Goal: Contribute content: Contribute content

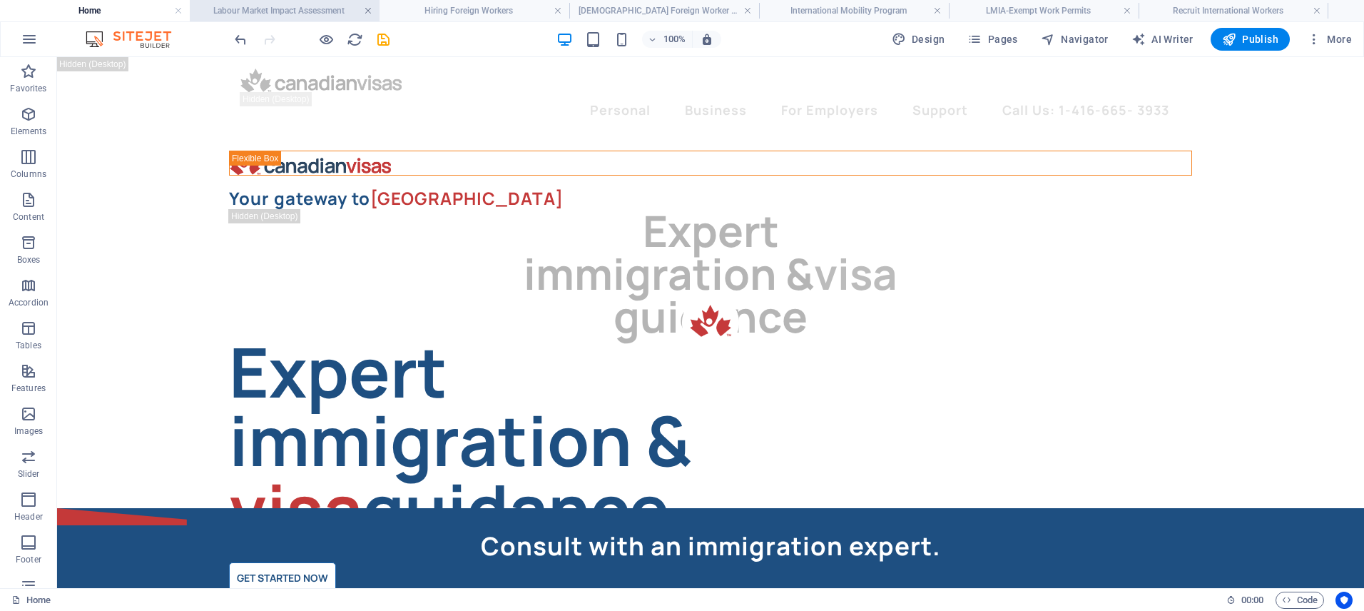
click at [369, 9] on link at bounding box center [368, 11] width 9 height 14
click at [366, 8] on link at bounding box center [368, 11] width 9 height 14
click at [367, 9] on link at bounding box center [368, 11] width 9 height 14
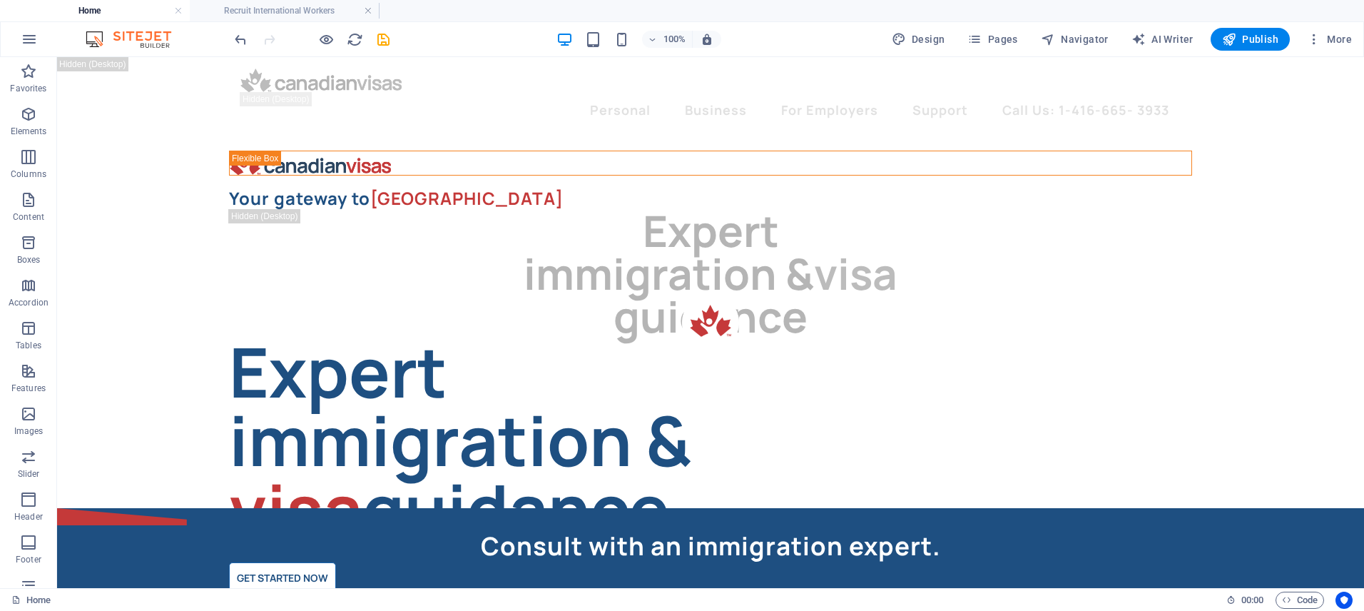
click at [367, 9] on link at bounding box center [368, 11] width 9 height 14
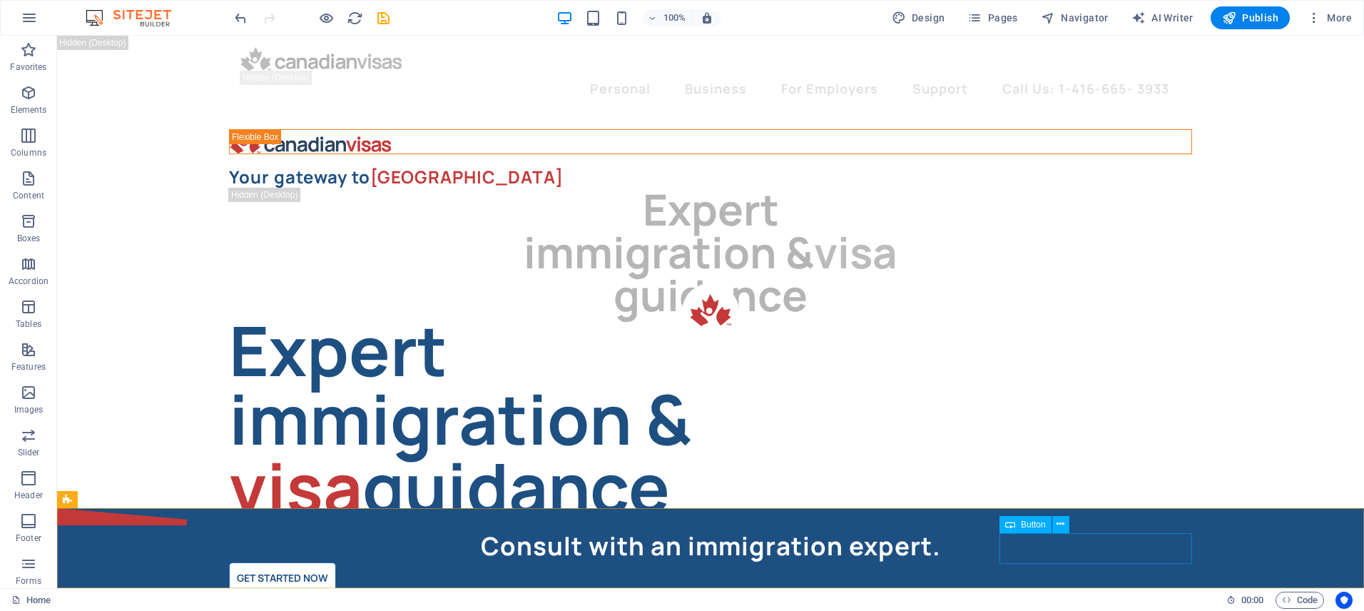
click at [1065, 562] on div "Get Started Now" at bounding box center [710, 577] width 963 height 31
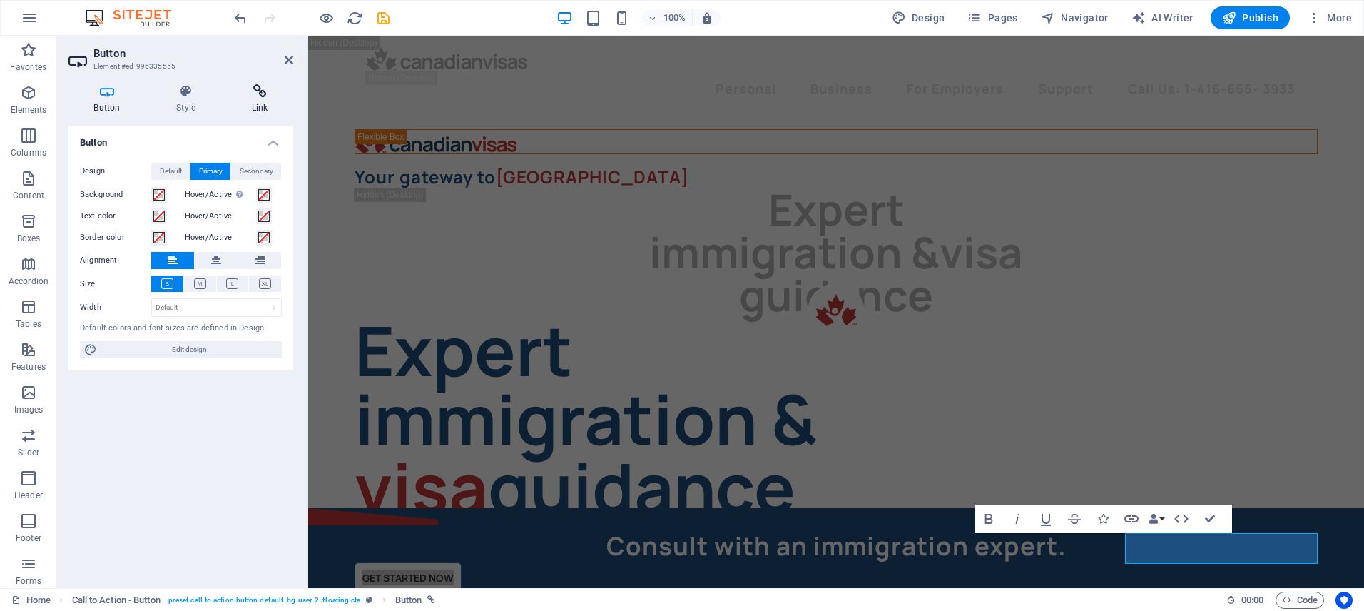
click at [272, 96] on icon at bounding box center [259, 91] width 67 height 14
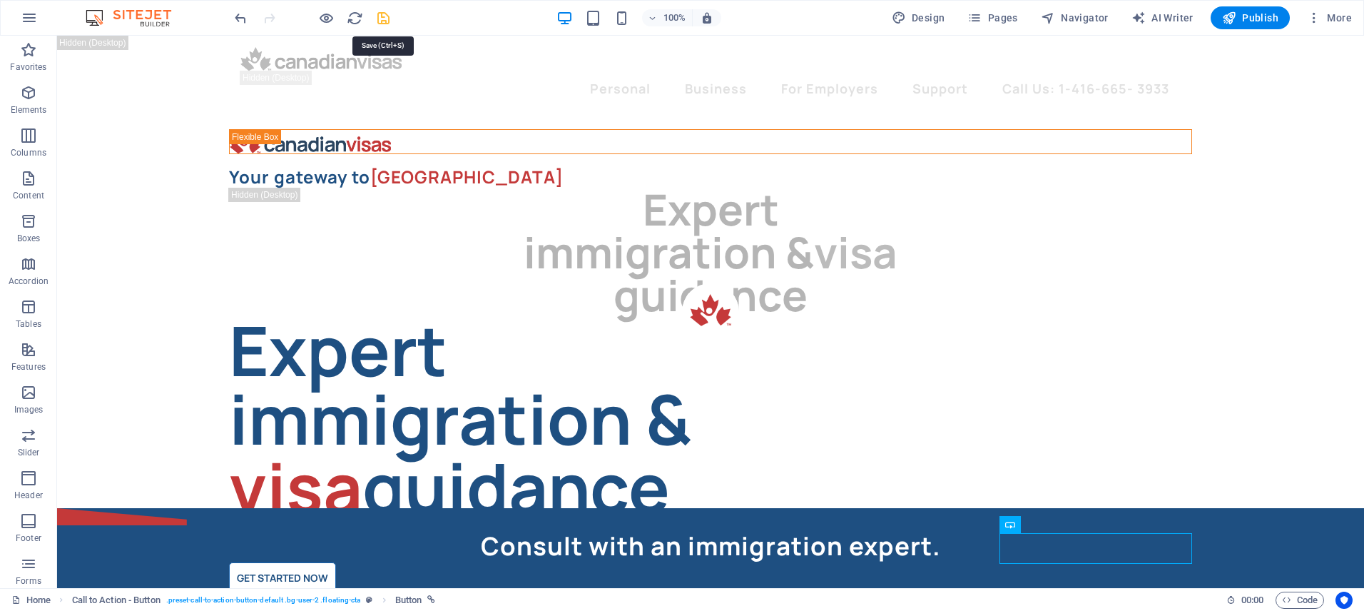
click at [386, 17] on icon "save" at bounding box center [383, 18] width 16 height 16
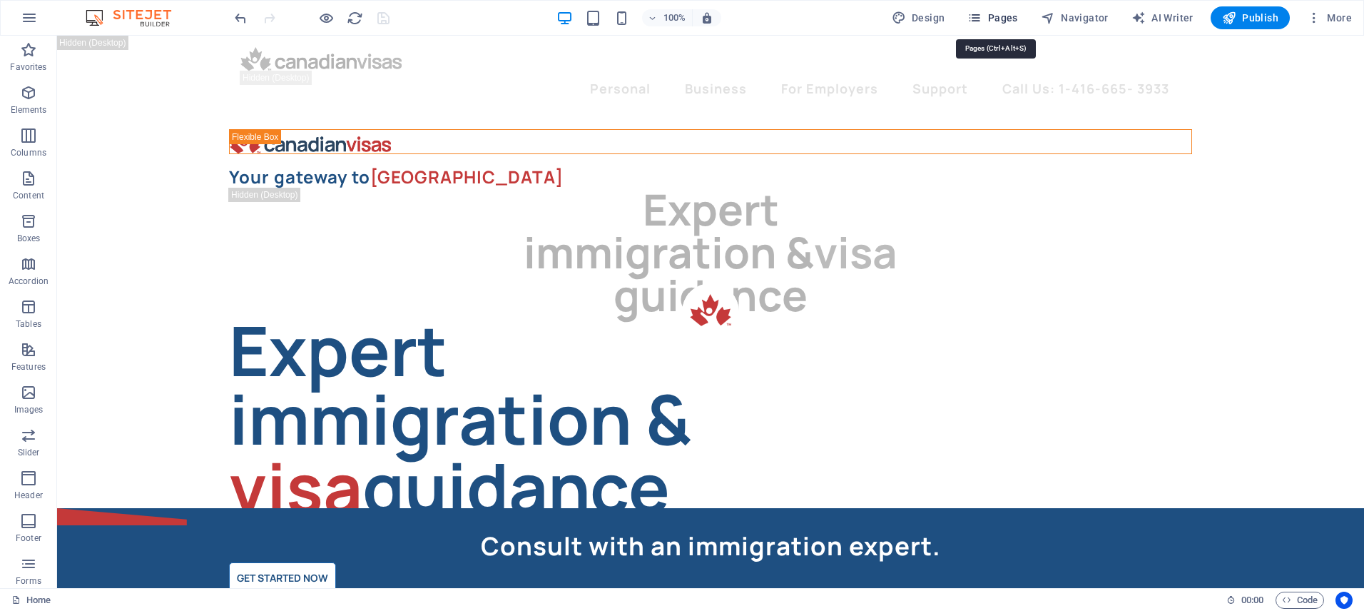
click at [999, 17] on span "Pages" at bounding box center [992, 18] width 50 height 14
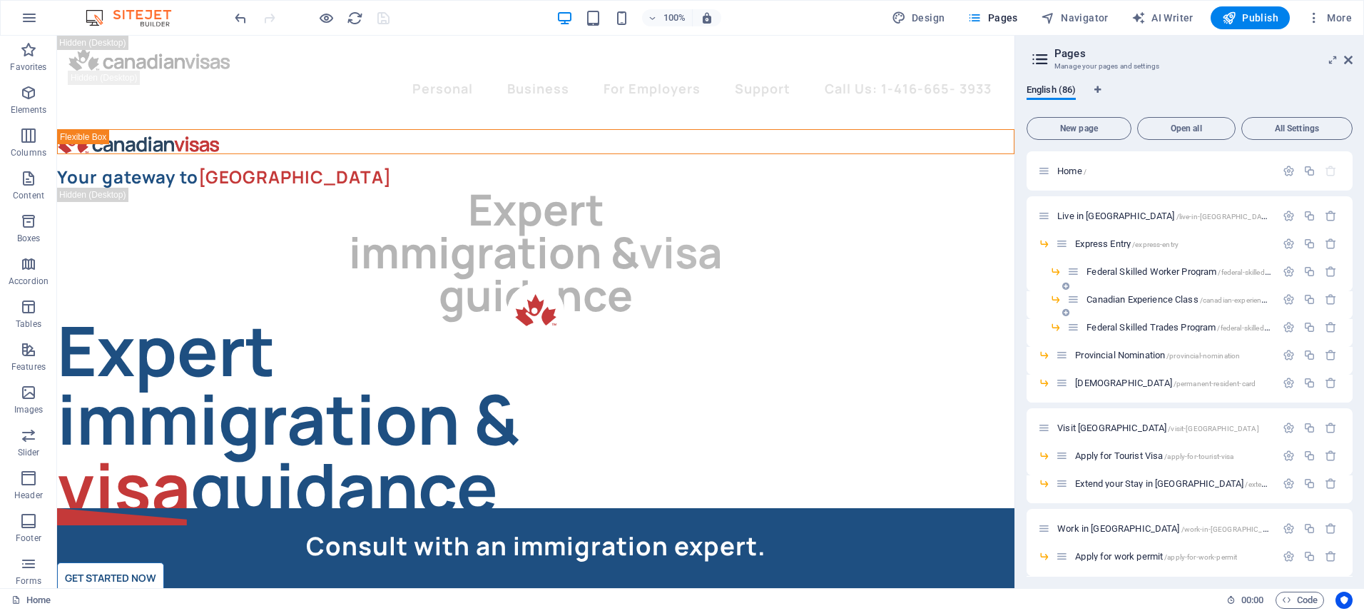
scroll to position [11, 0]
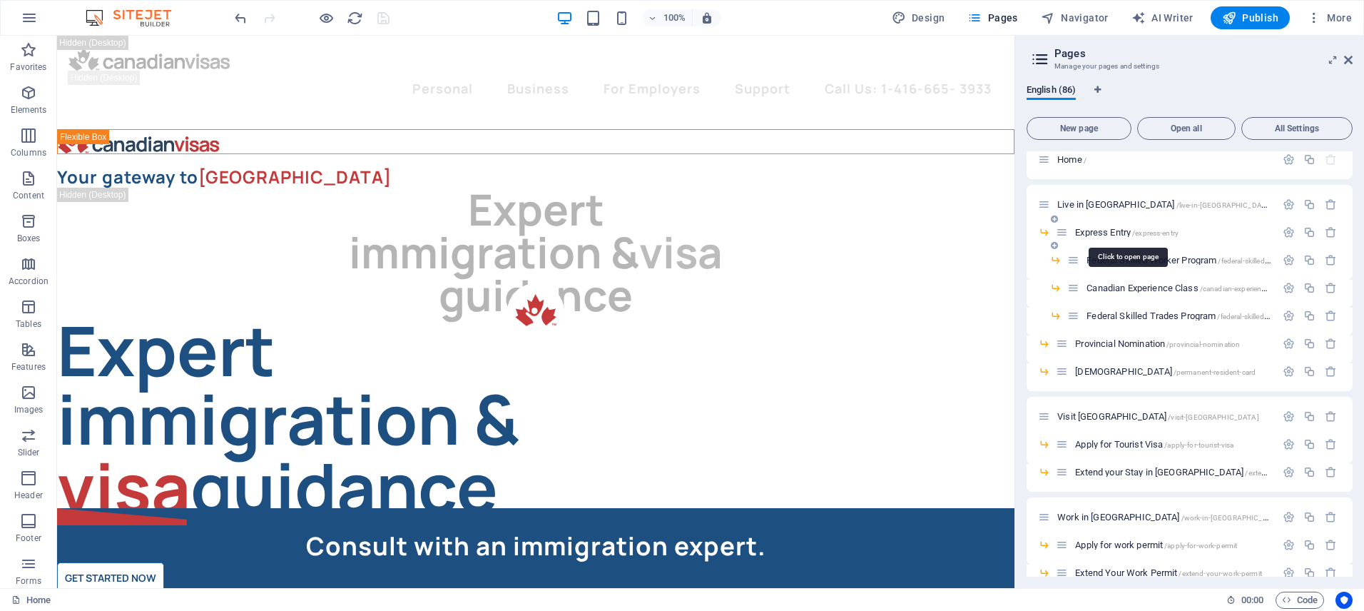
click at [1112, 230] on span "Express Entry /express-entry" at bounding box center [1126, 232] width 103 height 11
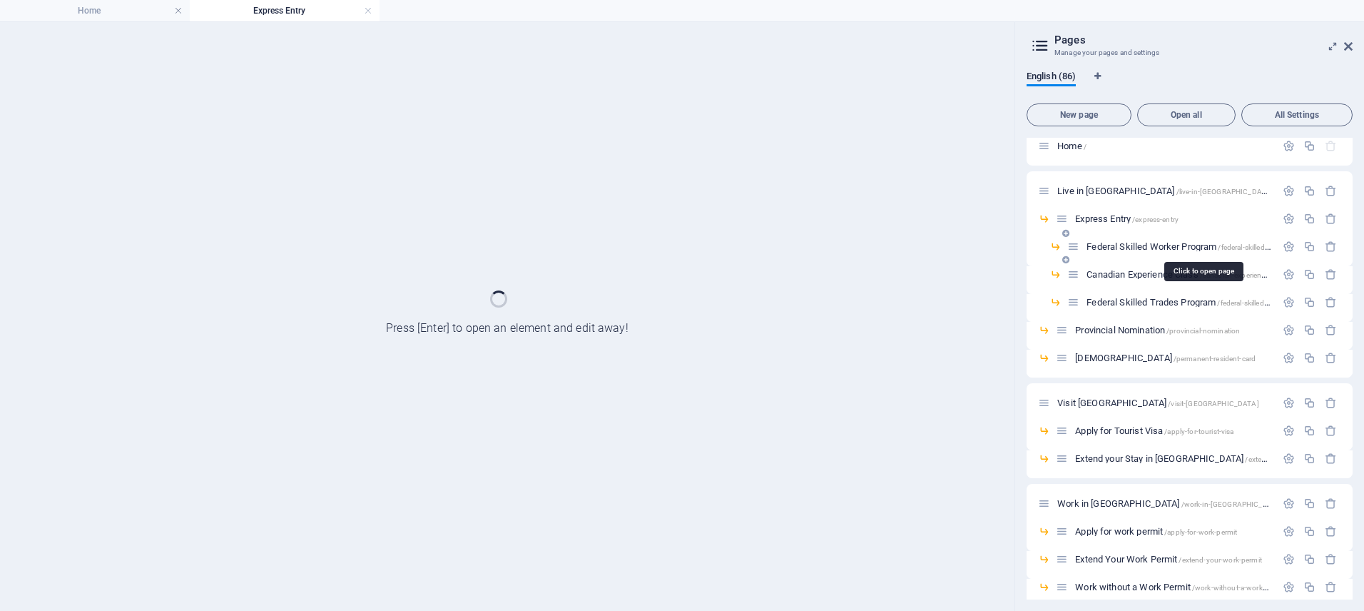
click at [1113, 242] on span "Federal Skilled Worker Program /federal-skilled-worker-program" at bounding box center [1202, 246] width 233 height 11
click at [1114, 255] on div "Federal Skilled Worker Program /federal-skilled-worker-program" at bounding box center [1171, 246] width 208 height 16
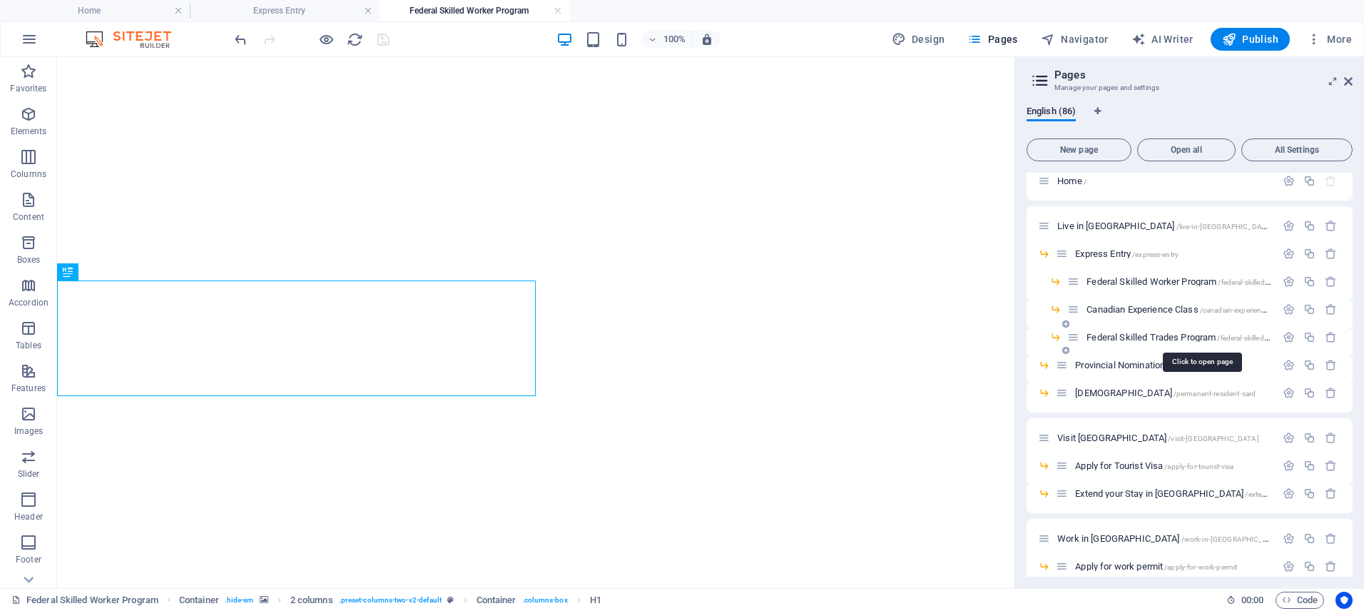
scroll to position [0, 0]
click at [1116, 334] on span "Federal Skilled Trades Program /federal-skilled-trades-program" at bounding box center [1201, 337] width 230 height 11
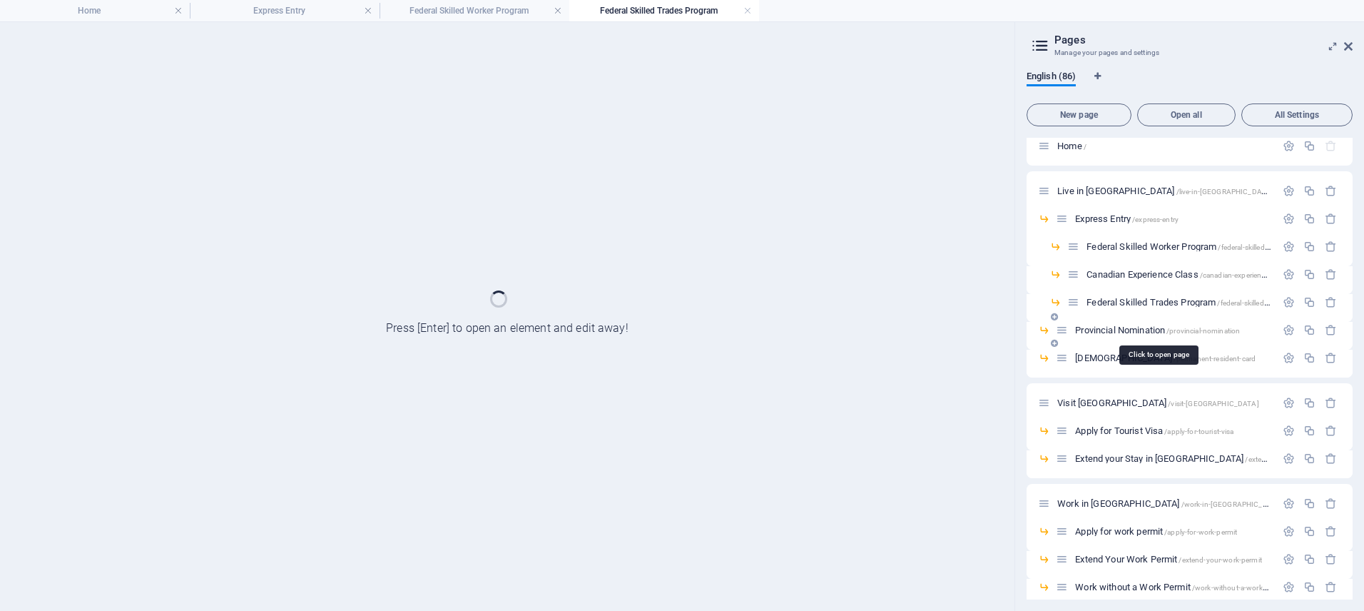
click at [1110, 330] on span "Provincial Nomination /provincial-nomination" at bounding box center [1157, 330] width 165 height 11
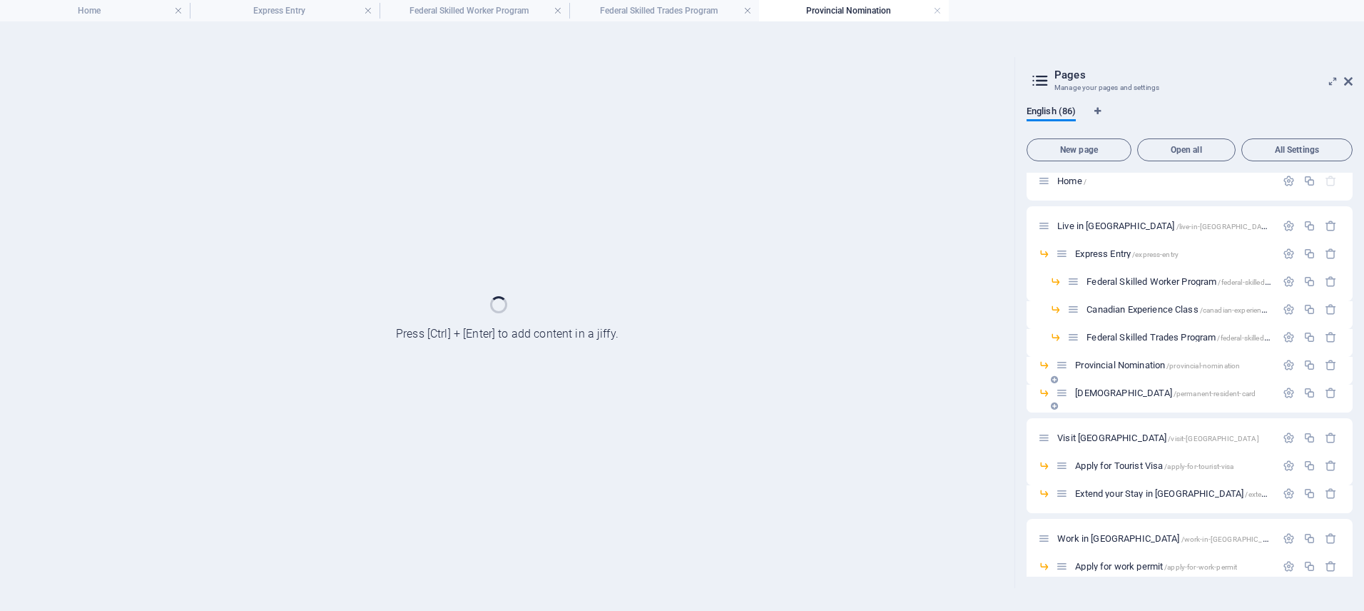
click at [1098, 392] on span "Permanent Resident Card /permanent-resident-card" at bounding box center [1165, 392] width 180 height 11
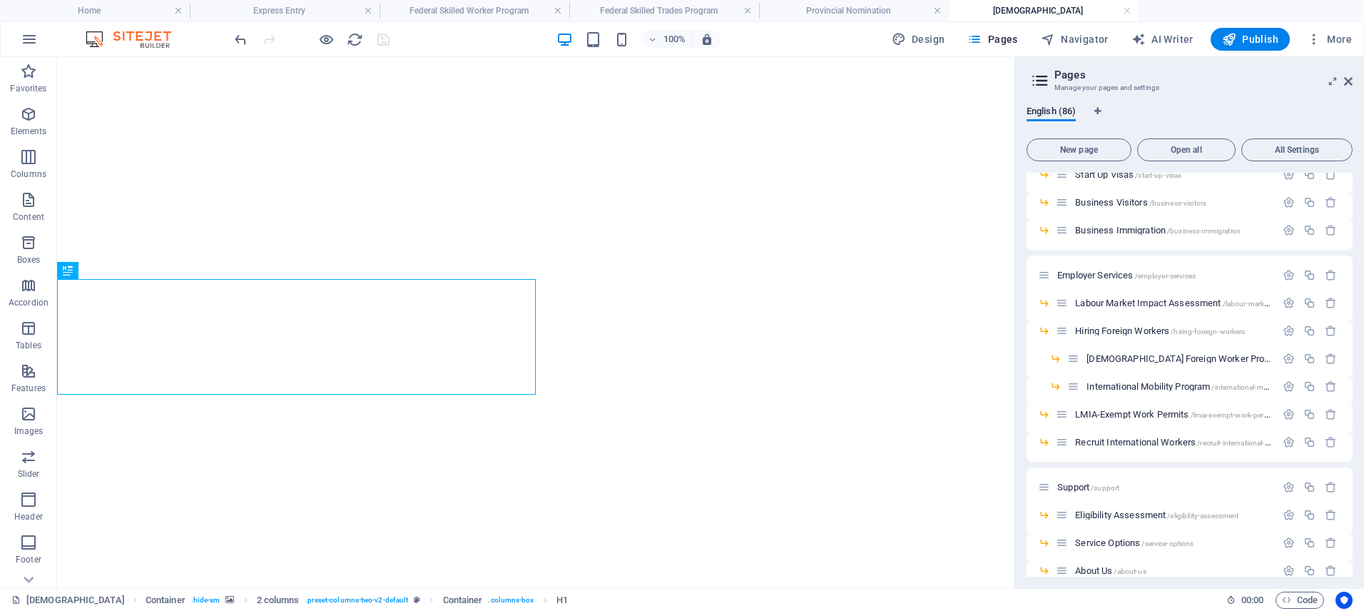
scroll to position [1252, 0]
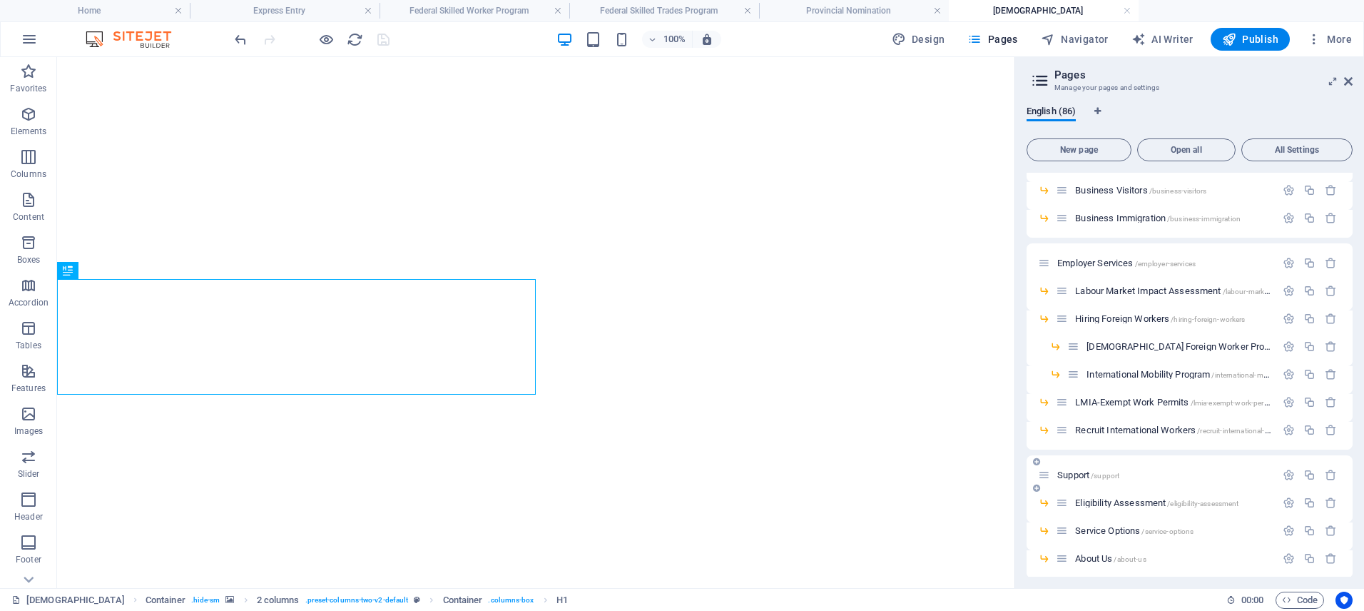
click at [1076, 477] on span "Support /support" at bounding box center [1088, 474] width 62 height 11
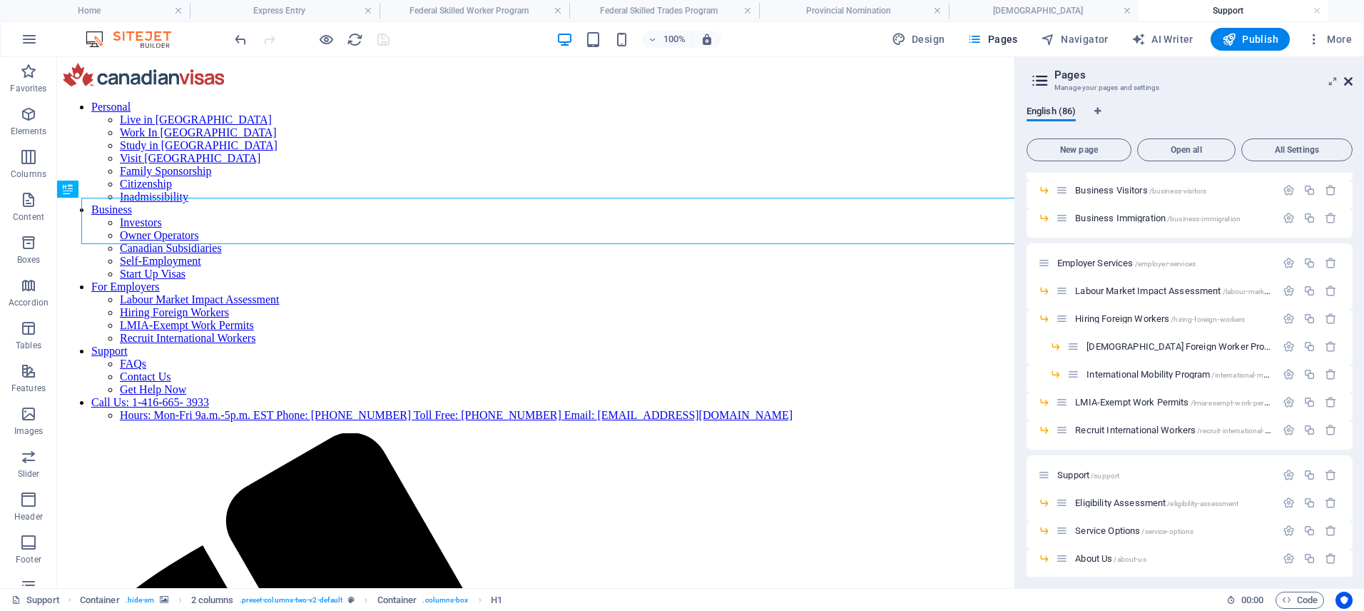
scroll to position [0, 0]
click at [1349, 48] on button "More" at bounding box center [1329, 39] width 56 height 23
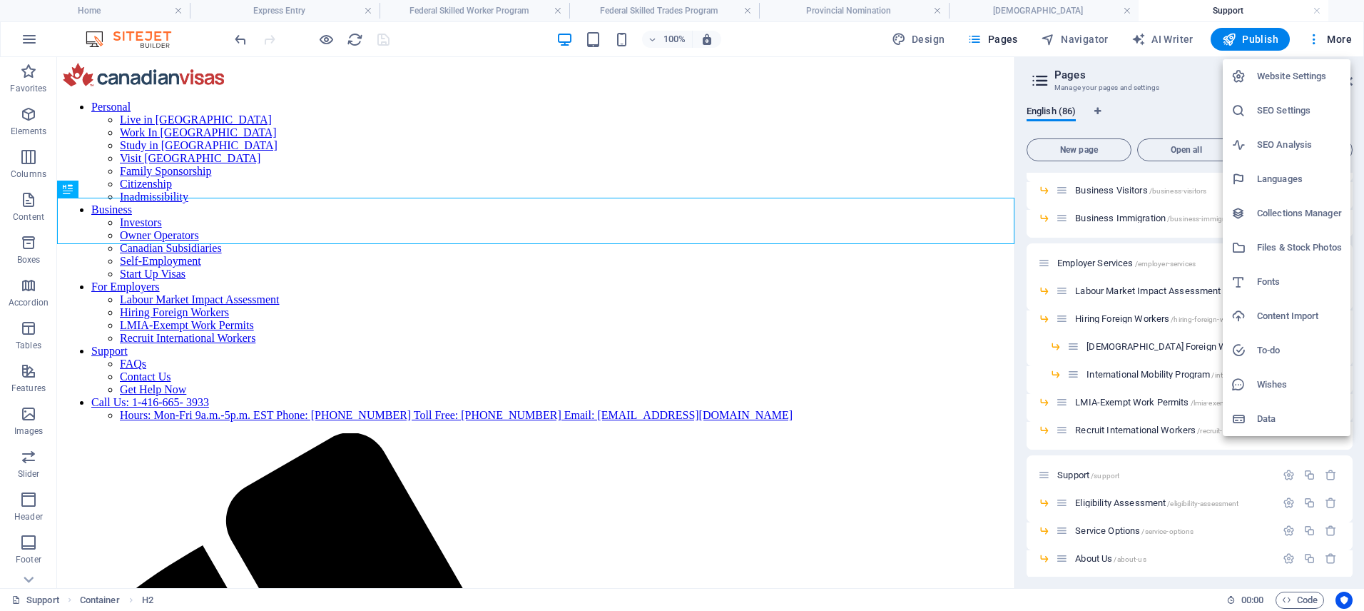
click at [757, 231] on div at bounding box center [682, 305] width 1364 height 611
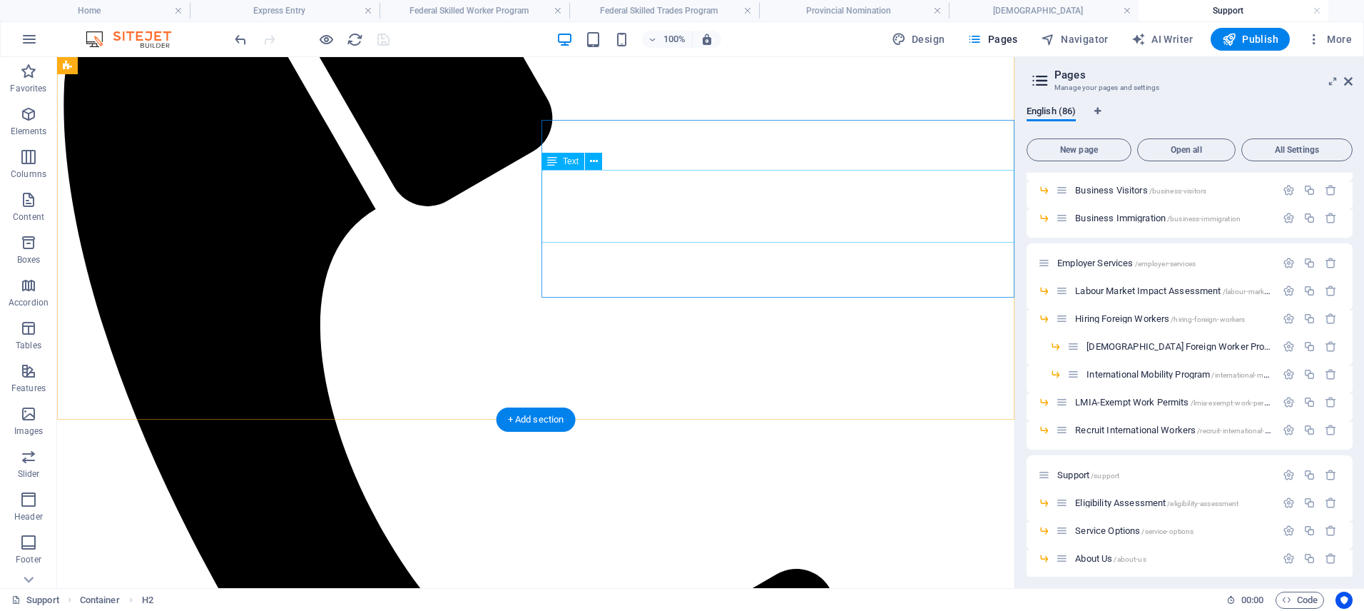
scroll to position [652, 0]
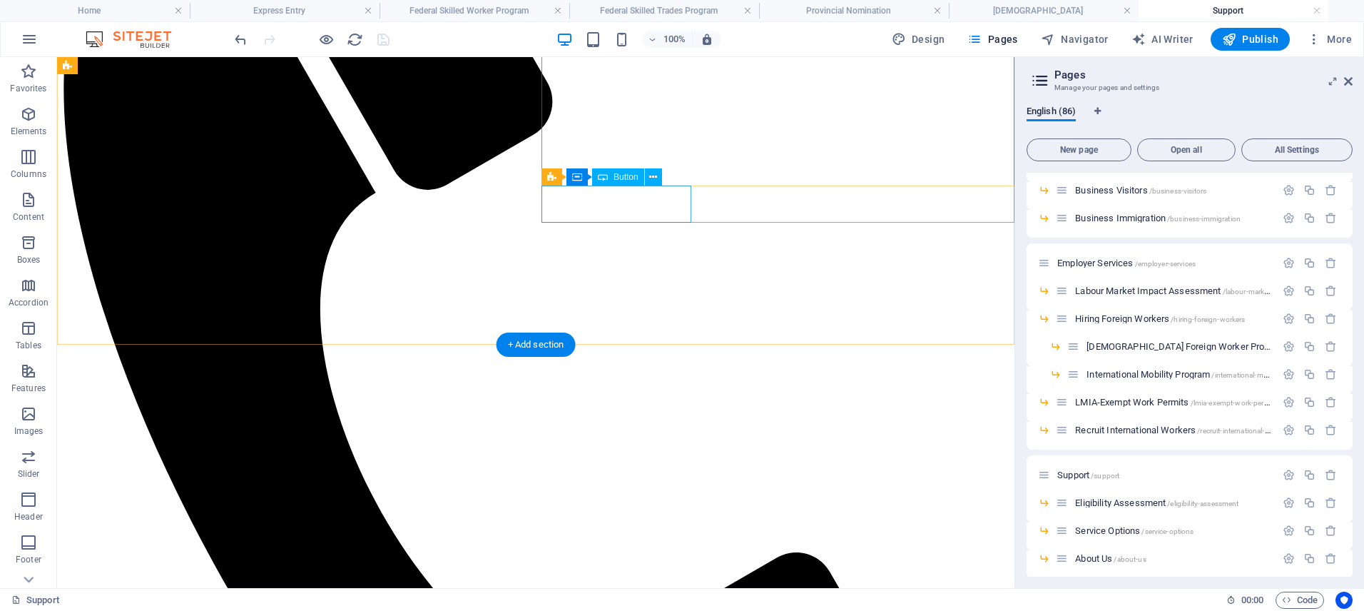
drag, startPoint x: 676, startPoint y: 213, endPoint x: 289, endPoint y: 193, distance: 387.8
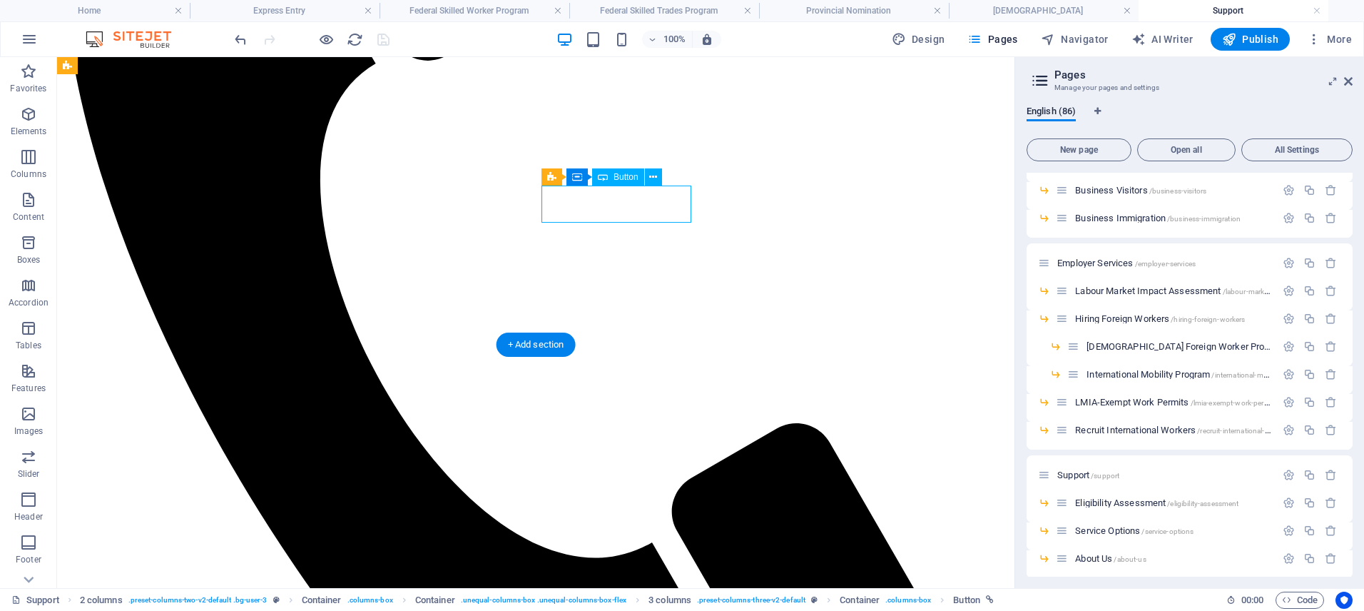
select select "%"
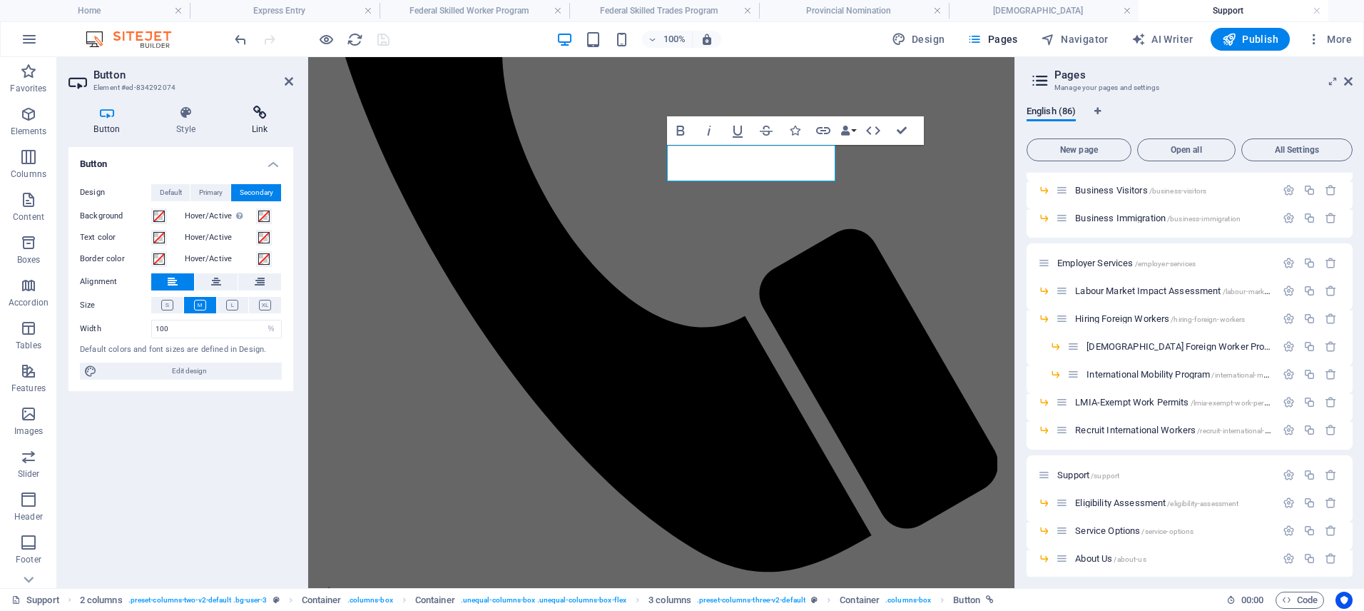
click at [265, 116] on icon at bounding box center [259, 113] width 67 height 14
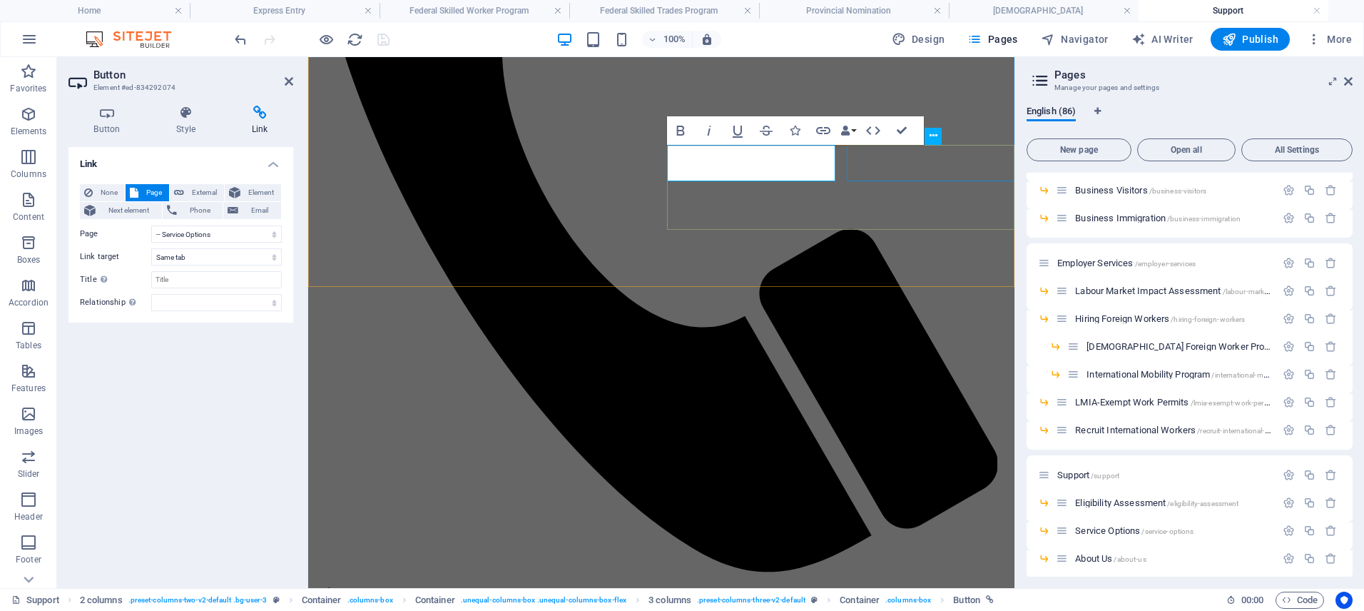
select select "%"
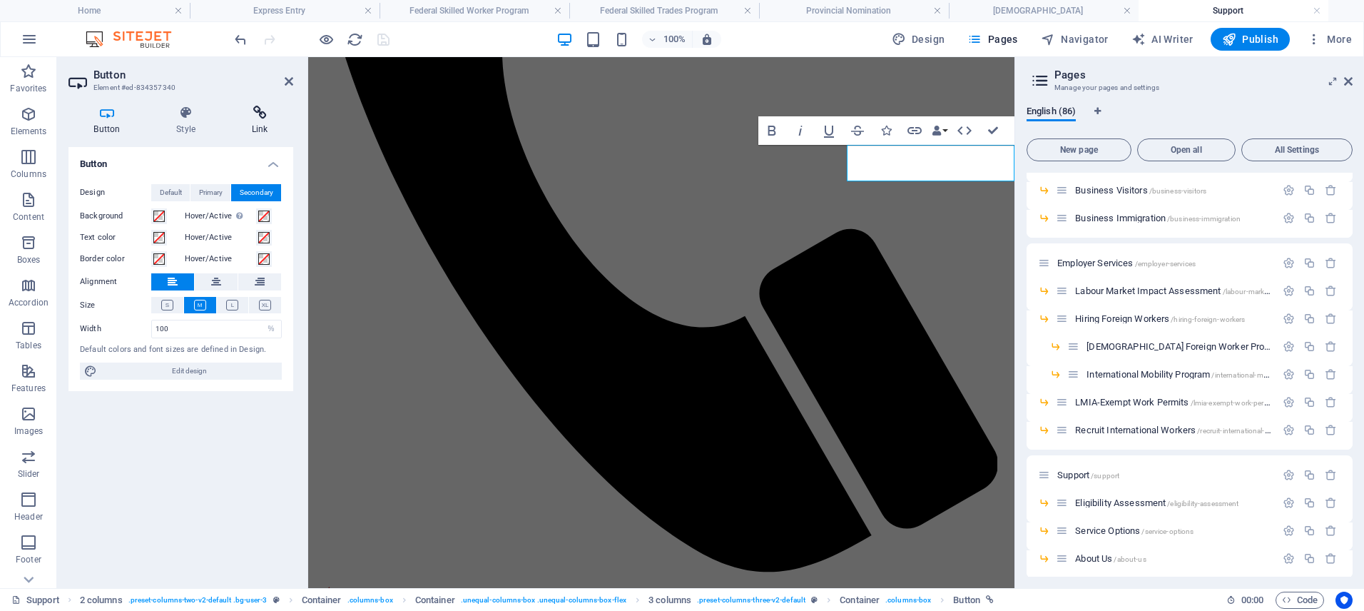
click at [284, 127] on h4 "Link" at bounding box center [259, 121] width 67 height 30
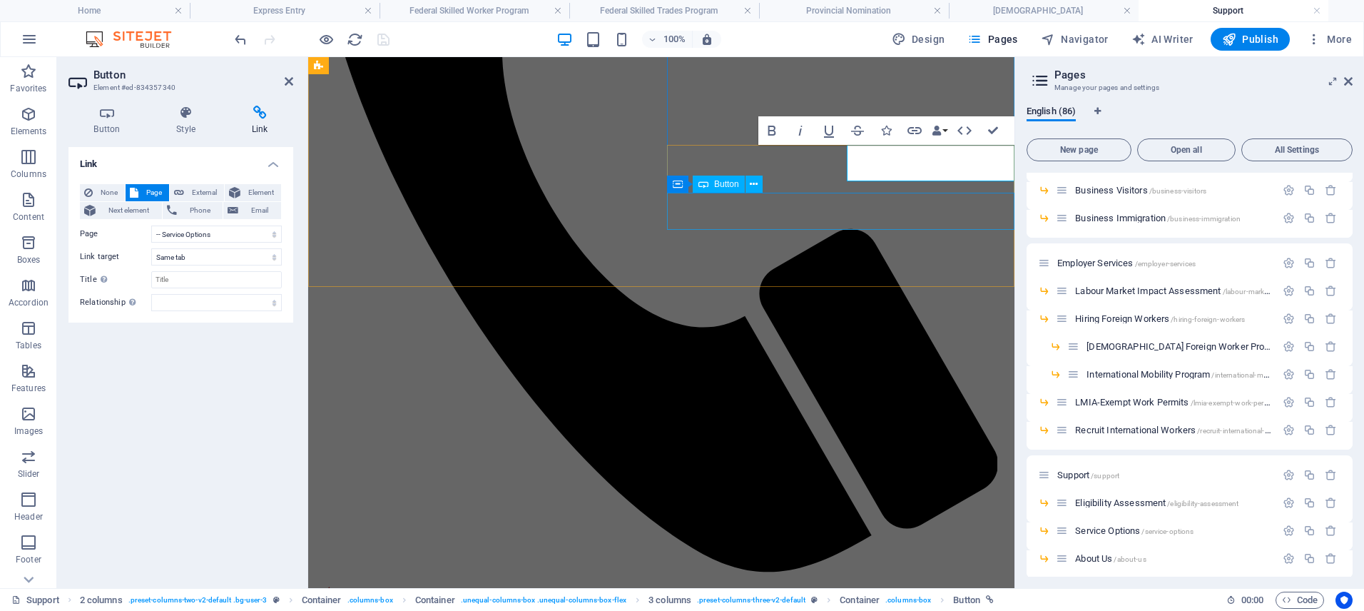
select select "%"
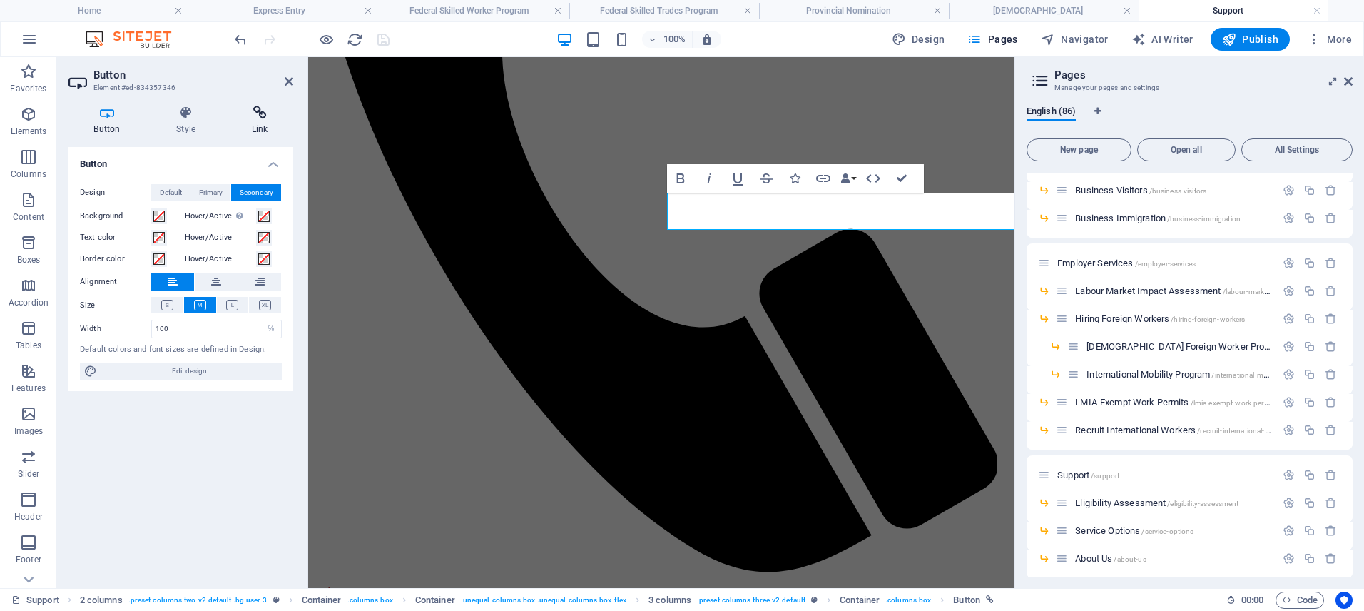
click at [260, 123] on h4 "Link" at bounding box center [259, 121] width 67 height 30
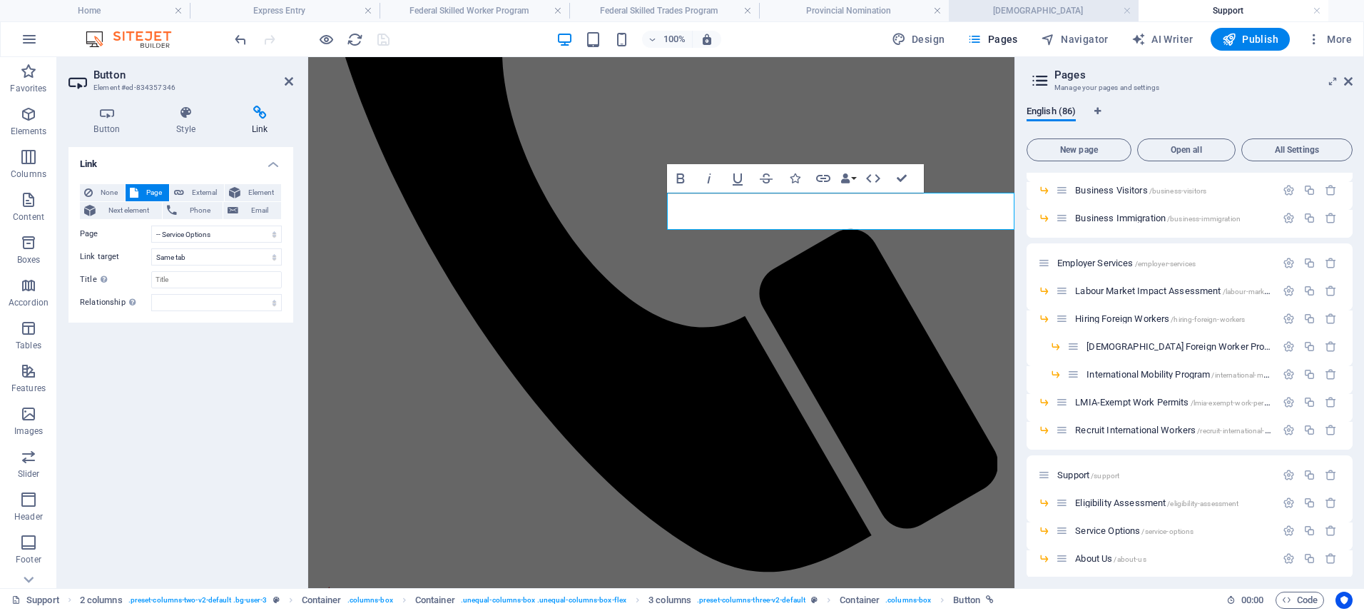
click at [1062, 9] on h4 "Permanent Resident Card" at bounding box center [1044, 11] width 190 height 16
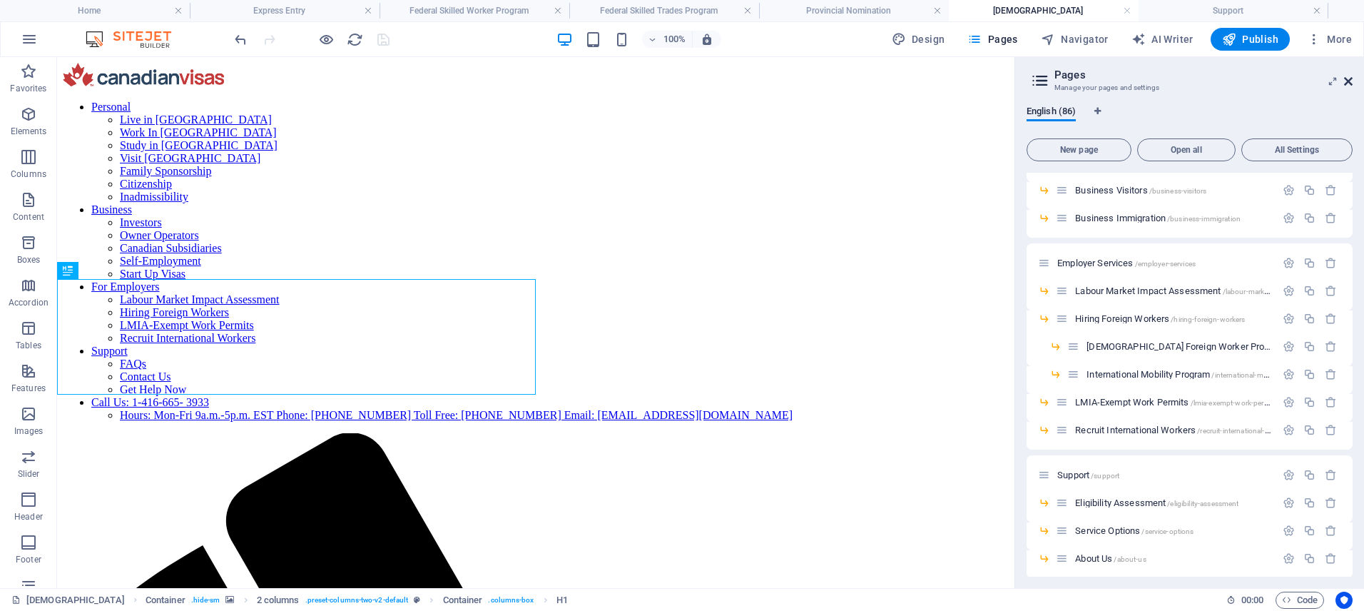
click at [1350, 82] on icon at bounding box center [1348, 81] width 9 height 11
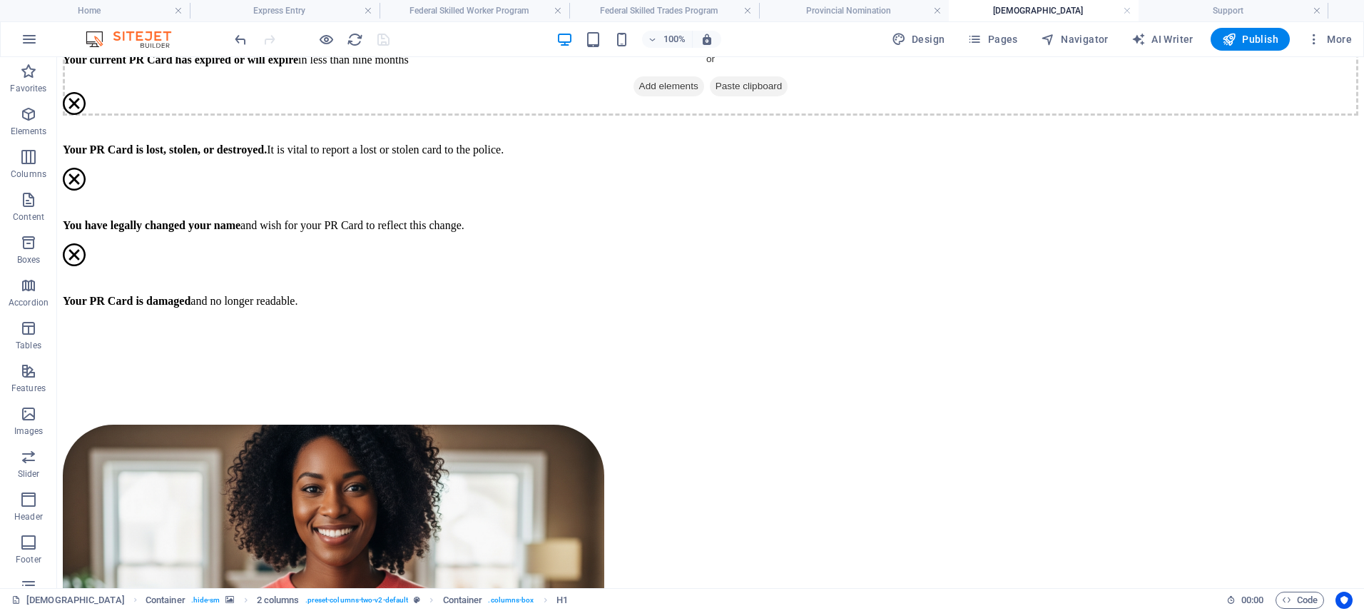
scroll to position [3386, 0]
click at [1127, 9] on link at bounding box center [1127, 11] width 9 height 14
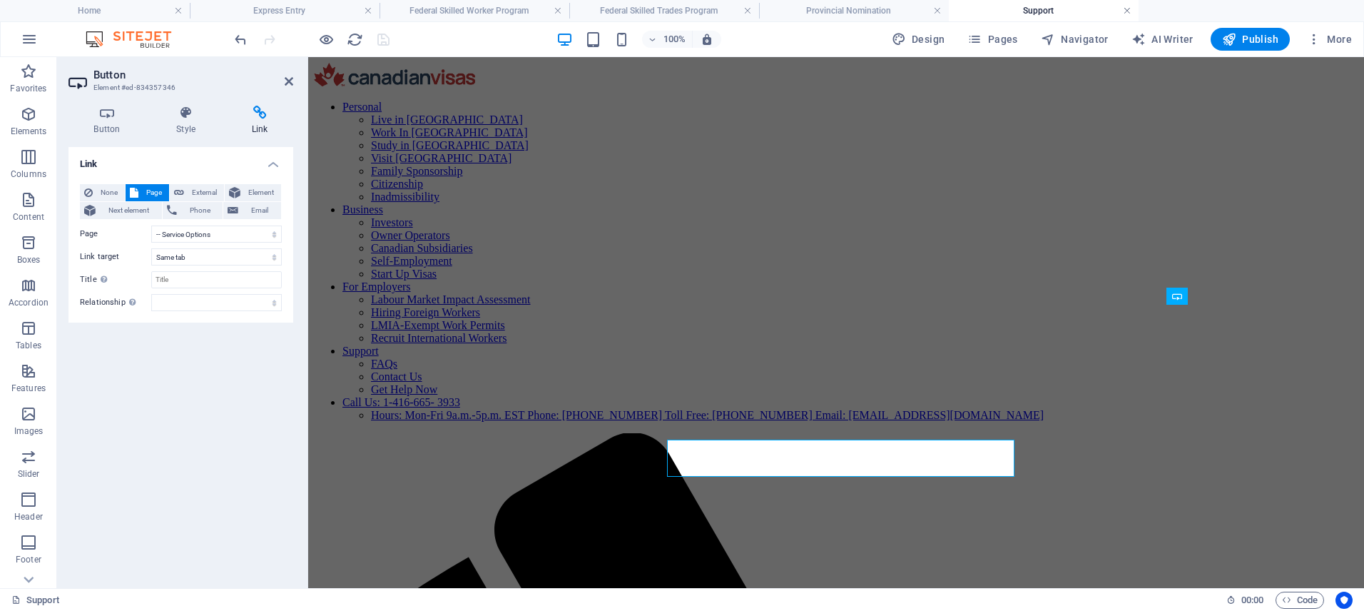
scroll to position [781, 0]
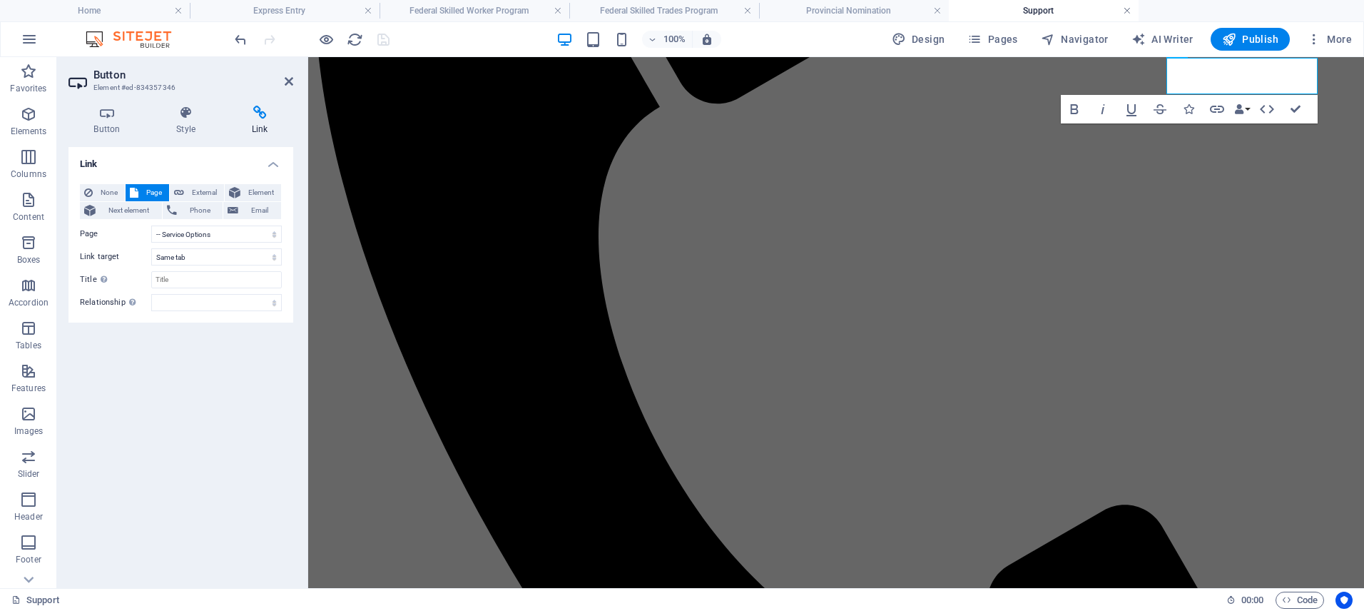
click at [1126, 10] on link at bounding box center [1127, 11] width 9 height 14
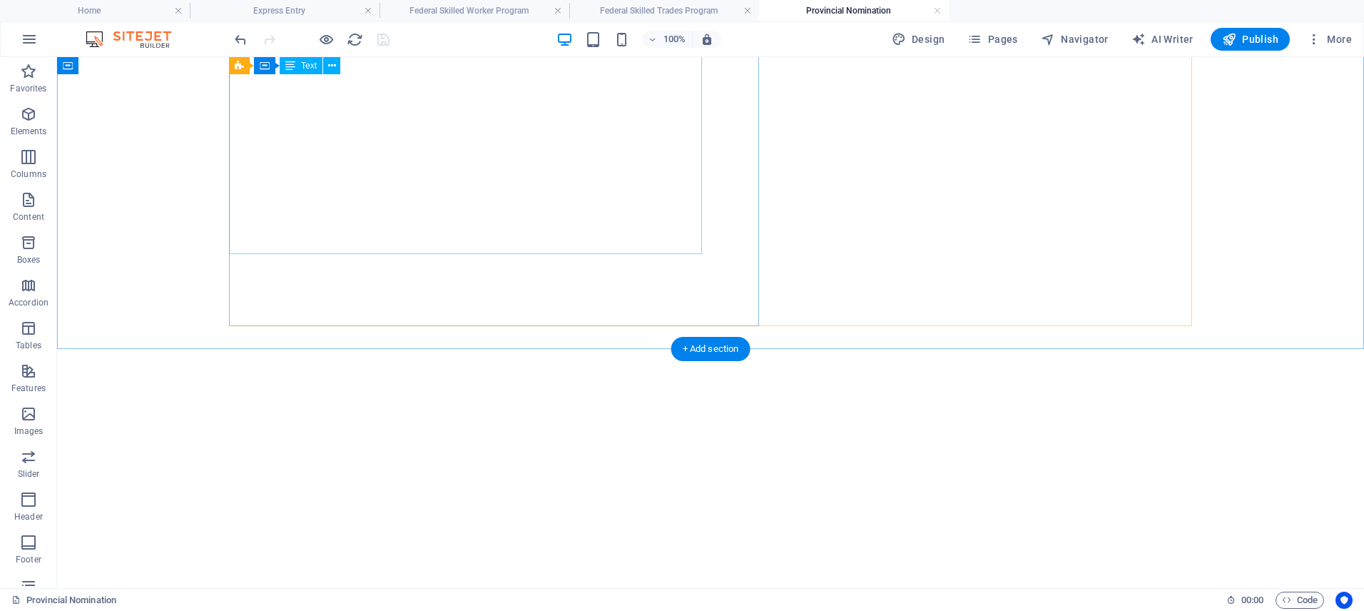
scroll to position [2127, 0]
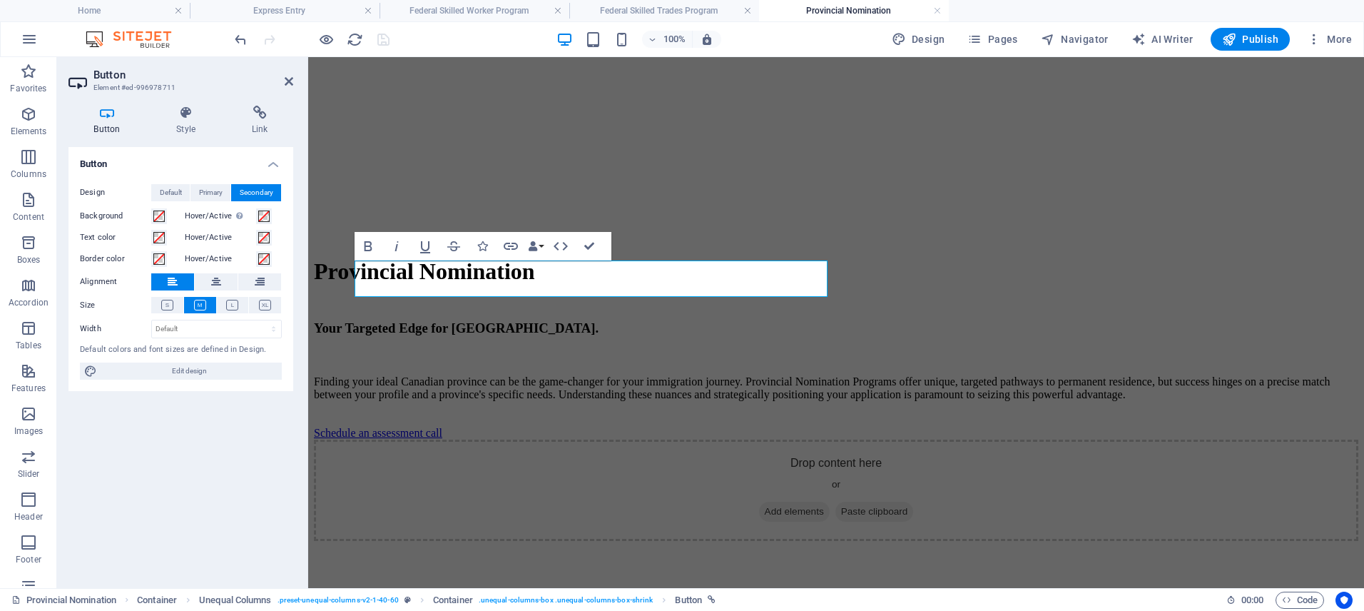
drag, startPoint x: 254, startPoint y: 116, endPoint x: 240, endPoint y: 168, distance: 53.8
click at [254, 116] on icon at bounding box center [259, 113] width 67 height 14
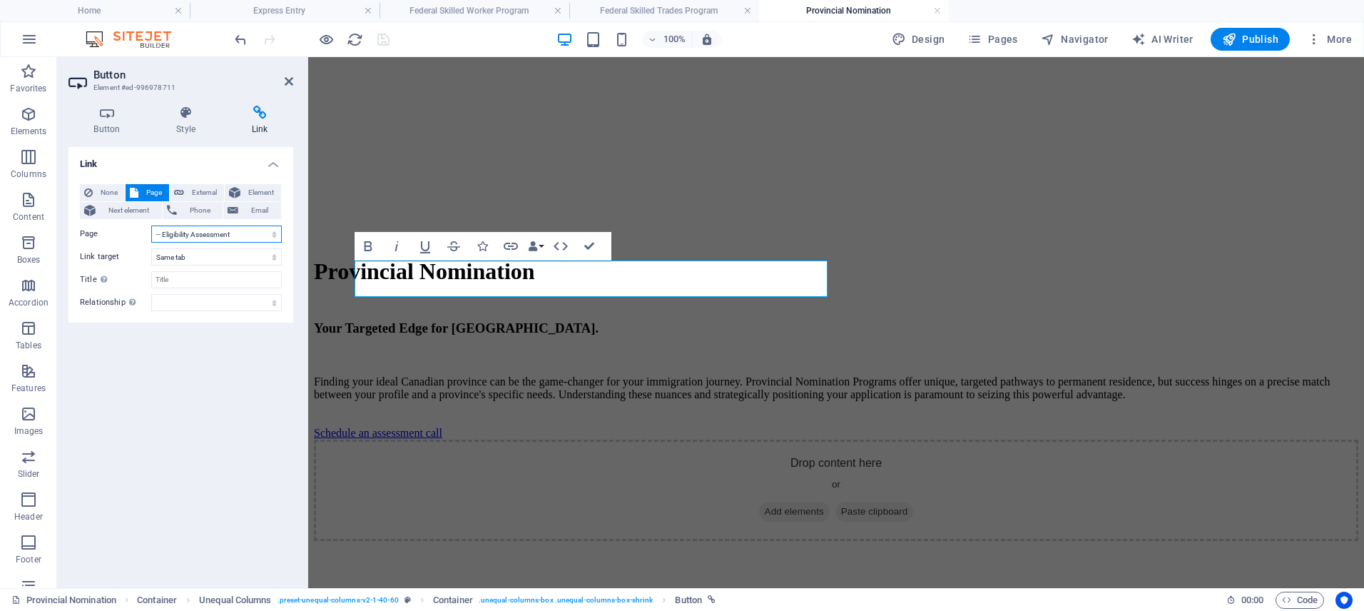
click at [197, 232] on select "Home Live in Canada -- Express Entry ---- Federal Skilled Worker Program ---- C…" at bounding box center [216, 233] width 131 height 17
select select "55"
click at [151, 225] on select "Home Live in Canada -- Express Entry ---- Federal Skilled Worker Program ---- C…" at bounding box center [216, 233] width 131 height 17
click at [656, 16] on h4 "Federal Skilled Trades Program" at bounding box center [664, 11] width 190 height 16
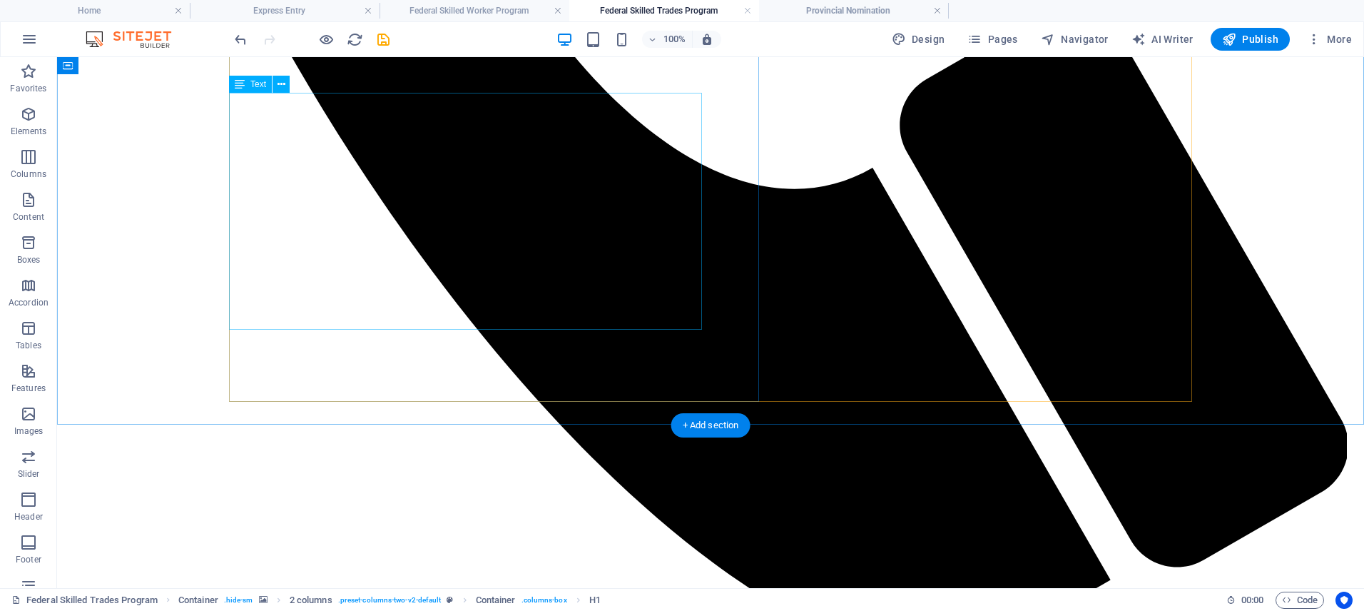
scroll to position [1603, 0]
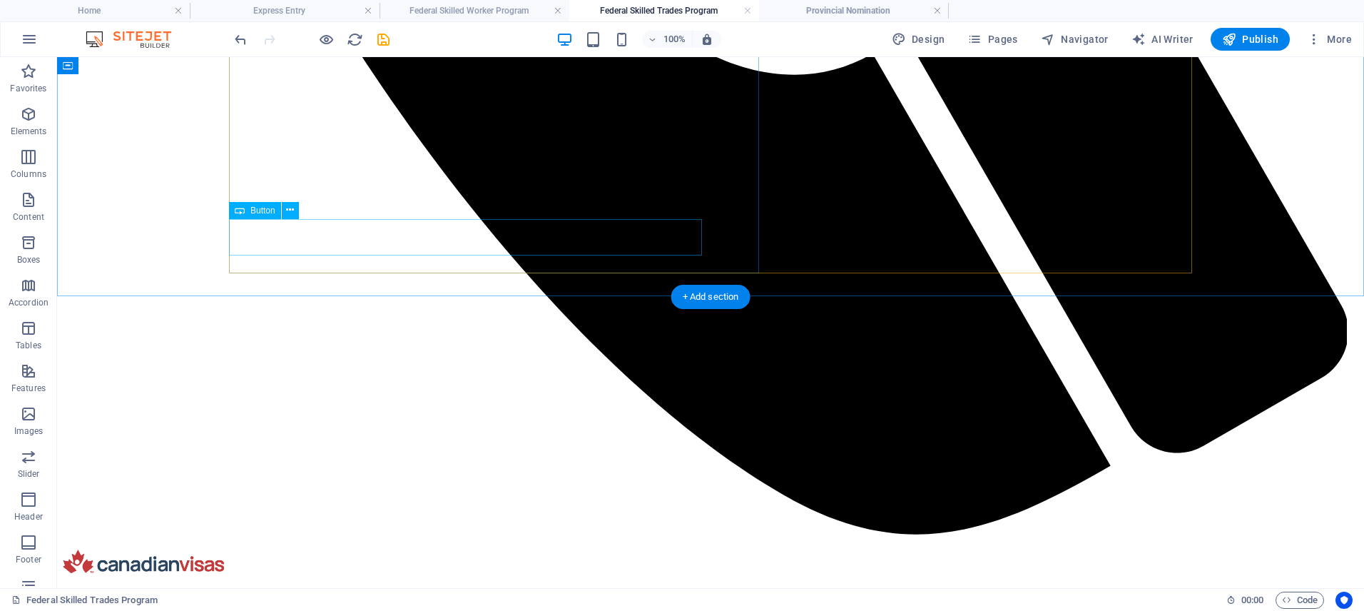
select select "50"
select select
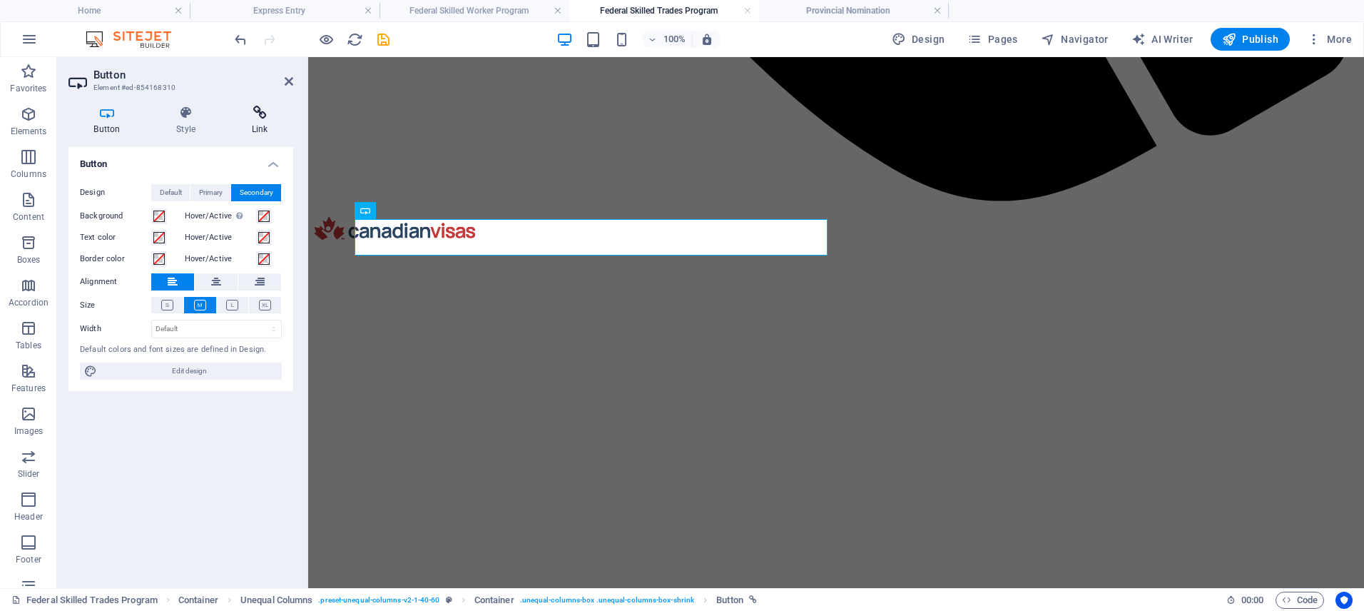
click at [252, 114] on icon at bounding box center [259, 113] width 67 height 14
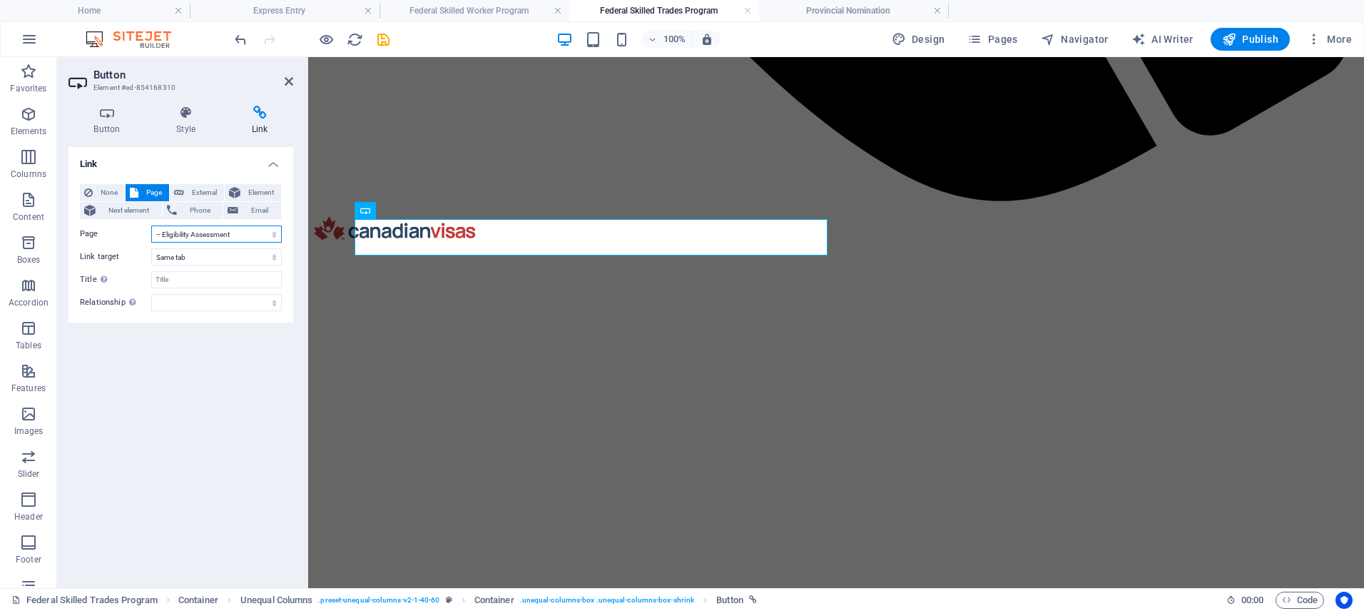
click at [202, 236] on select "Home Live in Canada -- Express Entry ---- Federal Skilled Worker Program ---- C…" at bounding box center [216, 233] width 131 height 17
select select "55"
click at [151, 225] on select "Home Live in Canada -- Express Entry ---- Federal Skilled Worker Program ---- C…" at bounding box center [216, 233] width 131 height 17
click at [455, 6] on h4 "Federal Skilled Worker Program" at bounding box center [474, 11] width 190 height 16
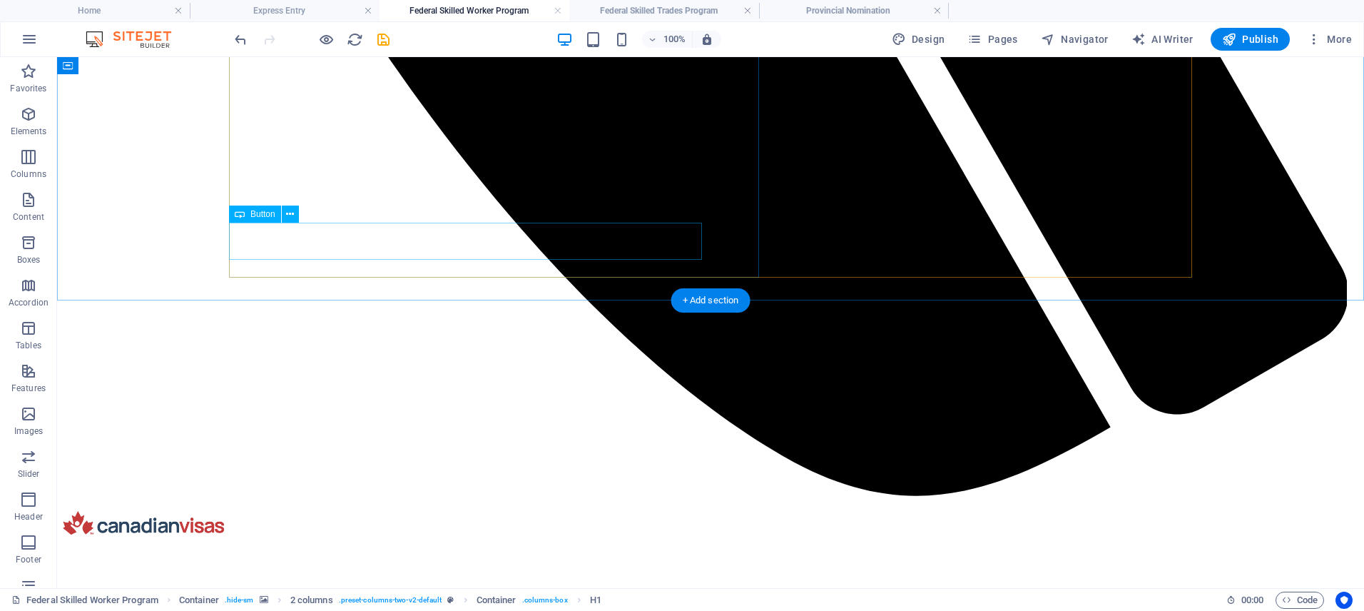
scroll to position [1710, 0]
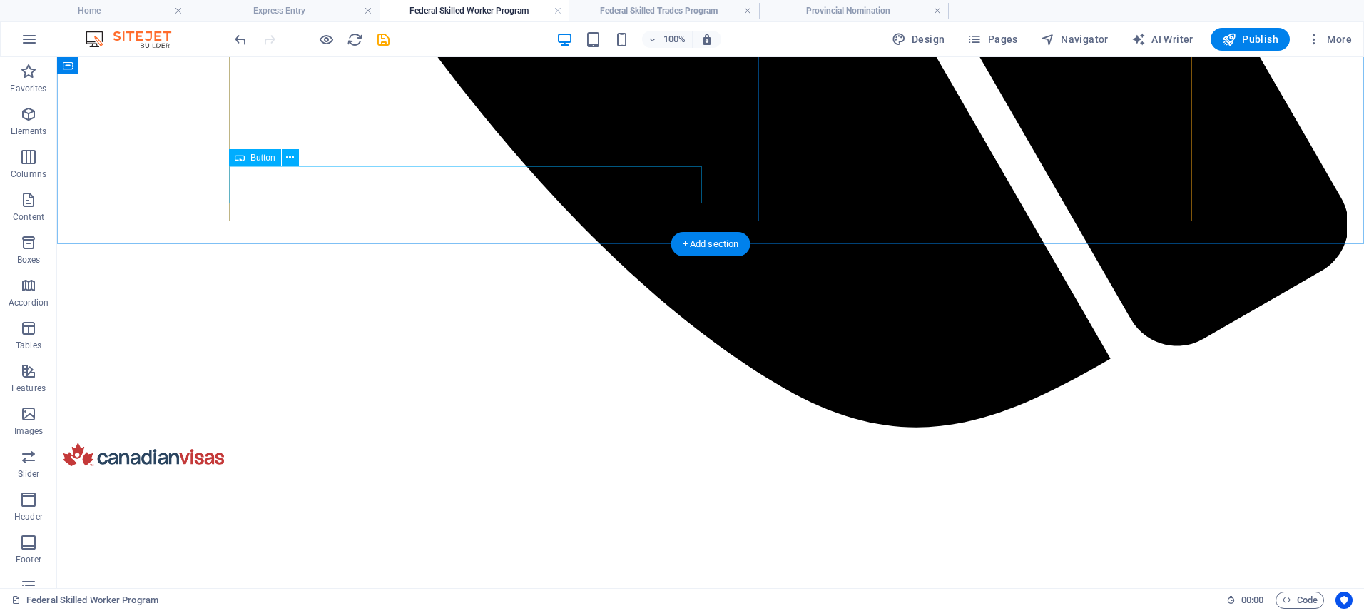
select select "50"
select select
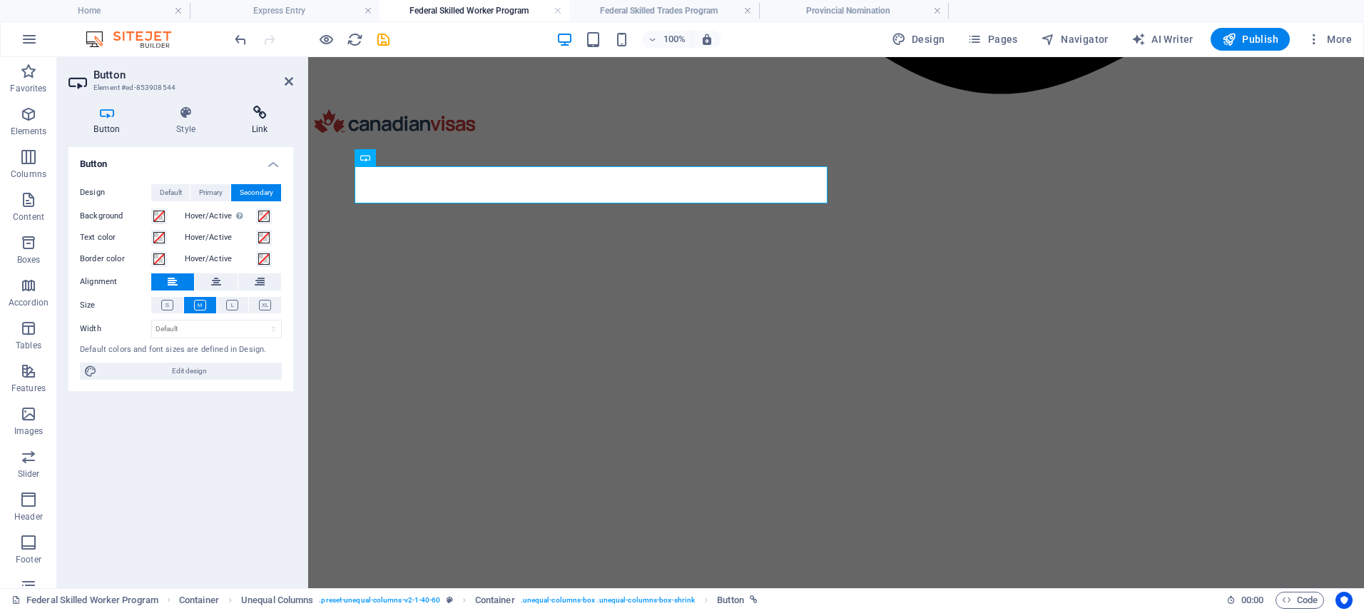
click at [252, 117] on icon at bounding box center [259, 113] width 67 height 14
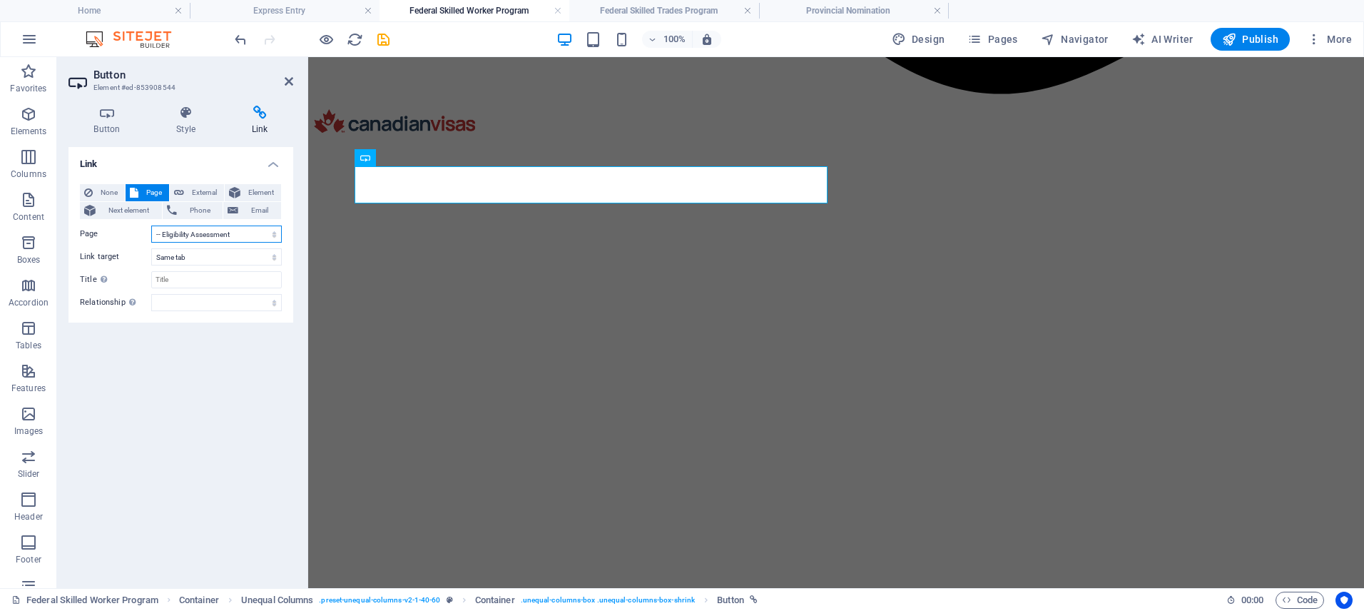
click at [173, 239] on select "Home Live in Canada -- Express Entry ---- Federal Skilled Worker Program ---- C…" at bounding box center [216, 233] width 131 height 17
select select "55"
click at [151, 225] on select "Home Live in Canada -- Express Entry ---- Federal Skilled Worker Program ---- C…" at bounding box center [216, 233] width 131 height 17
drag, startPoint x: 384, startPoint y: 37, endPoint x: 315, endPoint y: 14, distance: 73.1
click at [383, 37] on icon "save" at bounding box center [383, 39] width 16 height 16
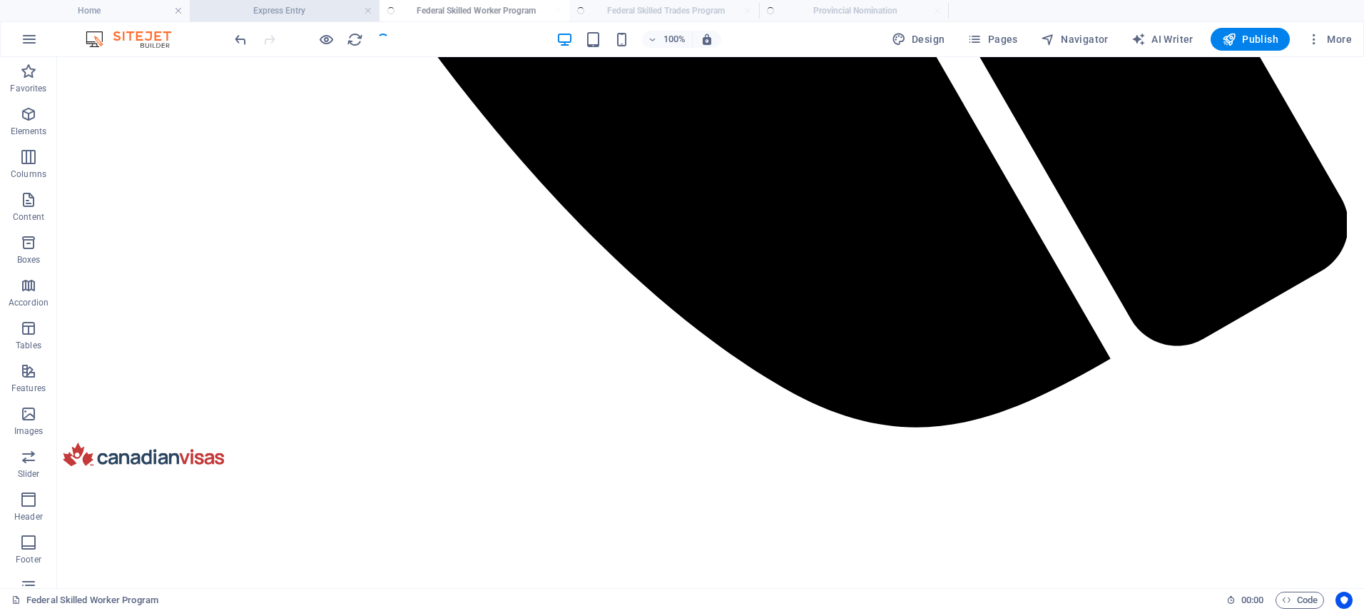
click at [303, 6] on h4 "Express Entry" at bounding box center [285, 11] width 190 height 16
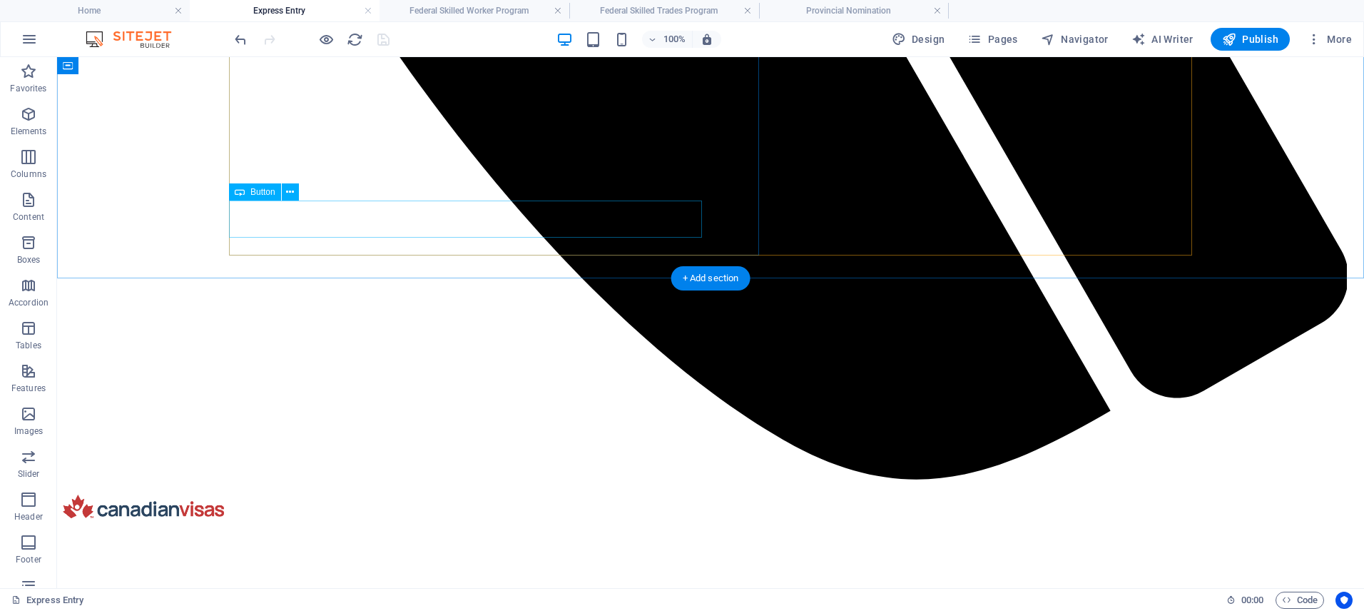
scroll to position [1736, 0]
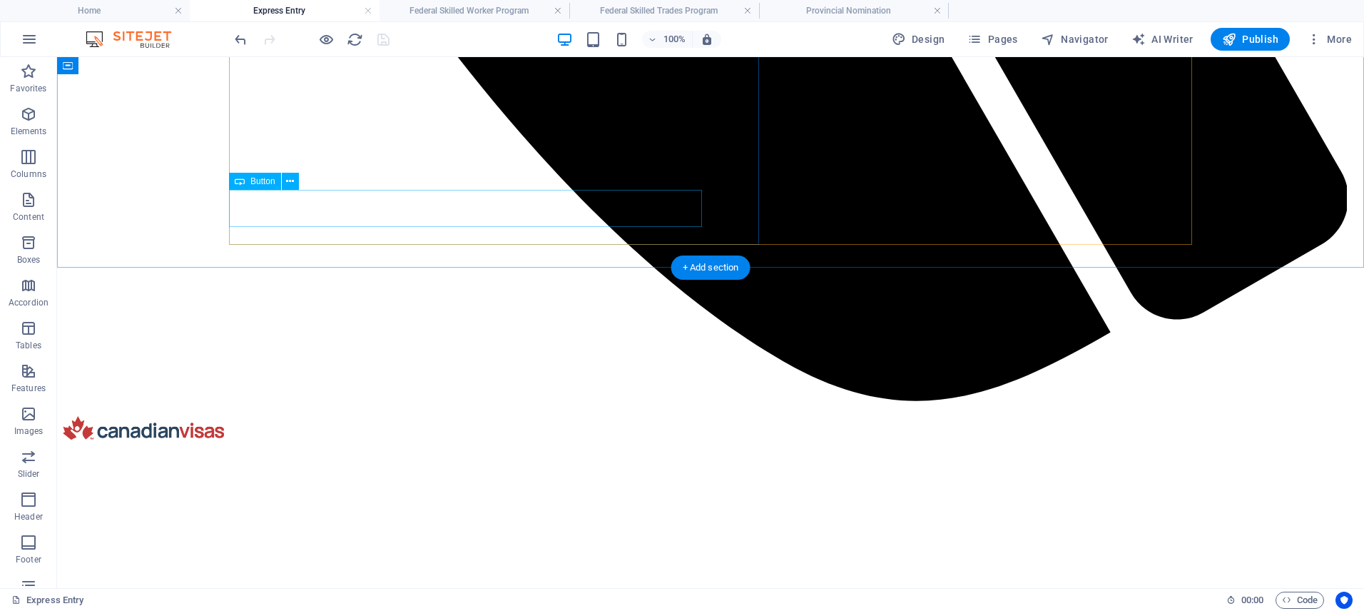
select select "50"
select select
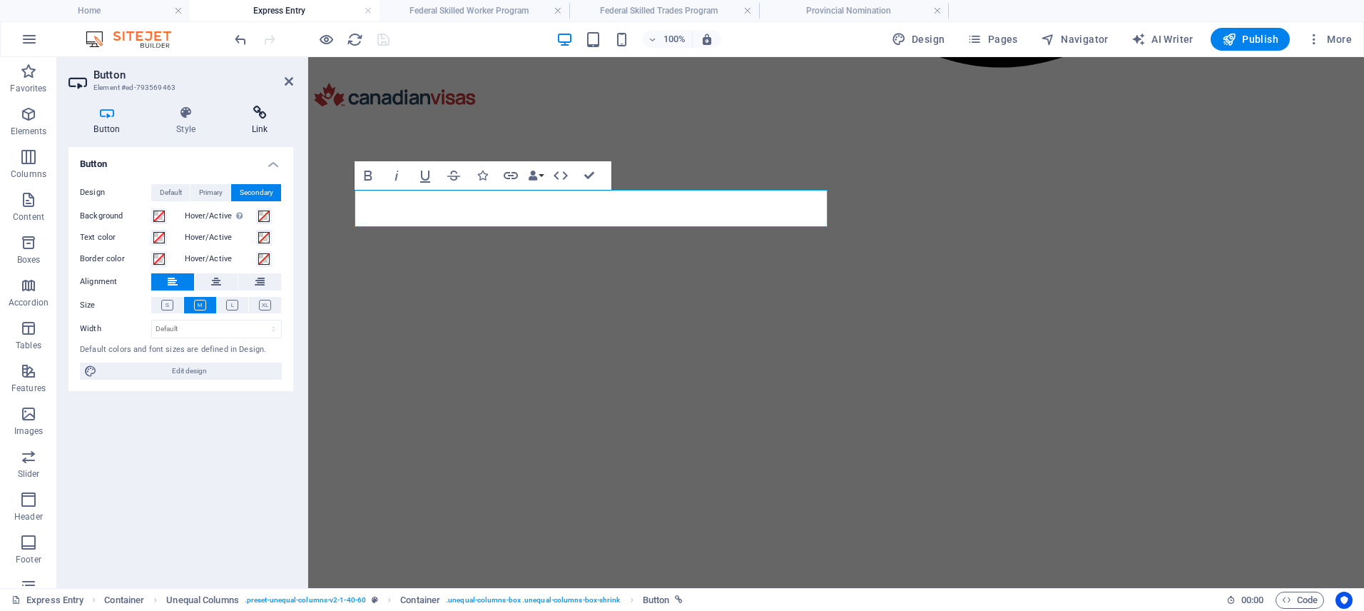
click at [257, 108] on icon at bounding box center [259, 113] width 67 height 14
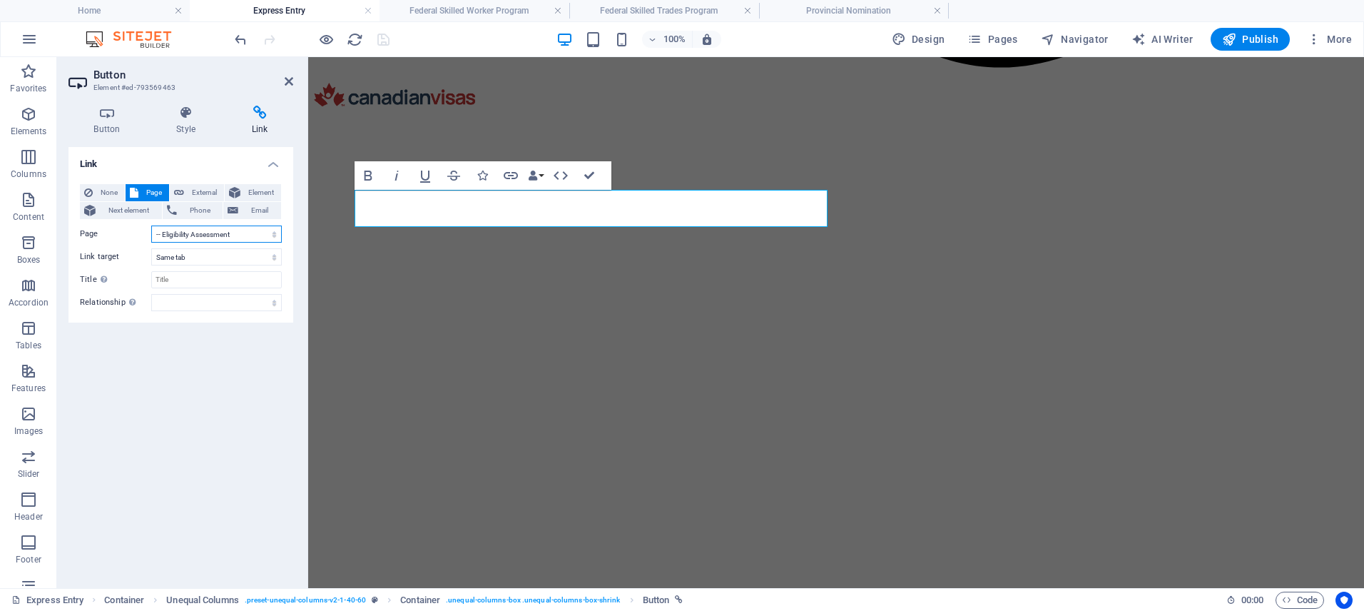
click at [175, 230] on select "Home Live in Canada -- Express Entry ---- Federal Skilled Worker Program ---- C…" at bounding box center [216, 233] width 131 height 17
select select "55"
click at [151, 225] on select "Home Live in Canada -- Express Entry ---- Federal Skilled Worker Program ---- C…" at bounding box center [216, 233] width 131 height 17
click at [379, 36] on icon "save" at bounding box center [383, 39] width 16 height 16
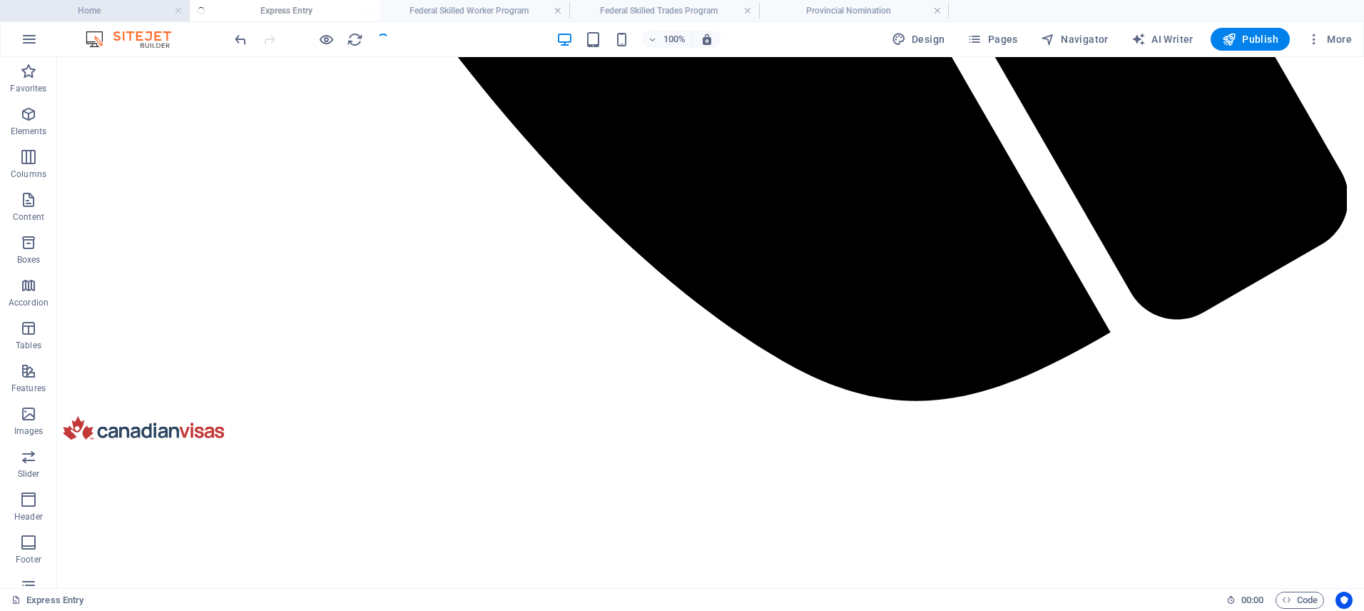
click at [155, 9] on h4 "Home" at bounding box center [95, 11] width 190 height 16
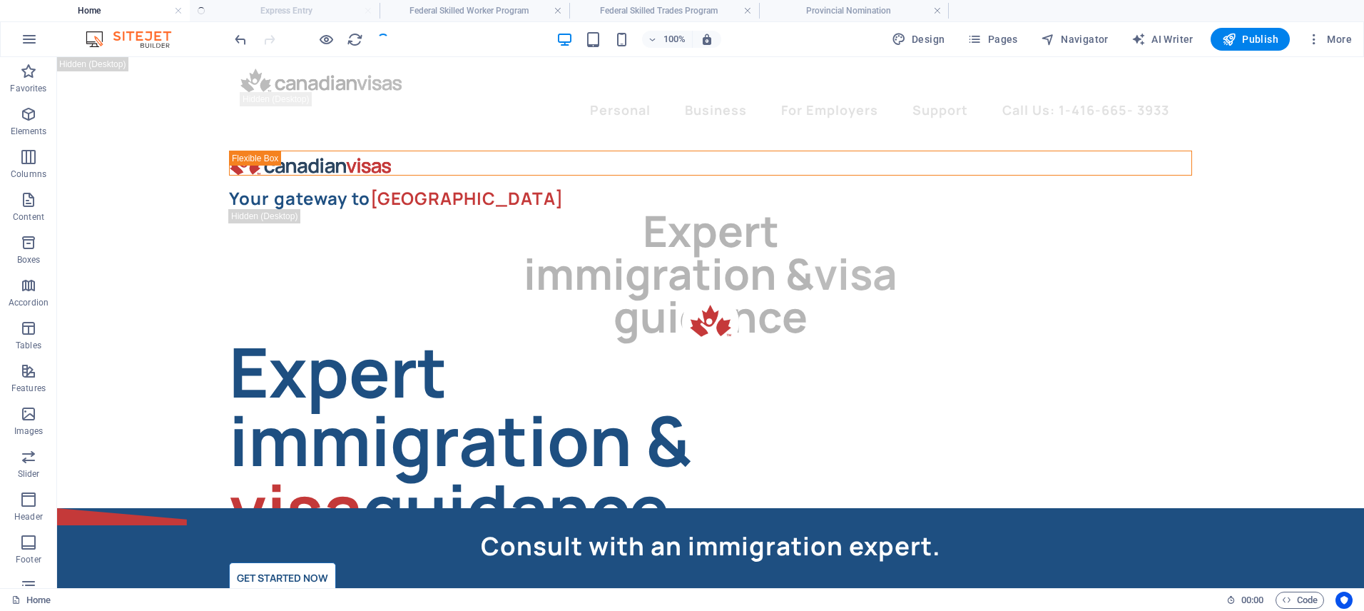
scroll to position [0, 0]
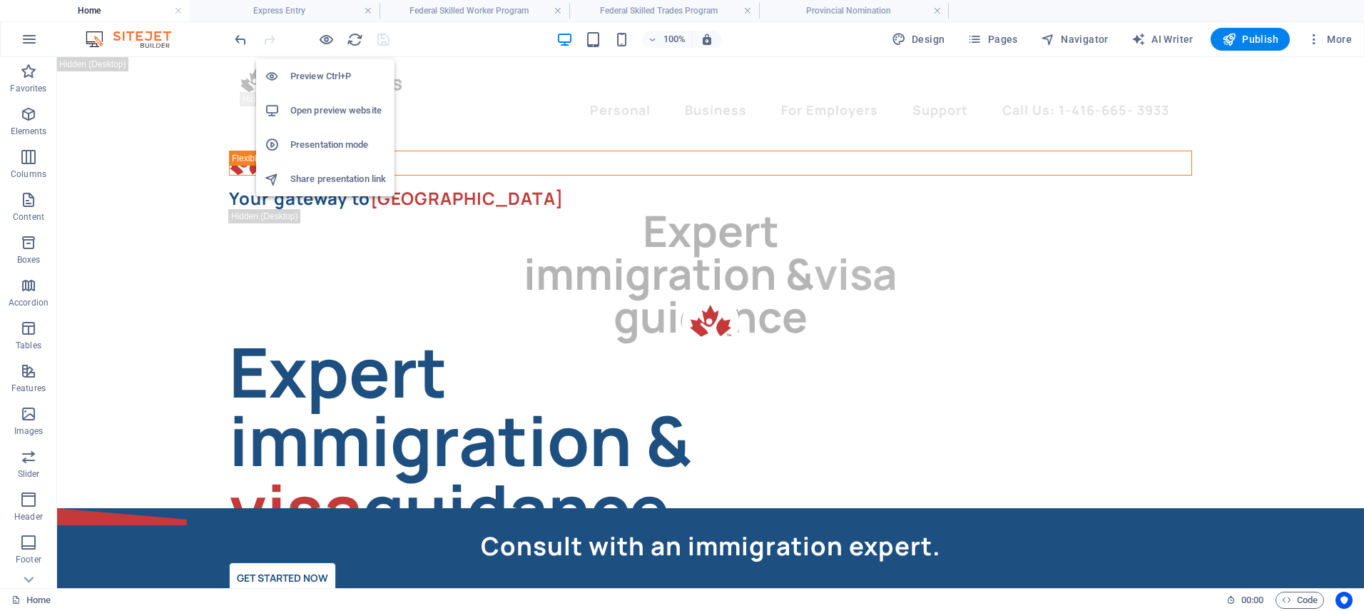
click at [347, 119] on li "Open preview website" at bounding box center [325, 110] width 138 height 34
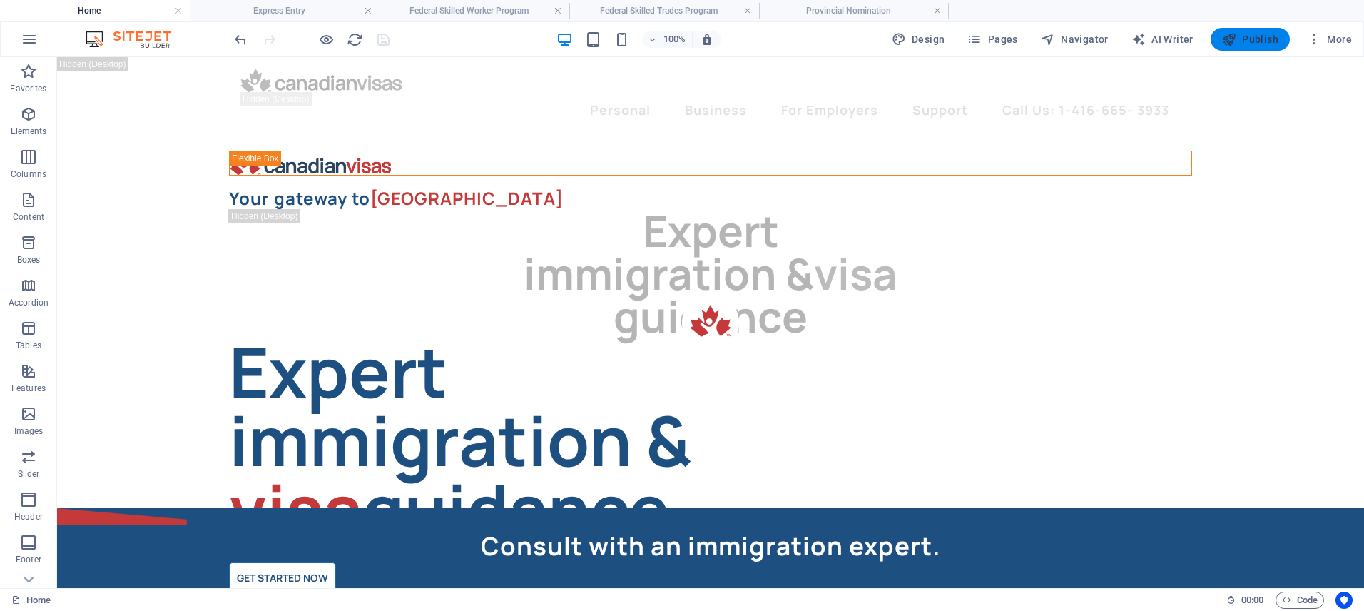
click at [1237, 46] on span "Publish" at bounding box center [1250, 39] width 56 height 14
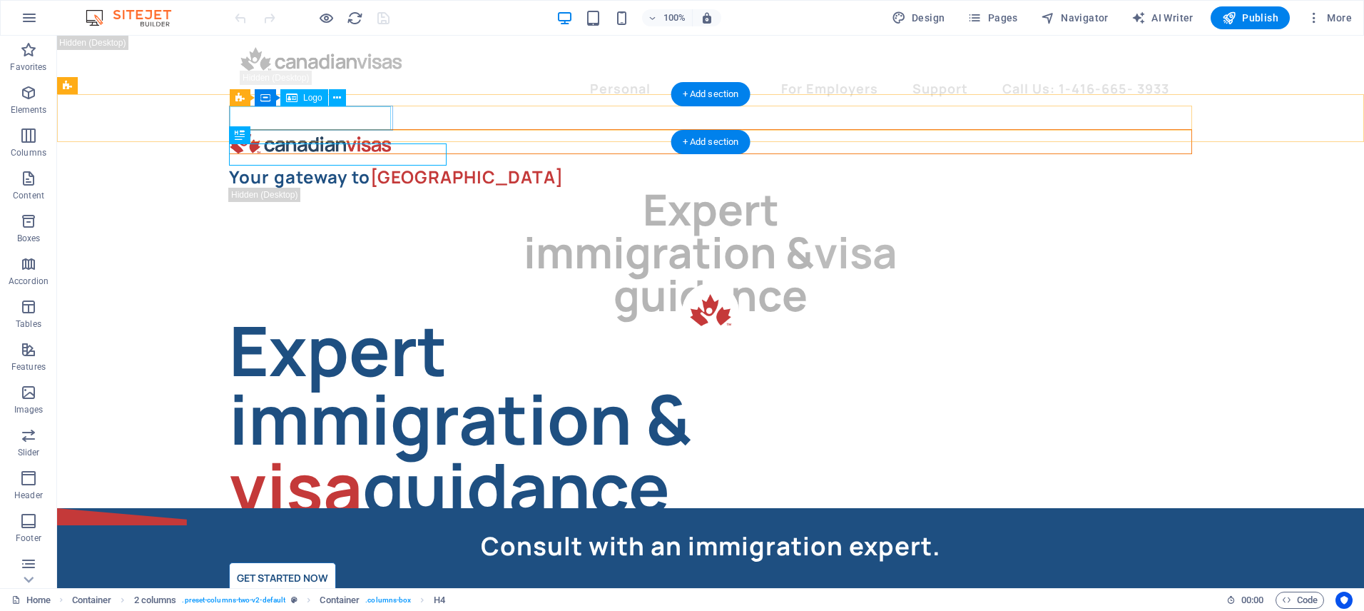
click at [327, 130] on div at bounding box center [710, 142] width 961 height 24
select select "px"
select select "60"
select select
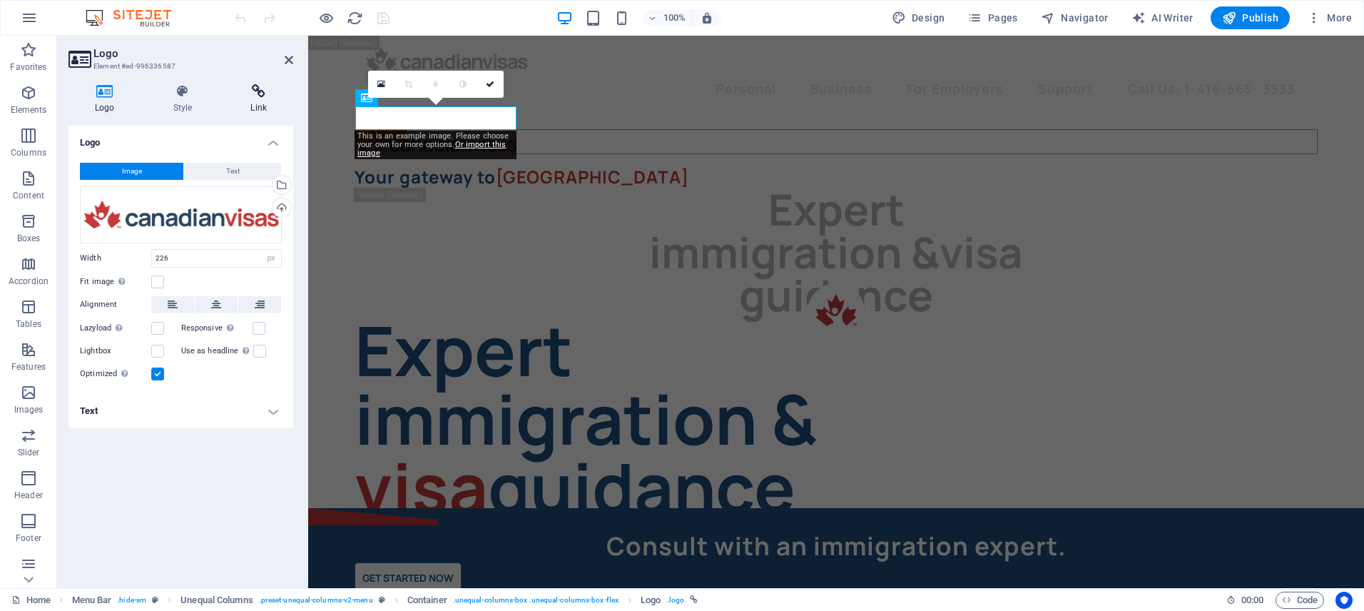
click at [257, 101] on h4 "Link" at bounding box center [258, 99] width 69 height 30
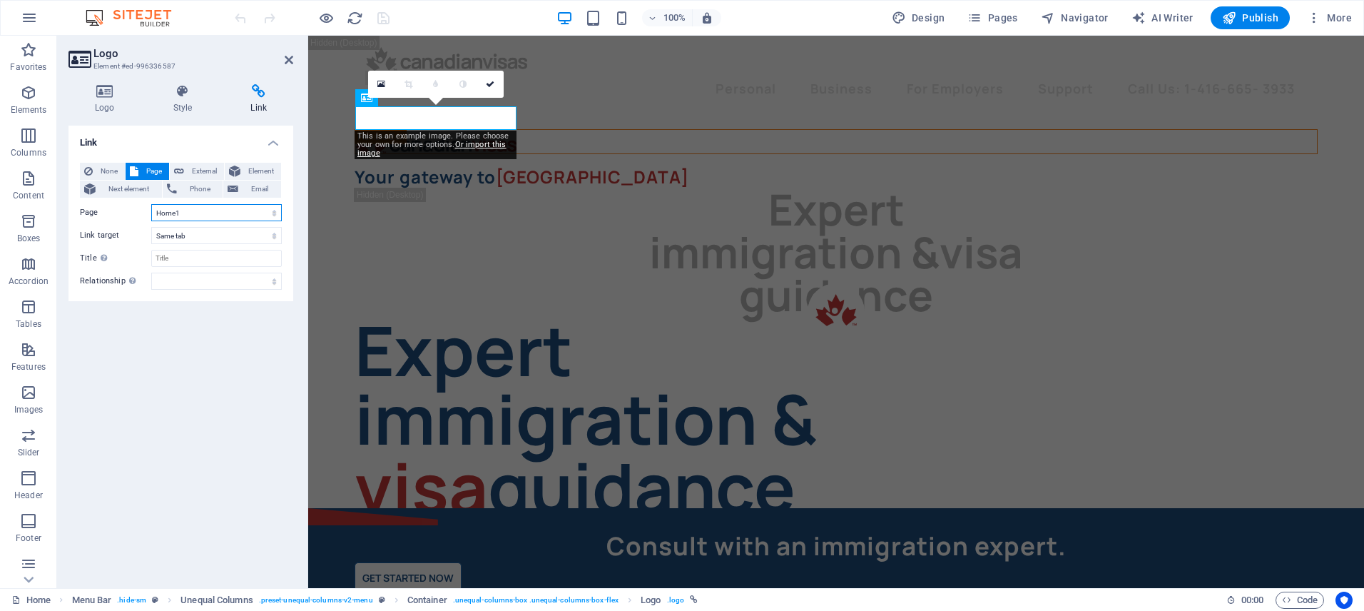
click at [216, 212] on select "Home Live in Canada -- Express Entry ---- Federal Skilled Worker Program ---- C…" at bounding box center [216, 212] width 131 height 17
select select "0"
click at [151, 204] on select "Home Live in Canada -- Express Entry ---- Federal Skilled Worker Program ---- C…" at bounding box center [216, 212] width 131 height 17
drag, startPoint x: 494, startPoint y: 83, endPoint x: 421, endPoint y: 46, distance: 81.3
click at [494, 83] on icon at bounding box center [490, 84] width 9 height 9
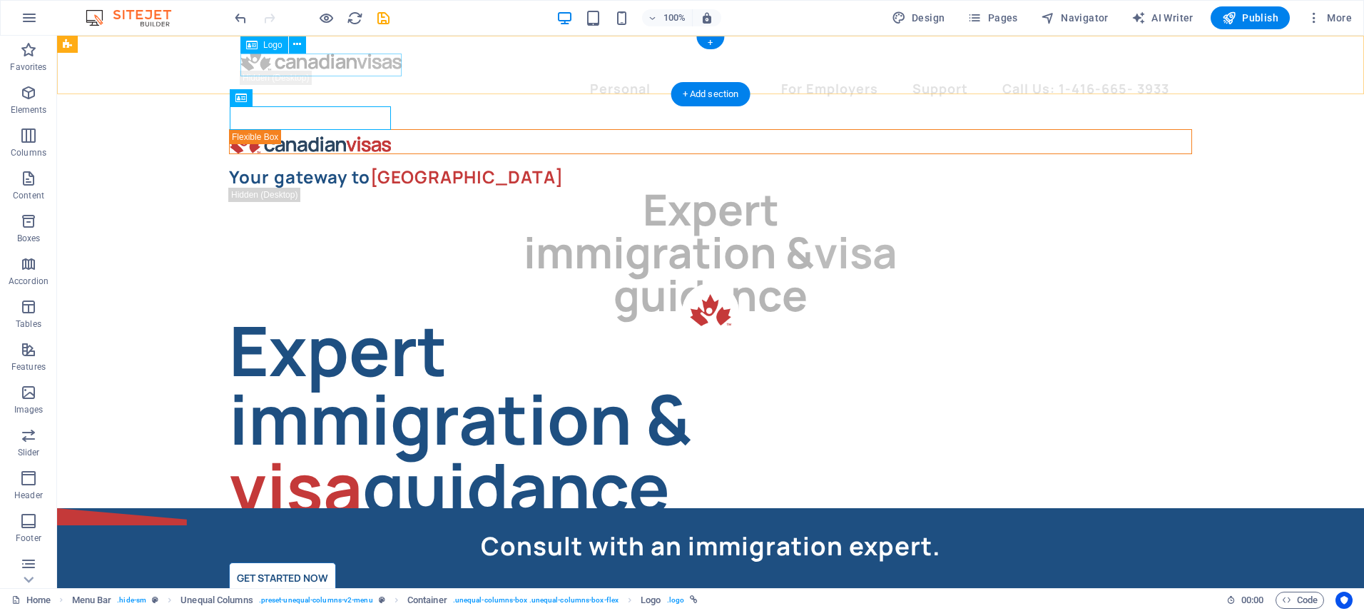
click at [344, 71] on div at bounding box center [710, 59] width 940 height 24
select select "px"
select select "60"
select select
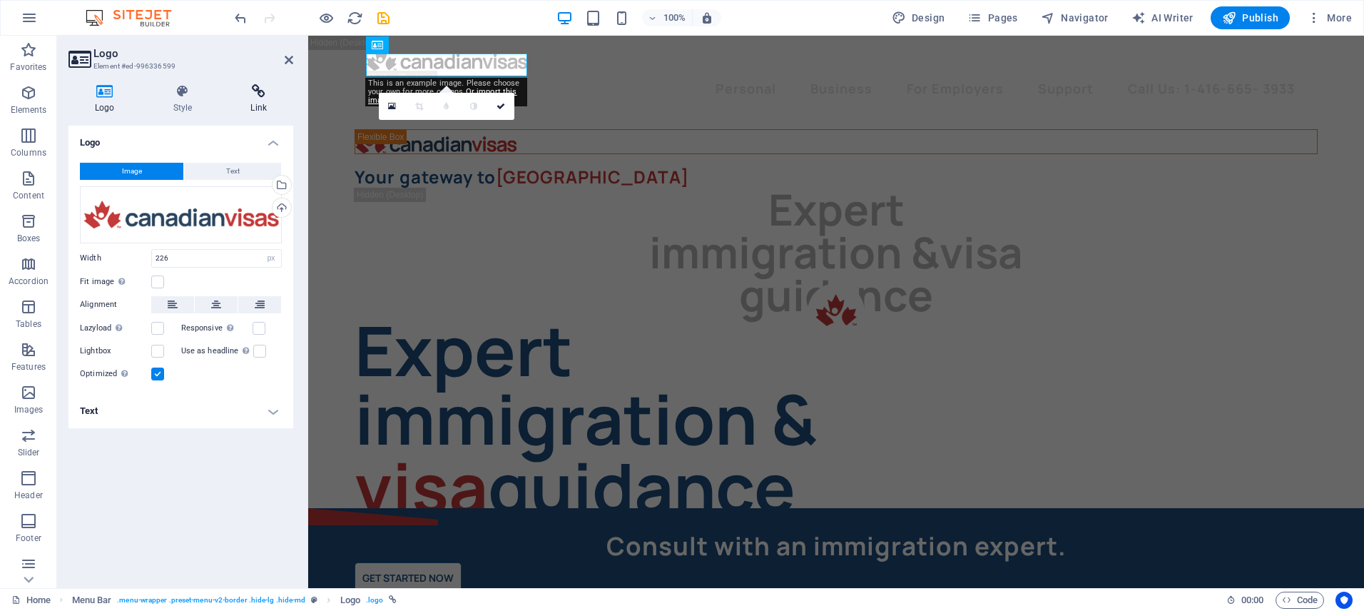
click at [257, 99] on h4 "Link" at bounding box center [258, 99] width 69 height 30
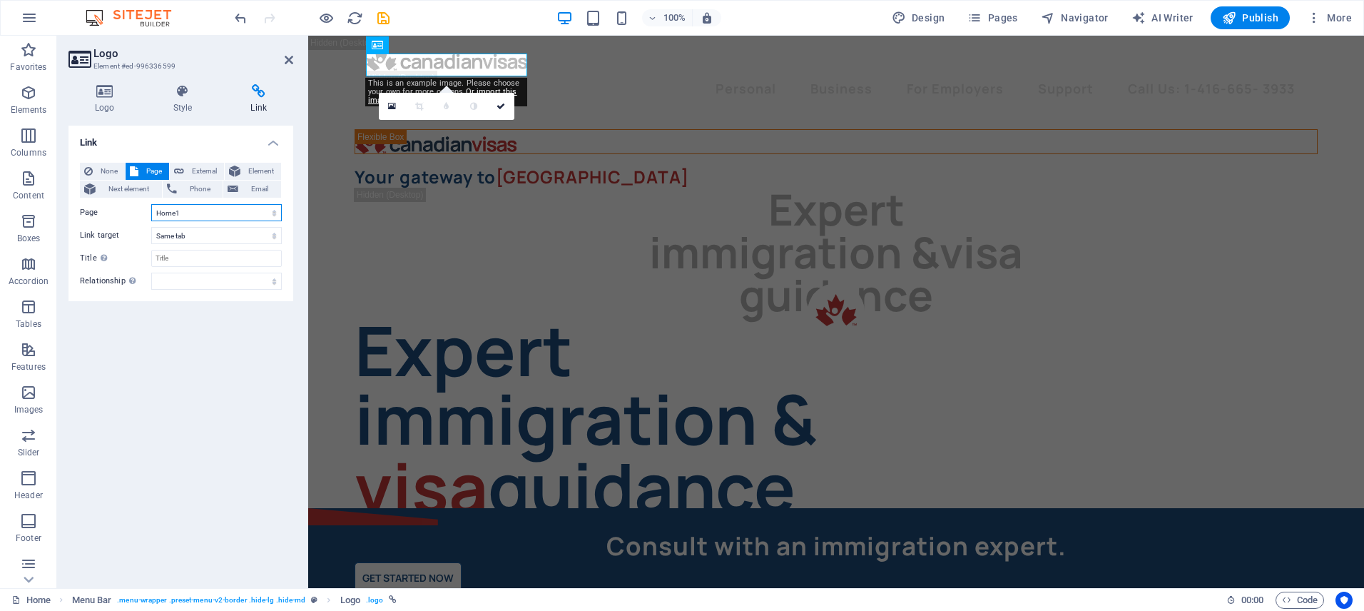
click at [210, 213] on select "Home Live in Canada -- Express Entry ---- Federal Skilled Worker Program ---- C…" at bounding box center [216, 212] width 131 height 17
select select "0"
click at [151, 204] on select "Home Live in Canada -- Express Entry ---- Federal Skilled Worker Program ---- C…" at bounding box center [216, 212] width 131 height 17
click at [383, 16] on icon "save" at bounding box center [383, 18] width 16 height 16
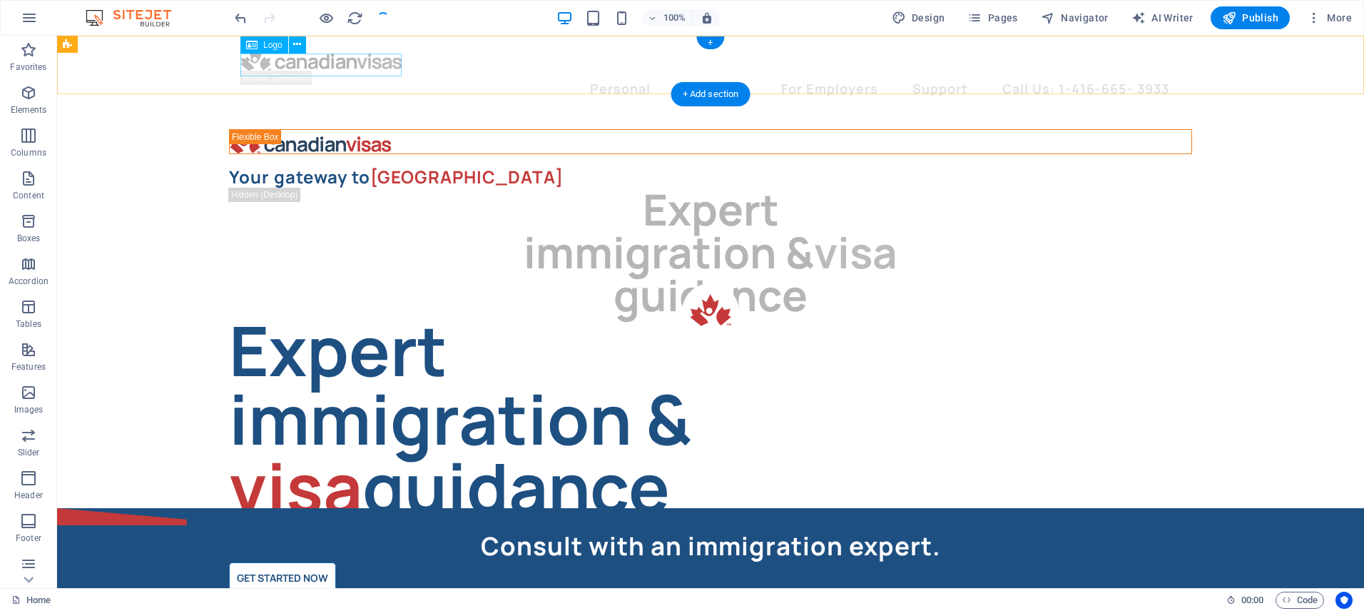
click at [369, 61] on div at bounding box center [710, 59] width 940 height 24
select select
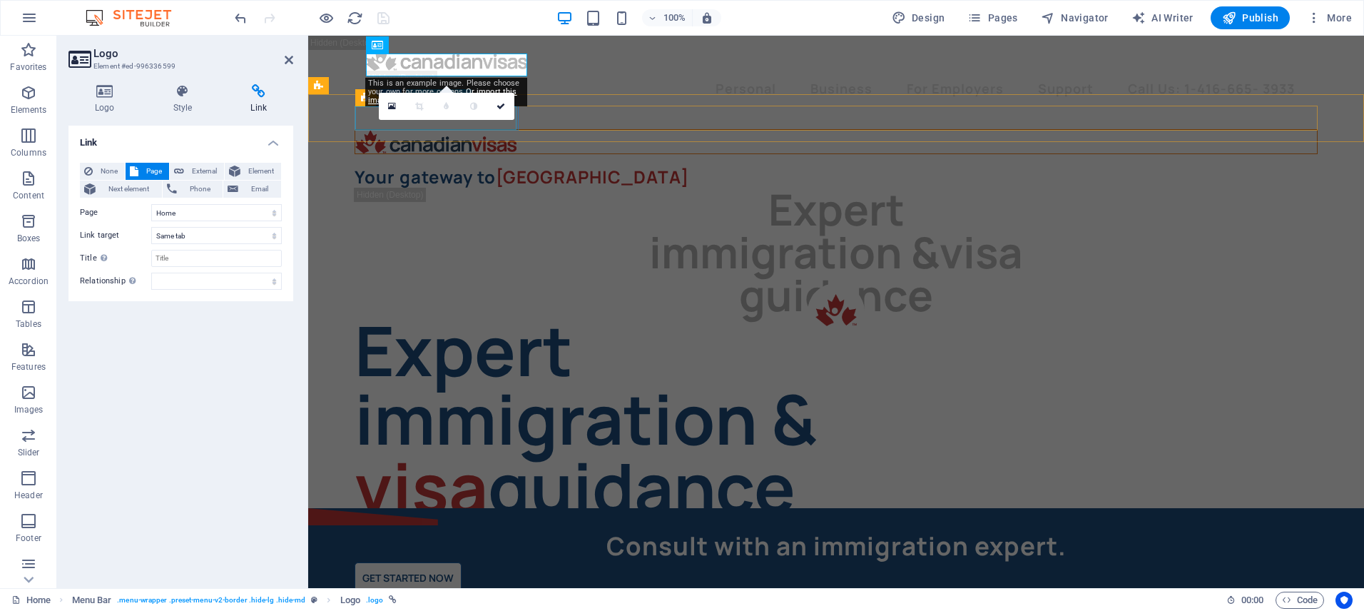
click at [364, 130] on div at bounding box center [835, 142] width 961 height 24
select select
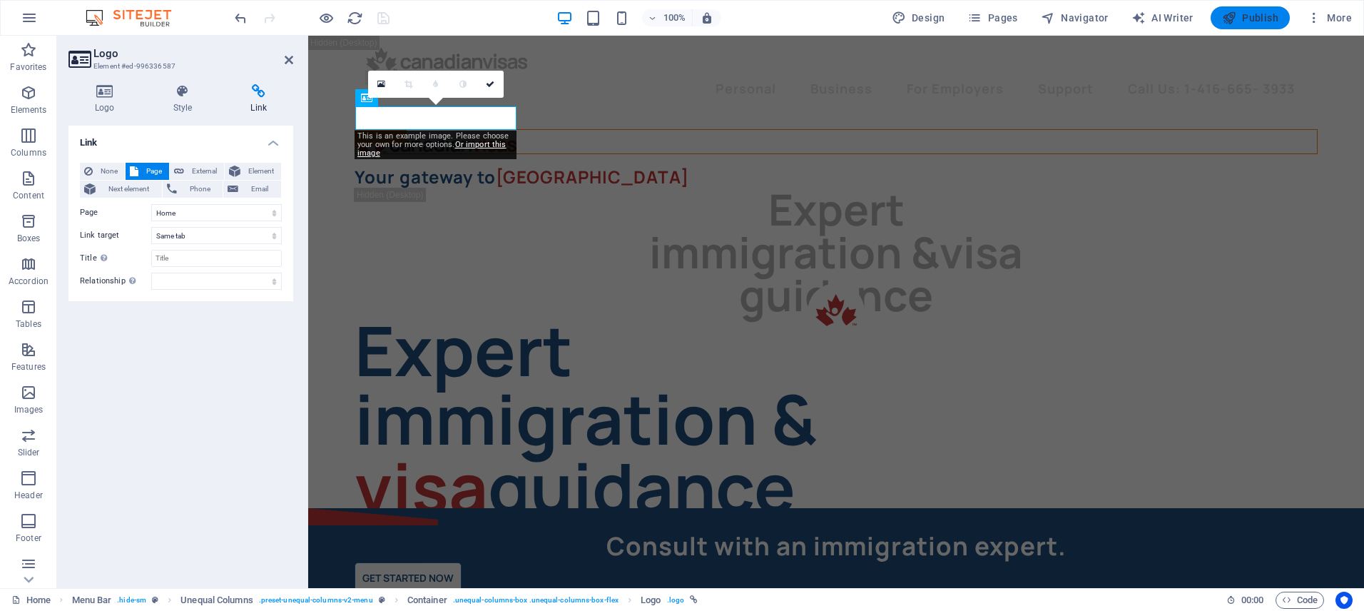
click at [1265, 18] on span "Publish" at bounding box center [1250, 18] width 56 height 14
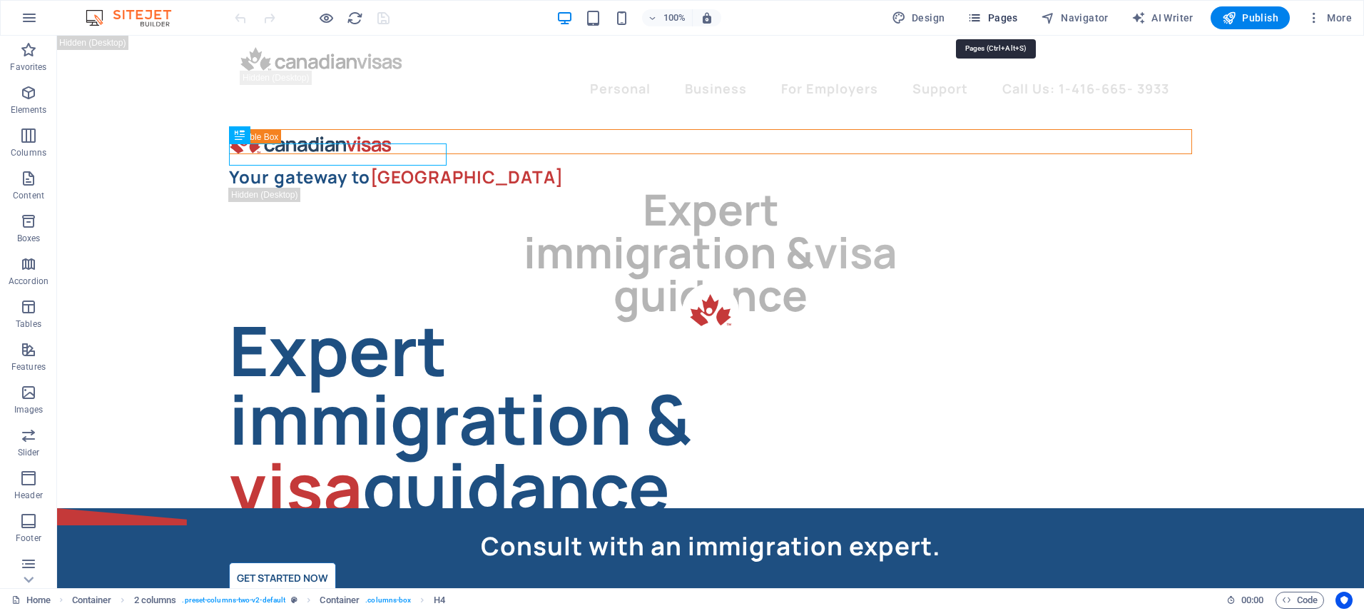
click at [1014, 16] on span "Pages" at bounding box center [992, 18] width 50 height 14
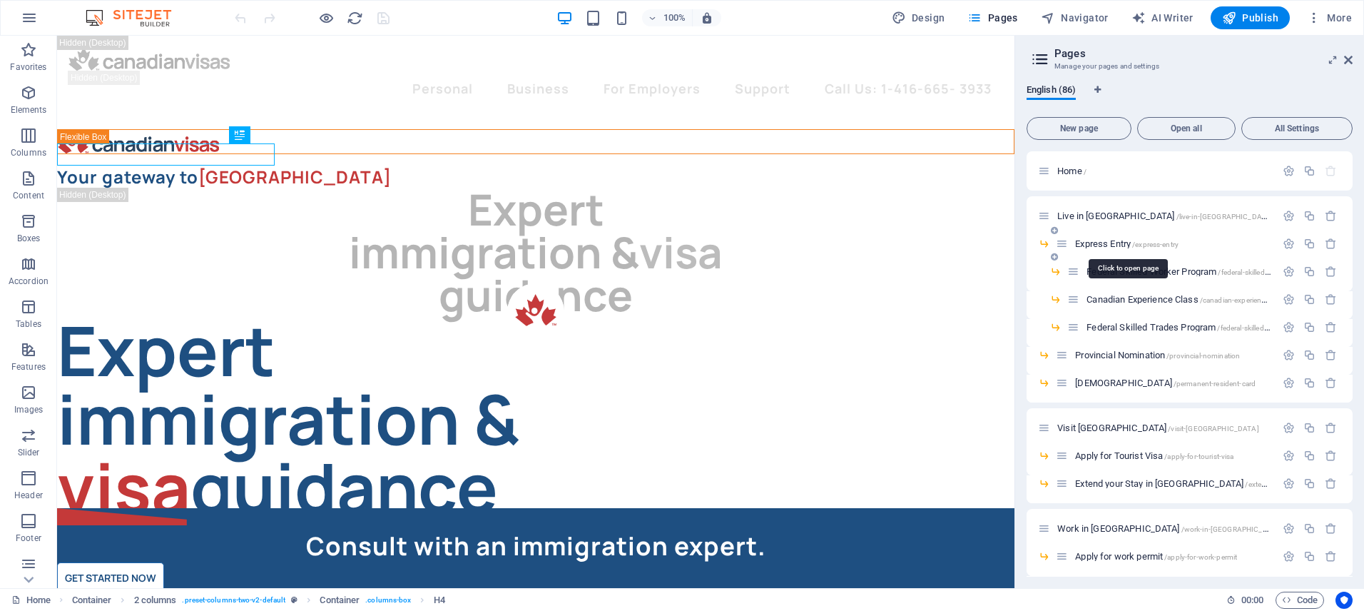
click at [1112, 240] on span "Express Entry /express-entry" at bounding box center [1126, 243] width 103 height 11
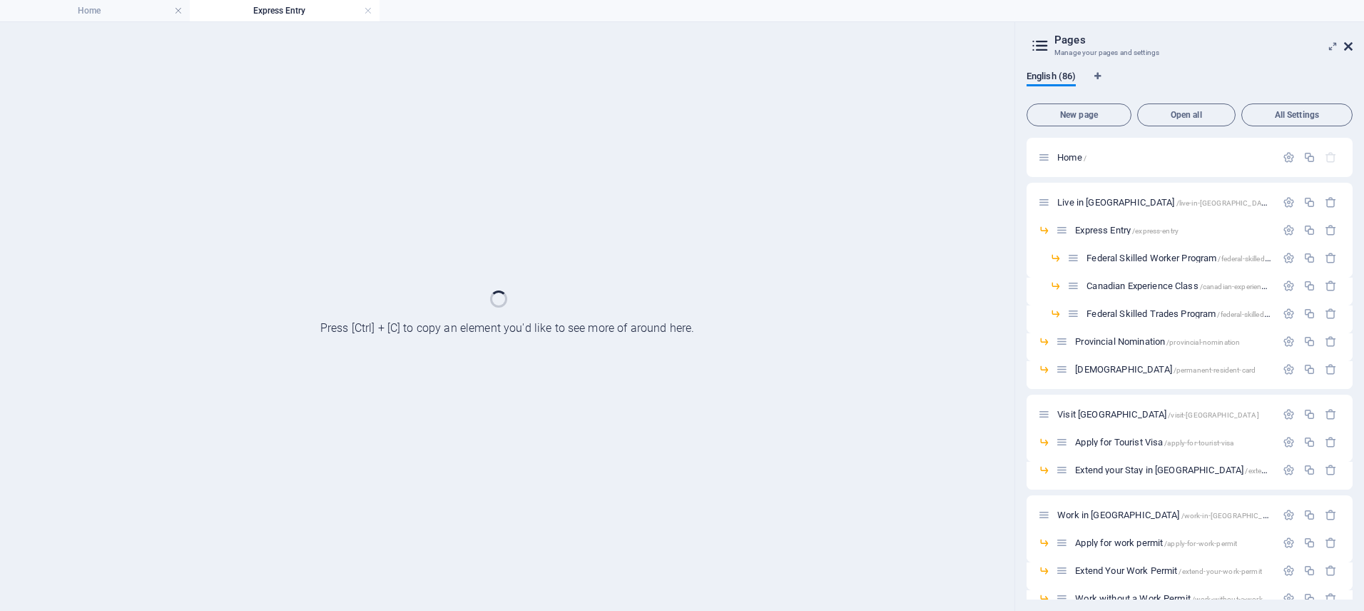
click at [1347, 44] on icon at bounding box center [1348, 46] width 9 height 11
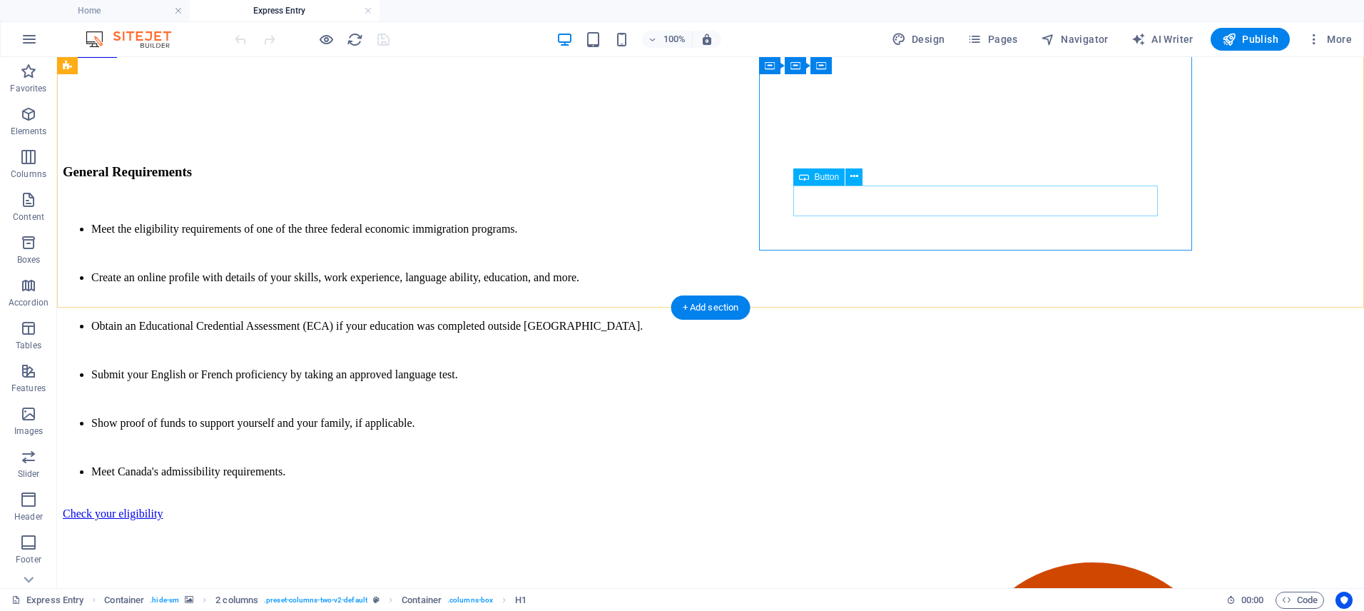
scroll to position [3868, 0]
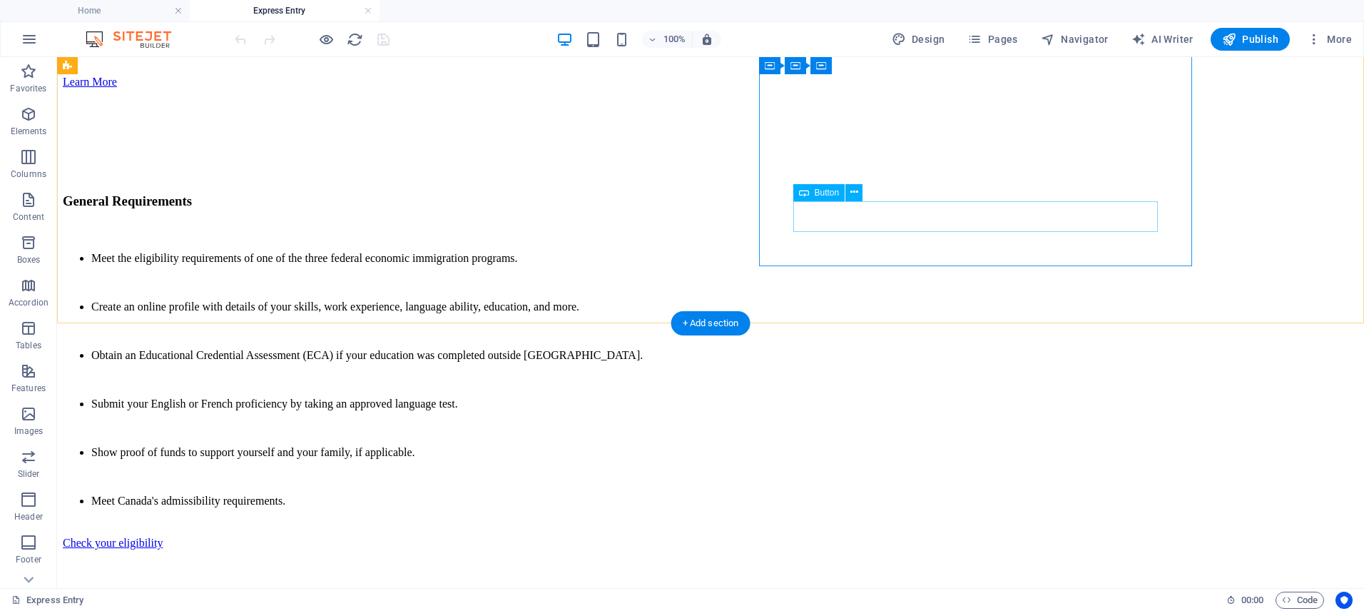
select select "51"
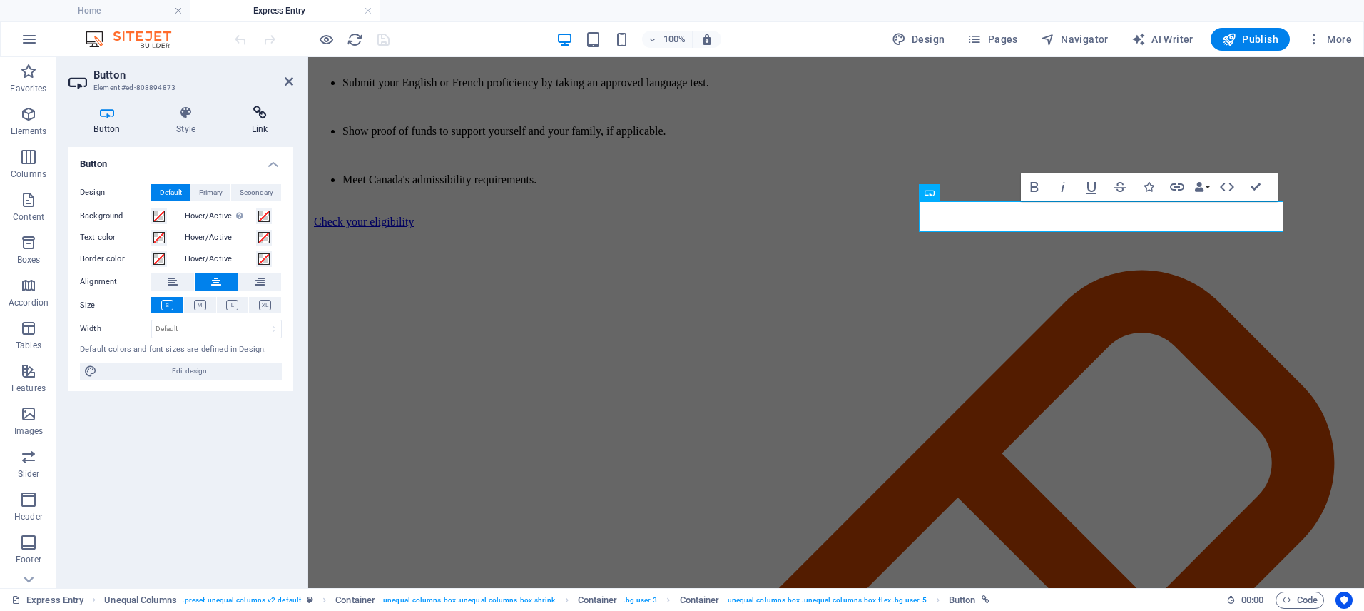
click at [267, 126] on h4 "Link" at bounding box center [259, 121] width 67 height 30
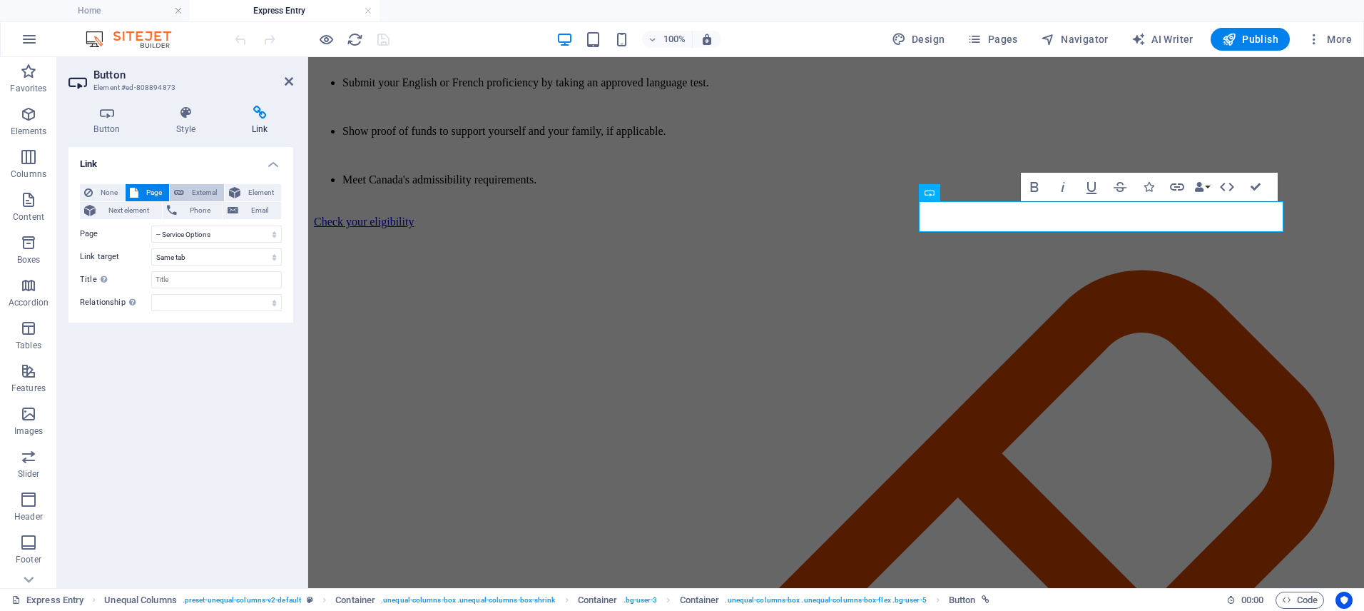
click at [207, 190] on span "External" at bounding box center [203, 192] width 31 height 17
select select "blank"
click at [208, 233] on input "/16041427" at bounding box center [216, 233] width 131 height 17
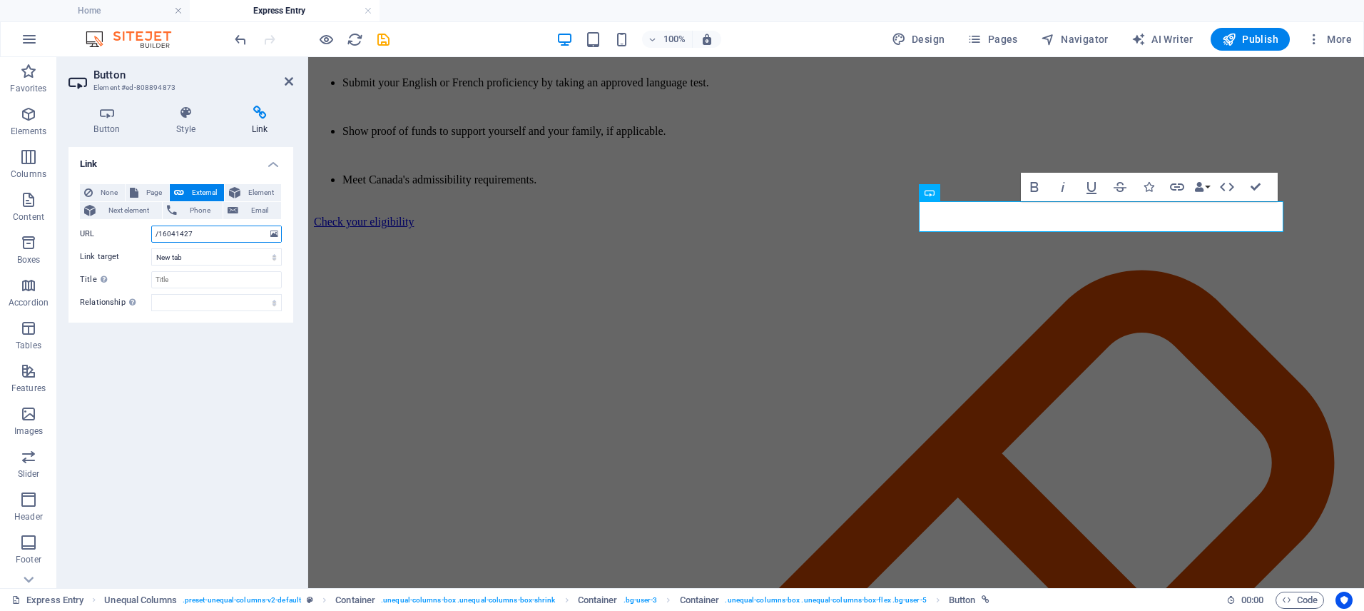
paste input "https://www.canada.ca/en/immigration-refugees-citizenship/services/immigrate-ca…"
type input "https://www.canada.ca/en/immigration-refugees-citizenship/services/immigrate-ca…"
click at [210, 329] on div "Link None Page External Element Next element Phone Email Page Home Live in Cana…" at bounding box center [180, 361] width 225 height 429
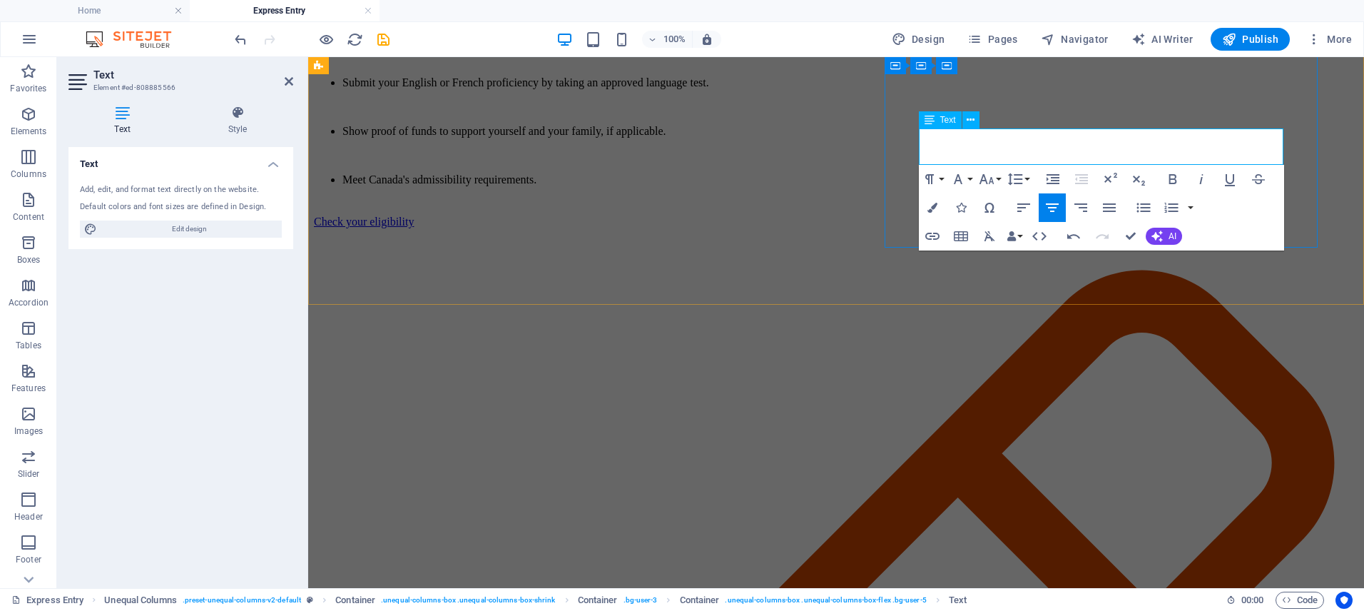
drag, startPoint x: 1227, startPoint y: 157, endPoint x: 1270, endPoint y: 139, distance: 46.4
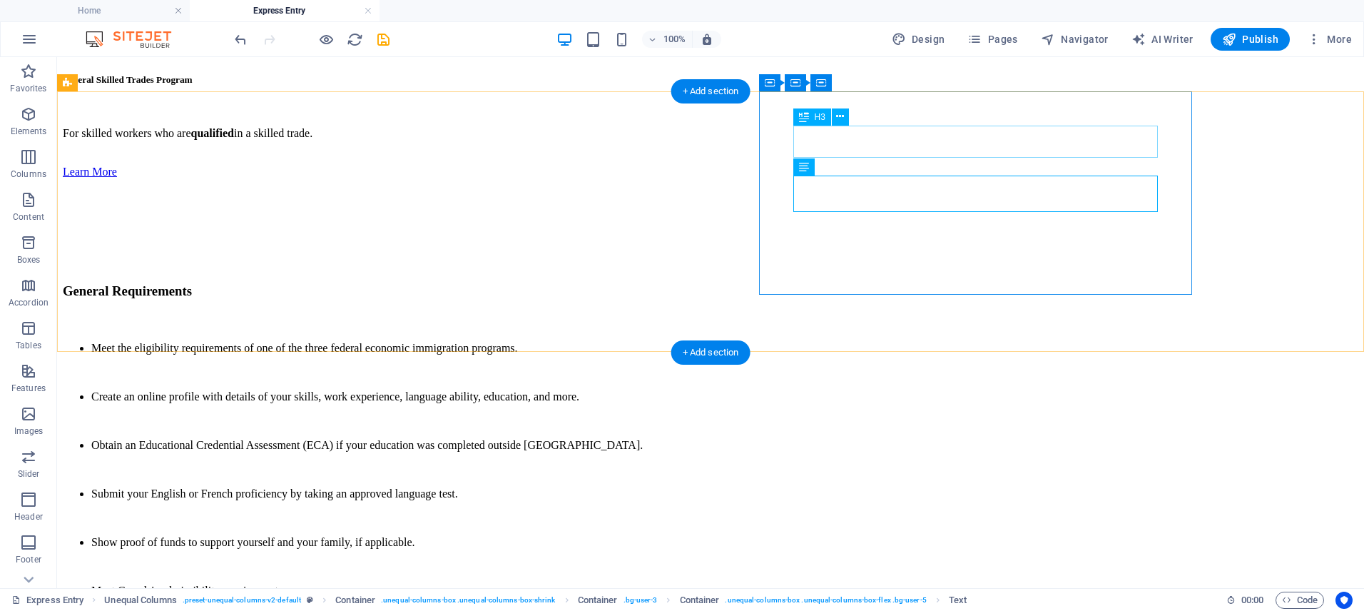
scroll to position [3737, 0]
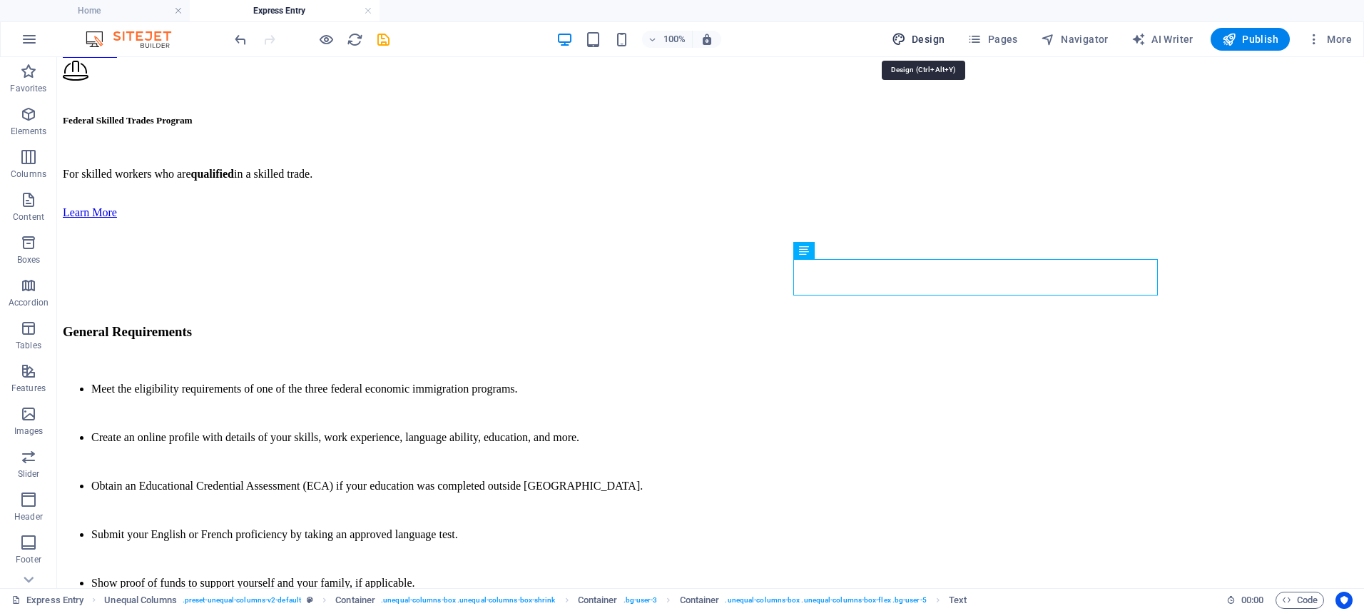
click at [935, 39] on span "Design" at bounding box center [918, 39] width 53 height 14
select select "px"
select select "400"
select select "px"
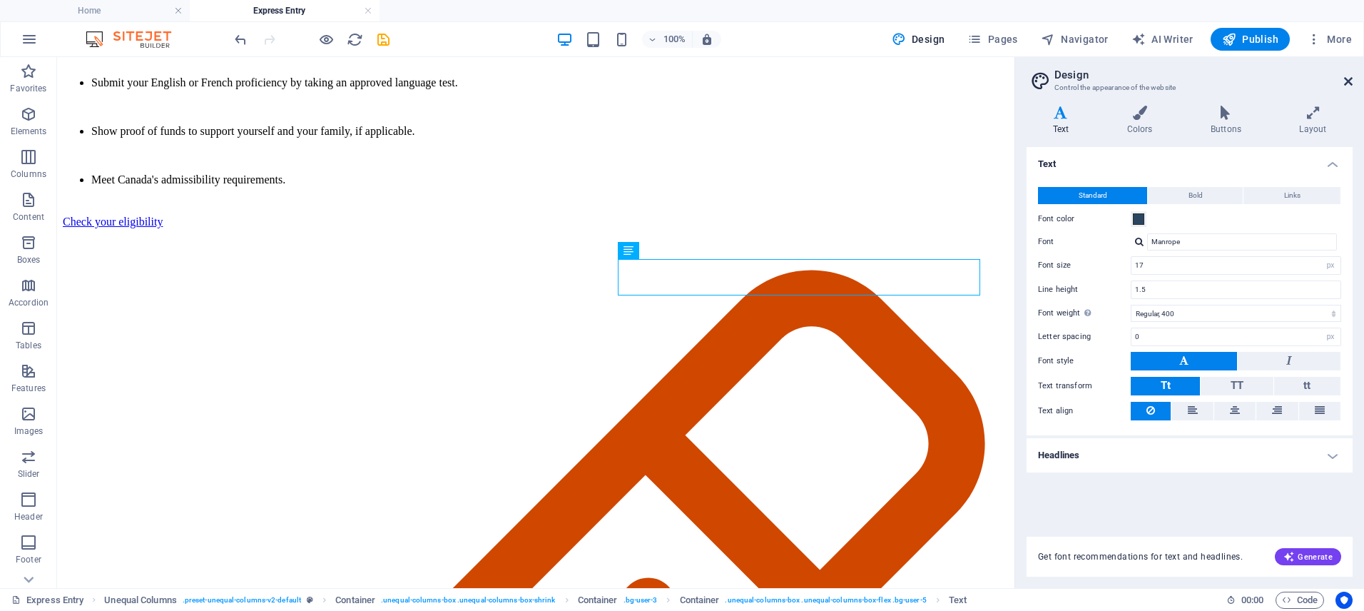
click at [1344, 76] on icon at bounding box center [1348, 81] width 9 height 11
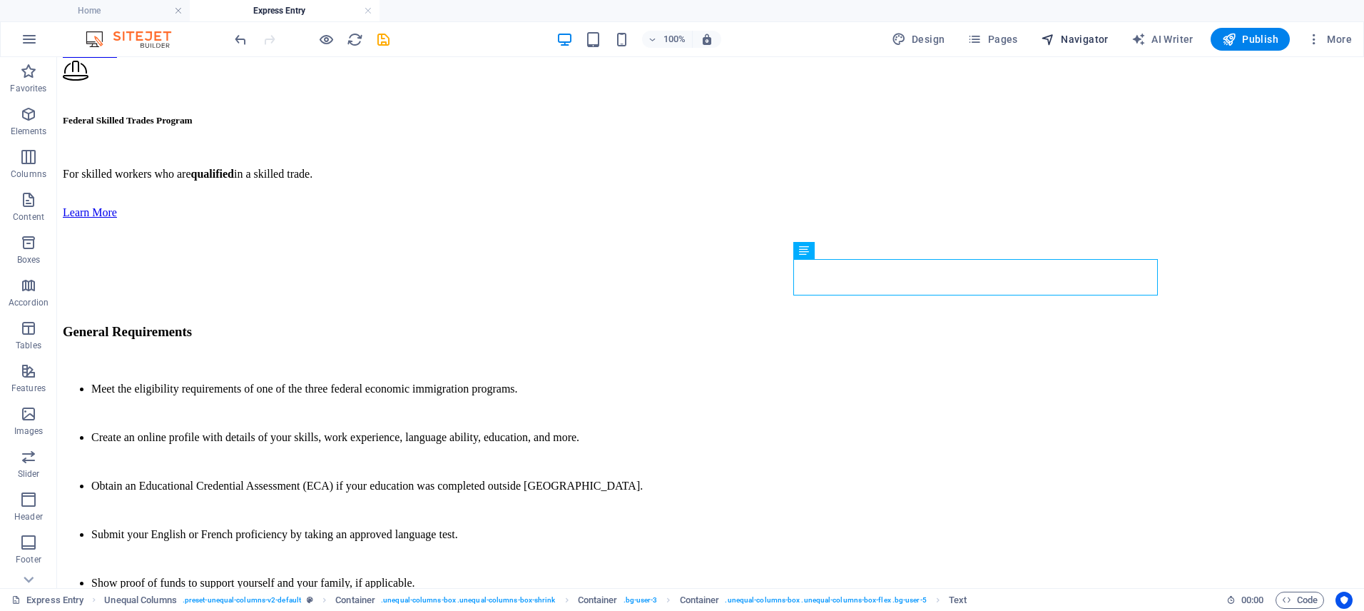
click at [1071, 37] on span "Navigator" at bounding box center [1075, 39] width 68 height 14
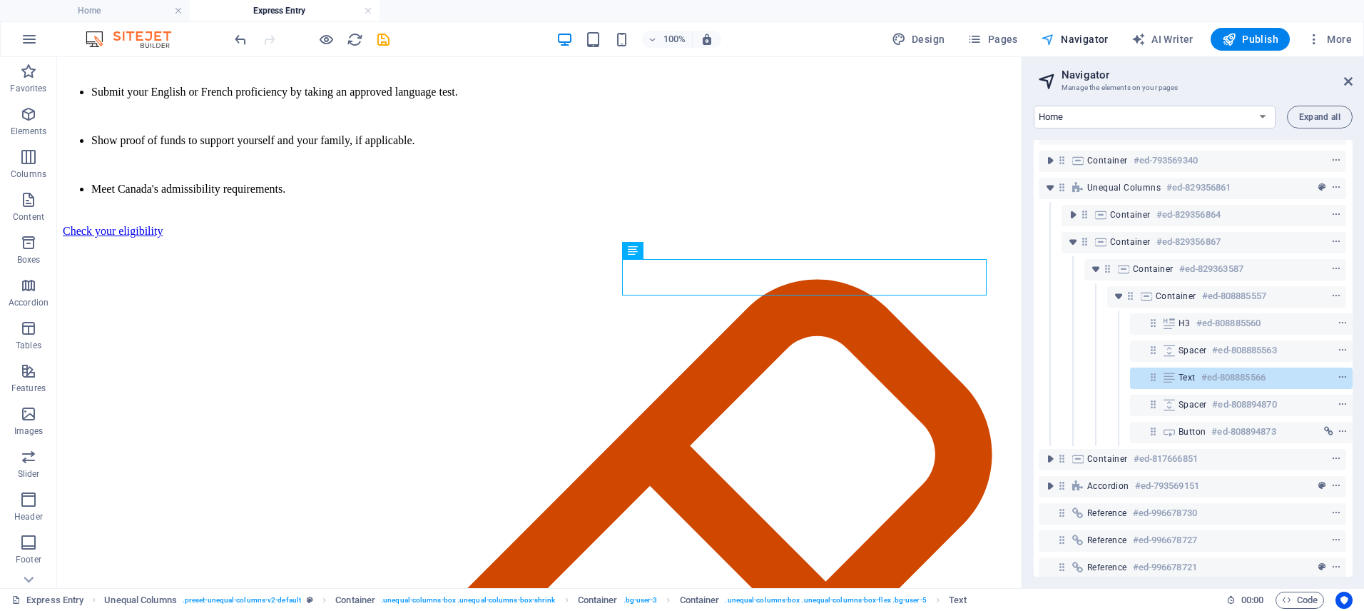
scroll to position [292, 4]
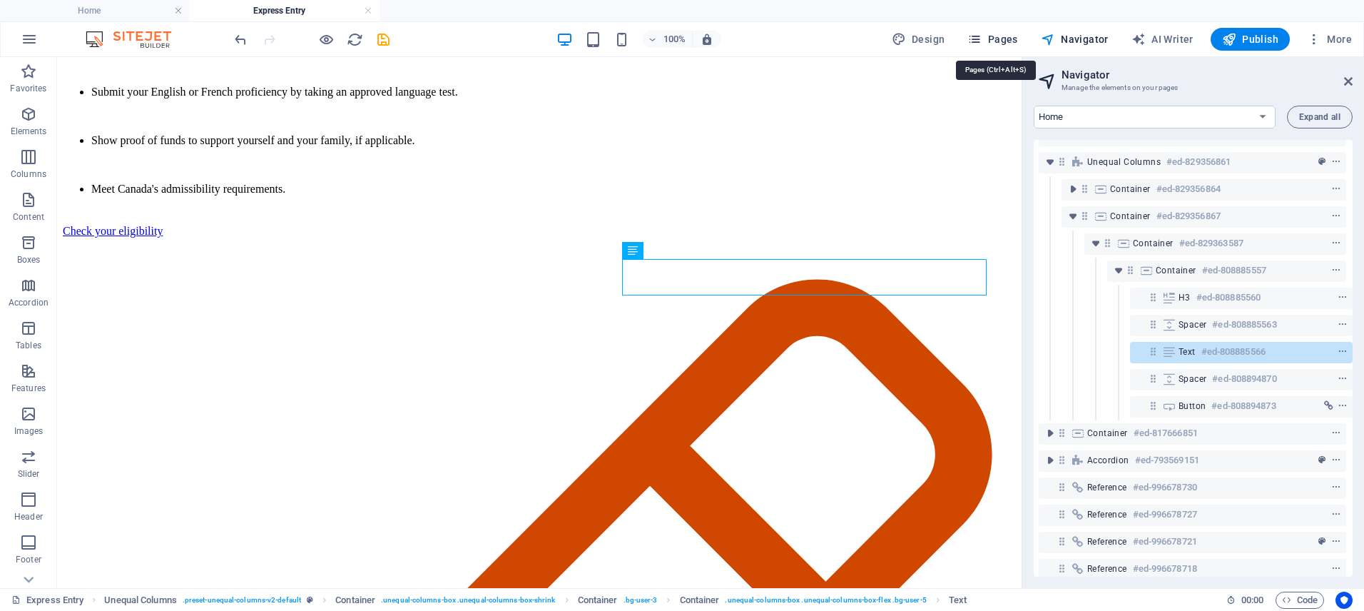
click at [1011, 44] on span "Pages" at bounding box center [992, 39] width 50 height 14
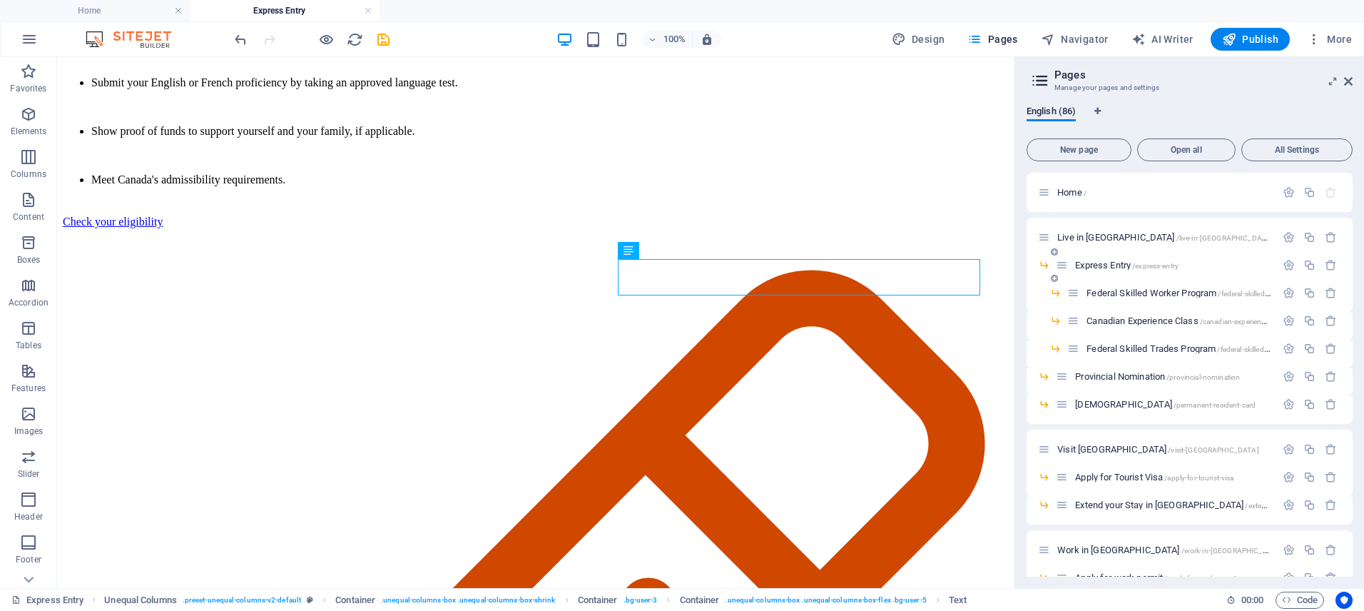
click at [1093, 266] on span "Express Entry /express-entry" at bounding box center [1126, 265] width 103 height 11
click at [1111, 292] on span "Federal Skilled Worker Program /federal-skilled-worker-program" at bounding box center [1202, 292] width 233 height 11
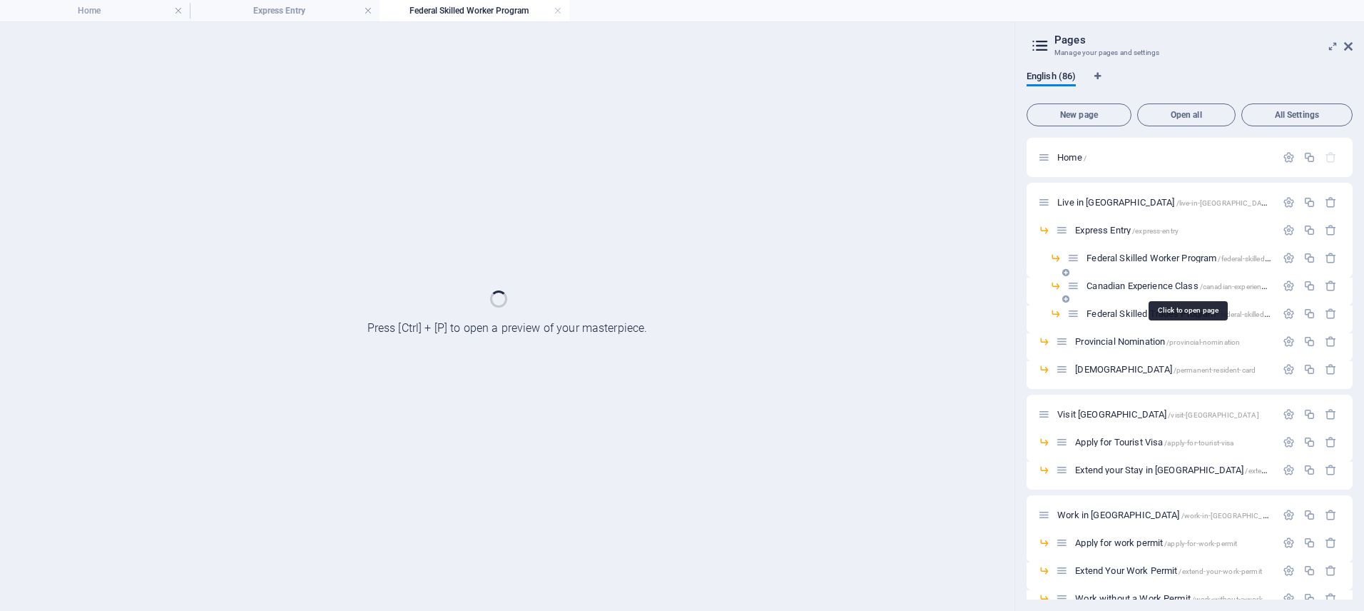
click at [1111, 283] on span "Canadian Experience Class /canadian-experience-class" at bounding box center [1186, 285] width 200 height 11
click at [1106, 312] on span "Federal Skilled Trades Program /federal-skilled-trades-program" at bounding box center [1201, 313] width 230 height 11
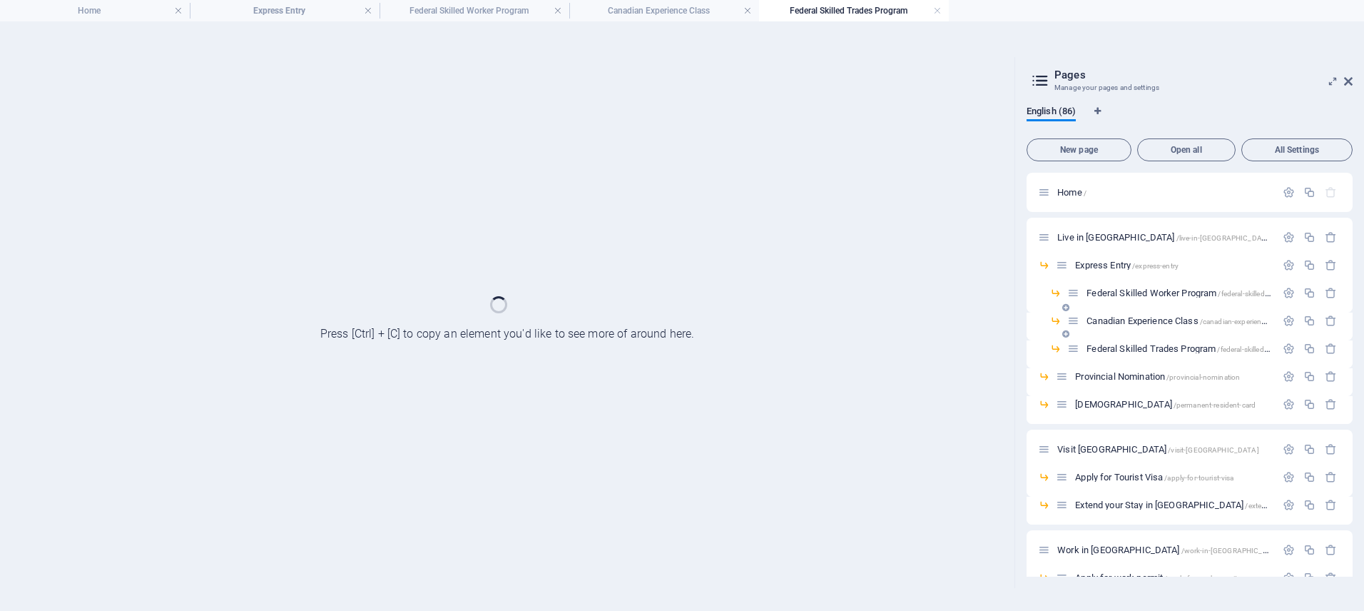
click at [1107, 337] on div "Canadian Experience Class /canadian-experience-class" at bounding box center [1189, 326] width 326 height 28
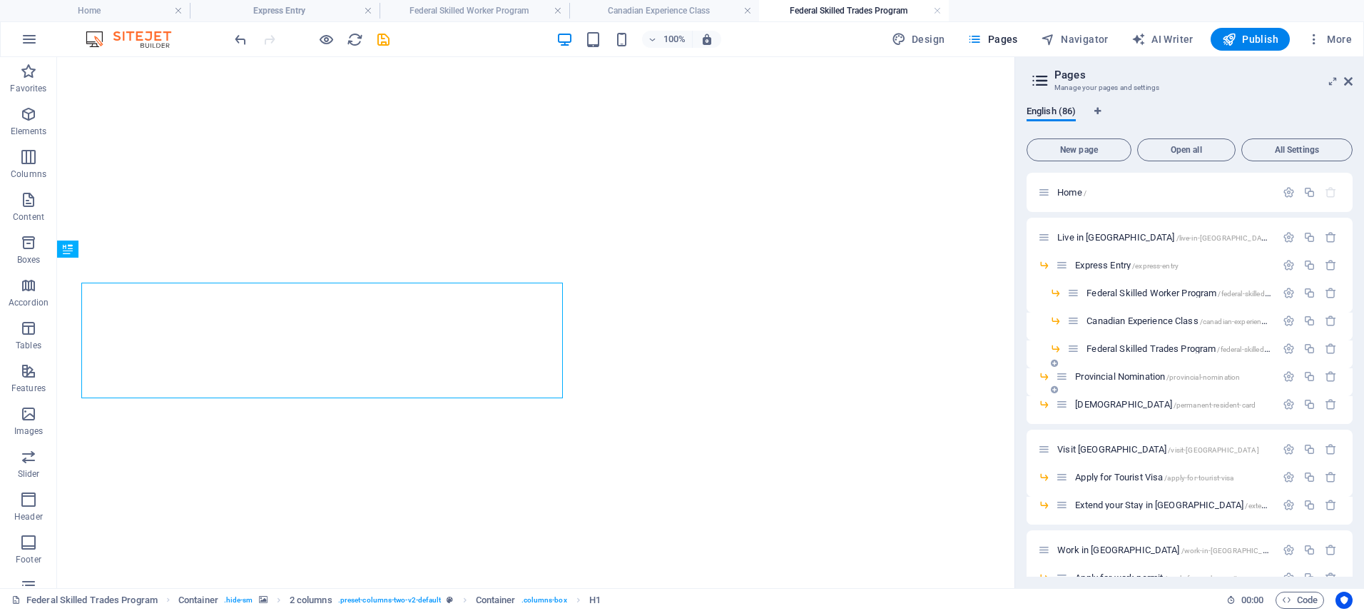
click at [1112, 374] on span "Provincial Nomination /provincial-nomination" at bounding box center [1157, 376] width 165 height 11
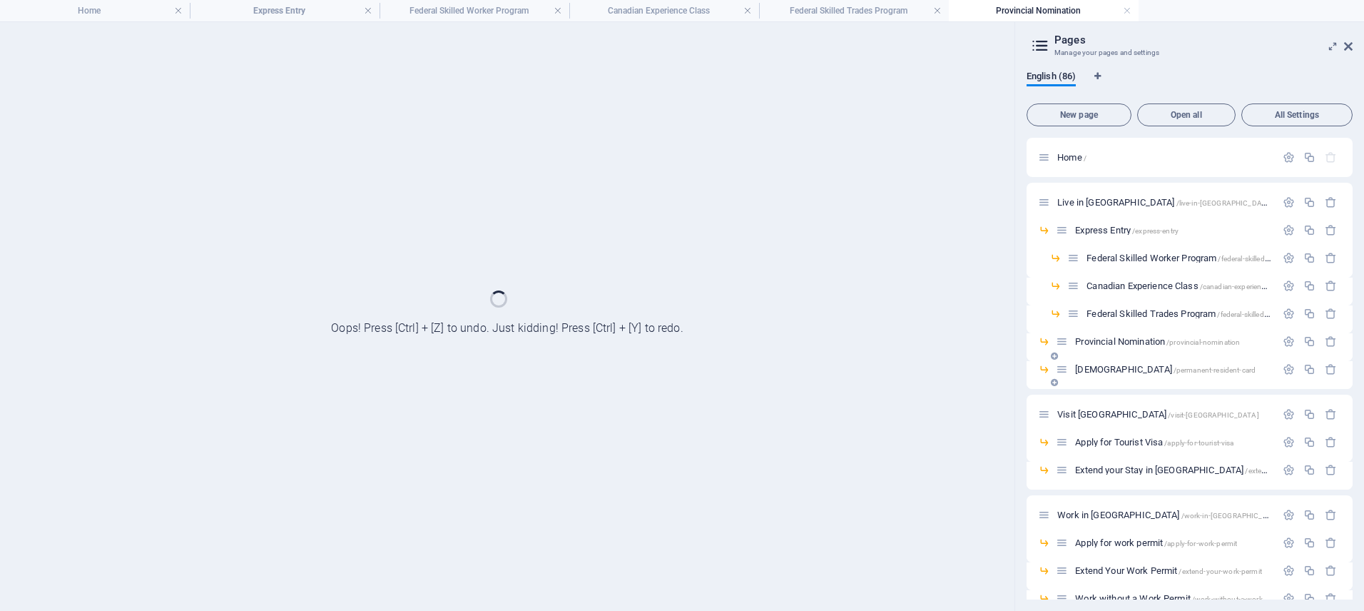
click at [1108, 369] on span "Permanent Resident Card /permanent-resident-card" at bounding box center [1165, 369] width 180 height 11
click at [1349, 45] on icon at bounding box center [1348, 46] width 9 height 11
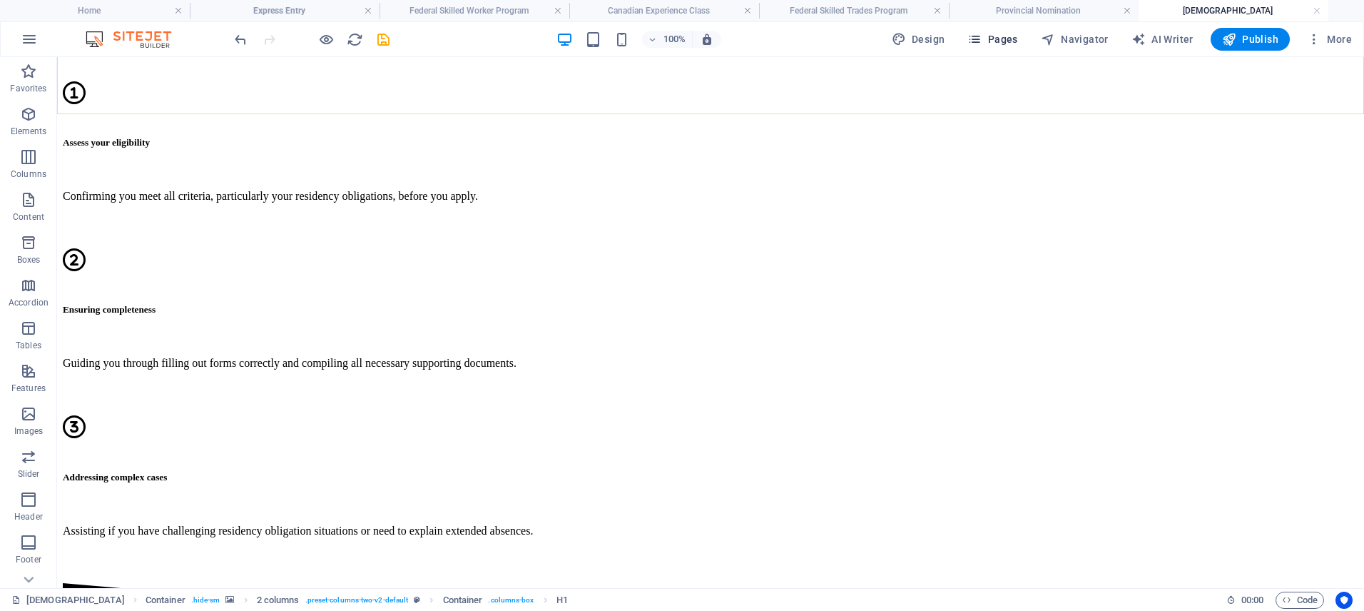
scroll to position [4427, 0]
click at [1010, 16] on h4 "Provincial Nomination" at bounding box center [1044, 11] width 190 height 16
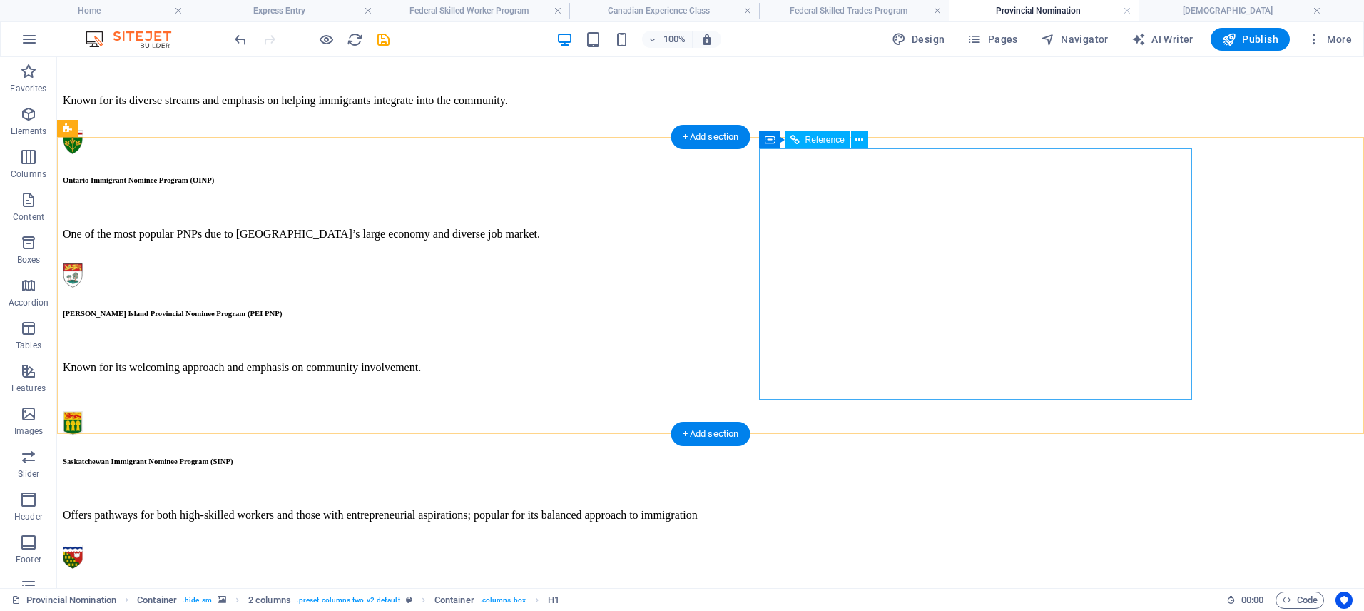
scroll to position [4257, 0]
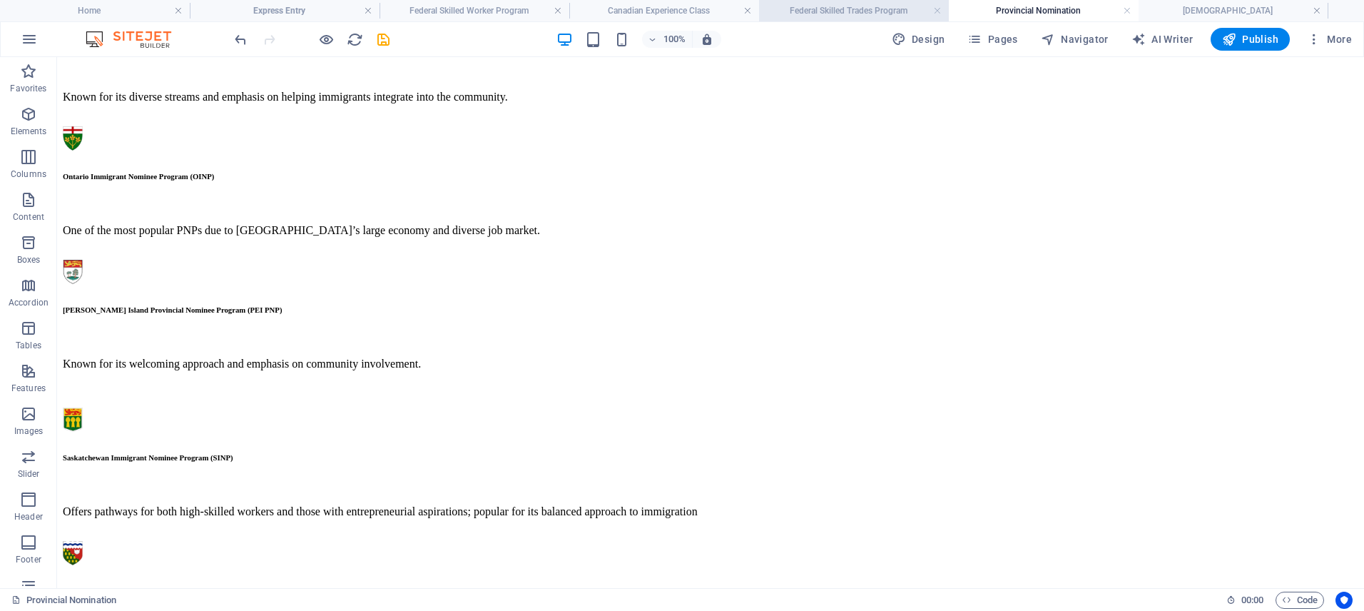
click at [871, 7] on h4 "Federal Skilled Trades Program" at bounding box center [854, 11] width 190 height 16
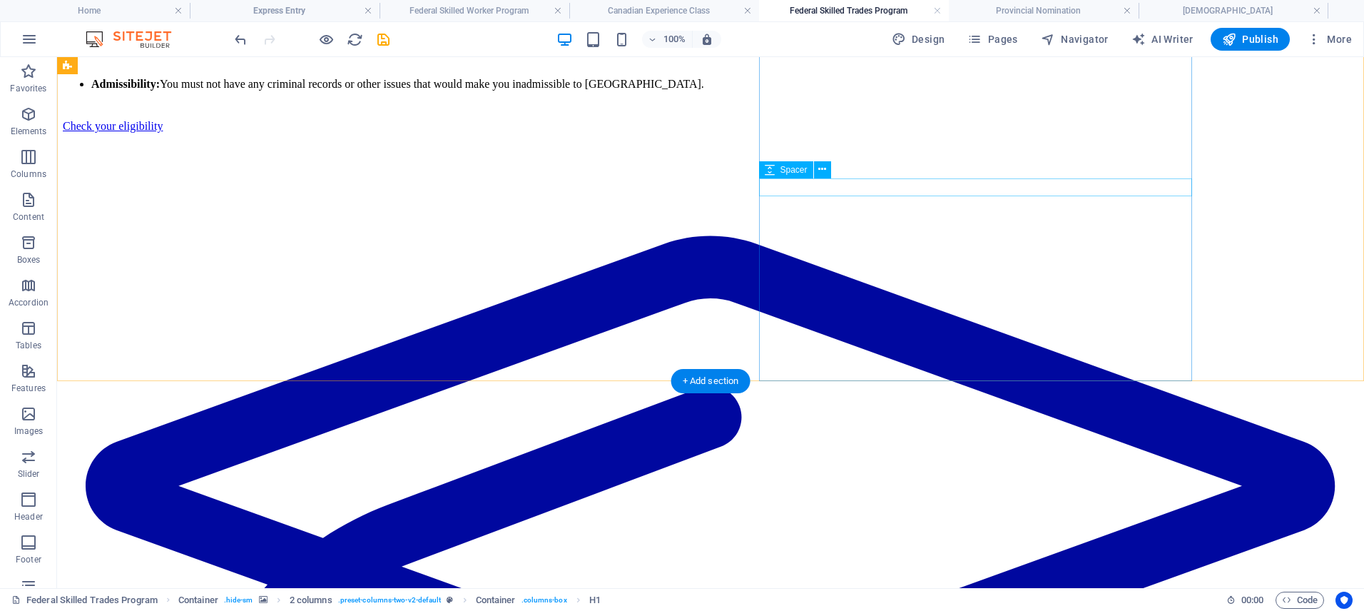
scroll to position [3738, 0]
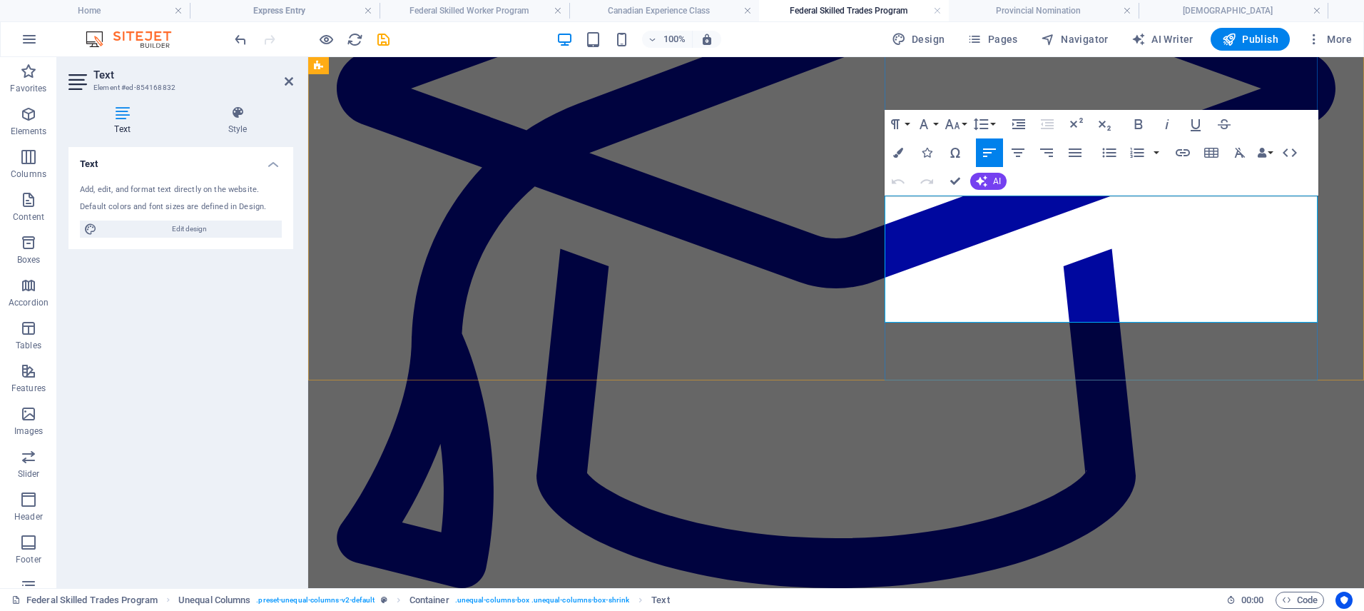
drag, startPoint x: 1098, startPoint y: 260, endPoint x: 1012, endPoint y: 295, distance: 92.7
copy p "The best way to get an accurate score is to use the official tool on the Canadi…"
click at [306, 11] on h4 "Express Entry" at bounding box center [285, 11] width 190 height 16
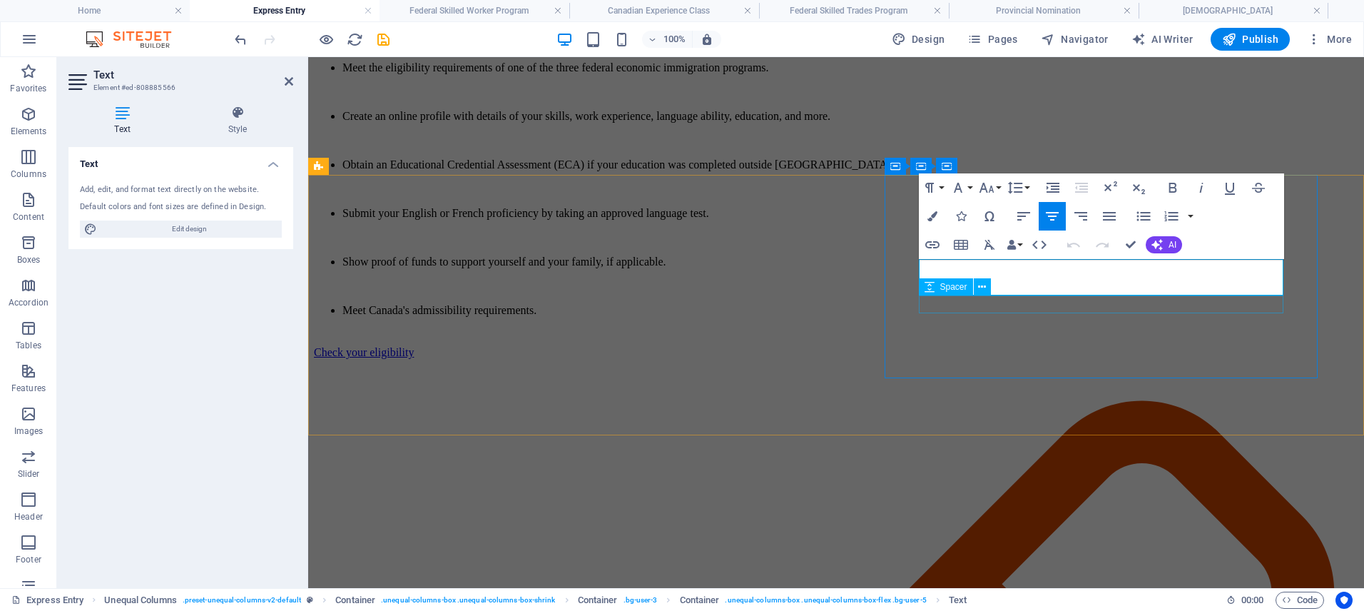
drag, startPoint x: 1188, startPoint y: 271, endPoint x: 1239, endPoint y: 297, distance: 57.1
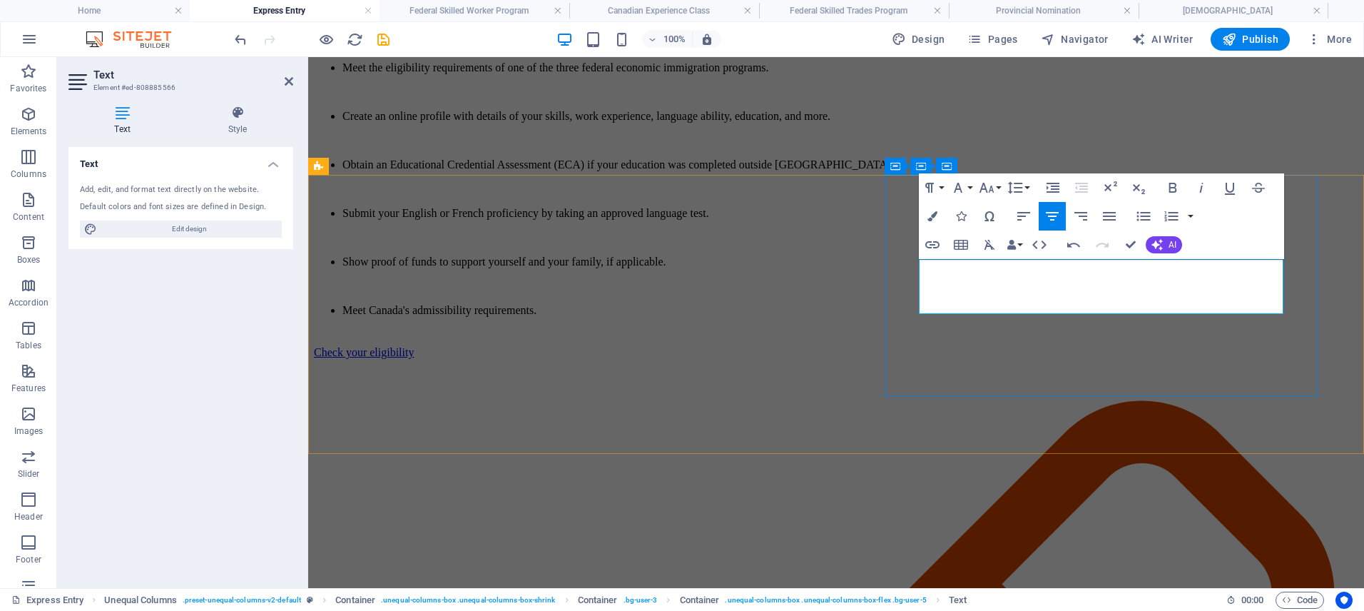
drag, startPoint x: 1195, startPoint y: 267, endPoint x: 917, endPoint y: 262, distance: 278.2
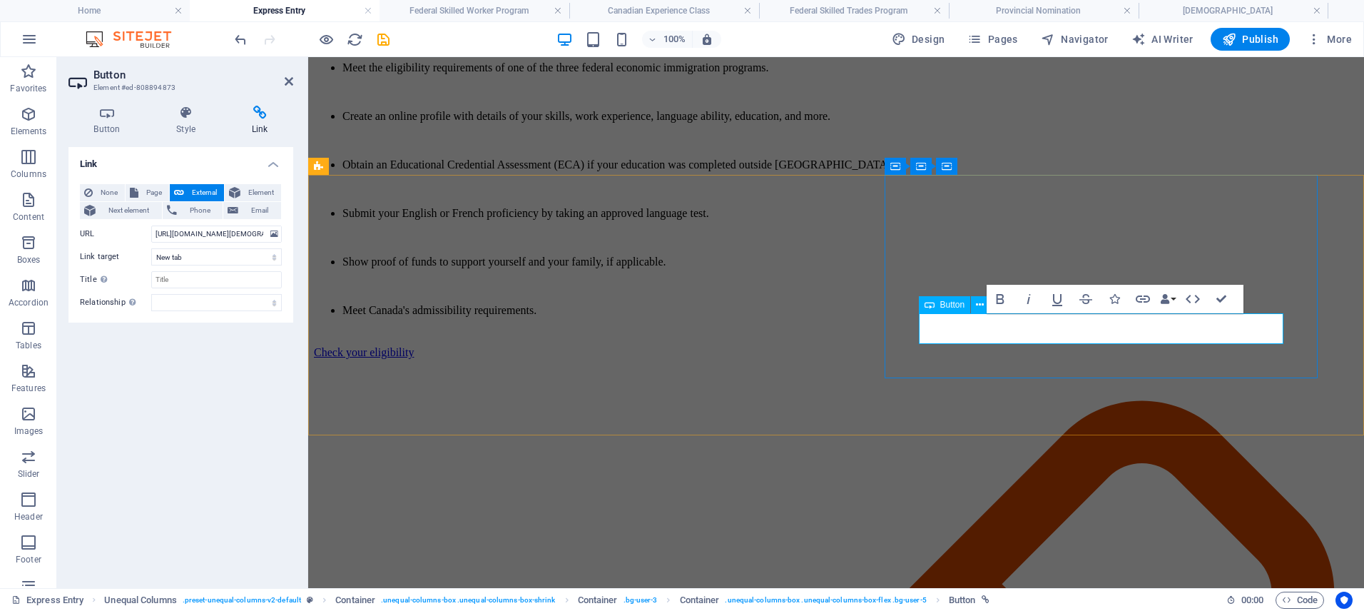
copy link "Go to the Canadian Government Official Site"
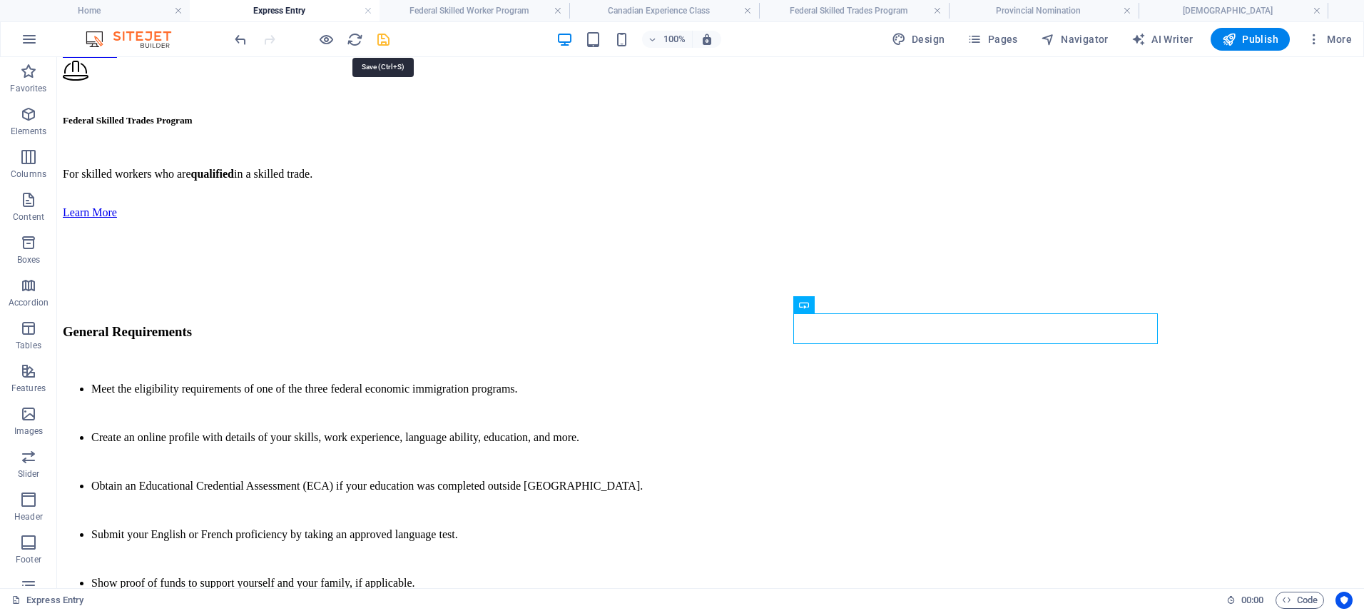
drag, startPoint x: 383, startPoint y: 39, endPoint x: 708, endPoint y: 513, distance: 574.7
click at [383, 39] on icon "save" at bounding box center [383, 39] width 16 height 16
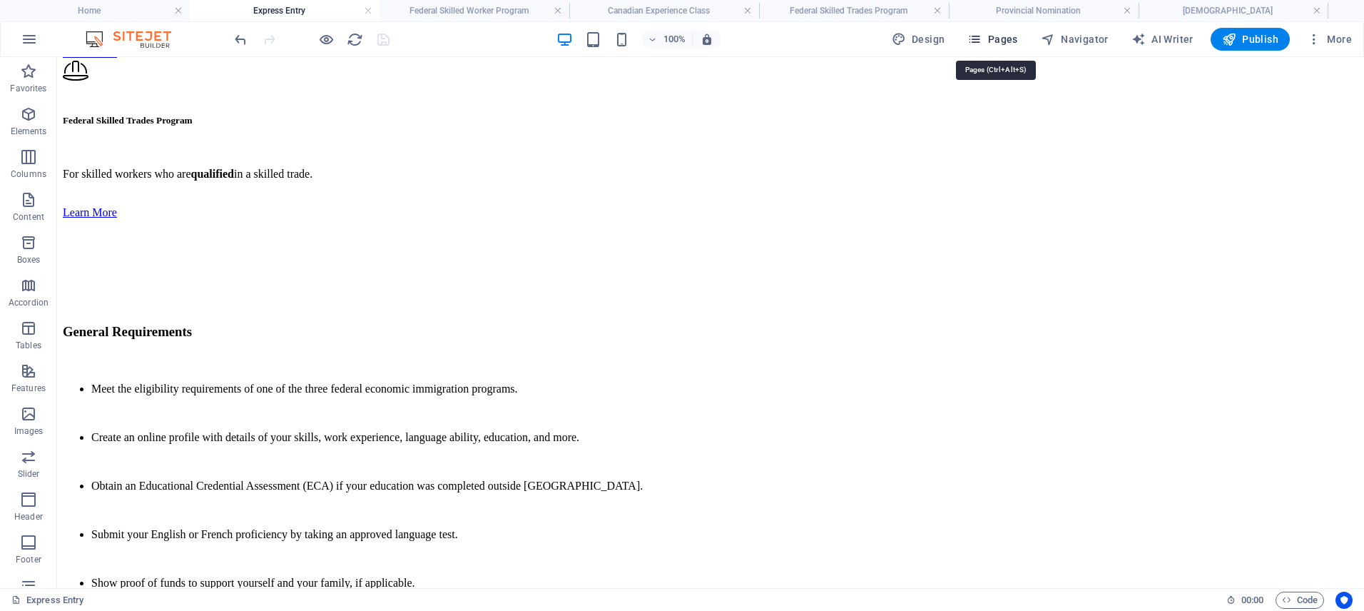
click at [1010, 39] on span "Pages" at bounding box center [992, 39] width 50 height 14
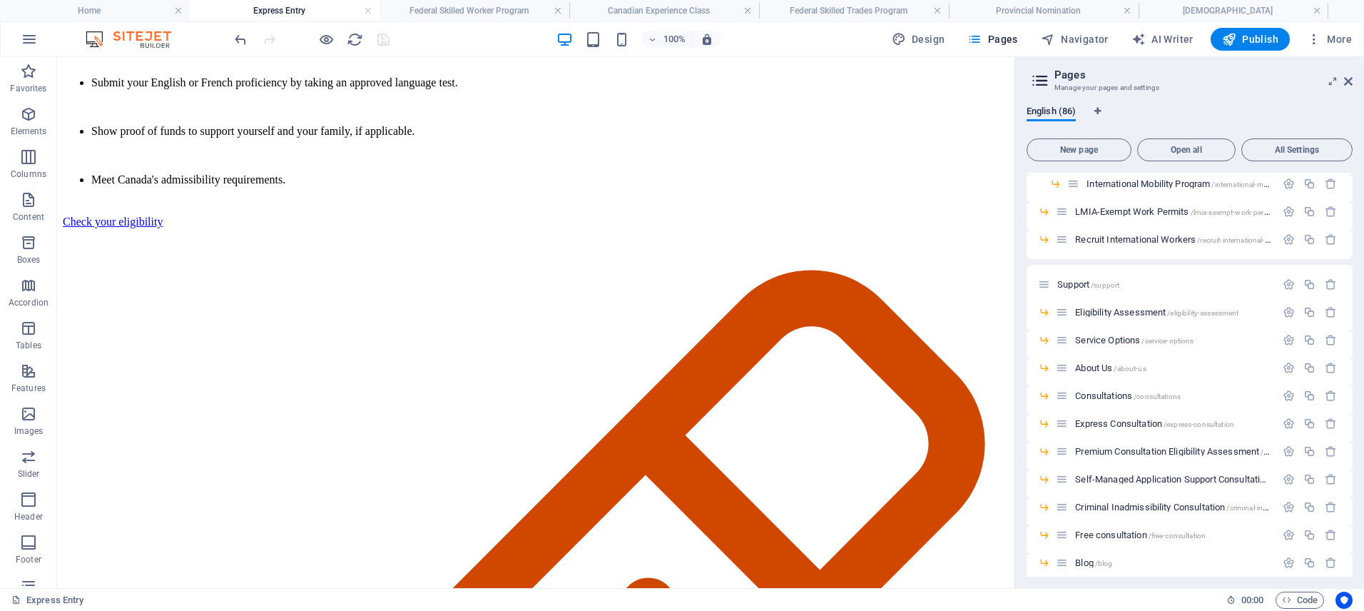
scroll to position [1483, 0]
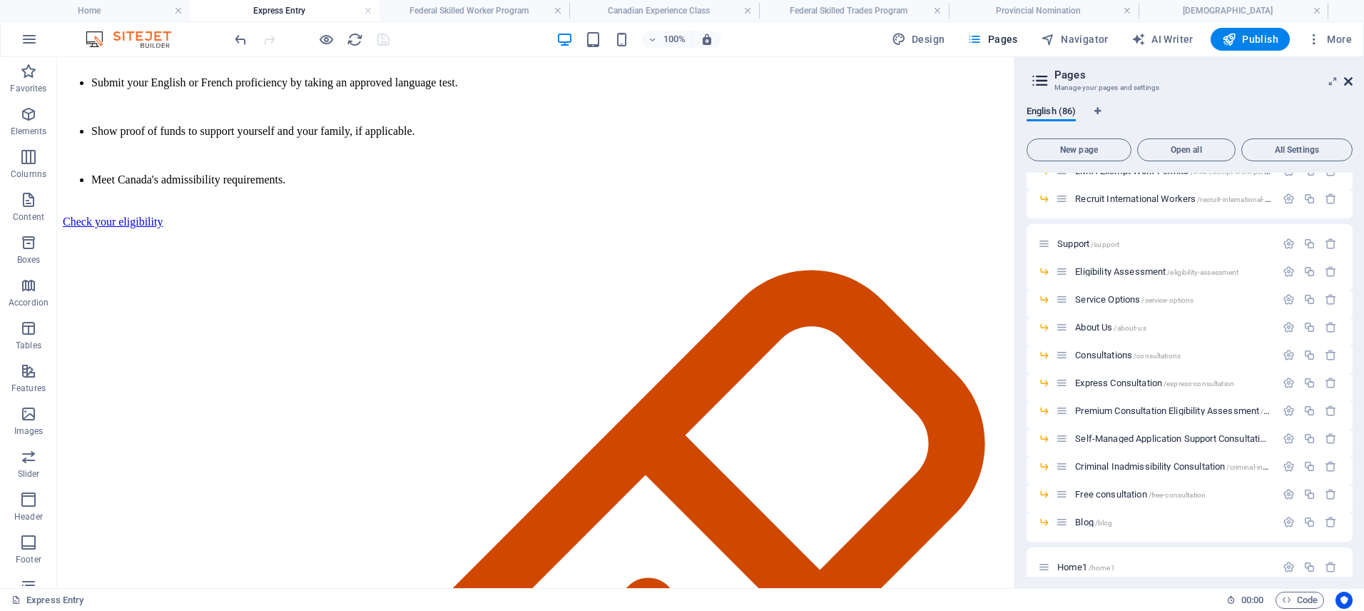
click at [1352, 84] on icon at bounding box center [1348, 81] width 9 height 11
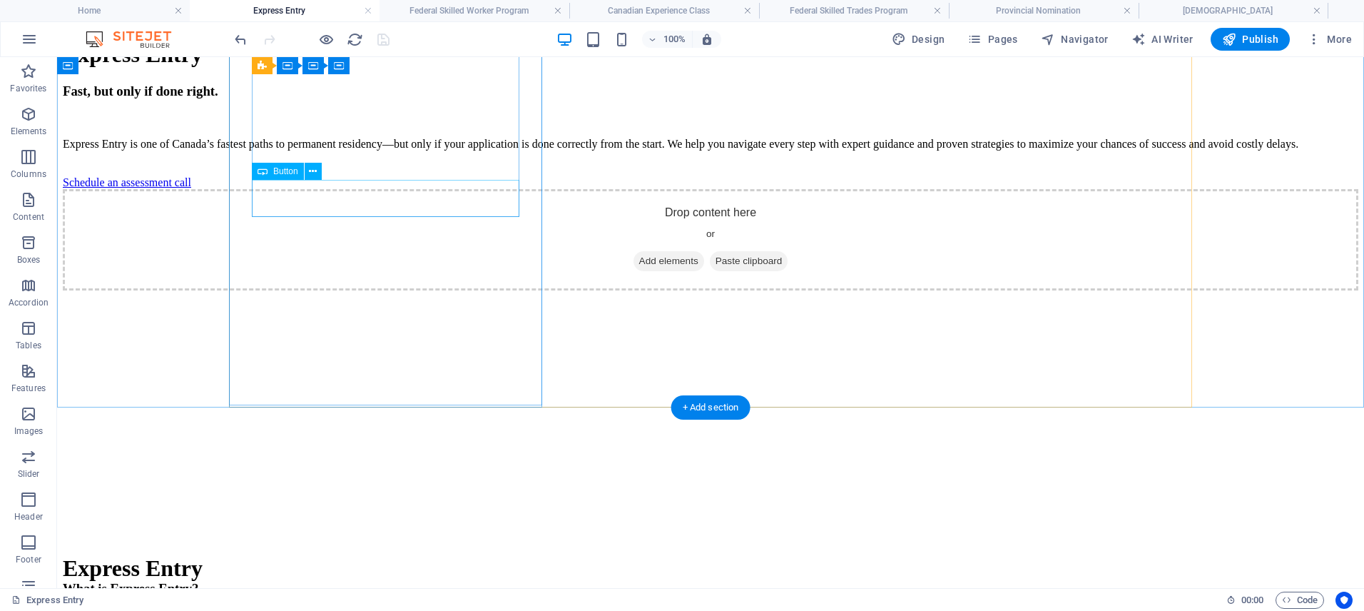
scroll to position [2683, 0]
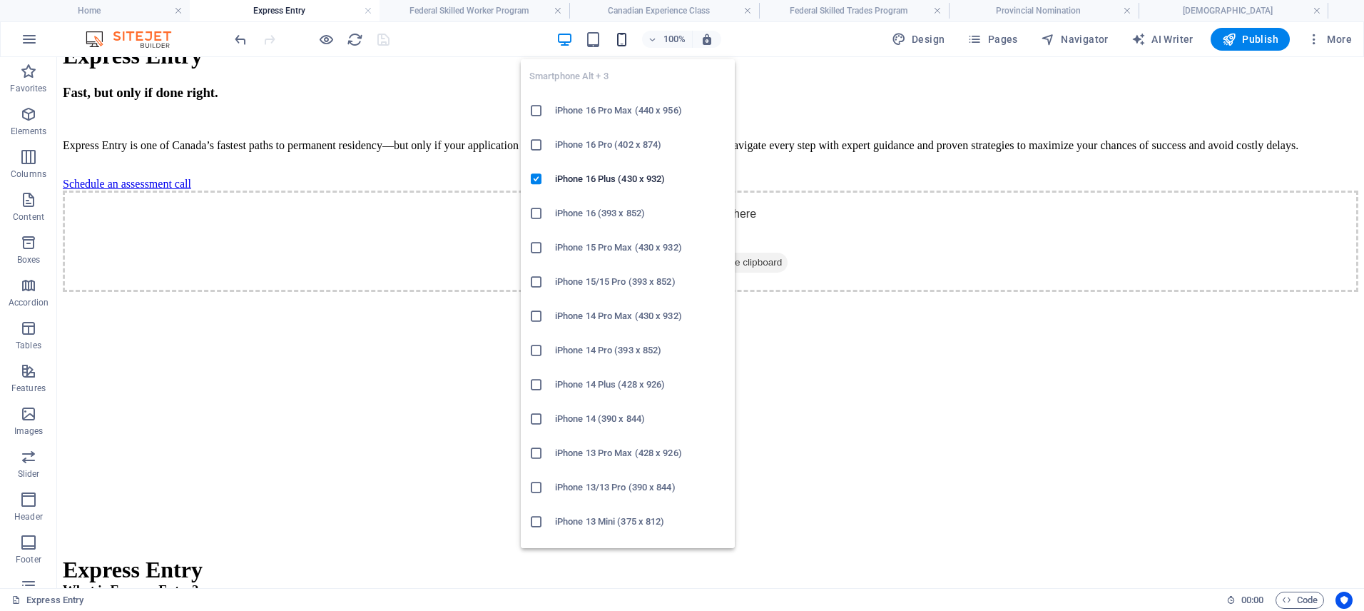
click at [625, 35] on icon "button" at bounding box center [621, 39] width 16 height 16
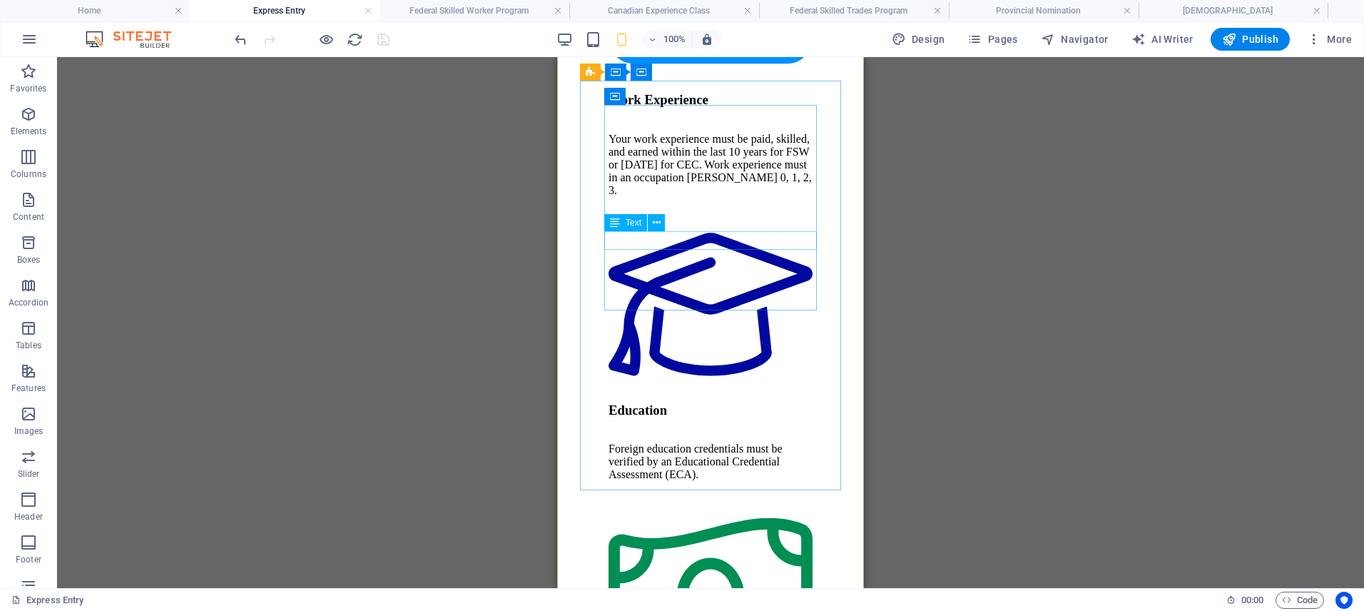
scroll to position [3697, 0]
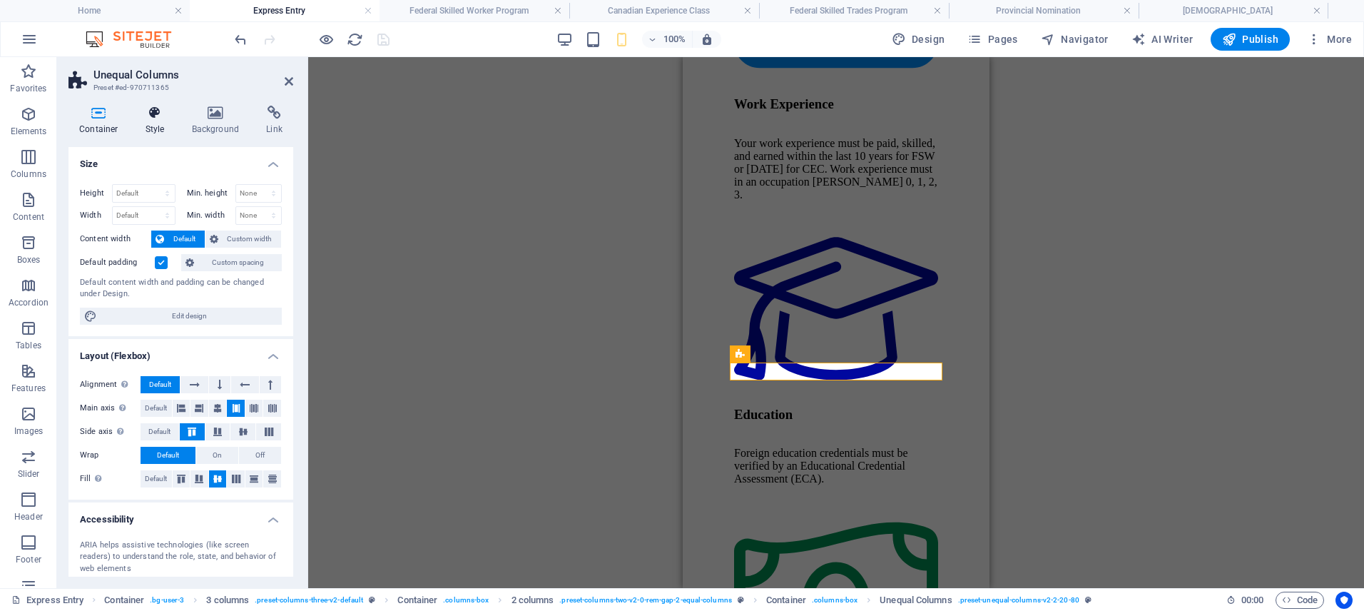
click at [155, 115] on icon at bounding box center [155, 113] width 41 height 14
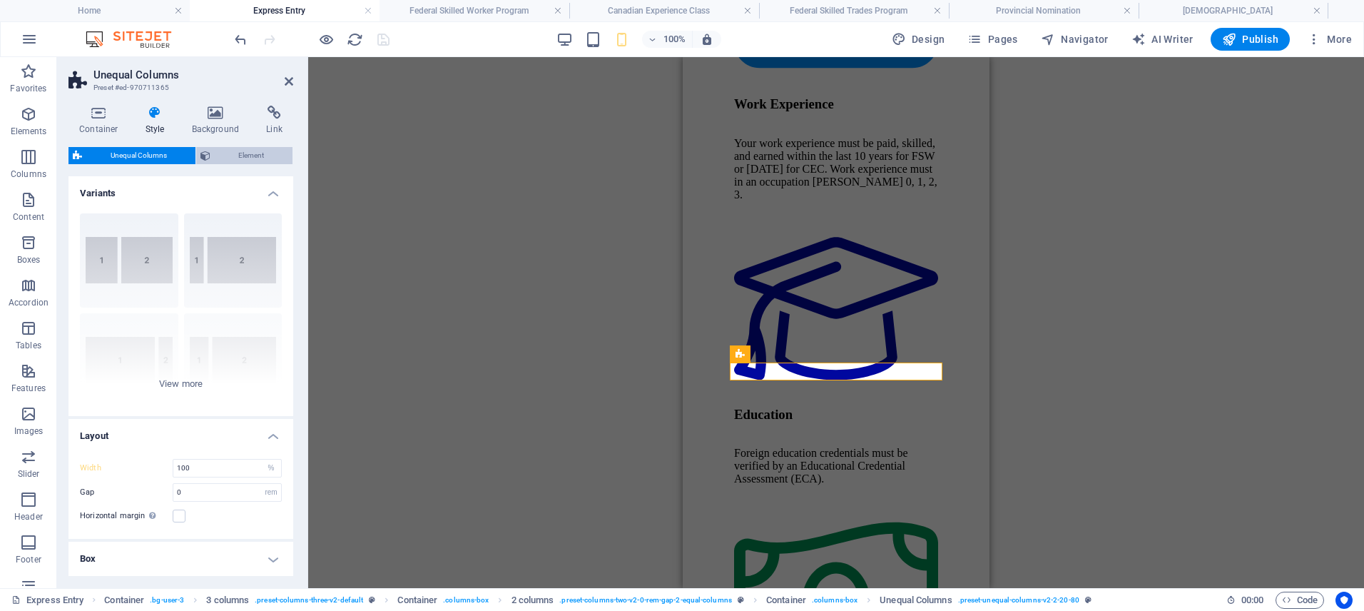
click at [241, 154] on span "Element" at bounding box center [252, 155] width 74 height 17
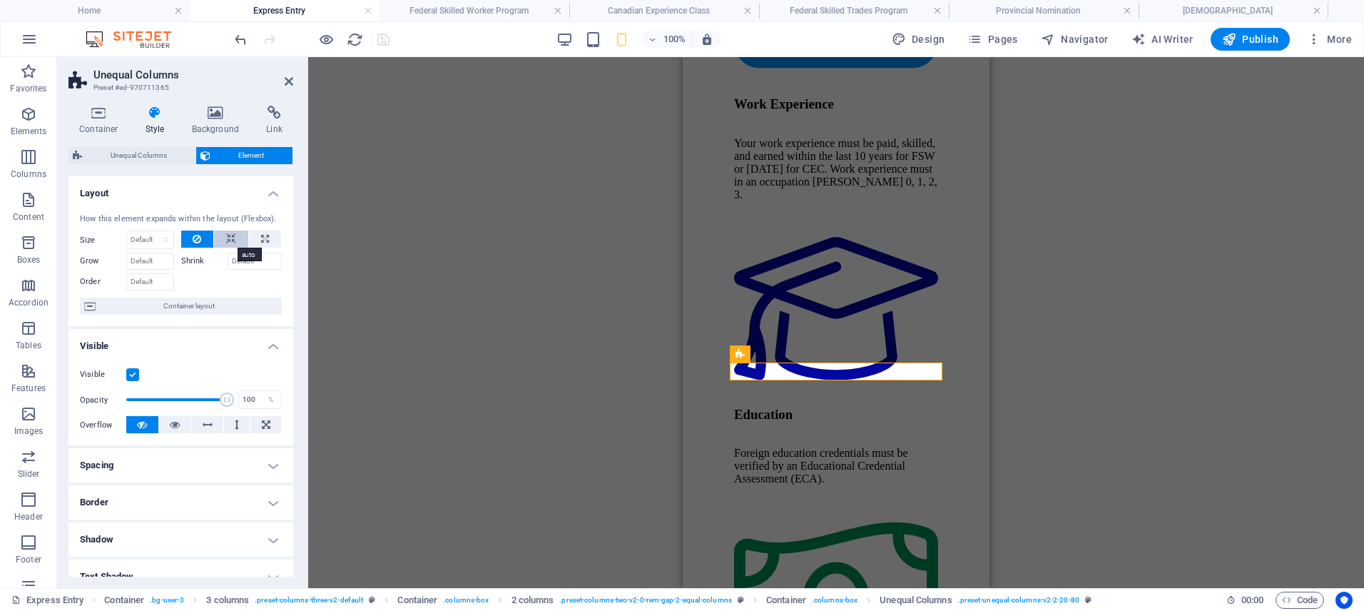
click at [234, 237] on button at bounding box center [231, 238] width 34 height 17
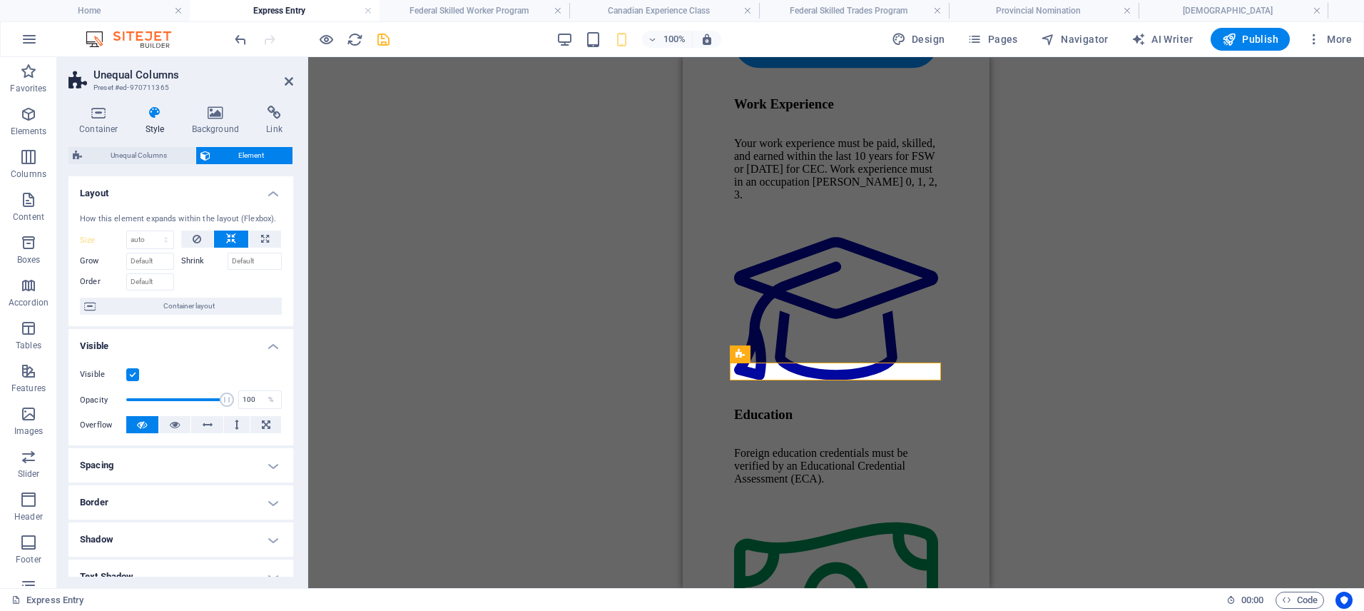
click at [1037, 255] on div "2 columns H1 Container 2 columns Container Reference Reference Placeholder Cont…" at bounding box center [836, 322] width 1056 height 531
click at [387, 39] on icon "save" at bounding box center [383, 39] width 16 height 16
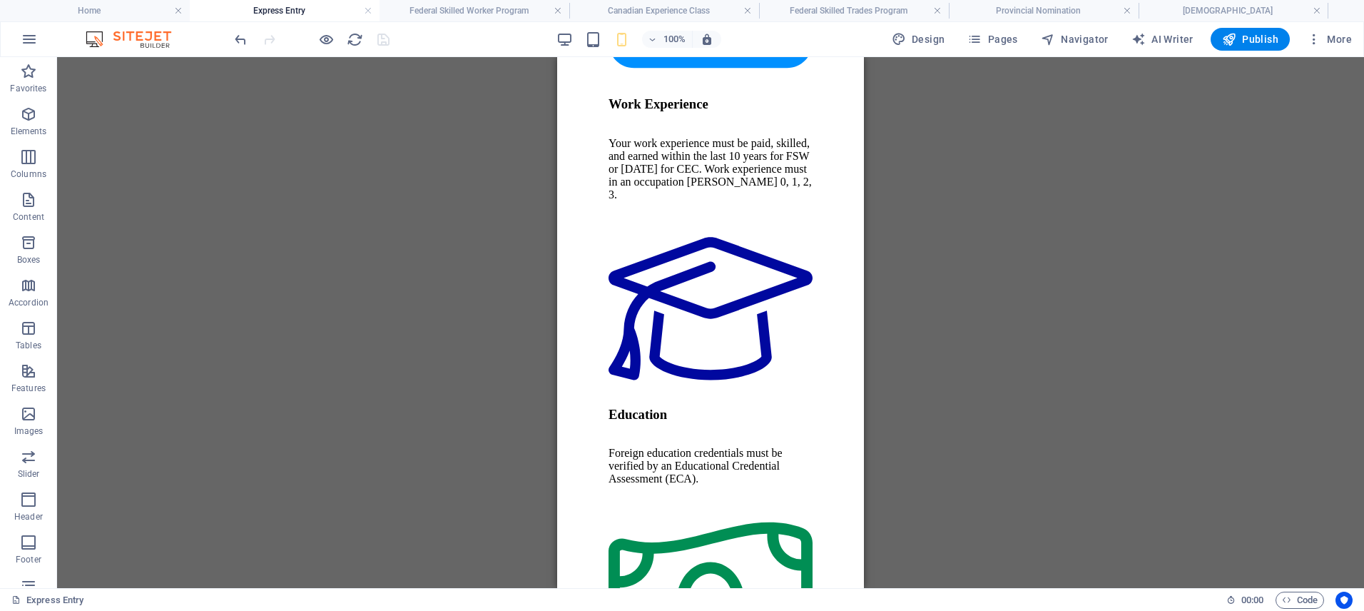
click at [986, 388] on div "2 columns H1 Container 2 columns Container Reference Reference Placeholder Cont…" at bounding box center [710, 322] width 1307 height 531
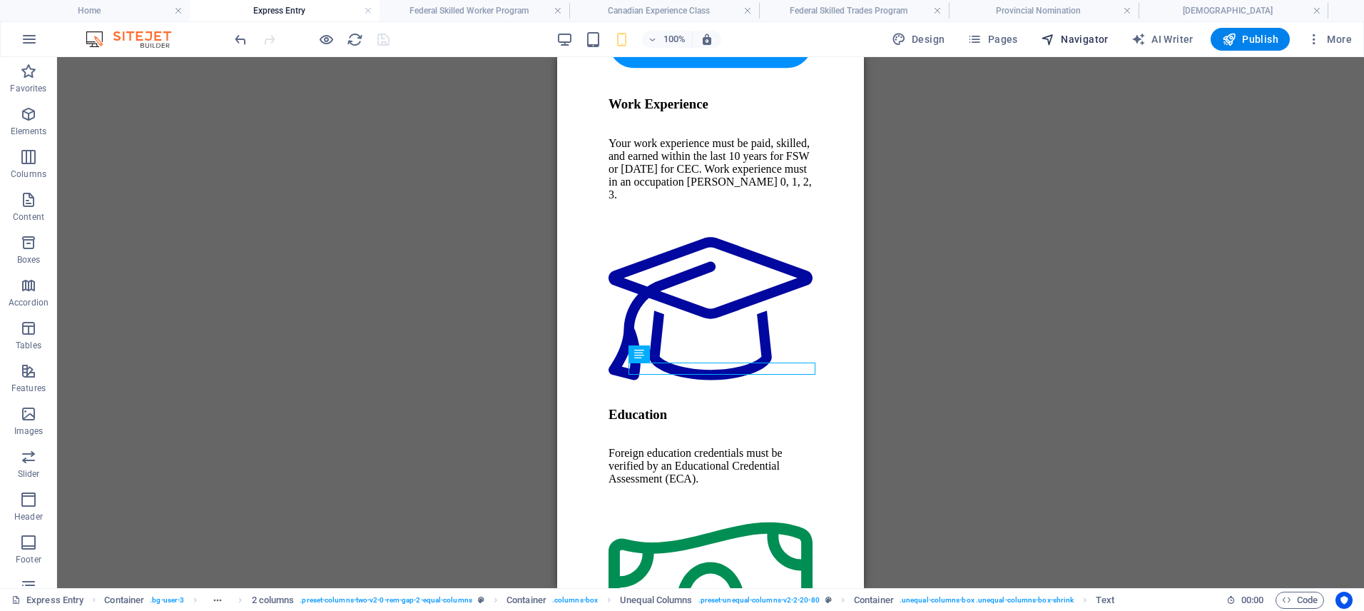
click at [1090, 36] on span "Navigator" at bounding box center [1075, 39] width 68 height 14
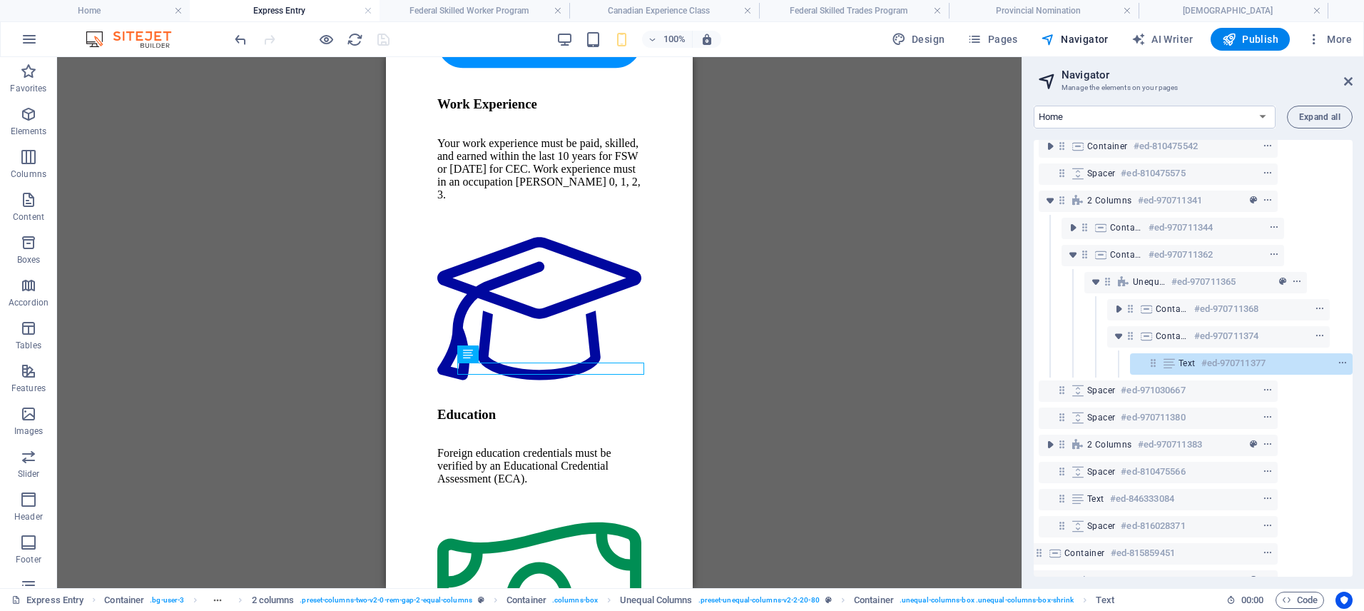
scroll to position [373, 72]
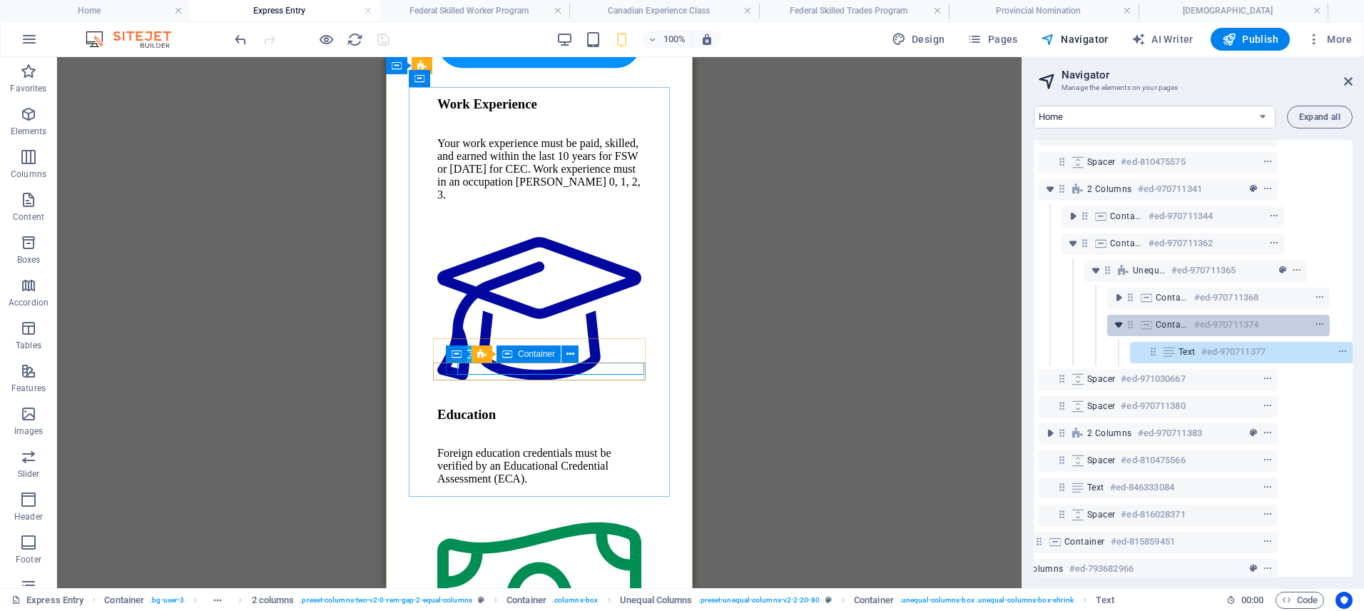
click at [1118, 326] on icon "toggle-expand" at bounding box center [1118, 324] width 14 height 14
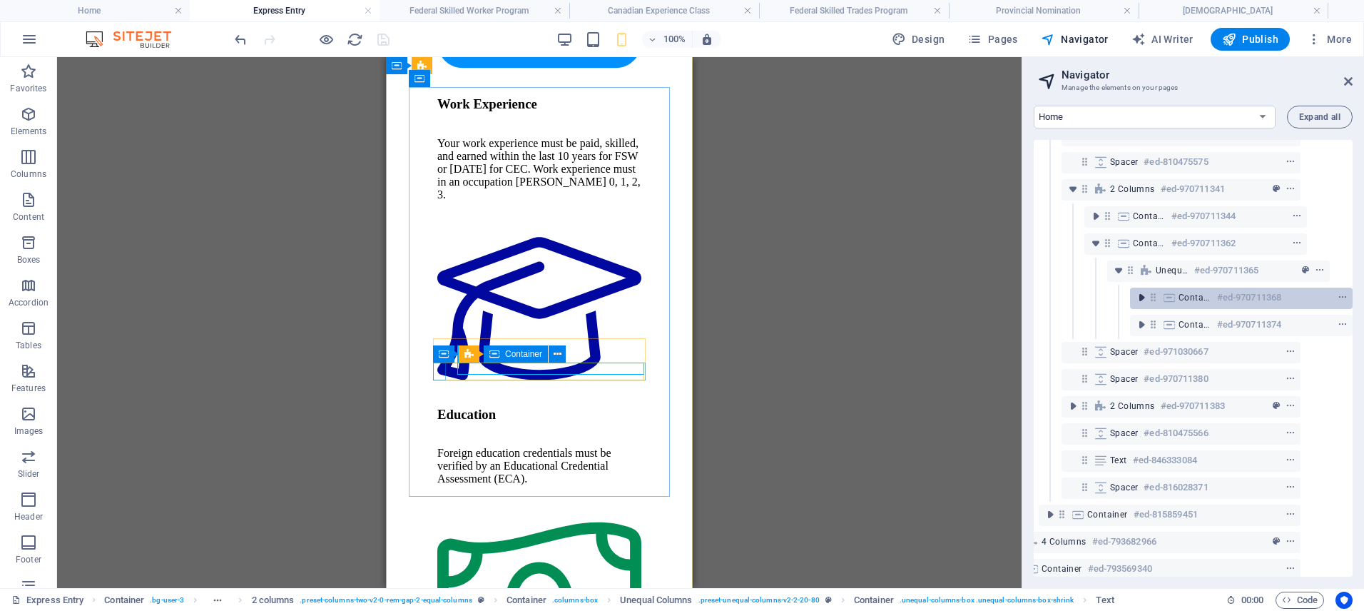
click at [1140, 292] on icon "toggle-expand" at bounding box center [1141, 297] width 14 height 14
click at [1138, 299] on icon "toggle-expand" at bounding box center [1138, 297] width 14 height 14
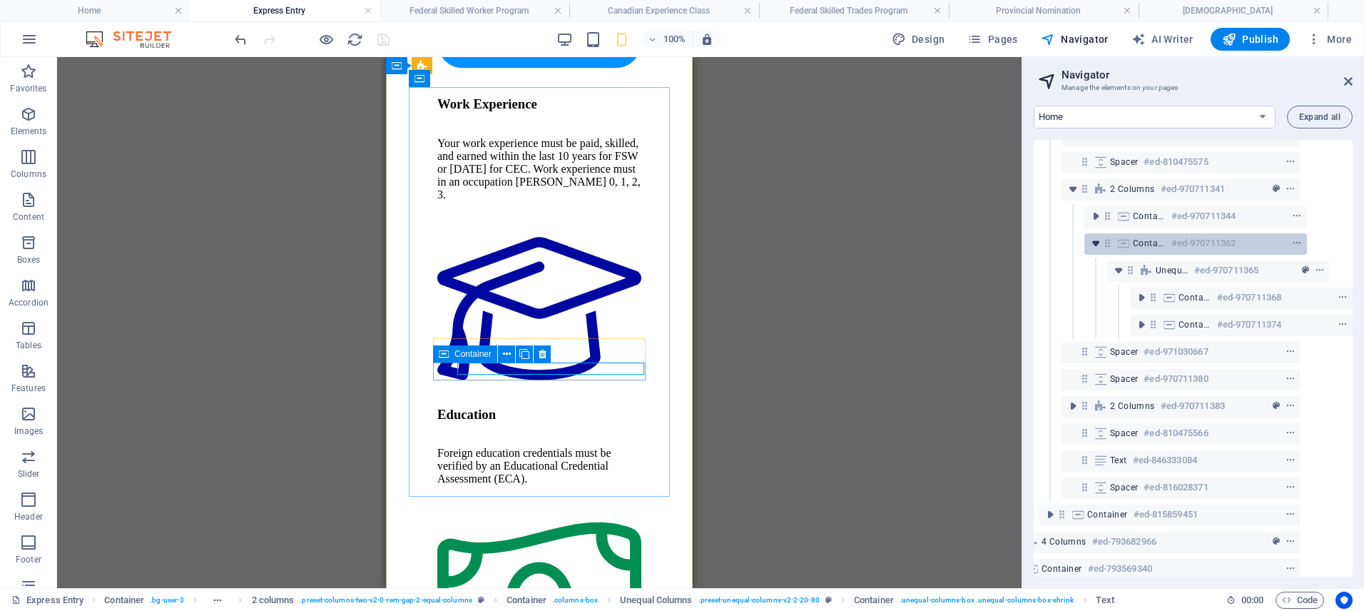
click at [1091, 240] on icon "toggle-expand" at bounding box center [1095, 243] width 14 height 14
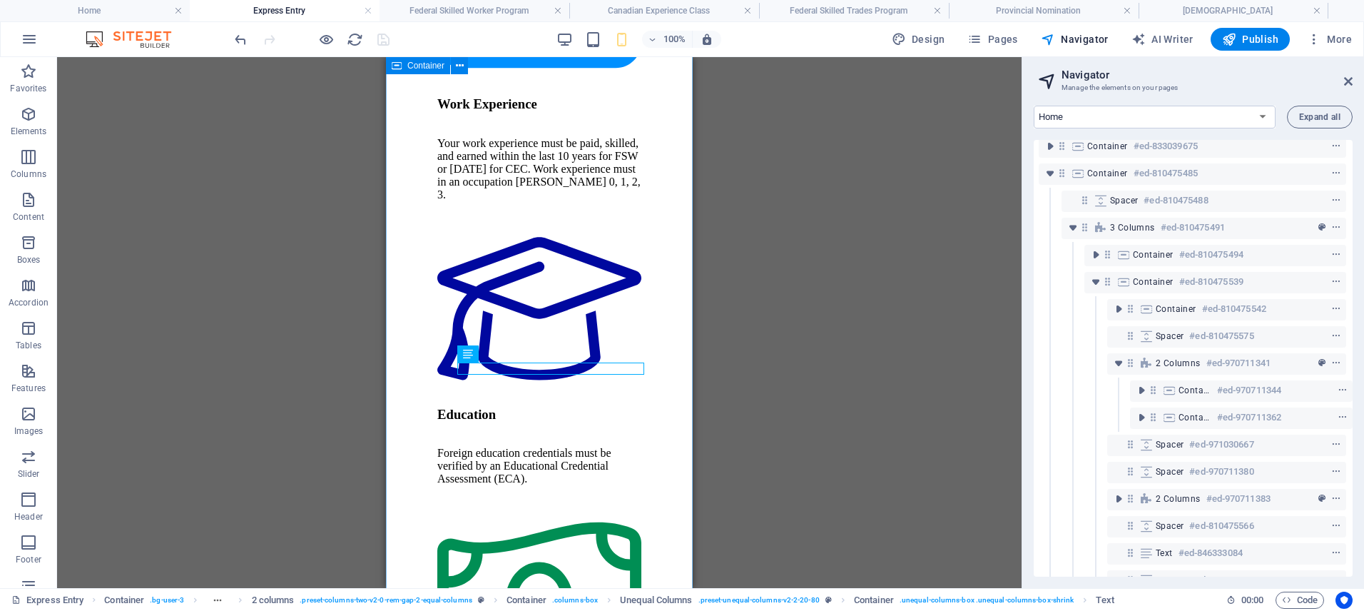
scroll to position [208, 4]
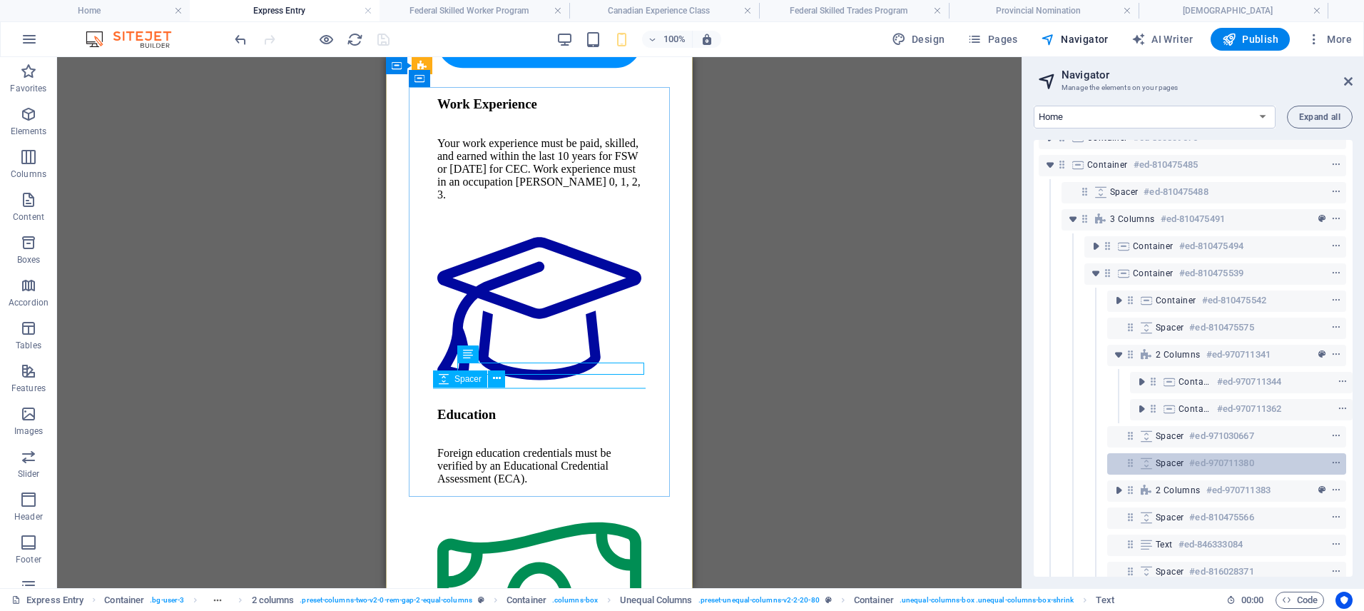
click at [1145, 461] on icon at bounding box center [1146, 462] width 16 height 11
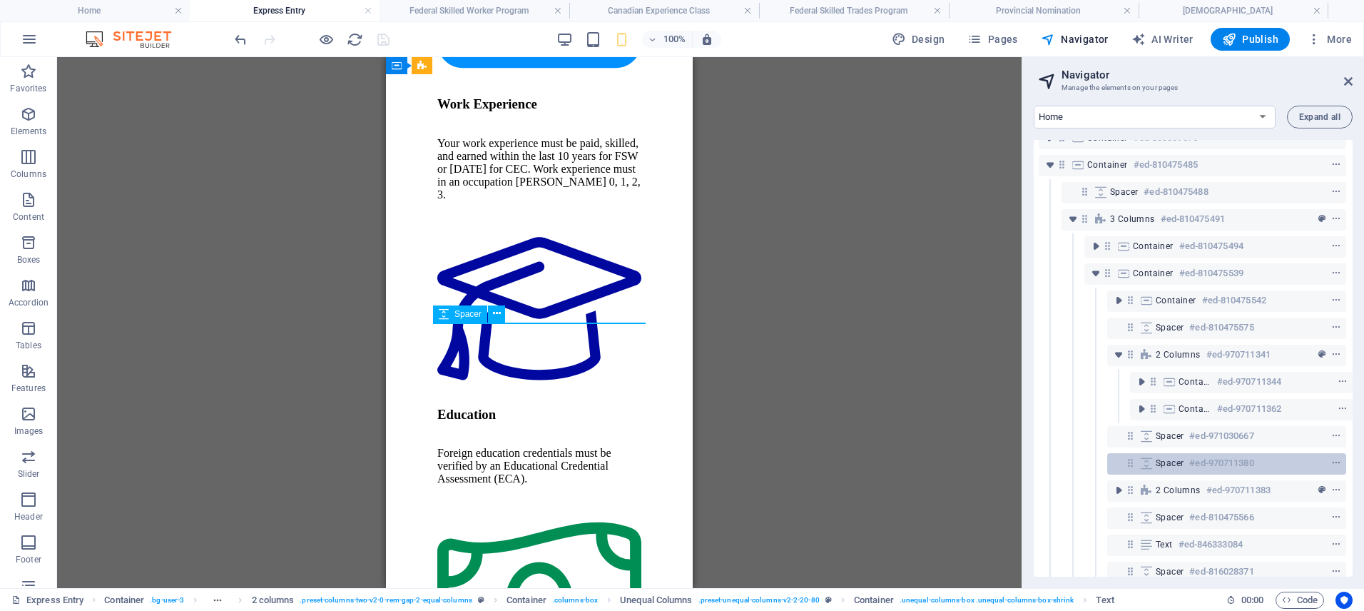
scroll to position [3762, 0]
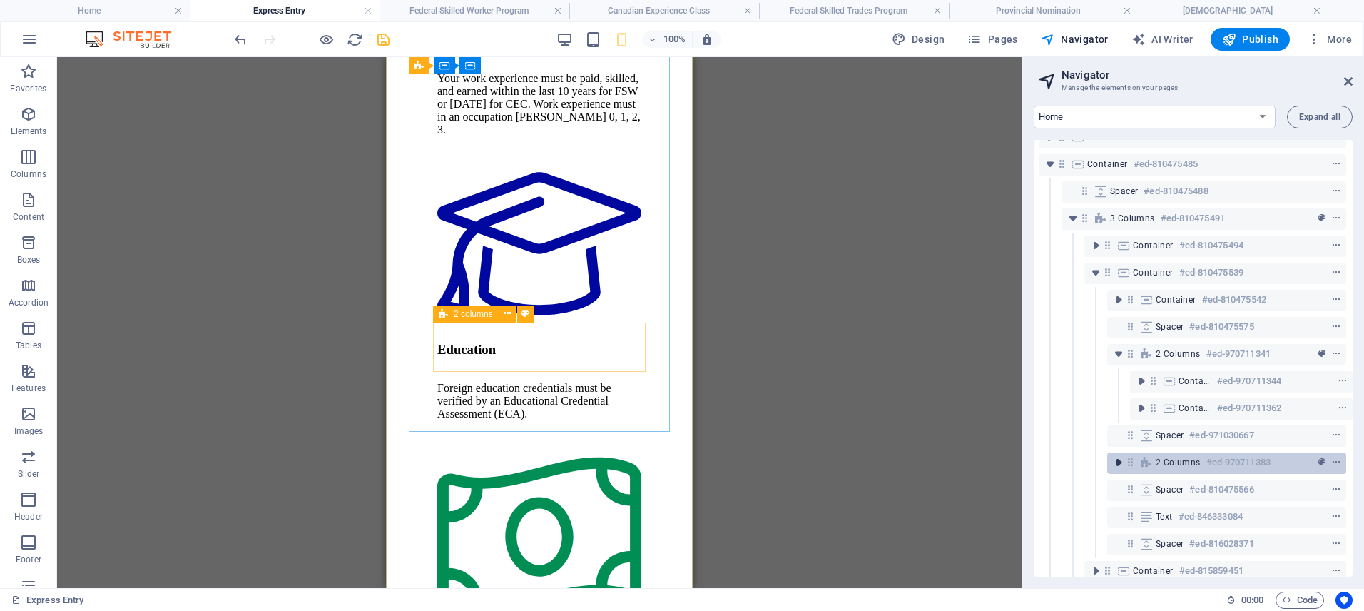
click at [1113, 462] on icon "toggle-expand" at bounding box center [1118, 462] width 14 height 14
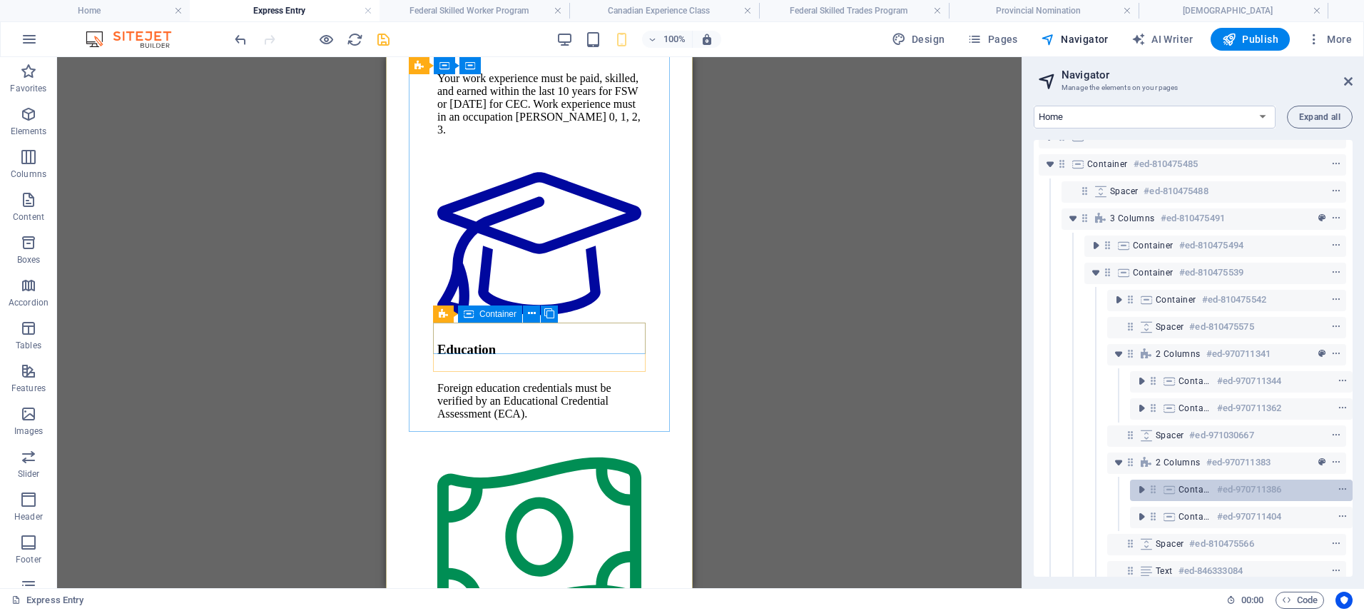
click at [1150, 489] on icon at bounding box center [1153, 489] width 12 height 12
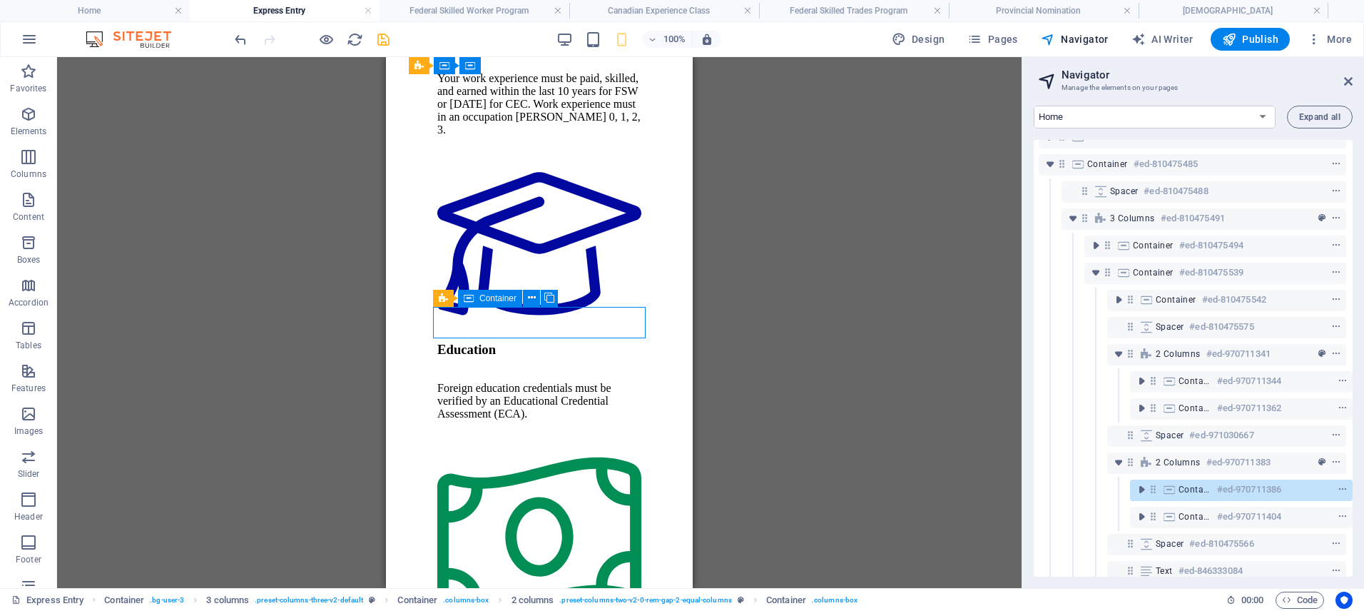
scroll to position [3777, 0]
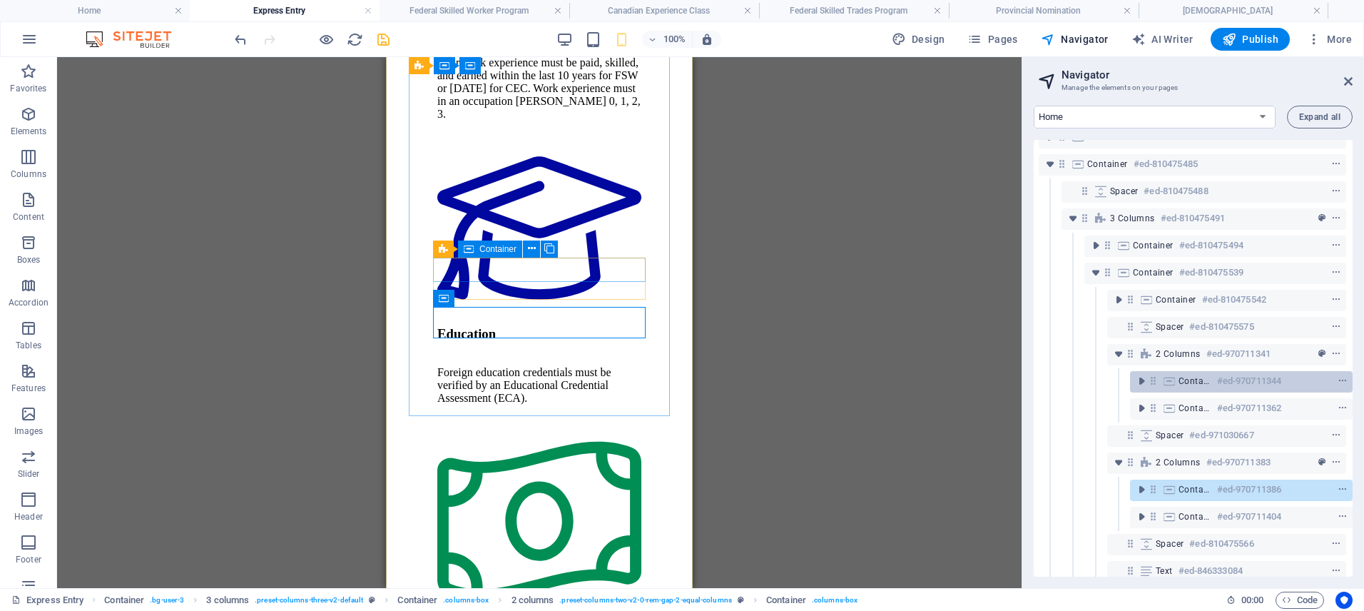
click at [1151, 384] on icon at bounding box center [1153, 380] width 12 height 12
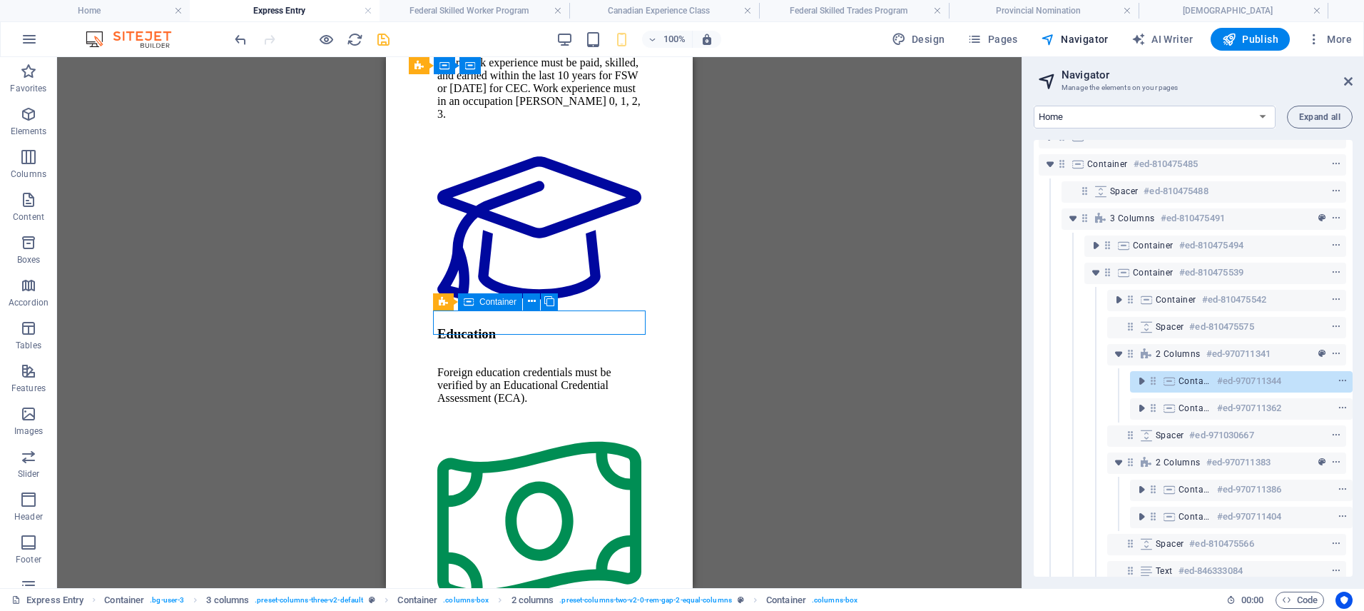
scroll to position [3725, 0]
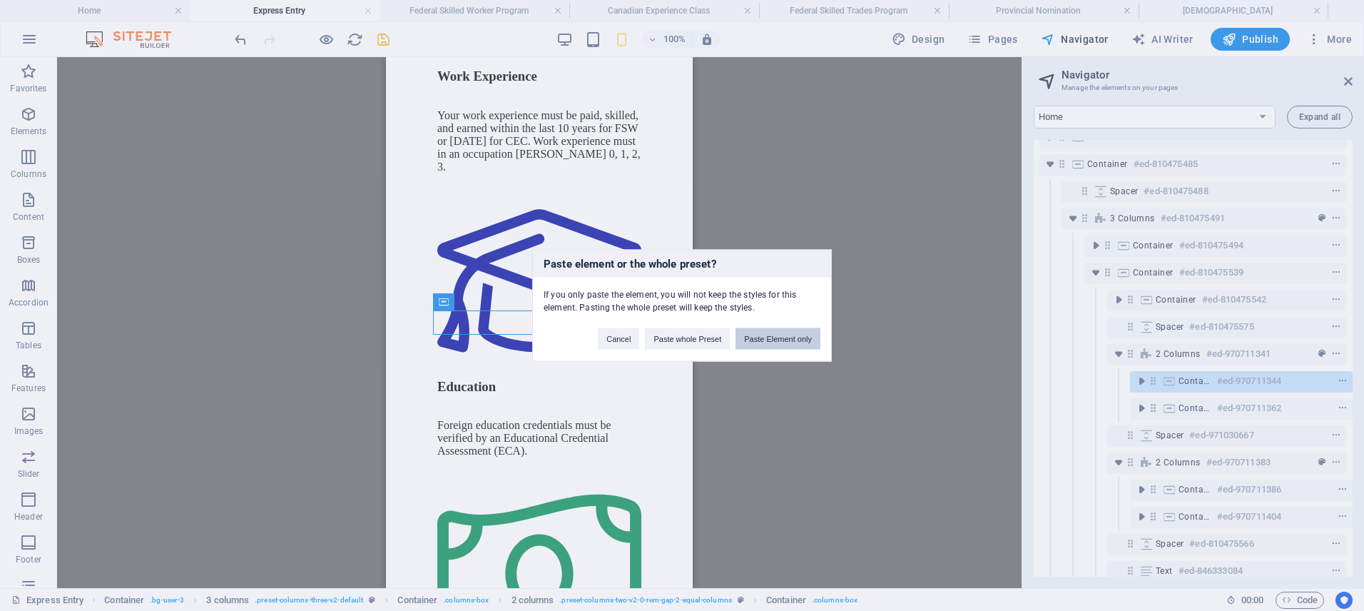
click at [790, 333] on button "Paste Element only" at bounding box center [777, 338] width 85 height 21
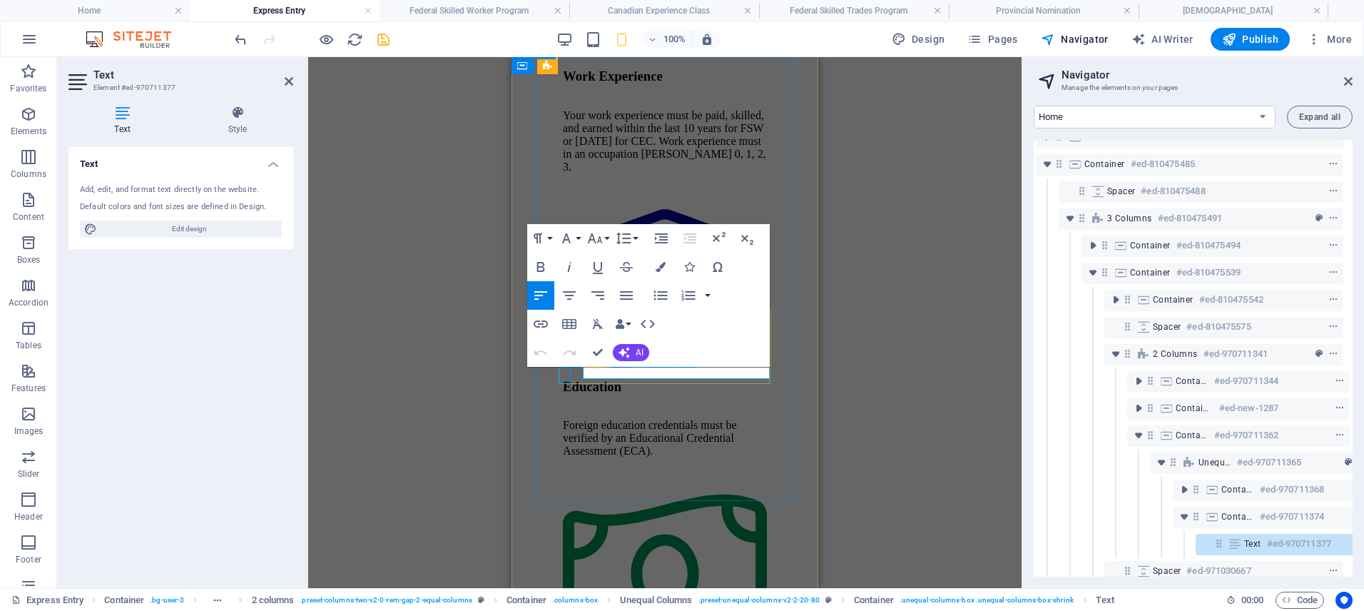
scroll to position [400, 72]
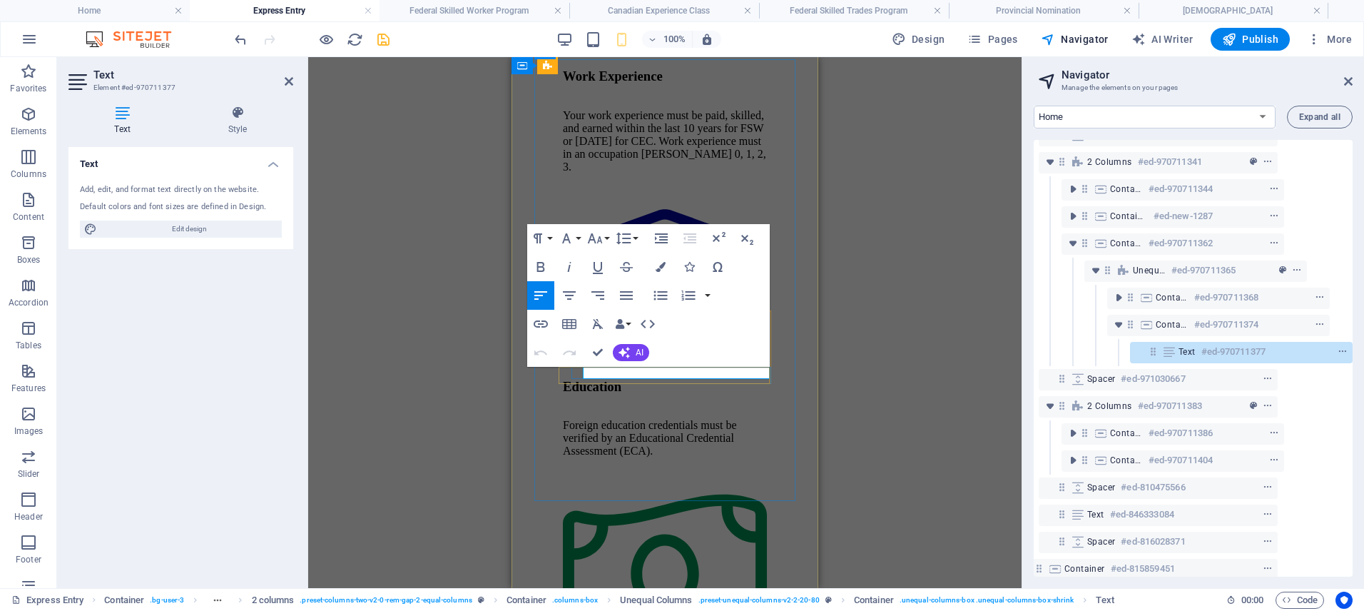
copy span "Customized plan to maximize success"
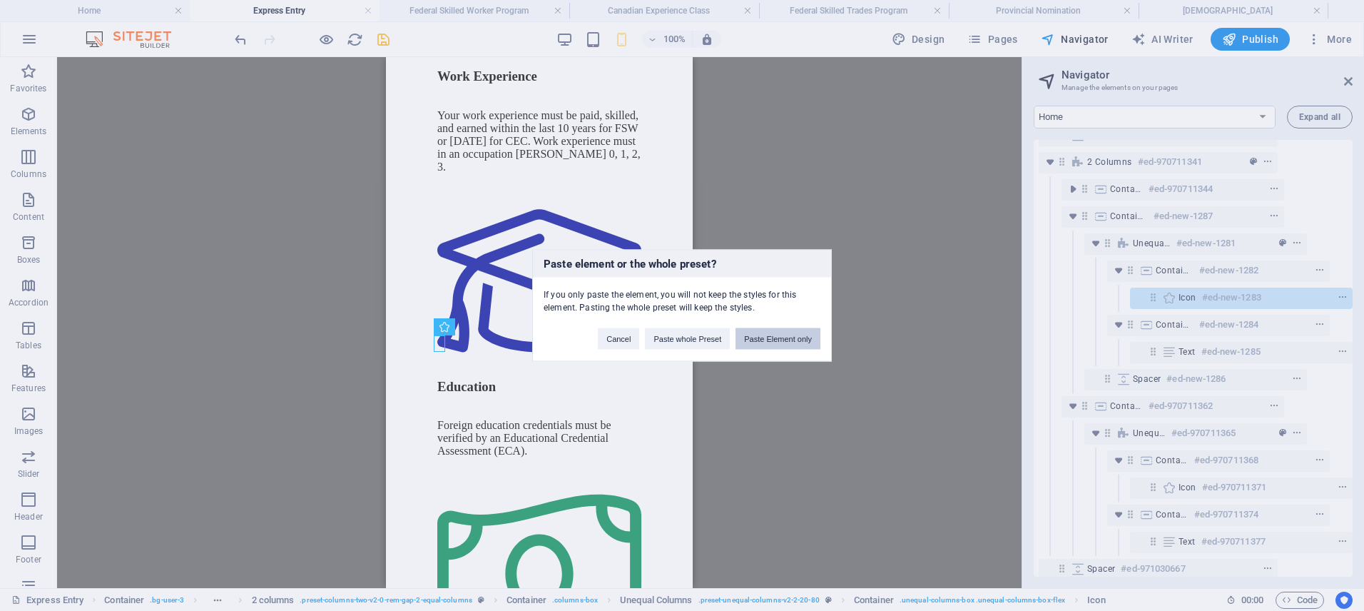
click at [768, 340] on button "Paste Element only" at bounding box center [777, 338] width 85 height 21
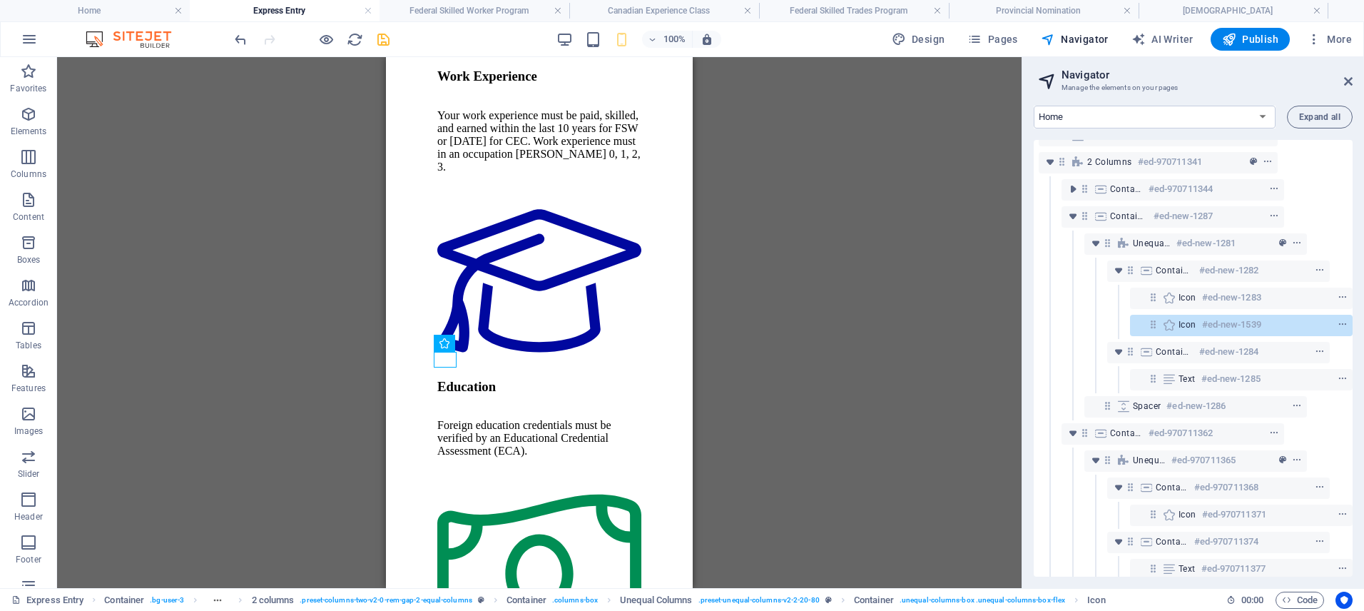
click at [755, 349] on div "2 columns H1 Container 2 columns Container Reference Reference Placeholder Cont…" at bounding box center [539, 322] width 964 height 531
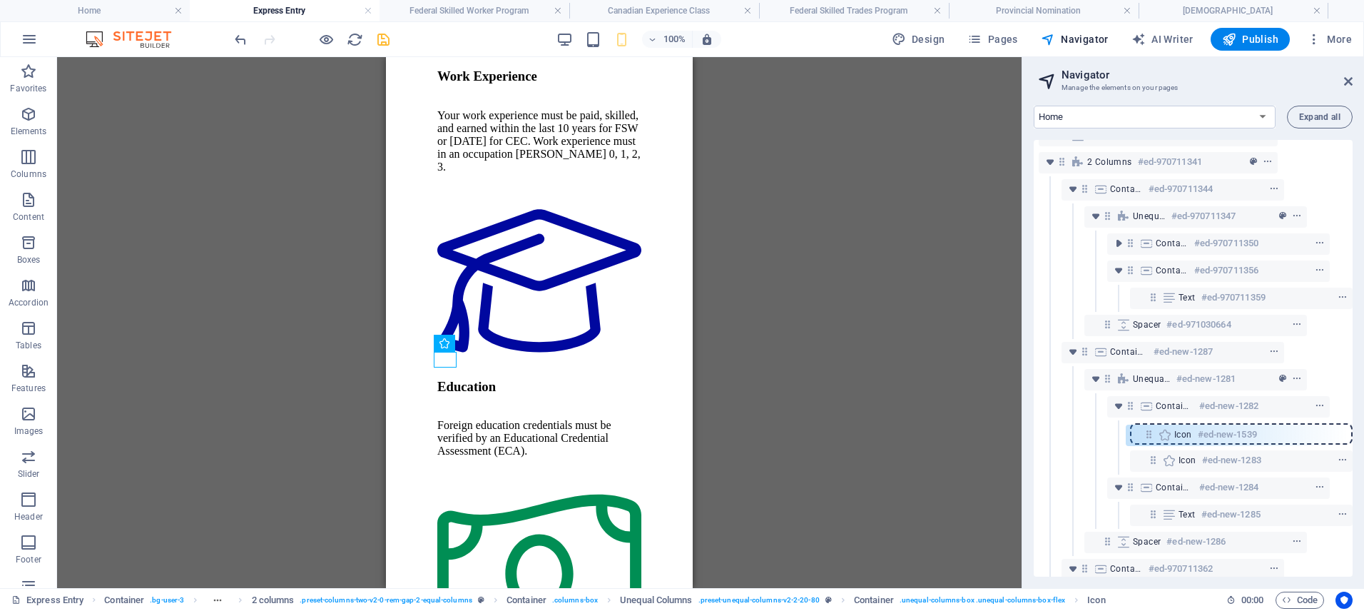
drag, startPoint x: 1152, startPoint y: 459, endPoint x: 1150, endPoint y: 429, distance: 30.0
click at [1150, 429] on div "Reference #ed-996666309 Reference #ed-996666306 Container #ed-793569616 Contain…" at bounding box center [1192, 358] width 319 height 437
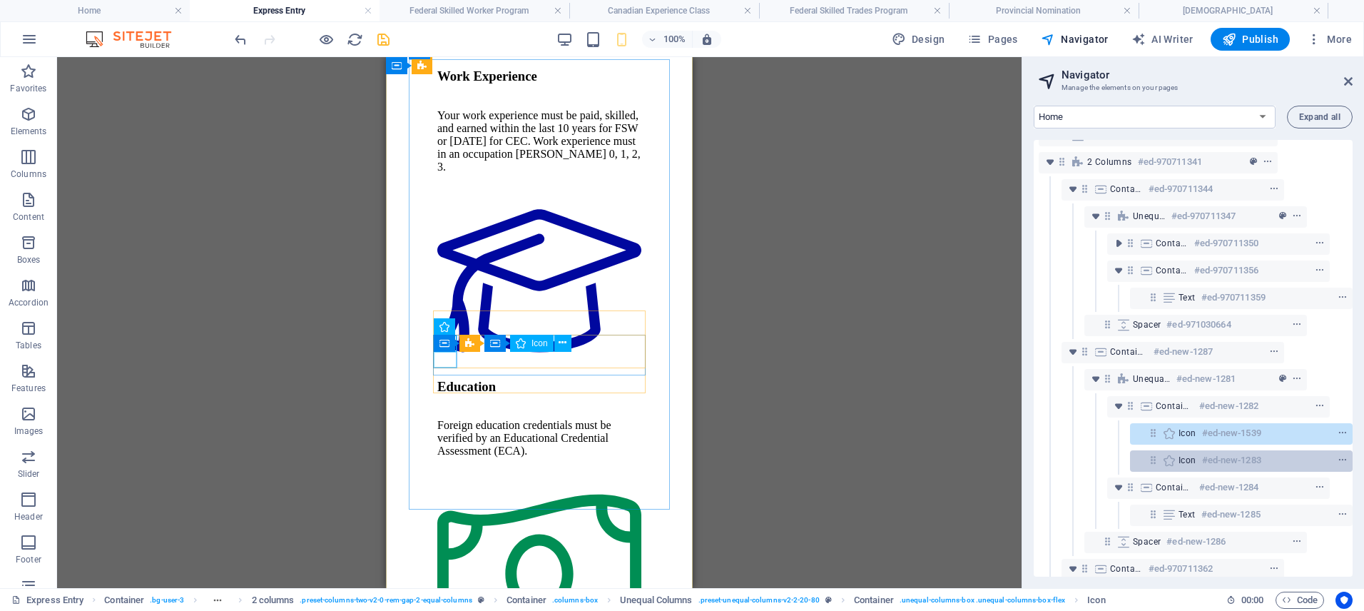
click at [1152, 458] on icon at bounding box center [1153, 460] width 12 height 12
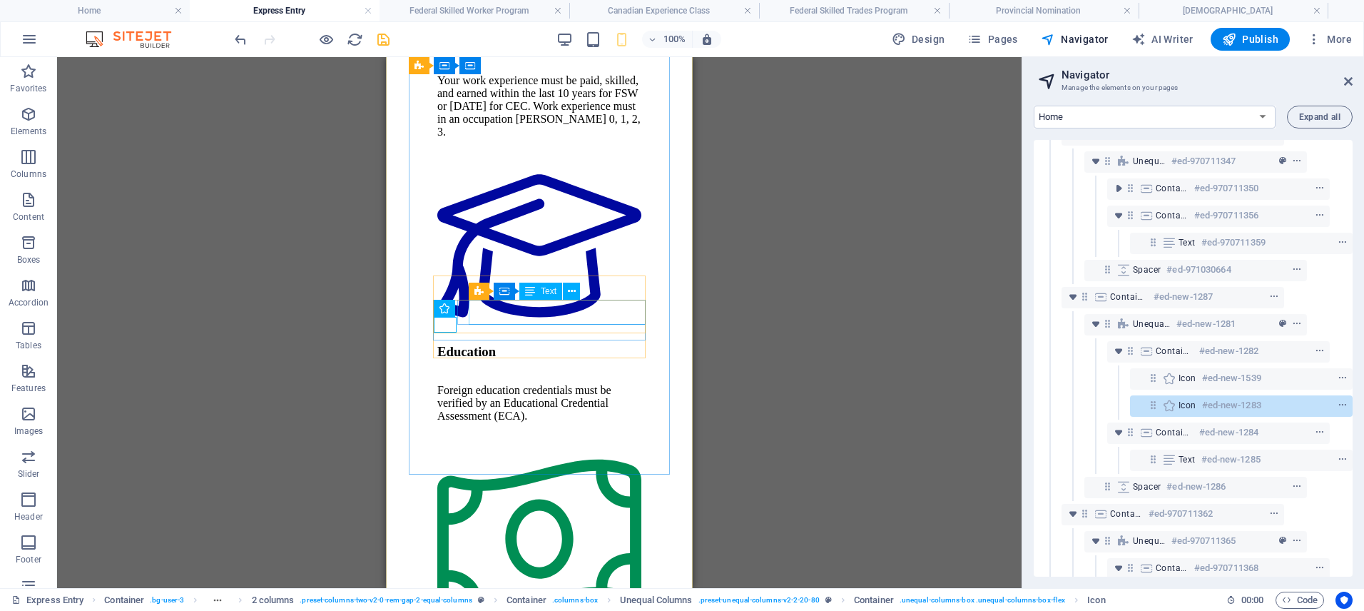
scroll to position [456, 72]
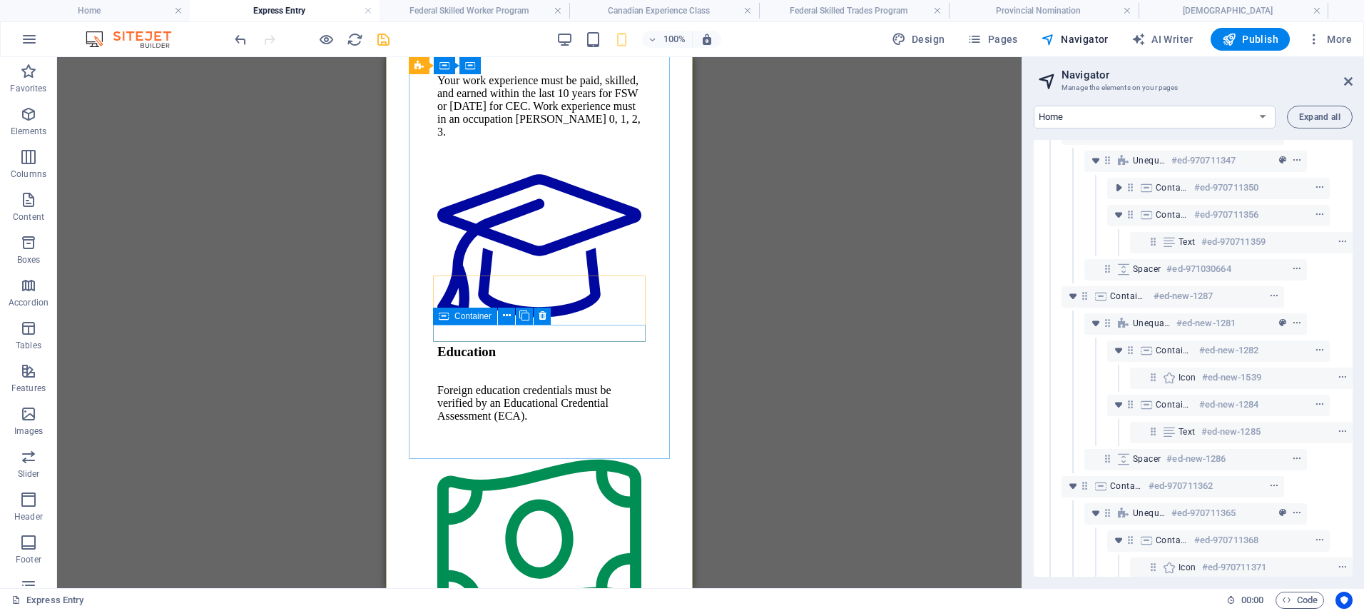
click at [439, 315] on icon at bounding box center [444, 315] width 10 height 17
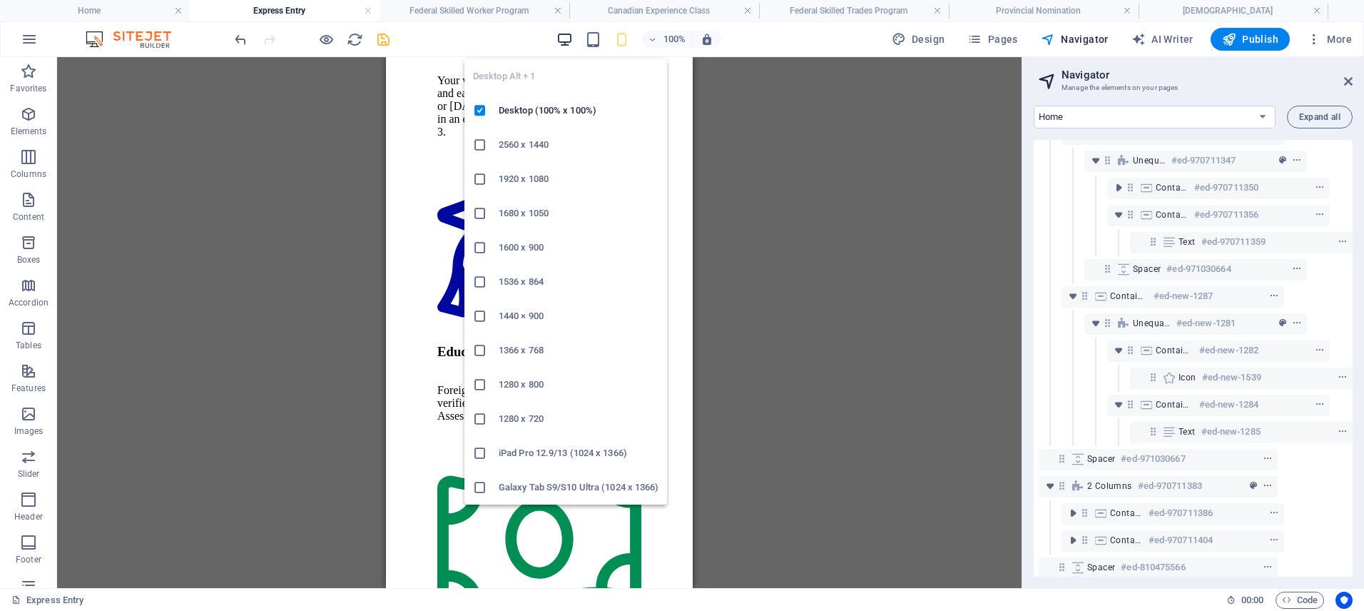
click at [571, 42] on icon "button" at bounding box center [564, 39] width 16 height 16
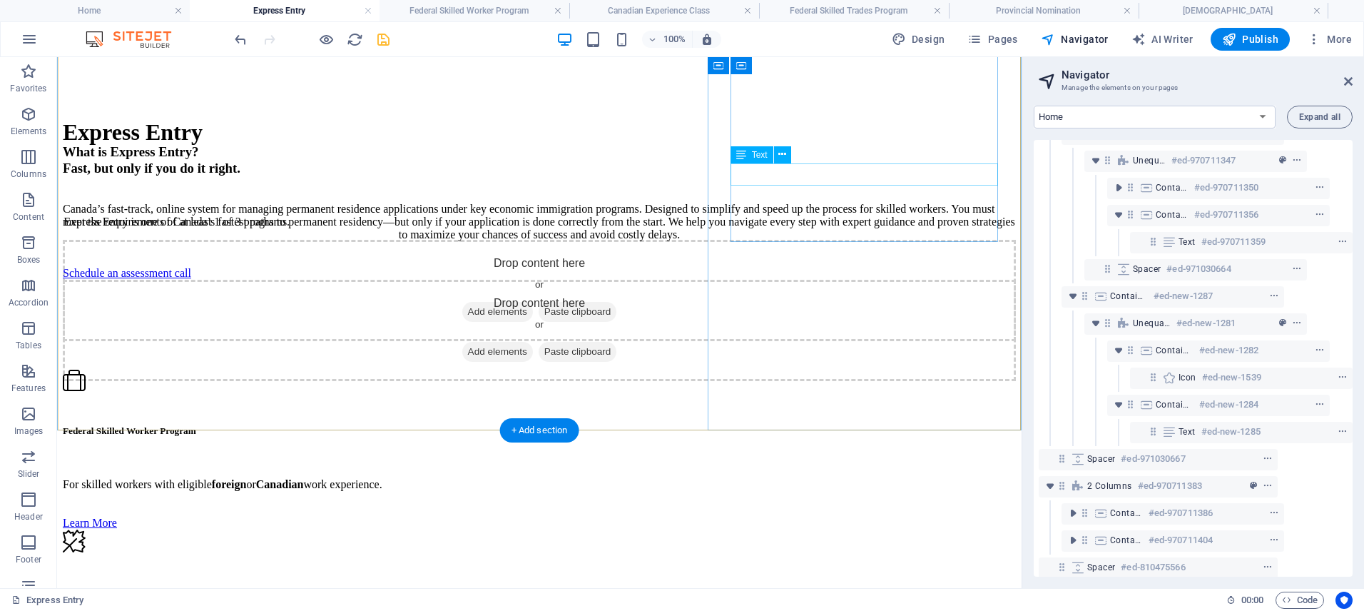
scroll to position [2672, 0]
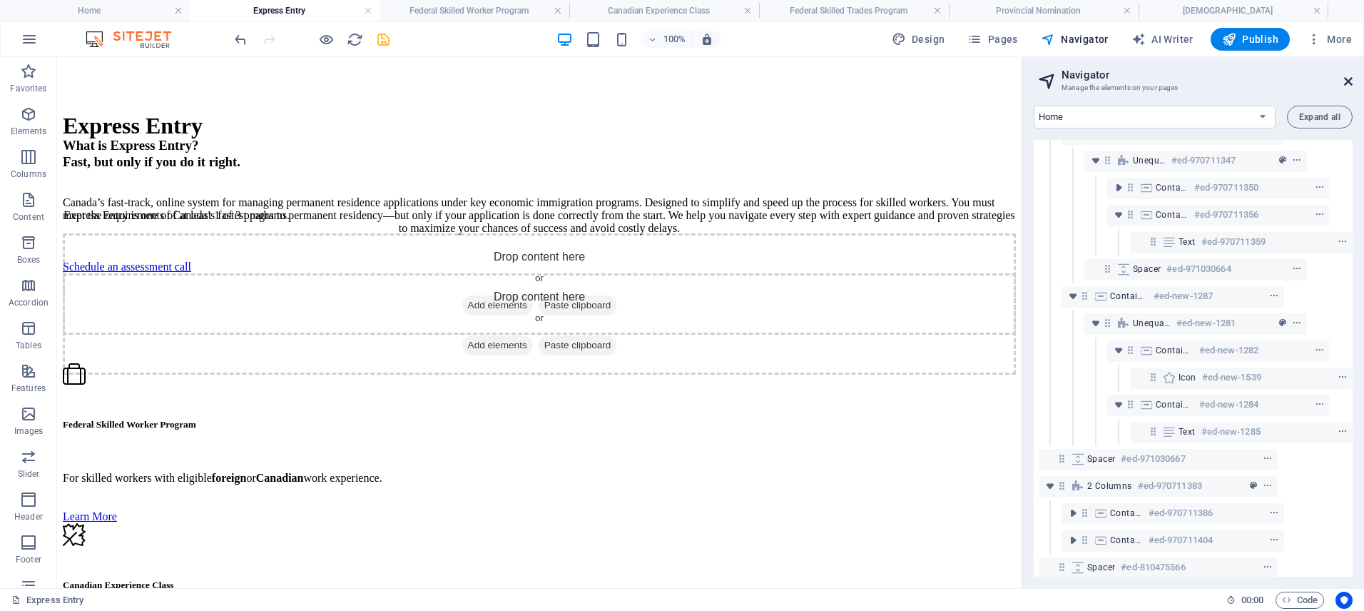
click at [1347, 83] on icon at bounding box center [1348, 81] width 9 height 11
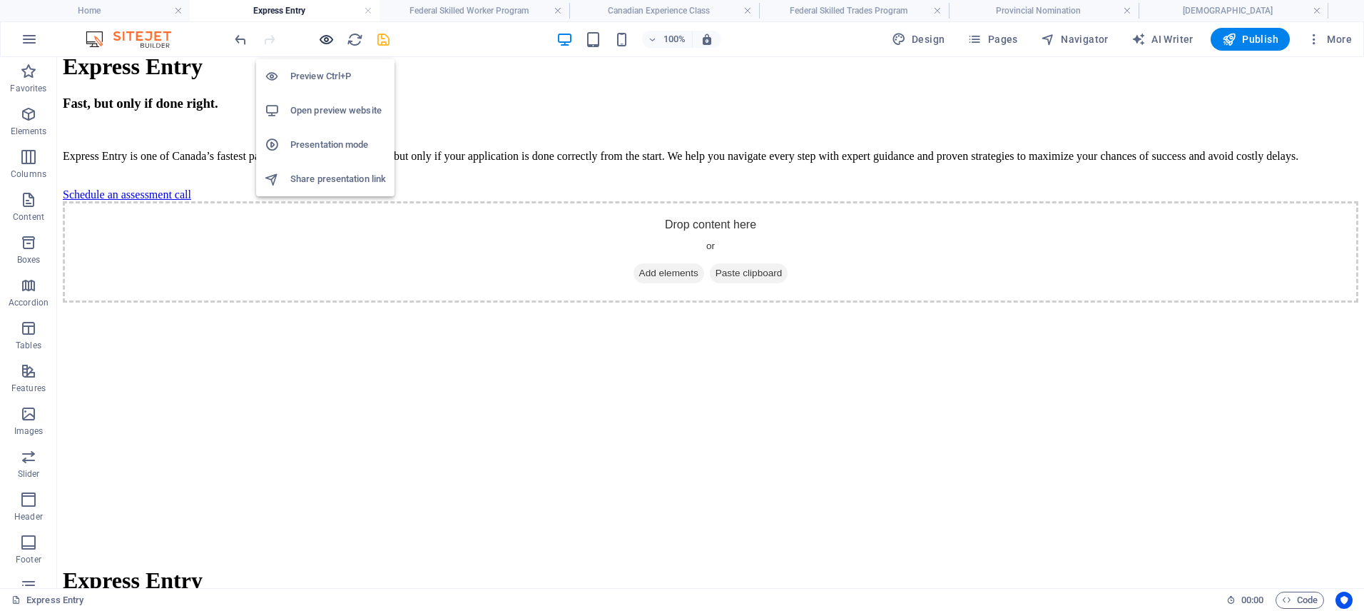
click at [319, 41] on icon "button" at bounding box center [326, 39] width 16 height 16
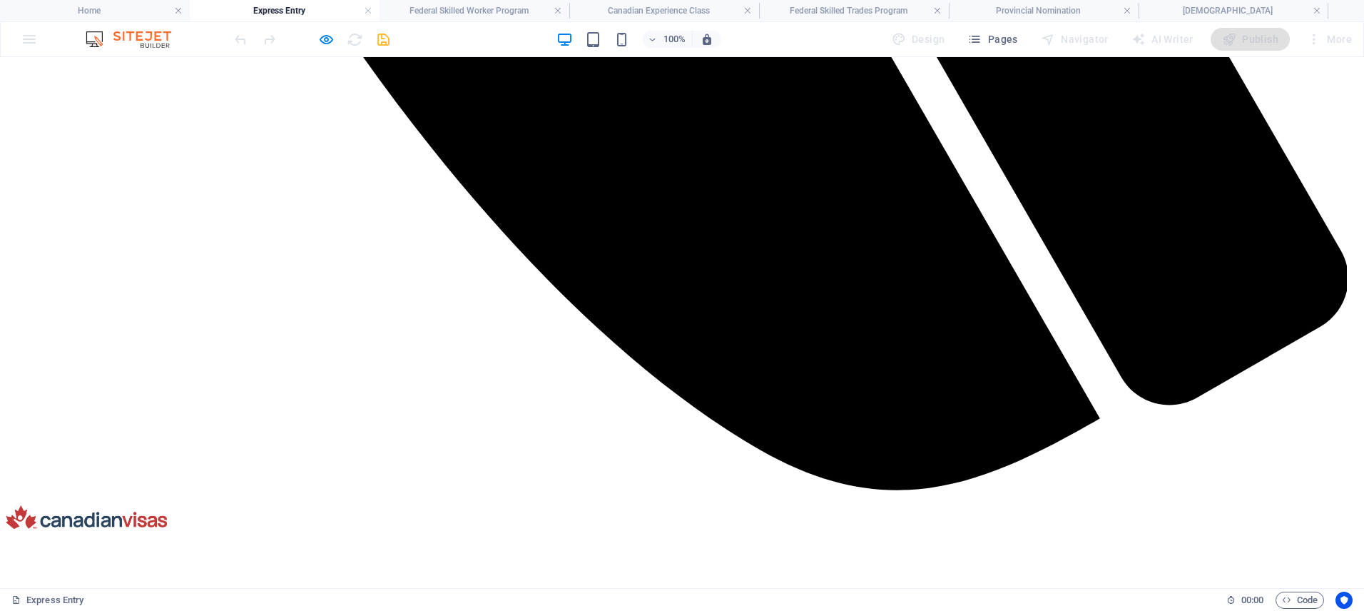
scroll to position [2587, 0]
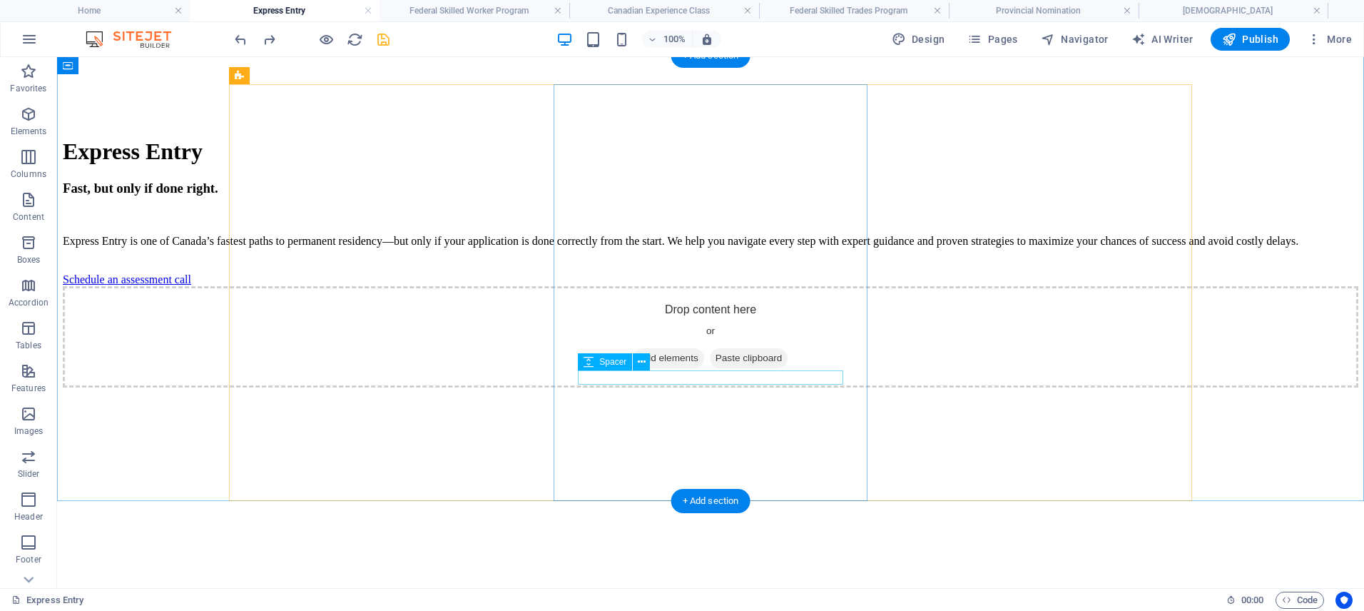
select select "px"
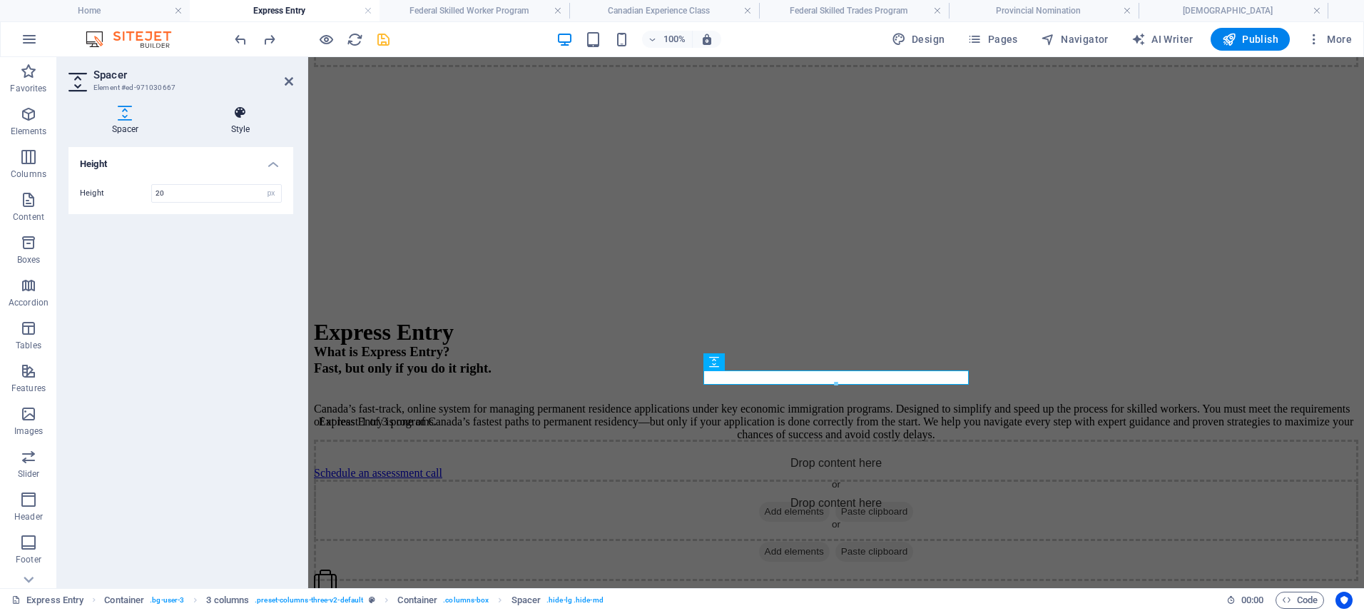
click at [231, 121] on h4 "Style" at bounding box center [241, 121] width 106 height 30
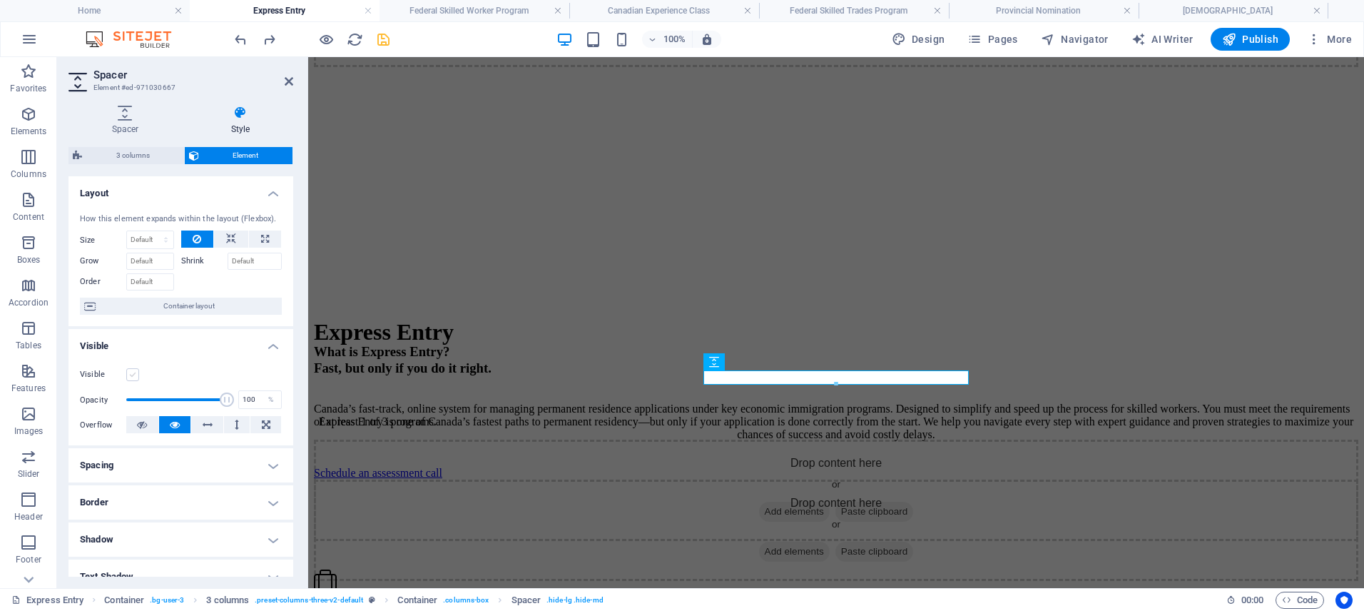
click at [135, 377] on label at bounding box center [132, 374] width 13 height 13
click at [0, 0] on input "Visible" at bounding box center [0, 0] width 0 height 0
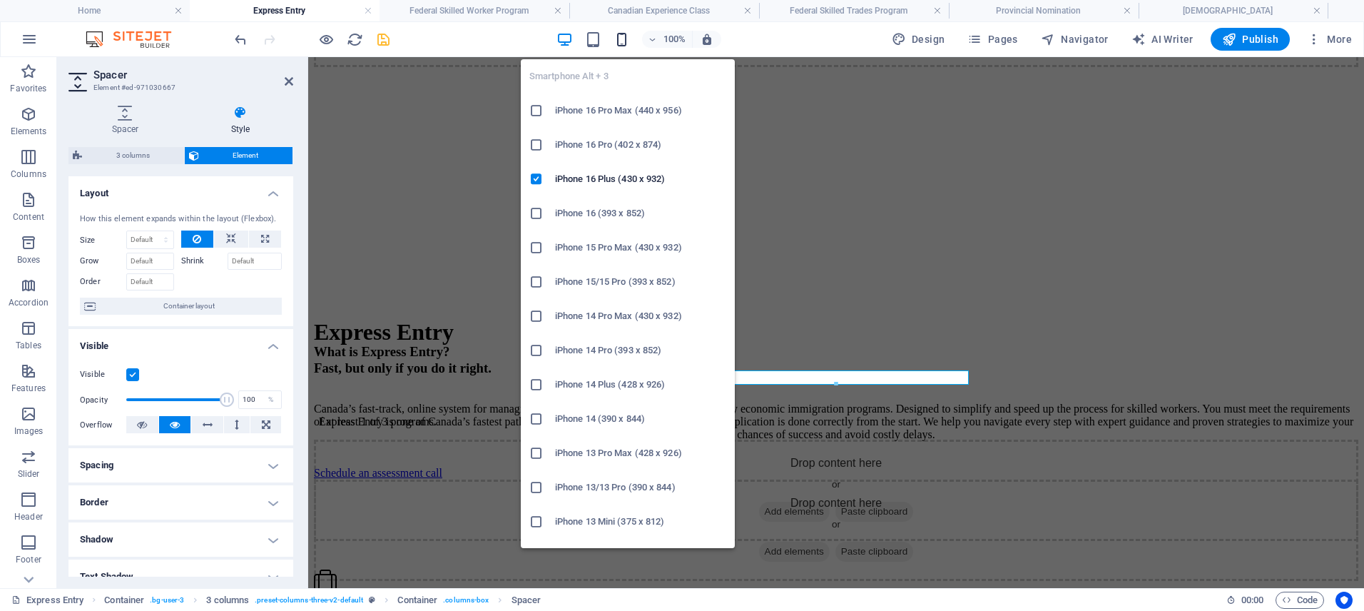
click at [624, 49] on div "Smartphone Alt + 3 iPhone 16 Pro Max (440 x 956) iPhone 16 Pro (402 x 874) iPho…" at bounding box center [628, 298] width 214 height 500
click at [626, 41] on icon "button" at bounding box center [621, 39] width 16 height 16
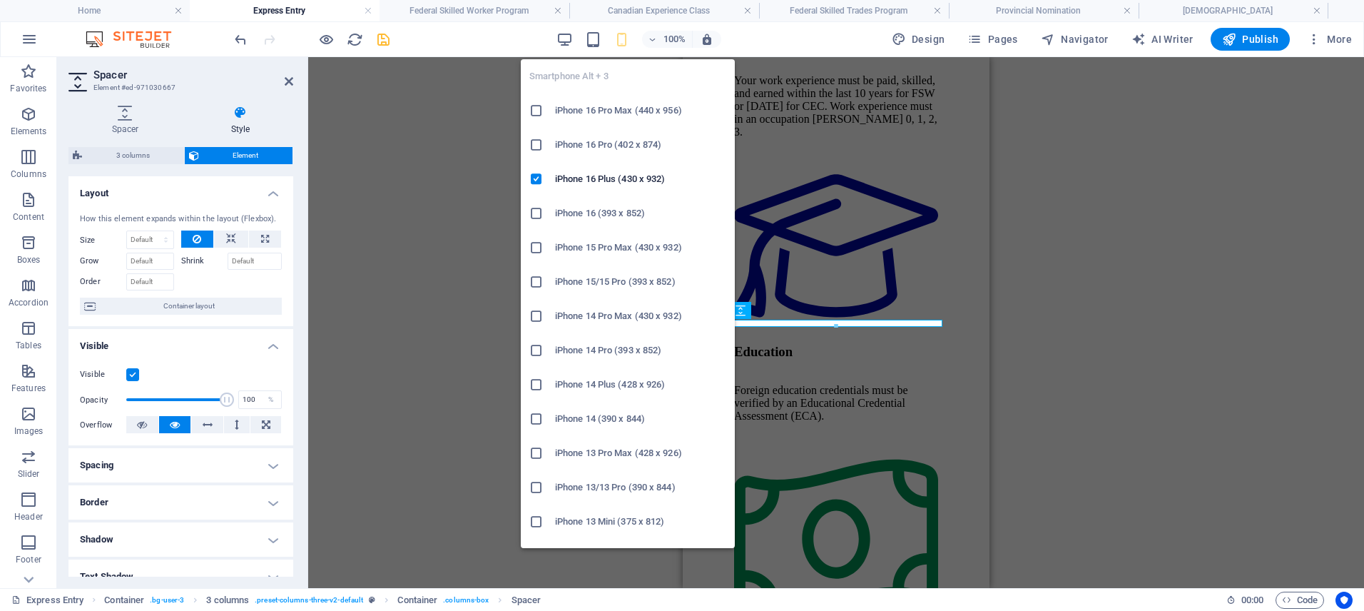
scroll to position [3758, 0]
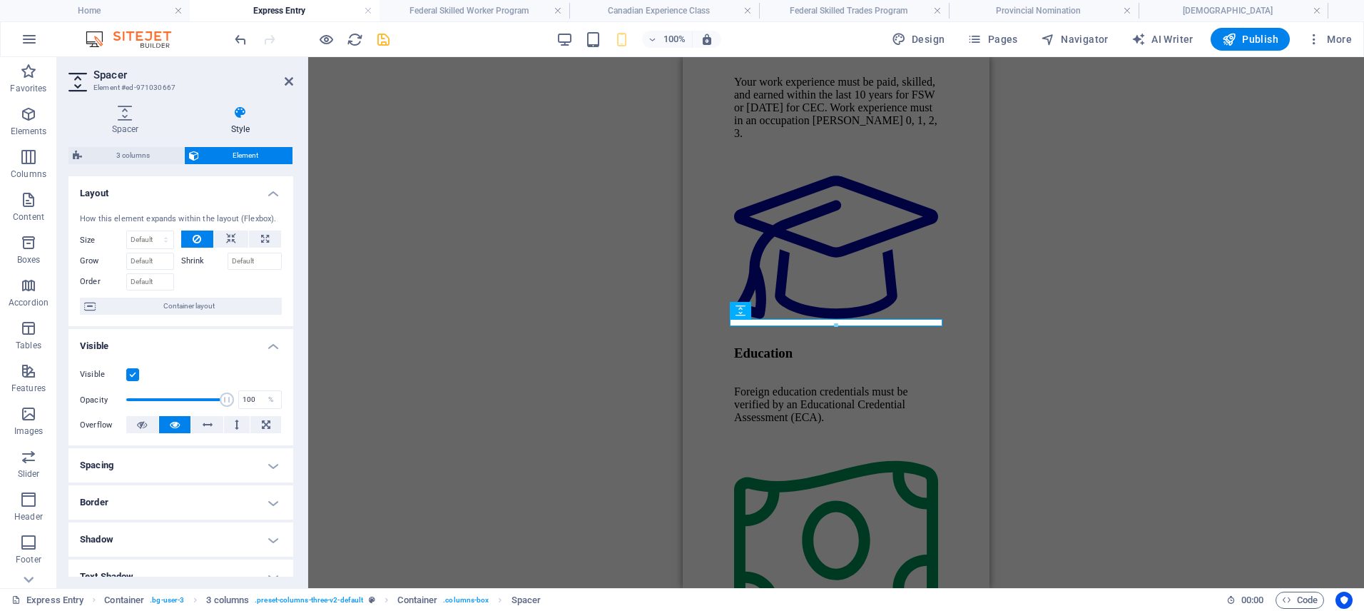
click at [129, 372] on label at bounding box center [132, 374] width 13 height 13
click at [0, 0] on input "Visible" at bounding box center [0, 0] width 0 height 0
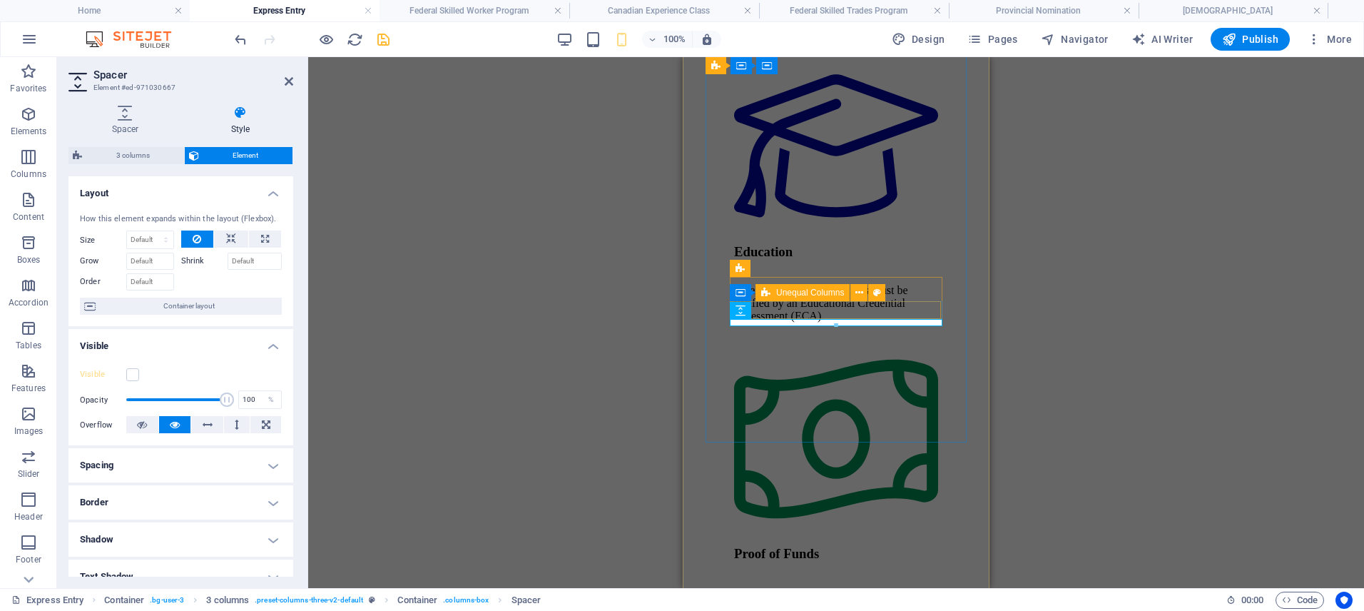
scroll to position [2755, 0]
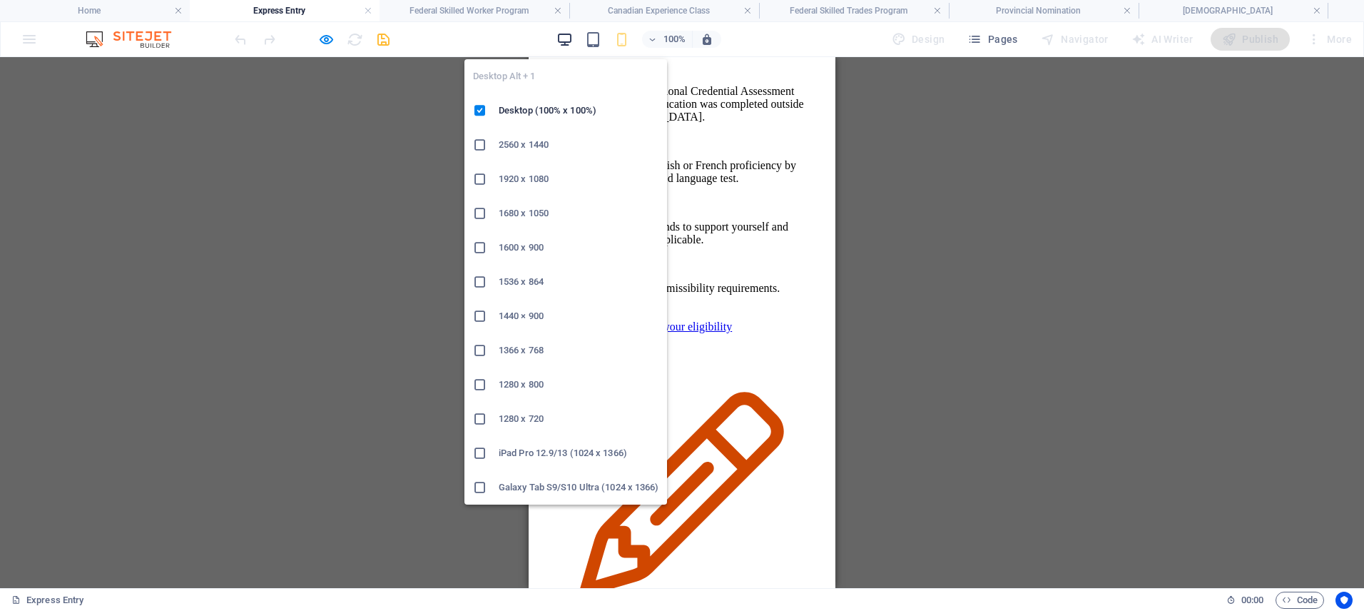
click at [569, 41] on icon "button" at bounding box center [564, 39] width 16 height 16
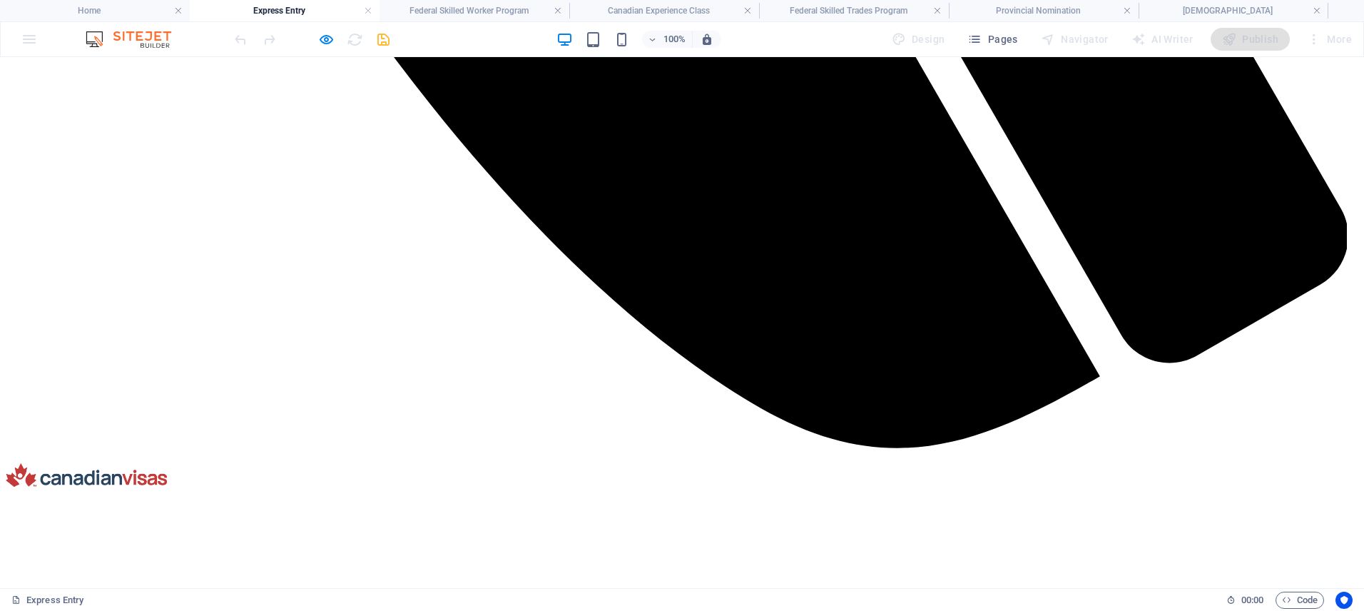
scroll to position [2629, 0]
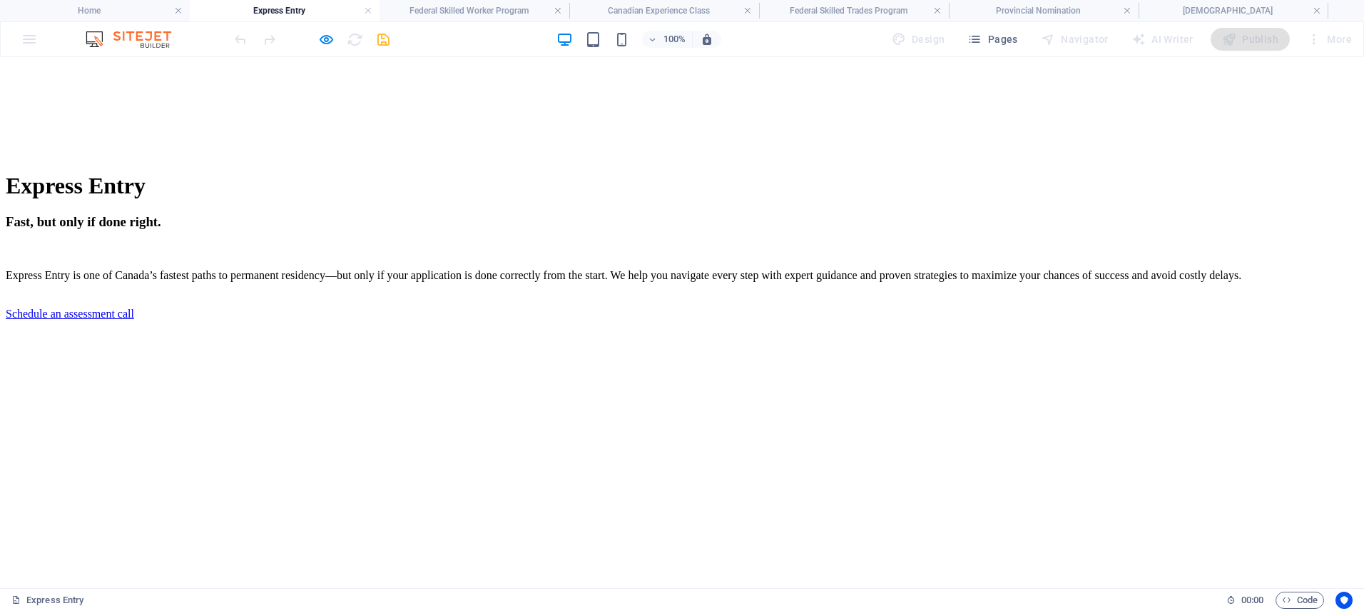
scroll to position [1765, 0]
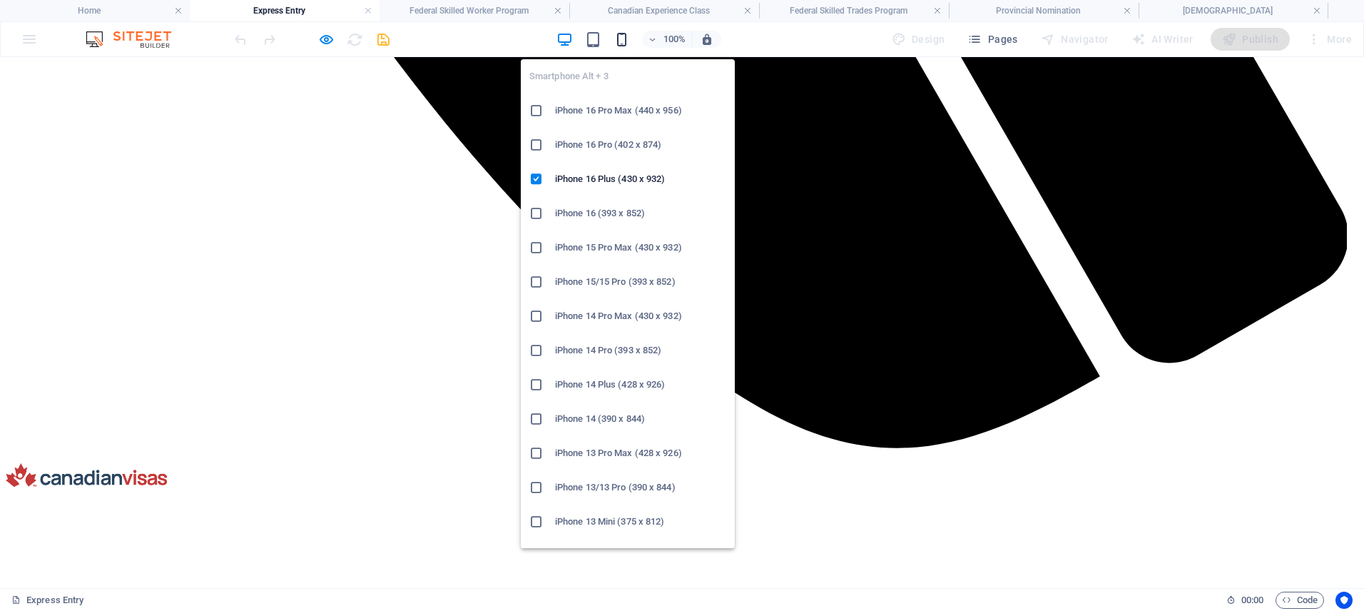
click at [625, 36] on icon "button" at bounding box center [621, 39] width 16 height 16
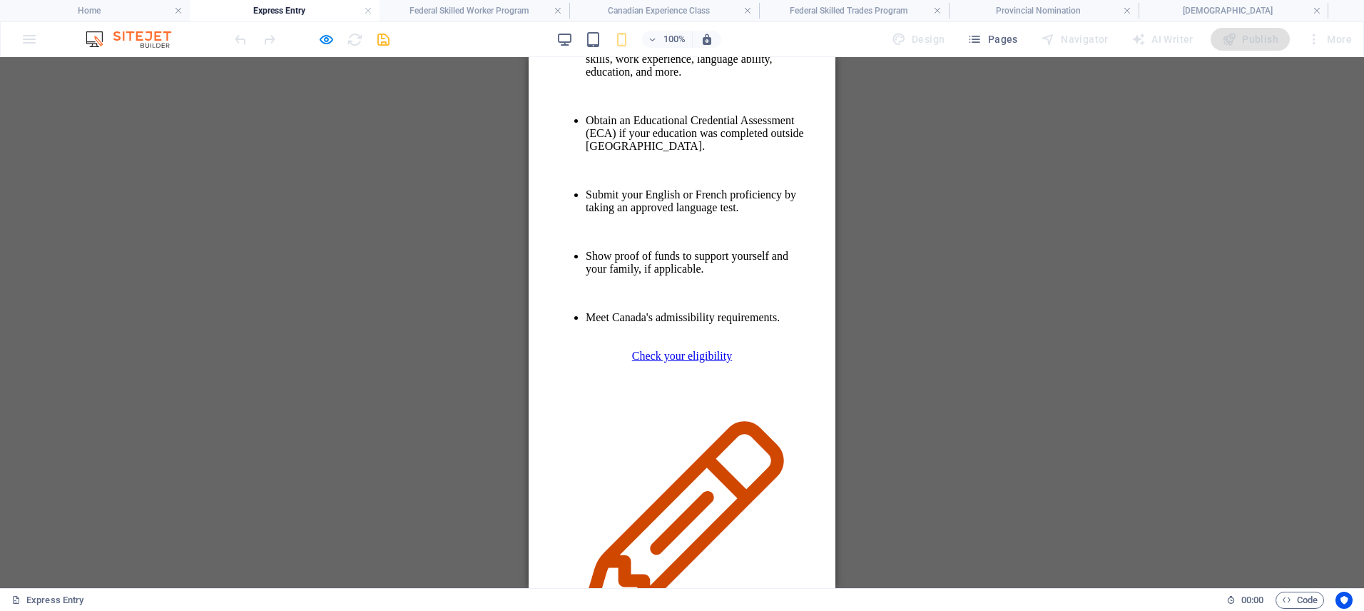
scroll to position [2728, 0]
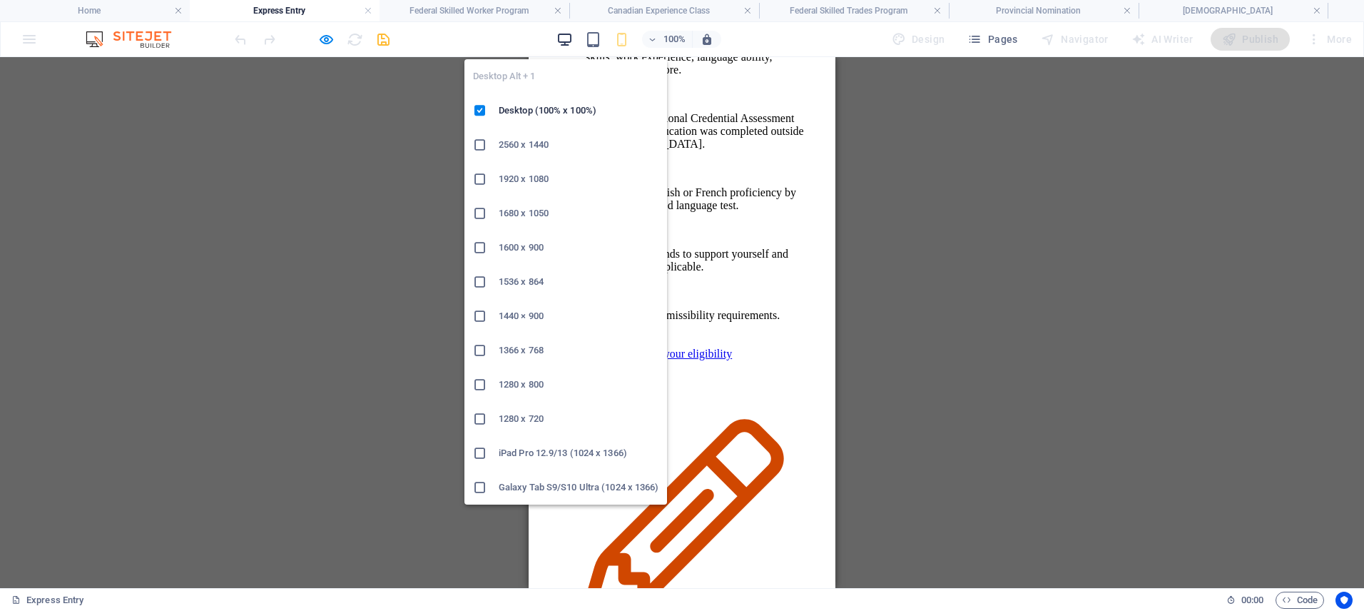
click at [572, 41] on icon "button" at bounding box center [564, 39] width 16 height 16
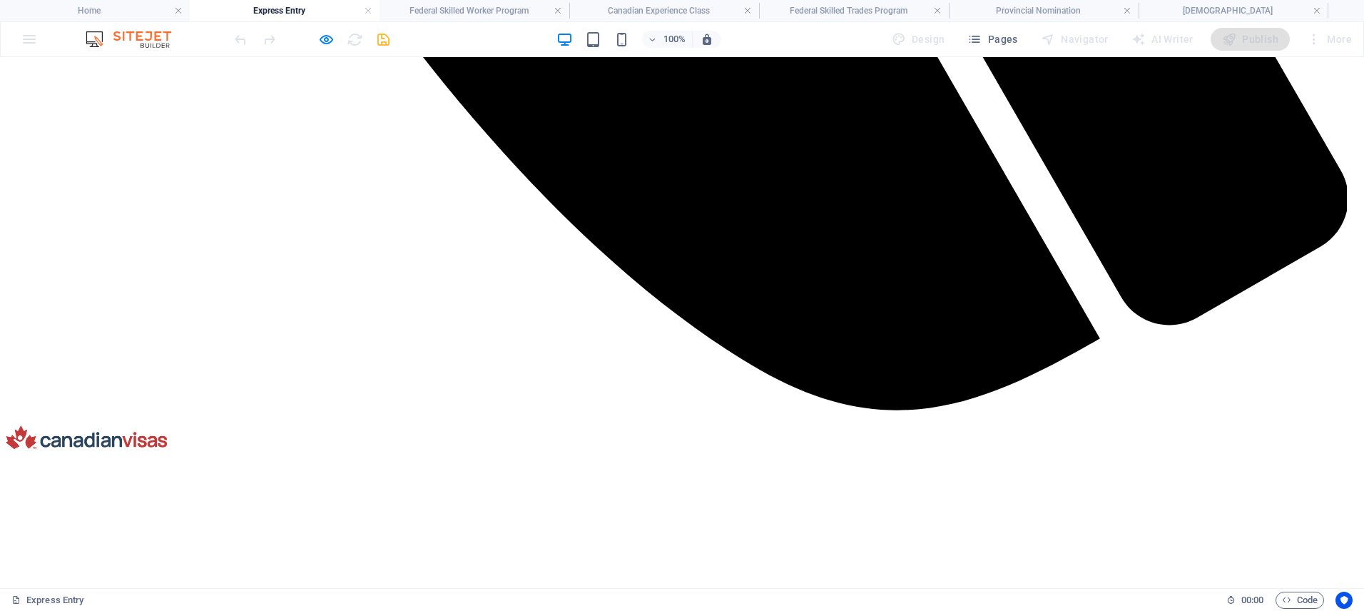
scroll to position [2667, 0]
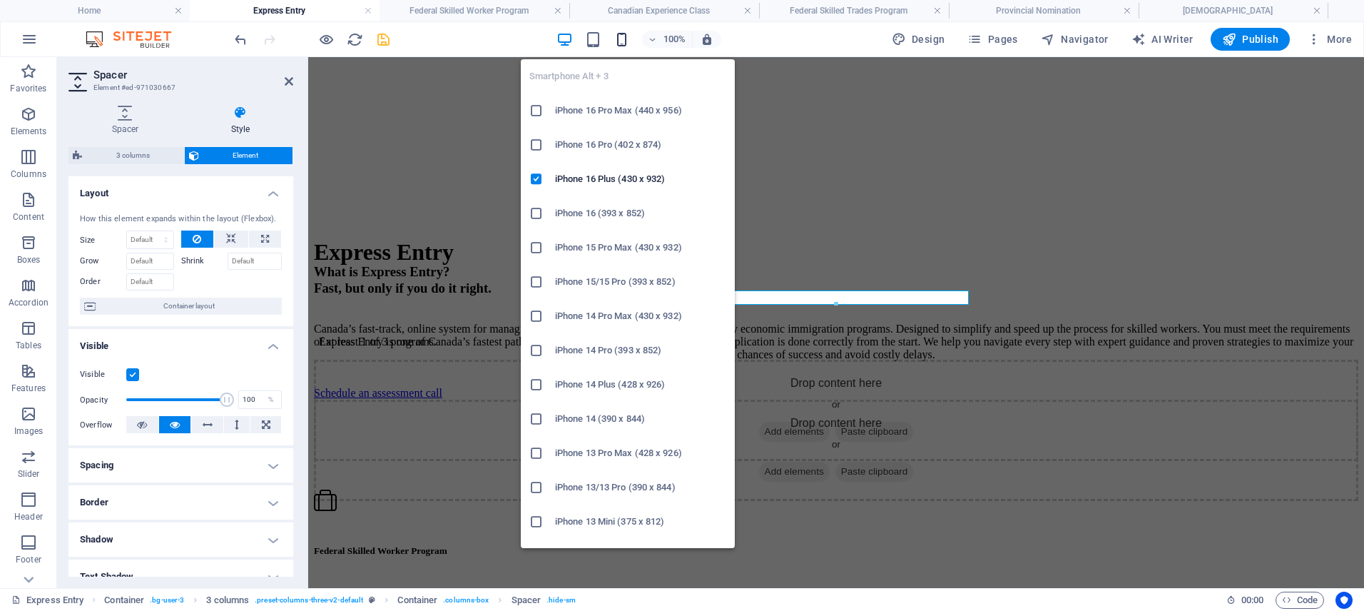
click at [630, 41] on icon "button" at bounding box center [621, 39] width 16 height 16
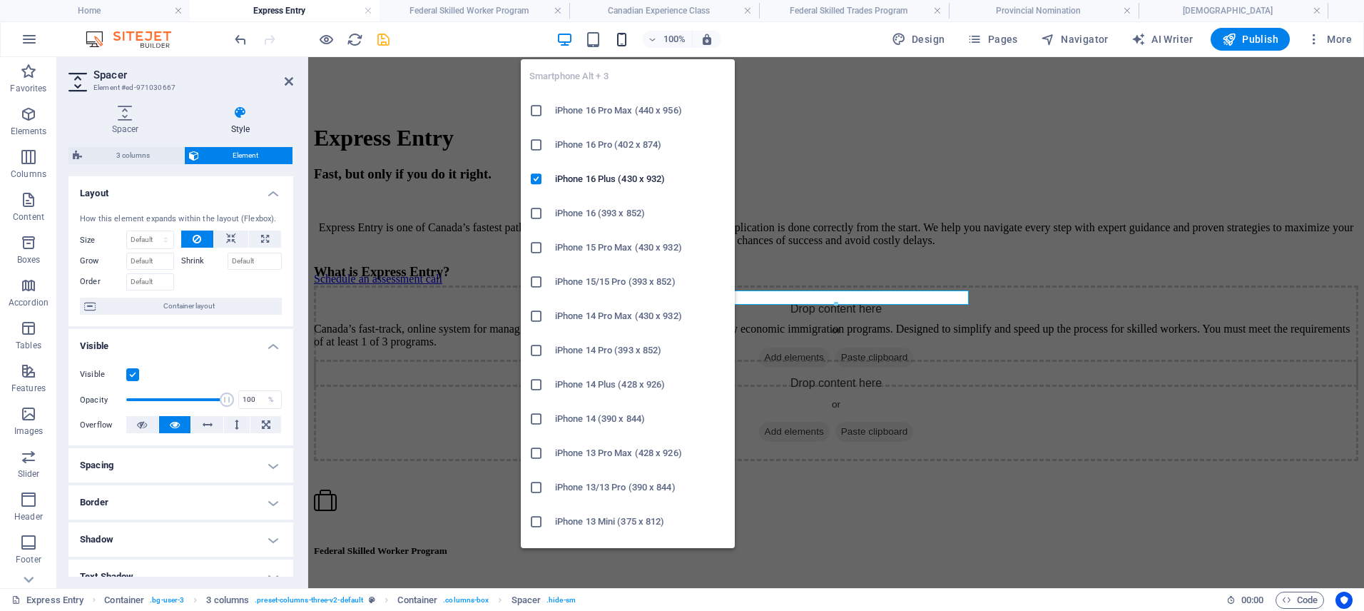
scroll to position [3758, 0]
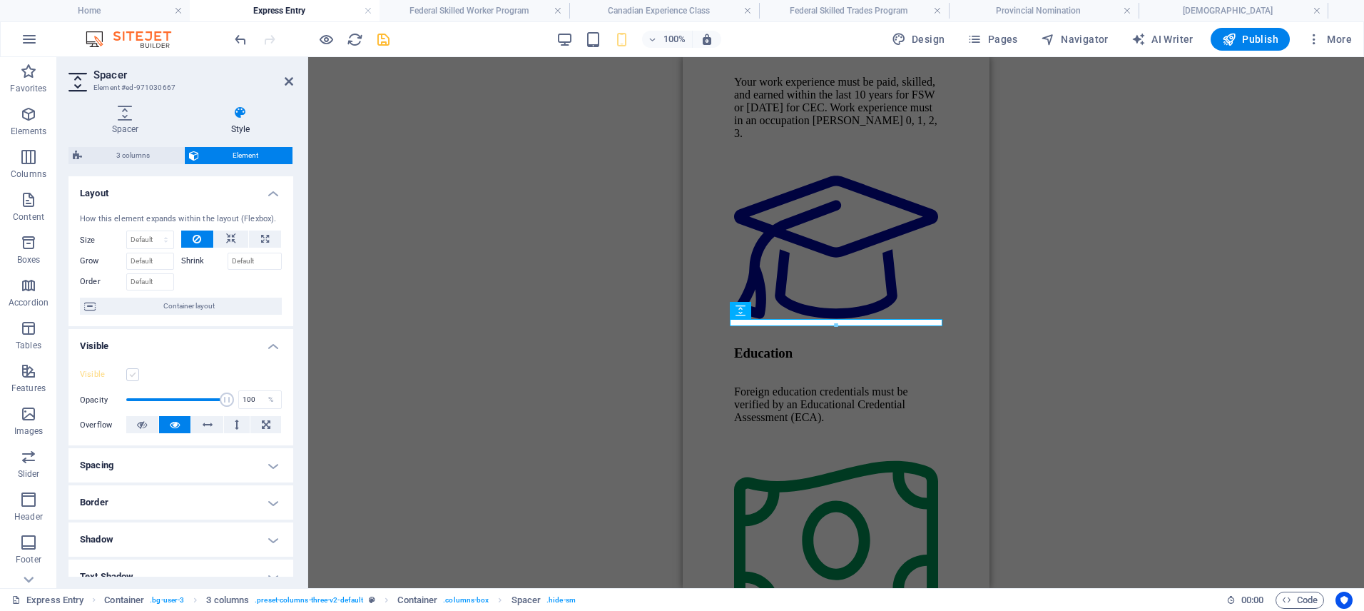
click at [132, 374] on label at bounding box center [132, 374] width 13 height 13
click at [0, 0] on input "Visible" at bounding box center [0, 0] width 0 height 0
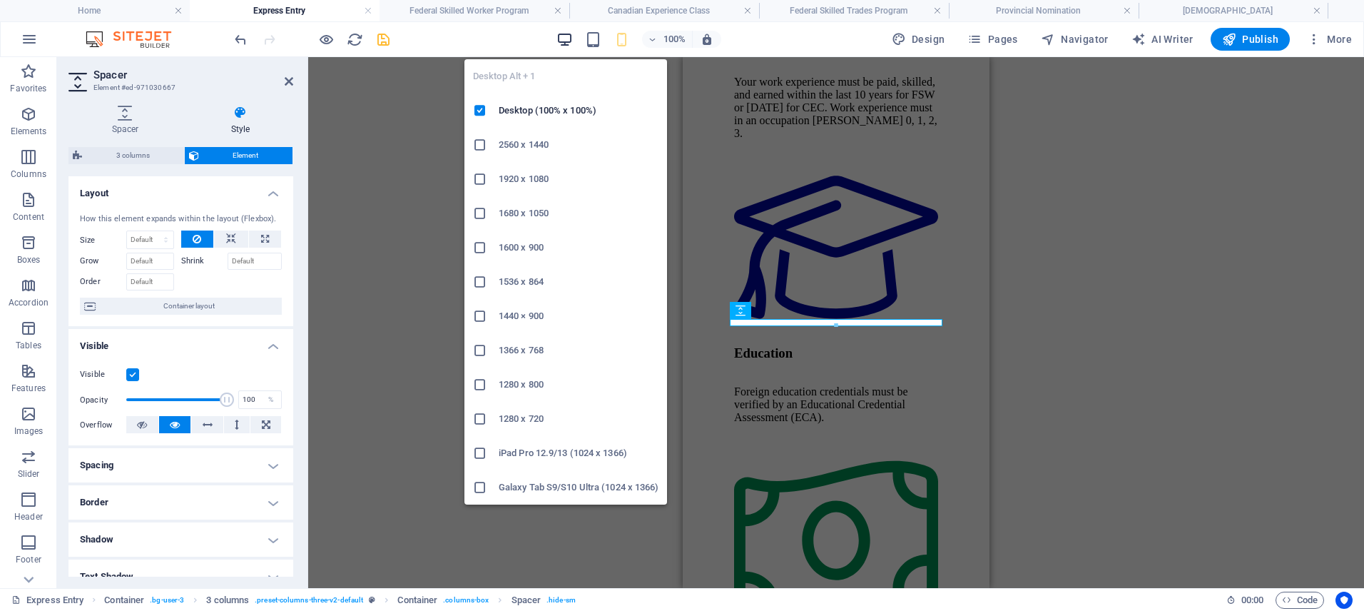
click at [564, 34] on icon "button" at bounding box center [564, 39] width 16 height 16
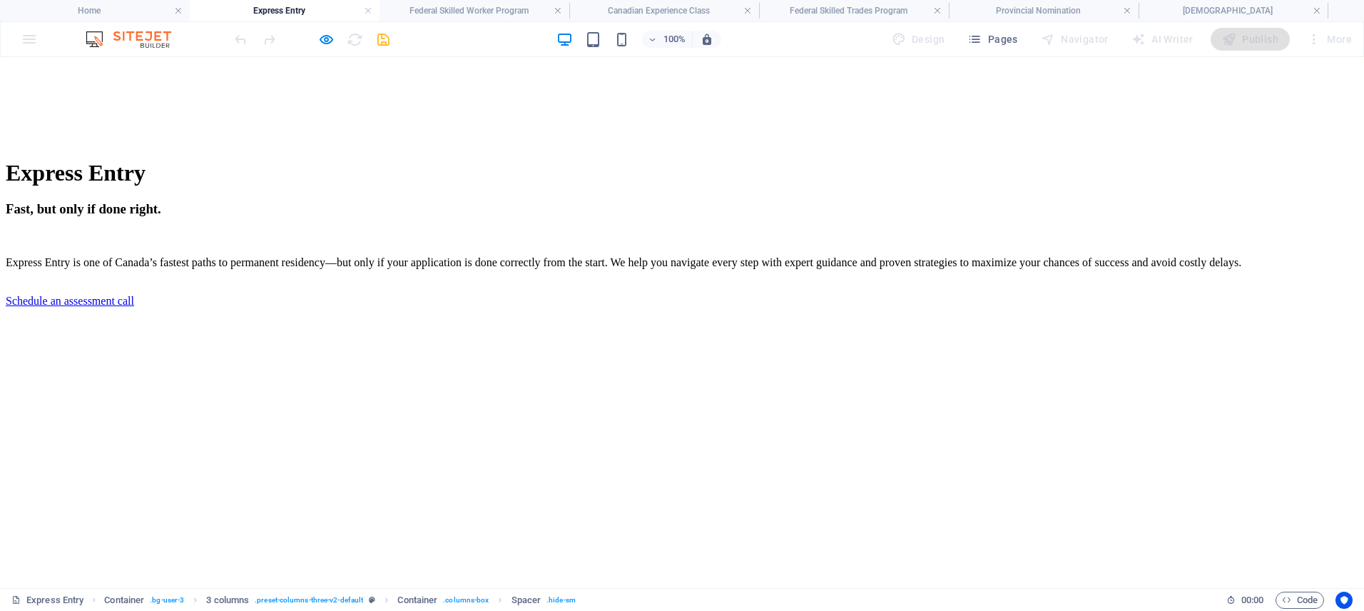
scroll to position [1777, 0]
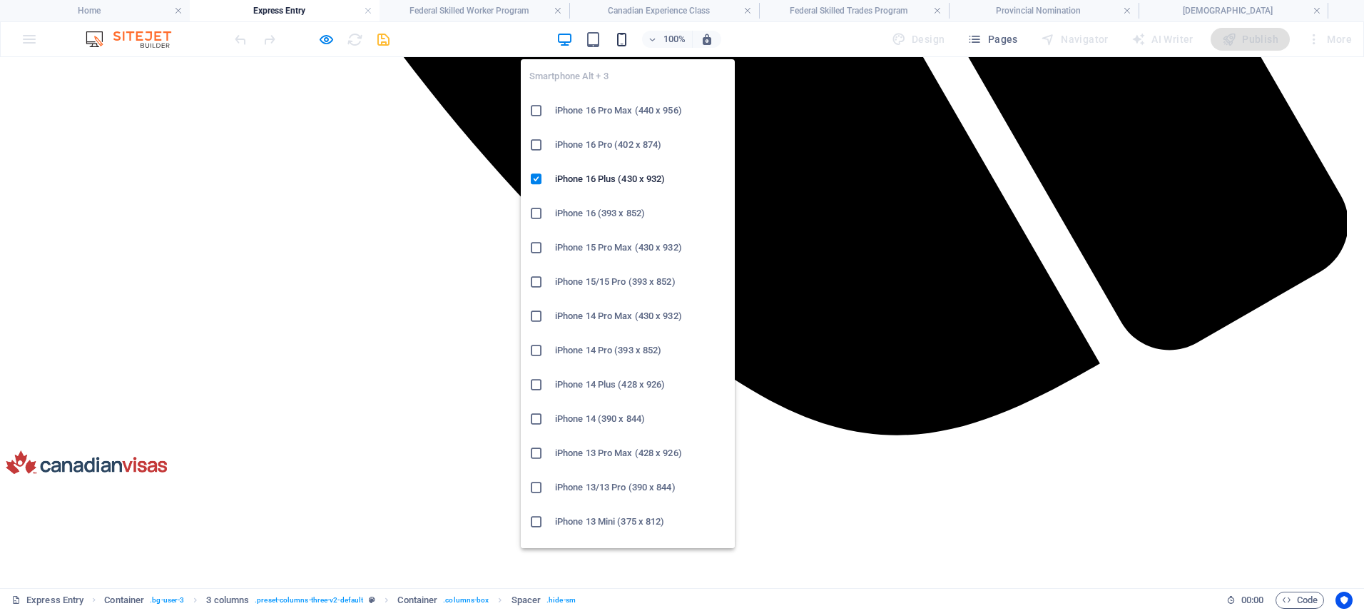
click at [625, 41] on icon "button" at bounding box center [621, 39] width 16 height 16
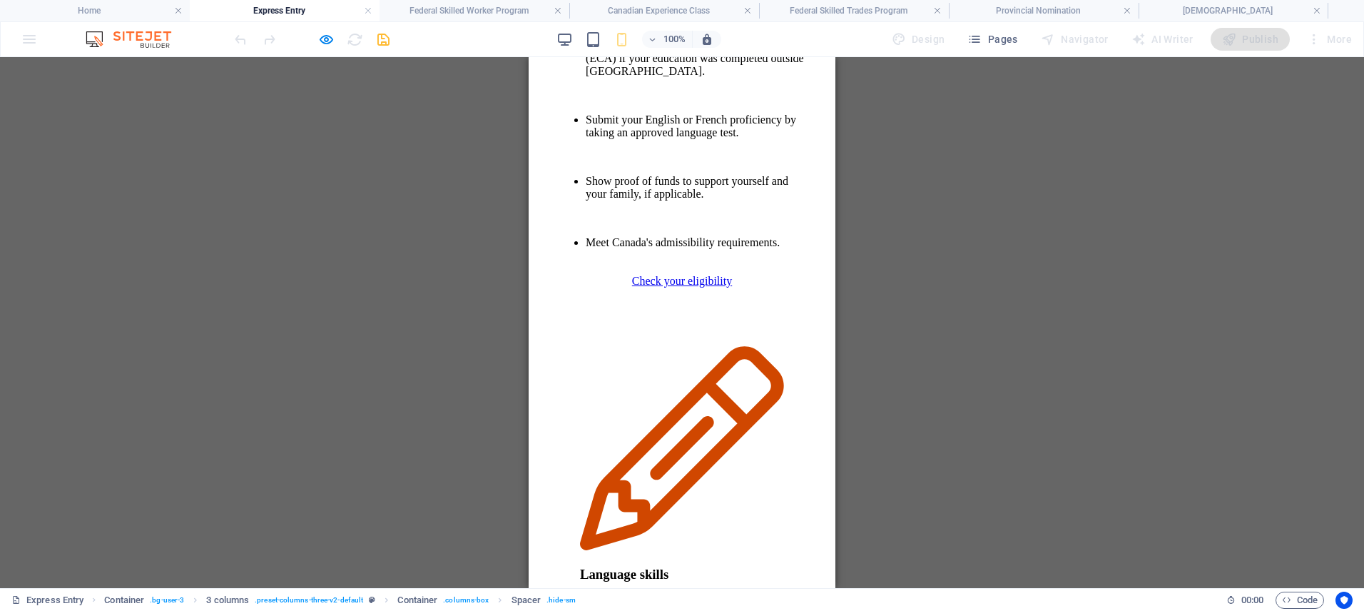
scroll to position [2805, 0]
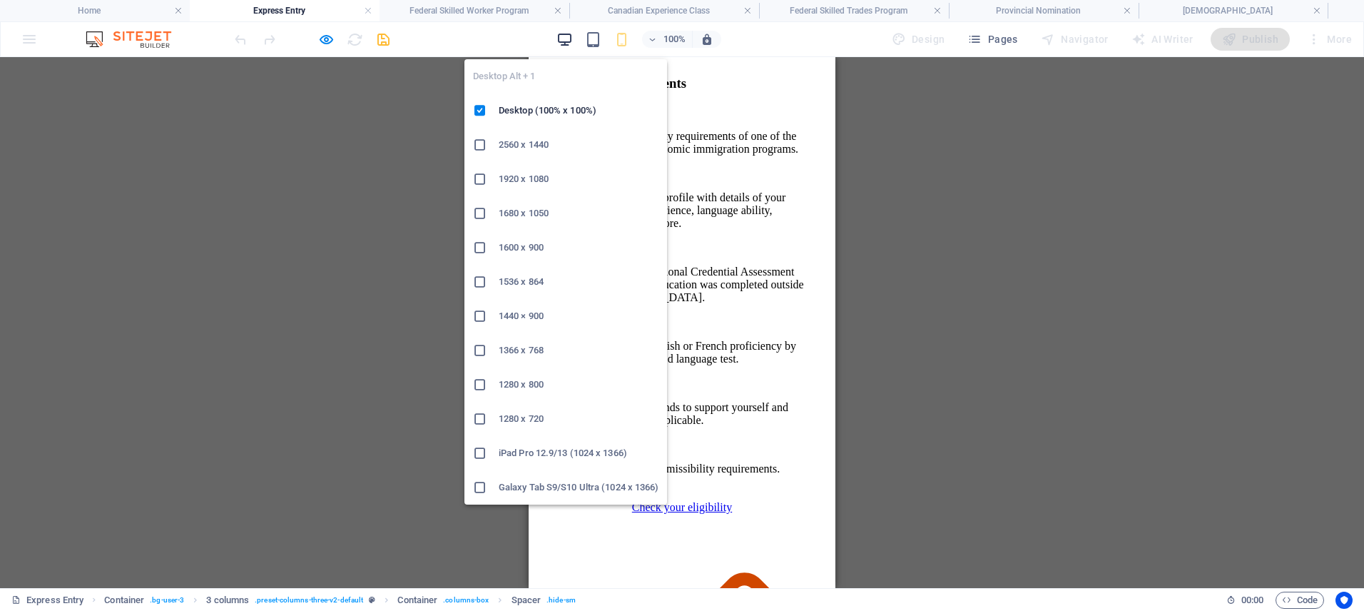
click at [560, 39] on icon "button" at bounding box center [564, 39] width 16 height 16
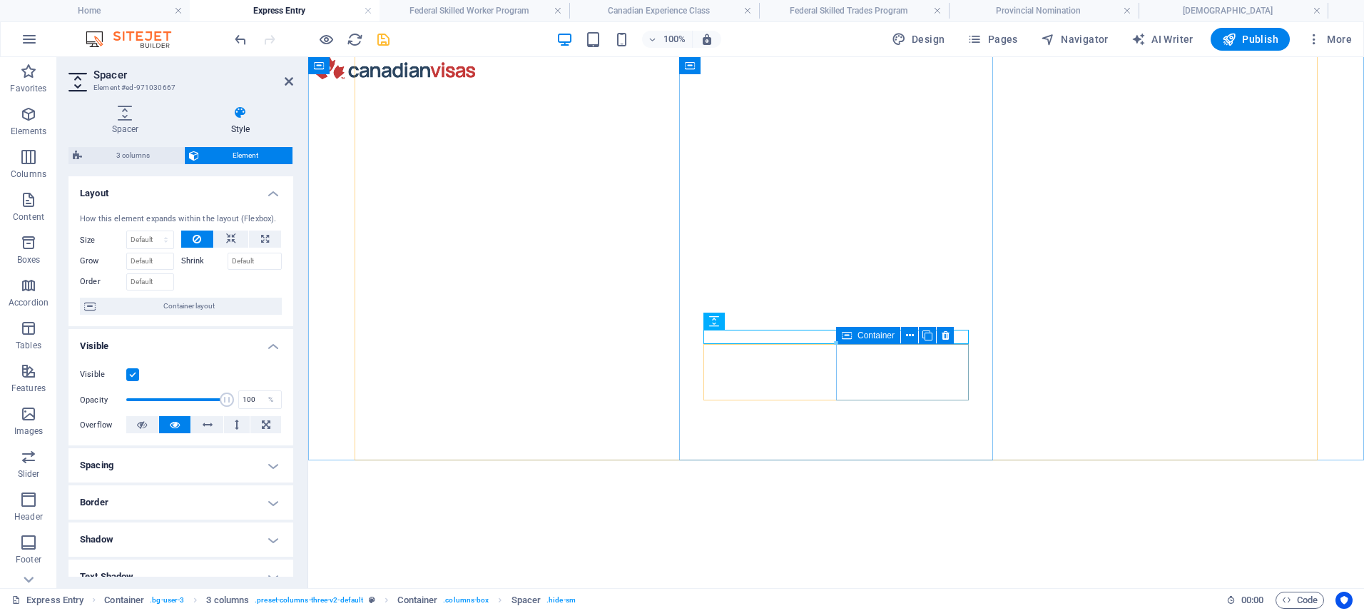
scroll to position [2628, 0]
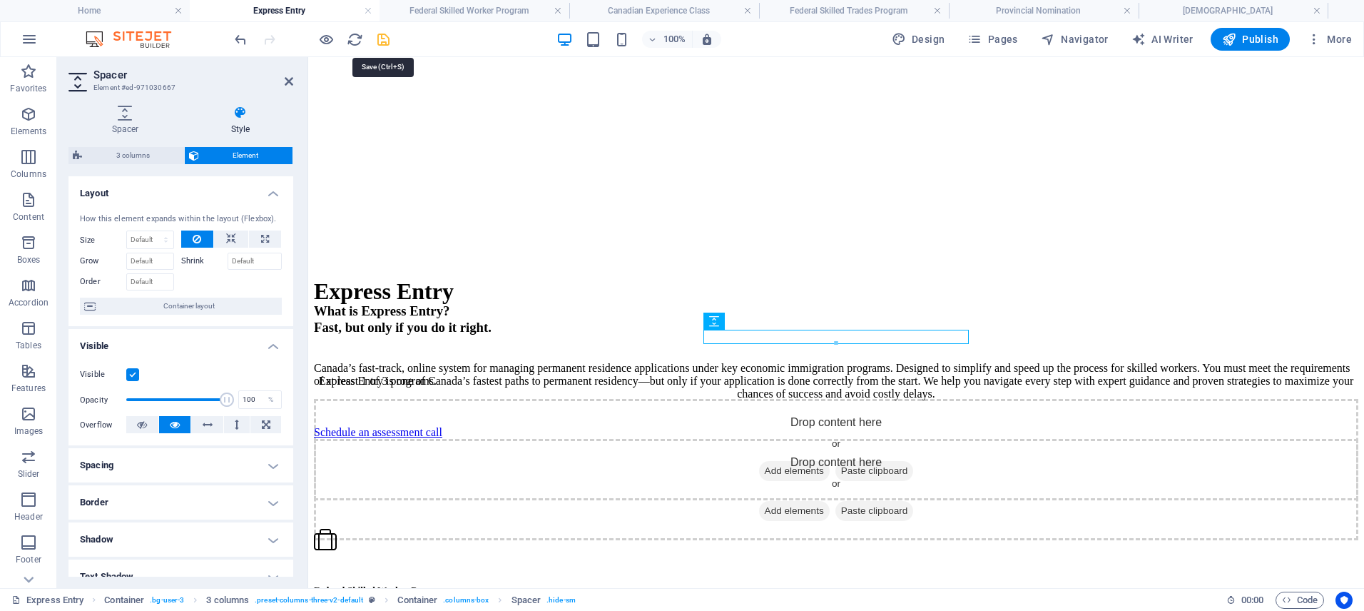
click at [384, 43] on icon "save" at bounding box center [383, 39] width 16 height 16
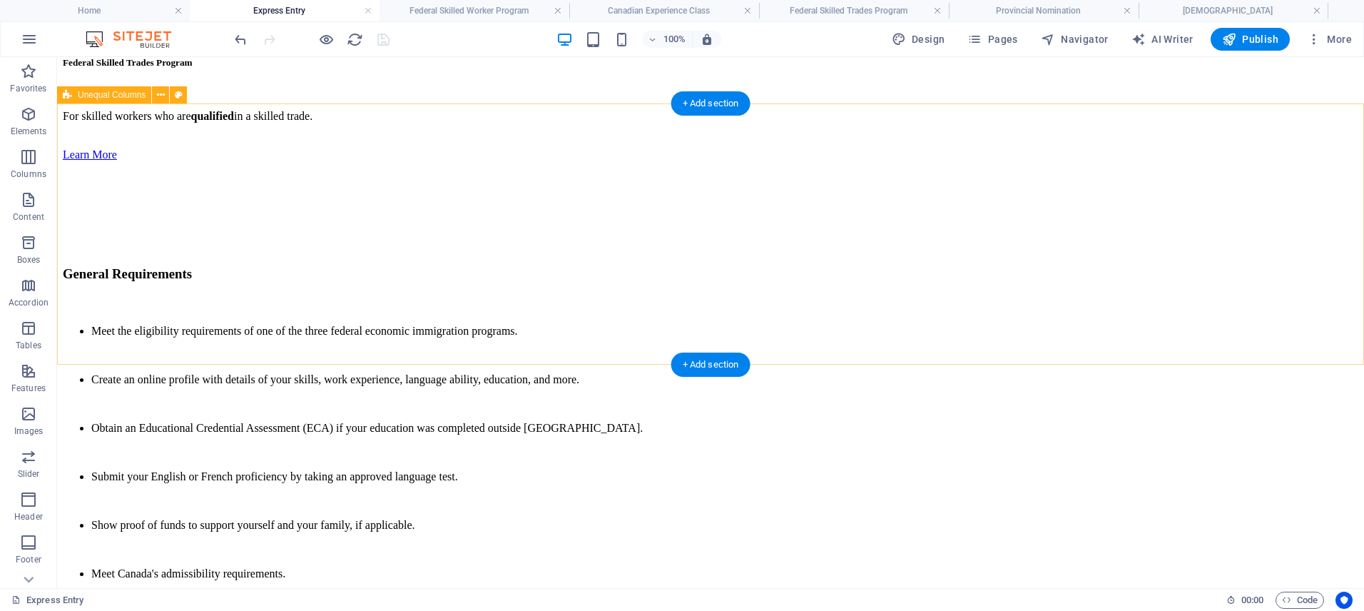
scroll to position [3794, 0]
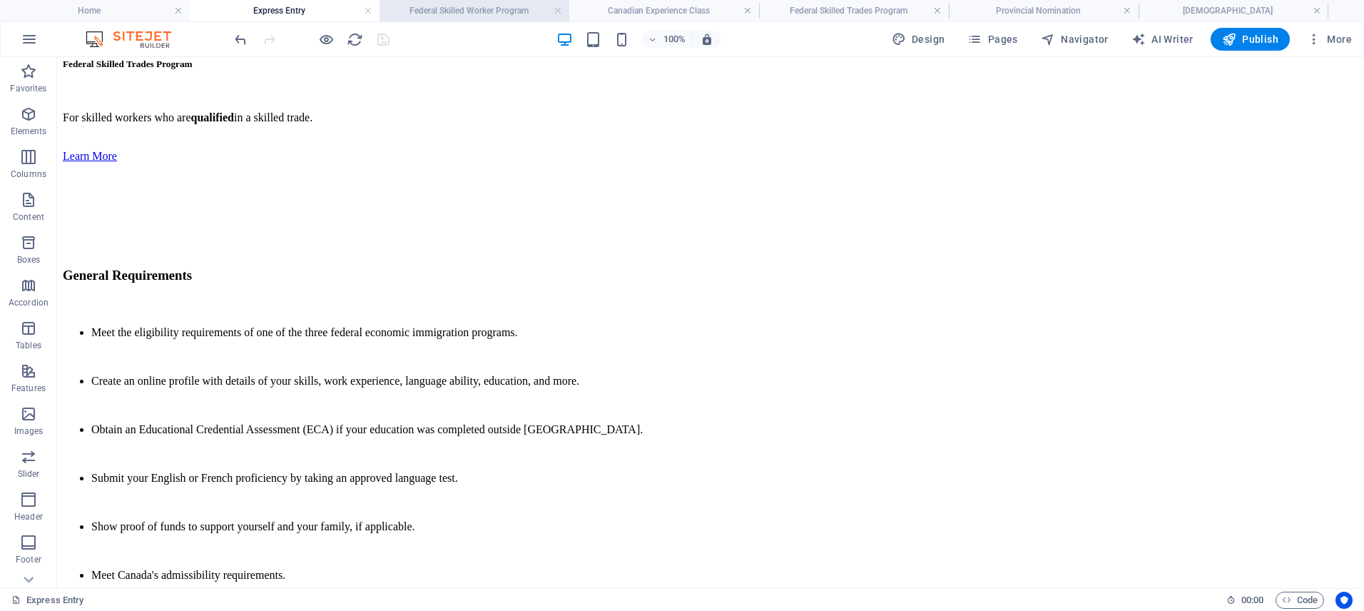
click at [449, 9] on h4 "Federal Skilled Worker Program" at bounding box center [474, 11] width 190 height 16
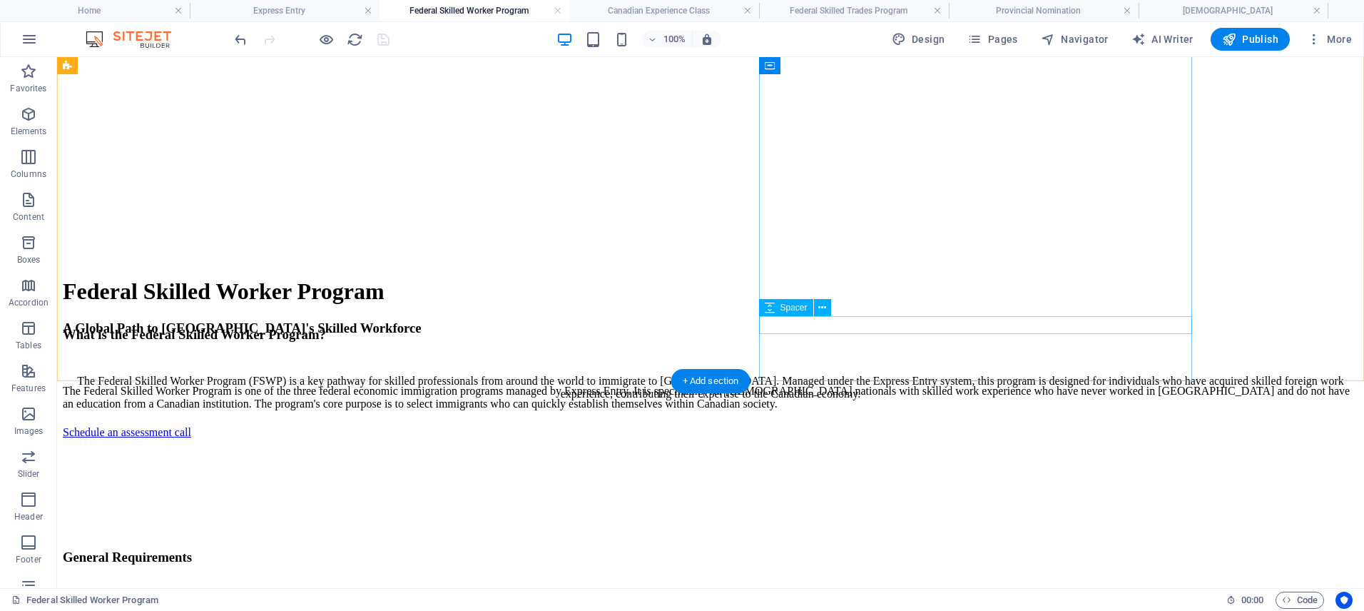
scroll to position [3854, 0]
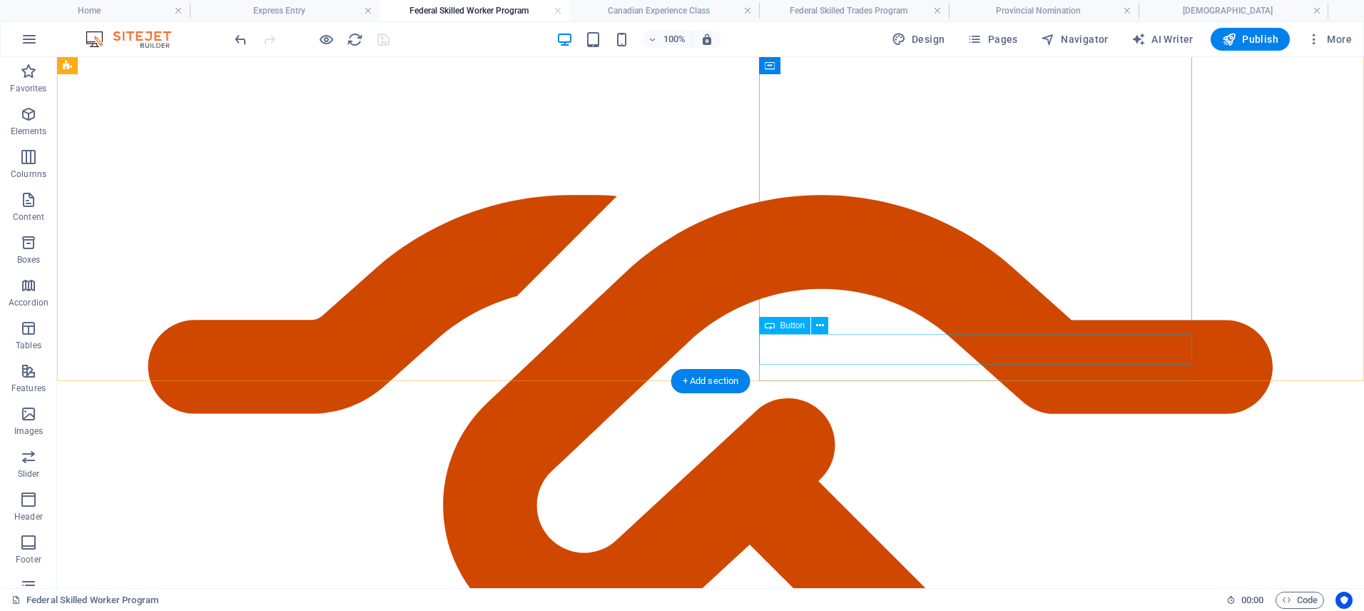
select select "50"
select select
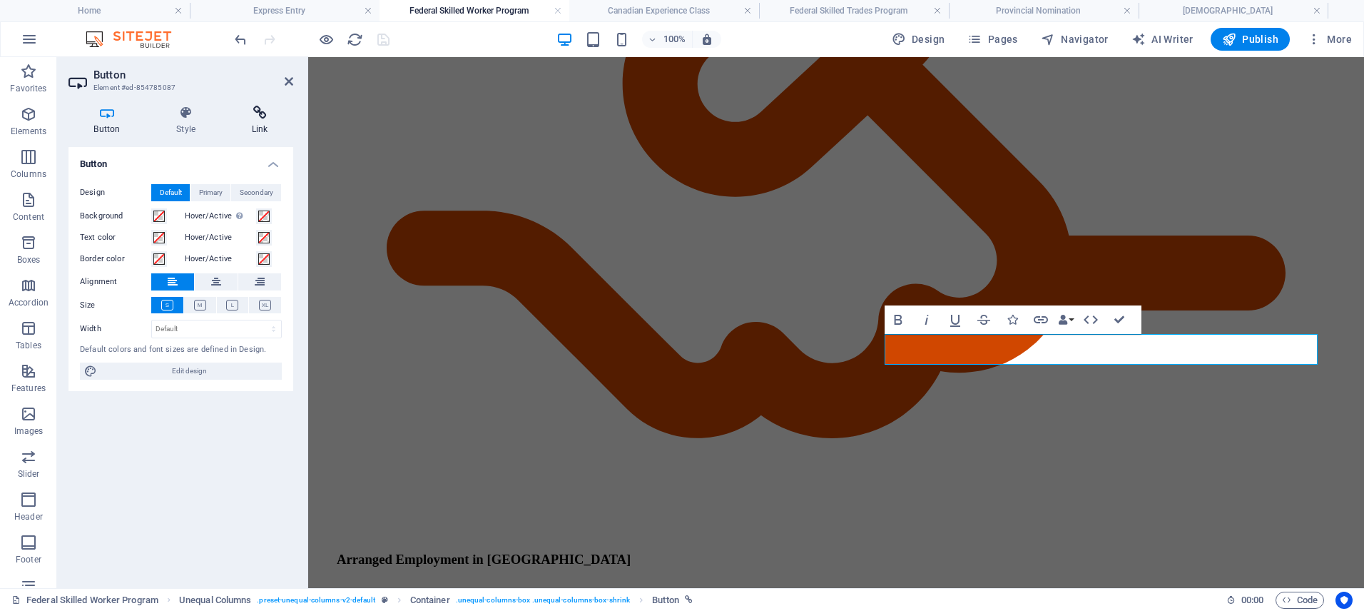
click at [266, 116] on icon at bounding box center [259, 113] width 67 height 14
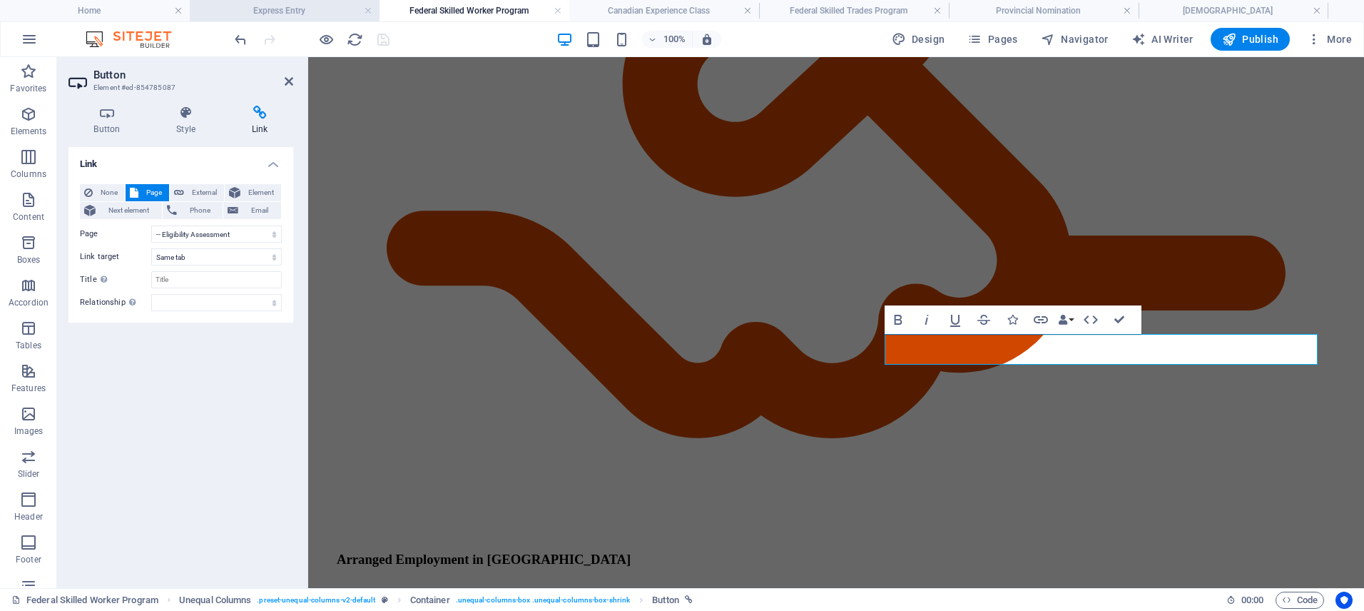
click at [303, 11] on h4 "Express Entry" at bounding box center [285, 11] width 190 height 16
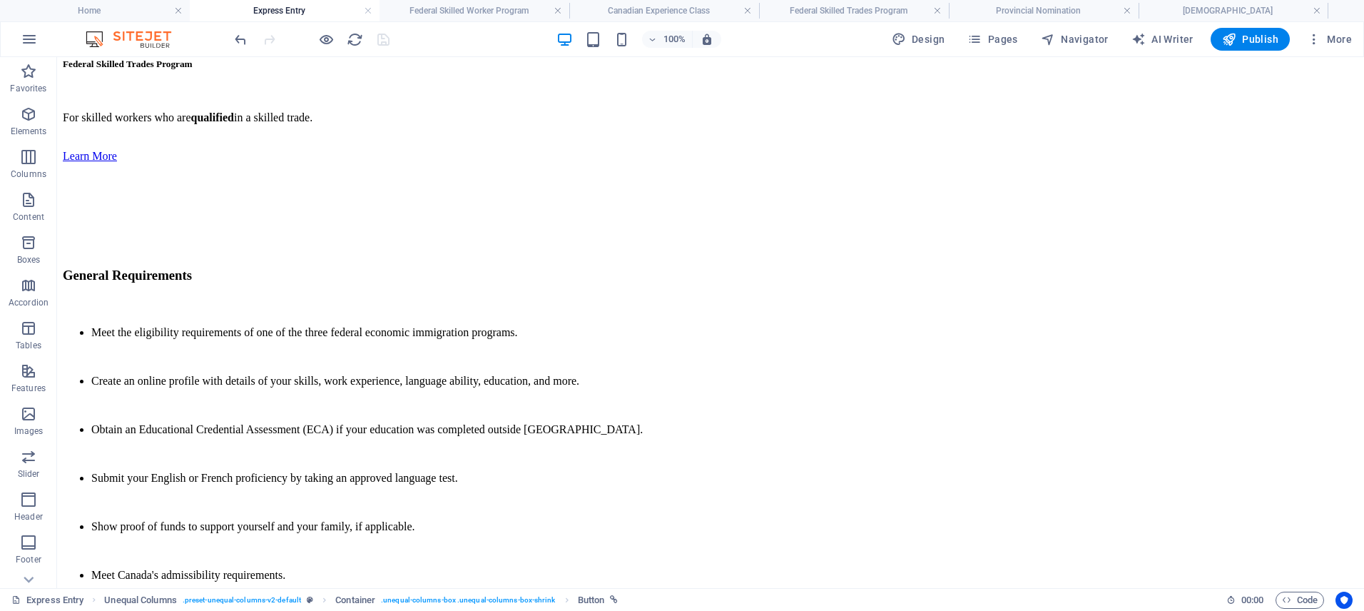
scroll to position [0, 0]
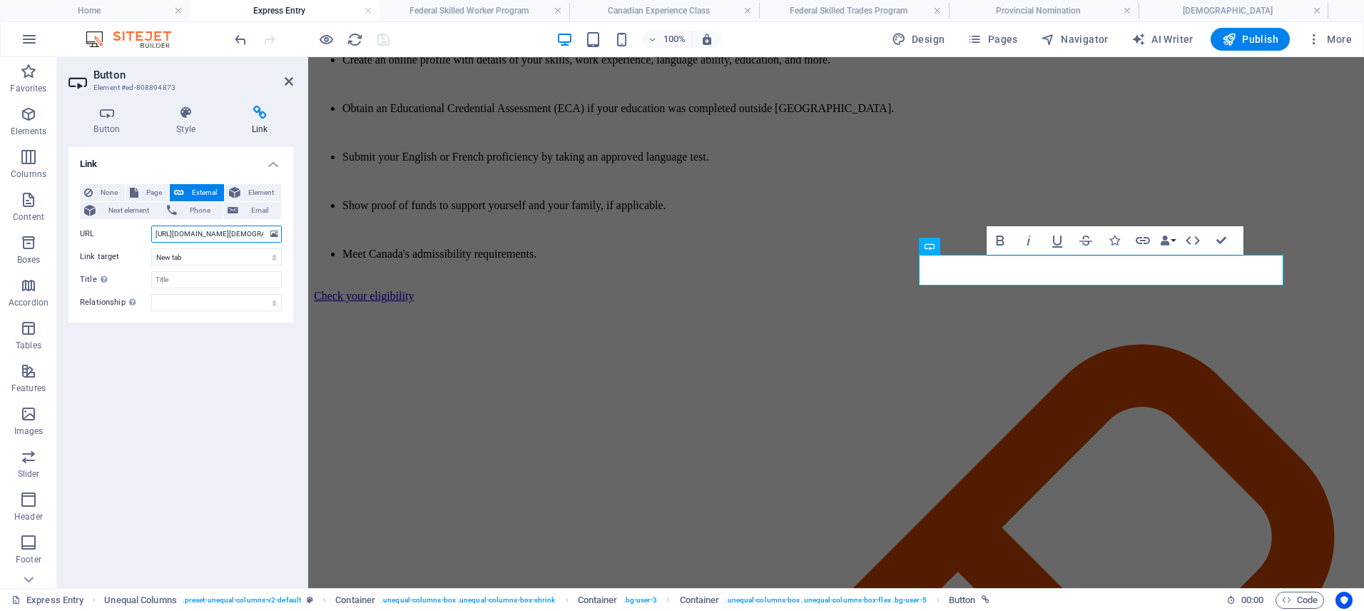
click at [233, 236] on input "https://www.canada.ca/en/immigration-refugees-citizenship/services/immigrate-ca…" at bounding box center [216, 233] width 131 height 17
click at [140, 12] on h4 "Home" at bounding box center [95, 11] width 190 height 16
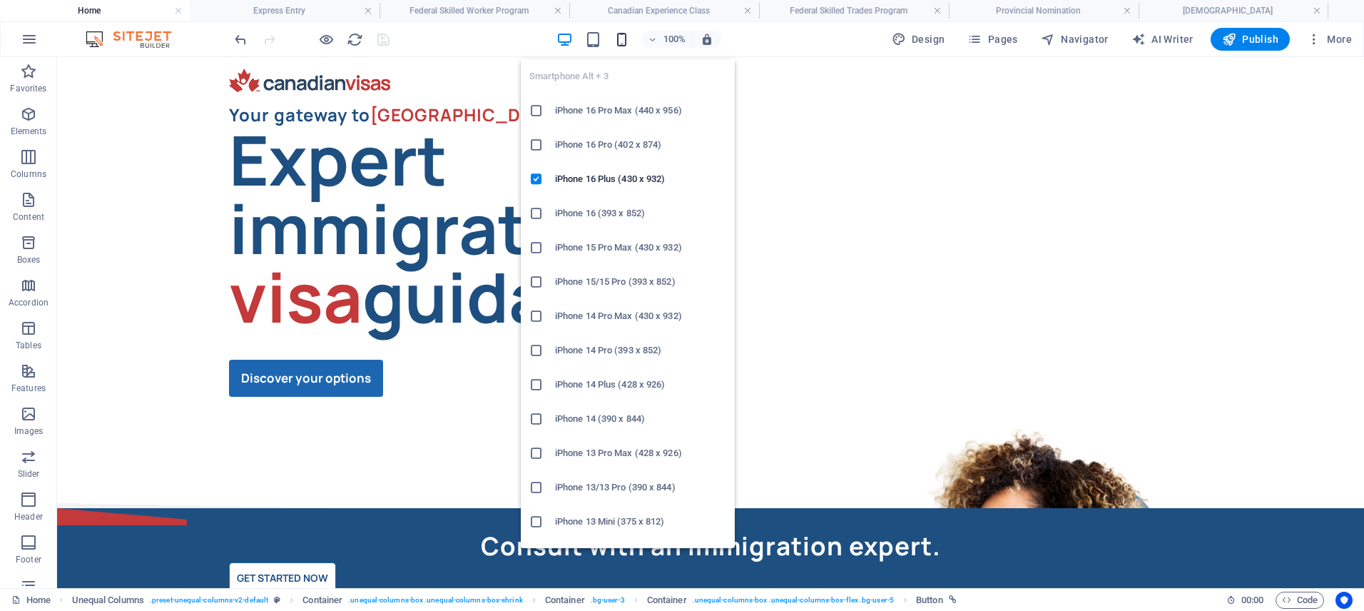
click at [624, 41] on icon "button" at bounding box center [621, 39] width 16 height 16
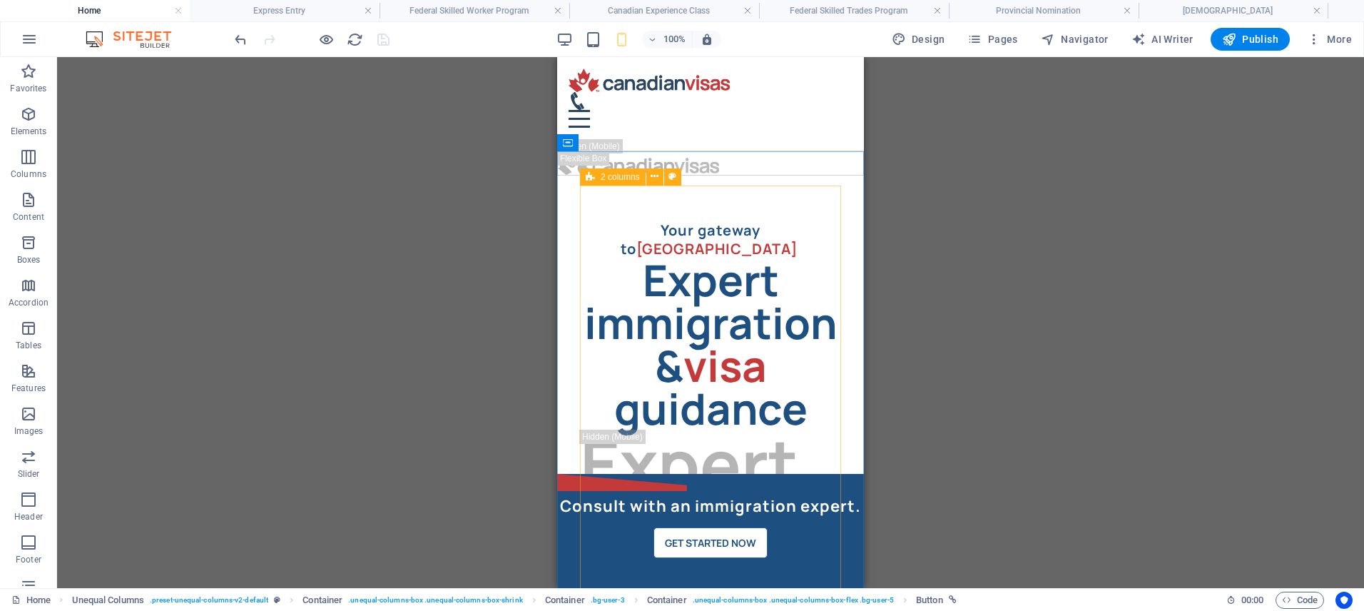
click at [597, 174] on div "2 columns" at bounding box center [613, 176] width 66 height 17
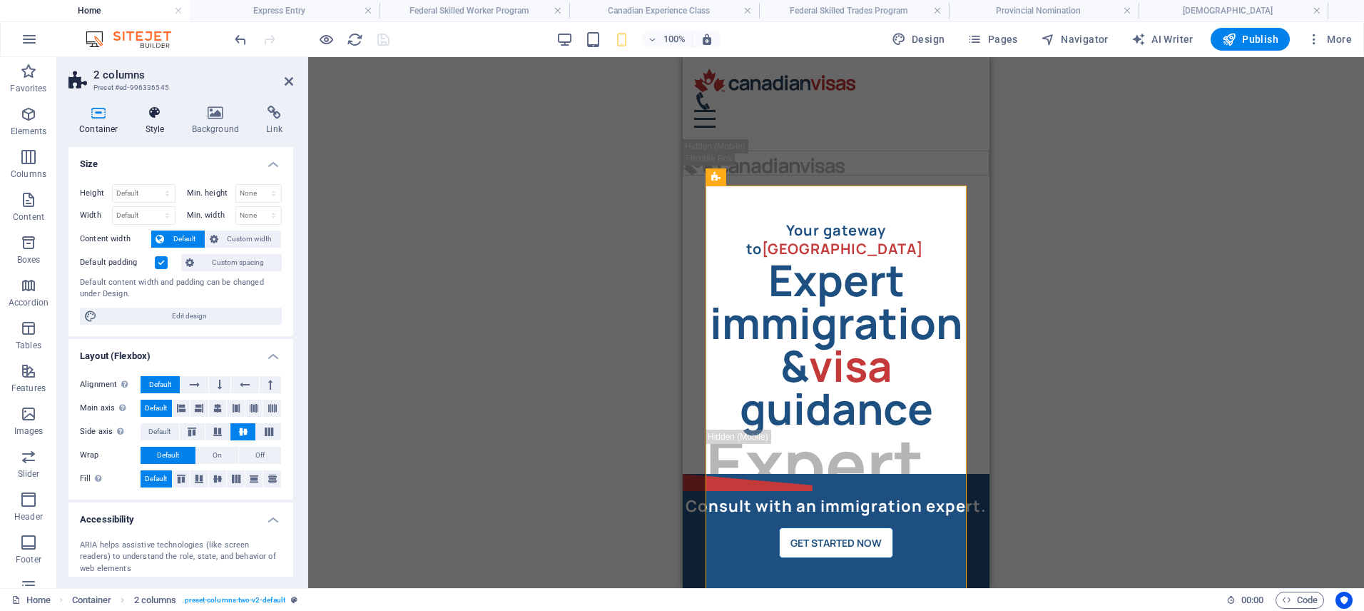
click at [163, 123] on h4 "Style" at bounding box center [158, 121] width 46 height 30
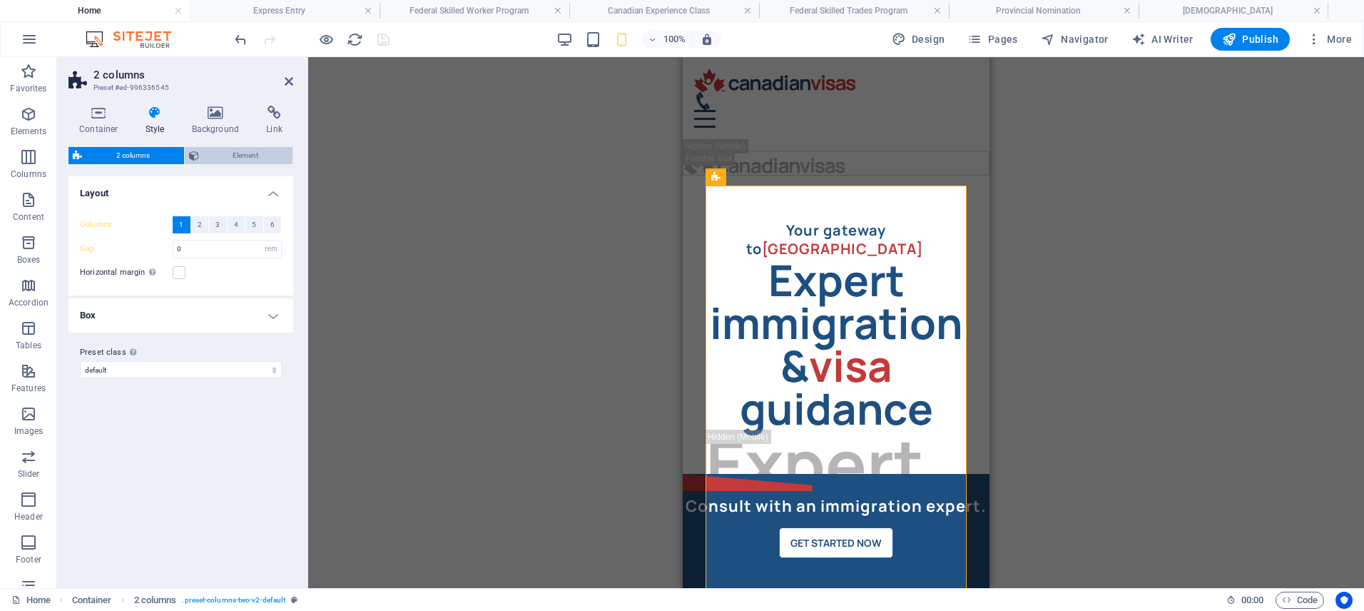
click at [244, 162] on span "Element" at bounding box center [246, 155] width 86 height 17
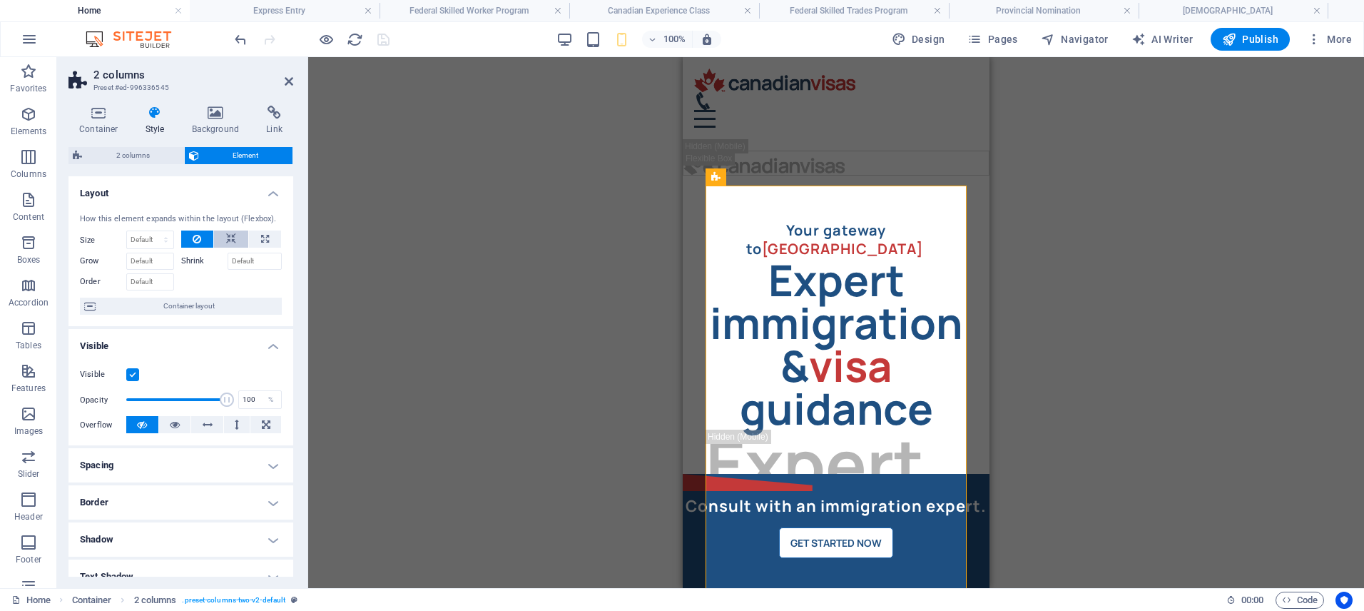
click at [230, 235] on icon at bounding box center [231, 238] width 10 height 17
click at [745, 175] on icon at bounding box center [741, 176] width 10 height 17
select select "%"
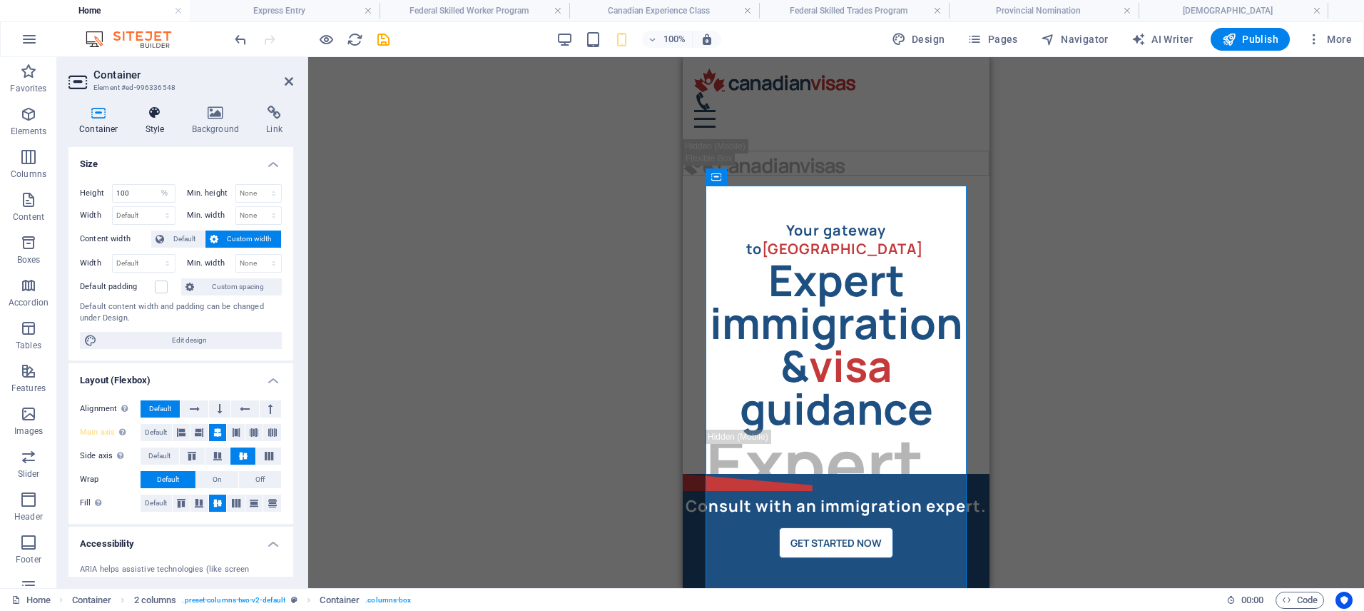
click at [146, 121] on h4 "Style" at bounding box center [158, 121] width 46 height 30
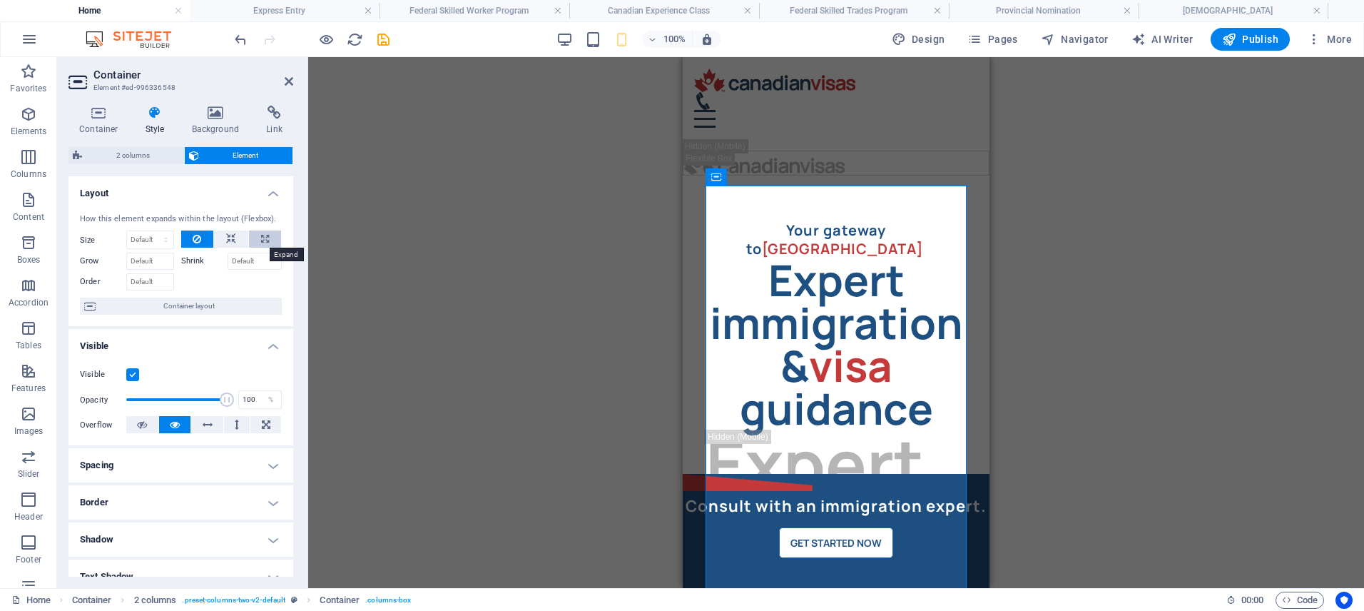
click at [263, 238] on icon at bounding box center [265, 238] width 8 height 17
type input "100"
select select "%"
click at [1235, 38] on icon "button" at bounding box center [1229, 39] width 14 height 14
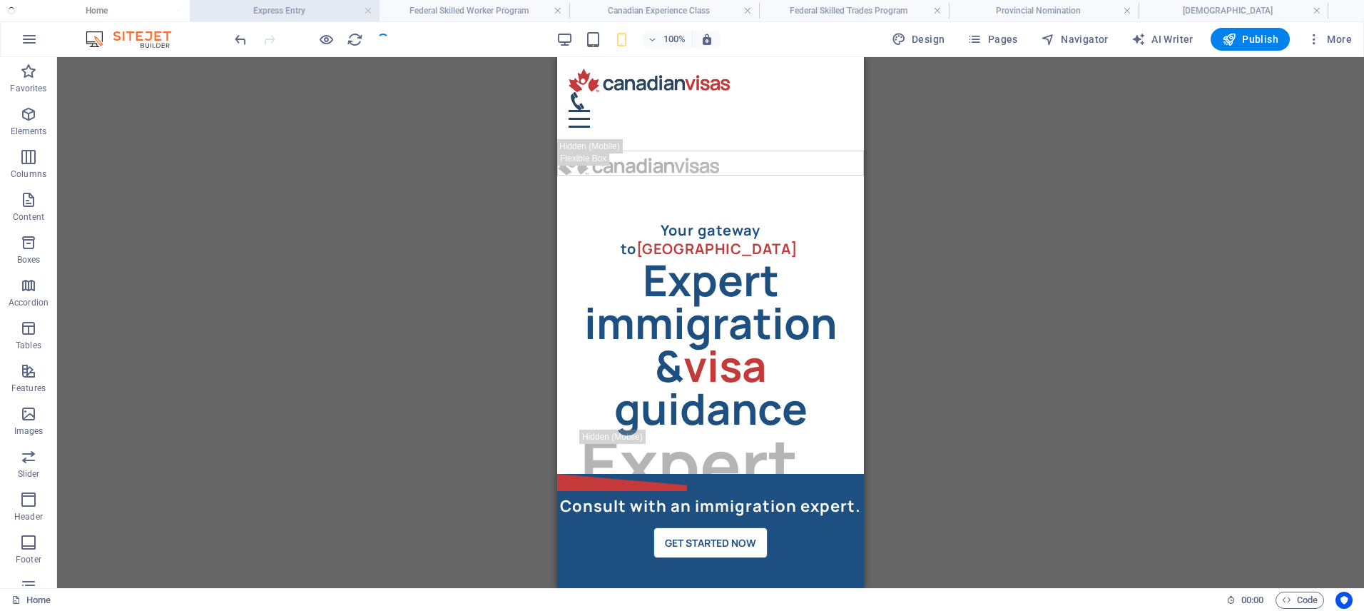
click at [274, 16] on h4 "Express Entry" at bounding box center [285, 11] width 190 height 16
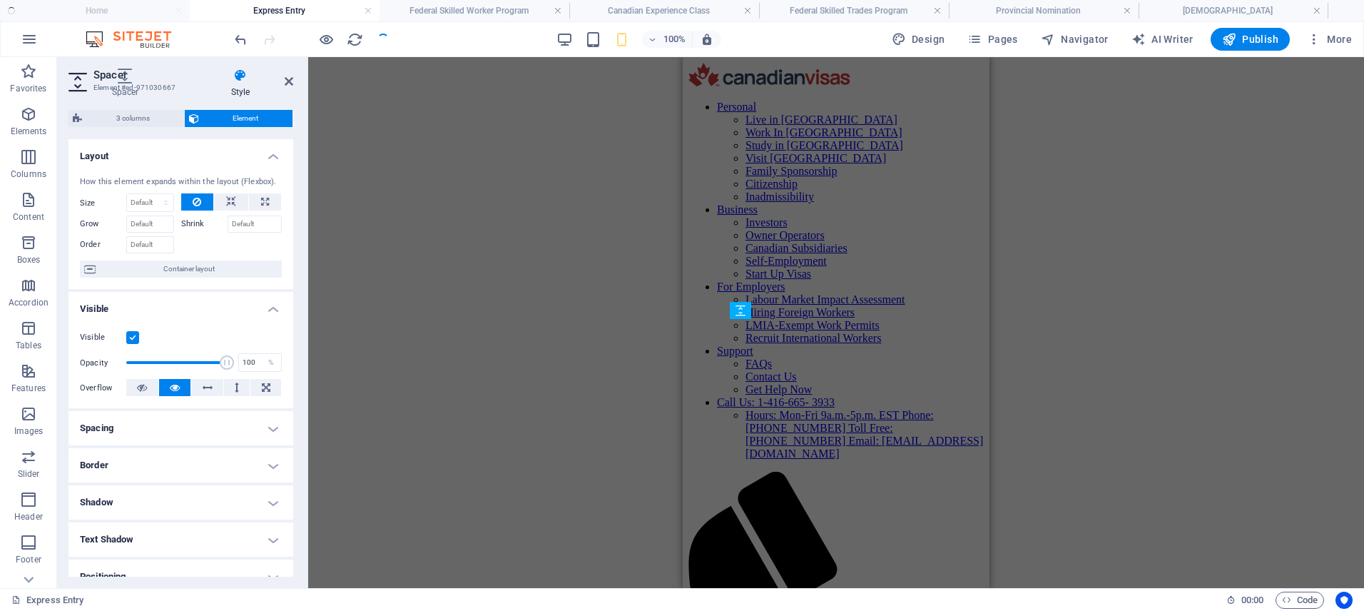
scroll to position [3794, 0]
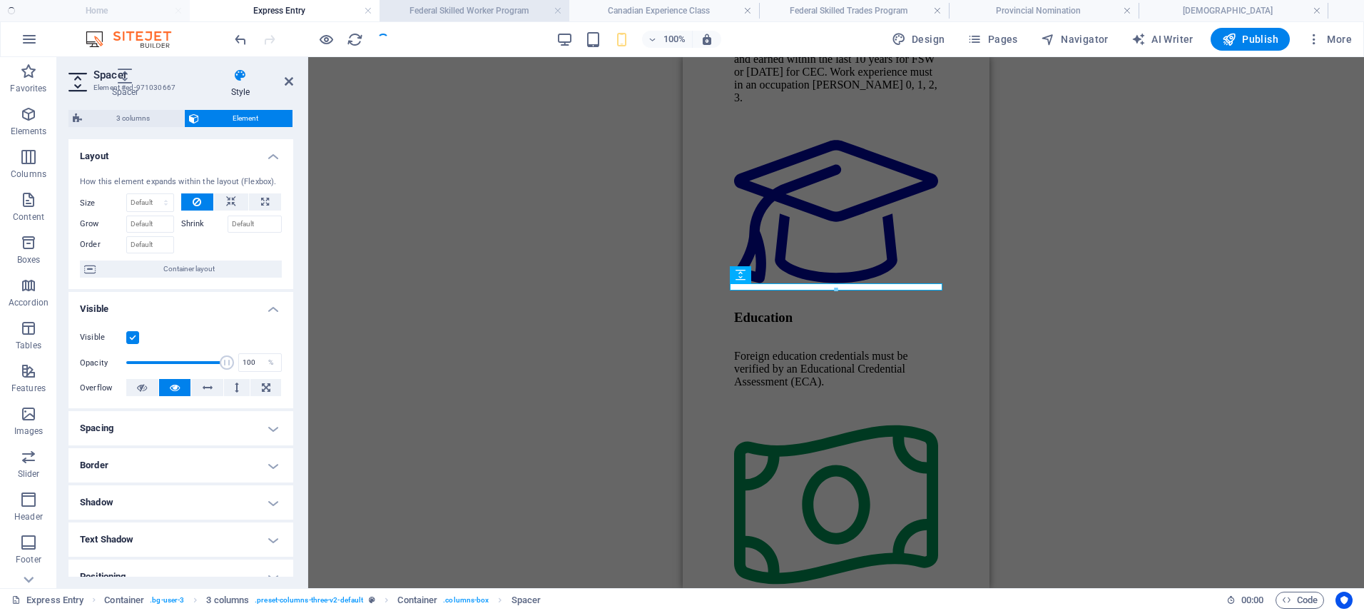
click at [516, 14] on h4 "Federal Skilled Worker Program" at bounding box center [474, 11] width 190 height 16
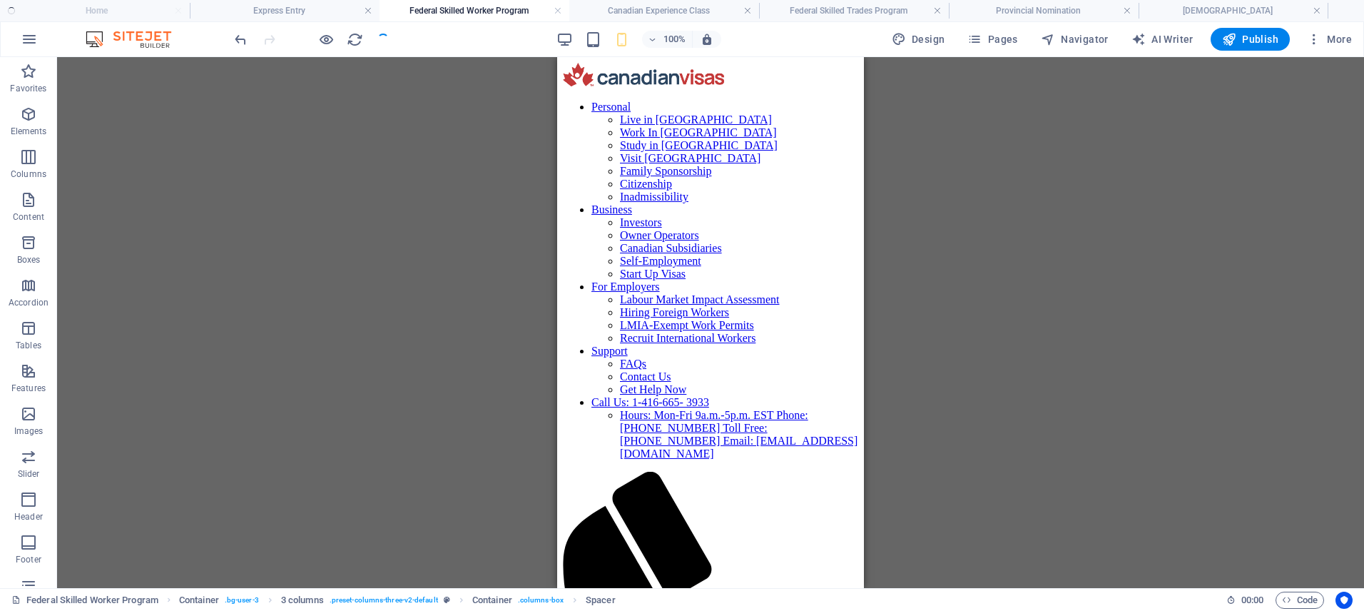
scroll to position [3854, 0]
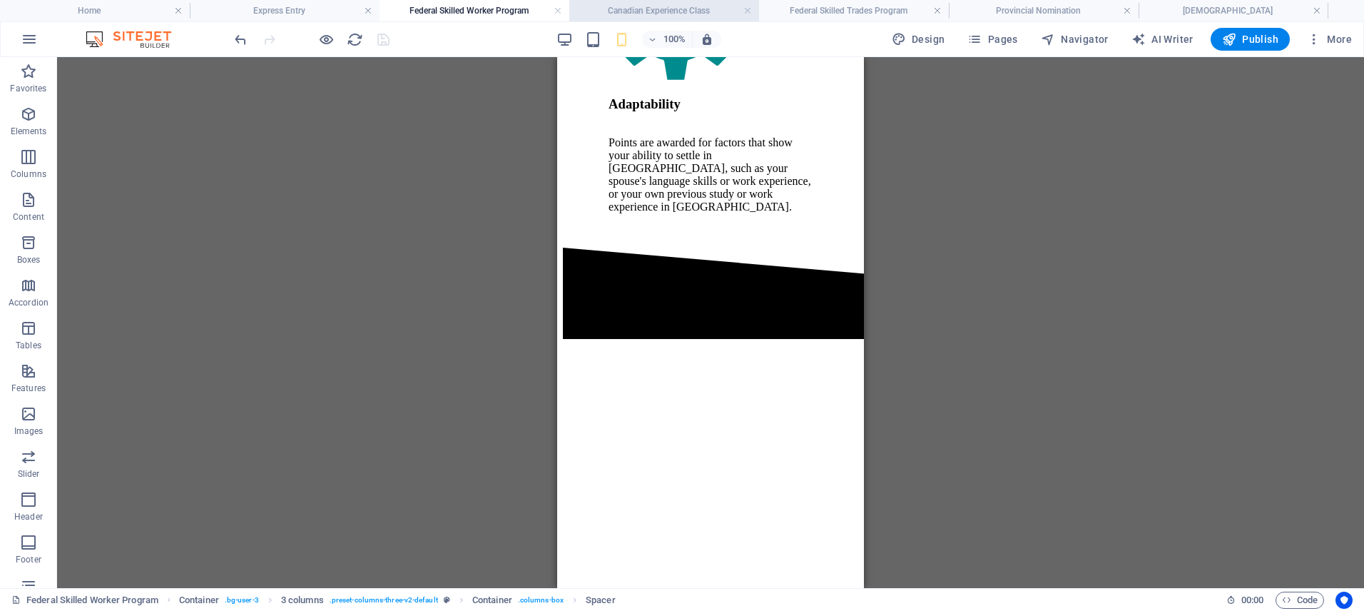
click at [617, 10] on h4 "Canadian Experience Class" at bounding box center [664, 11] width 190 height 16
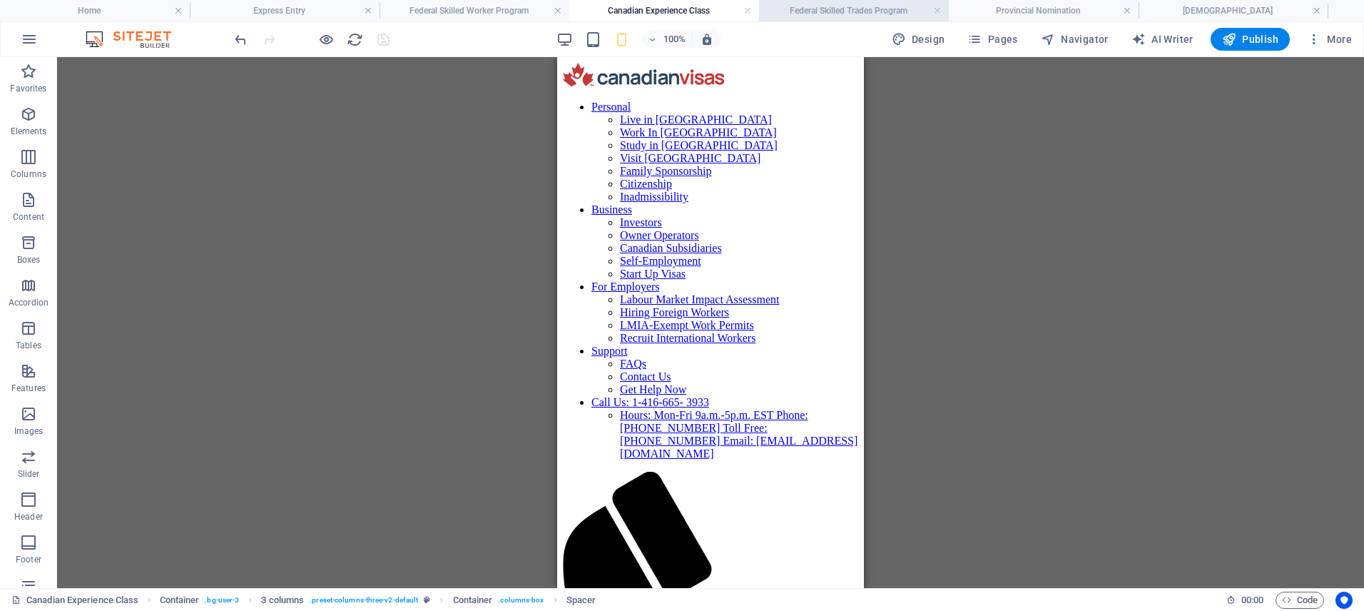
click at [842, 11] on h4 "Federal Skilled Trades Program" at bounding box center [854, 11] width 190 height 16
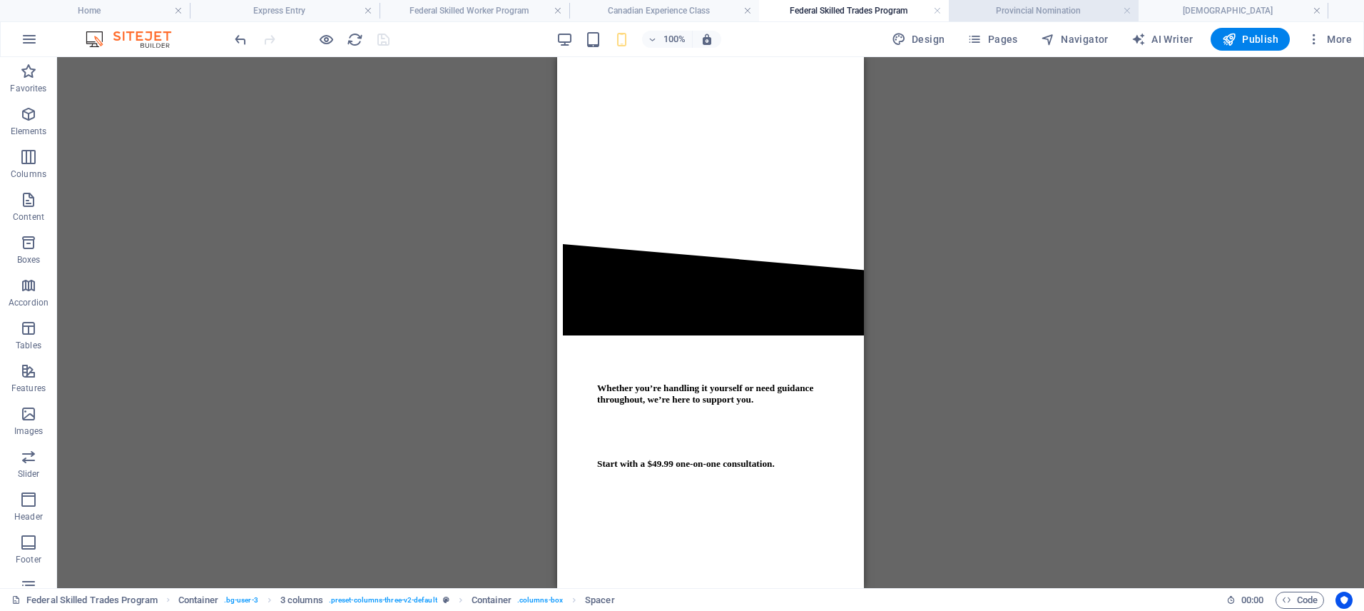
click at [1005, 8] on h4 "Provincial Nomination" at bounding box center [1044, 11] width 190 height 16
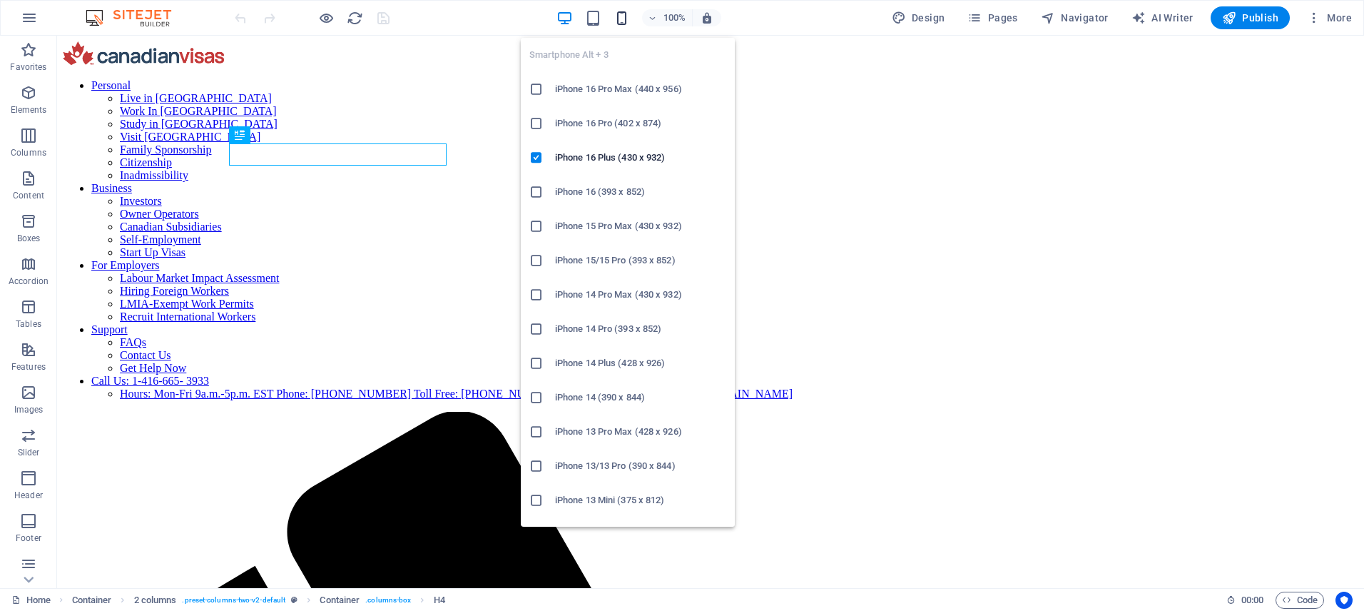
click at [622, 21] on icon "button" at bounding box center [621, 18] width 16 height 16
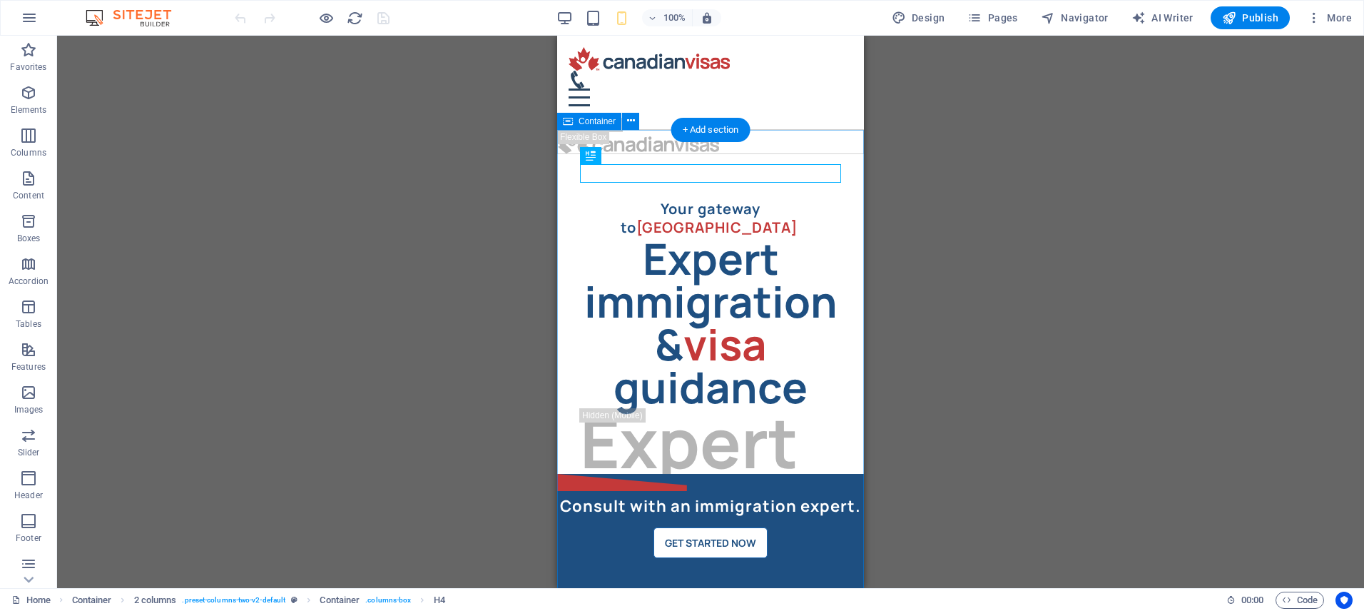
drag, startPoint x: 594, startPoint y: 140, endPoint x: 1150, endPoint y: 177, distance: 557.6
select select "%"
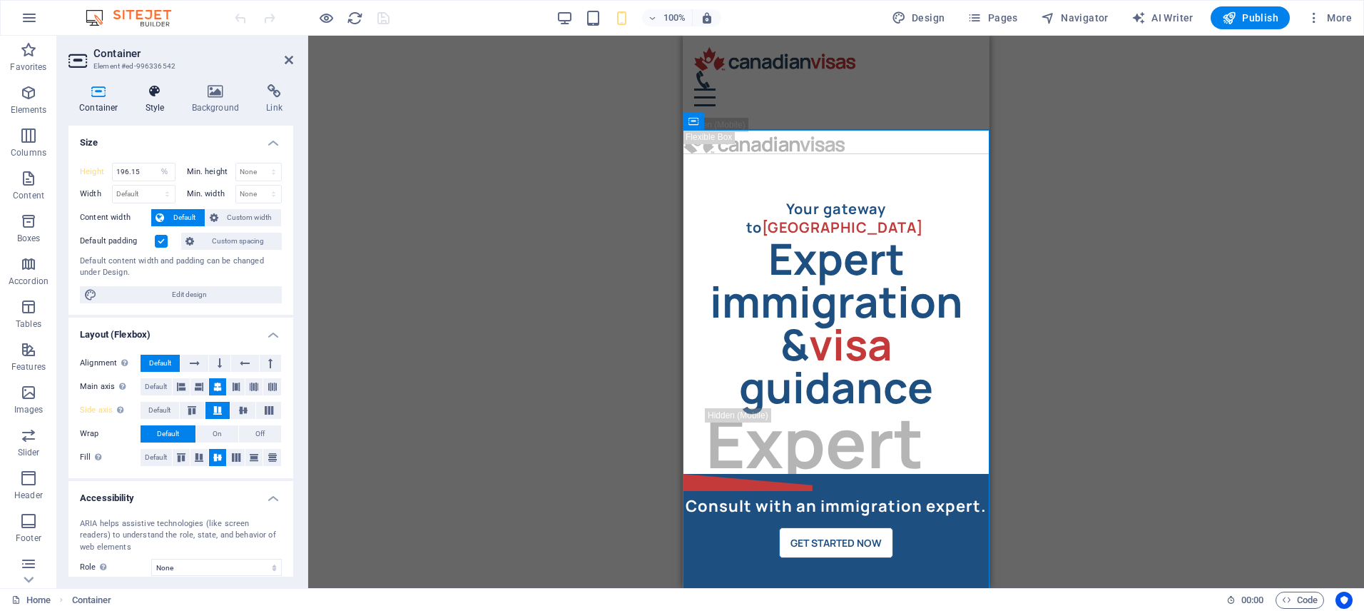
click at [155, 96] on icon at bounding box center [155, 91] width 41 height 14
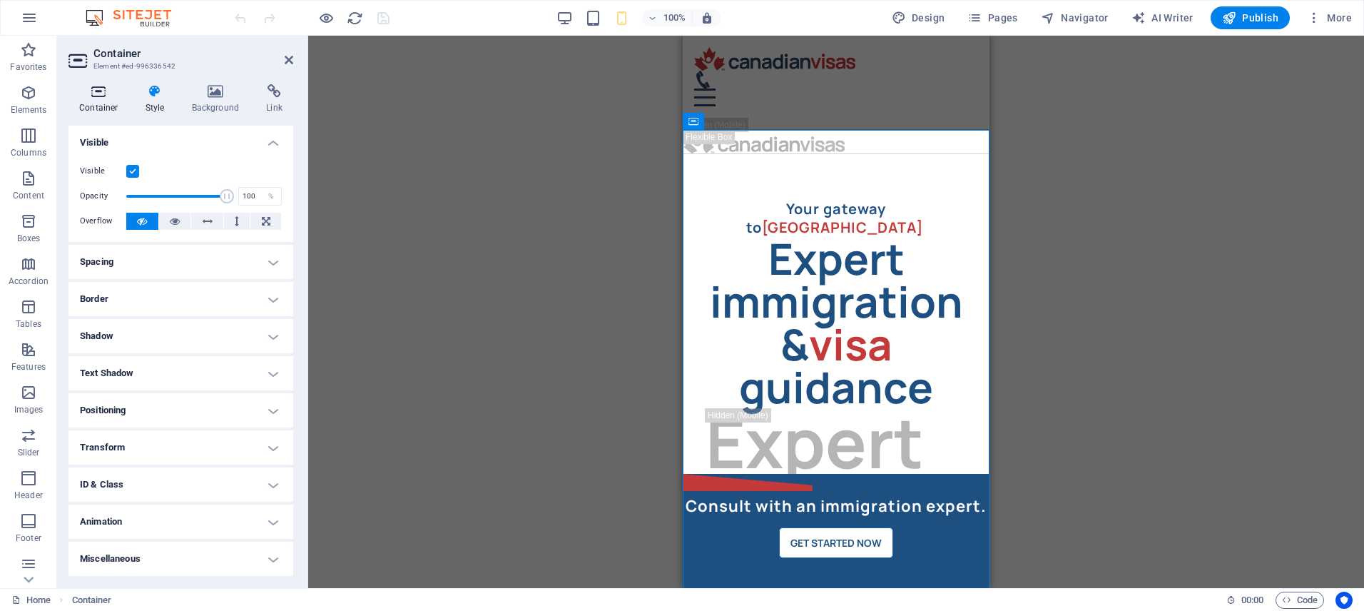
click at [99, 98] on icon at bounding box center [98, 91] width 61 height 14
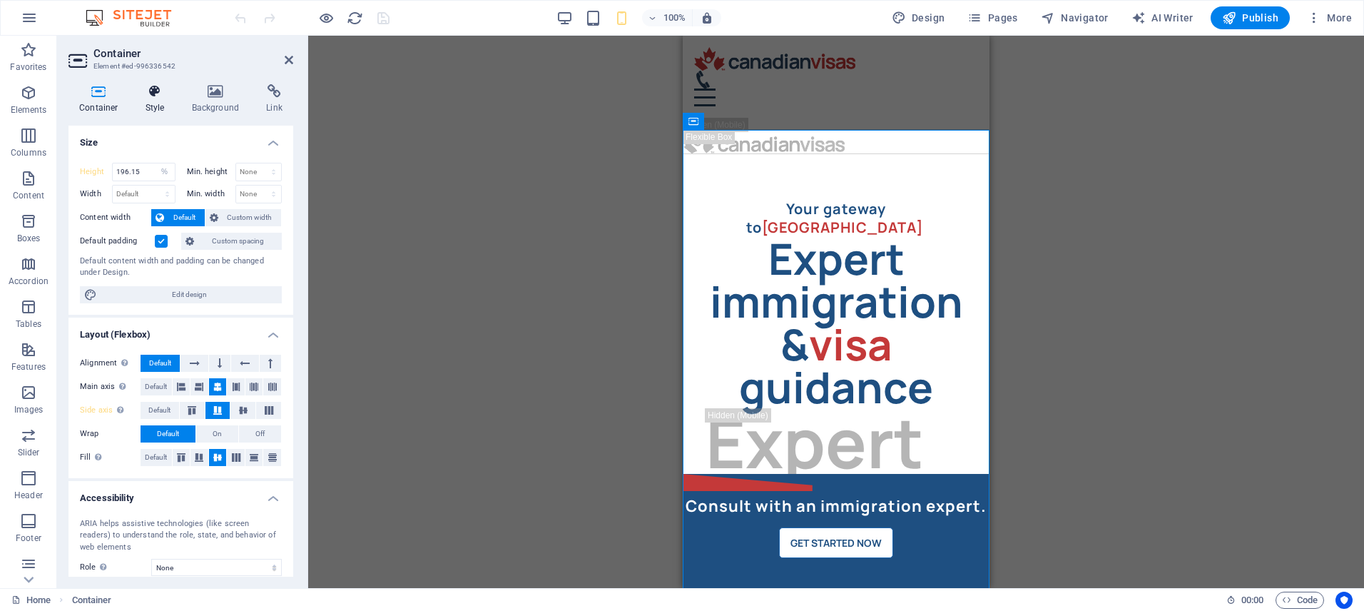
click at [152, 97] on icon at bounding box center [155, 91] width 41 height 14
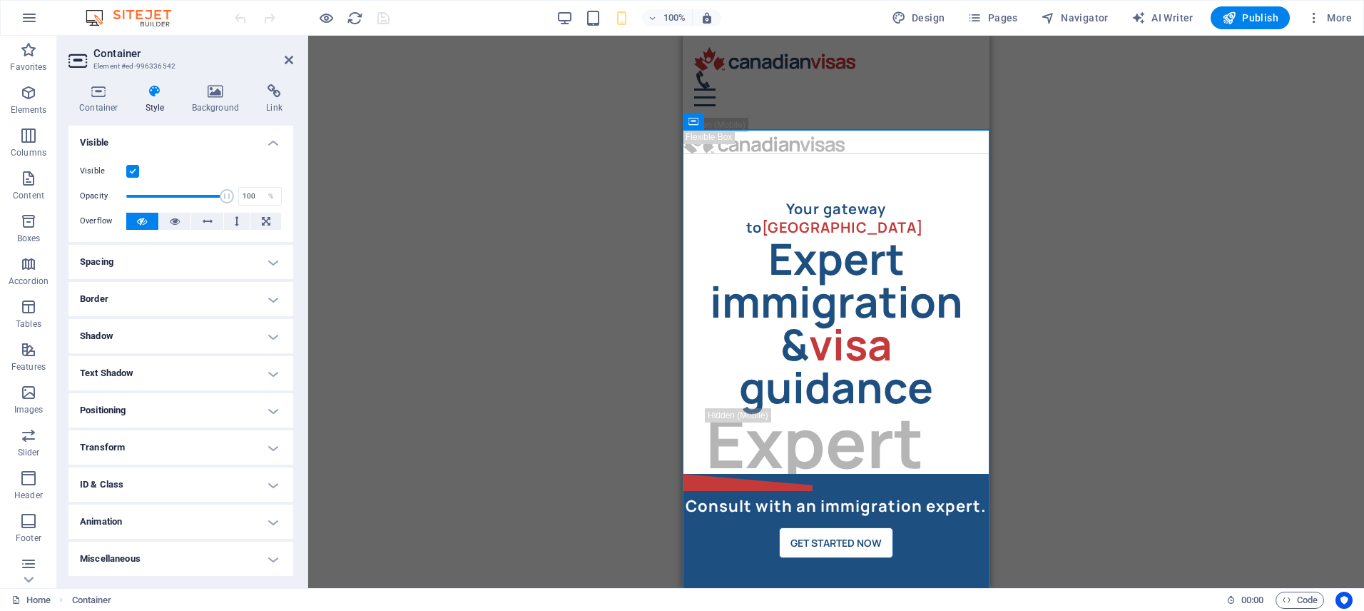
click at [178, 258] on h4 "Spacing" at bounding box center [180, 262] width 225 height 34
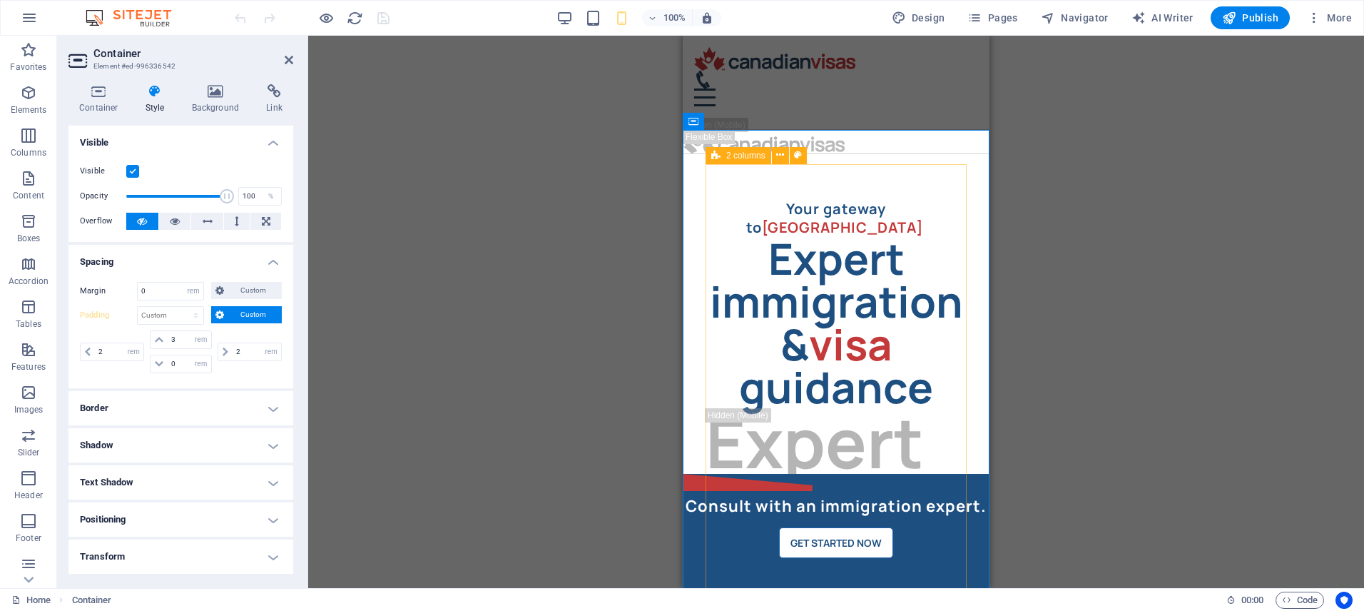
click at [722, 153] on div "2 columns" at bounding box center [738, 155] width 66 height 17
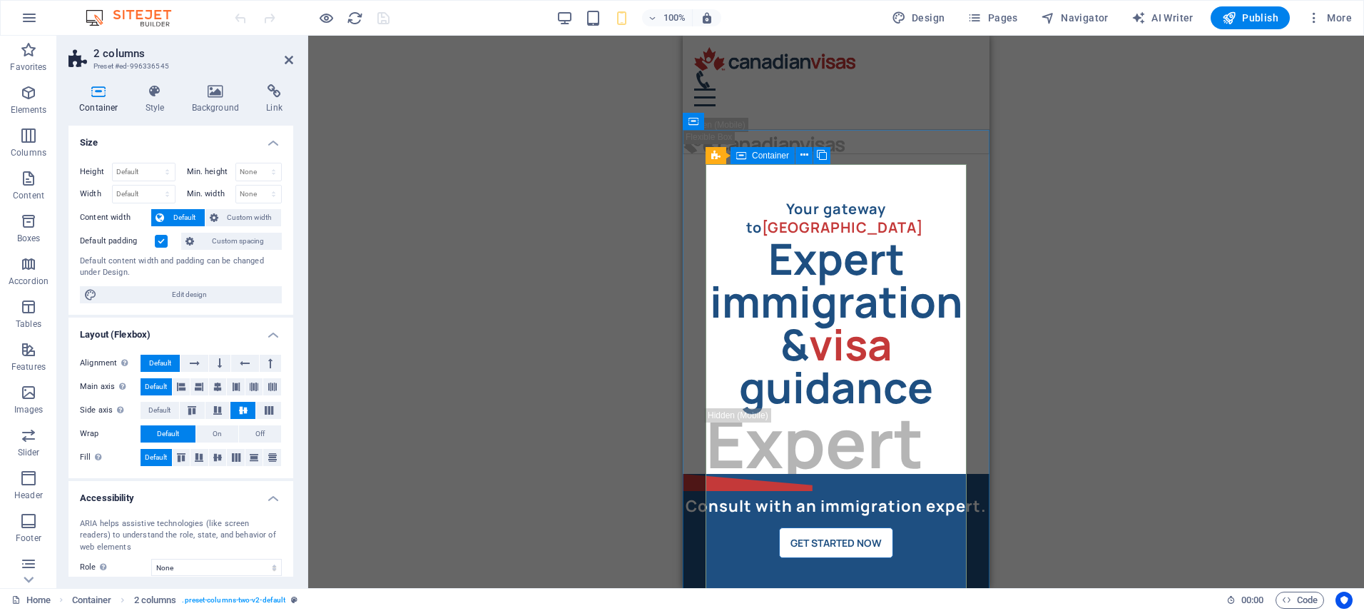
click at [747, 158] on div "Container" at bounding box center [762, 155] width 64 height 17
select select "%"
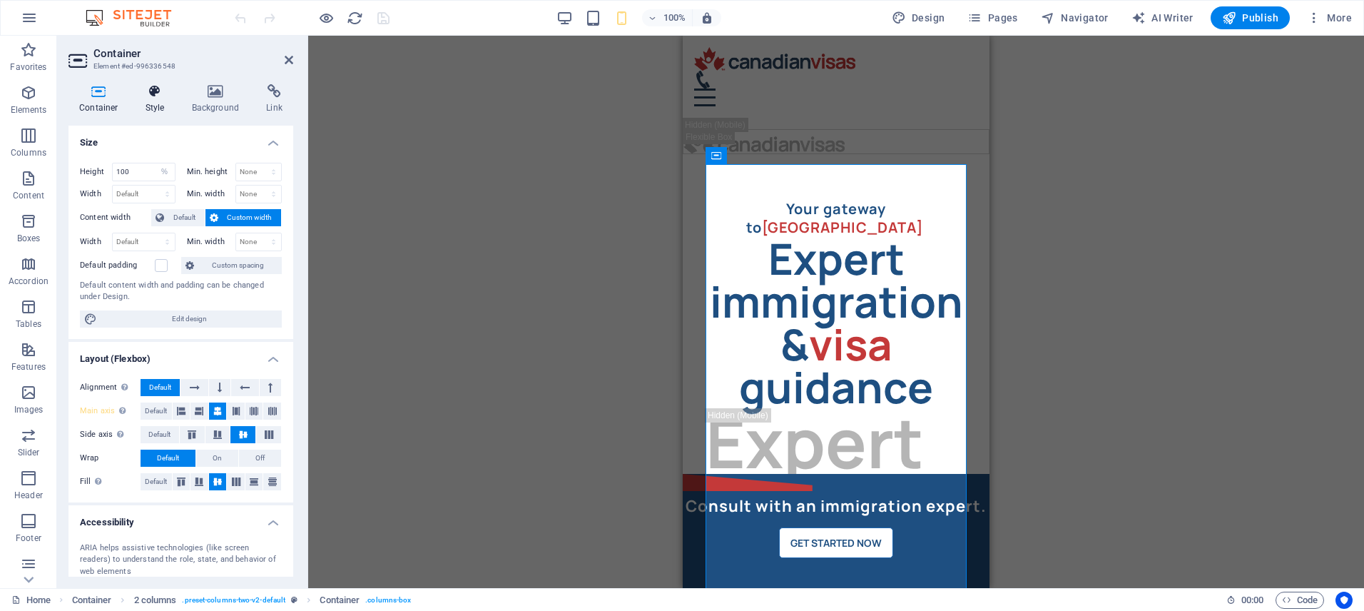
click at [144, 93] on icon at bounding box center [155, 91] width 41 height 14
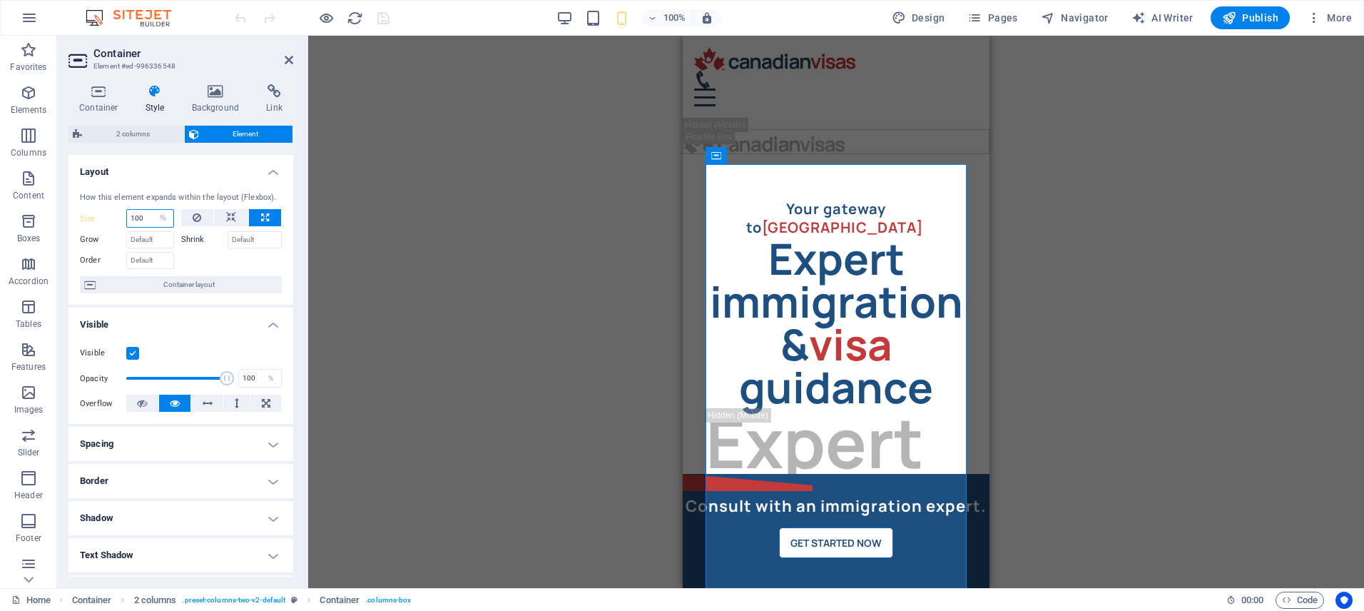
click at [147, 213] on input "100" at bounding box center [150, 218] width 46 height 17
click at [143, 213] on input "95" at bounding box center [150, 218] width 46 height 17
drag, startPoint x: 144, startPoint y: 215, endPoint x: 117, endPoint y: 216, distance: 27.1
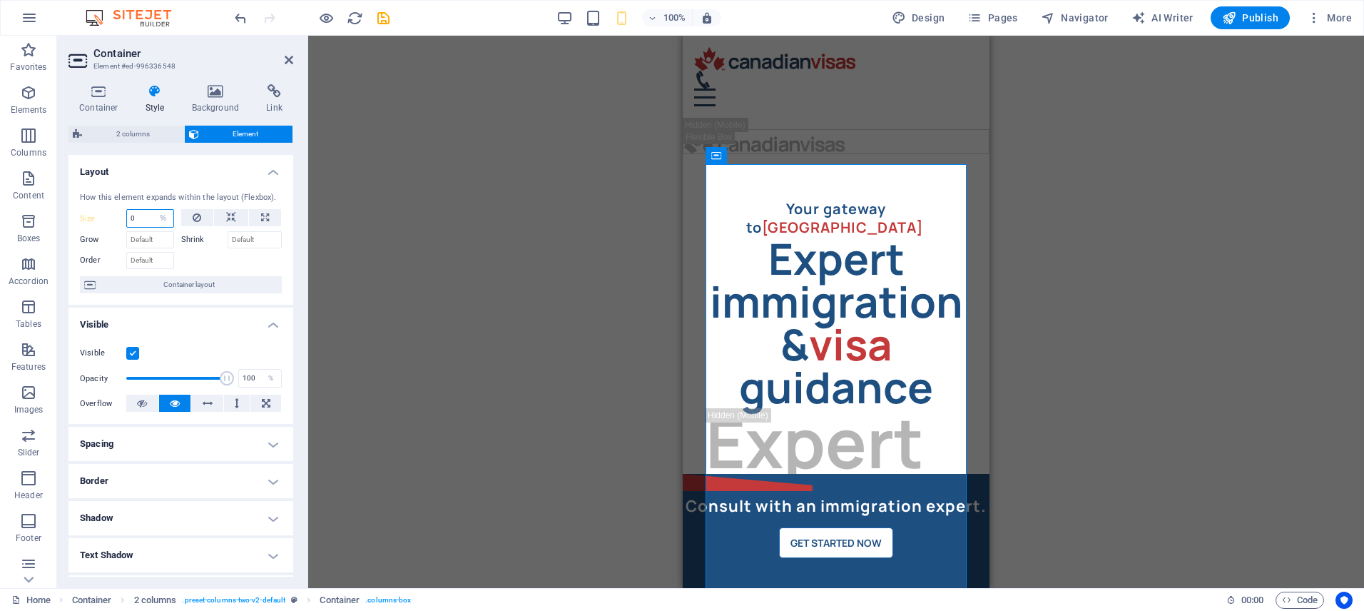
click at [117, 216] on div "Size 0 Default auto px % 1/1 1/2 1/3 1/4 1/5 1/6 1/7 1/8 1/9 1/10" at bounding box center [127, 218] width 94 height 19
type input "100"
click at [151, 237] on input "Grow" at bounding box center [150, 239] width 48 height 17
type input "1"
click at [230, 241] on input "Shrink" at bounding box center [255, 239] width 55 height 17
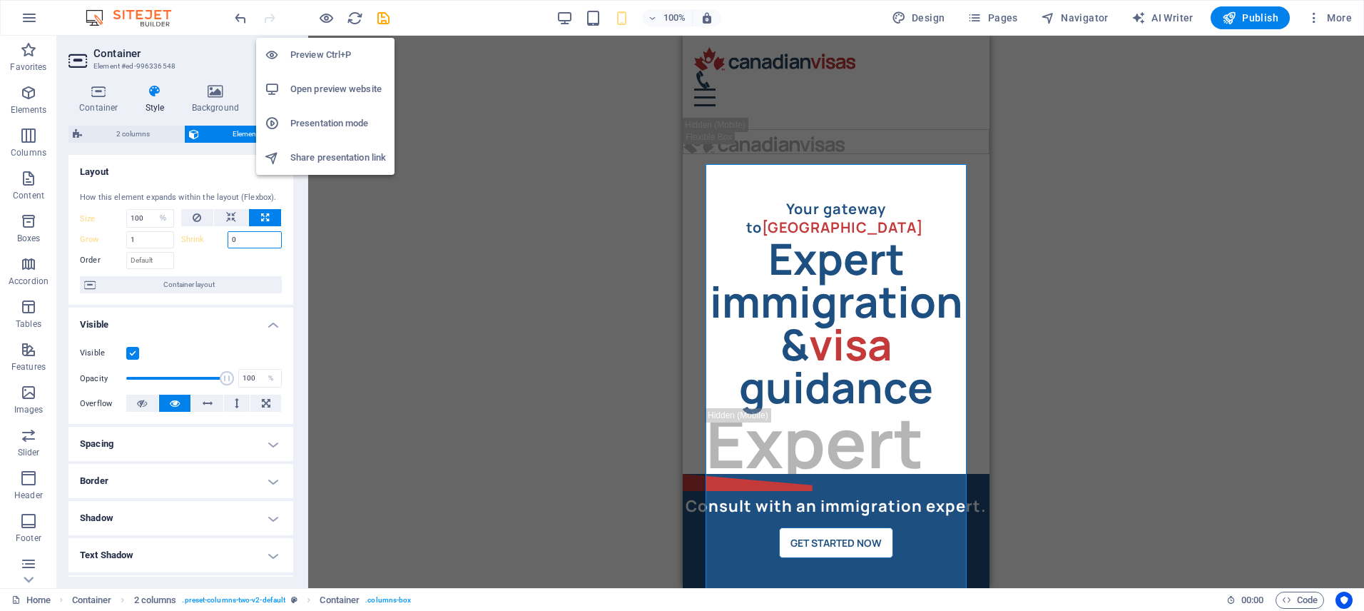
type input "0"
click at [342, 79] on li "Open preview website" at bounding box center [325, 89] width 138 height 34
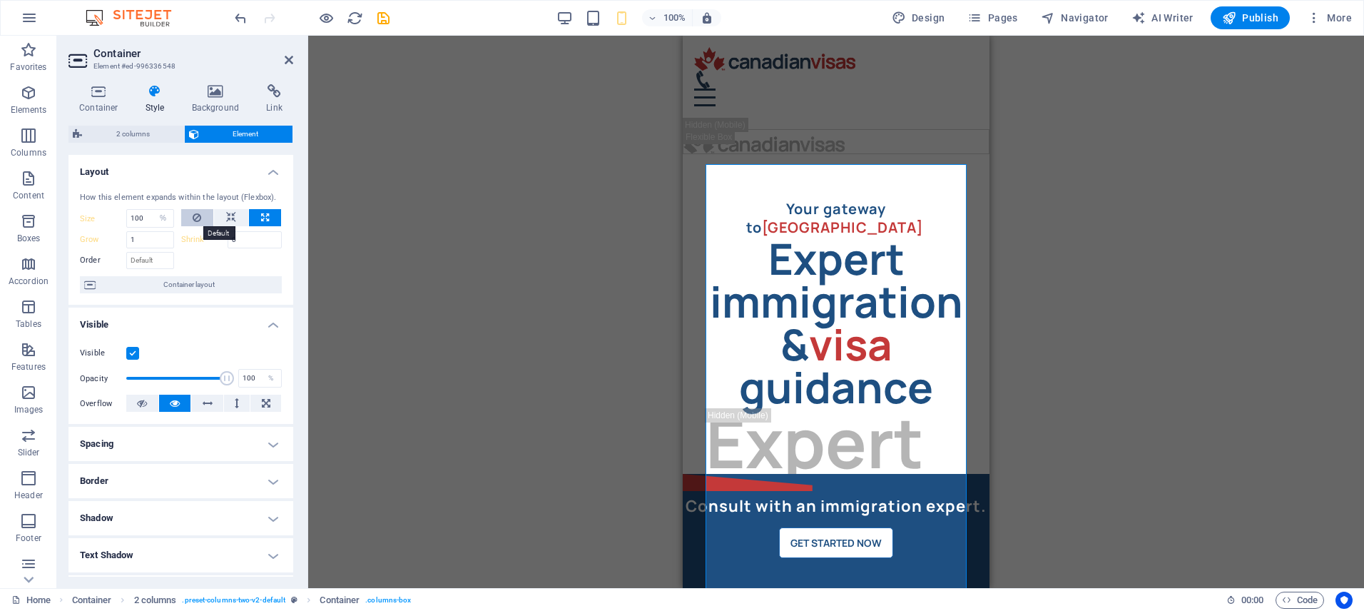
click at [194, 217] on icon at bounding box center [197, 217] width 9 height 17
select select "DISABLED_OPTION_VALUE"
click at [193, 235] on label "Shrink" at bounding box center [204, 239] width 46 height 17
click at [94, 240] on label "Grow" at bounding box center [103, 239] width 46 height 17
click at [384, 20] on icon "save" at bounding box center [383, 18] width 16 height 16
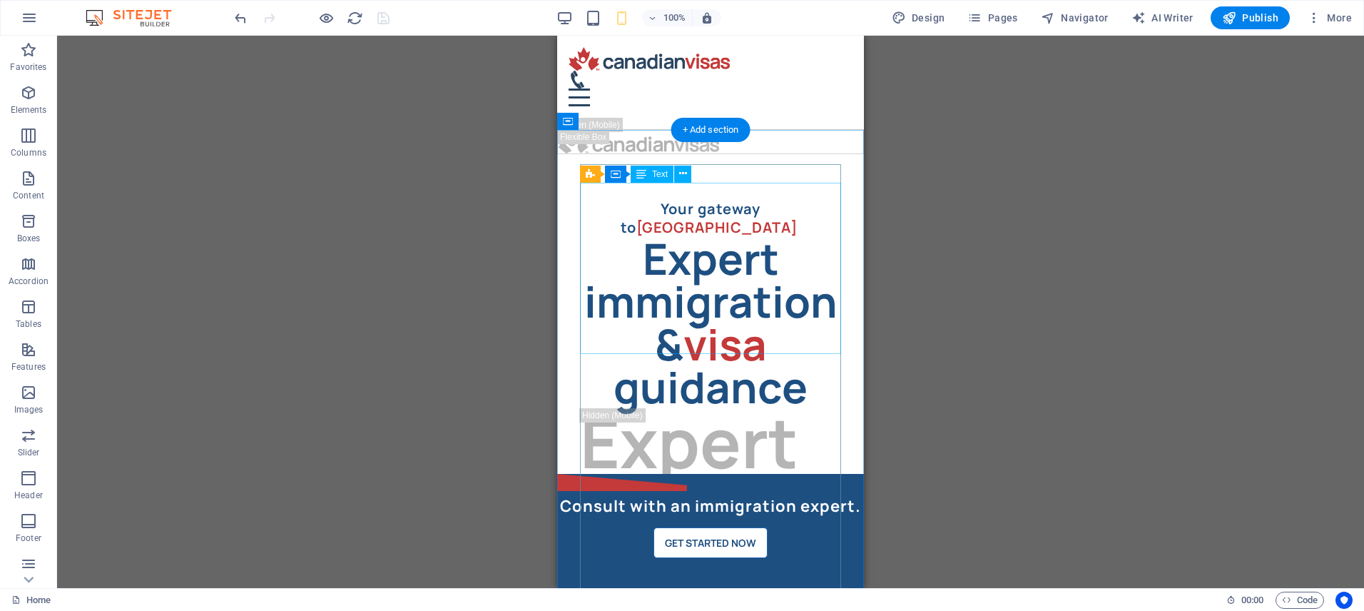
click at [626, 237] on div "Expert immigration & visa guidance" at bounding box center [710, 322] width 261 height 171
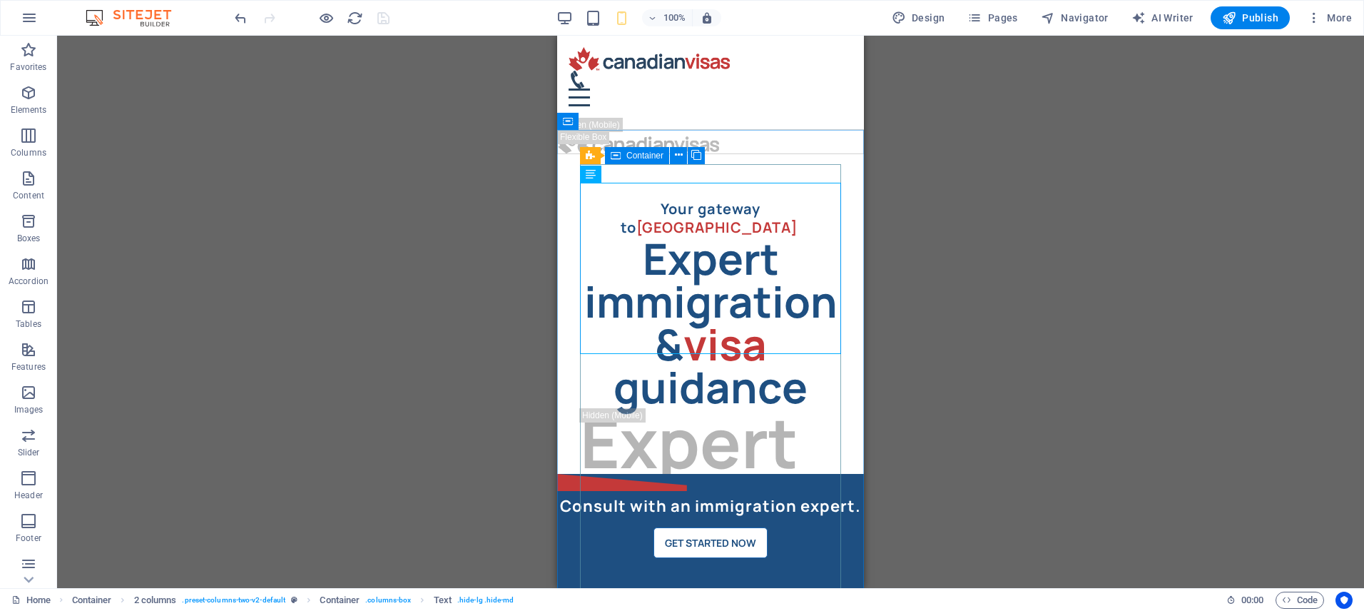
click at [618, 155] on icon at bounding box center [616, 155] width 10 height 17
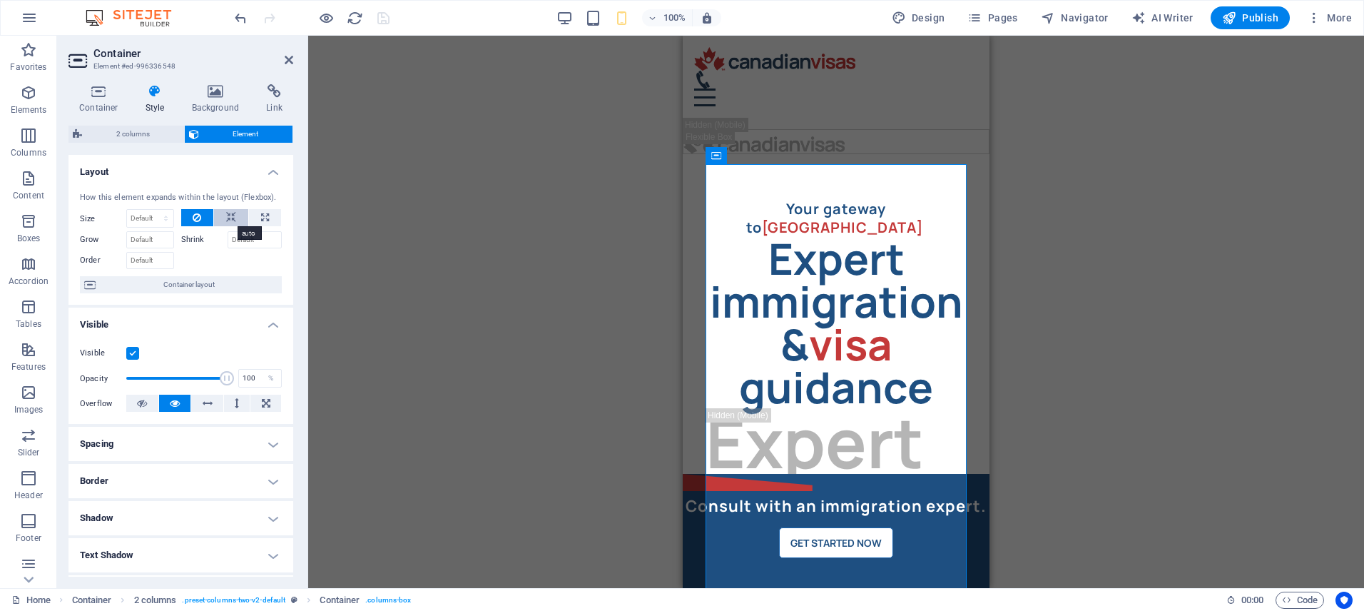
click at [233, 215] on button at bounding box center [231, 217] width 34 height 17
click at [382, 14] on icon "save" at bounding box center [383, 18] width 16 height 16
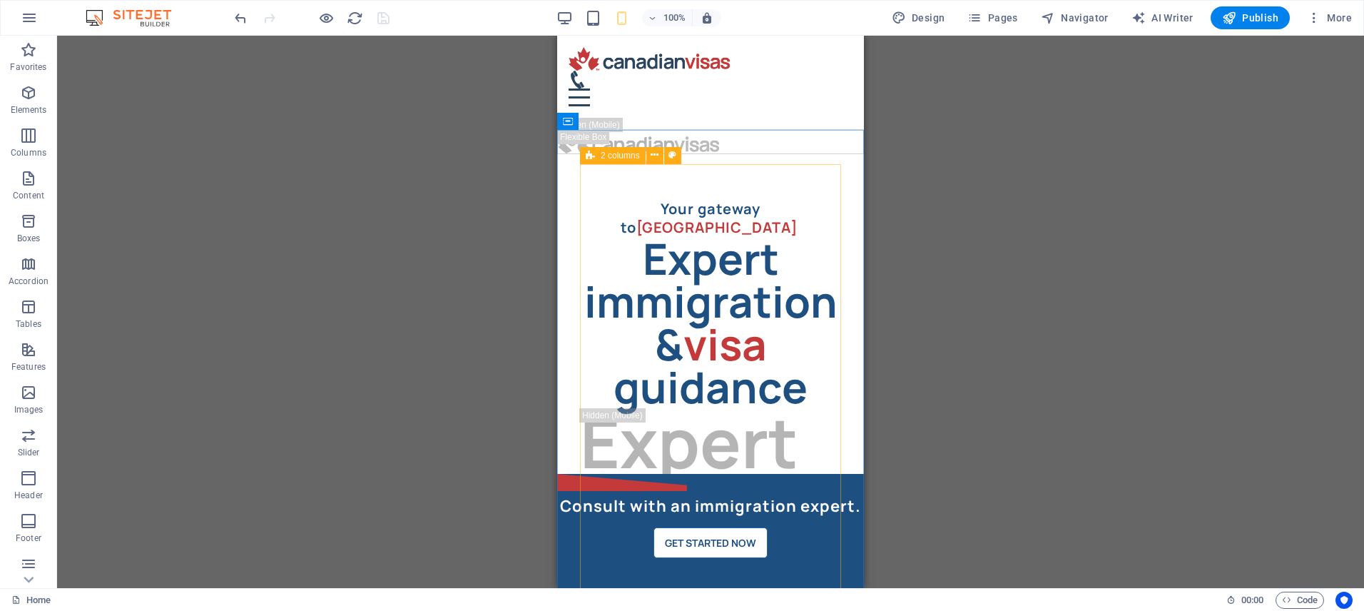
click at [588, 153] on icon at bounding box center [590, 155] width 9 height 17
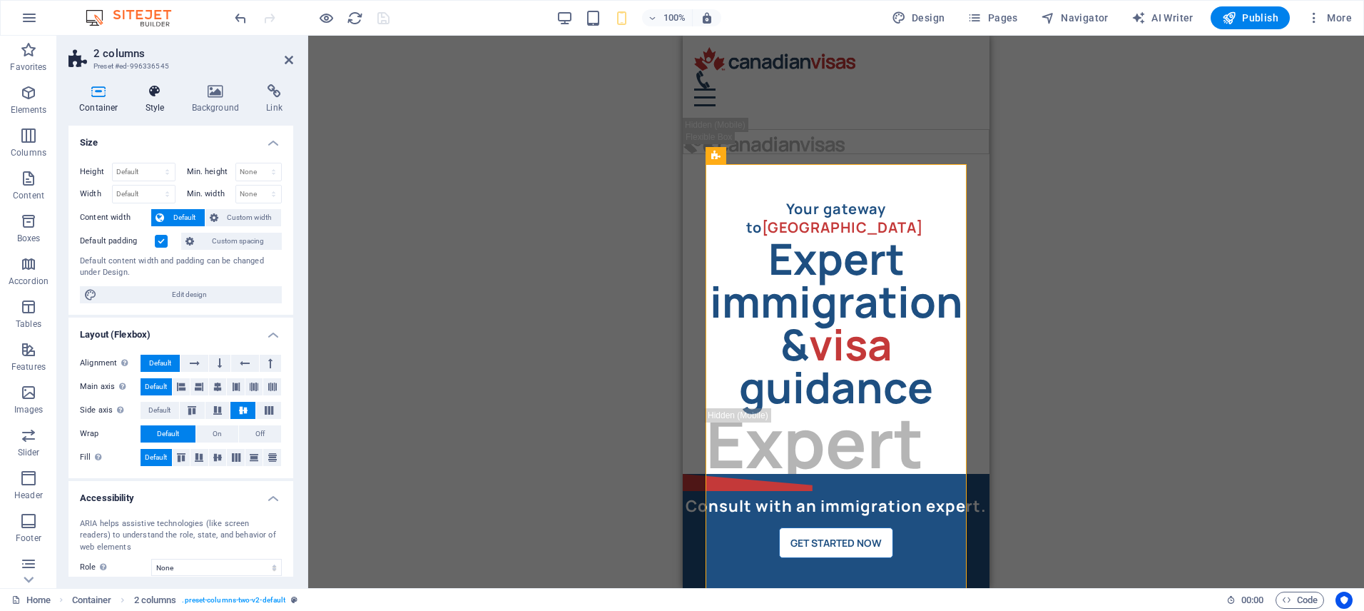
click at [160, 101] on h4 "Style" at bounding box center [158, 99] width 46 height 30
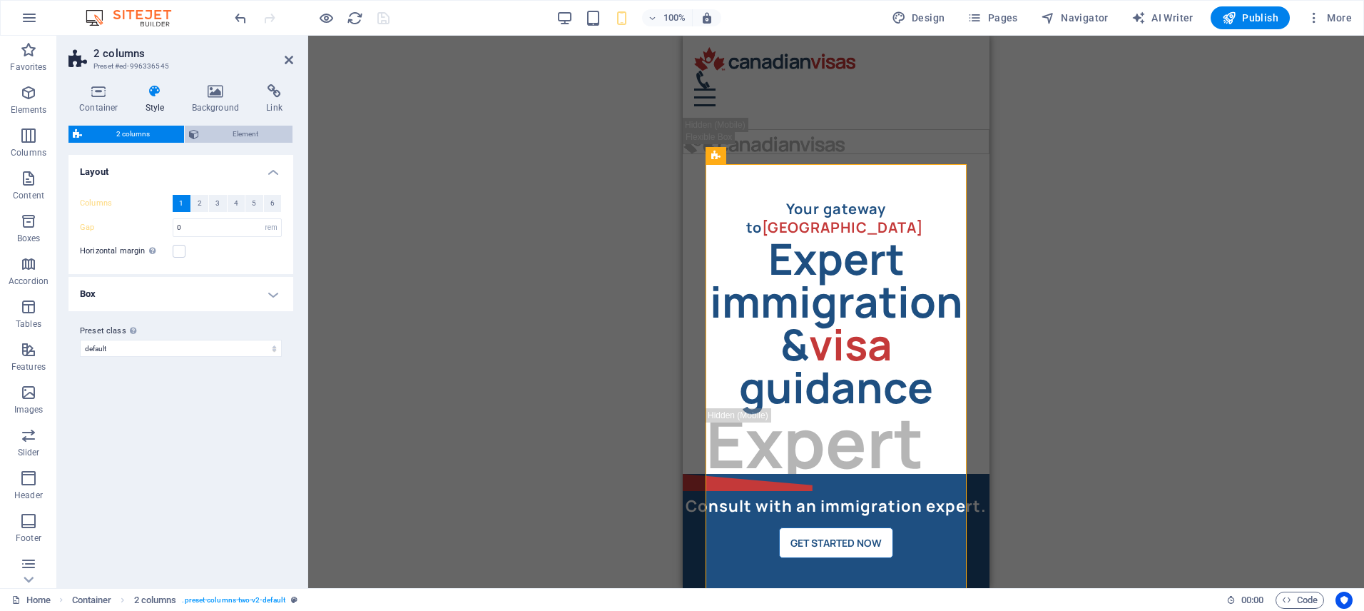
click at [237, 129] on span "Element" at bounding box center [246, 134] width 86 height 17
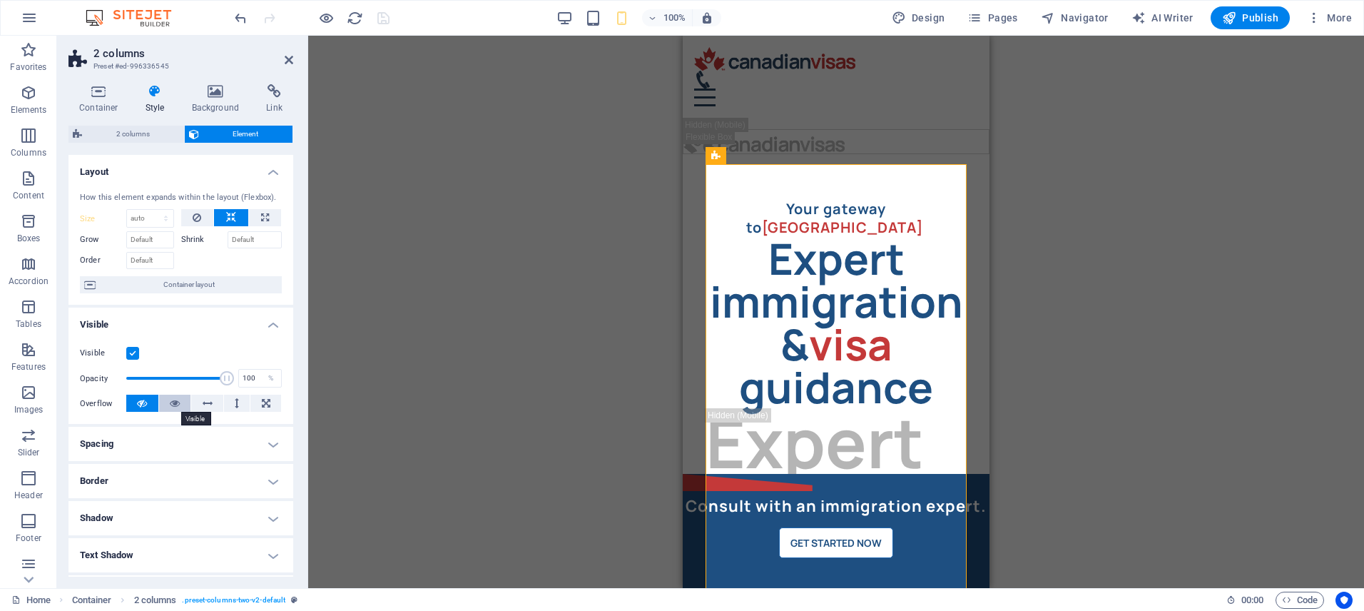
click at [172, 407] on icon at bounding box center [175, 402] width 10 height 17
click at [380, 19] on icon "save" at bounding box center [383, 18] width 16 height 16
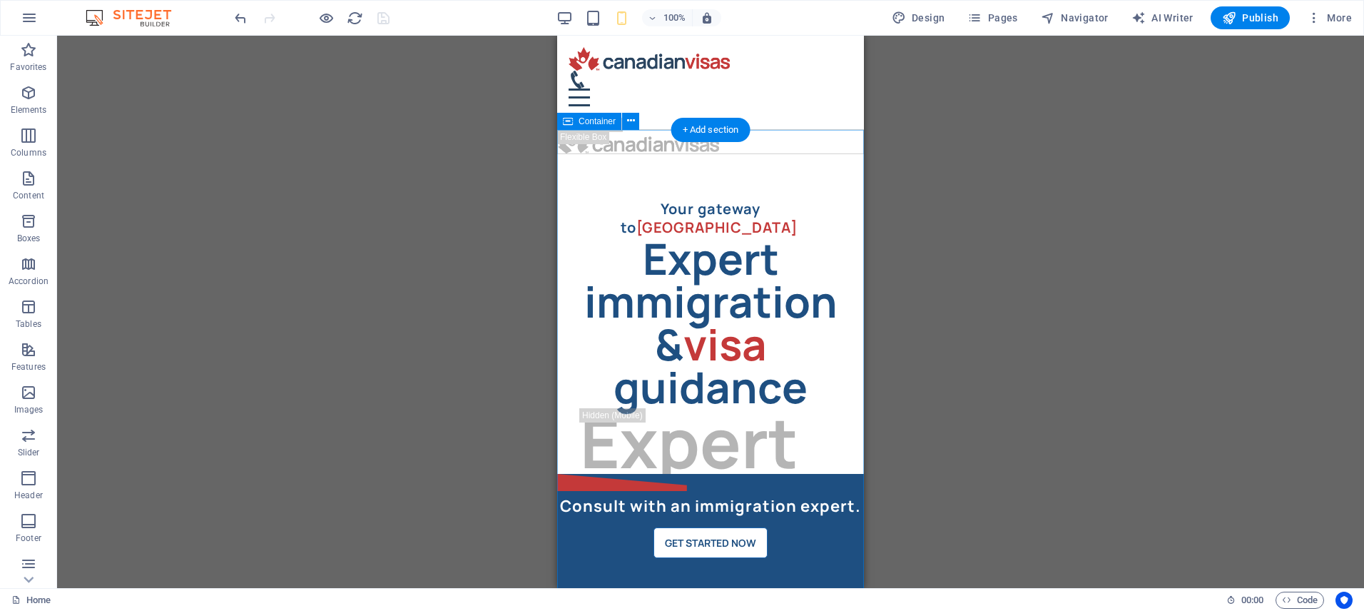
select select "%"
select select "rem"
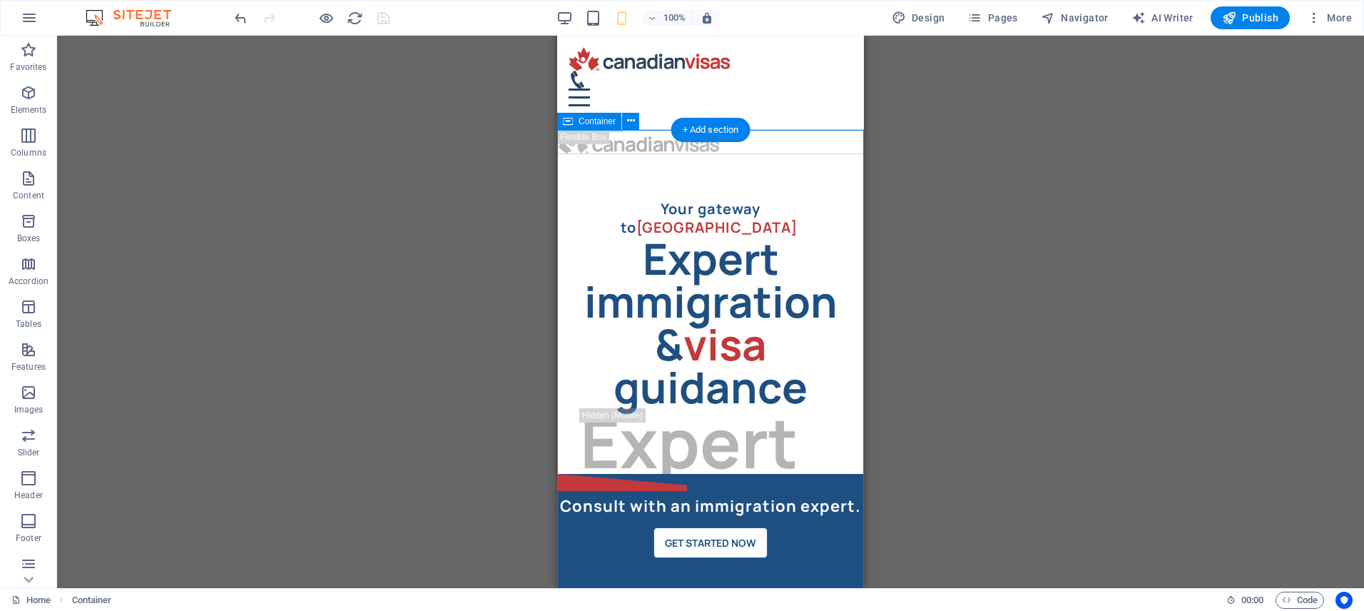
select select "rem"
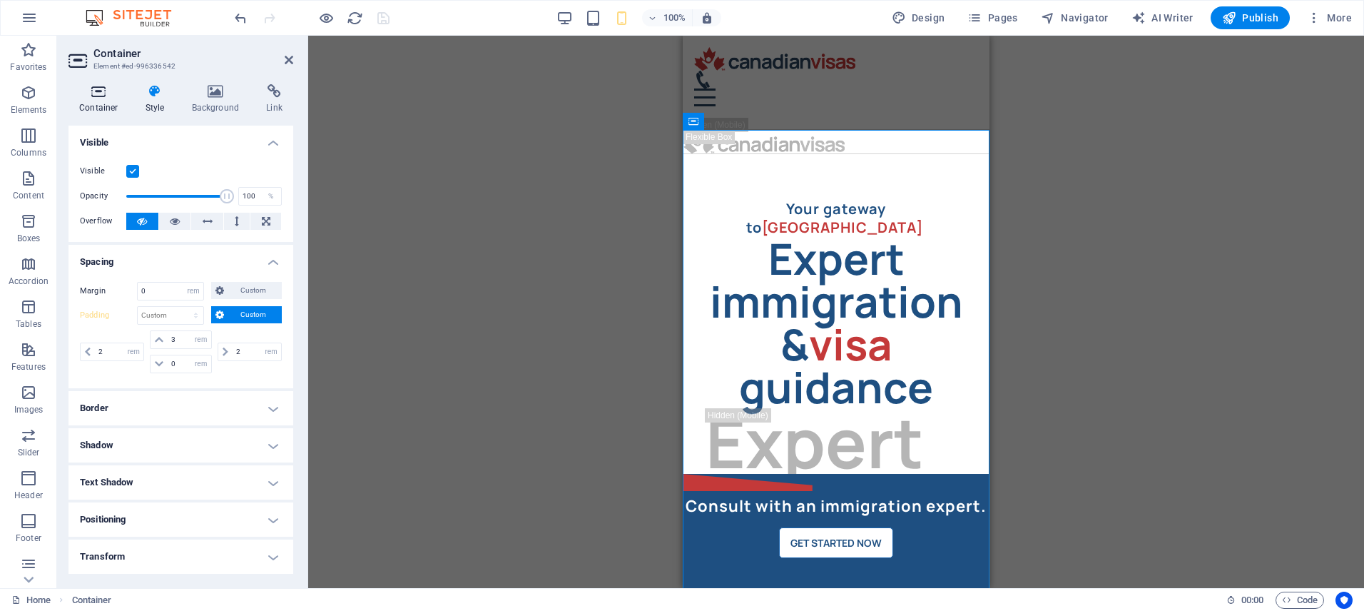
click at [101, 92] on icon at bounding box center [98, 91] width 61 height 14
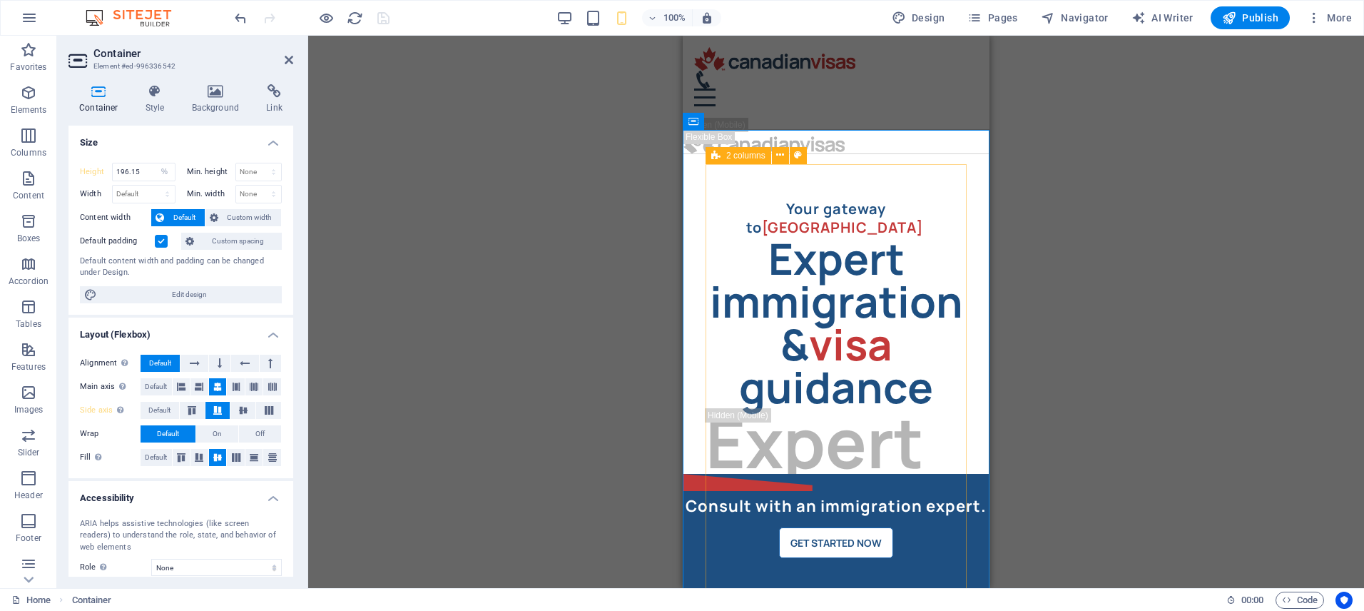
click at [722, 155] on div "2 columns" at bounding box center [738, 155] width 66 height 17
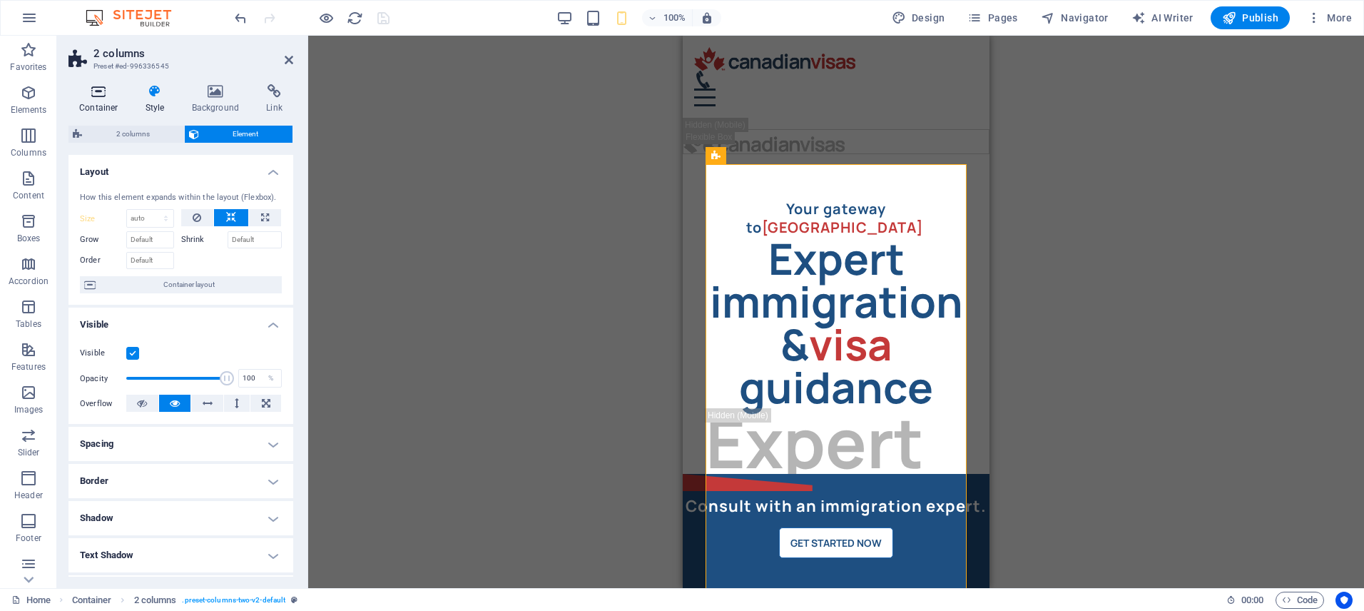
click at [105, 103] on h4 "Container" at bounding box center [101, 99] width 66 height 30
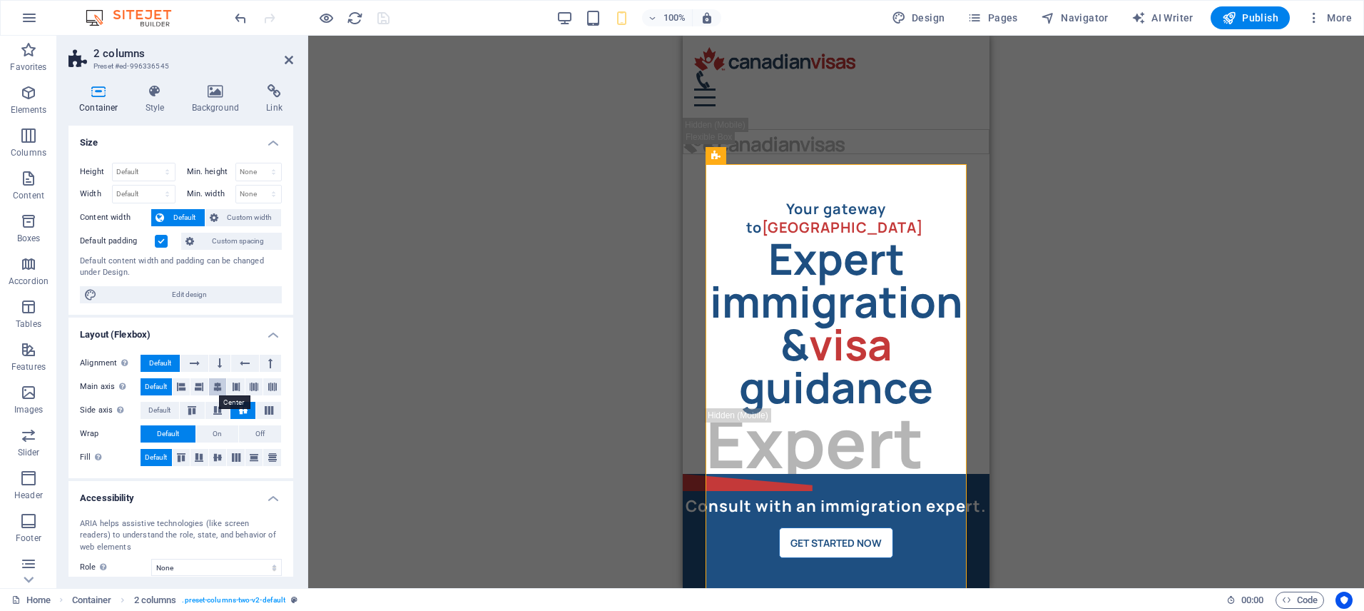
click at [215, 385] on icon at bounding box center [217, 386] width 9 height 17
click at [387, 19] on icon "save" at bounding box center [383, 18] width 16 height 16
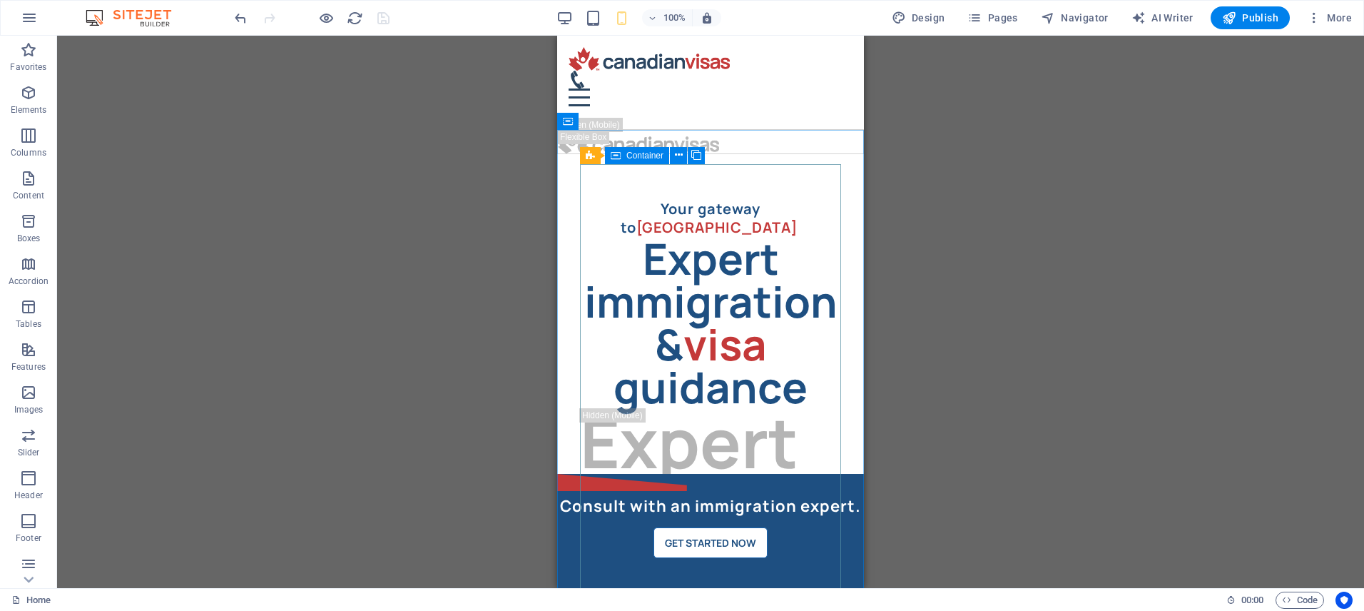
click at [623, 153] on div "Container" at bounding box center [637, 155] width 64 height 17
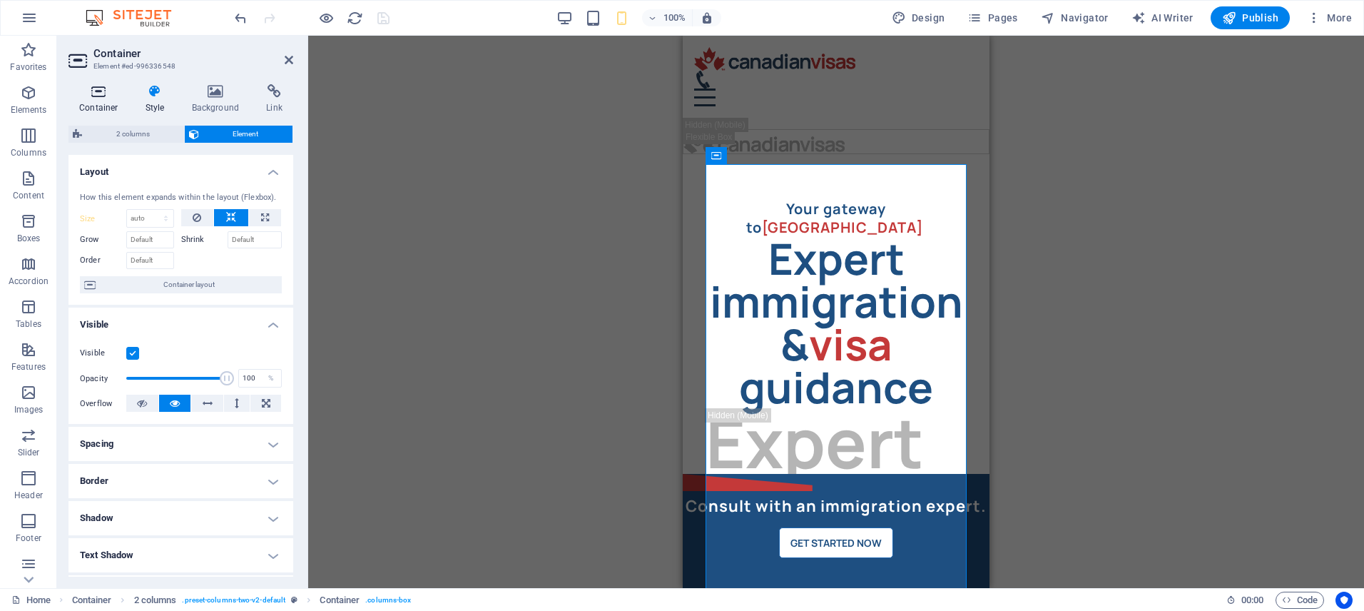
click at [99, 103] on h4 "Container" at bounding box center [101, 99] width 66 height 30
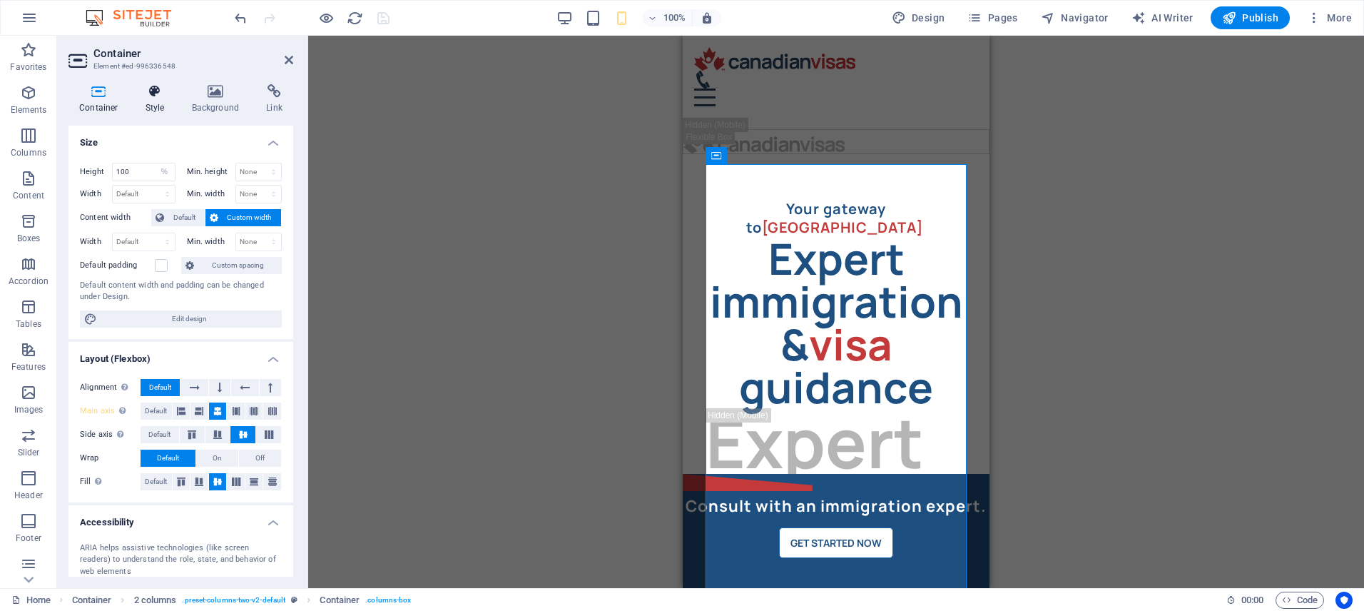
click at [154, 98] on icon at bounding box center [155, 91] width 41 height 14
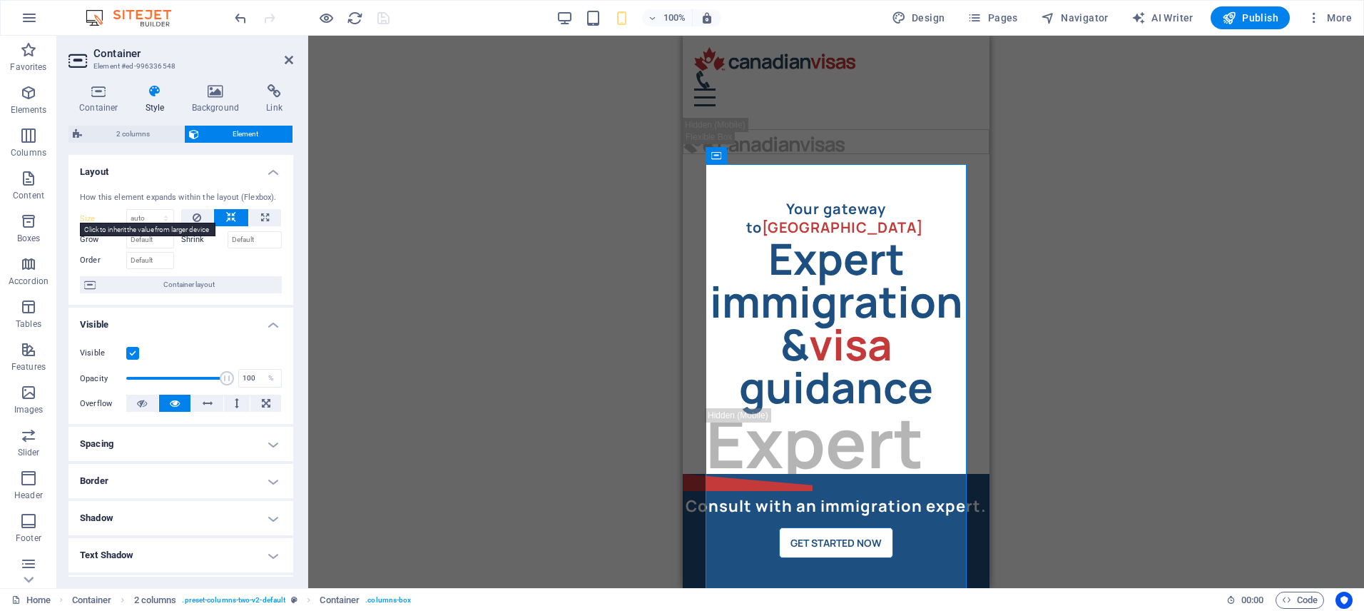
click at [89, 217] on label "Size" at bounding box center [103, 219] width 46 height 8
click at [381, 19] on icon "save" at bounding box center [383, 18] width 16 height 16
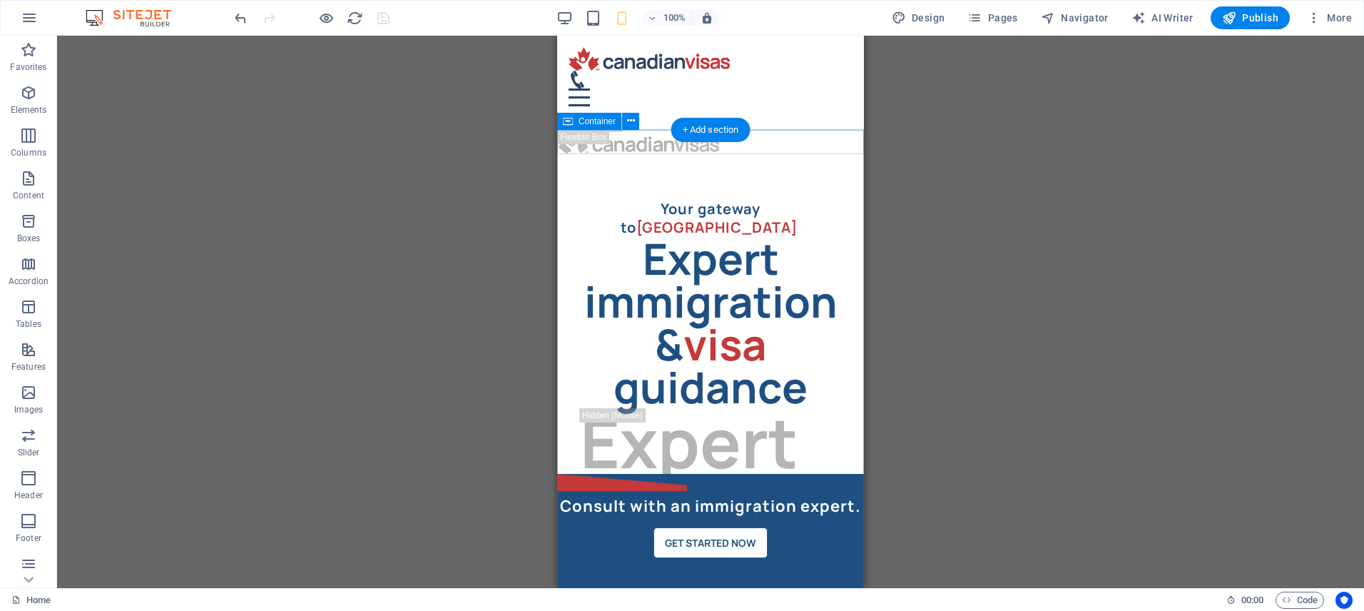
select select "%"
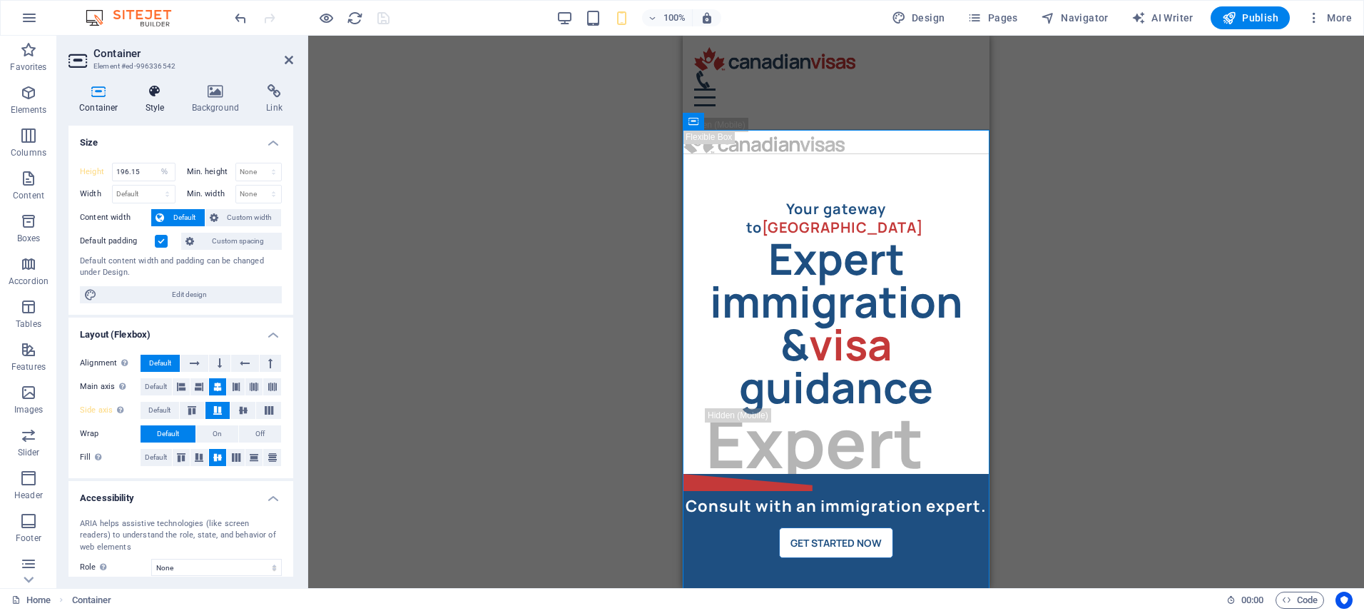
click at [150, 90] on icon at bounding box center [155, 91] width 41 height 14
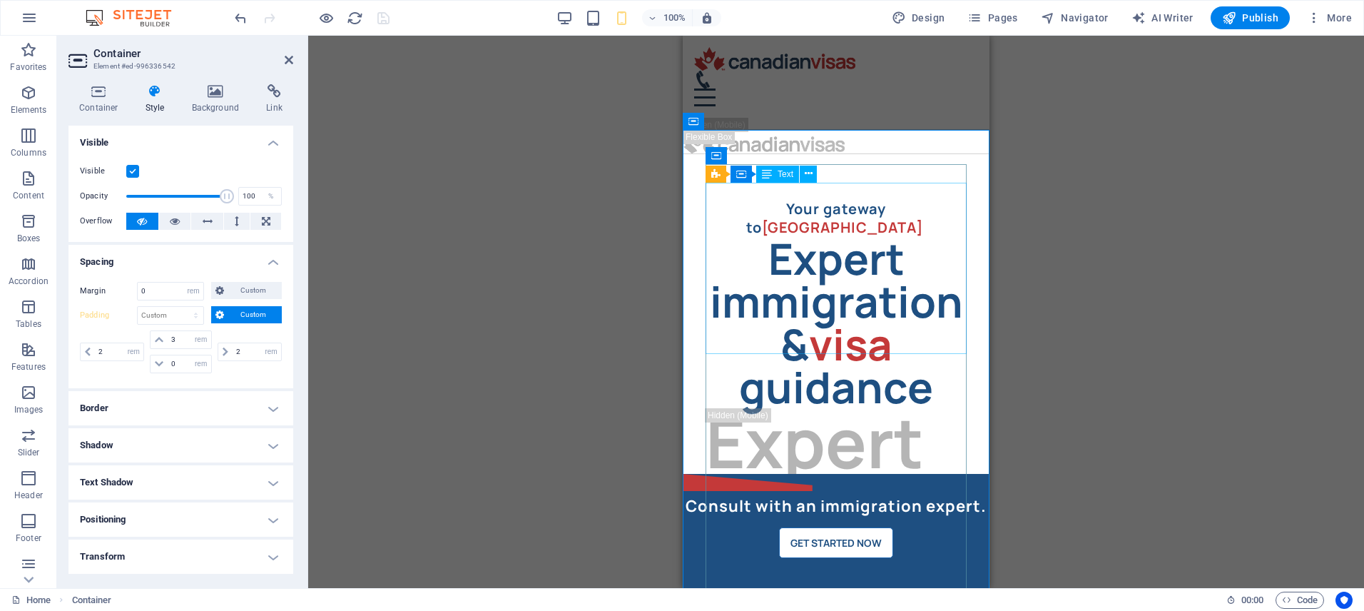
click at [847, 237] on div "Expert immigration & visa guidance" at bounding box center [835, 322] width 261 height 171
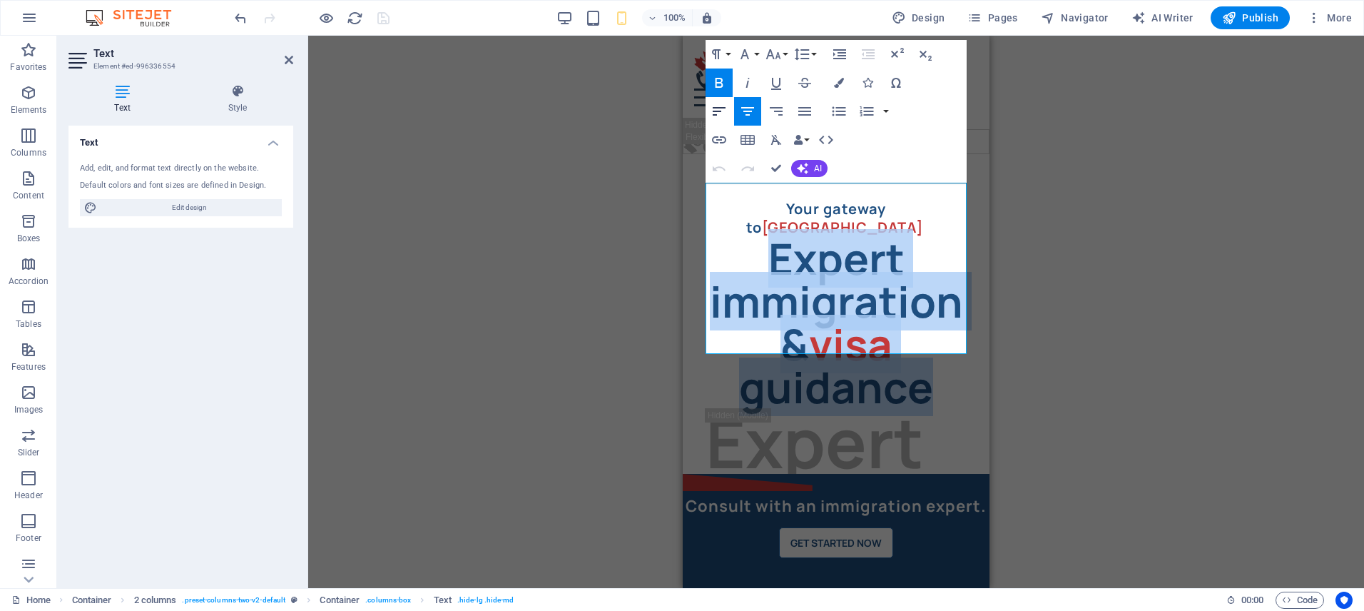
click at [720, 110] on icon "button" at bounding box center [718, 111] width 17 height 17
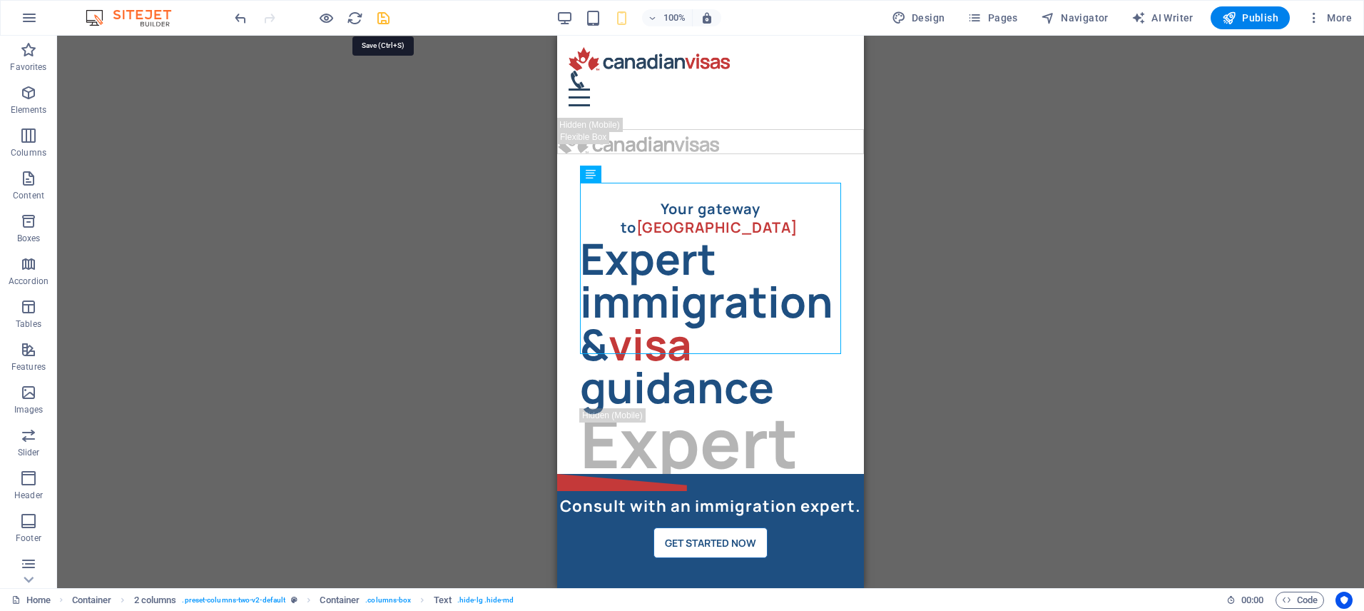
click at [388, 17] on icon "save" at bounding box center [383, 18] width 16 height 16
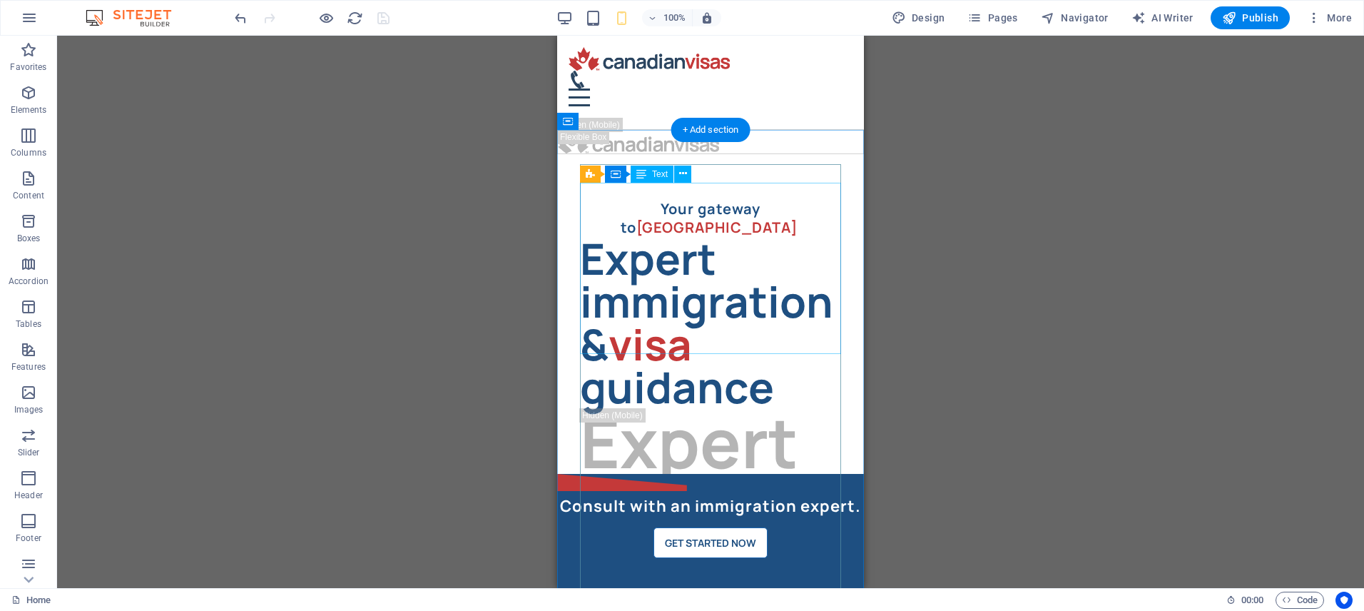
click at [735, 256] on div "Expert immigration & visa guidance" at bounding box center [710, 322] width 261 height 171
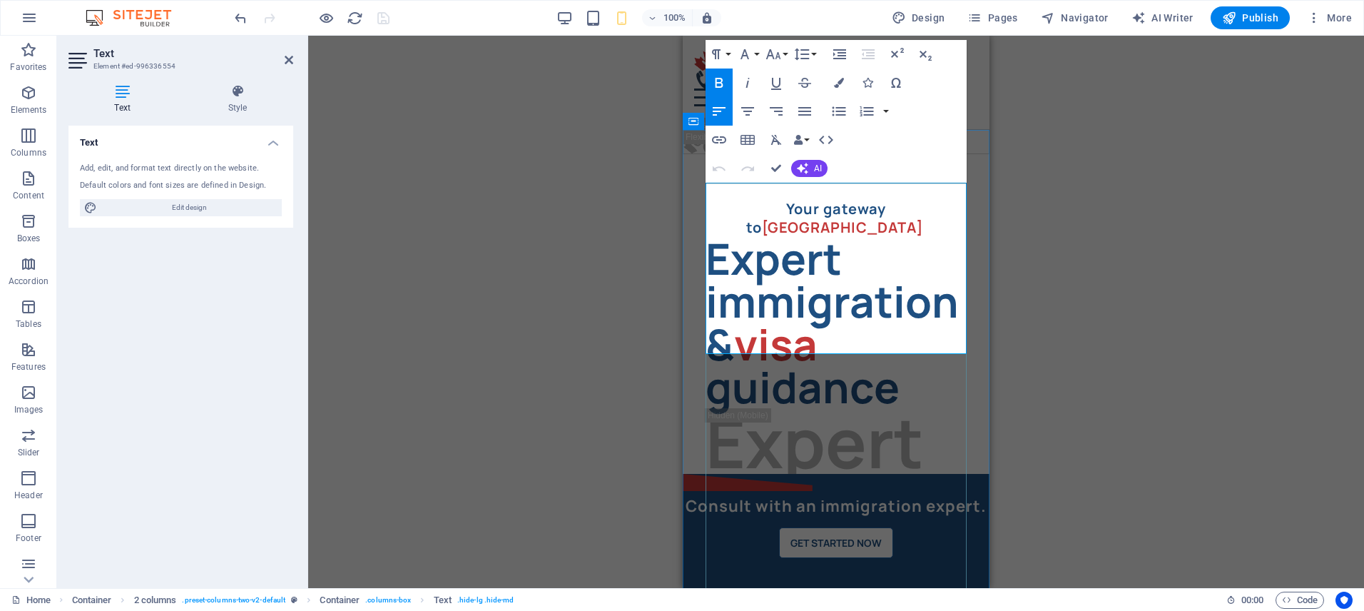
click at [753, 252] on strong "Expert immigration &" at bounding box center [831, 301] width 253 height 144
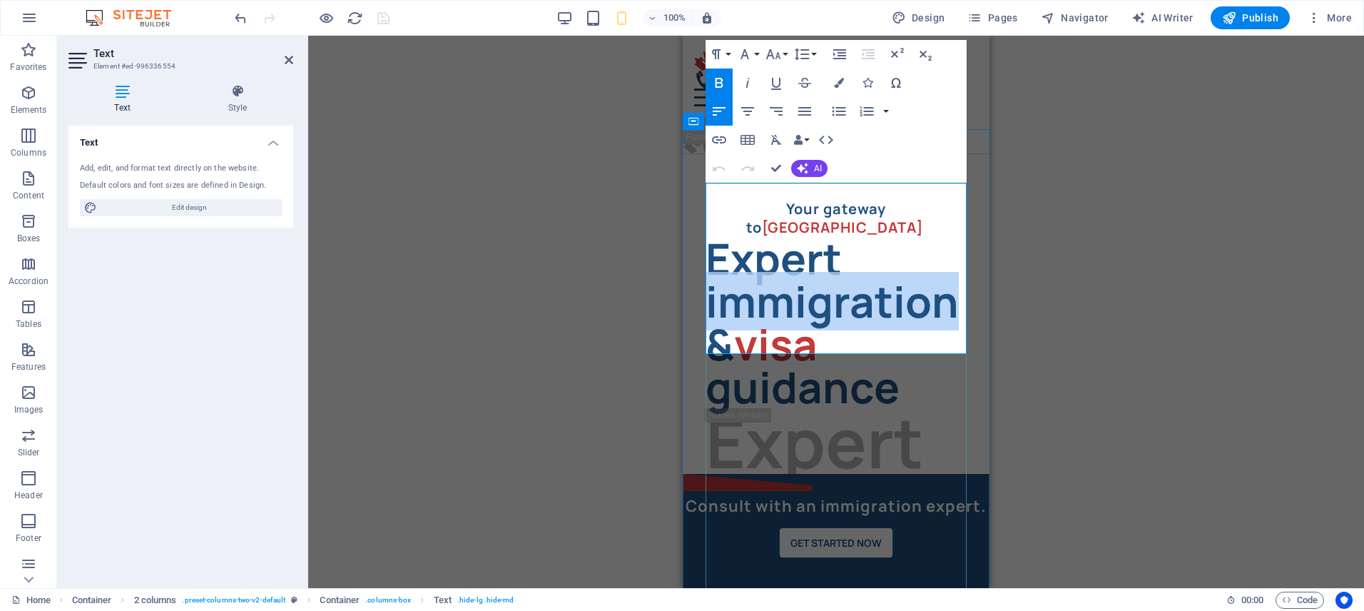
click at [753, 252] on strong "Expert immigration &" at bounding box center [831, 301] width 253 height 144
click at [745, 110] on icon "button" at bounding box center [747, 111] width 17 height 17
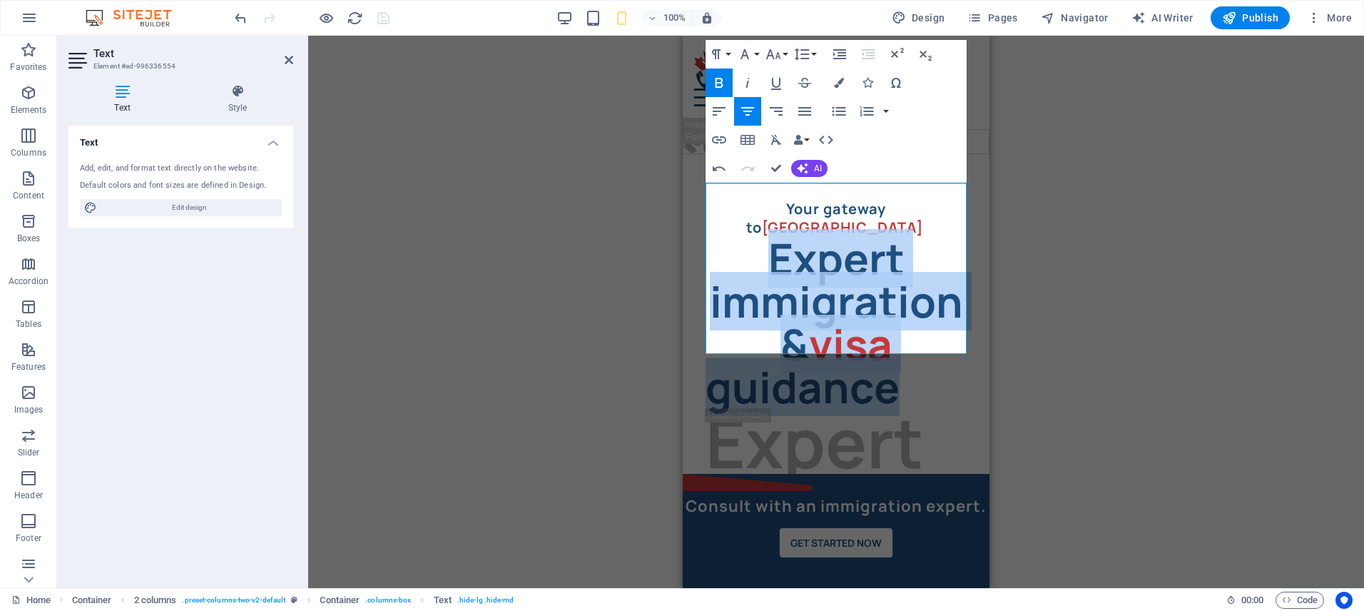
click at [752, 113] on icon "button" at bounding box center [747, 111] width 17 height 17
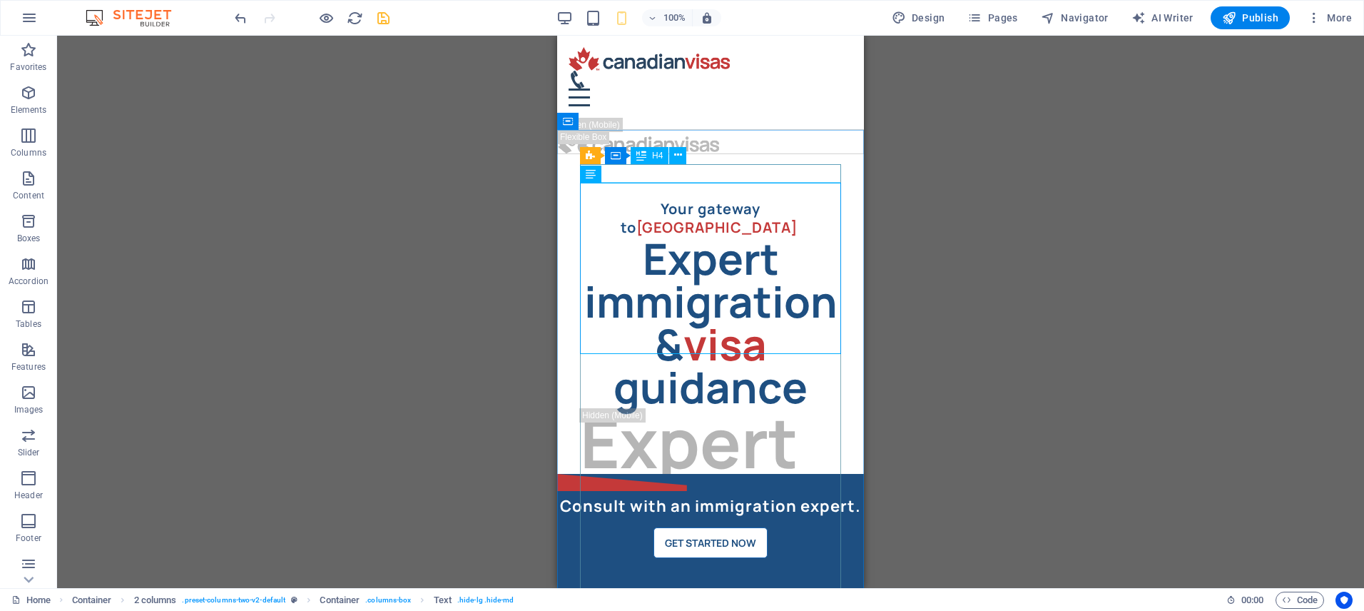
click at [661, 155] on span "H4" at bounding box center [657, 155] width 11 height 9
click at [624, 153] on div "Container" at bounding box center [637, 155] width 64 height 17
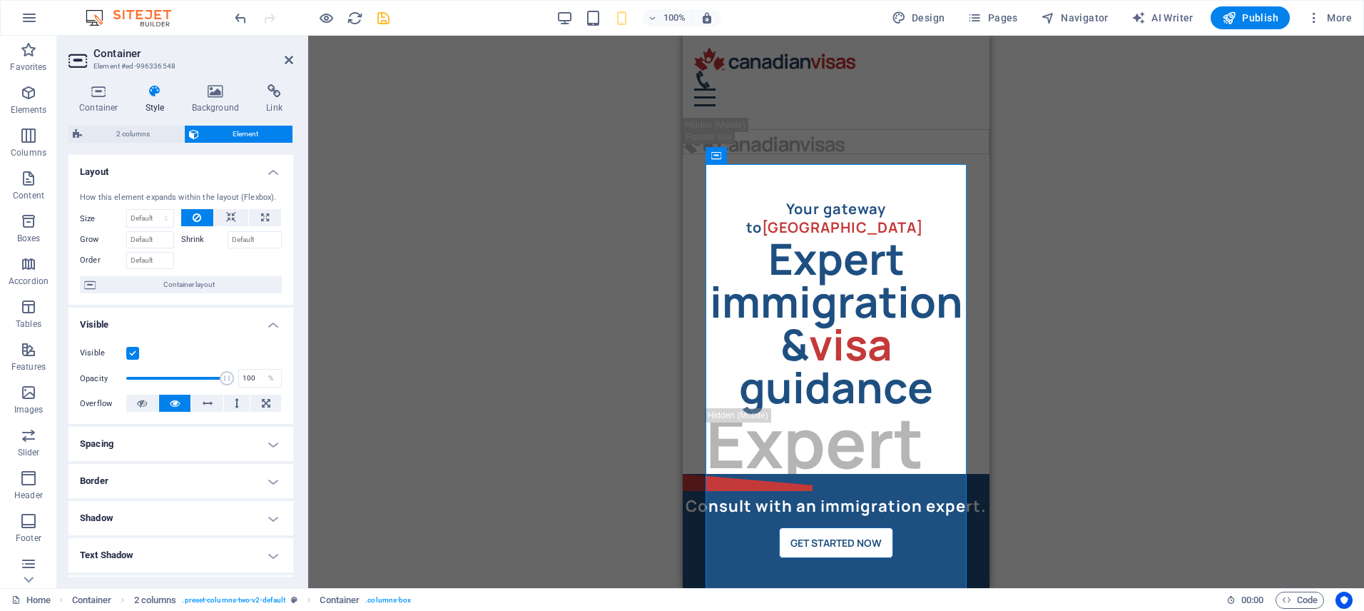
click at [179, 444] on h4 "Spacing" at bounding box center [180, 444] width 225 height 34
click at [107, 103] on h4 "Container" at bounding box center [101, 99] width 66 height 30
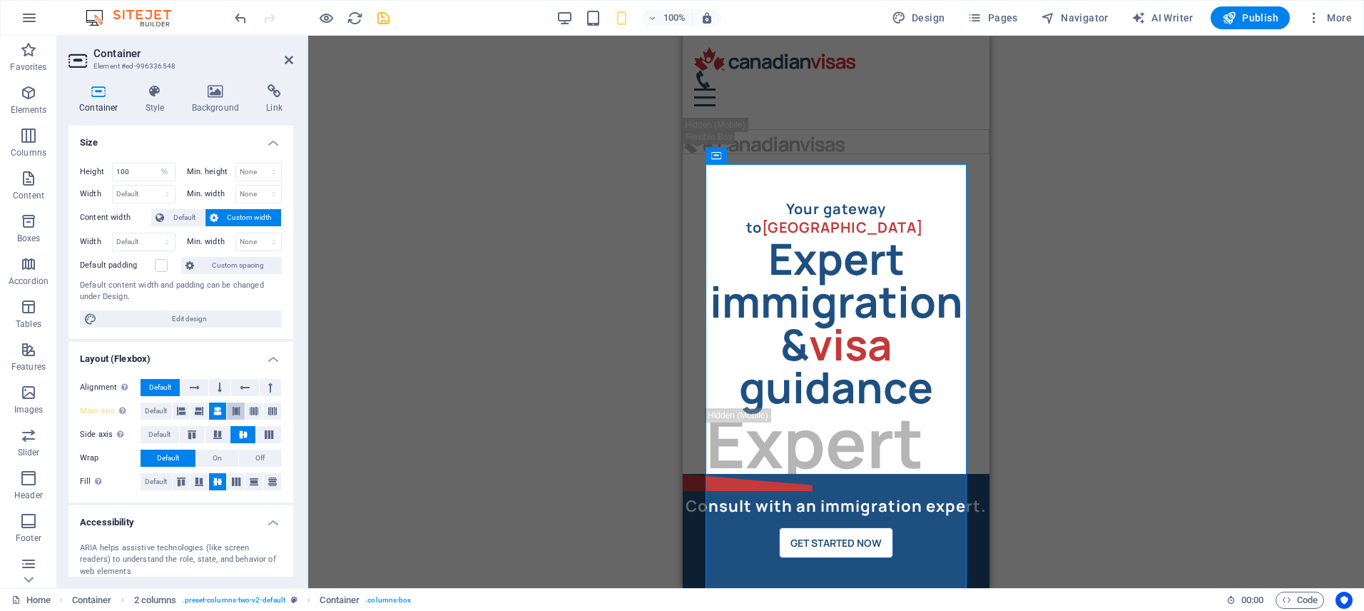
click at [234, 411] on icon at bounding box center [236, 410] width 9 height 17
click at [385, 21] on icon "save" at bounding box center [383, 18] width 16 height 16
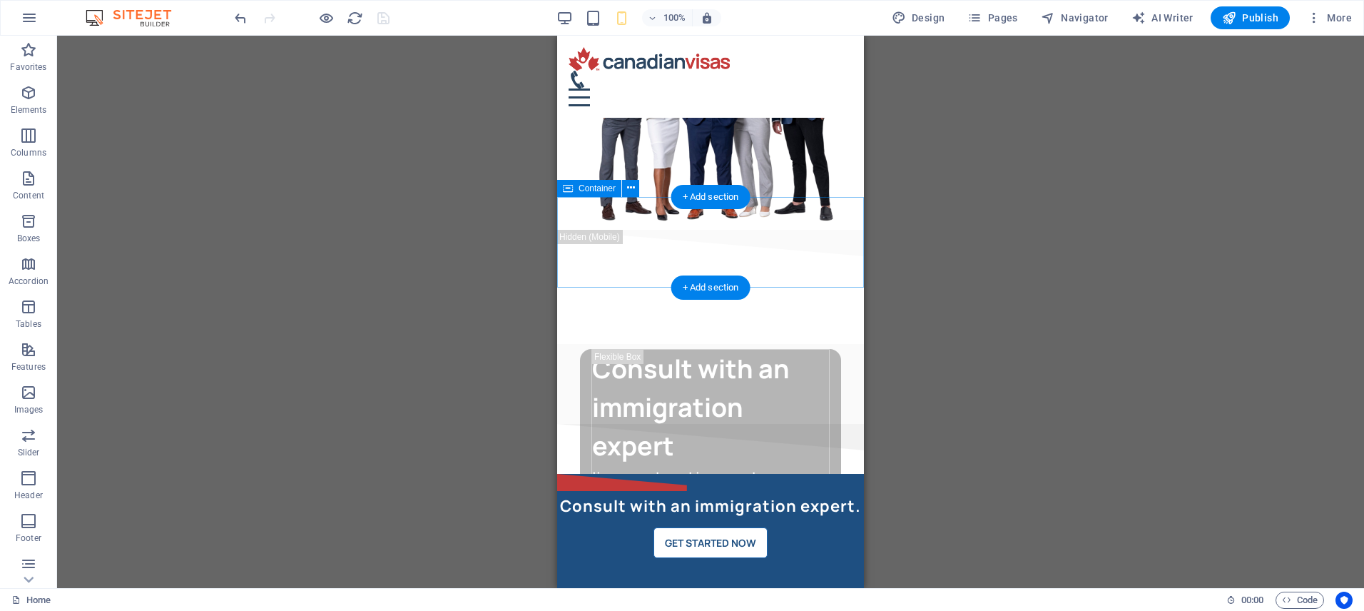
scroll to position [7826, 0]
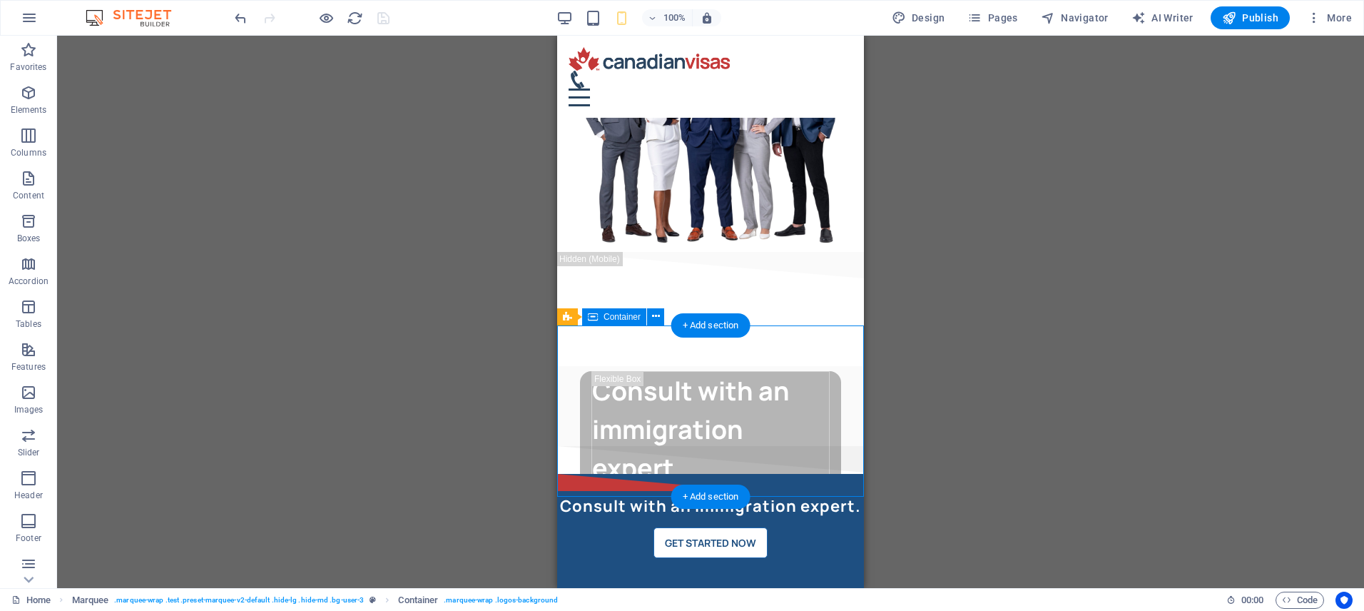
select select "rem"
select select "marquee"
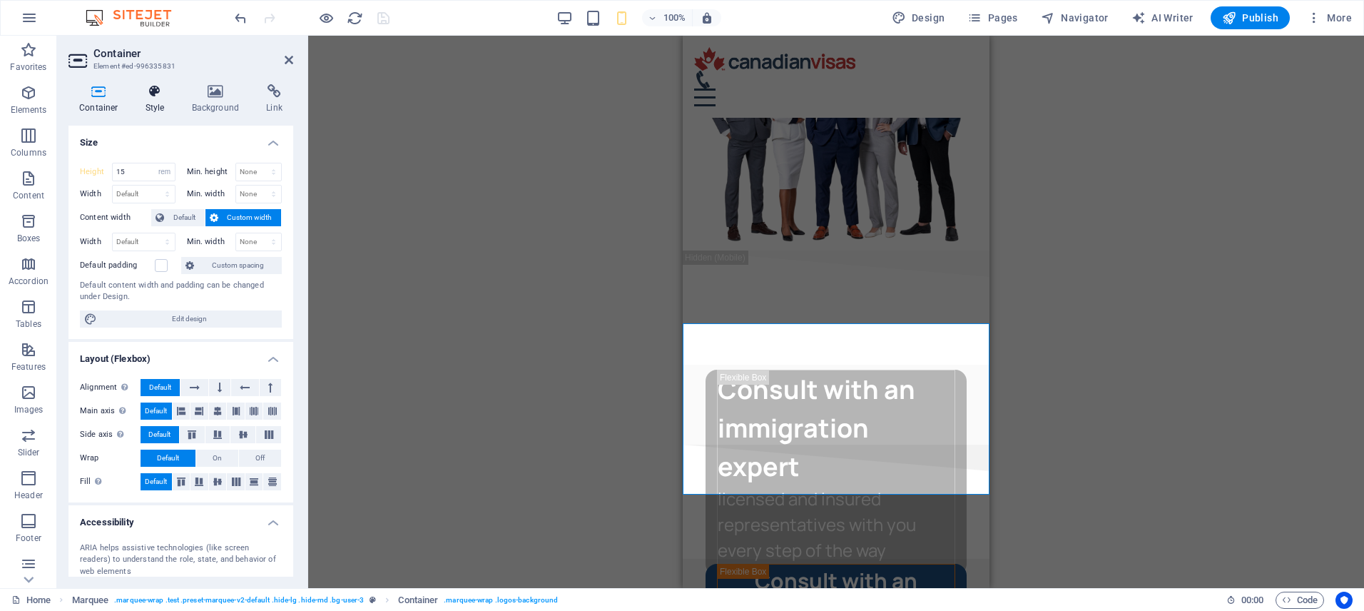
click at [153, 89] on icon at bounding box center [155, 91] width 41 height 14
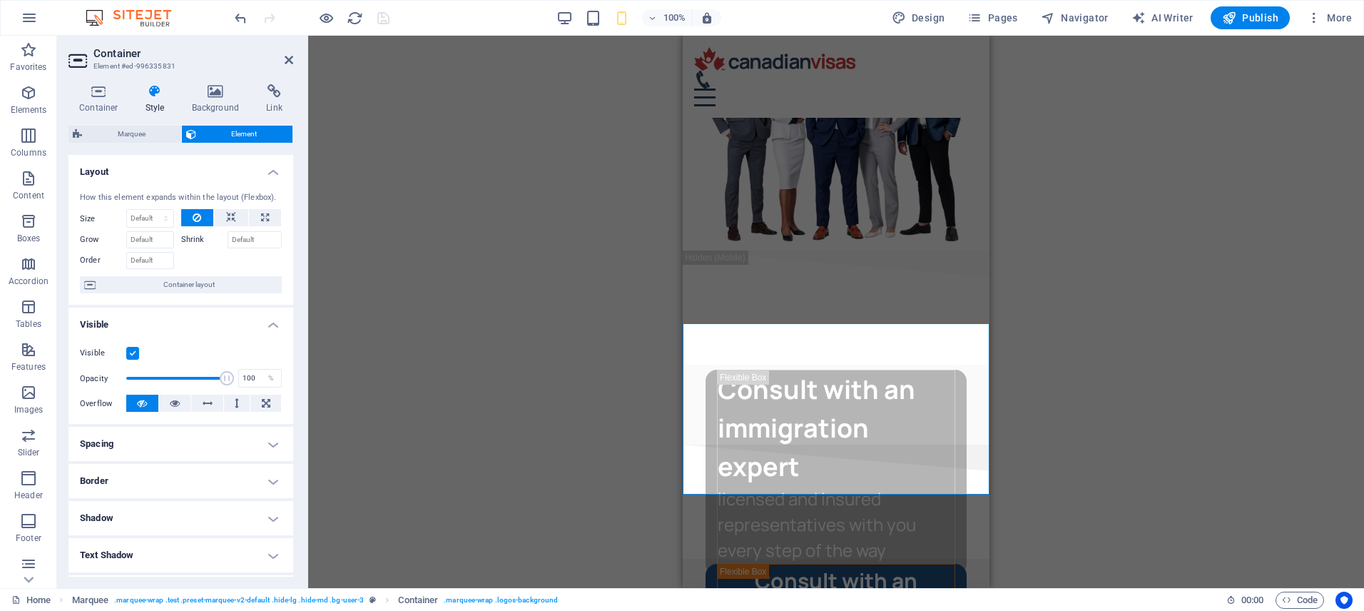
click at [136, 437] on h4 "Spacing" at bounding box center [180, 444] width 225 height 34
click at [708, 313] on span "Marquee" at bounding box center [720, 314] width 34 height 9
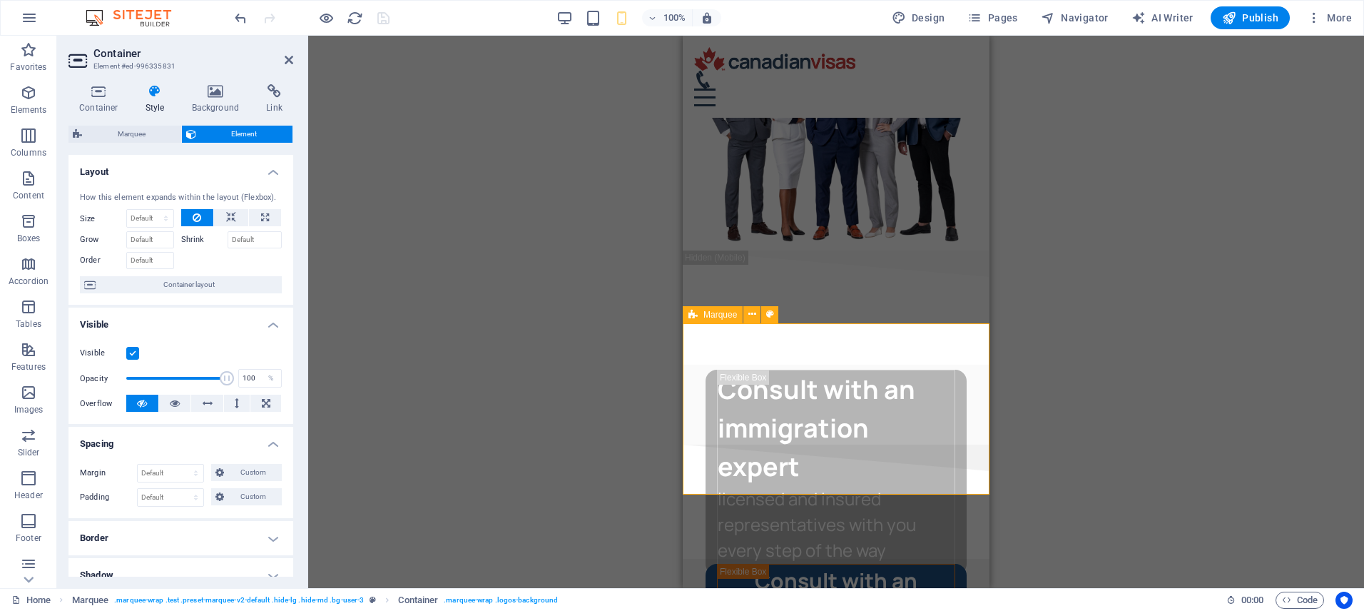
click at [708, 313] on span "Marquee" at bounding box center [720, 314] width 34 height 9
select select "%"
select select "rem"
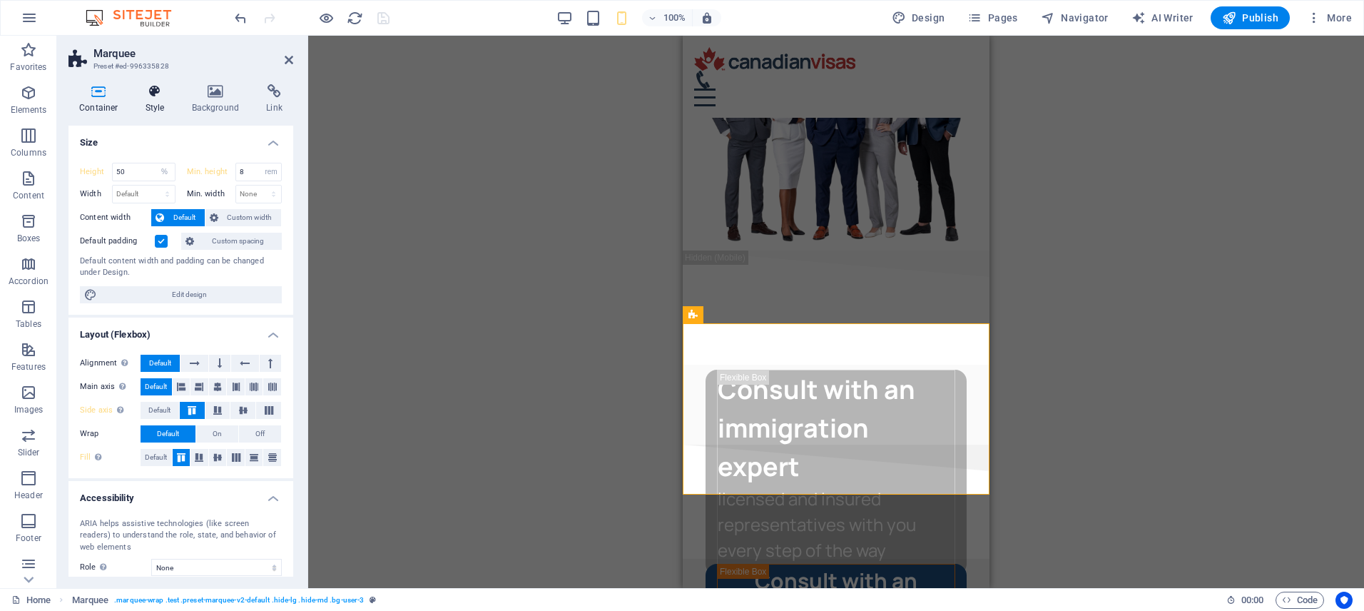
click at [150, 92] on icon at bounding box center [155, 91] width 41 height 14
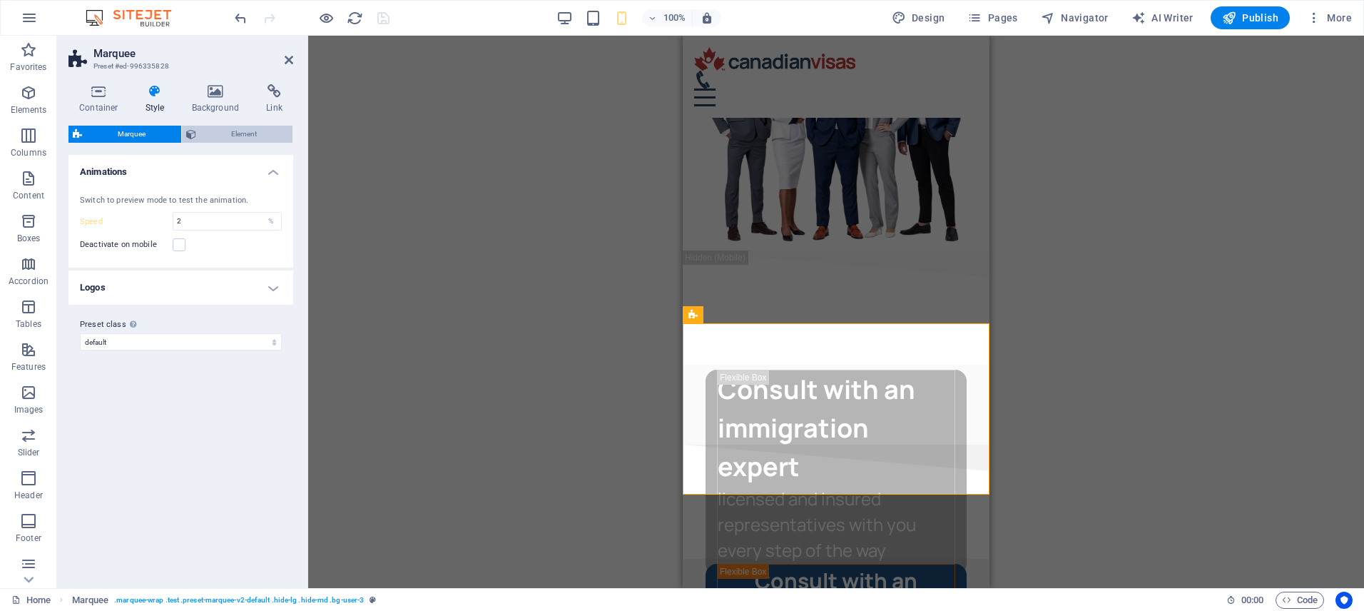
click at [213, 138] on span "Element" at bounding box center [244, 134] width 88 height 17
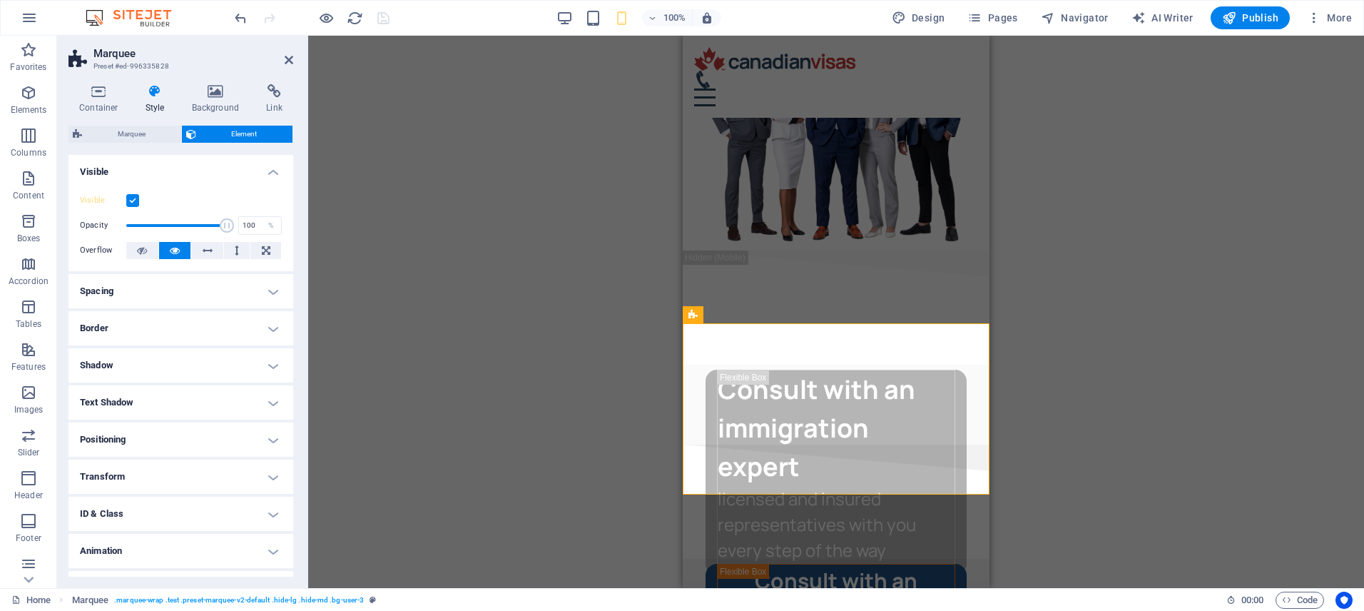
click at [178, 291] on h4 "Spacing" at bounding box center [180, 291] width 225 height 34
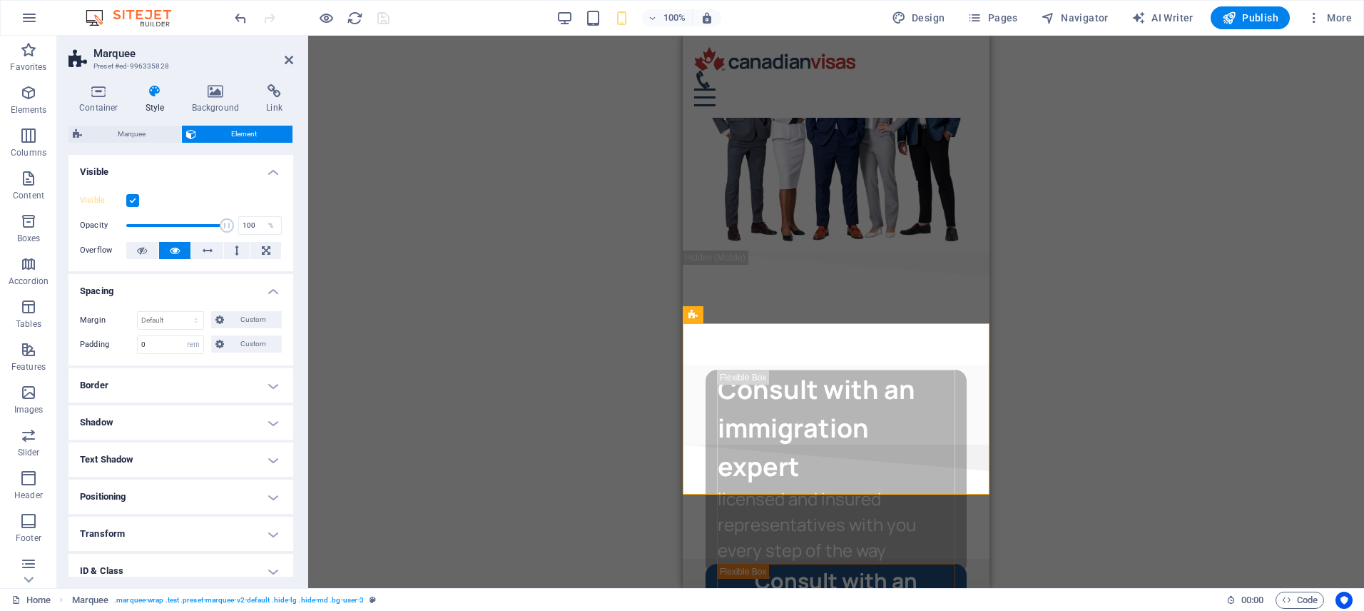
click at [163, 500] on h4 "Positioning" at bounding box center [180, 496] width 225 height 34
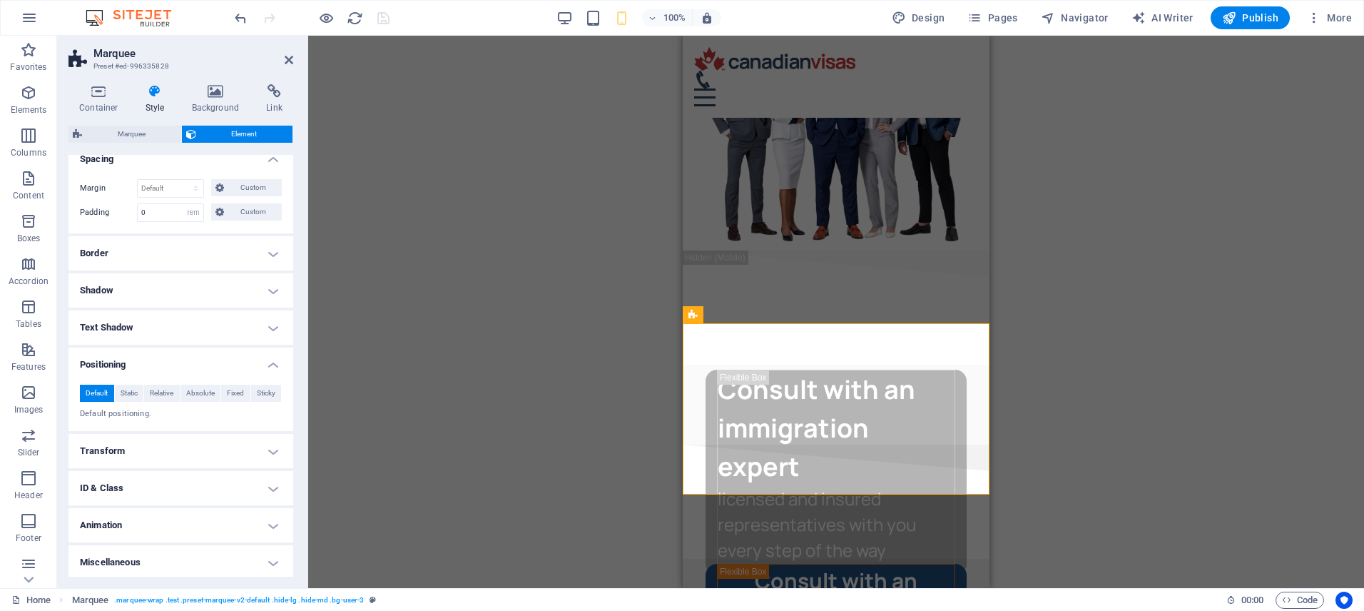
scroll to position [135, 0]
click at [157, 441] on h4 "Transform" at bounding box center [180, 448] width 225 height 34
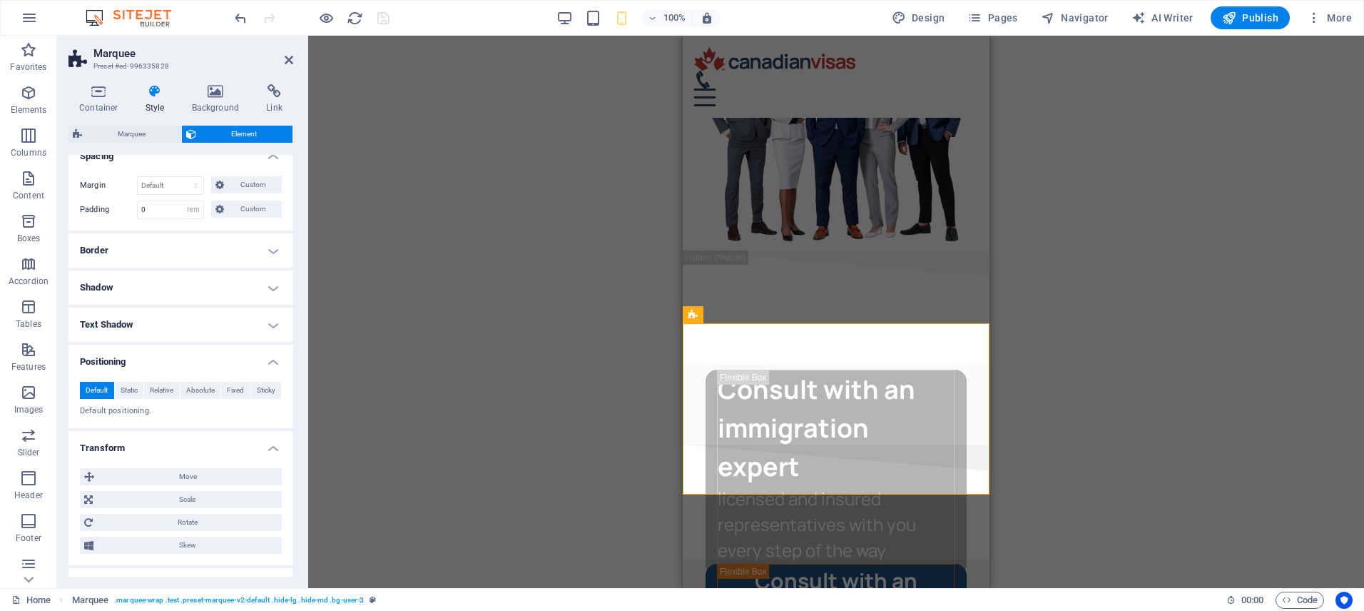
click at [157, 441] on h4 "Transform" at bounding box center [180, 444] width 225 height 26
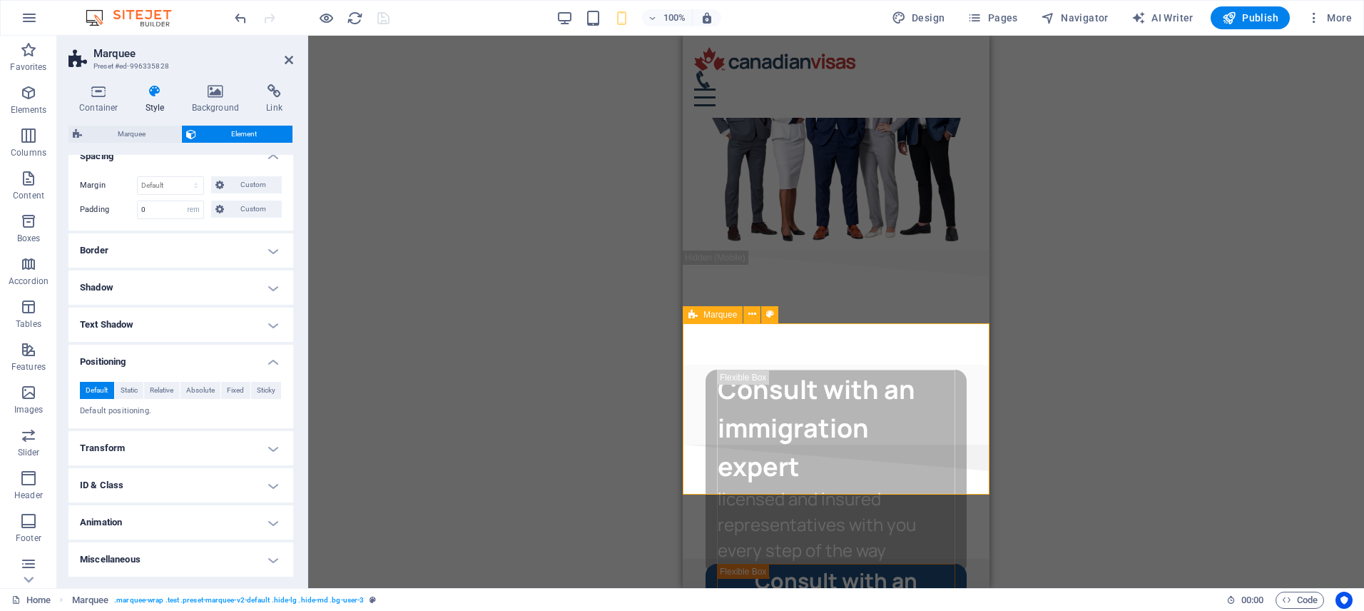
click at [688, 315] on icon at bounding box center [692, 314] width 9 height 17
click at [98, 91] on icon at bounding box center [98, 91] width 61 height 14
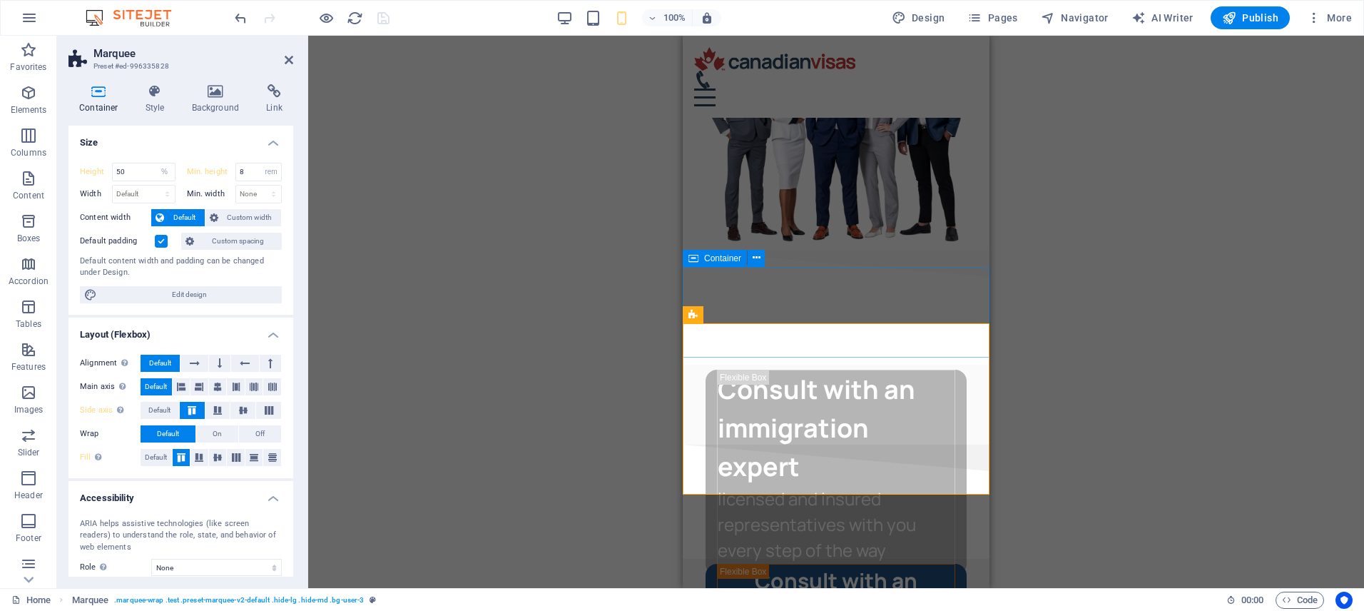
select select "px"
select select "rem"
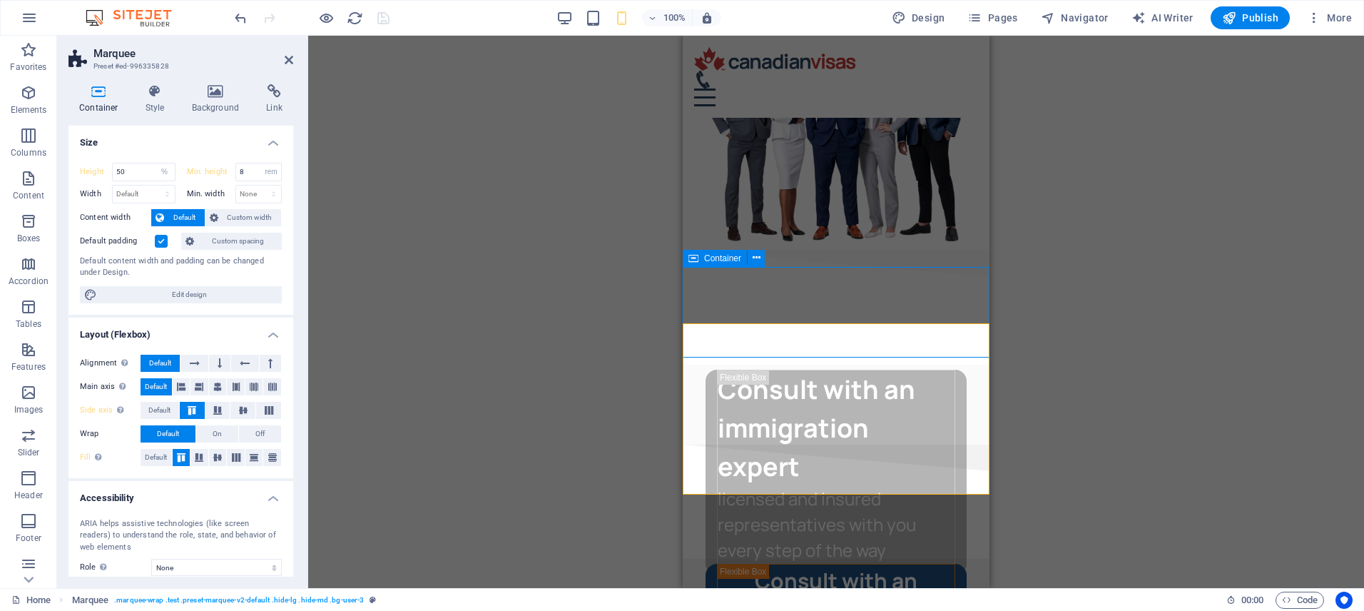
select select "px"
select select "rem"
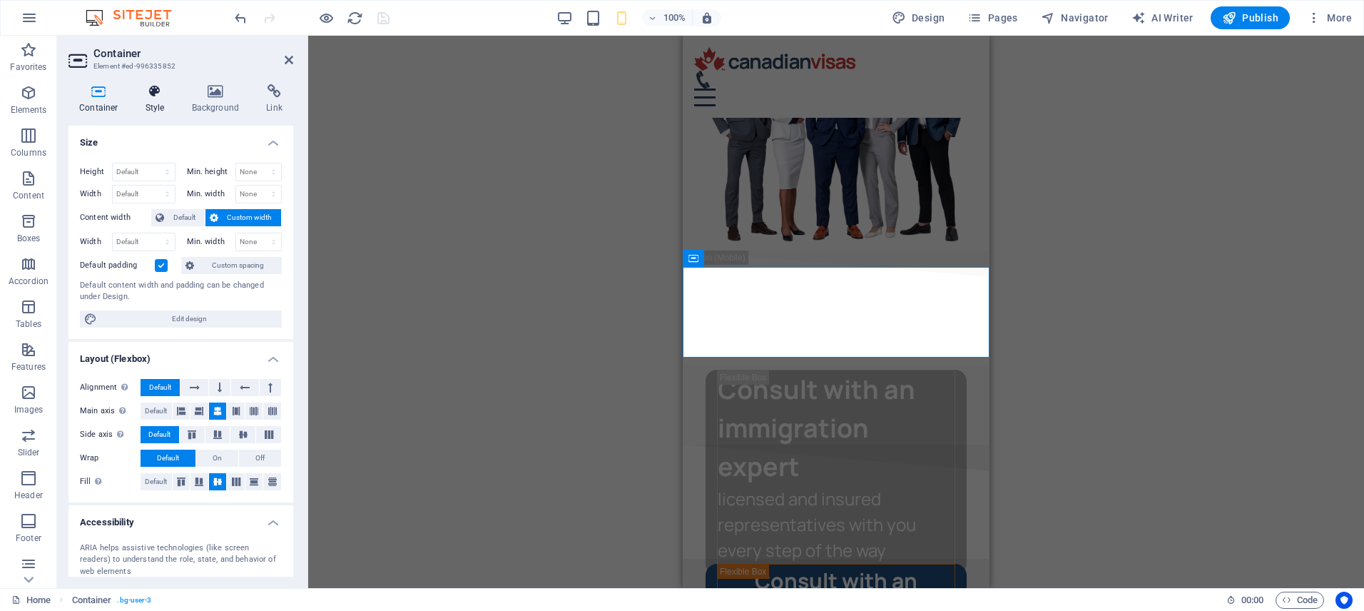
click at [157, 88] on icon at bounding box center [155, 91] width 41 height 14
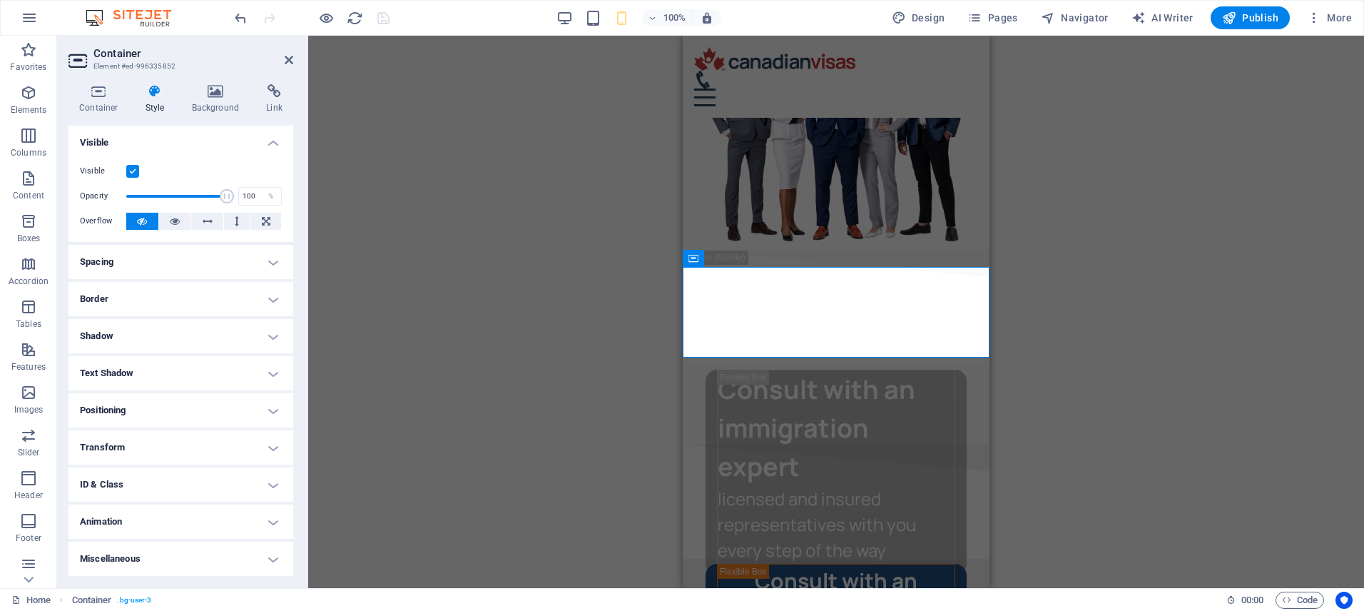
click at [155, 261] on h4 "Spacing" at bounding box center [180, 262] width 225 height 34
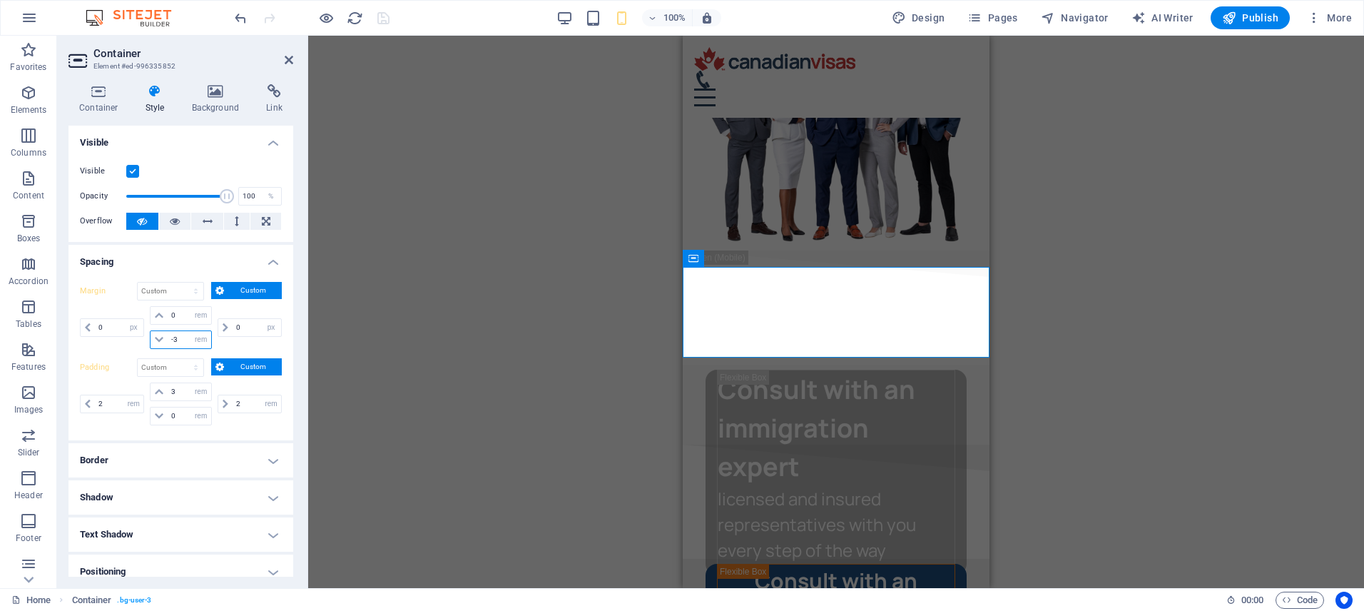
click at [181, 340] on input "-3" at bounding box center [189, 339] width 43 height 17
drag, startPoint x: 181, startPoint y: 340, endPoint x: 164, endPoint y: 342, distance: 17.3
click at [164, 342] on div "-3 auto px % rem vw vh" at bounding box center [180, 339] width 61 height 19
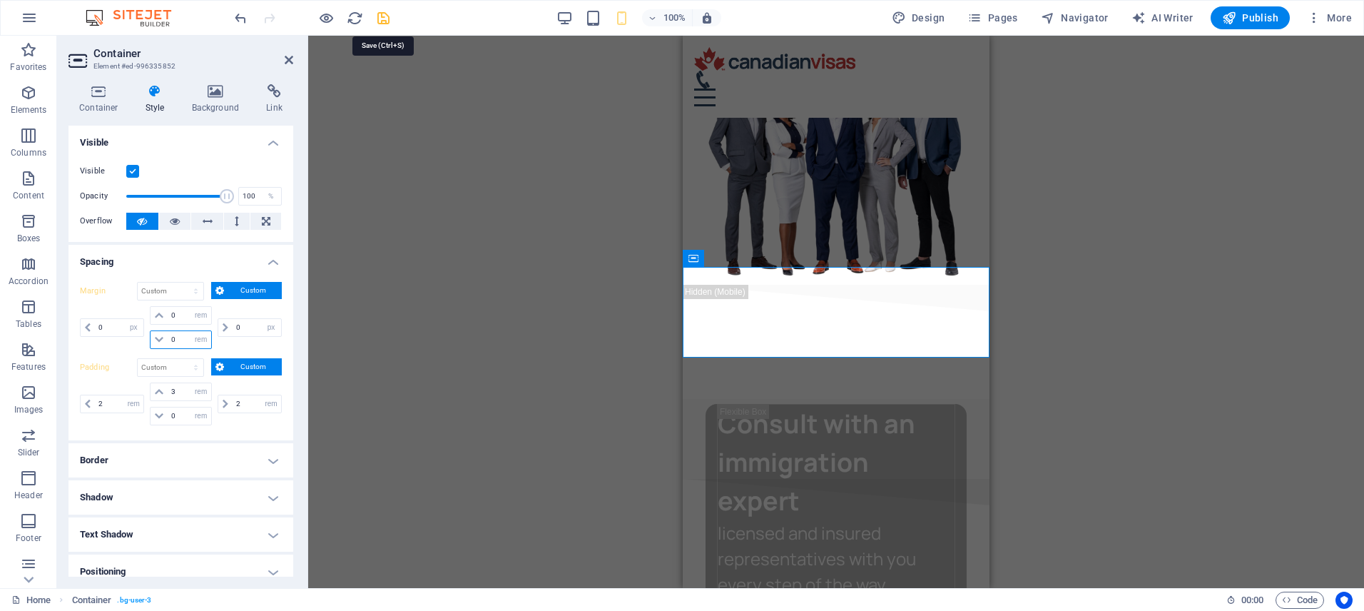
type input "0"
click at [386, 22] on icon "save" at bounding box center [383, 18] width 16 height 16
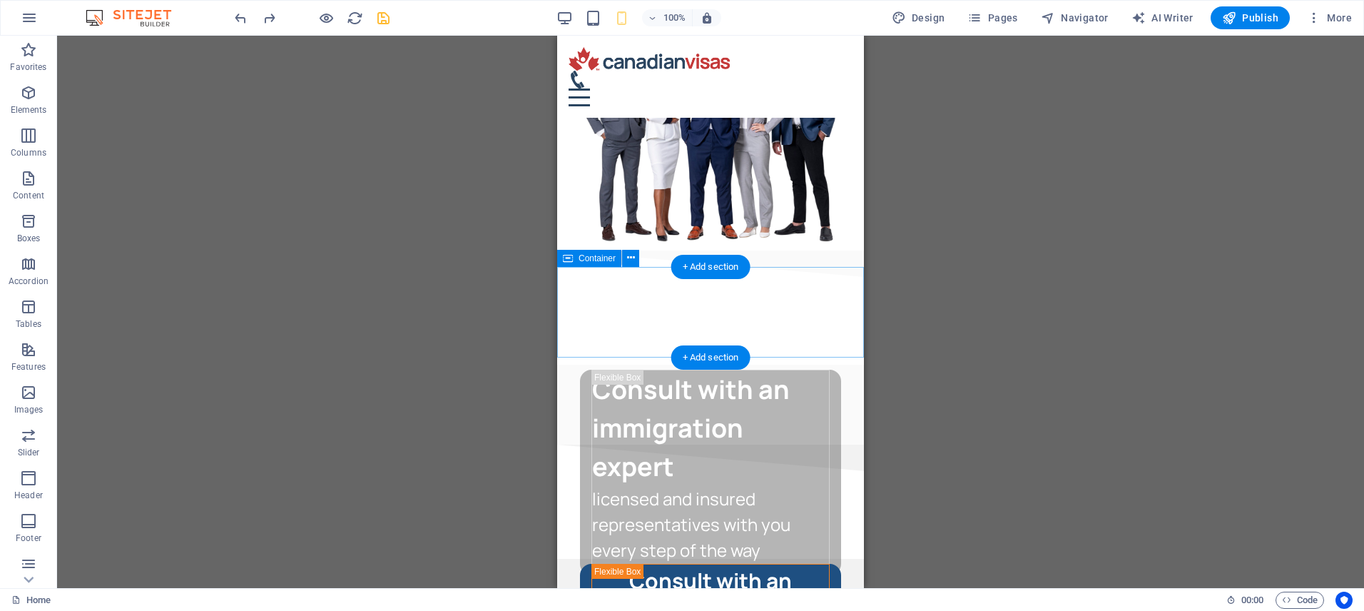
select select "px"
select select "rem"
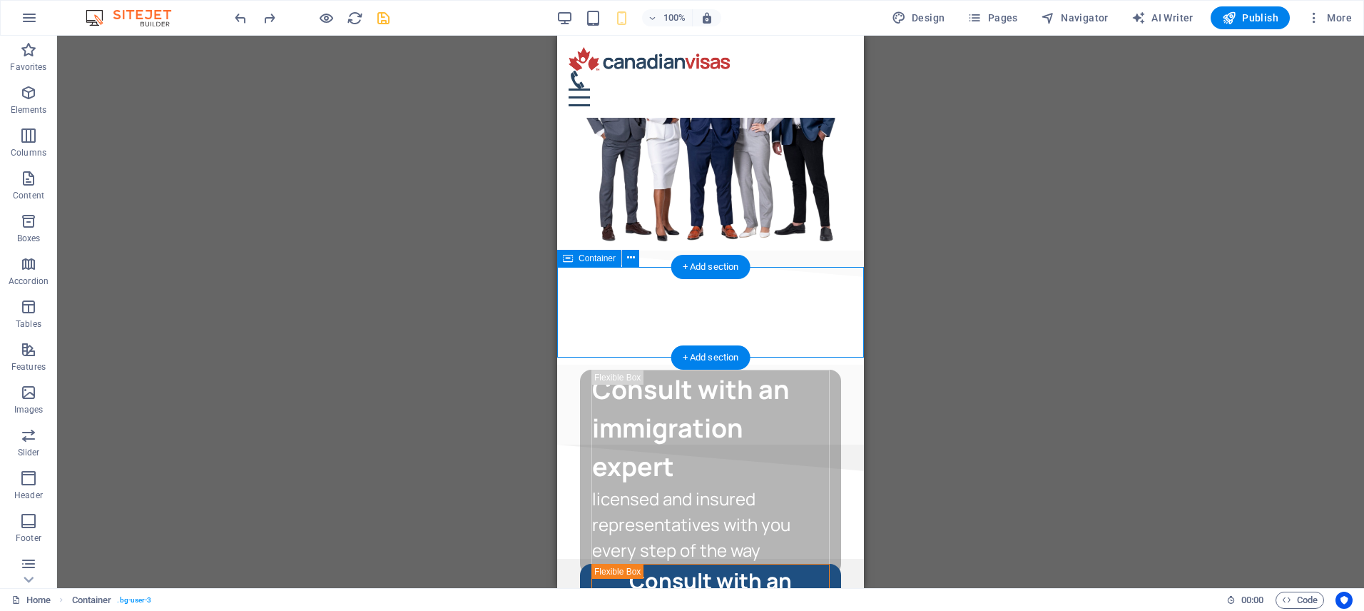
select select "px"
select select "rem"
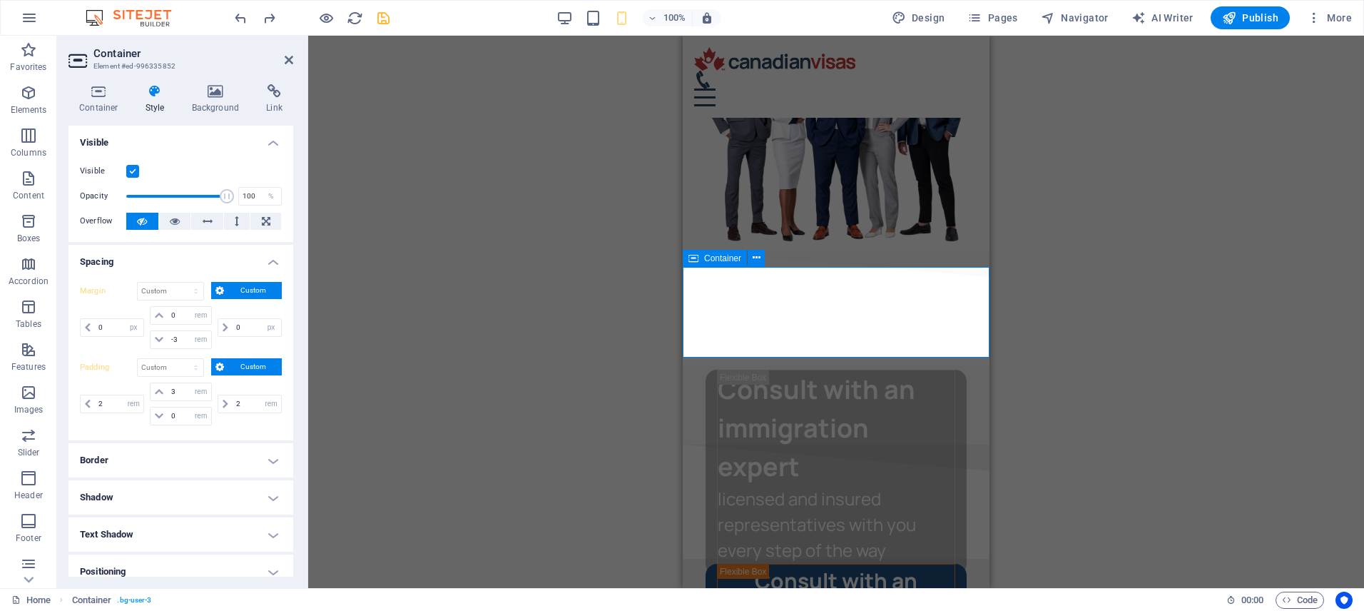
click at [702, 256] on div "Container" at bounding box center [715, 258] width 64 height 17
click at [92, 103] on h4 "Container" at bounding box center [101, 99] width 66 height 30
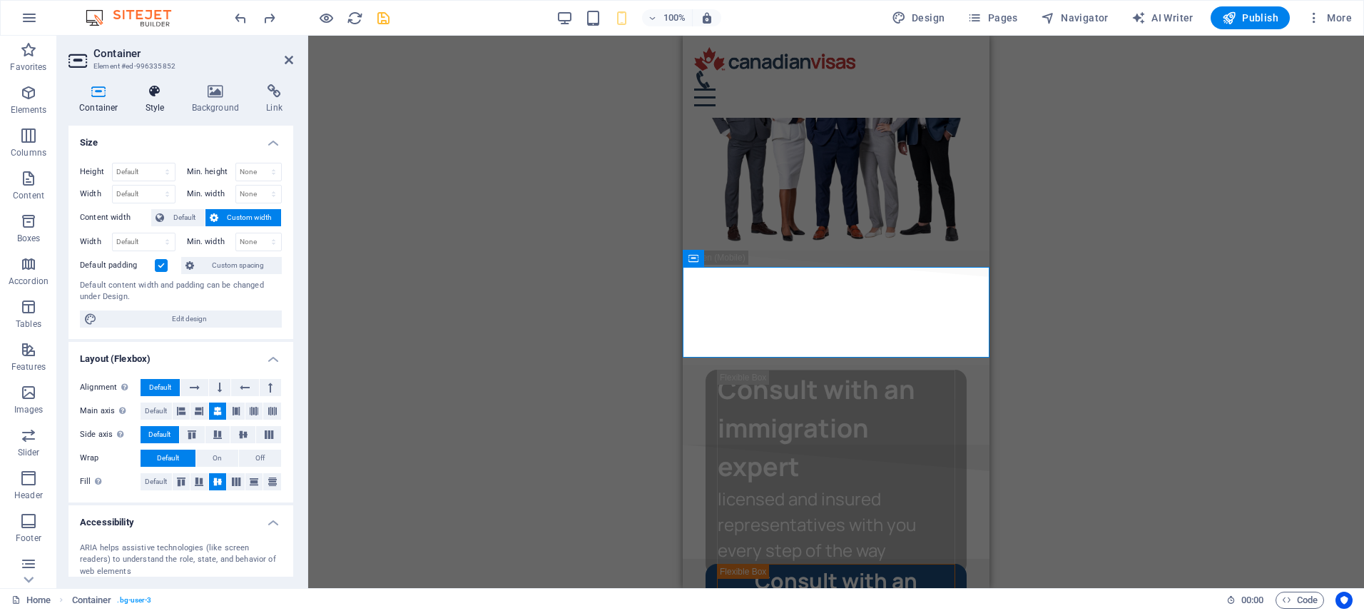
click at [153, 97] on icon at bounding box center [155, 91] width 41 height 14
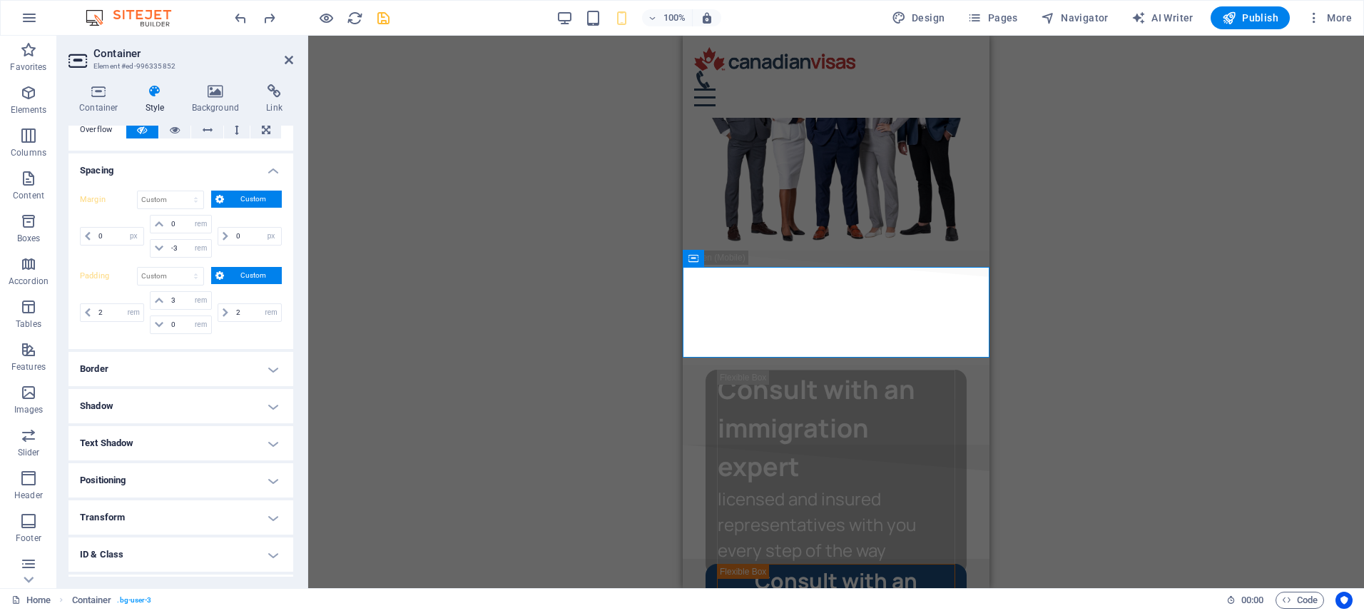
scroll to position [160, 0]
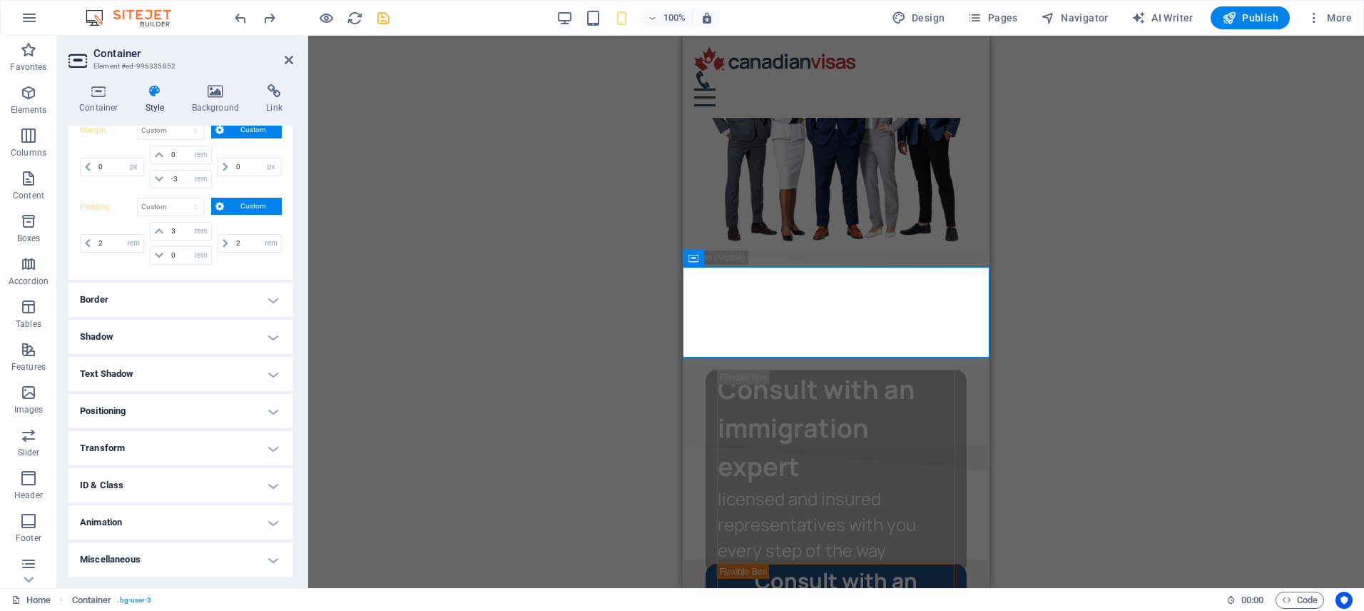
click at [190, 486] on h4 "ID & Class" at bounding box center [180, 485] width 225 height 34
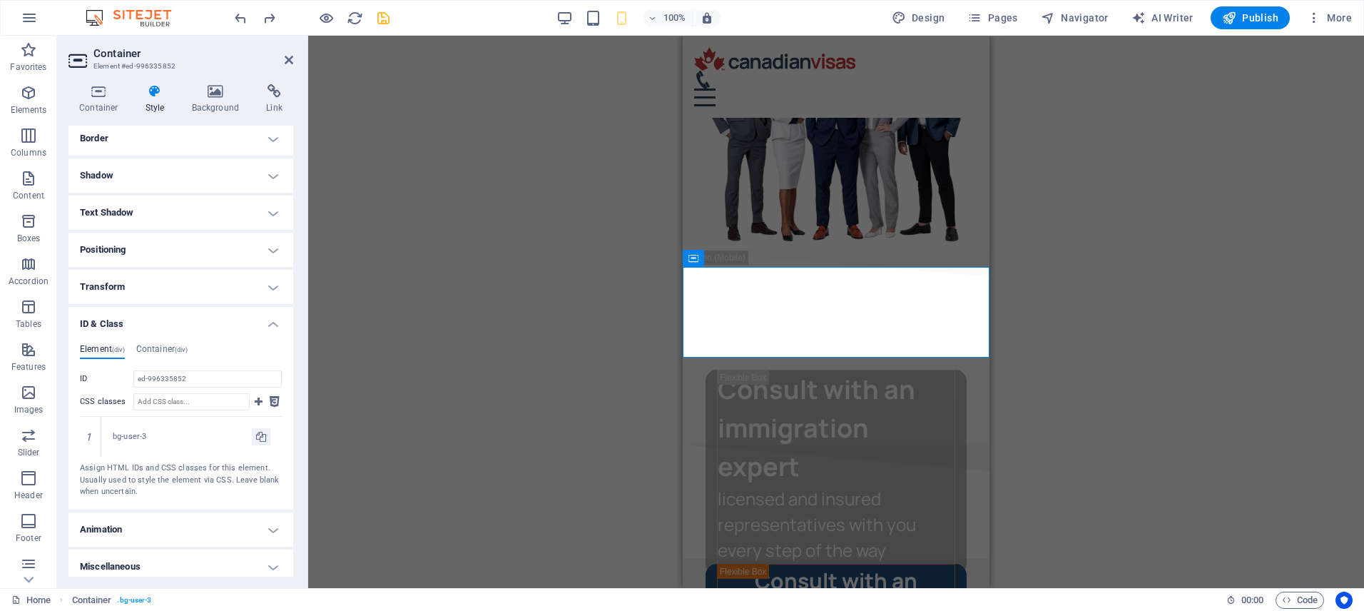
scroll to position [329, 0]
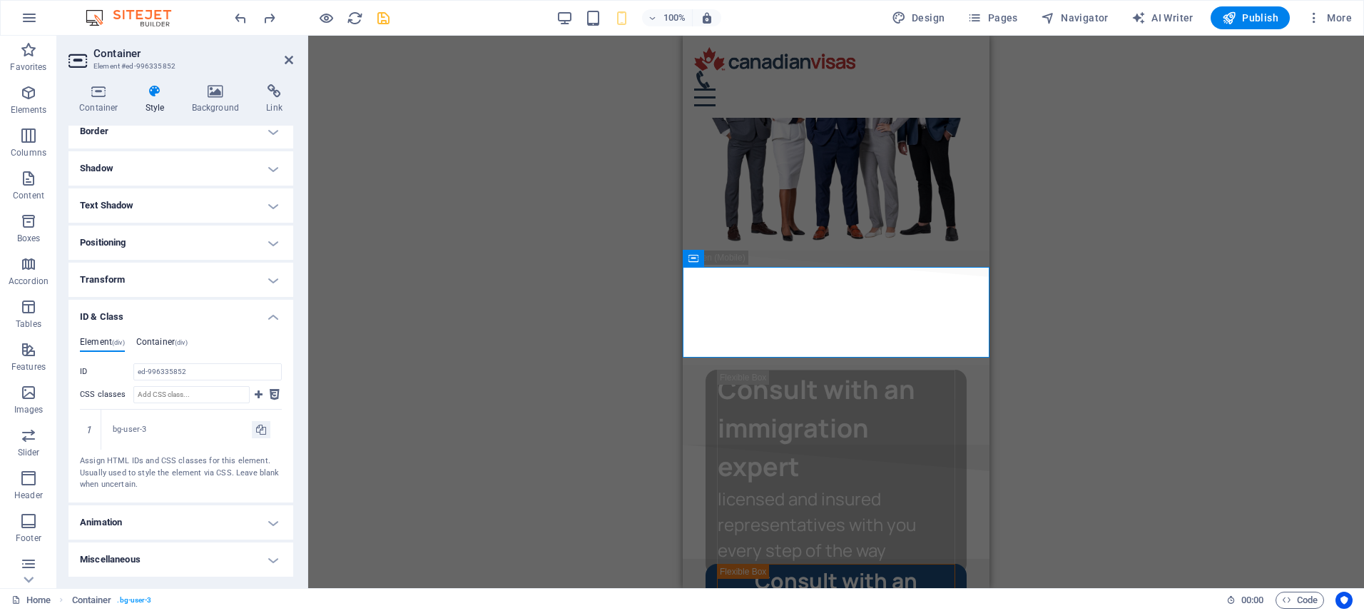
click at [171, 339] on h4 "Container (div)" at bounding box center [161, 345] width 51 height 16
click at [173, 550] on h4 "Miscellaneous" at bounding box center [180, 559] width 225 height 34
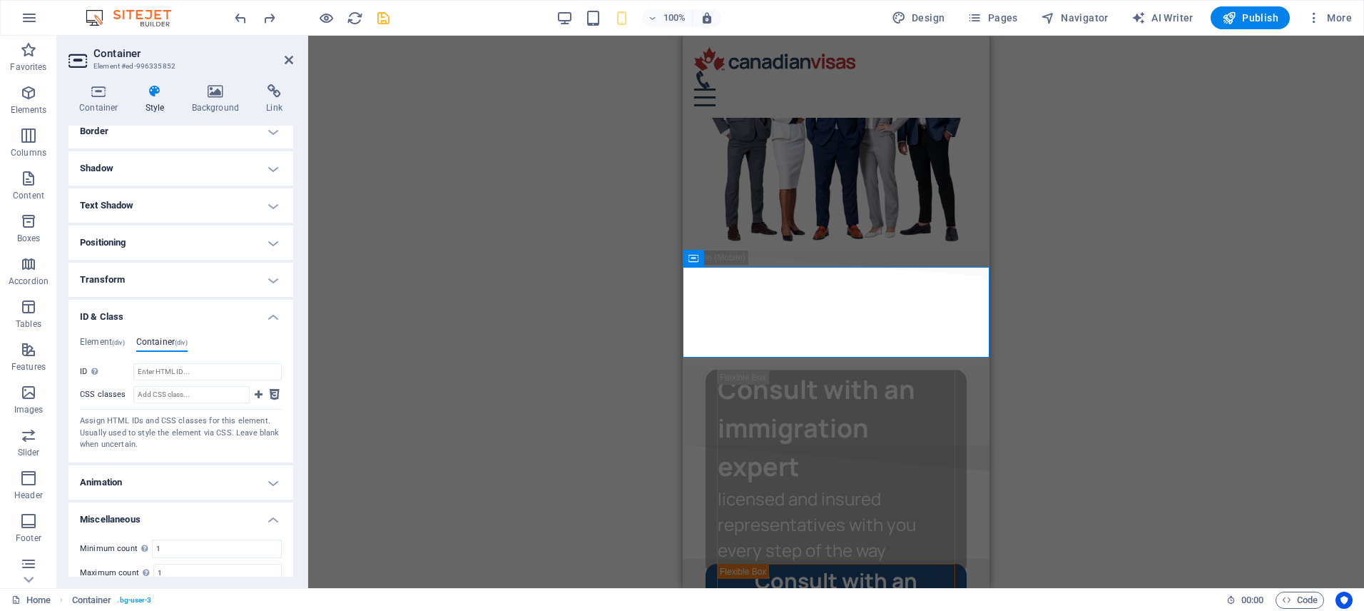
scroll to position [377, 0]
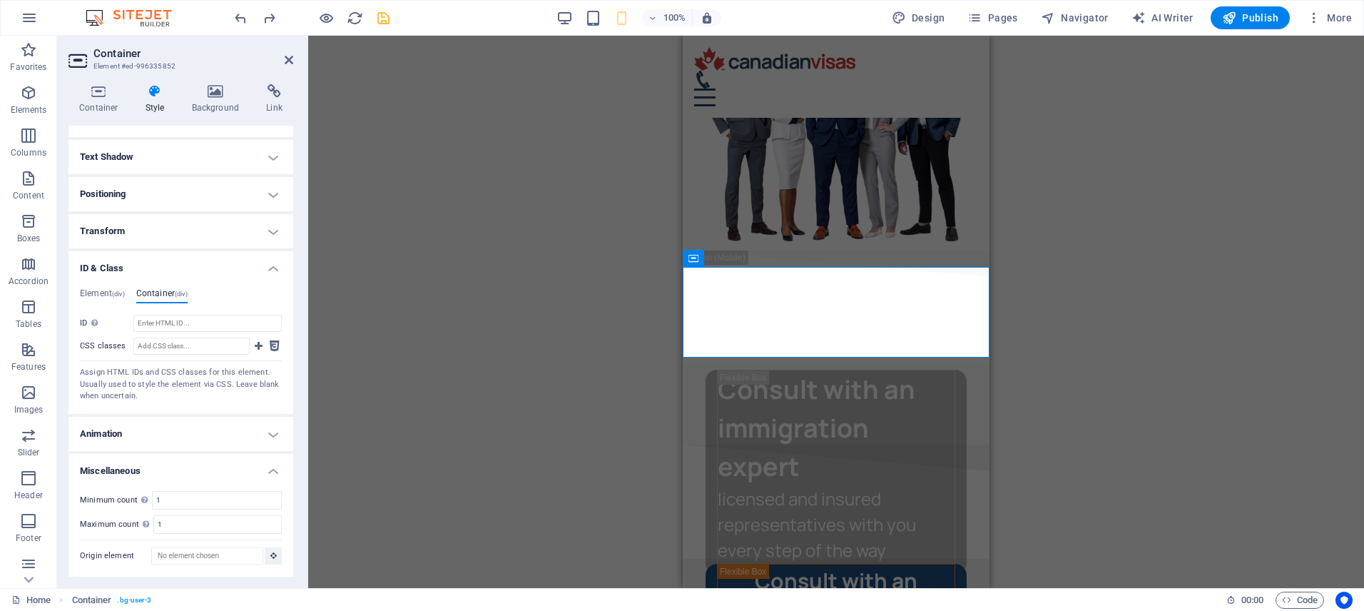
click at [148, 428] on h4 "Animation" at bounding box center [180, 434] width 225 height 34
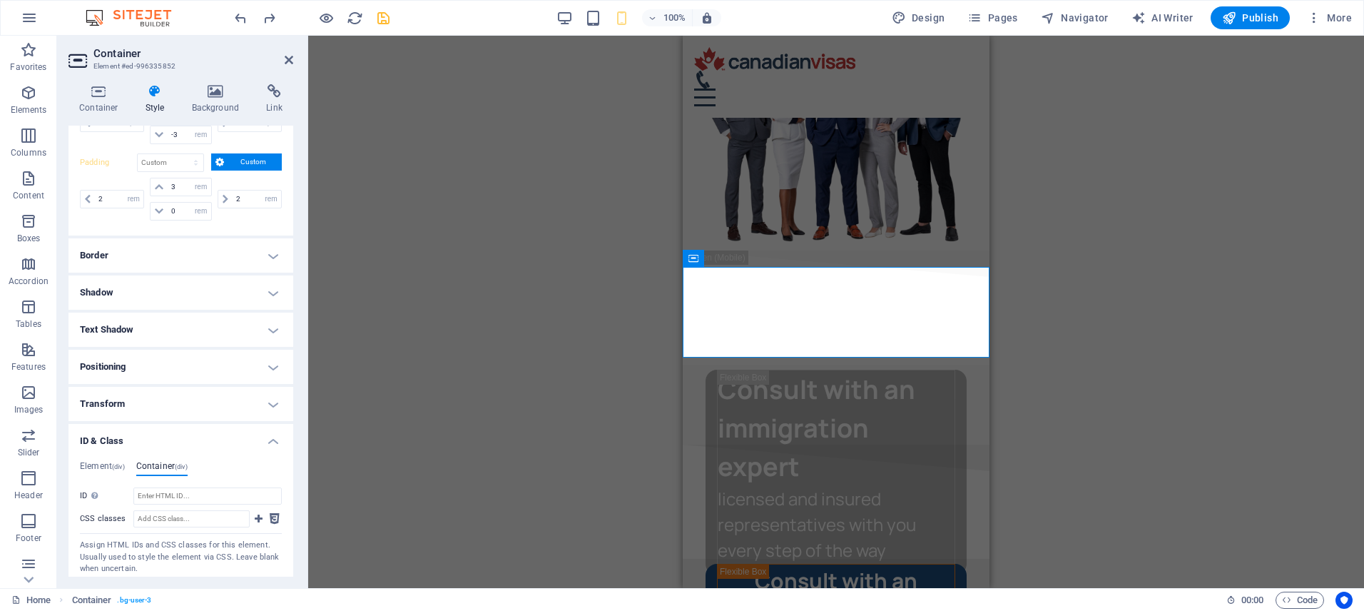
scroll to position [178, 0]
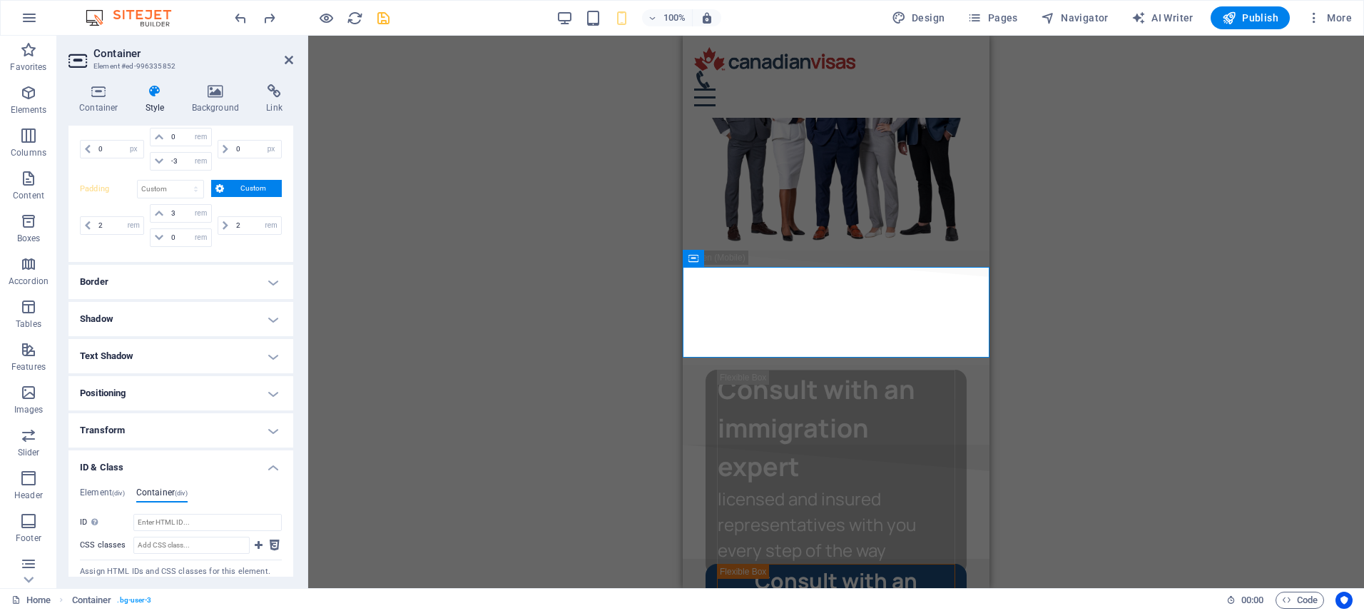
click at [148, 397] on h4 "Positioning" at bounding box center [180, 393] width 225 height 34
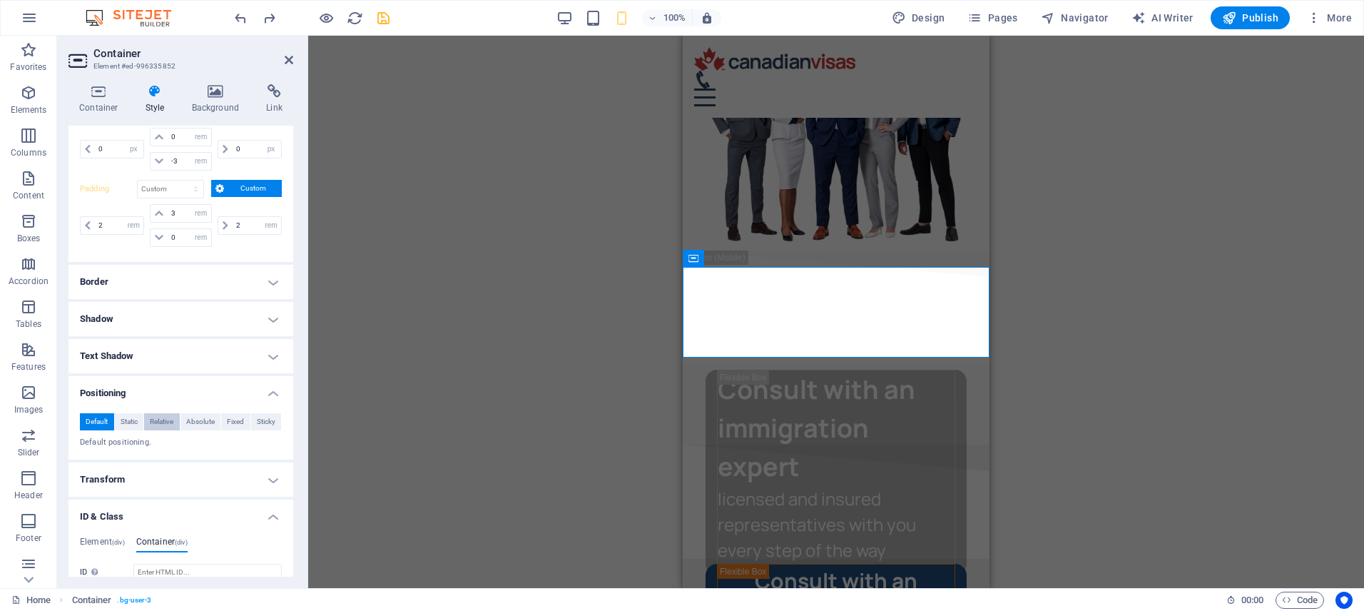
click at [163, 418] on span "Relative" at bounding box center [162, 421] width 24 height 17
click at [160, 440] on input "number" at bounding box center [146, 445] width 51 height 17
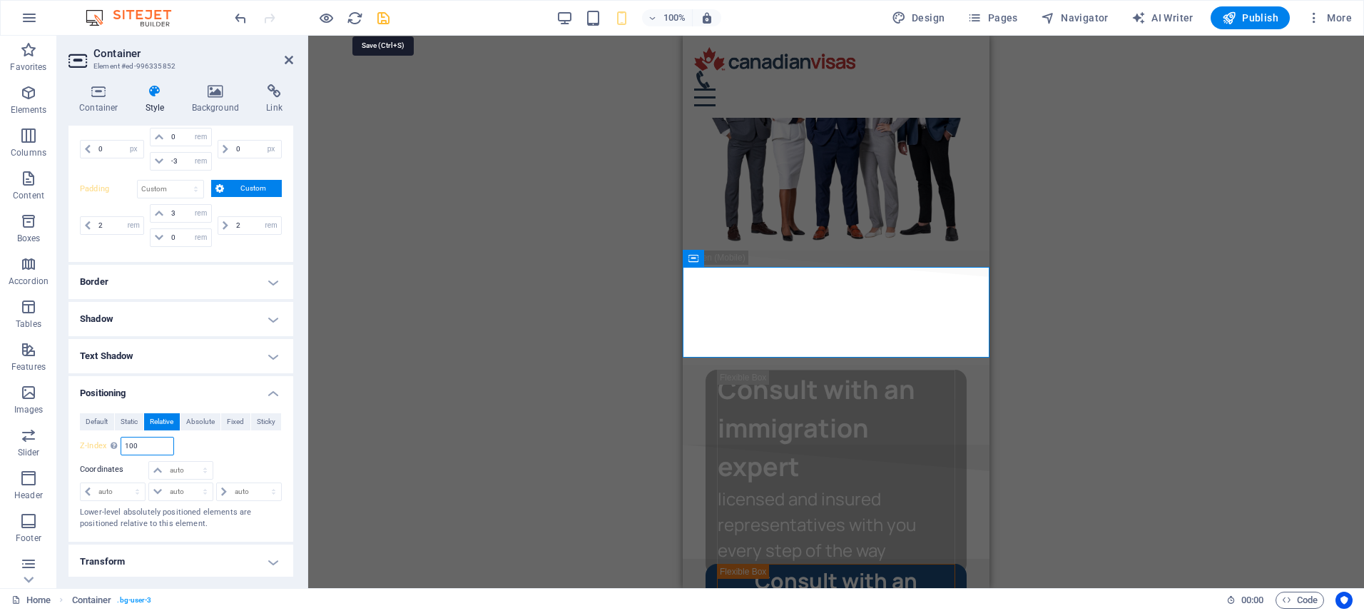
type input "100"
click at [390, 22] on icon "save" at bounding box center [383, 18] width 16 height 16
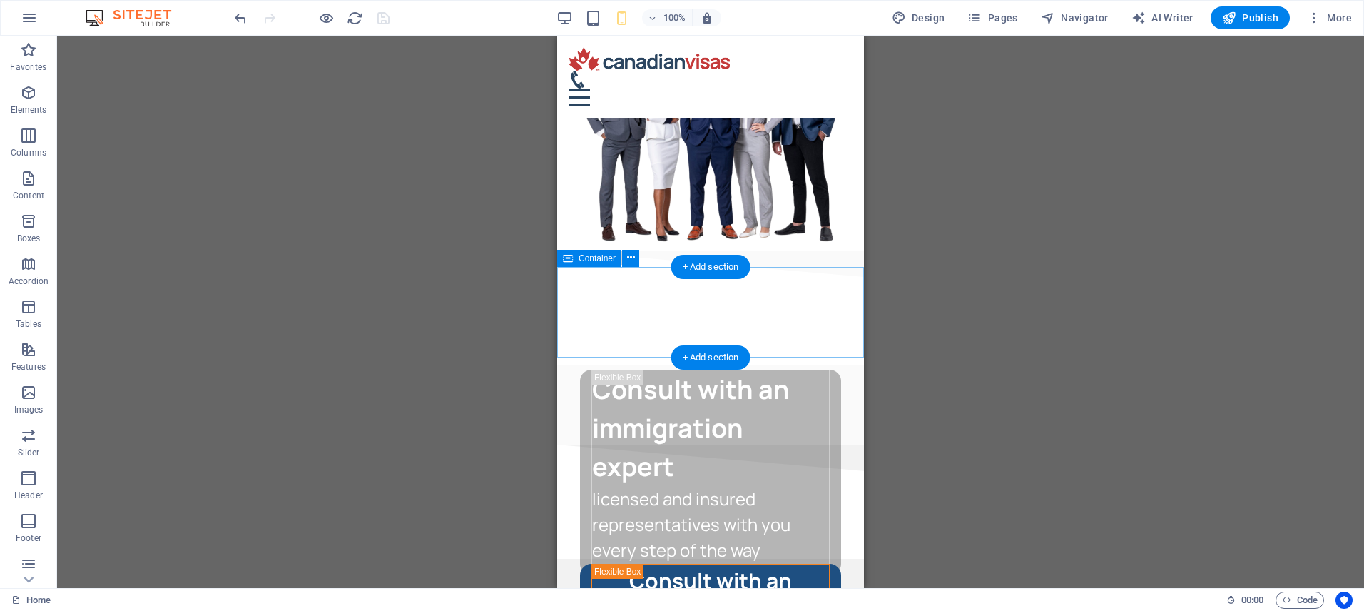
select select "px"
select select "rem"
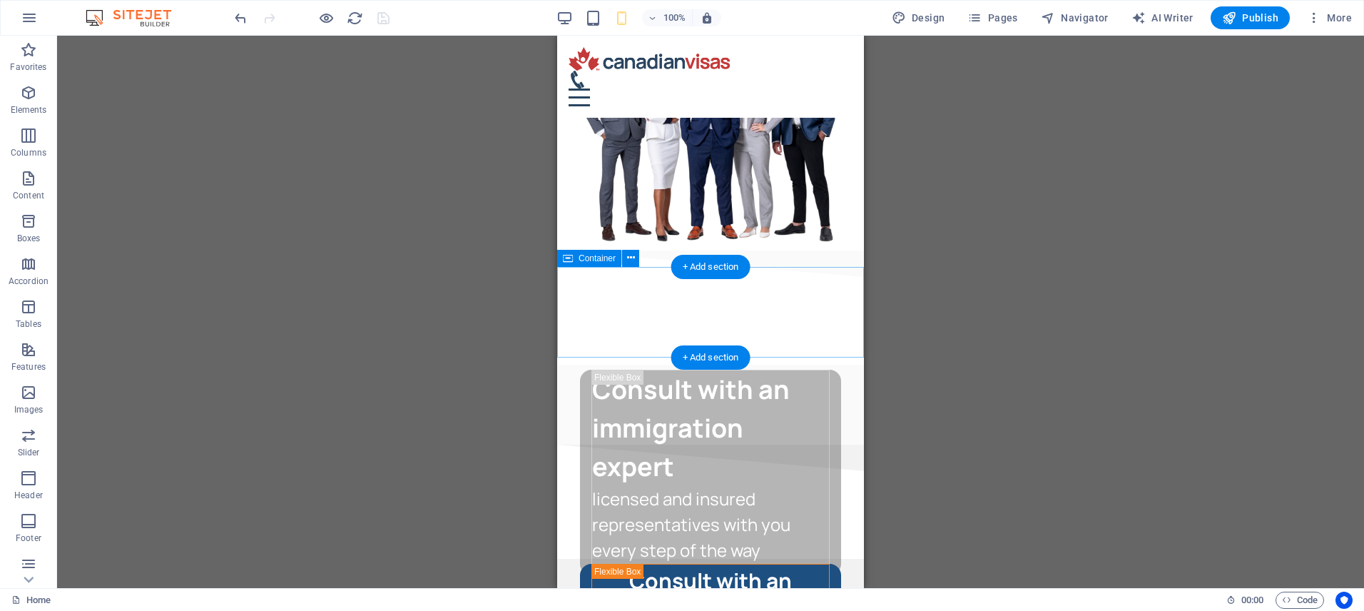
select select "px"
select select "rem"
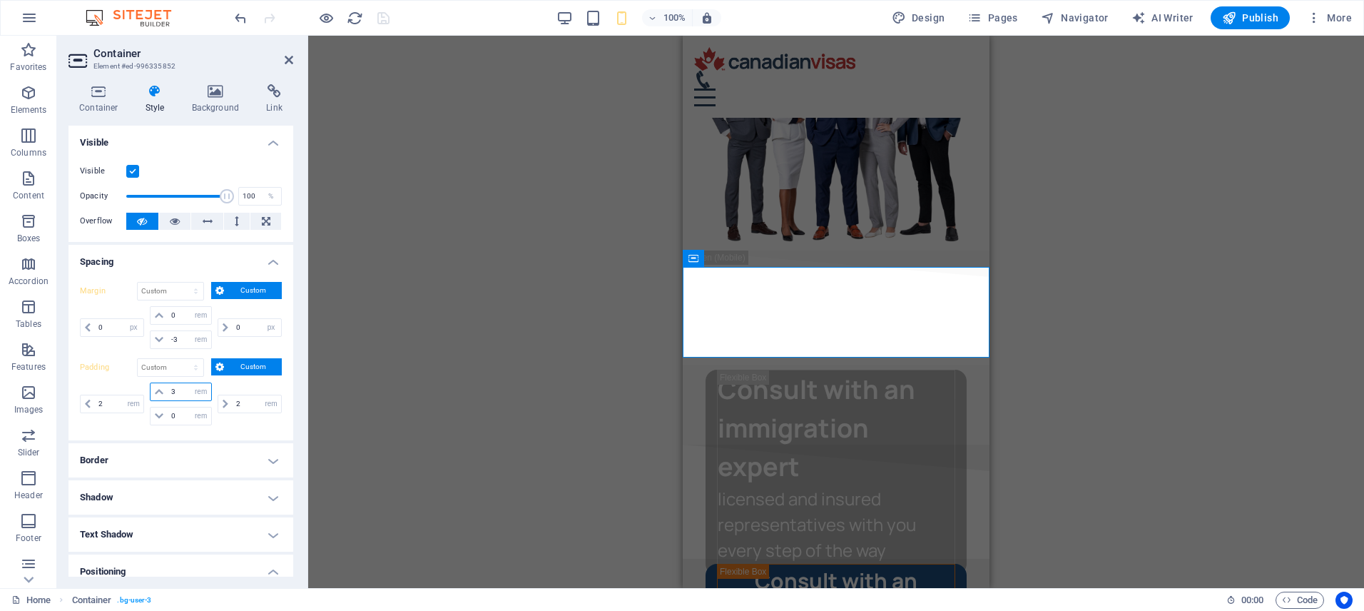
click at [184, 392] on input "3" at bounding box center [189, 391] width 43 height 17
click at [183, 392] on input "3" at bounding box center [189, 391] width 43 height 17
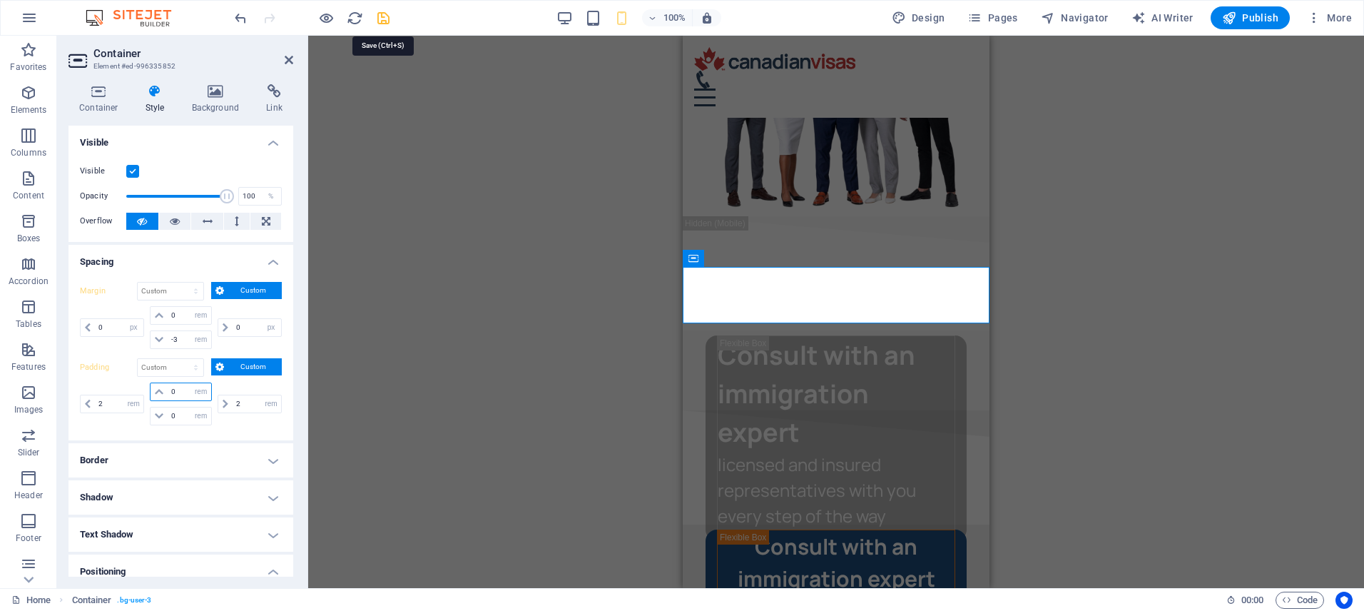
type input "0"
click at [382, 18] on icon "save" at bounding box center [383, 18] width 16 height 16
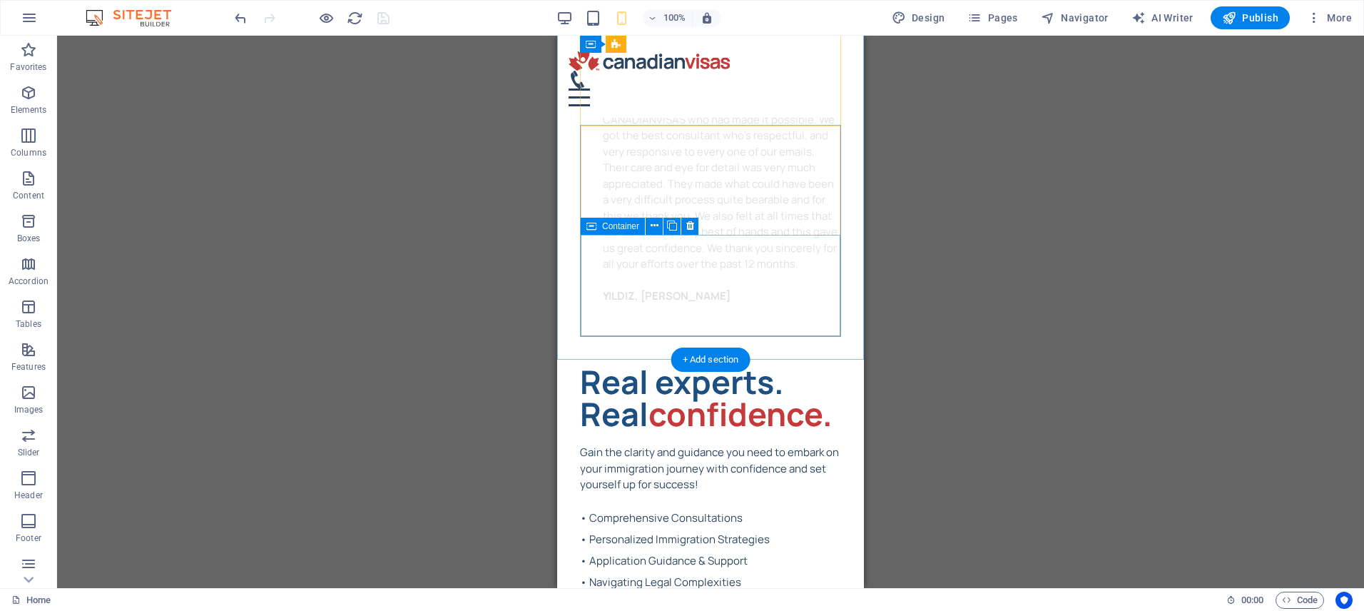
scroll to position [7189, 0]
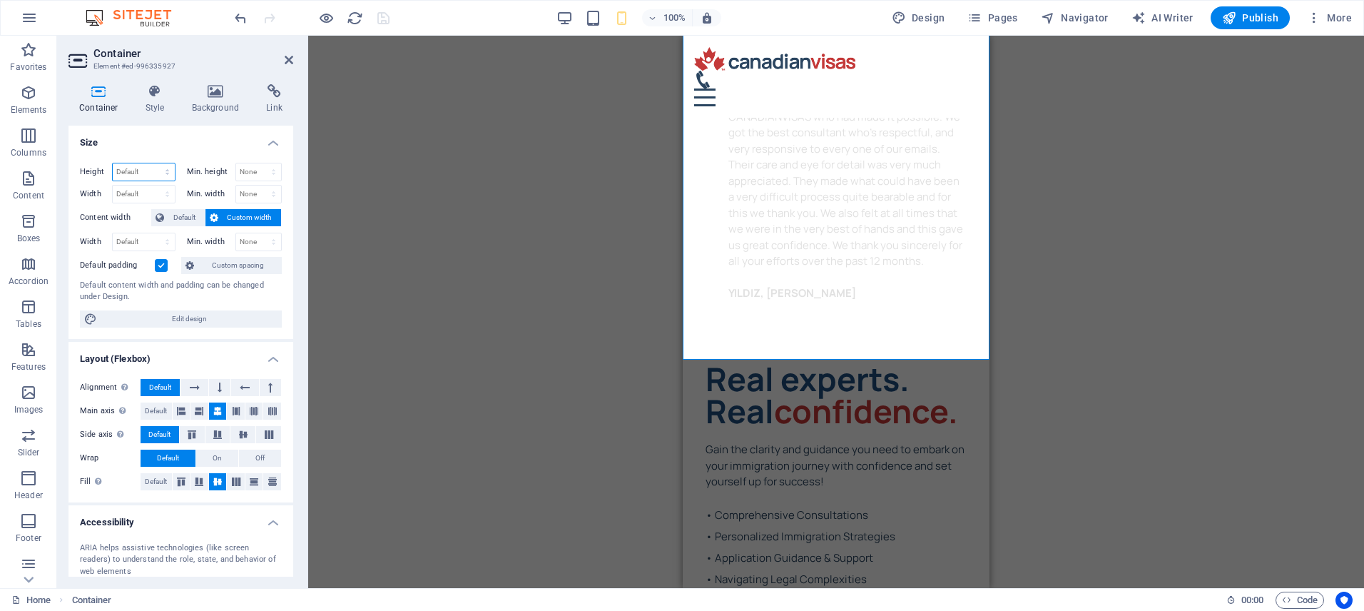
click at [147, 177] on select "Default px rem % vh vw" at bounding box center [144, 171] width 62 height 17
select select "%"
click at [153, 163] on select "Default px rem % vh vw" at bounding box center [144, 171] width 62 height 17
type input "100"
click at [379, 19] on icon "save" at bounding box center [383, 18] width 16 height 16
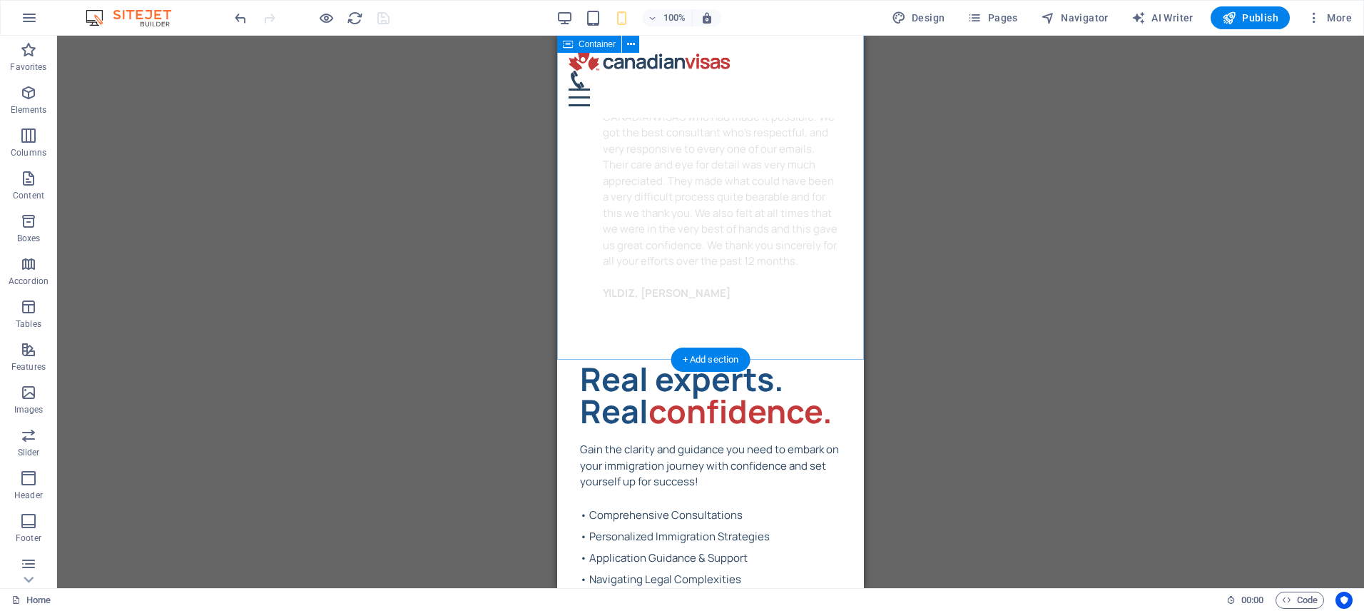
drag, startPoint x: 571, startPoint y: 221, endPoint x: 1059, endPoint y: 245, distance: 489.1
select select "%"
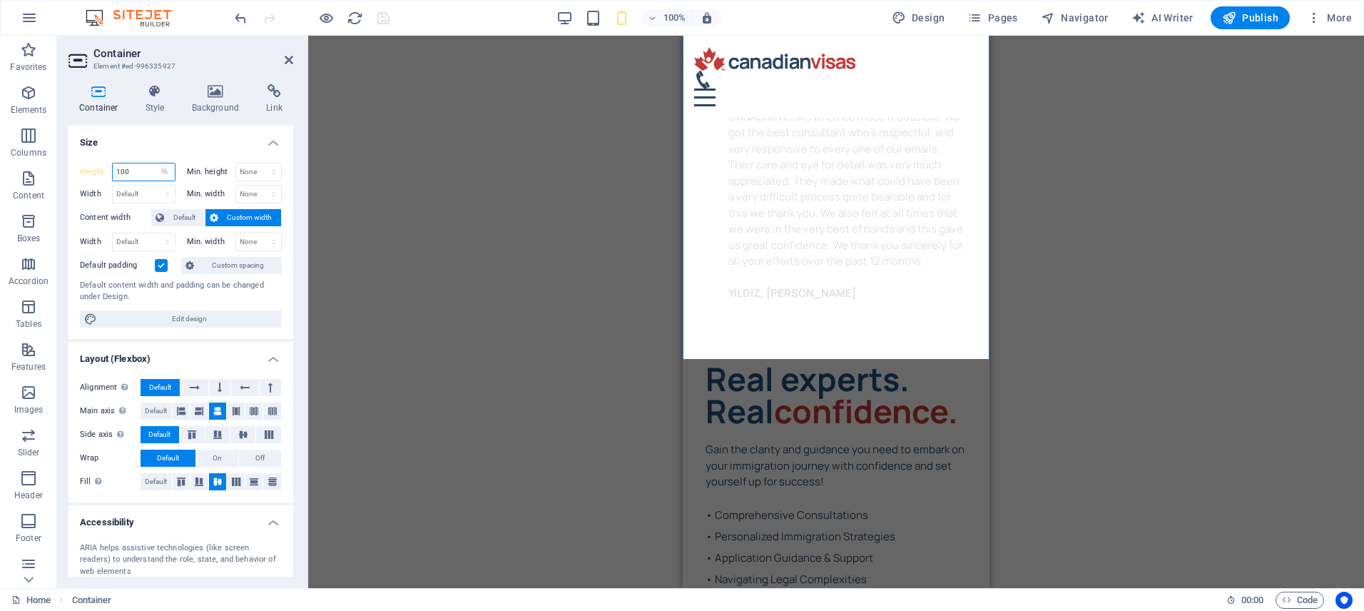
click at [143, 170] on input "100" at bounding box center [144, 171] width 62 height 17
type input "110"
click at [379, 20] on icon "save" at bounding box center [383, 18] width 16 height 16
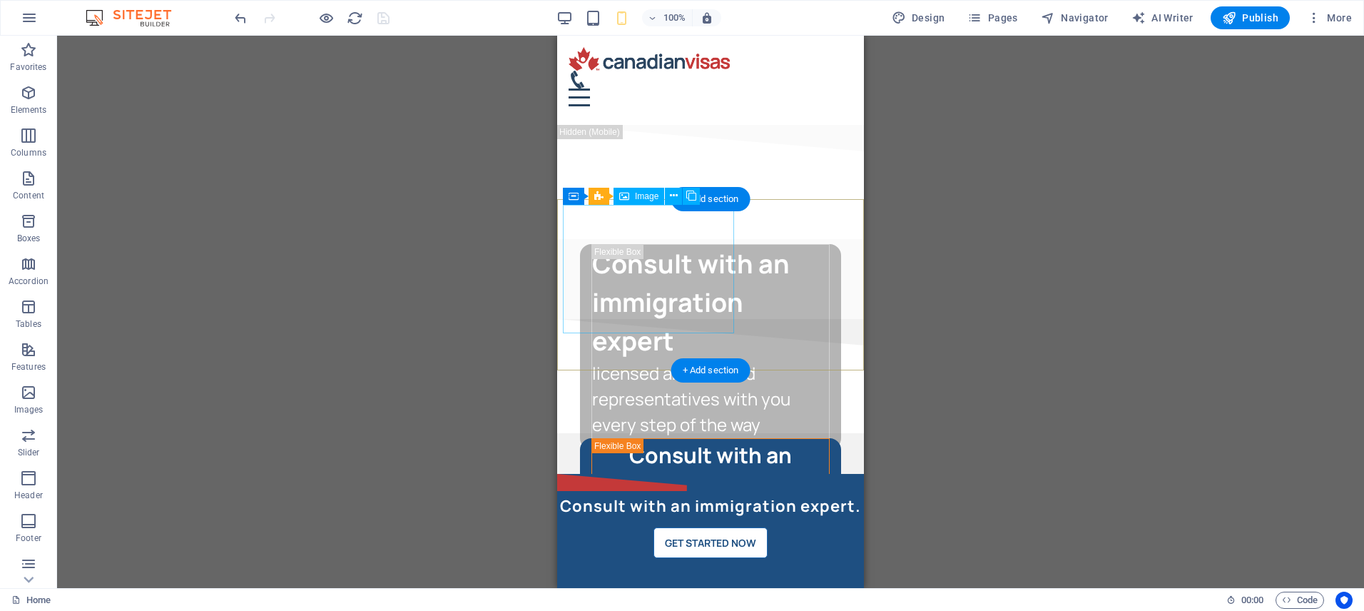
scroll to position [7908, 0]
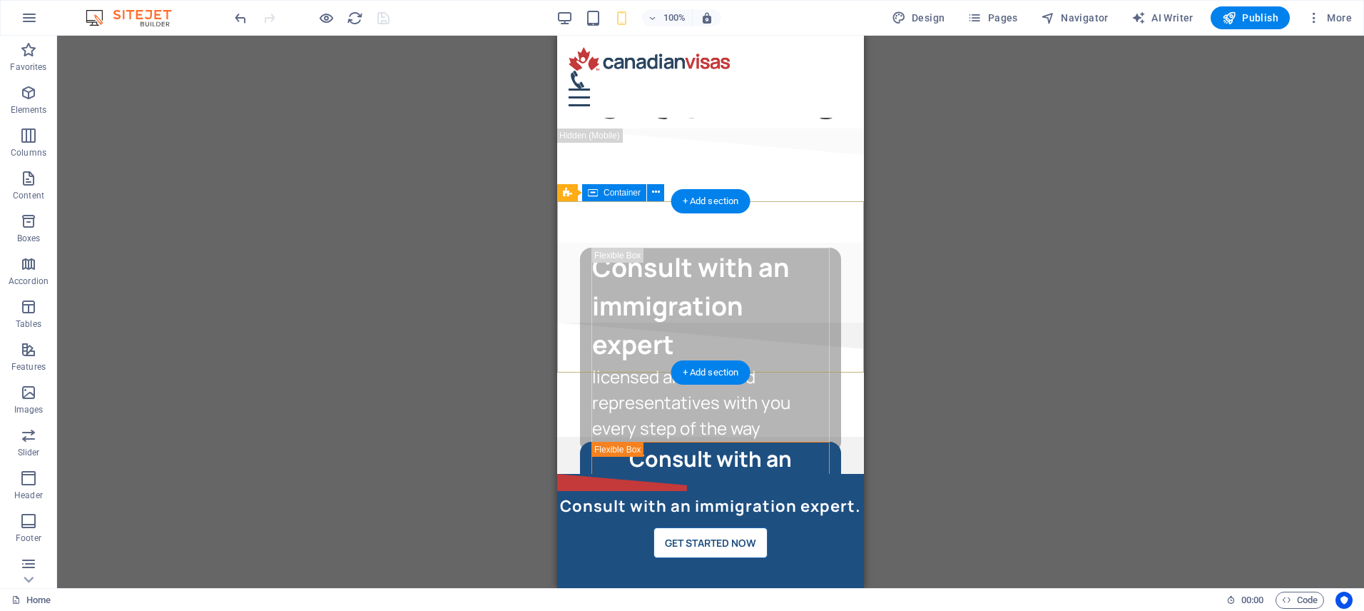
select select "rem"
select select "marquee"
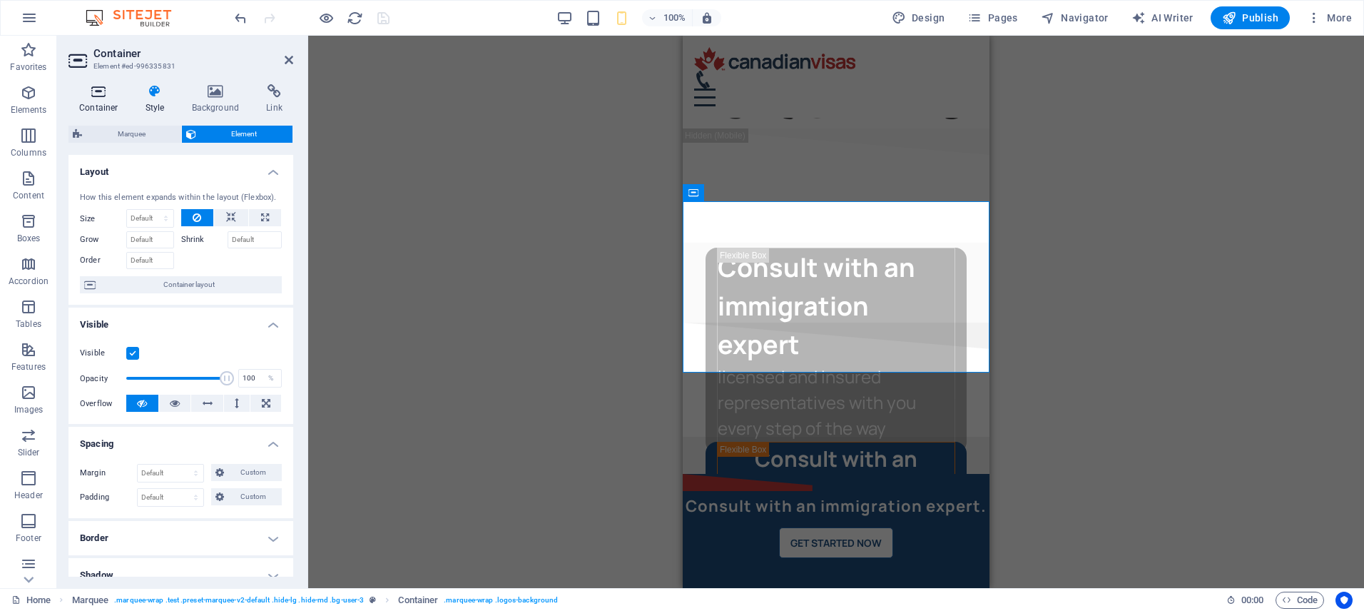
click at [106, 100] on h4 "Container" at bounding box center [101, 99] width 66 height 30
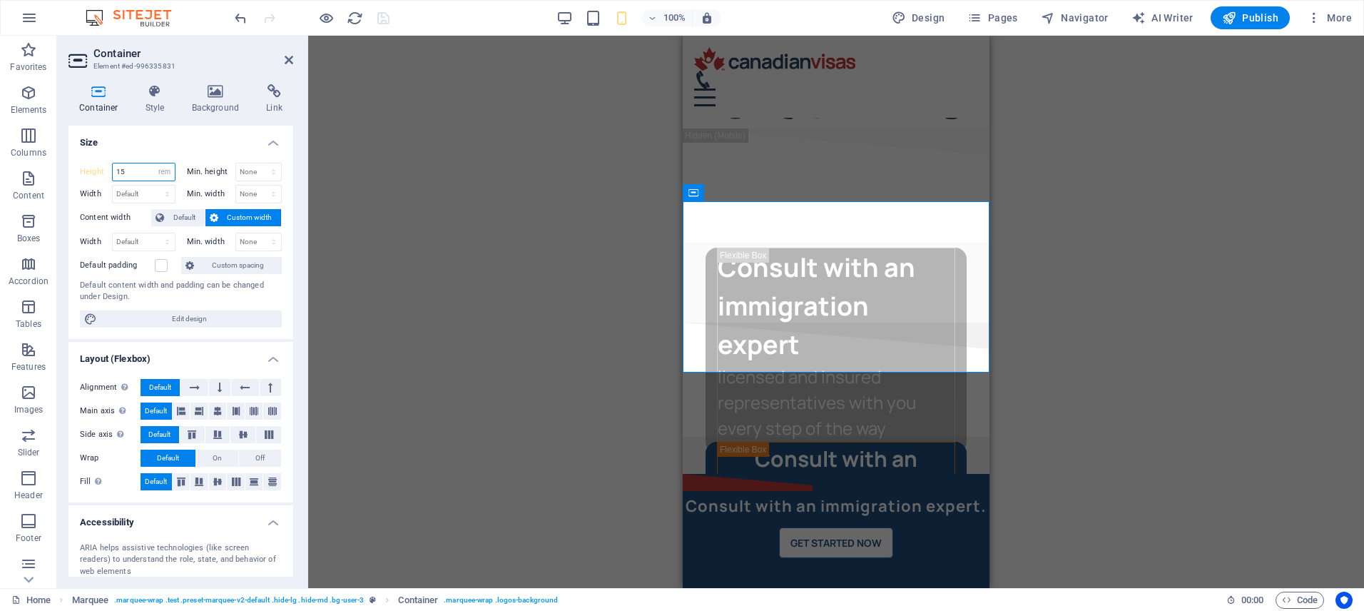
click at [143, 172] on input "15" at bounding box center [144, 171] width 62 height 17
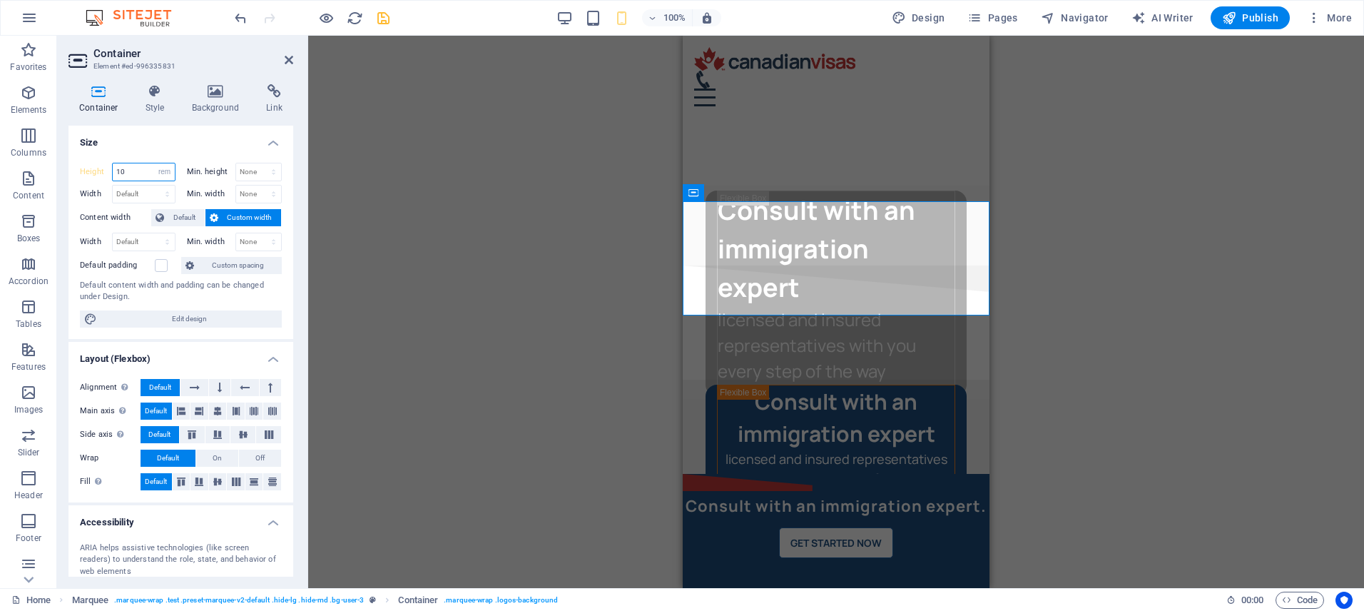
type input "10"
click at [137, 215] on label "Content width" at bounding box center [115, 217] width 71 height 17
click at [380, 20] on icon "save" at bounding box center [383, 18] width 16 height 16
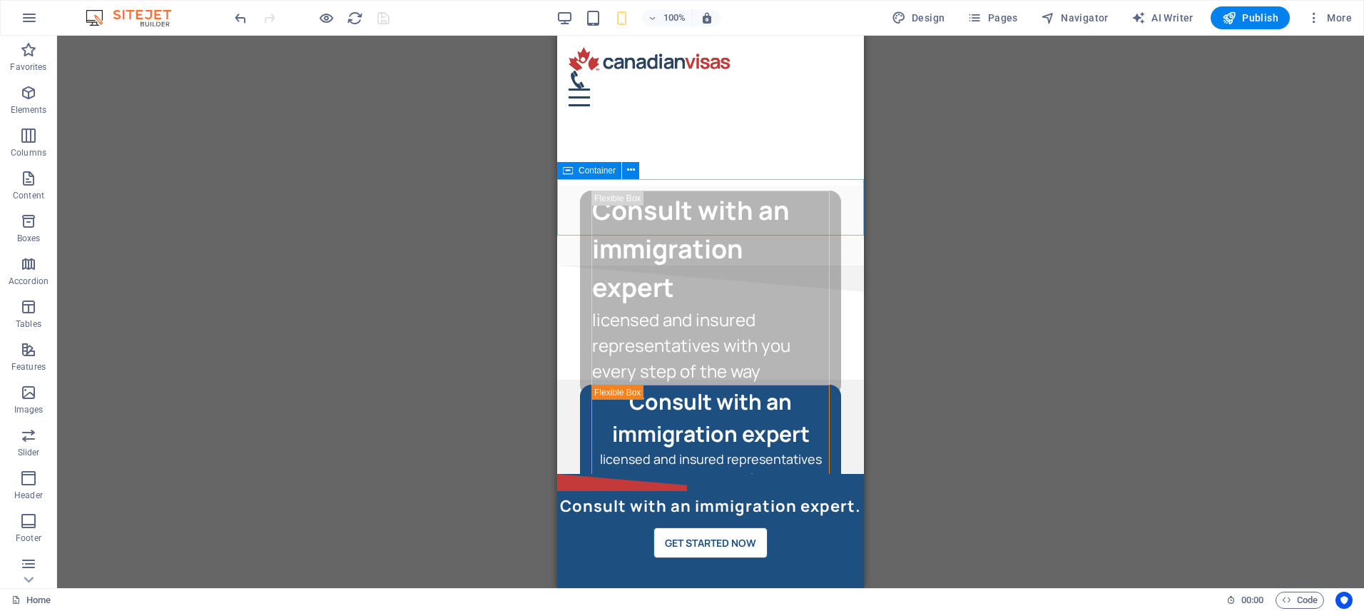
click at [572, 169] on icon at bounding box center [568, 170] width 10 height 17
select select "px"
select select "rem"
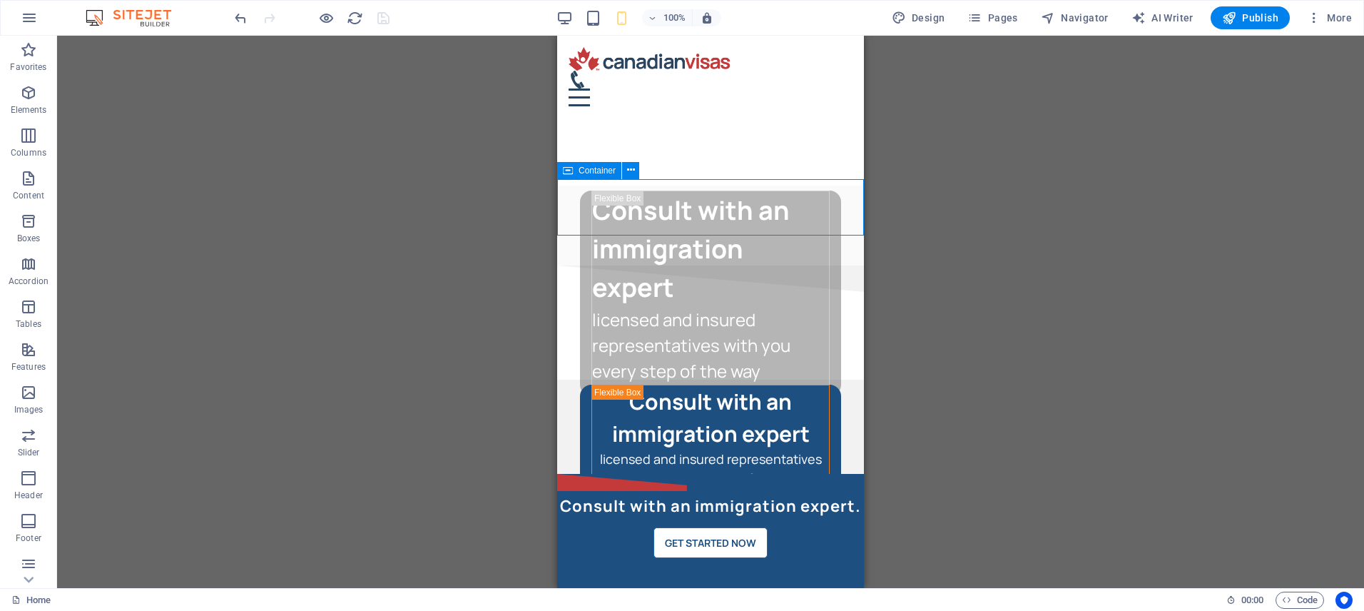
select select "px"
select select "rem"
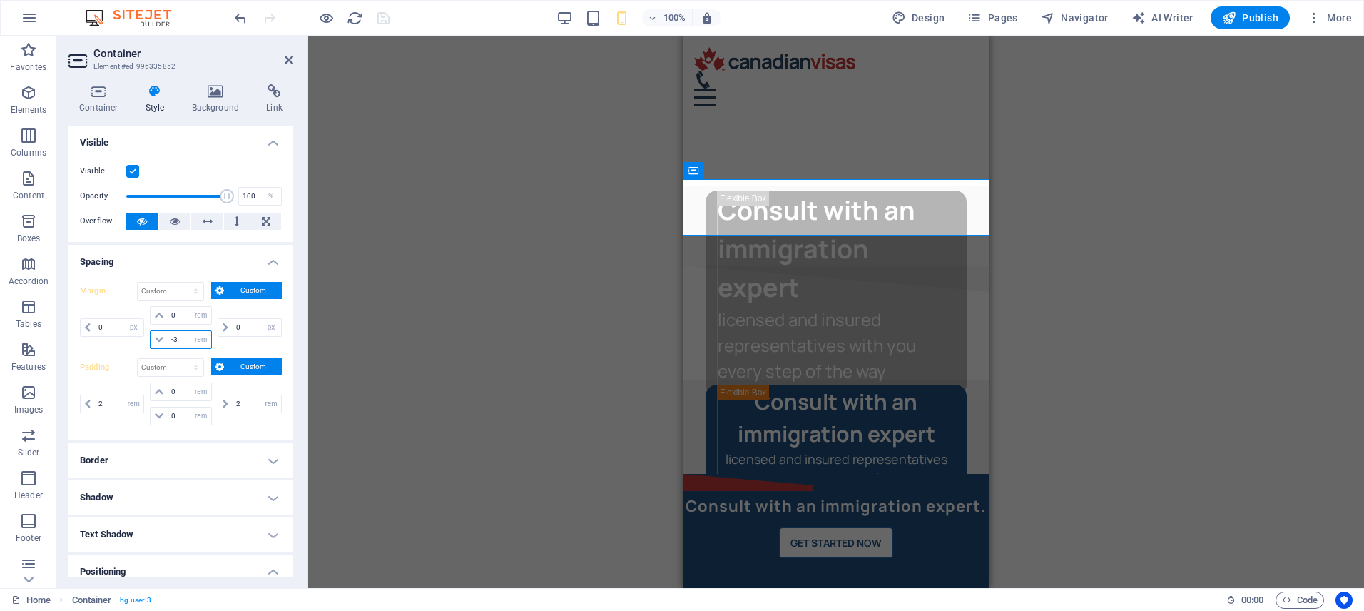
drag, startPoint x: 185, startPoint y: 340, endPoint x: 173, endPoint y: 342, distance: 11.6
click at [173, 342] on input "-3" at bounding box center [189, 339] width 43 height 17
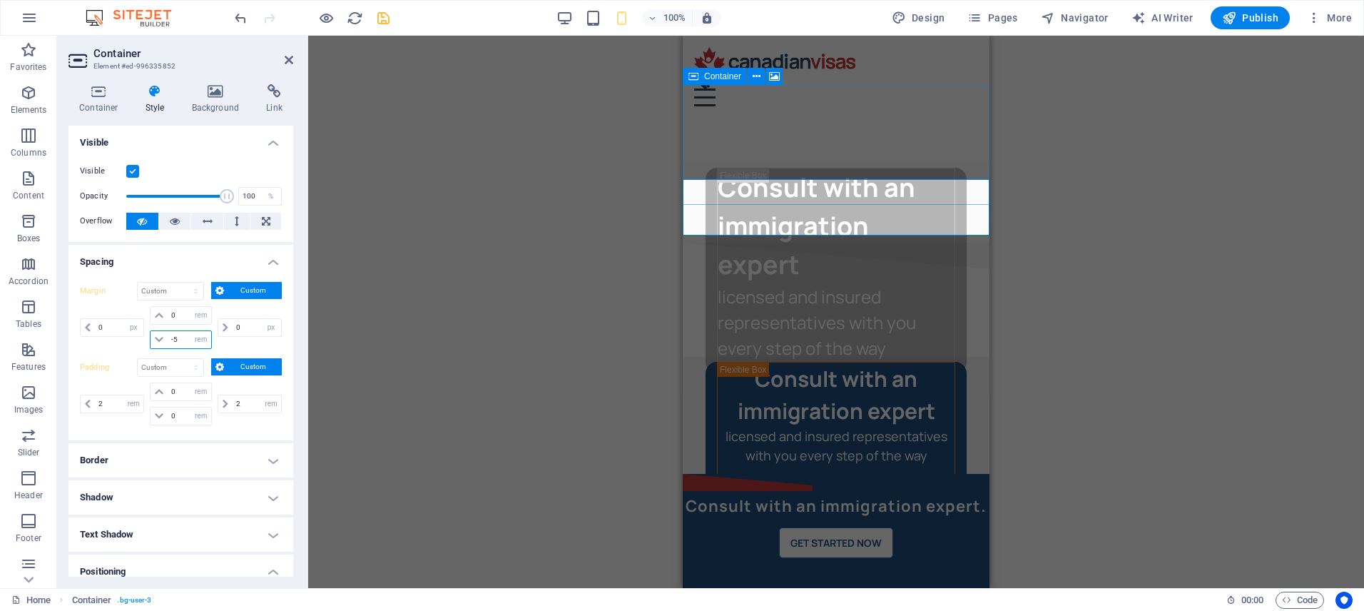
type input "-5"
select select "rem"
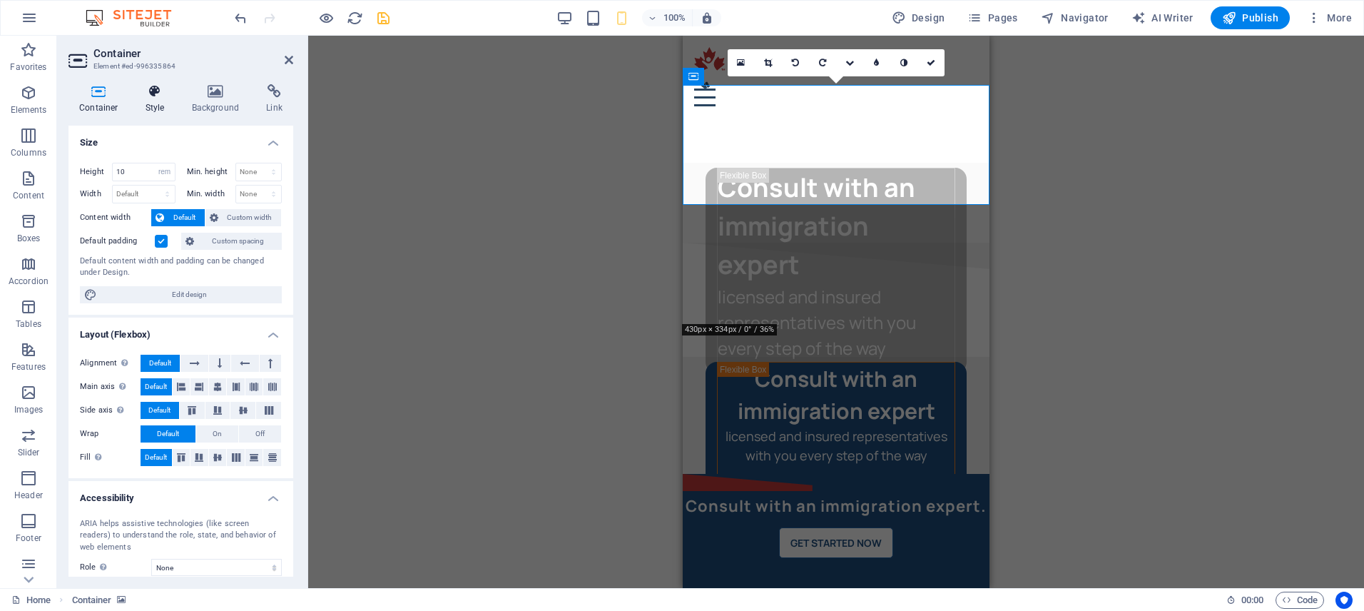
click at [156, 101] on h4 "Style" at bounding box center [158, 99] width 46 height 30
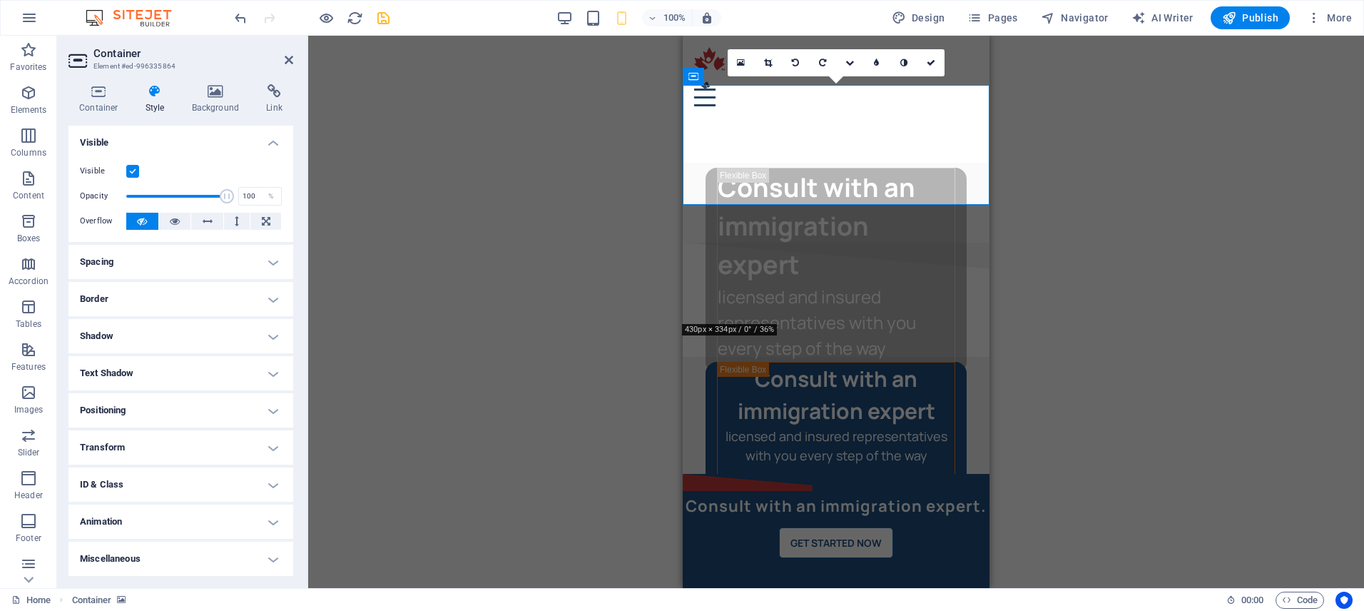
click at [127, 262] on h4 "Spacing" at bounding box center [180, 262] width 225 height 34
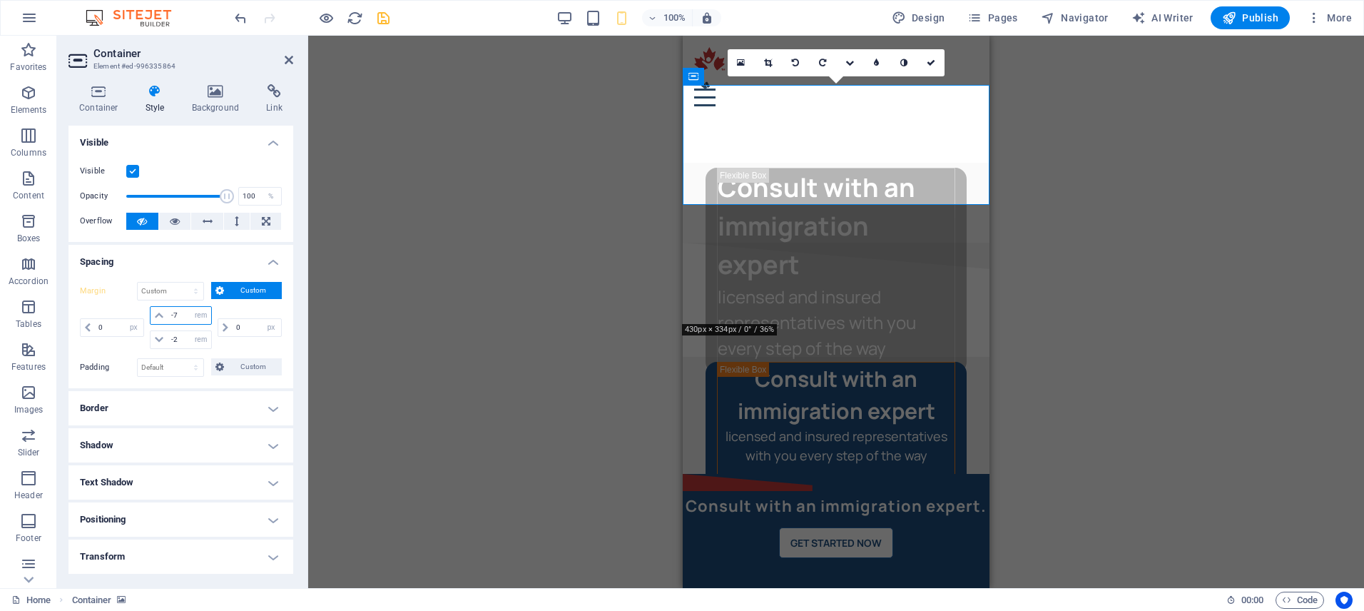
drag, startPoint x: 183, startPoint y: 312, endPoint x: 174, endPoint y: 315, distance: 9.5
click at [174, 315] on input "-7" at bounding box center [189, 315] width 43 height 17
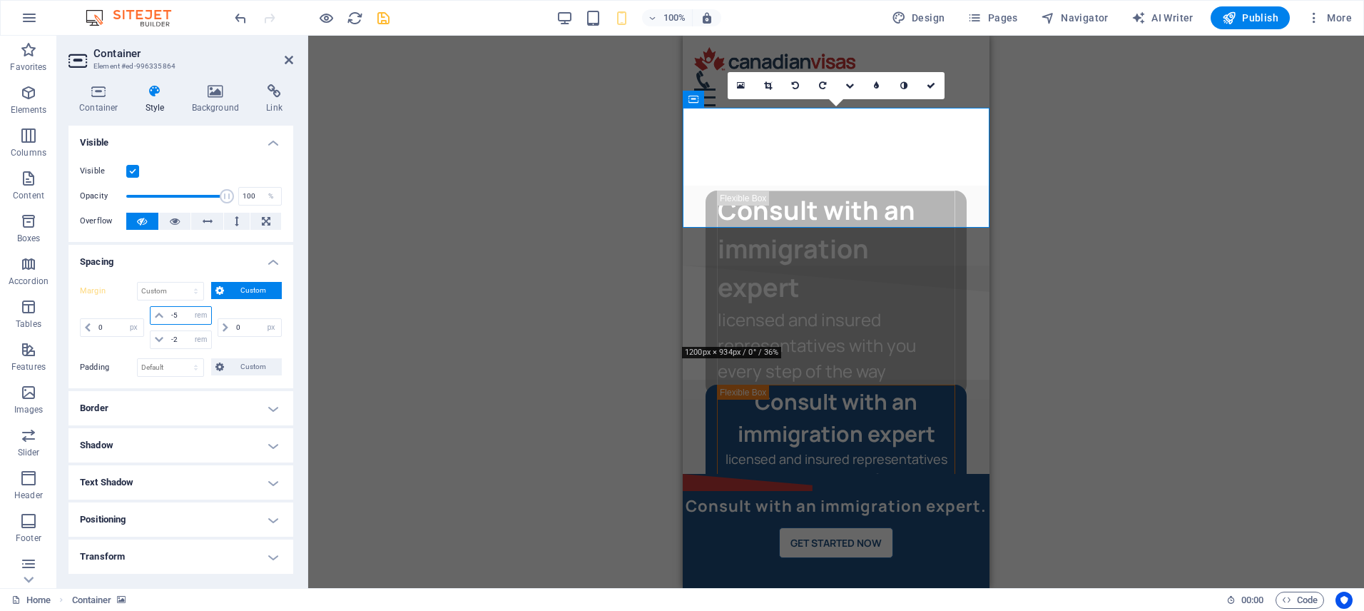
type input "-5"
click at [385, 20] on icon "save" at bounding box center [383, 18] width 16 height 16
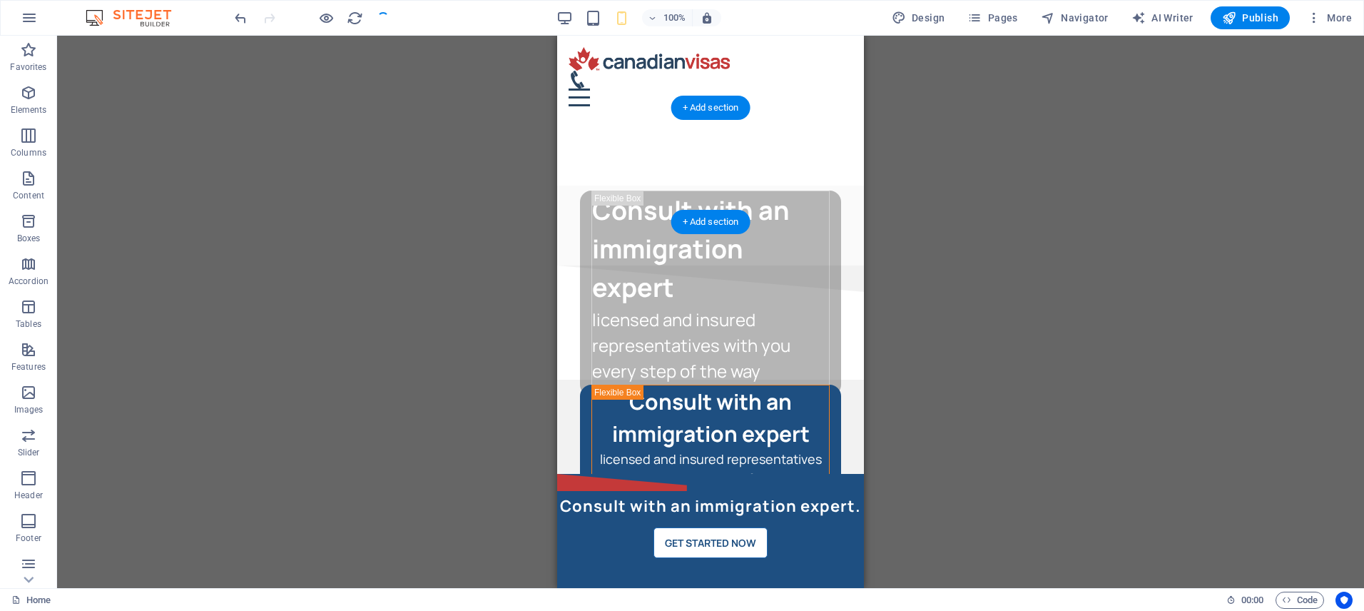
select select "px"
select select "rem"
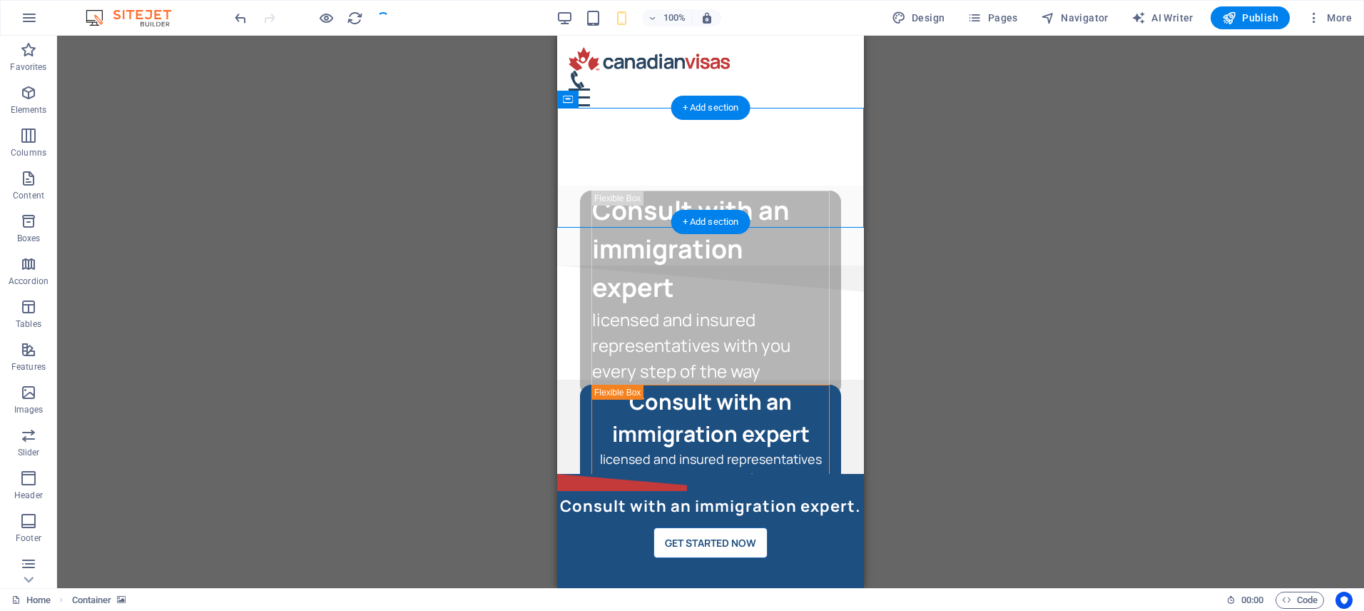
select select "px"
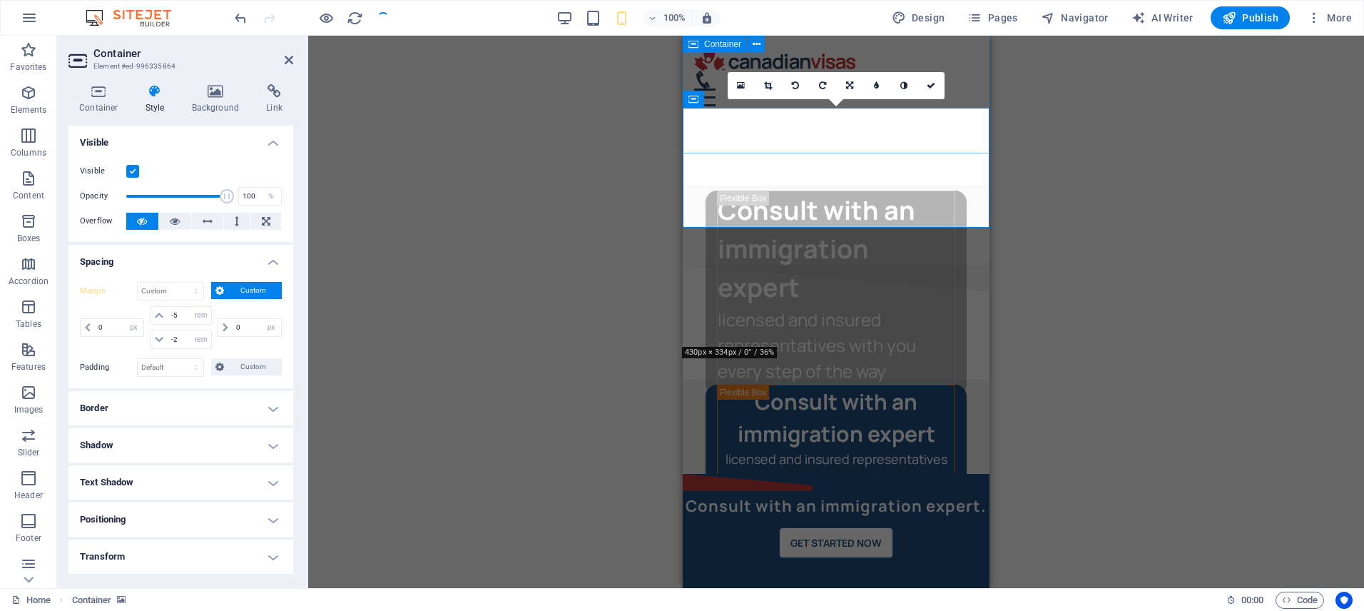
select select "rem"
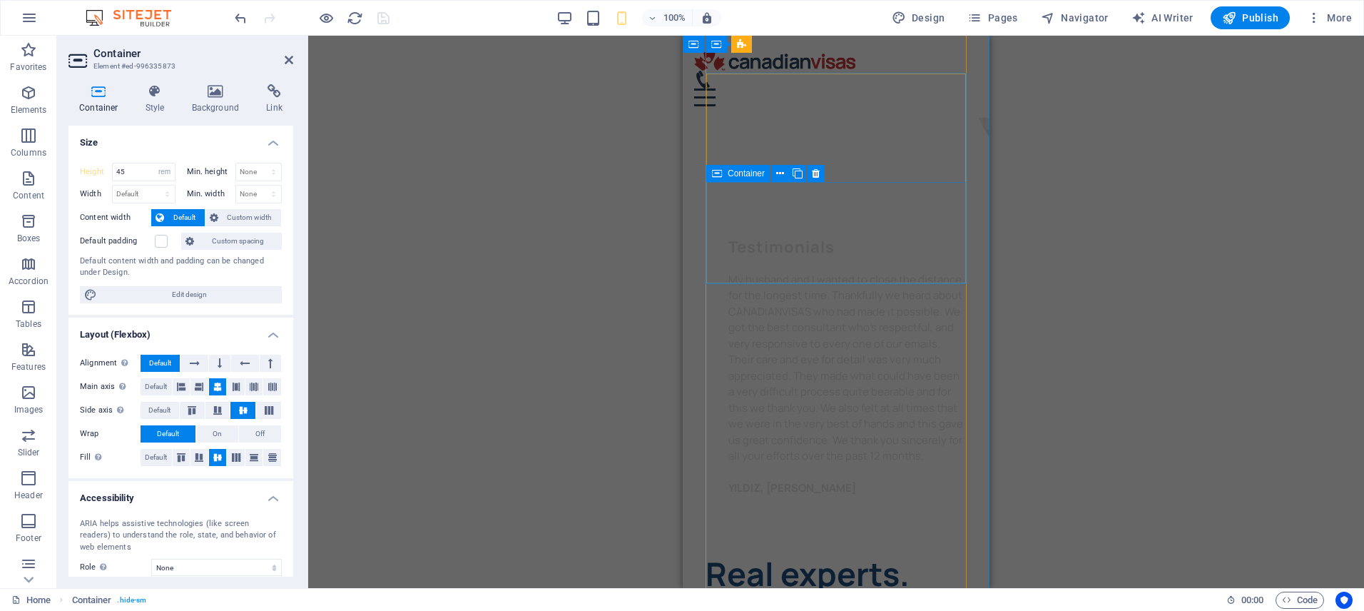
scroll to position [6941, 0]
select select "%"
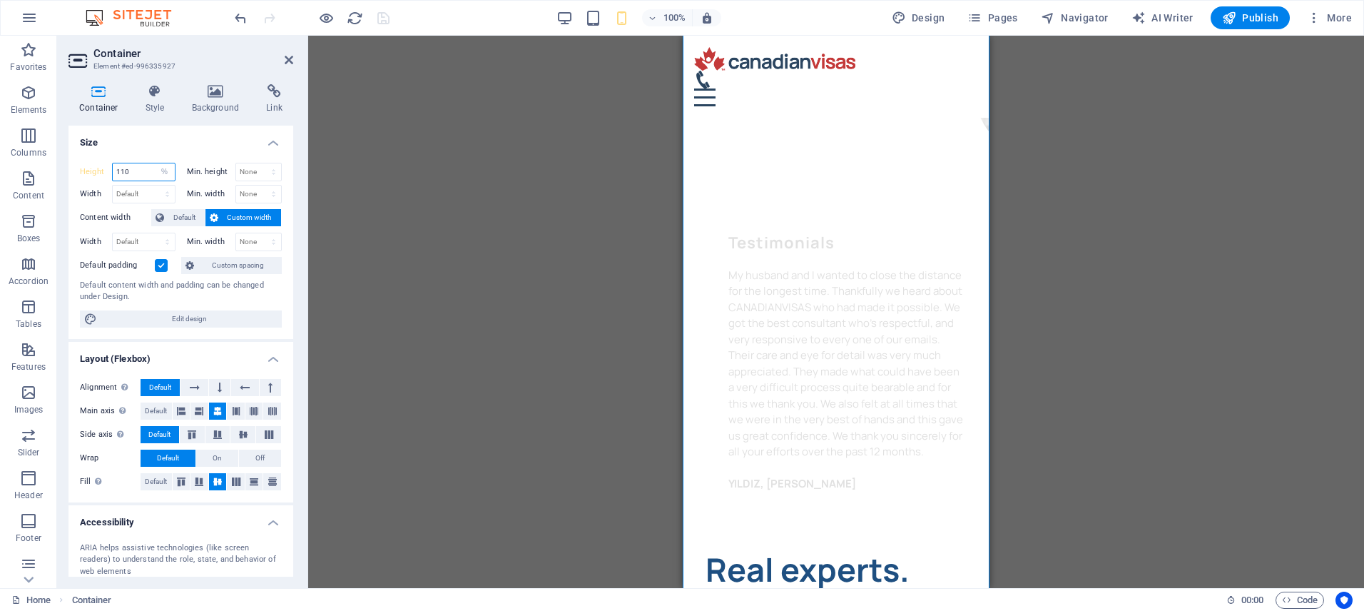
click at [144, 170] on input "110" at bounding box center [144, 171] width 62 height 17
type input "100"
click at [154, 86] on icon at bounding box center [155, 91] width 41 height 14
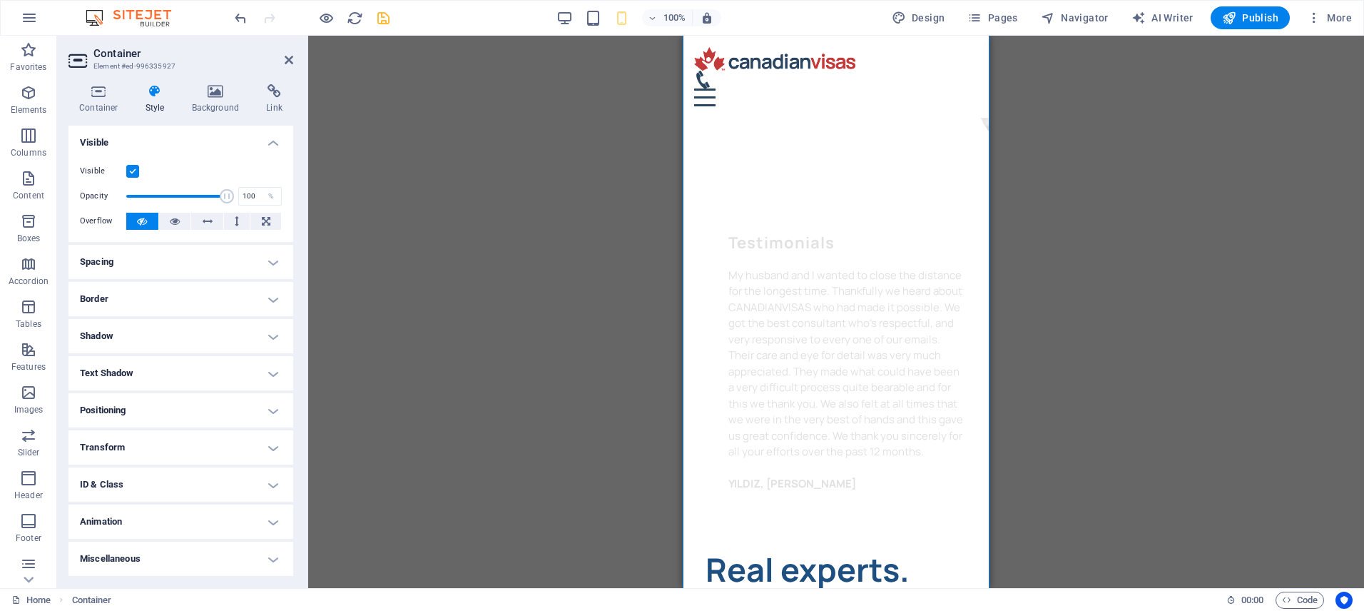
click at [160, 261] on h4 "Spacing" at bounding box center [180, 262] width 225 height 34
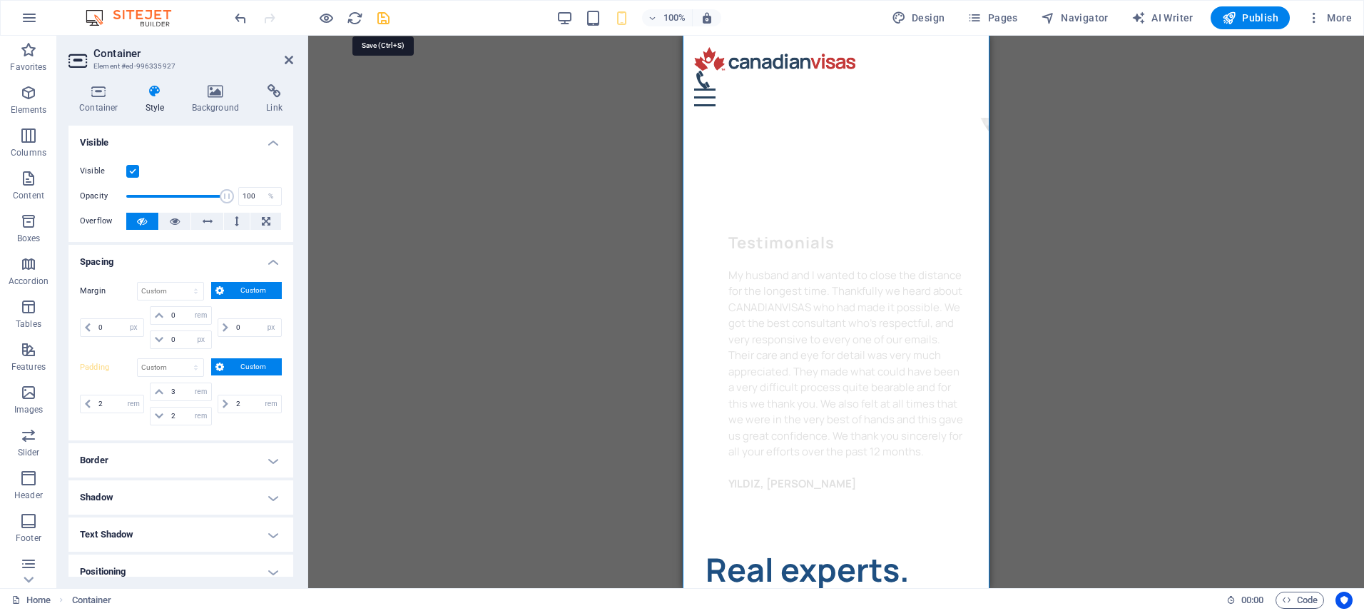
click at [384, 18] on icon "save" at bounding box center [383, 18] width 16 height 16
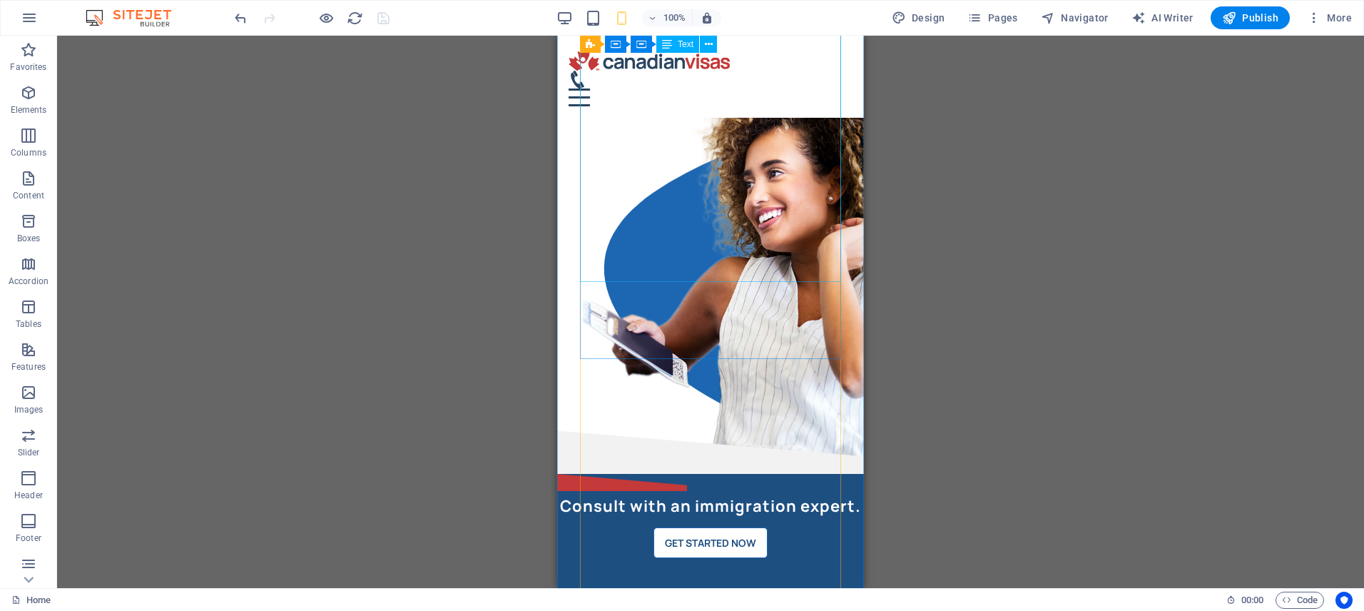
scroll to position [0, 0]
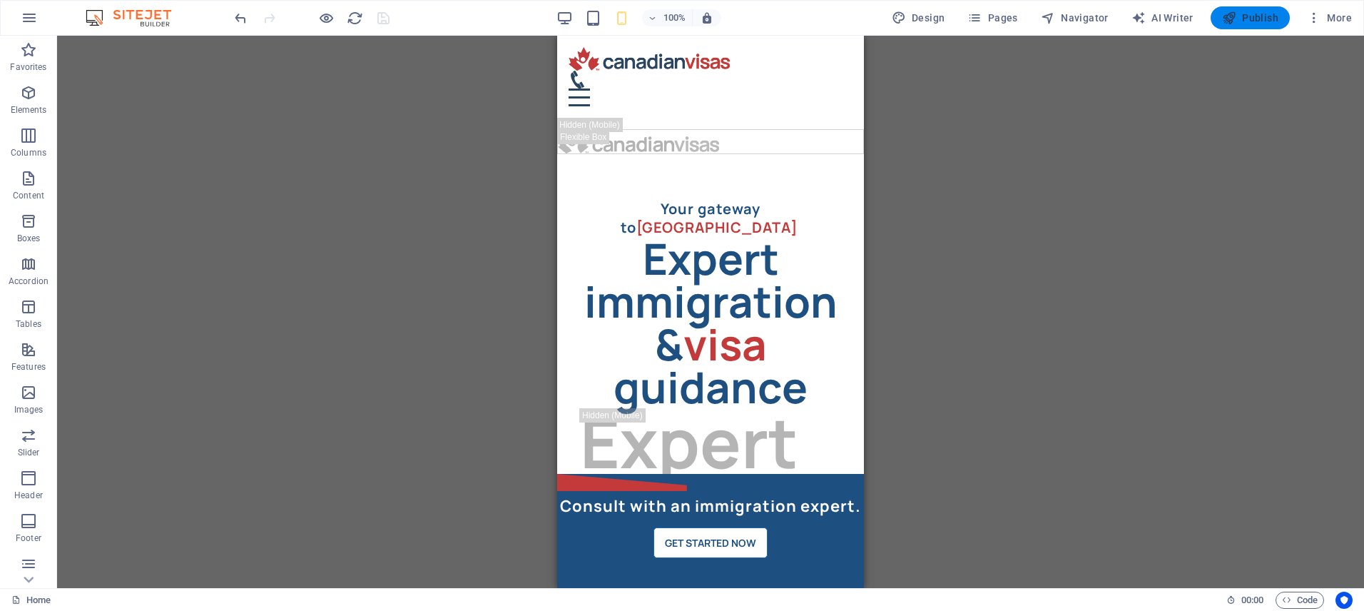
click at [1259, 18] on span "Publish" at bounding box center [1250, 18] width 56 height 14
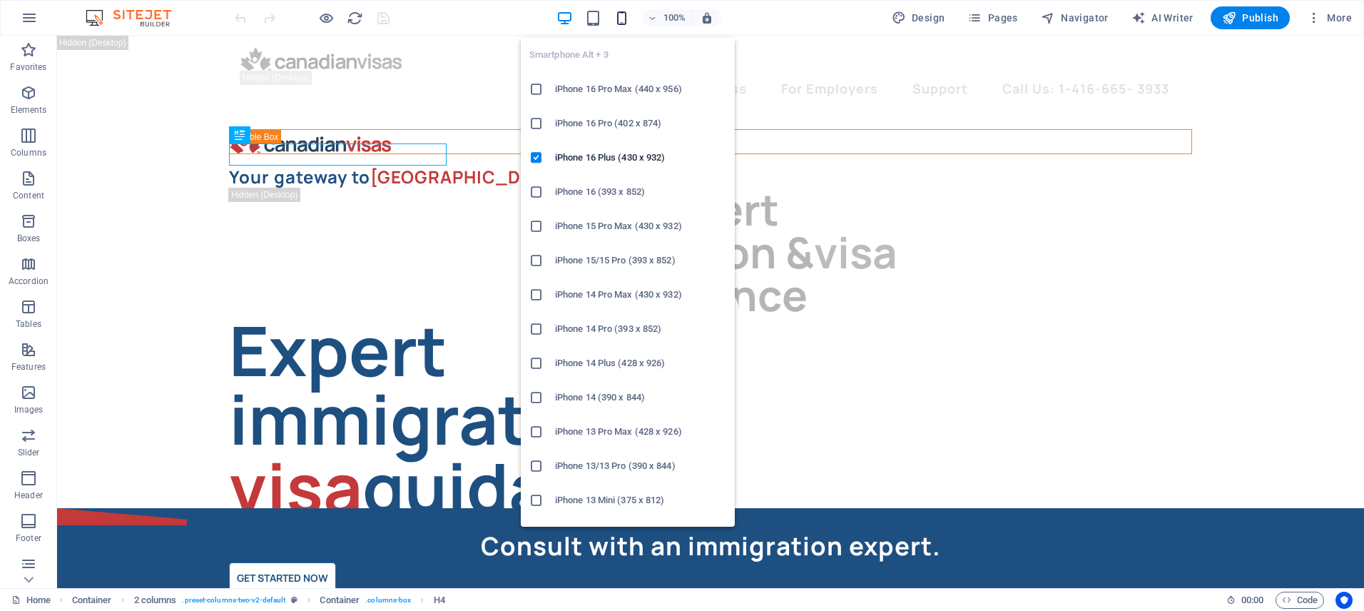
click at [628, 17] on icon "button" at bounding box center [621, 18] width 16 height 16
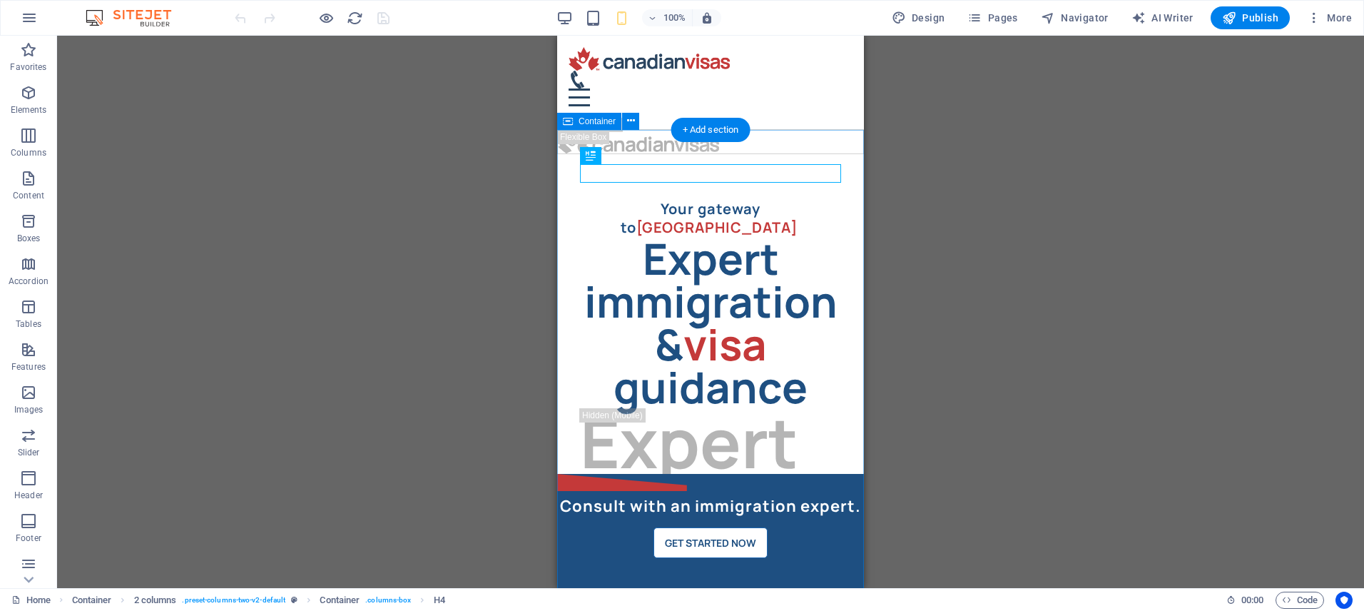
select select "%"
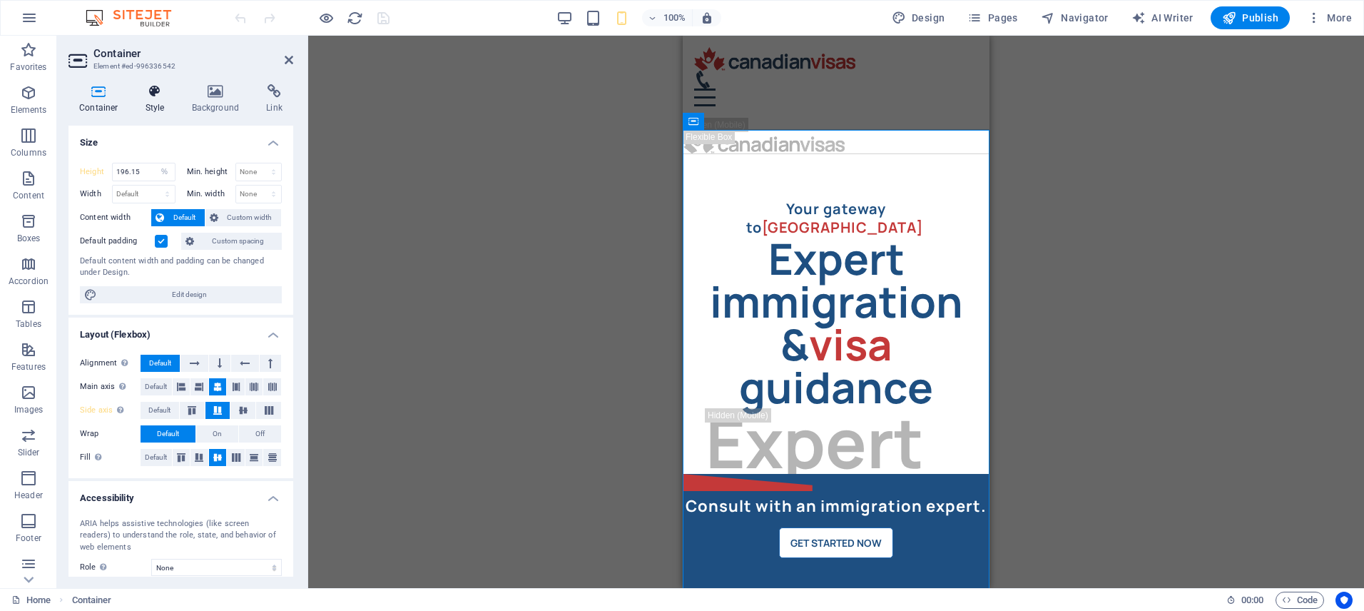
click at [150, 91] on icon at bounding box center [155, 91] width 41 height 14
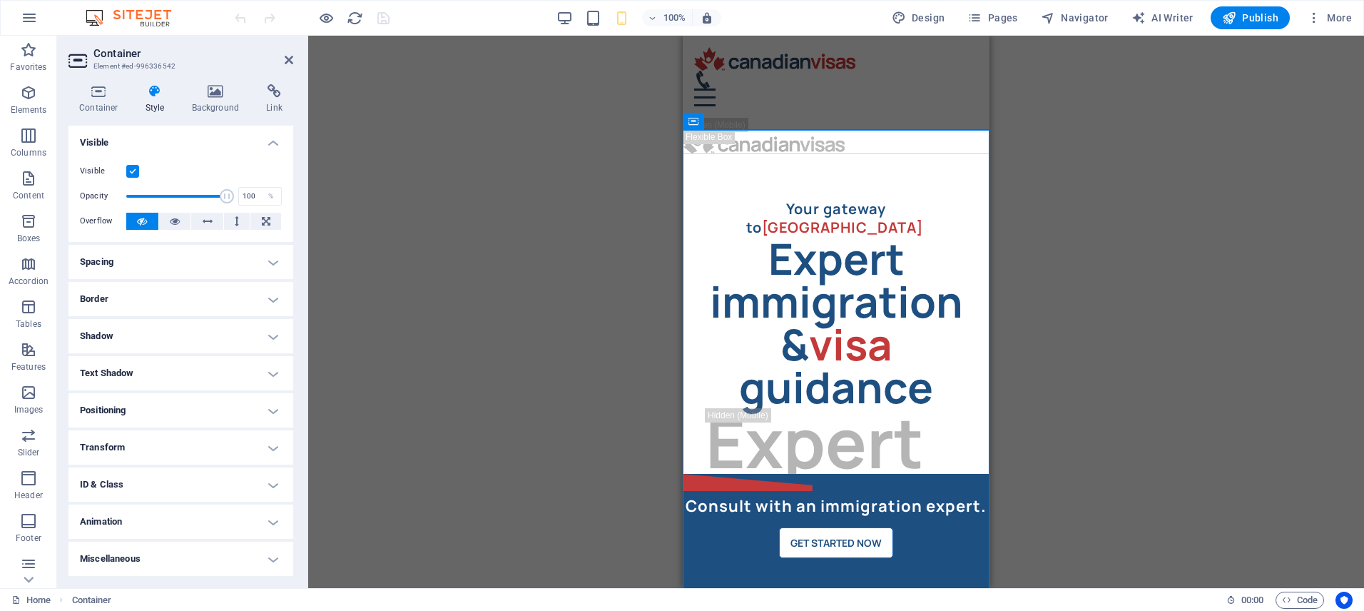
click at [215, 265] on h4 "Spacing" at bounding box center [180, 262] width 225 height 34
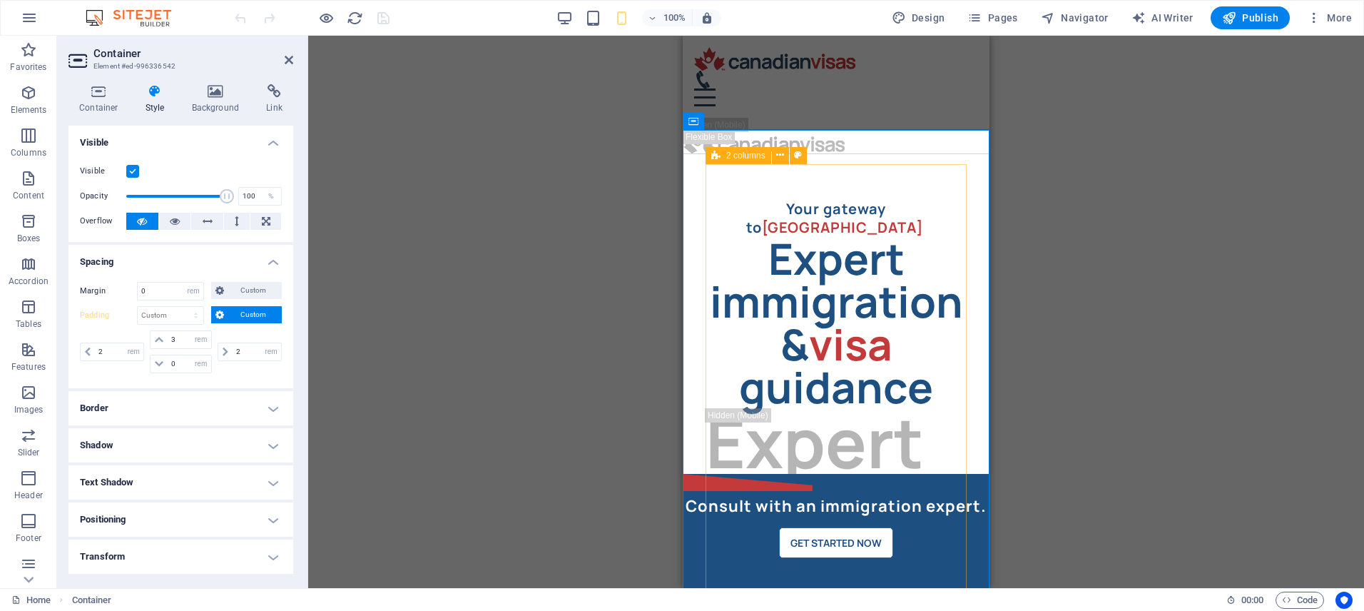
click at [720, 155] on div "2 columns" at bounding box center [738, 155] width 66 height 17
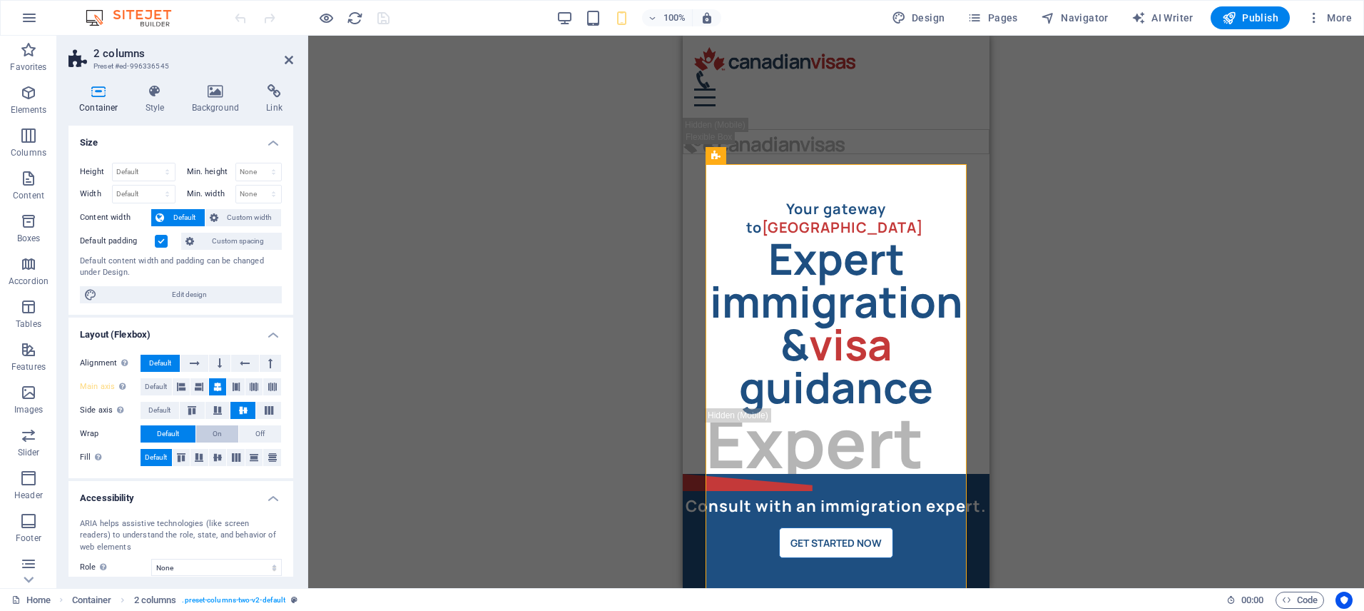
click at [223, 432] on button "On" at bounding box center [217, 433] width 42 height 17
click at [377, 14] on icon "save" at bounding box center [383, 18] width 16 height 16
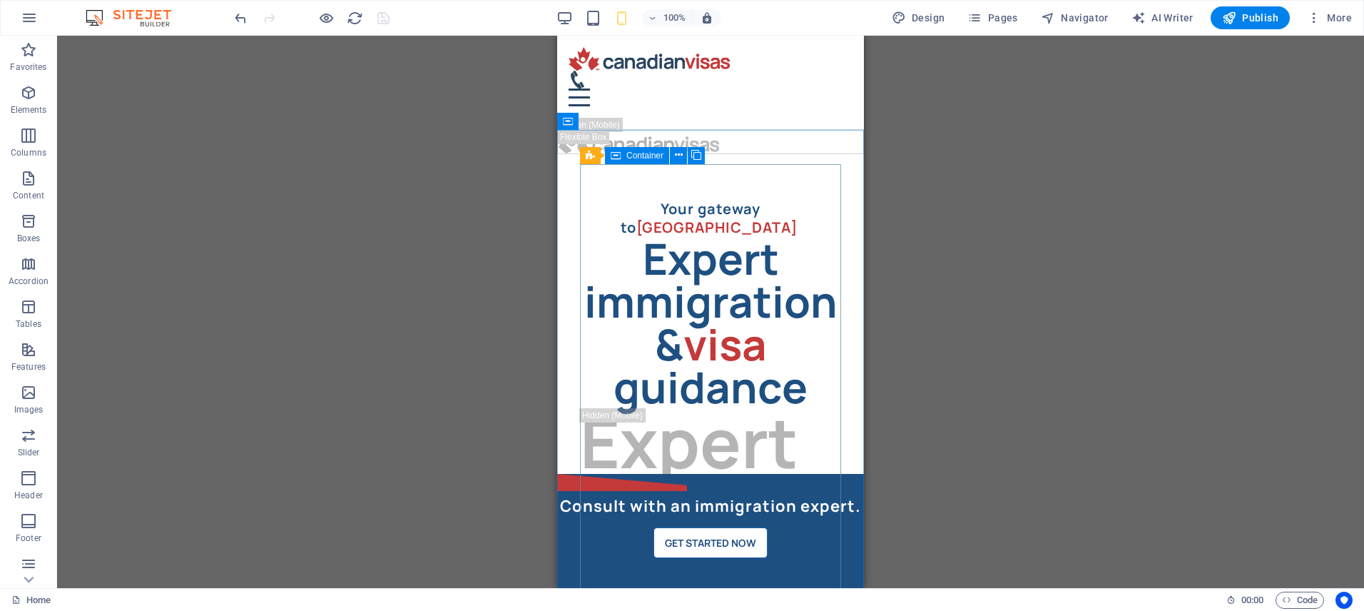
click at [629, 155] on span "Container" at bounding box center [644, 155] width 37 height 9
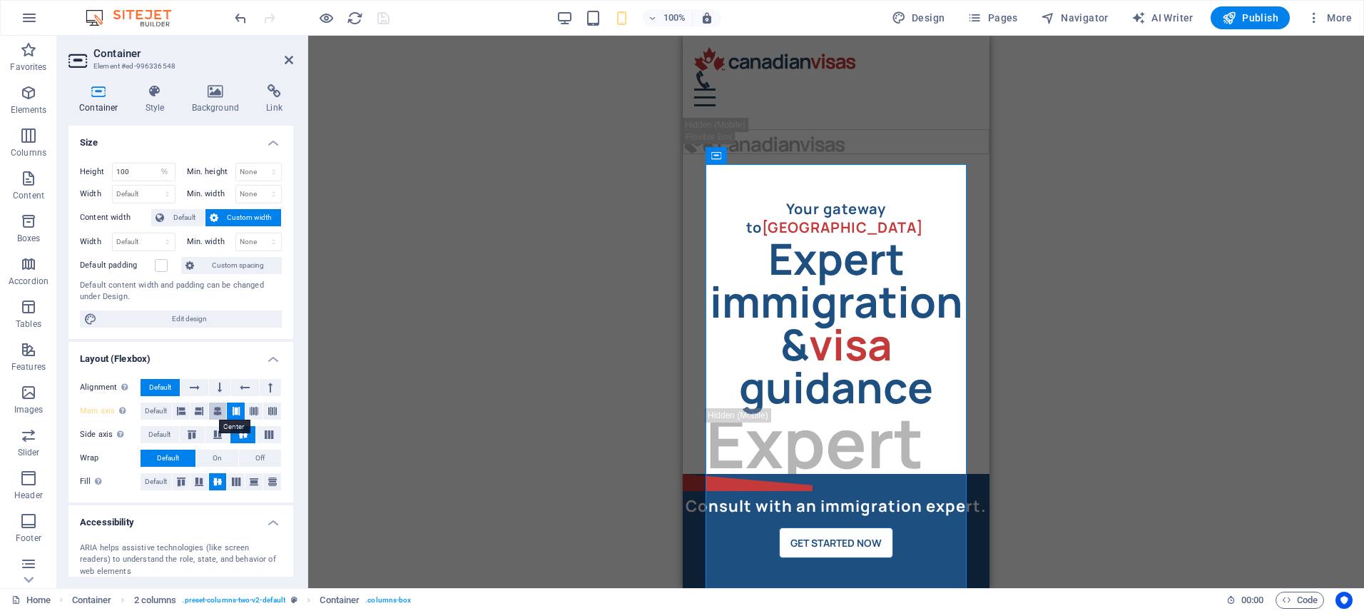
click at [215, 414] on icon at bounding box center [217, 410] width 9 height 17
click at [167, 171] on select "Default px rem % vh vw" at bounding box center [165, 171] width 20 height 17
select select "default"
click at [155, 163] on select "Default px rem % vh vw" at bounding box center [165, 171] width 20 height 17
type input "100"
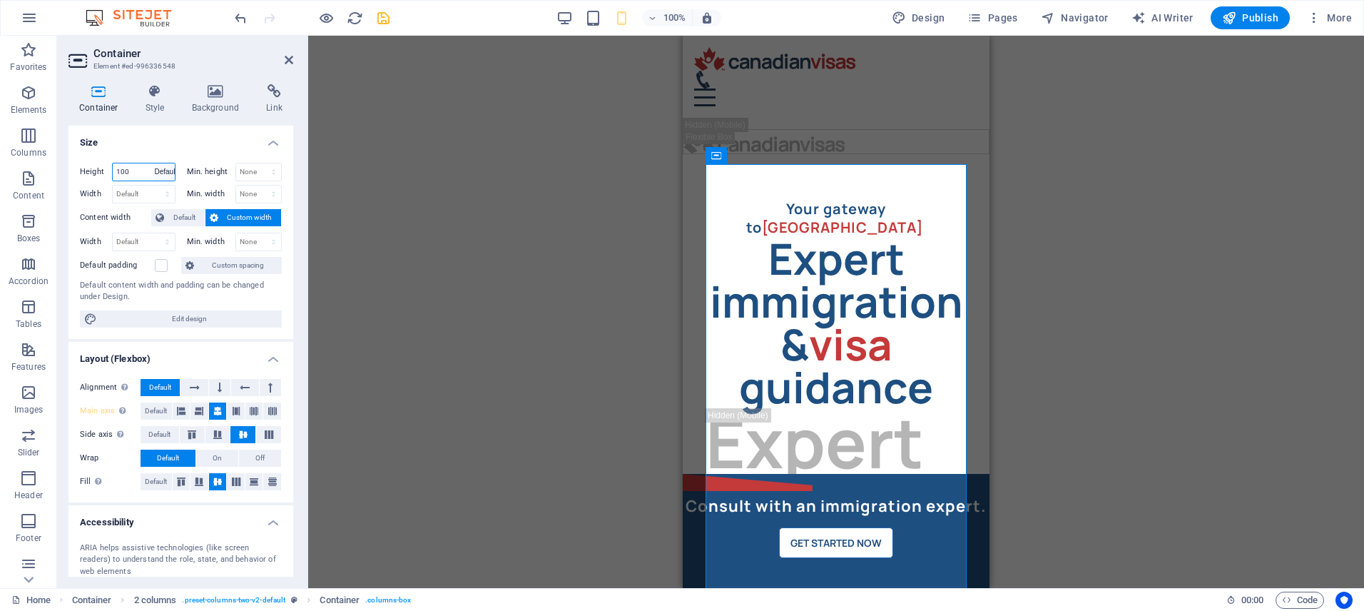
select select "%"
click at [97, 171] on label "Height" at bounding box center [96, 172] width 32 height 8
click at [384, 20] on icon "save" at bounding box center [383, 18] width 16 height 16
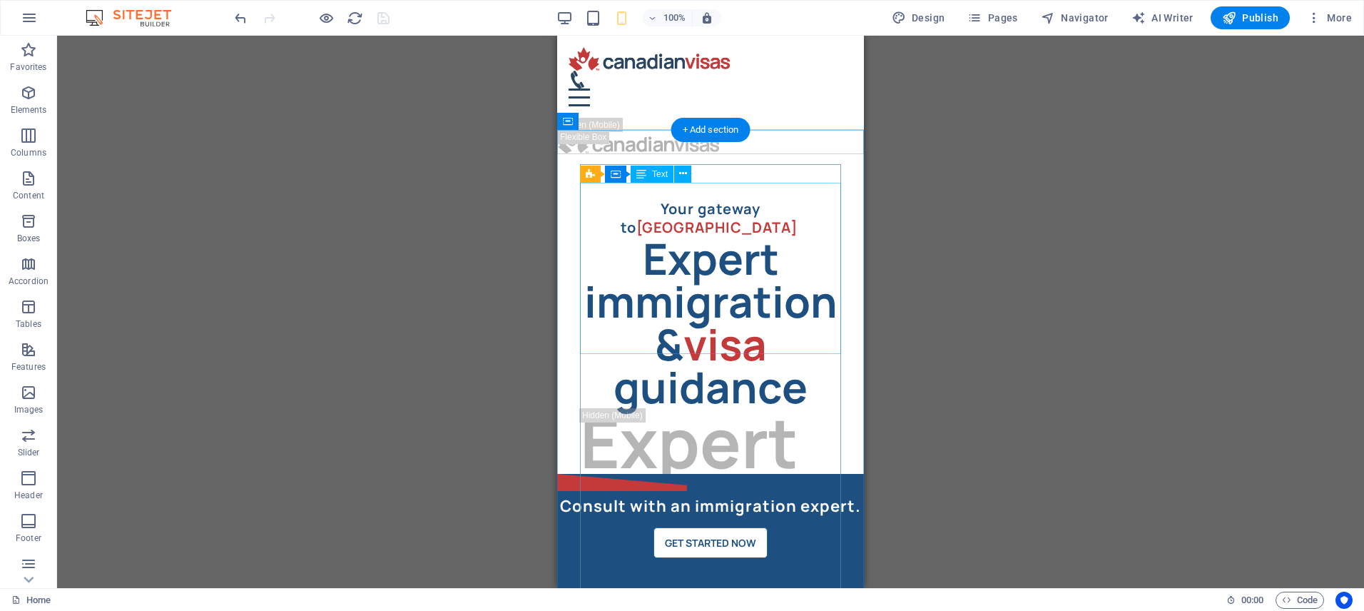
click at [654, 237] on div "Expert immigration & visa guidance" at bounding box center [710, 322] width 261 height 171
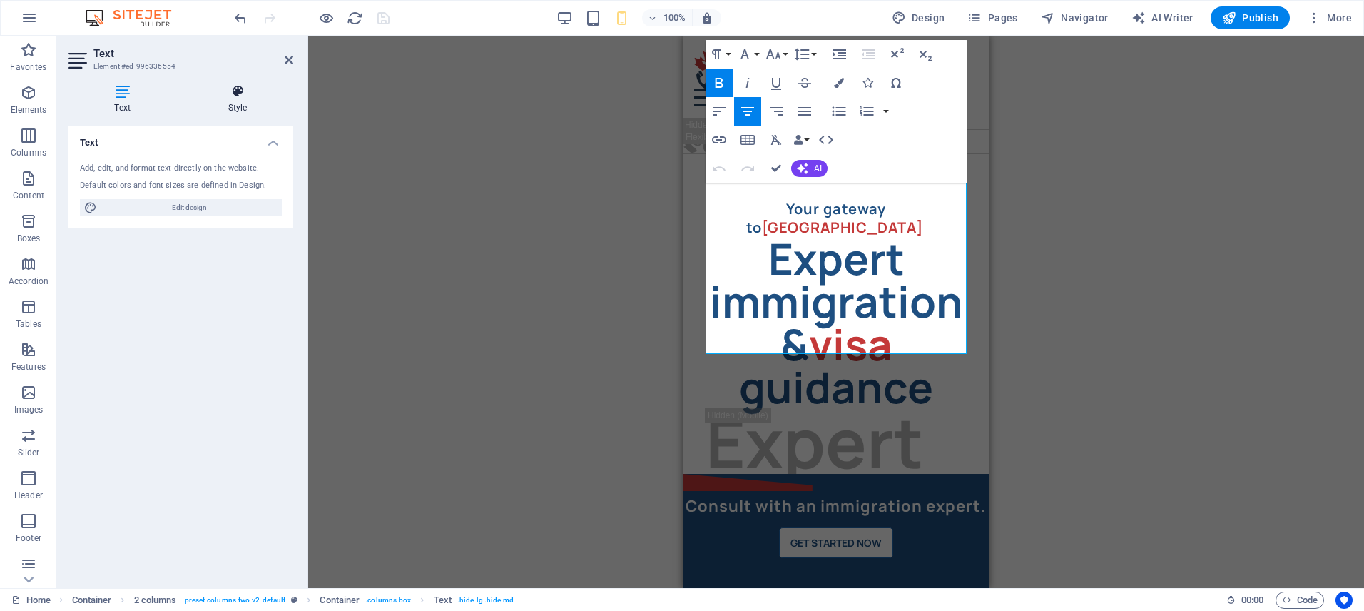
click at [250, 93] on icon at bounding box center [237, 91] width 111 height 14
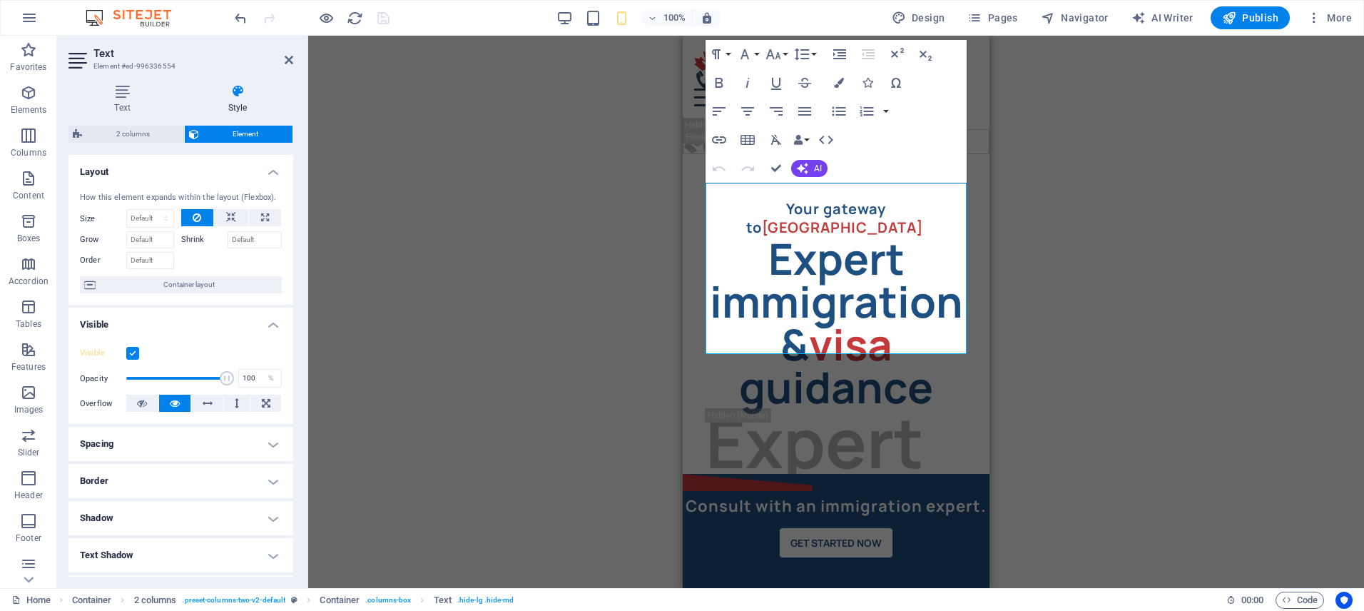
click at [182, 441] on h4 "Spacing" at bounding box center [180, 444] width 225 height 34
click at [174, 500] on select "Default px rem % vh vw Custom" at bounding box center [171, 497] width 66 height 17
select select "rem"
click at [182, 489] on select "Default px rem % vh vw Custom" at bounding box center [171, 497] width 66 height 17
type input "0"
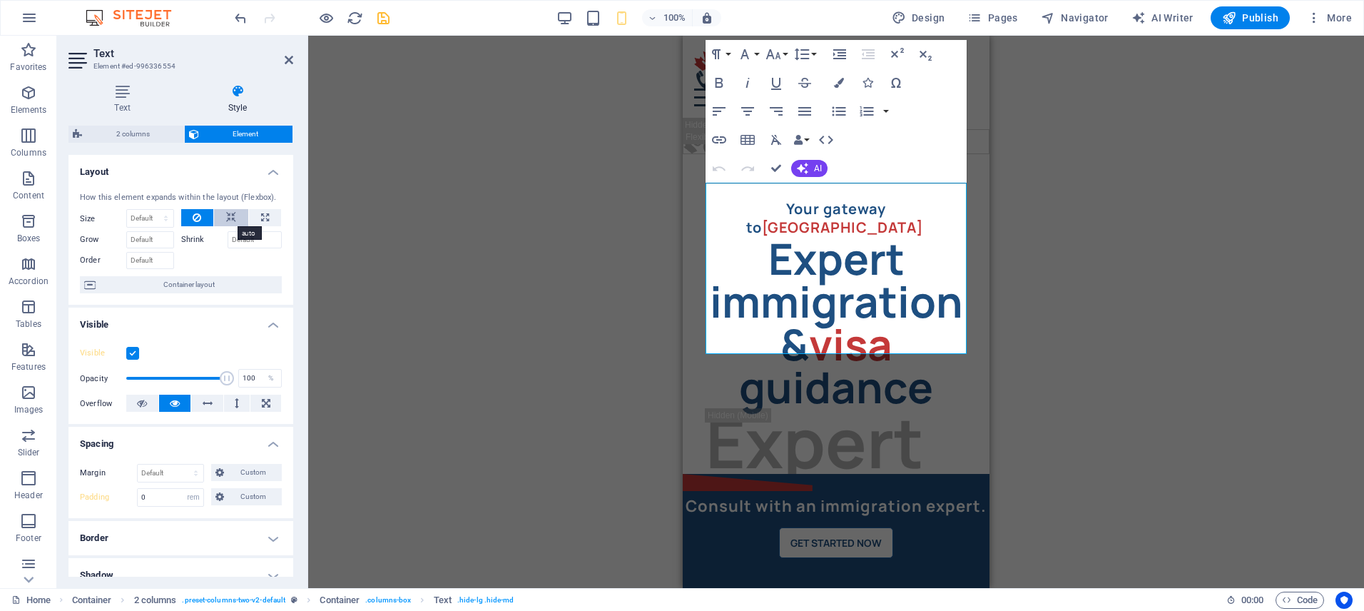
click at [237, 215] on button at bounding box center [231, 217] width 34 height 17
click at [382, 15] on icon "save" at bounding box center [383, 18] width 16 height 16
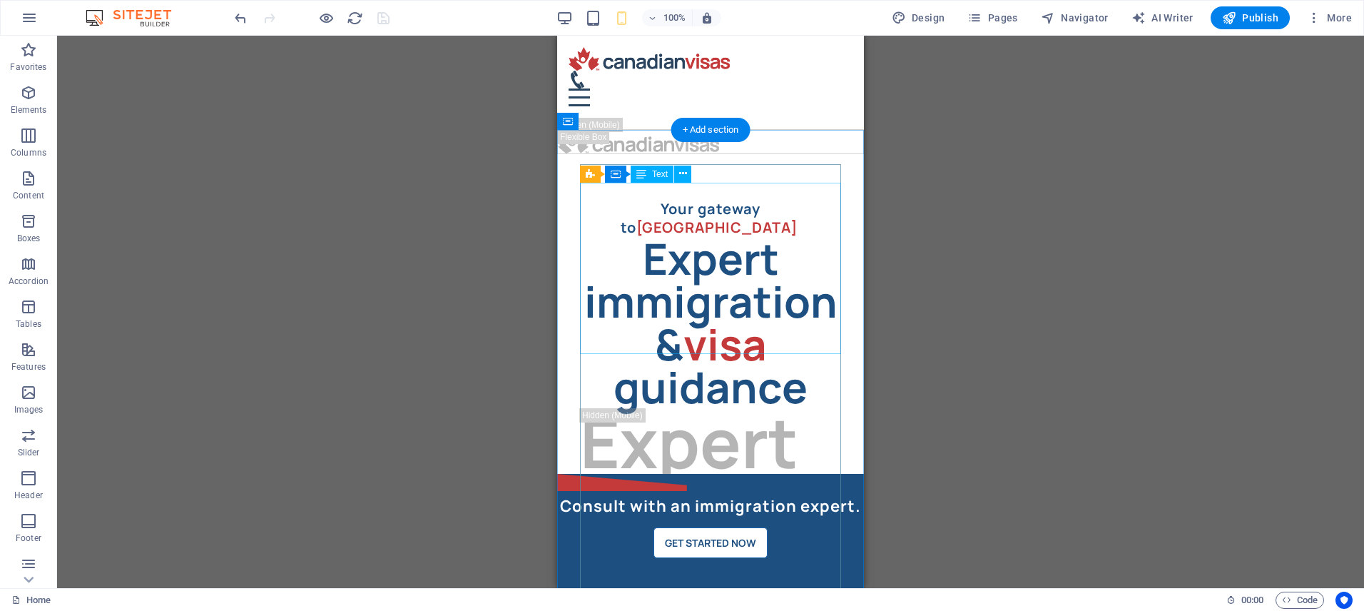
click at [625, 244] on div "Expert immigration & visa guidance" at bounding box center [710, 322] width 261 height 171
select select "rem"
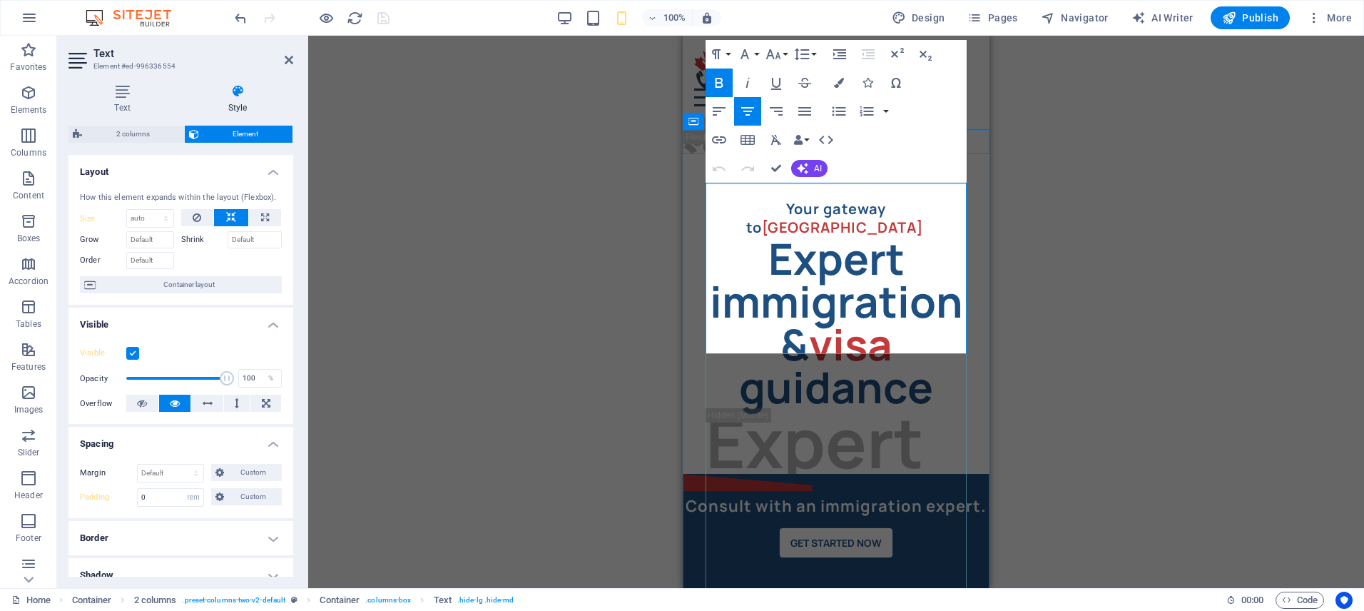
drag, startPoint x: 713, startPoint y: 250, endPoint x: 726, endPoint y: 252, distance: 13.0
click at [717, 250] on strong "Expert immigration &" at bounding box center [836, 301] width 253 height 144
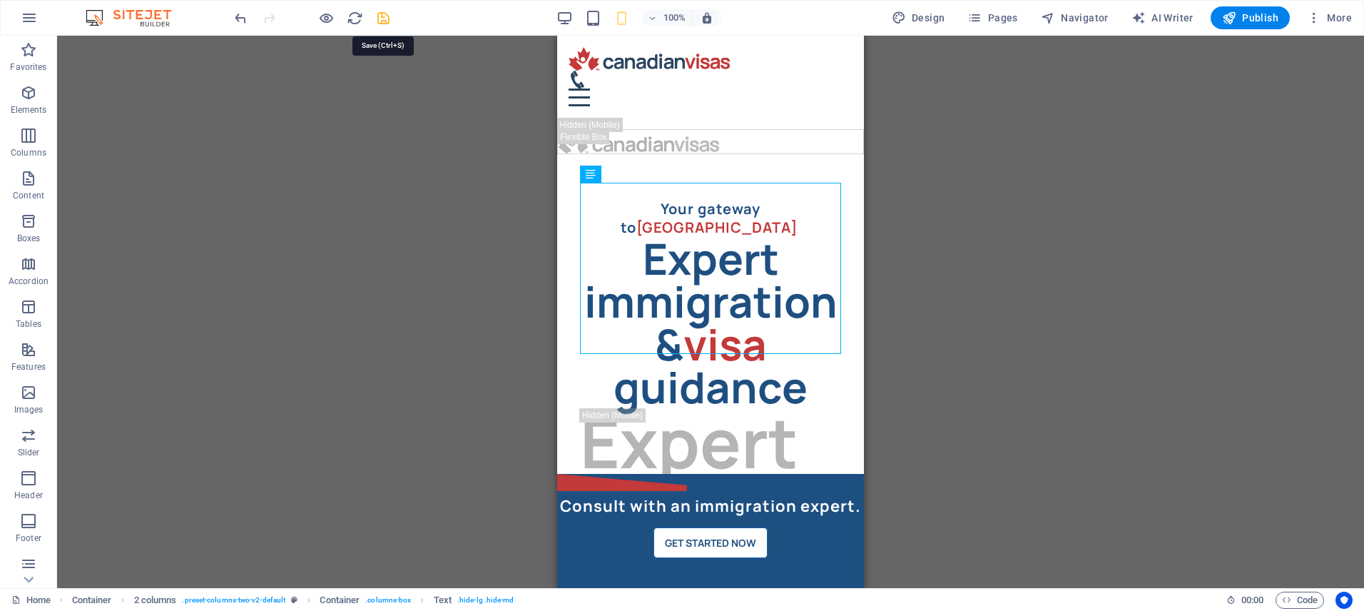
click at [389, 22] on icon "save" at bounding box center [383, 18] width 16 height 16
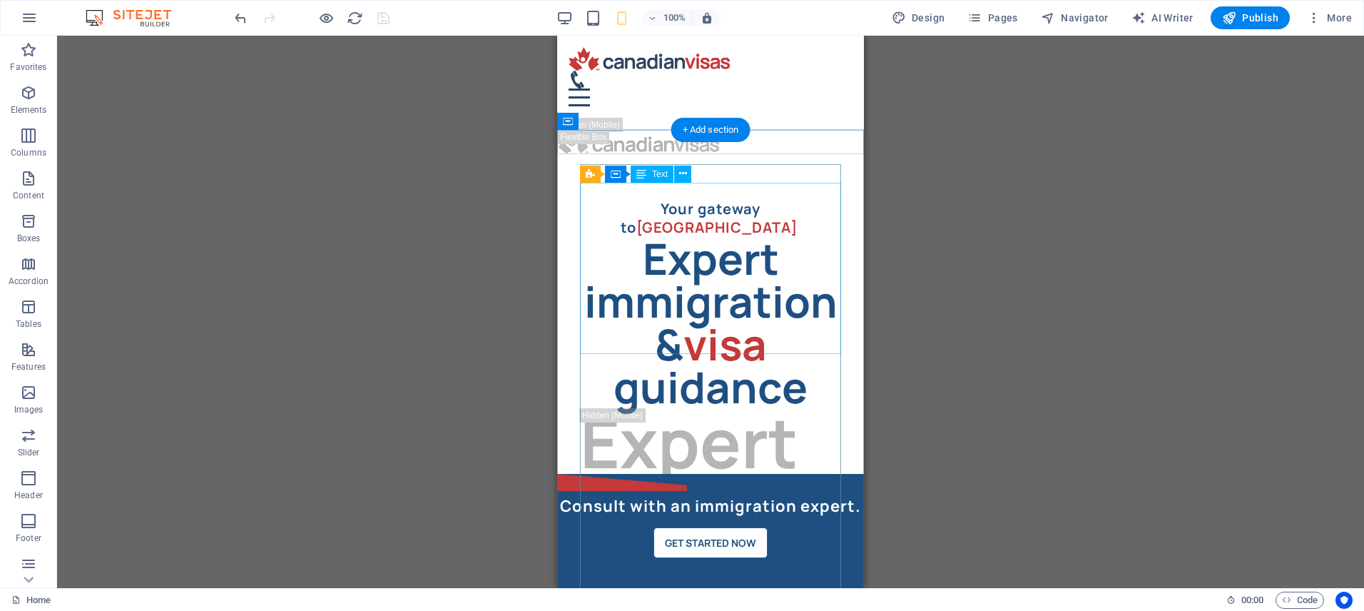
click at [618, 252] on div "Expert immigration & visa guidance" at bounding box center [710, 322] width 261 height 171
select select "rem"
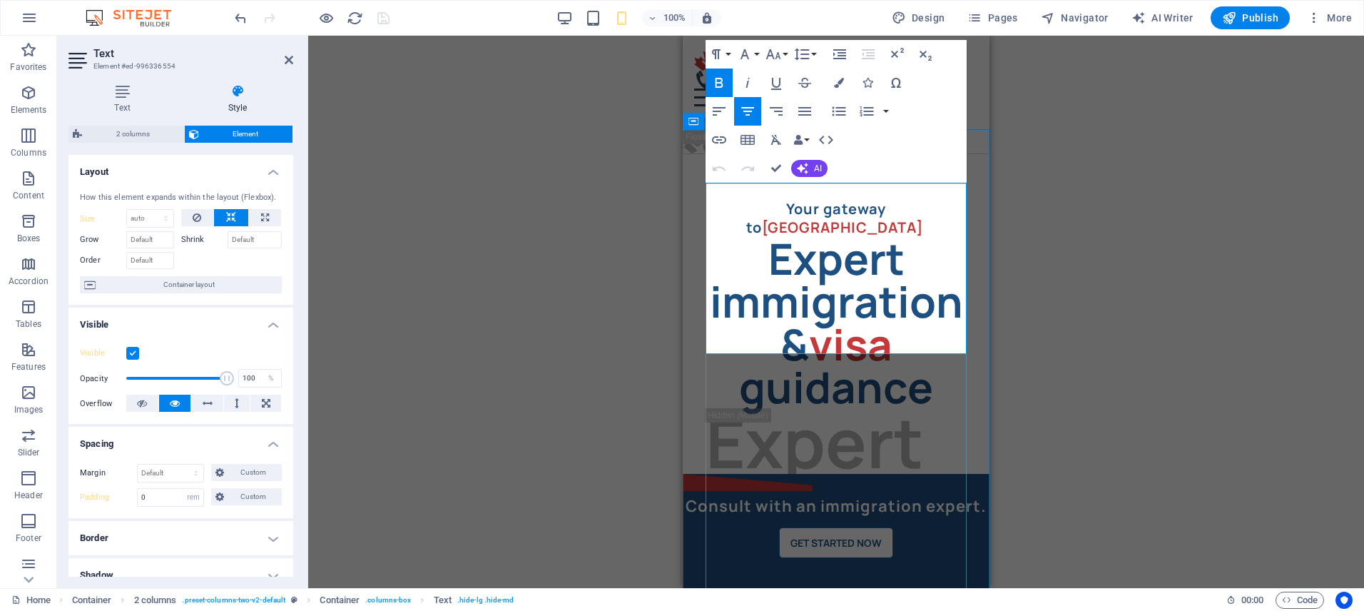
click at [714, 272] on strong "immigration &" at bounding box center [836, 322] width 253 height 101
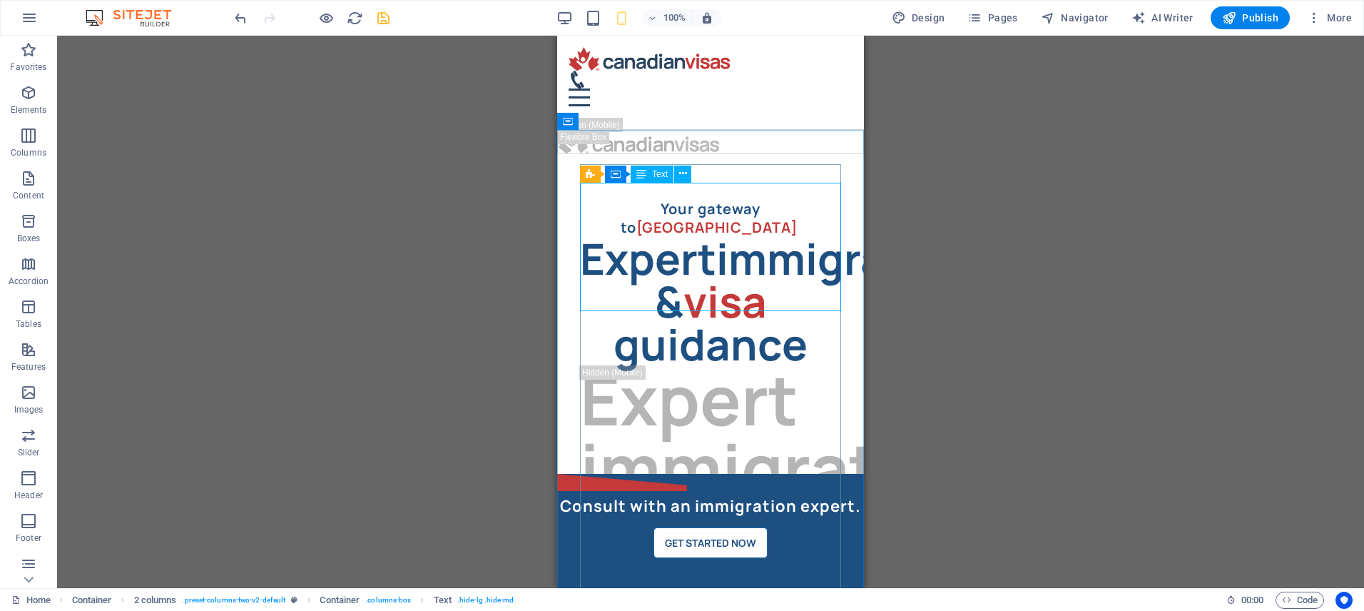
click at [661, 168] on div "Text" at bounding box center [652, 173] width 43 height 17
select select "rem"
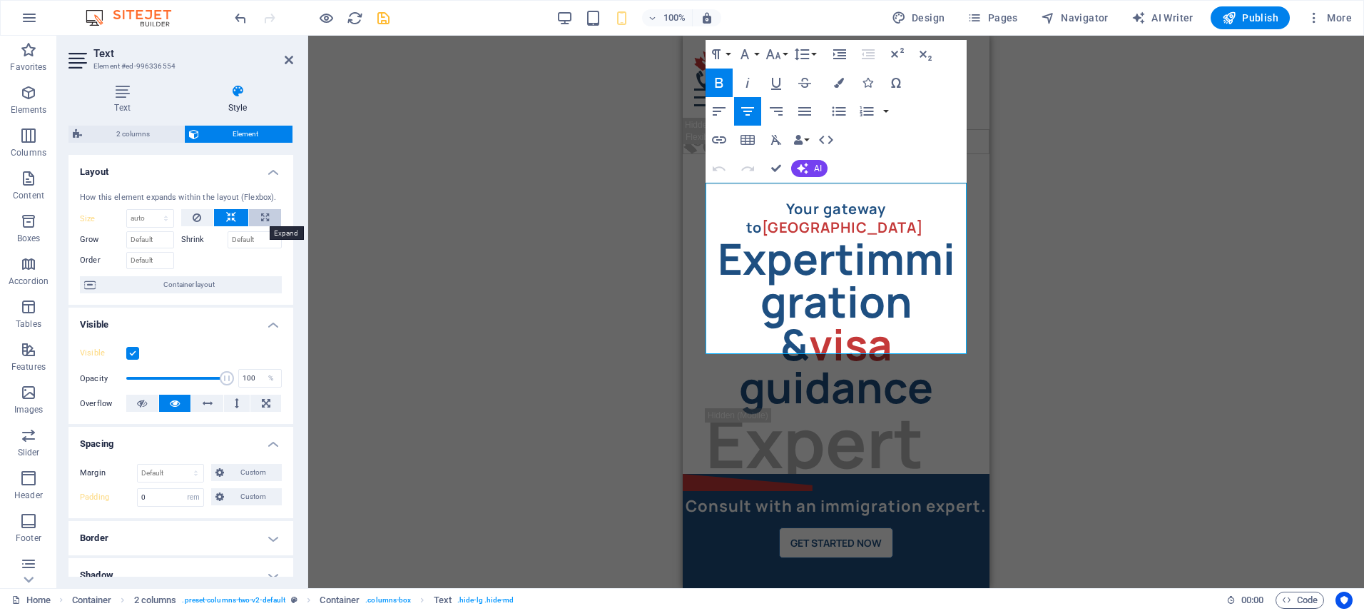
click at [261, 213] on icon at bounding box center [265, 217] width 8 height 17
type input "100"
select select "%"
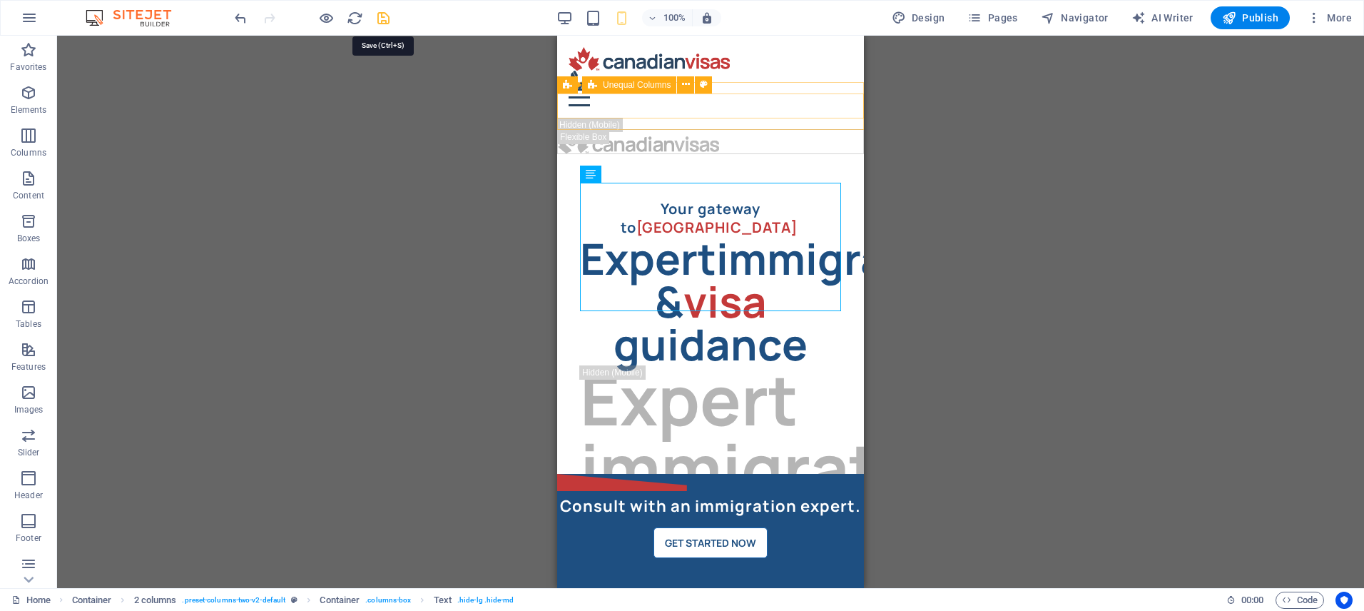
click at [381, 20] on icon "save" at bounding box center [383, 18] width 16 height 16
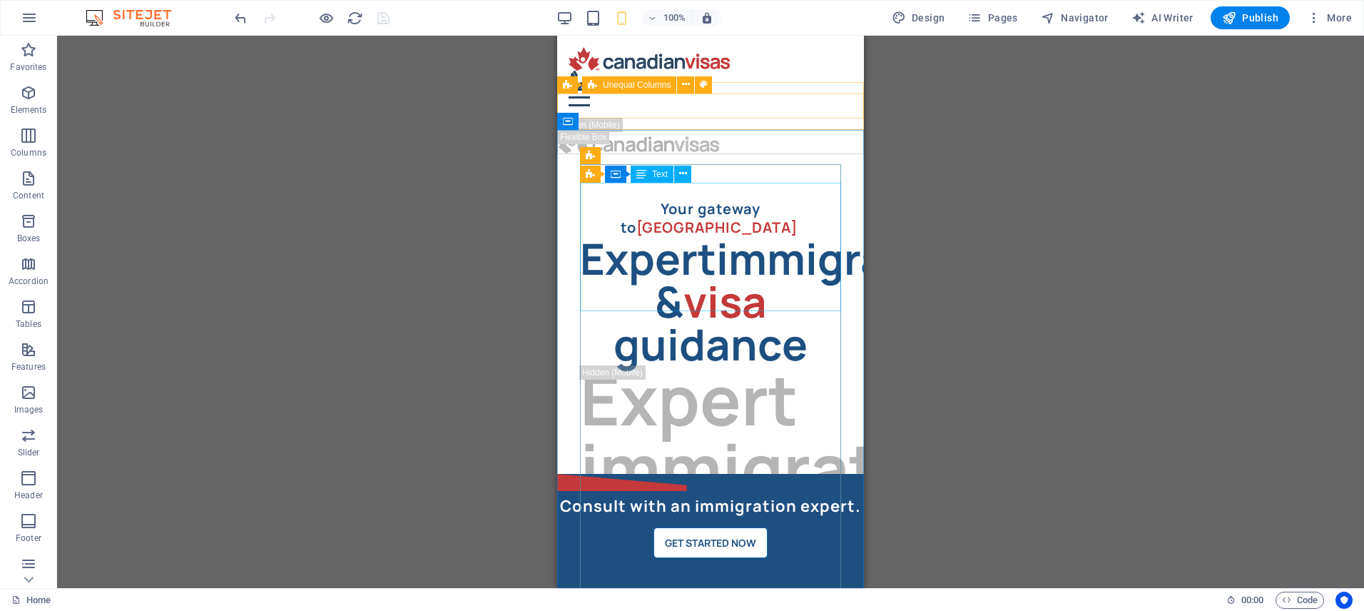
click at [665, 173] on span "Text" at bounding box center [660, 174] width 16 height 9
select select "%"
select select "rem"
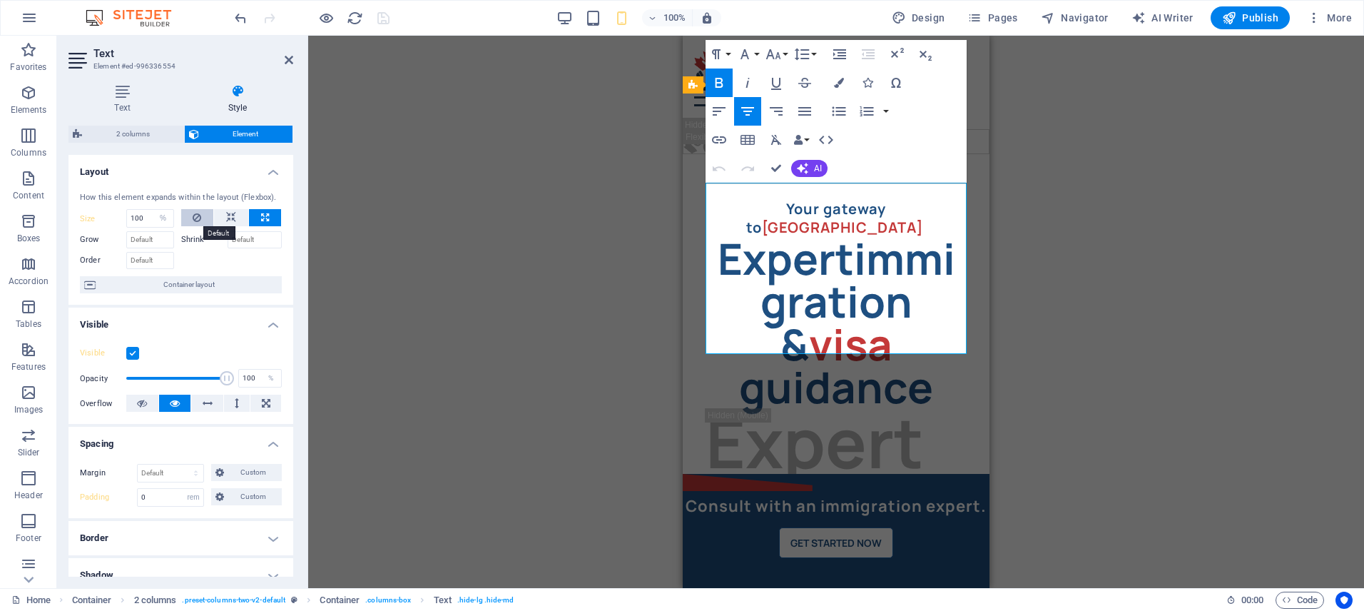
click at [199, 218] on icon at bounding box center [197, 217] width 9 height 17
select select "DISABLED_OPTION_VALUE"
click at [228, 220] on icon at bounding box center [231, 217] width 10 height 17
click at [385, 20] on icon "save" at bounding box center [383, 18] width 16 height 16
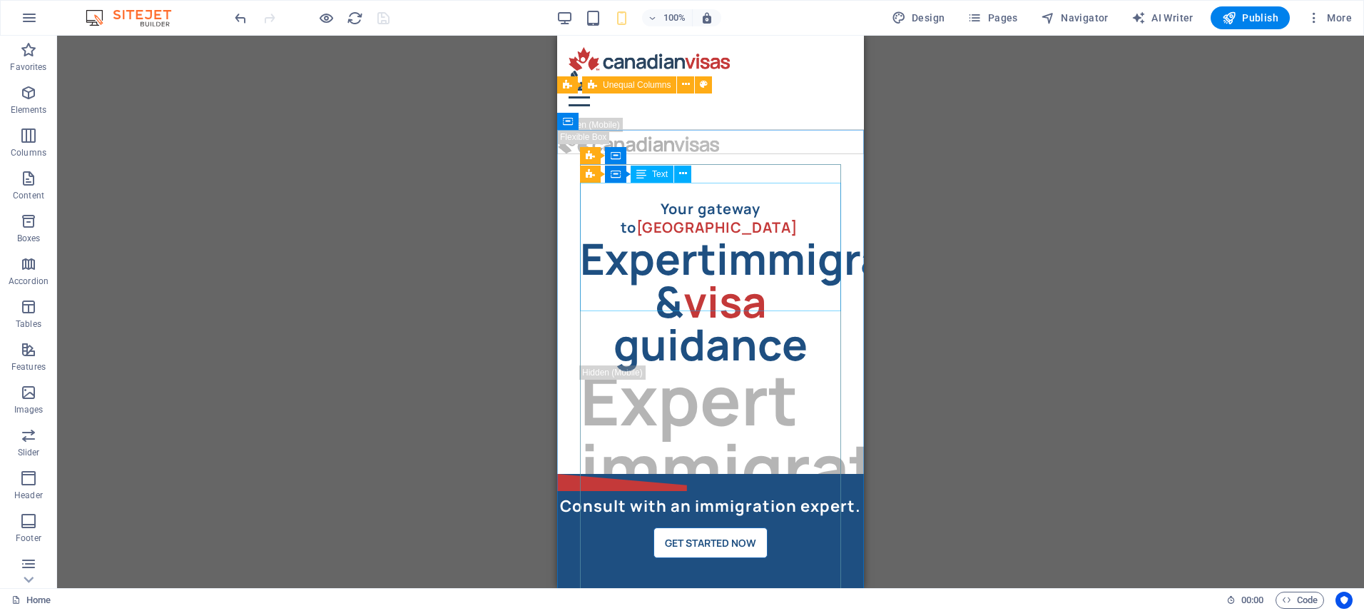
click at [667, 171] on span "Text" at bounding box center [660, 174] width 16 height 9
select select "rem"
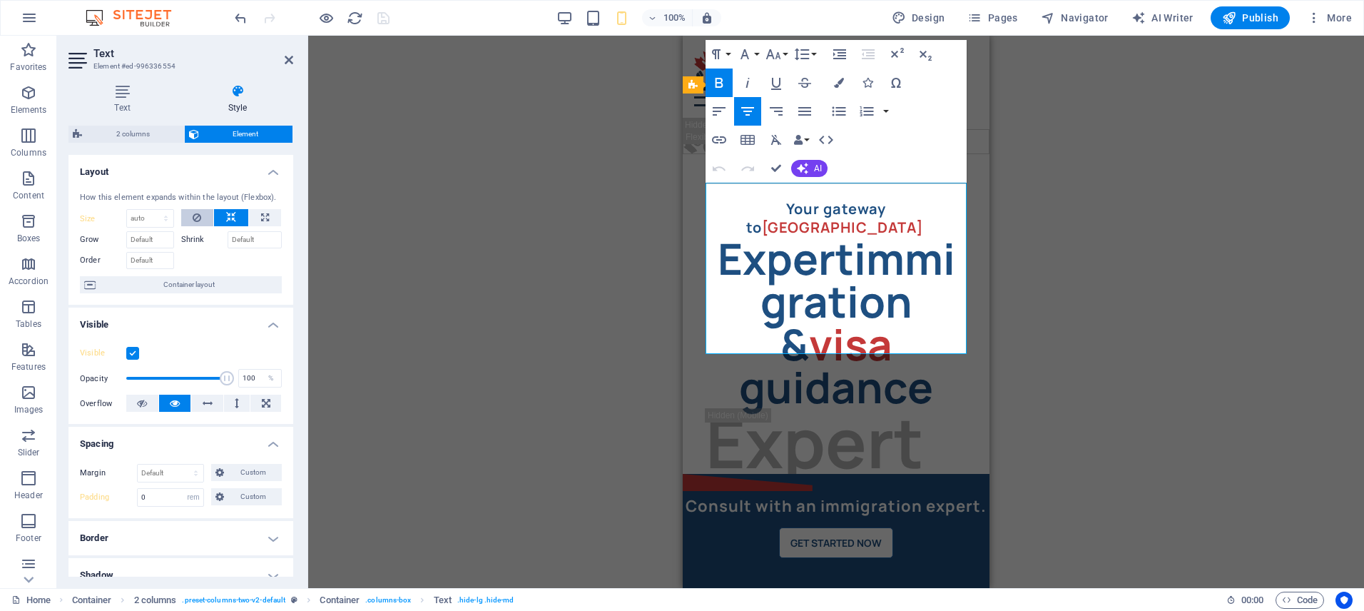
click at [202, 219] on button at bounding box center [197, 217] width 33 height 17
click at [136, 239] on input "Grow" at bounding box center [150, 239] width 48 height 17
type input "1"
click at [243, 236] on input "Shrink" at bounding box center [255, 239] width 55 height 17
type input "0"
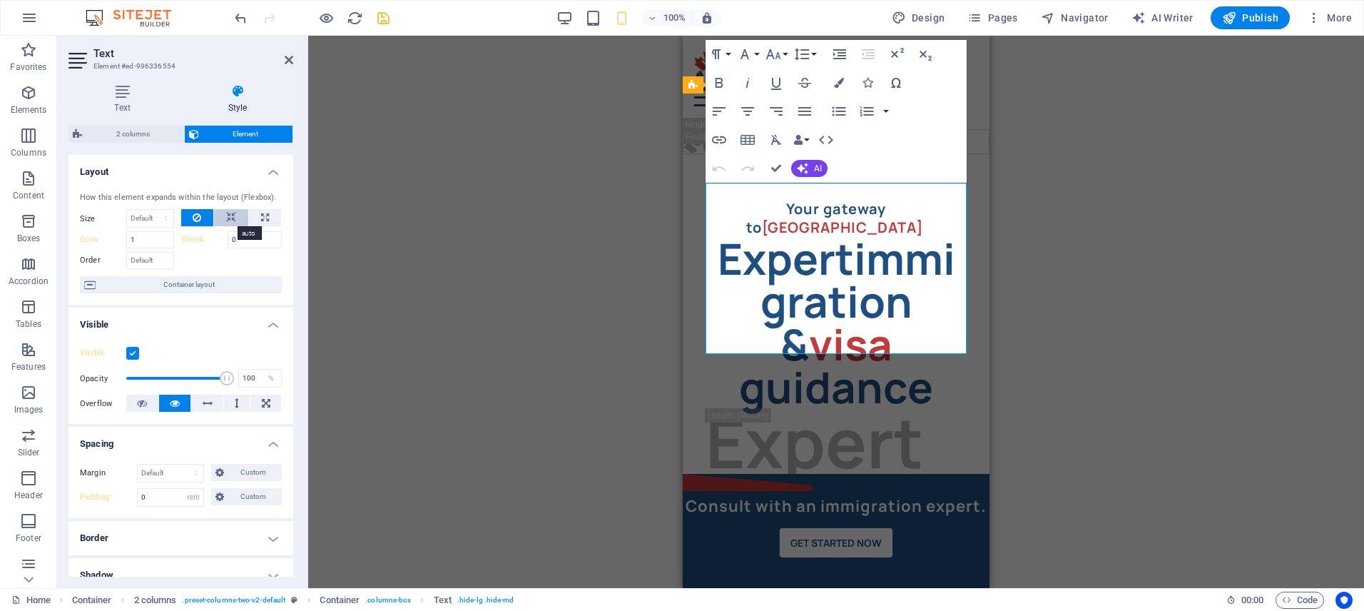
click at [226, 213] on icon at bounding box center [231, 217] width 10 height 17
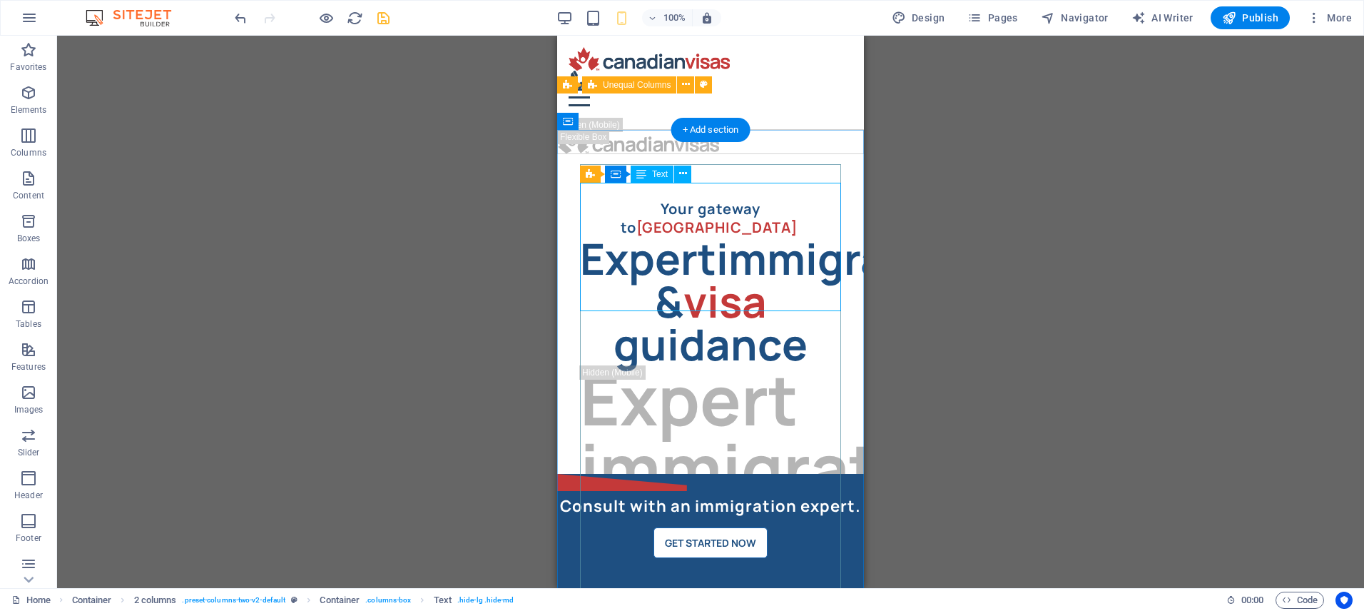
click at [772, 237] on div "Expert immigration & visa guidance" at bounding box center [710, 301] width 261 height 128
select select "rem"
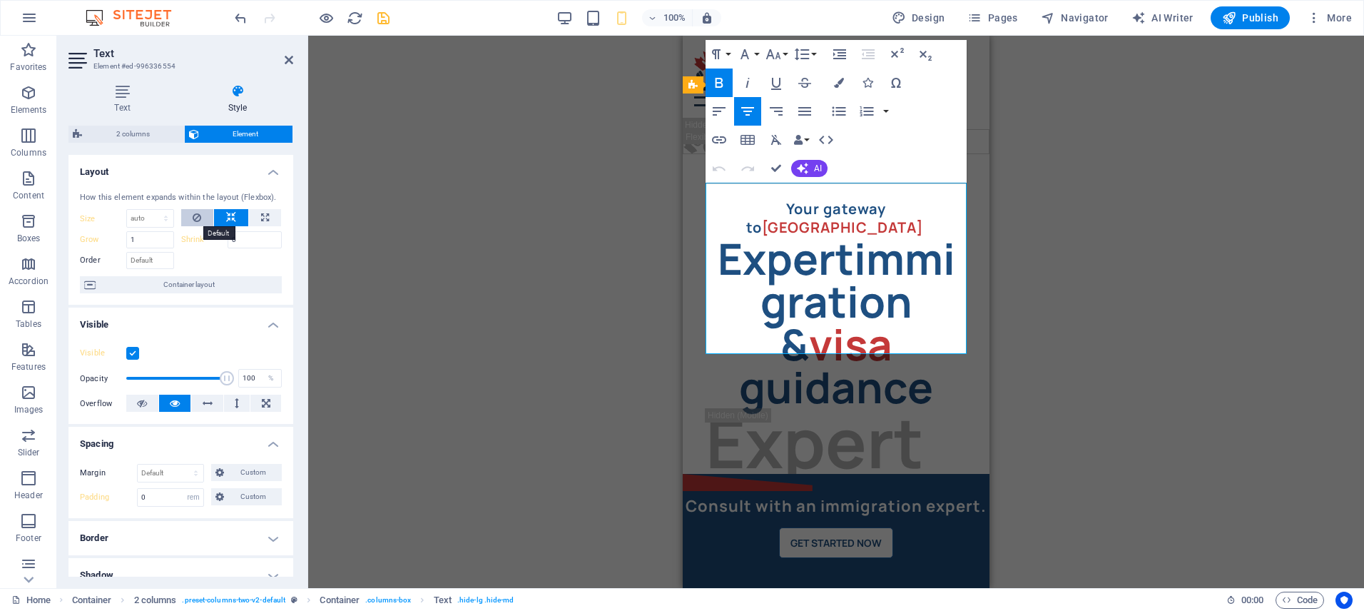
click at [203, 218] on button at bounding box center [197, 217] width 33 height 17
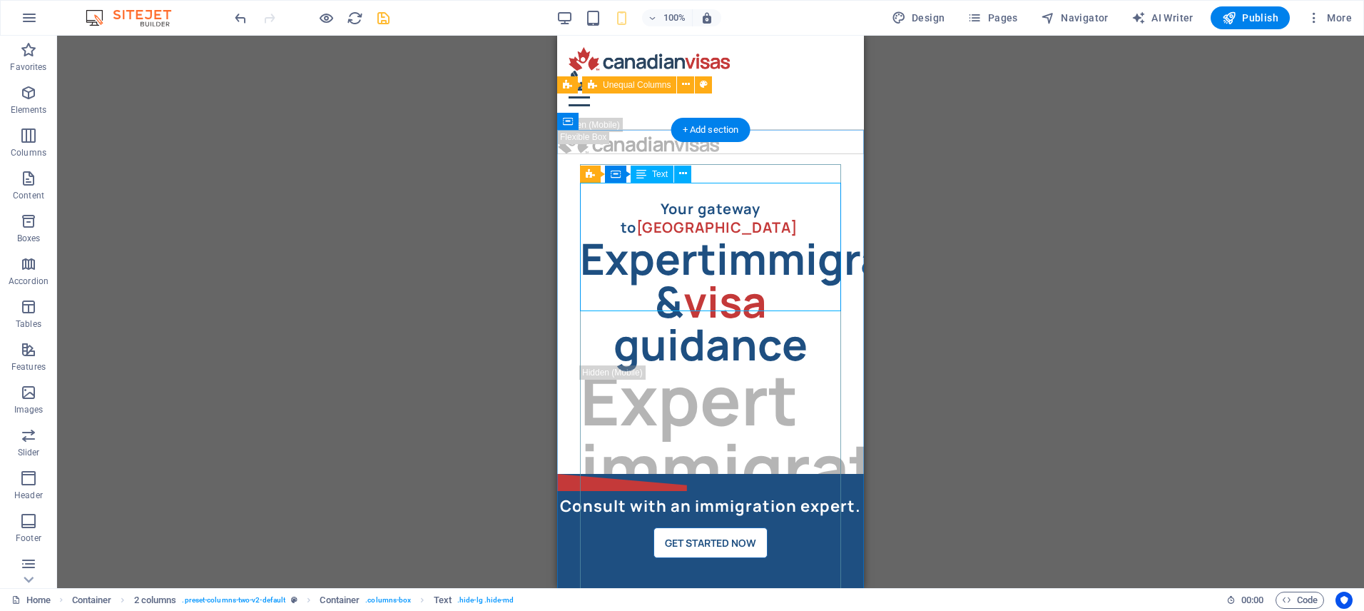
click at [742, 237] on div "Expert immigration & visa guidance" at bounding box center [710, 301] width 261 height 128
select select "rem"
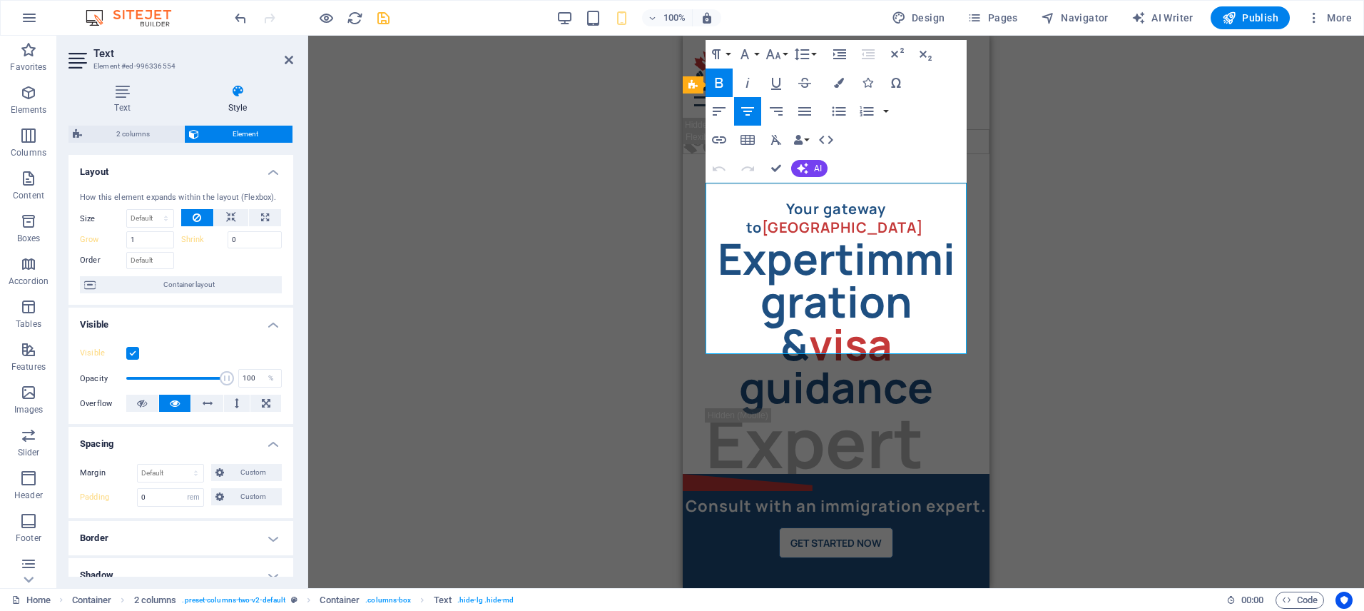
click at [90, 237] on label "Grow" at bounding box center [103, 239] width 46 height 17
click at [188, 238] on label "Shrink" at bounding box center [204, 239] width 46 height 17
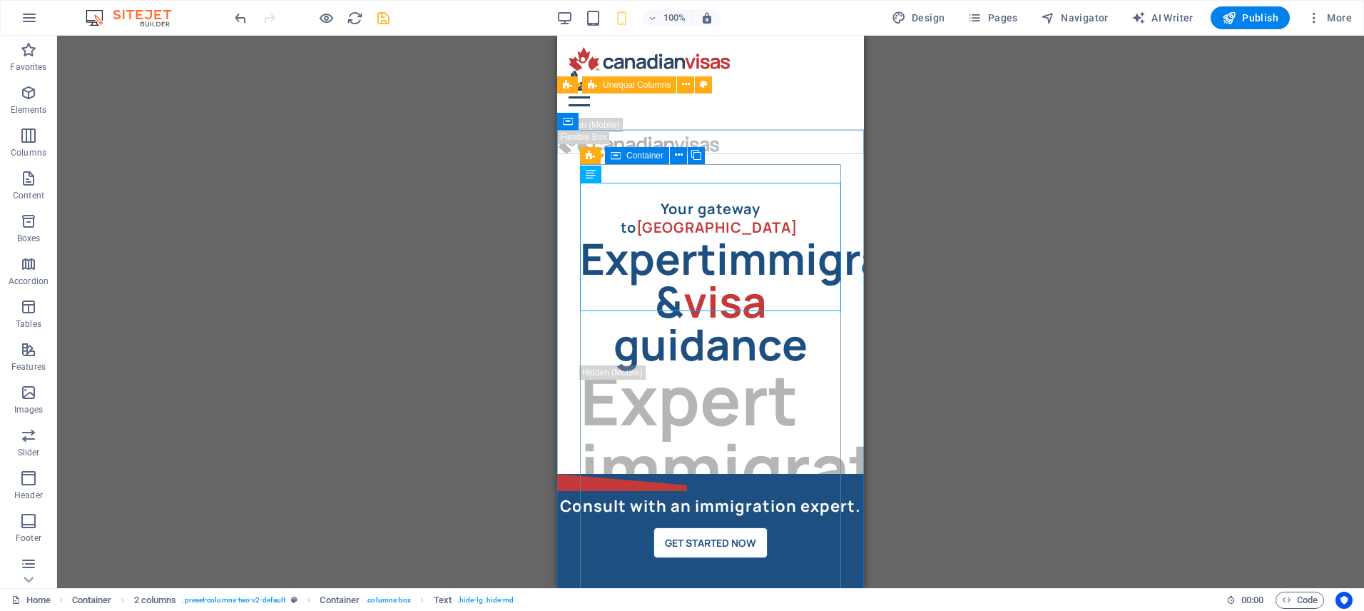
click at [626, 155] on span "Container" at bounding box center [644, 155] width 37 height 9
select select "%"
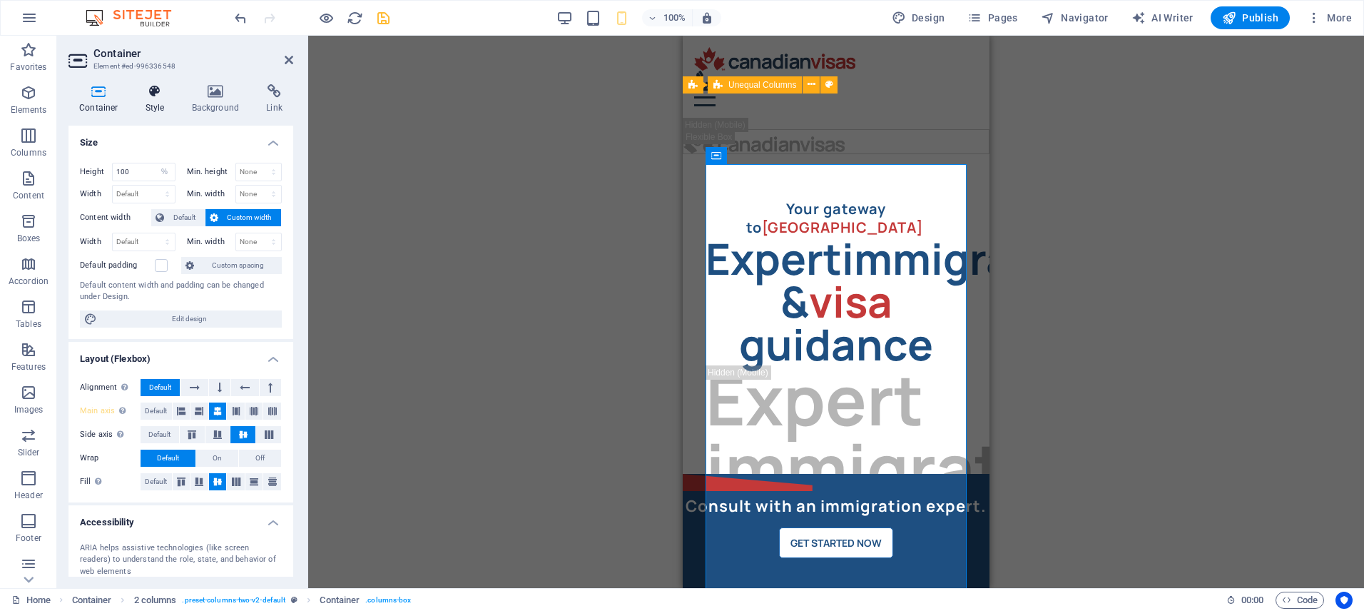
click at [150, 95] on icon at bounding box center [155, 91] width 41 height 14
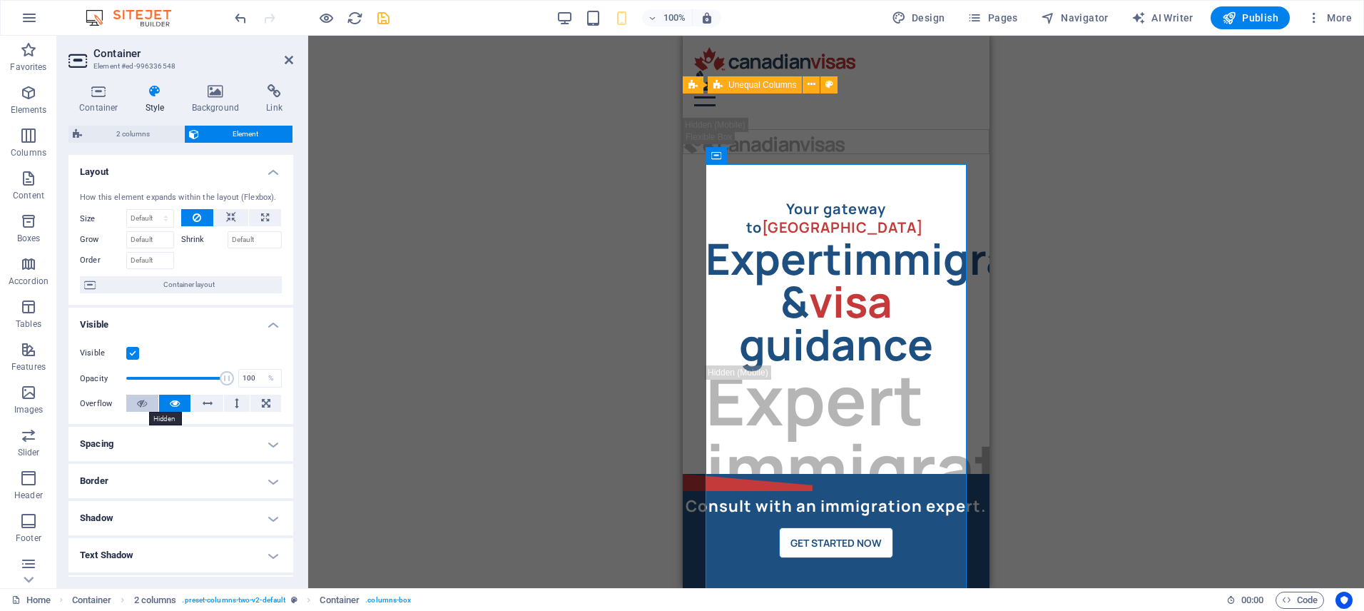
click at [140, 402] on icon at bounding box center [142, 402] width 10 height 17
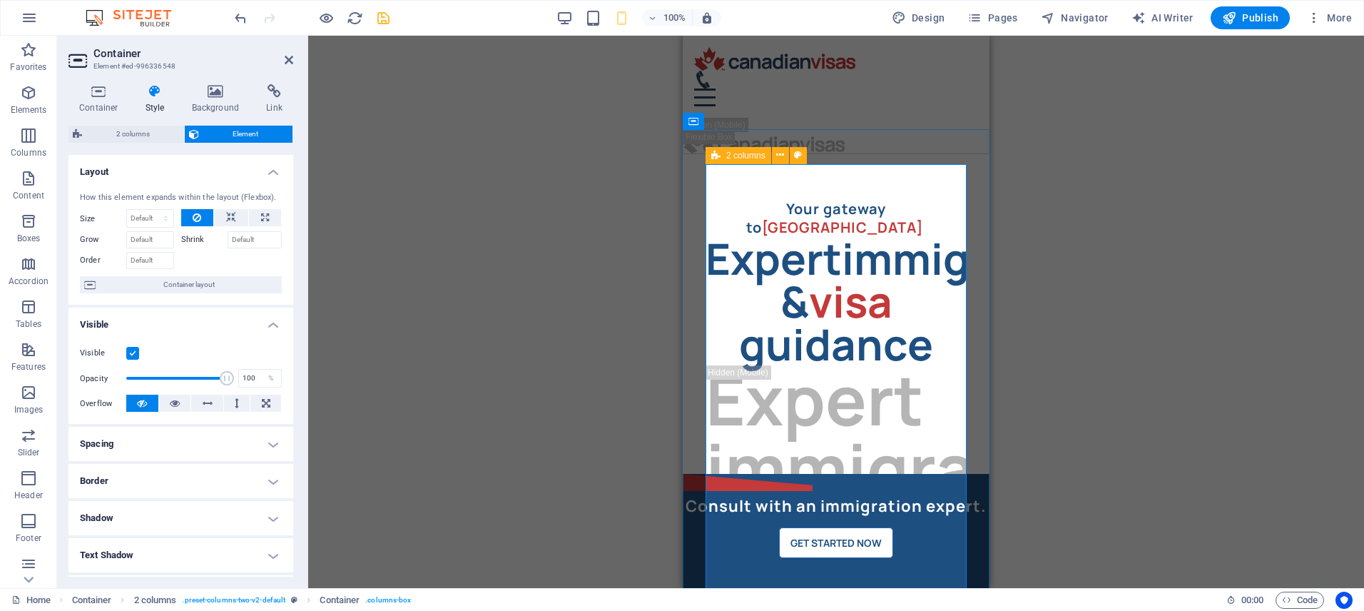
click at [717, 155] on icon at bounding box center [715, 155] width 9 height 17
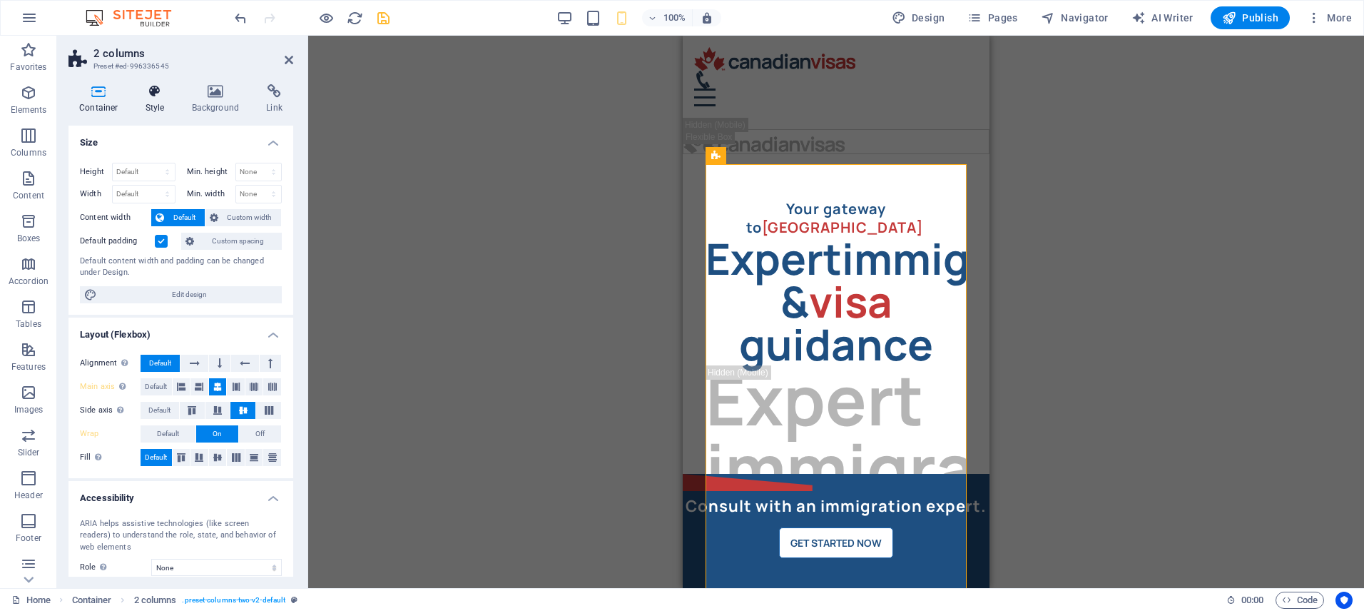
click at [163, 103] on h4 "Style" at bounding box center [158, 99] width 46 height 30
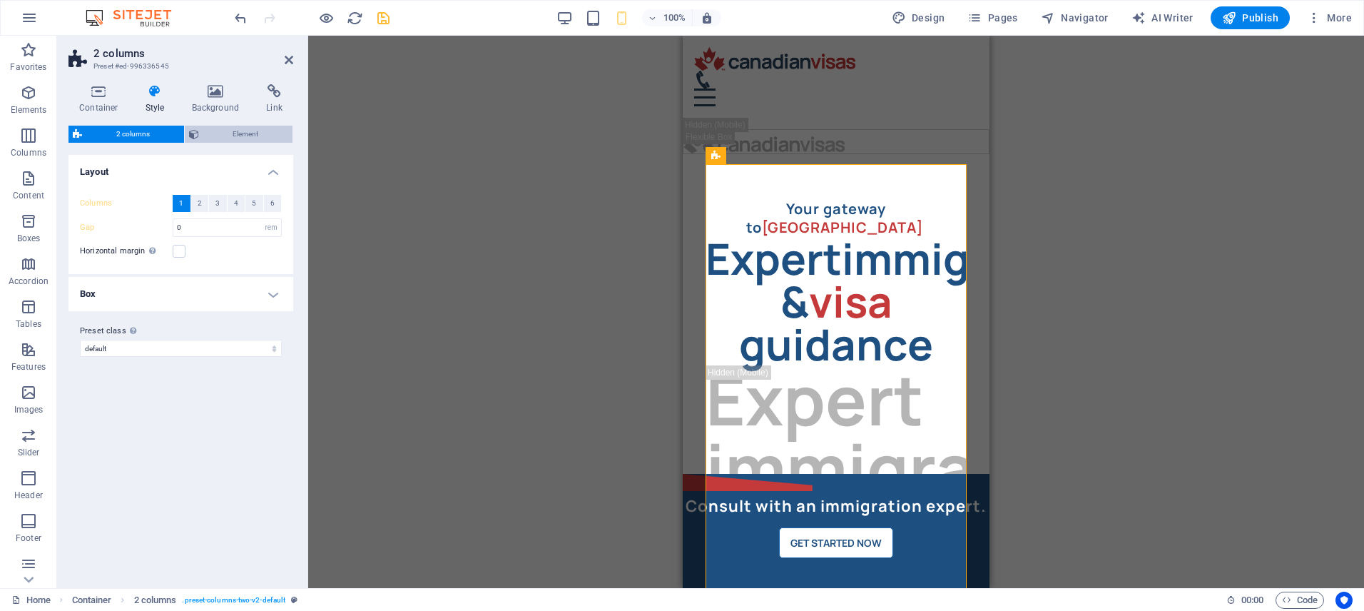
click at [220, 128] on span "Element" at bounding box center [246, 134] width 86 height 17
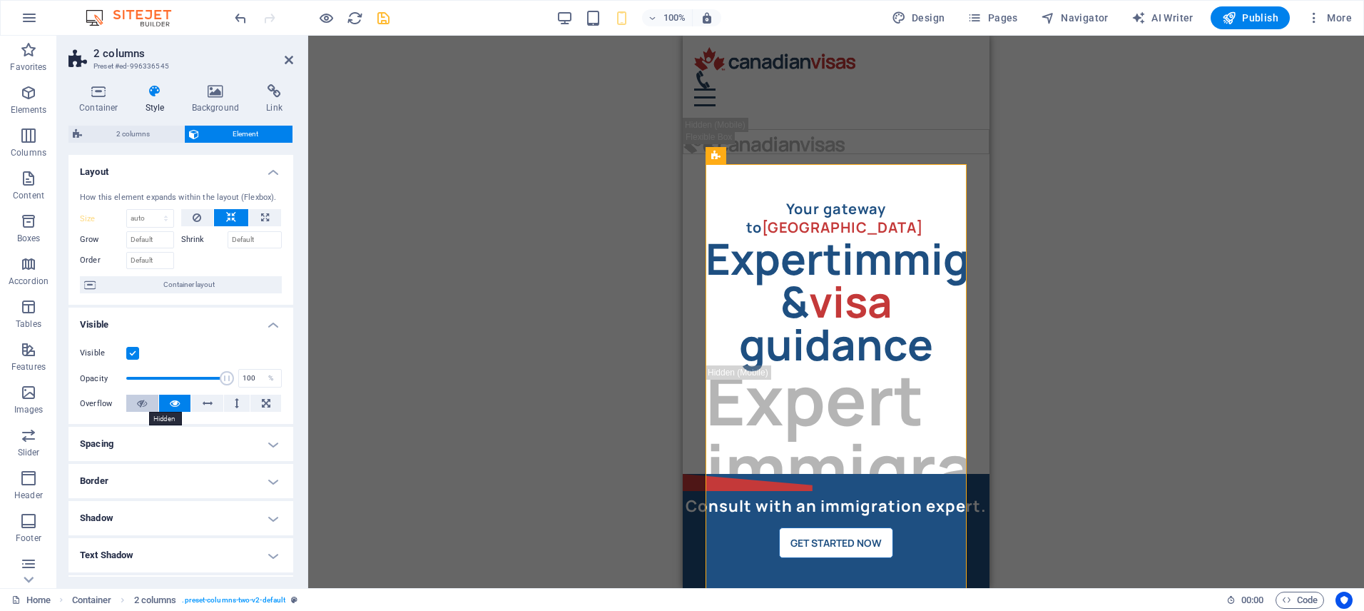
click at [148, 405] on button at bounding box center [142, 402] width 32 height 17
click at [83, 216] on label "Size" at bounding box center [103, 219] width 46 height 8
select select "rem"
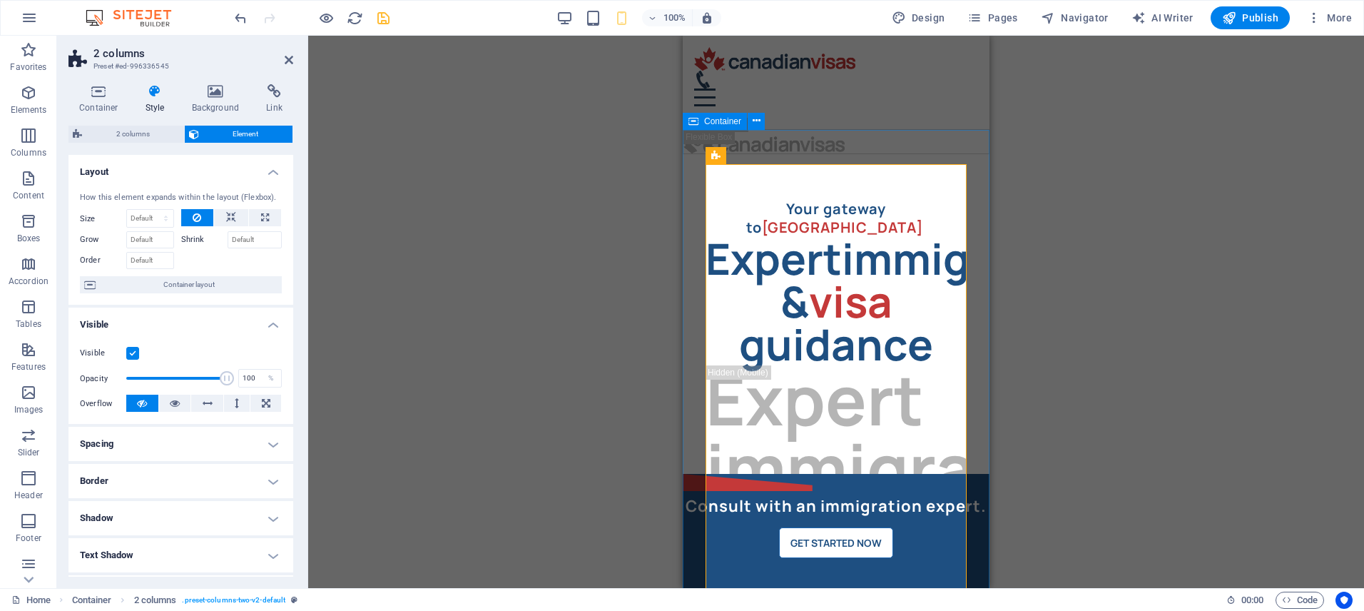
select select "rem"
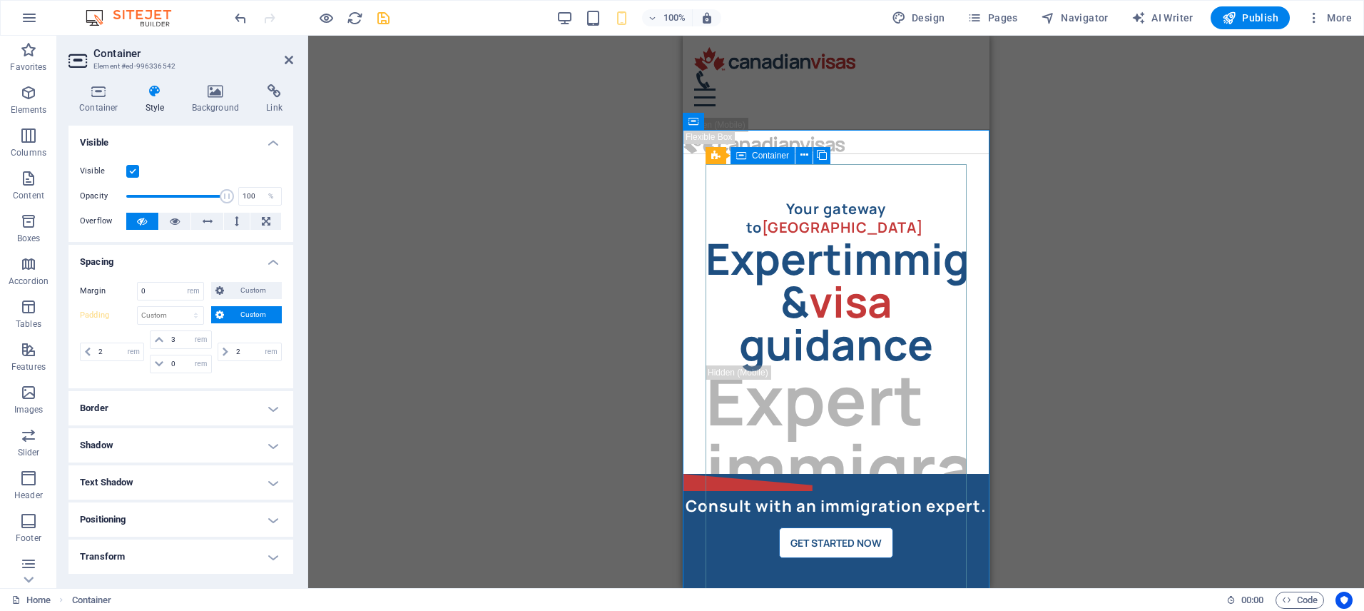
click at [744, 153] on icon at bounding box center [741, 155] width 10 height 17
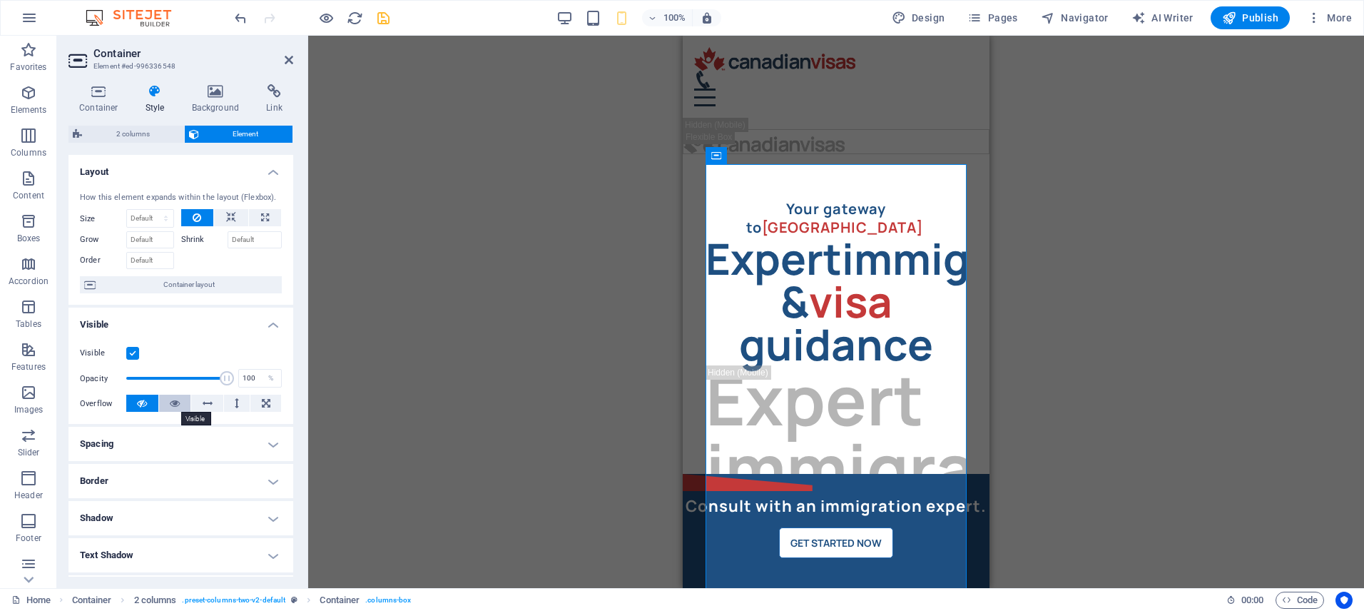
click at [175, 404] on icon at bounding box center [175, 402] width 10 height 17
click at [147, 404] on button at bounding box center [142, 402] width 32 height 17
click at [722, 155] on div "2 columns" at bounding box center [738, 155] width 66 height 17
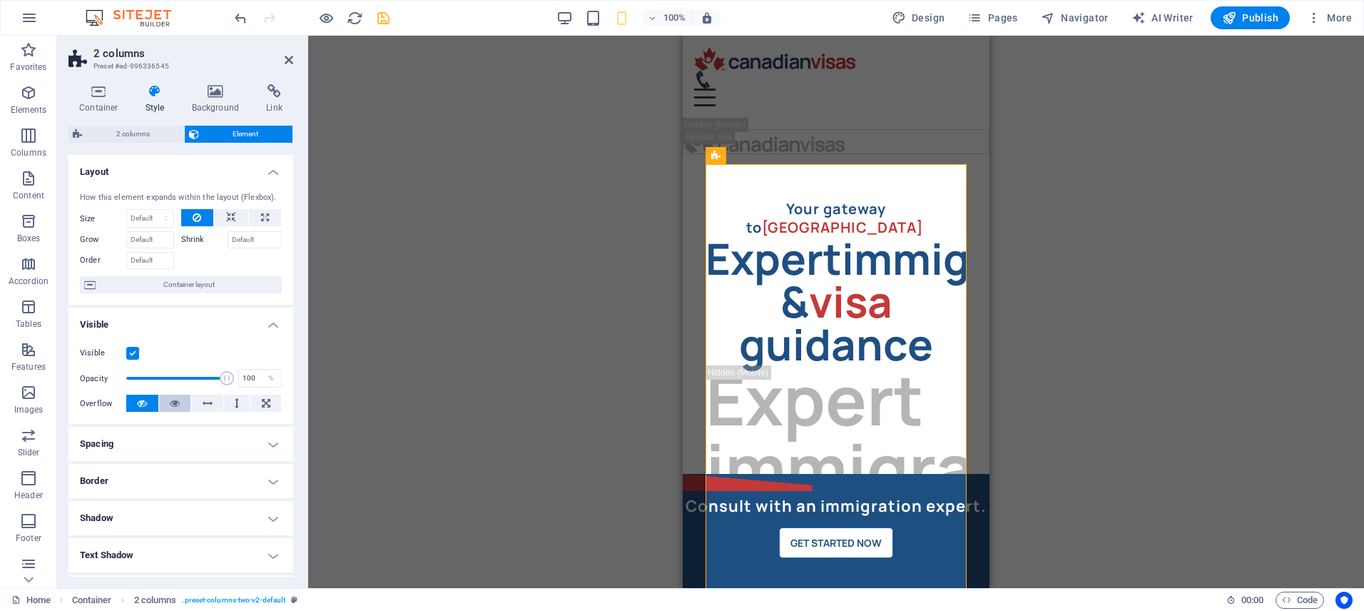
click at [178, 397] on button at bounding box center [175, 402] width 32 height 17
click at [775, 153] on div "H4" at bounding box center [775, 155] width 38 height 17
select select "%"
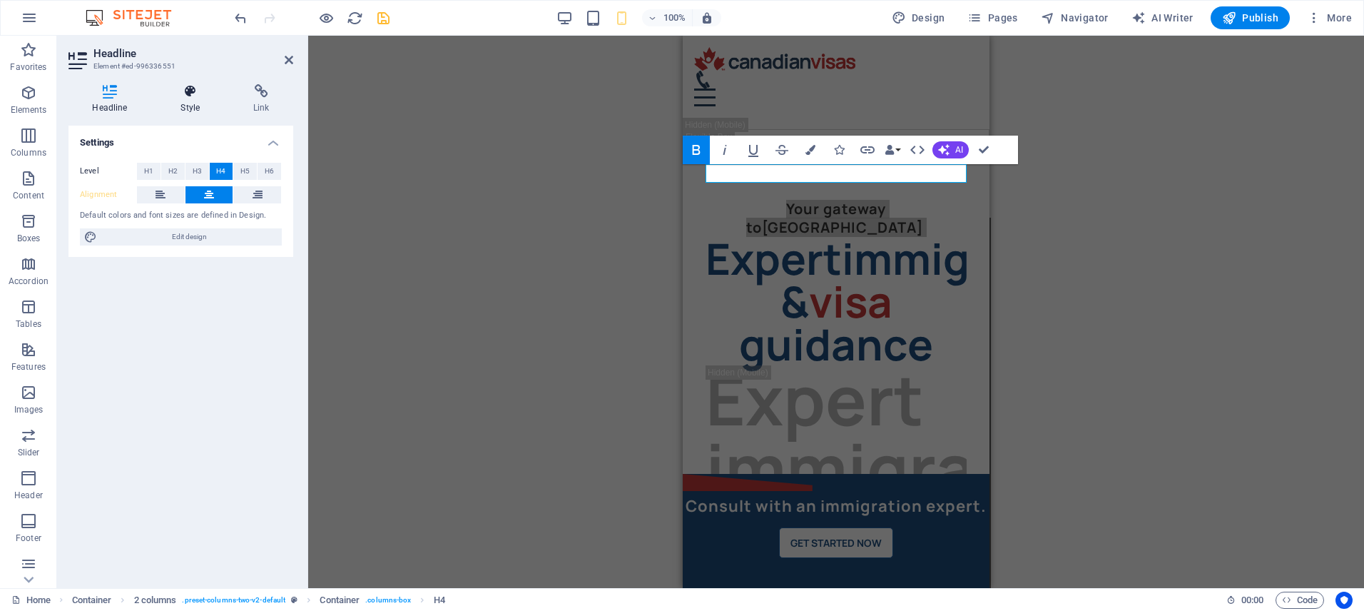
click at [193, 99] on h4 "Style" at bounding box center [193, 99] width 73 height 30
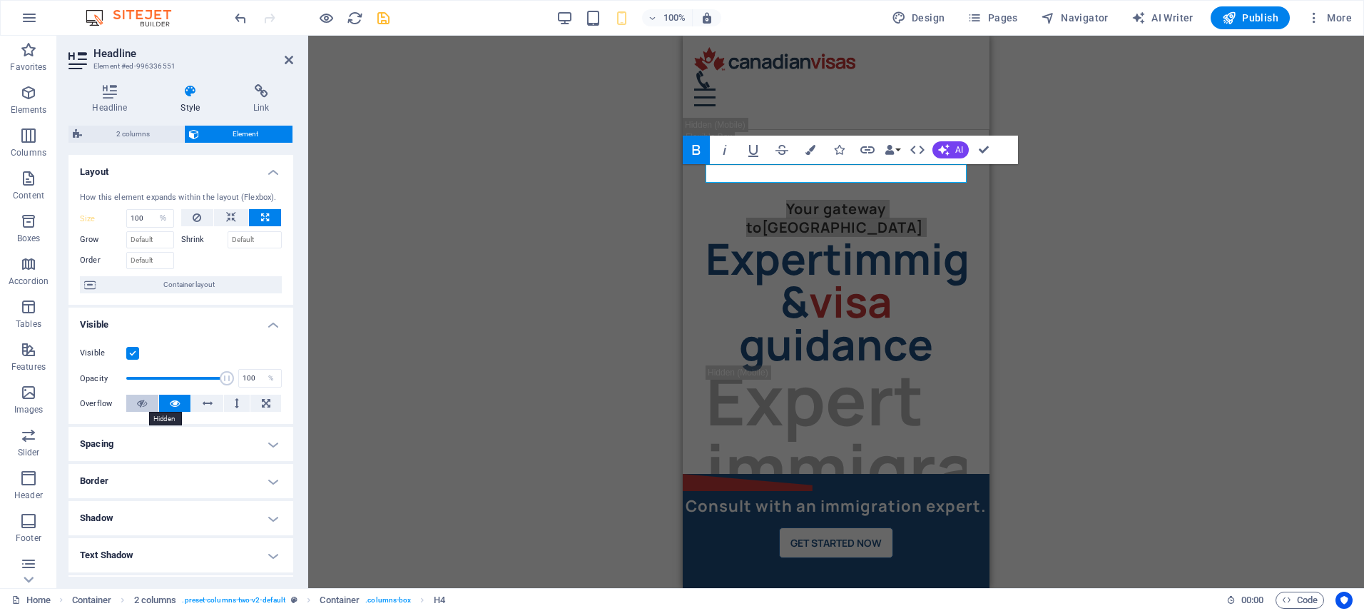
click at [148, 404] on button at bounding box center [142, 402] width 32 height 17
click at [170, 404] on icon at bounding box center [175, 402] width 10 height 17
click at [912, 237] on div "Expert immigration & visa guidance" at bounding box center [835, 301] width 261 height 128
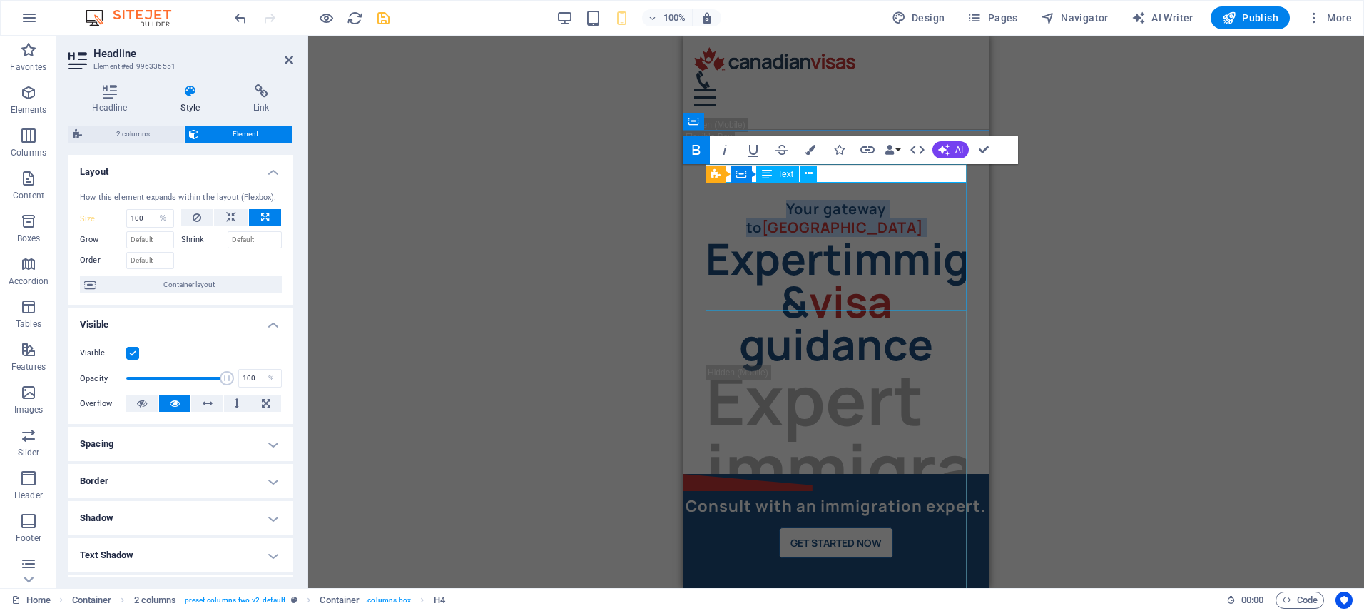
click at [912, 237] on div "Expert immigration & visa guidance" at bounding box center [835, 301] width 261 height 128
select select "rem"
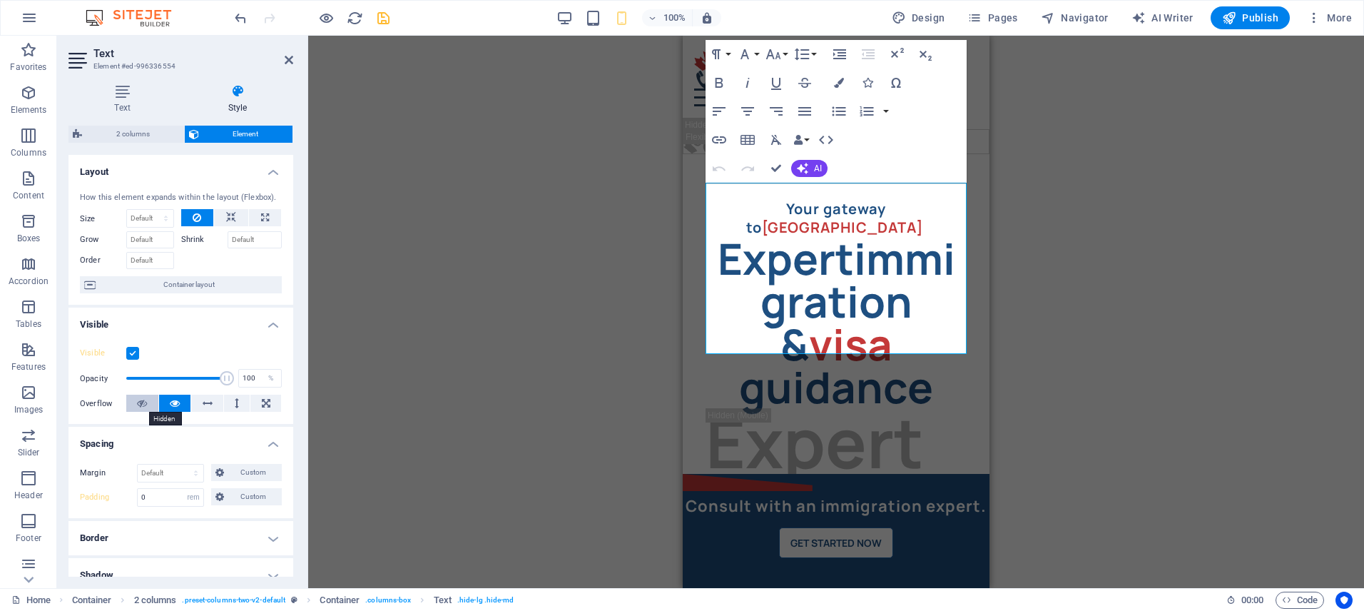
click at [138, 405] on icon at bounding box center [142, 402] width 10 height 17
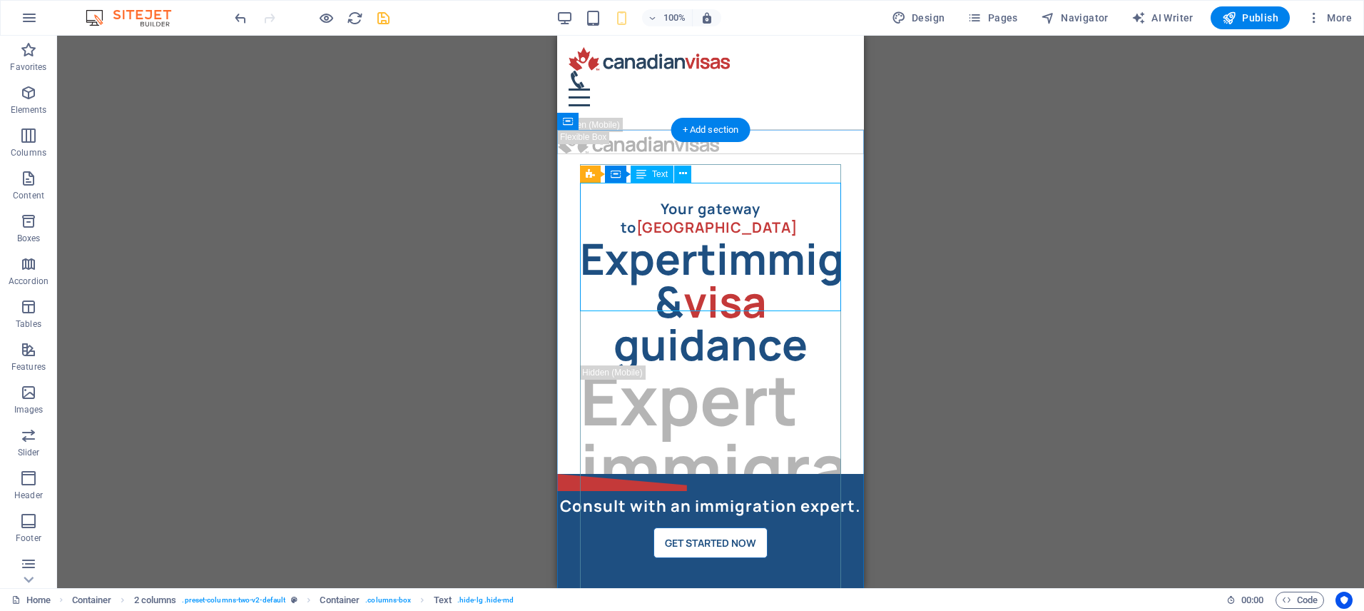
click at [748, 237] on div "Expert immigration & visa guidance" at bounding box center [710, 301] width 261 height 128
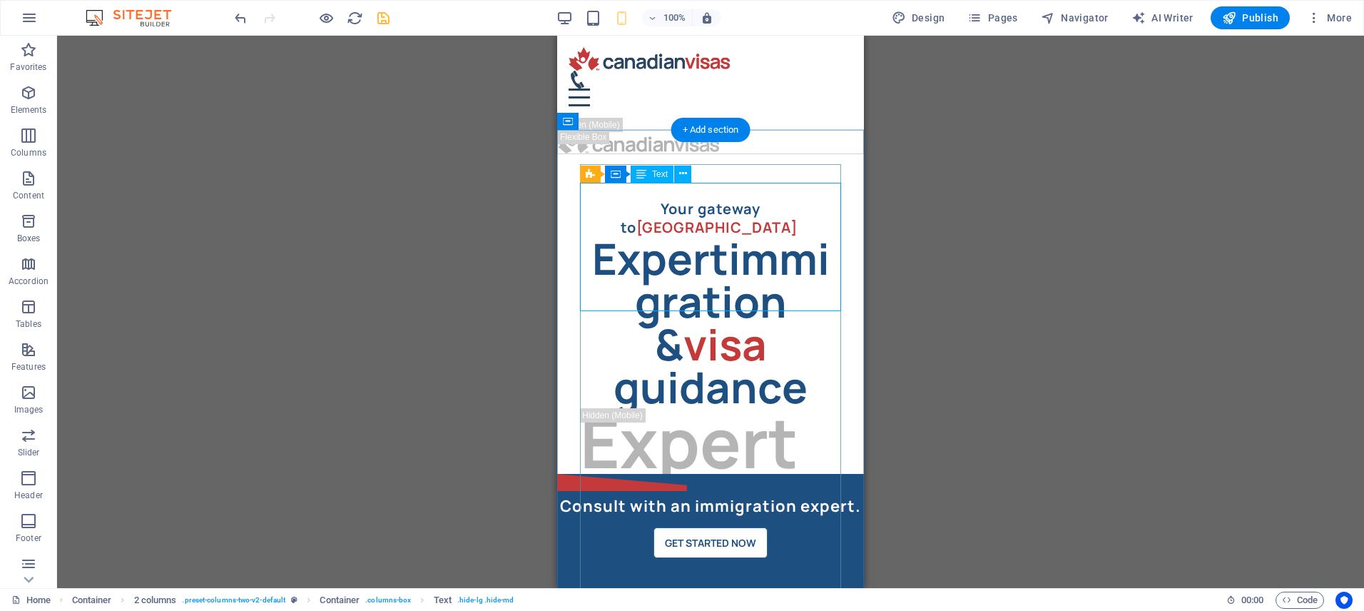
select select "rem"
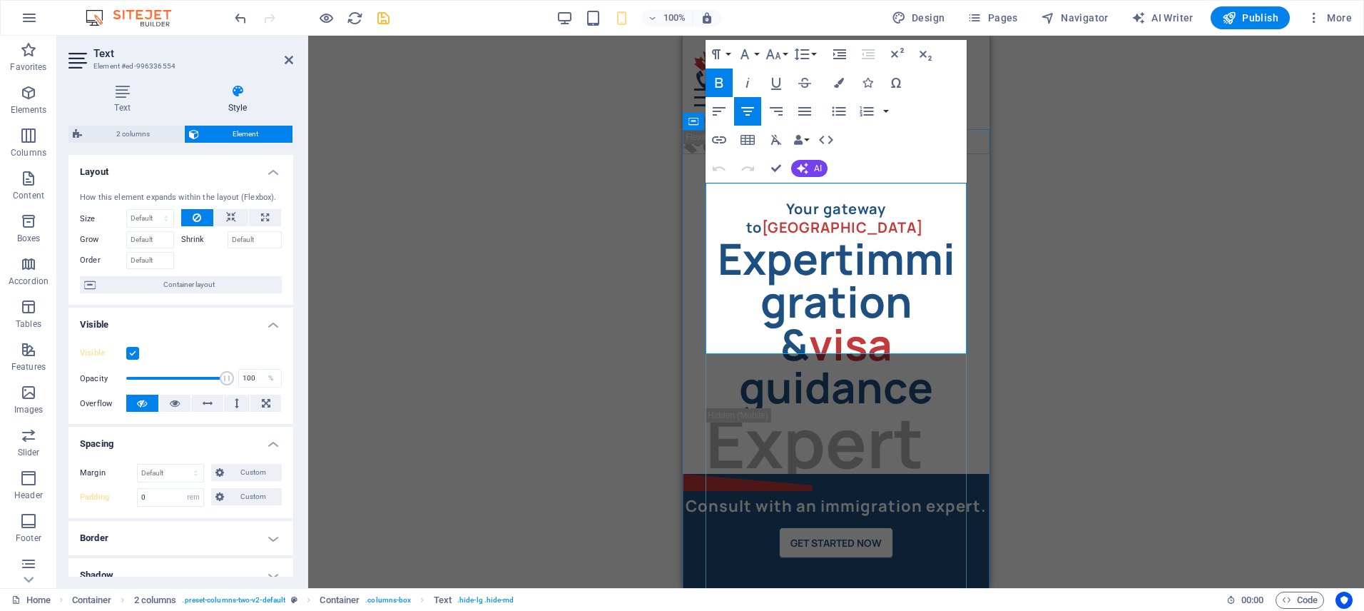
click at [857, 229] on strong "immigration &" at bounding box center [857, 301] width 195 height 144
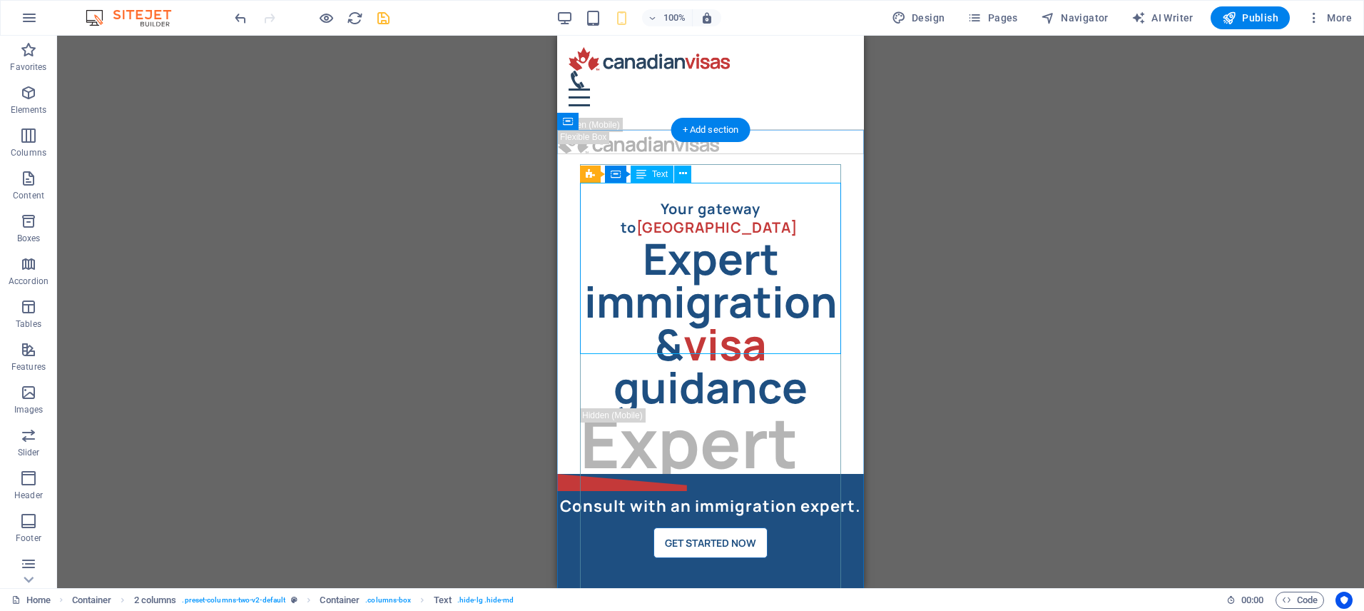
click at [719, 237] on div "Expert immigration & visa guidance" at bounding box center [710, 322] width 261 height 171
select select "rem"
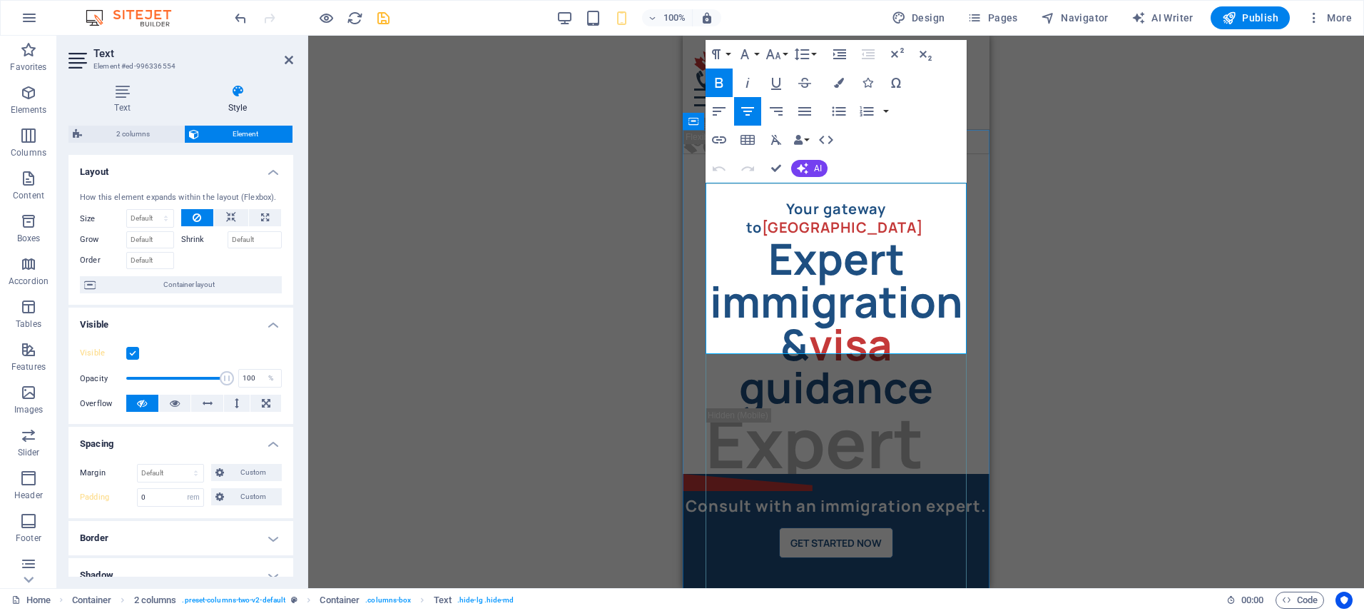
click at [713, 272] on strong "immigration &" at bounding box center [836, 322] width 253 height 101
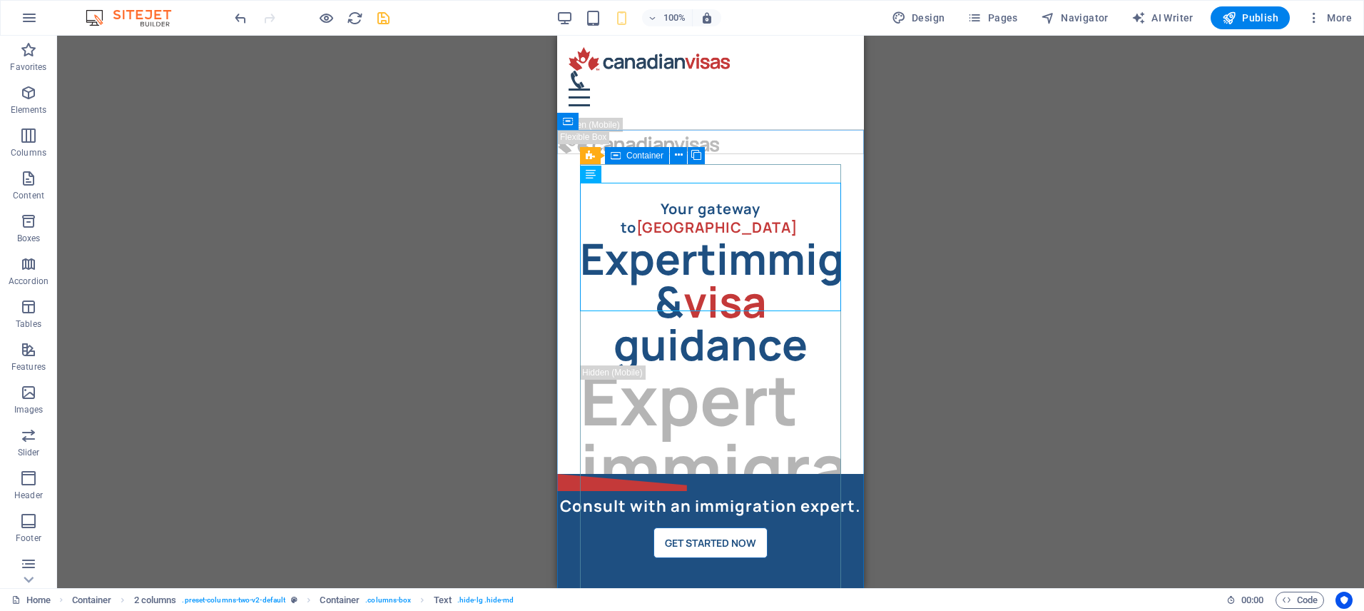
click at [616, 152] on icon at bounding box center [616, 155] width 10 height 17
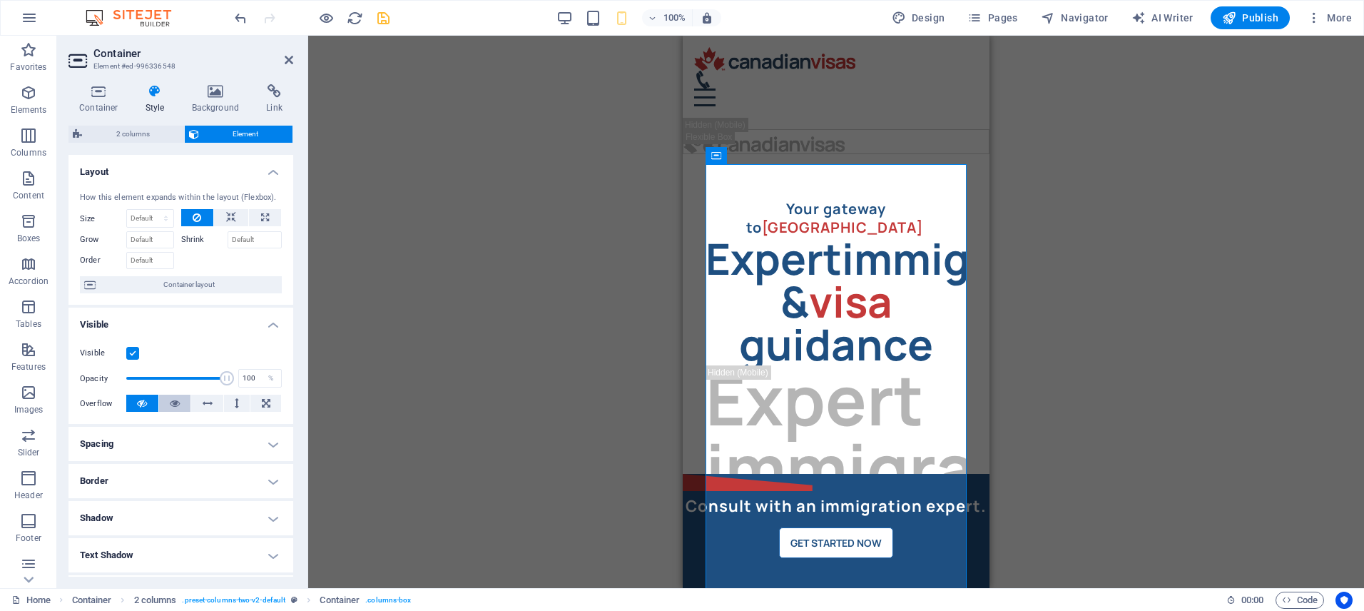
click at [171, 401] on icon at bounding box center [175, 402] width 10 height 17
click at [718, 152] on icon at bounding box center [715, 155] width 9 height 17
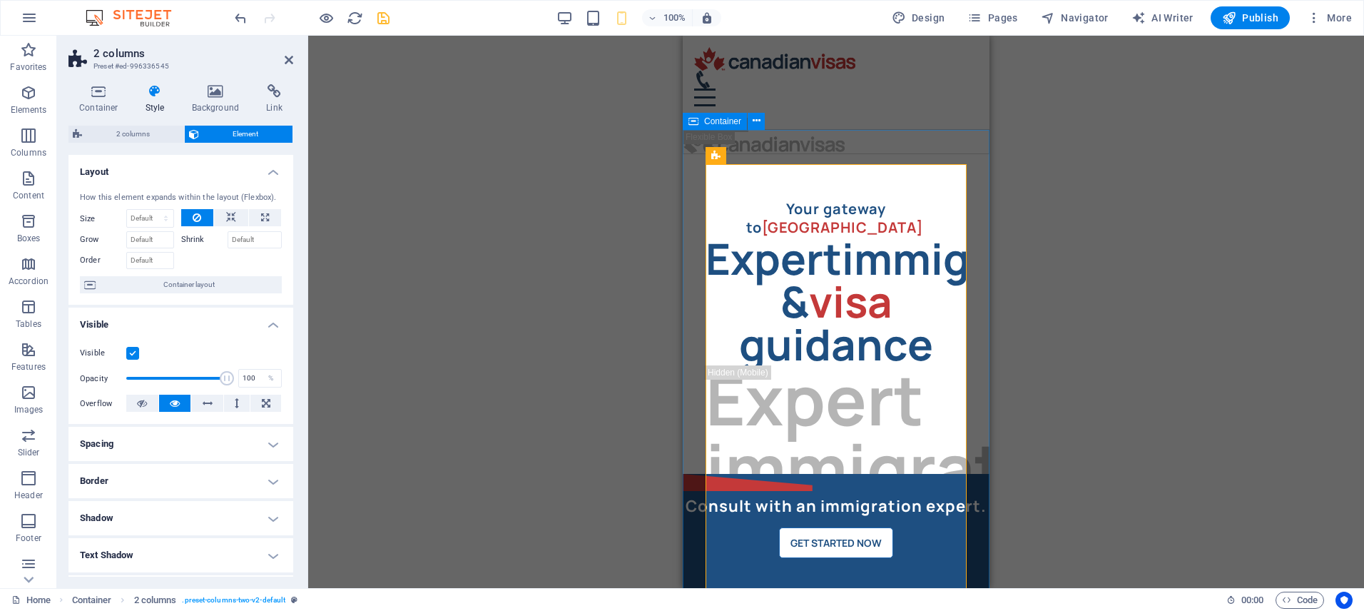
select select "rem"
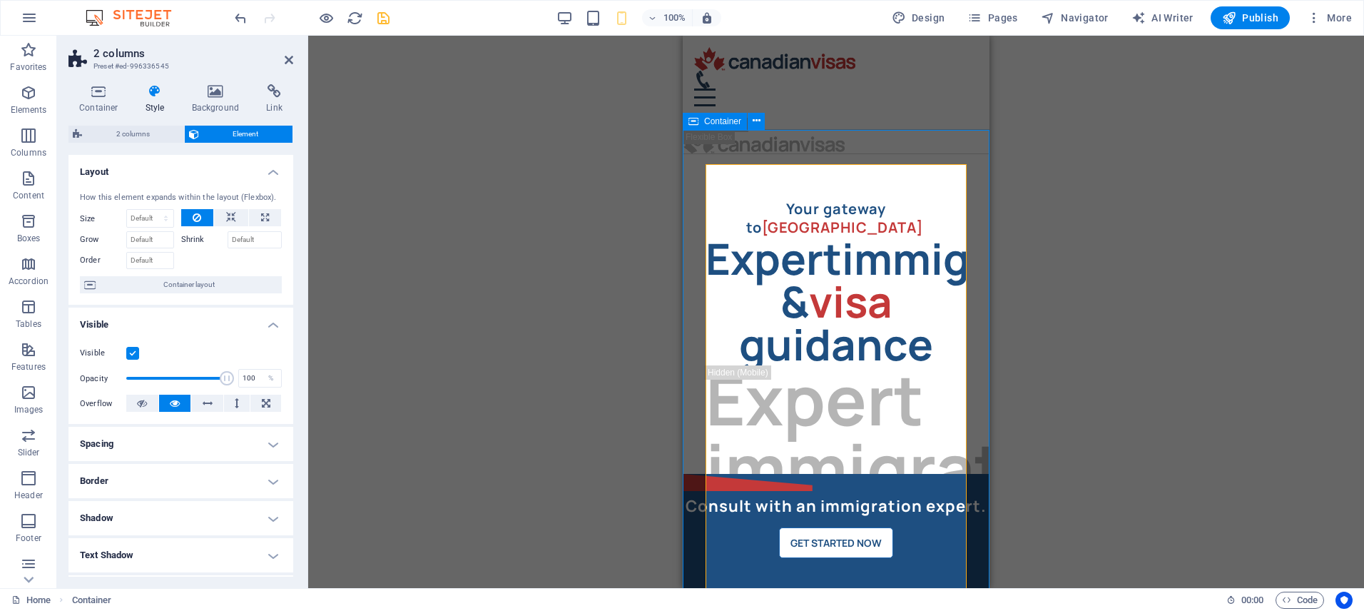
select select "rem"
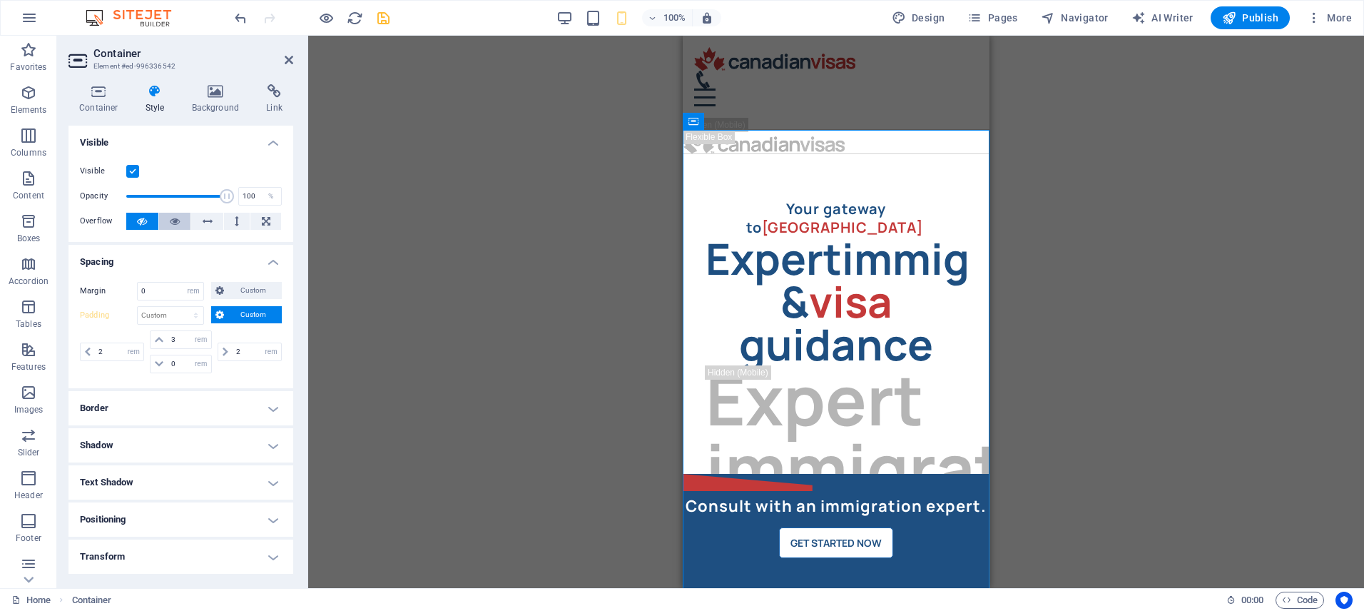
click at [178, 224] on button at bounding box center [175, 221] width 32 height 17
click at [854, 260] on div "Expert immigration & visa guidance" at bounding box center [835, 301] width 261 height 128
select select "rem"
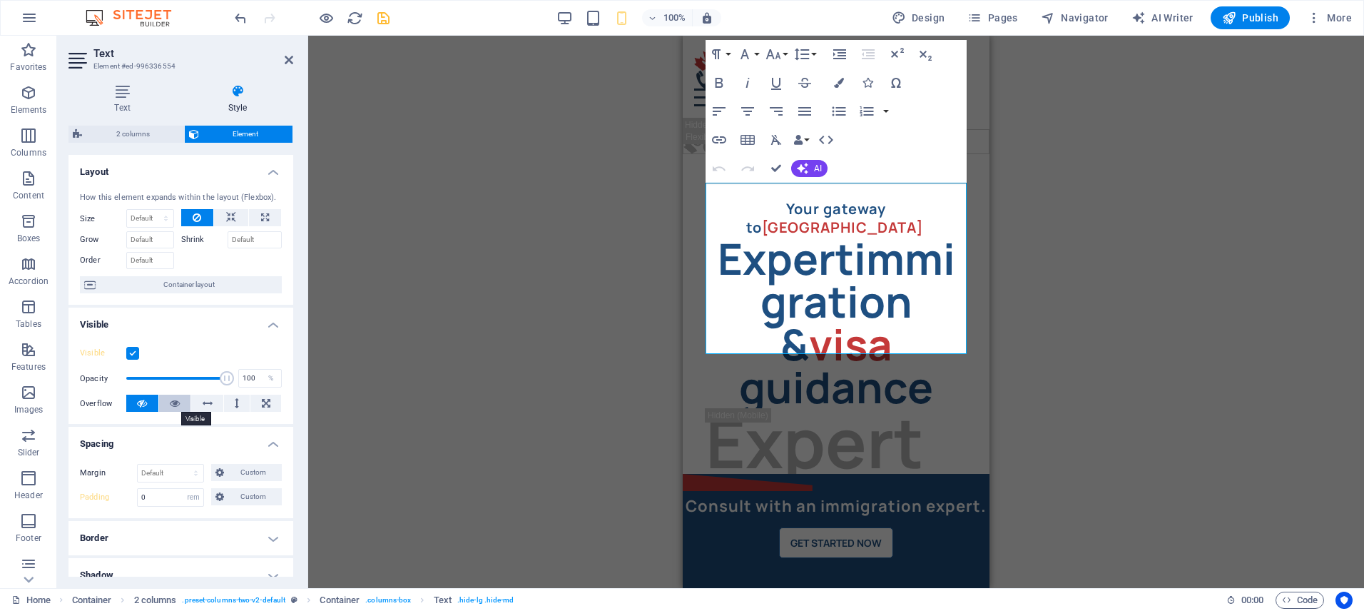
click at [170, 401] on icon at bounding box center [175, 402] width 10 height 17
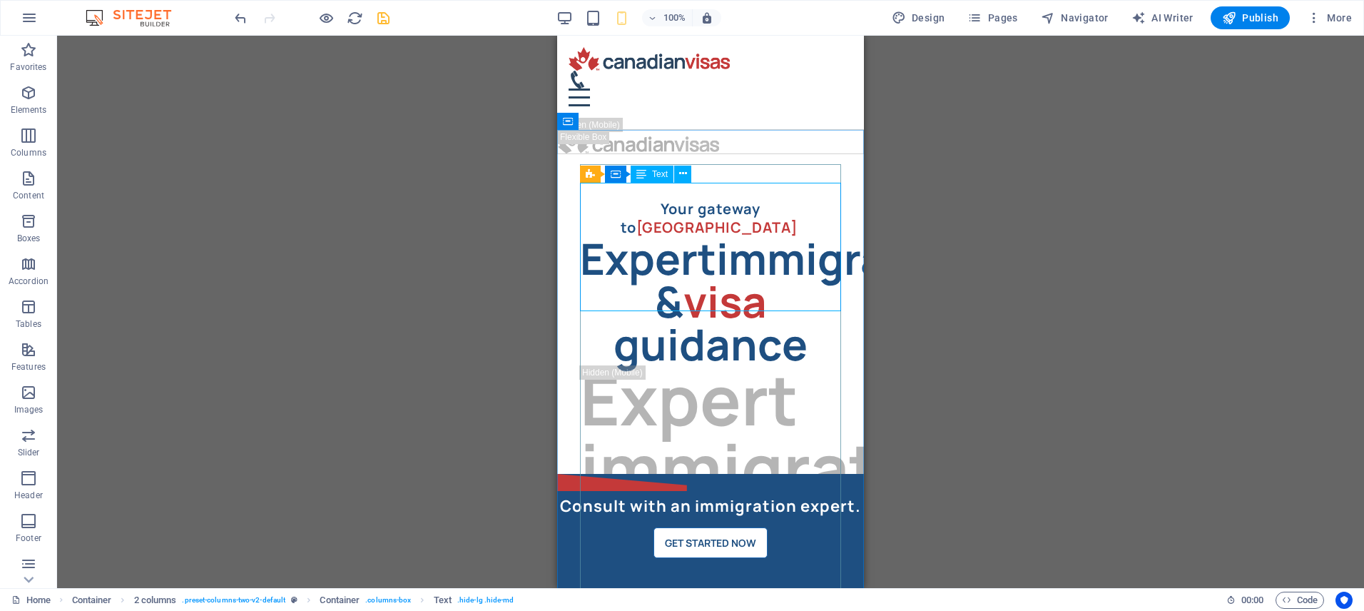
click at [656, 174] on span "Text" at bounding box center [660, 174] width 16 height 9
select select "rem"
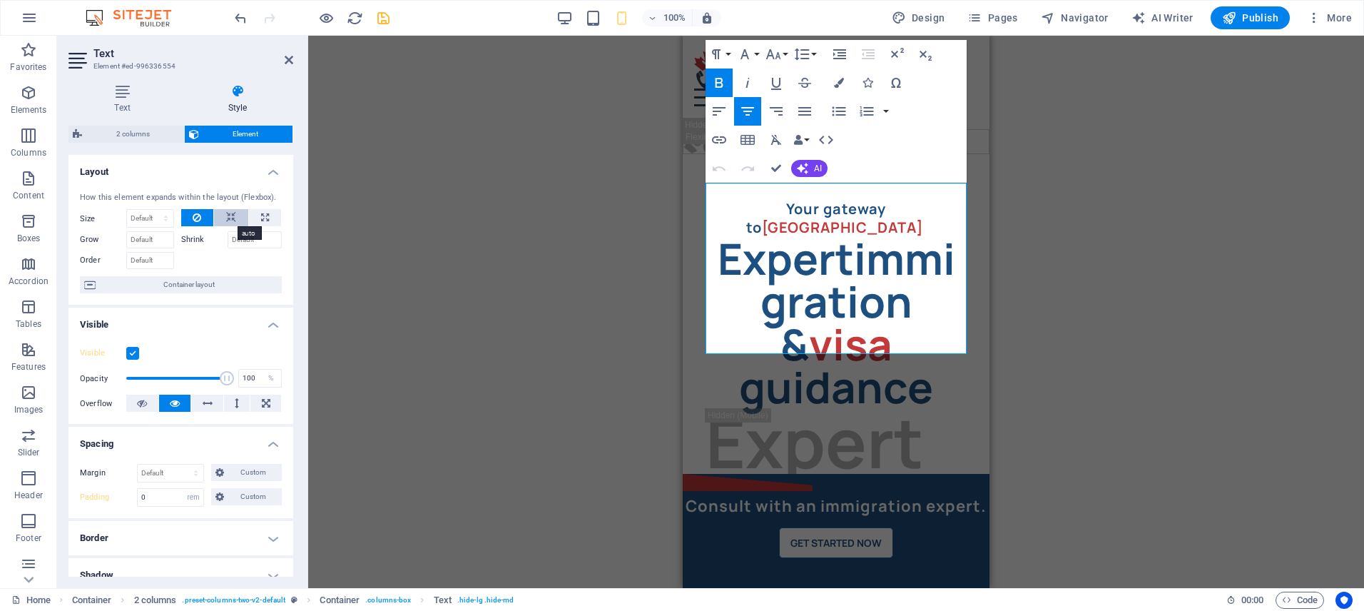
click at [226, 218] on icon at bounding box center [231, 217] width 10 height 17
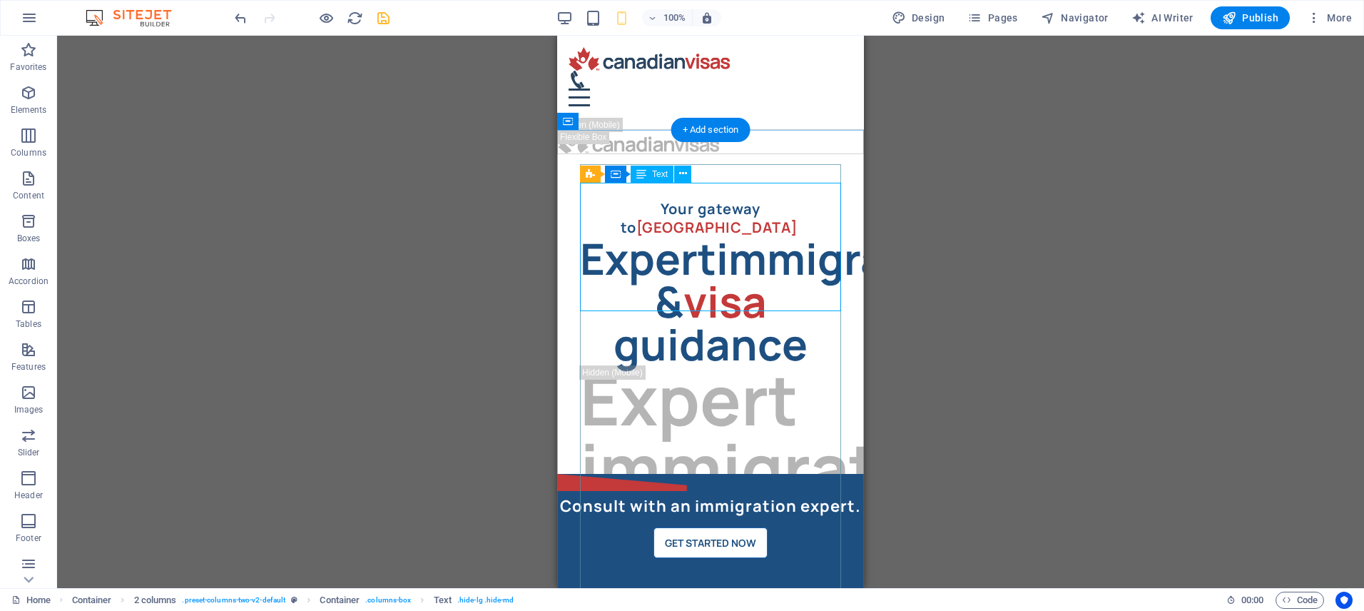
click at [752, 237] on div "Expert immigration & visa guidance" at bounding box center [710, 301] width 261 height 128
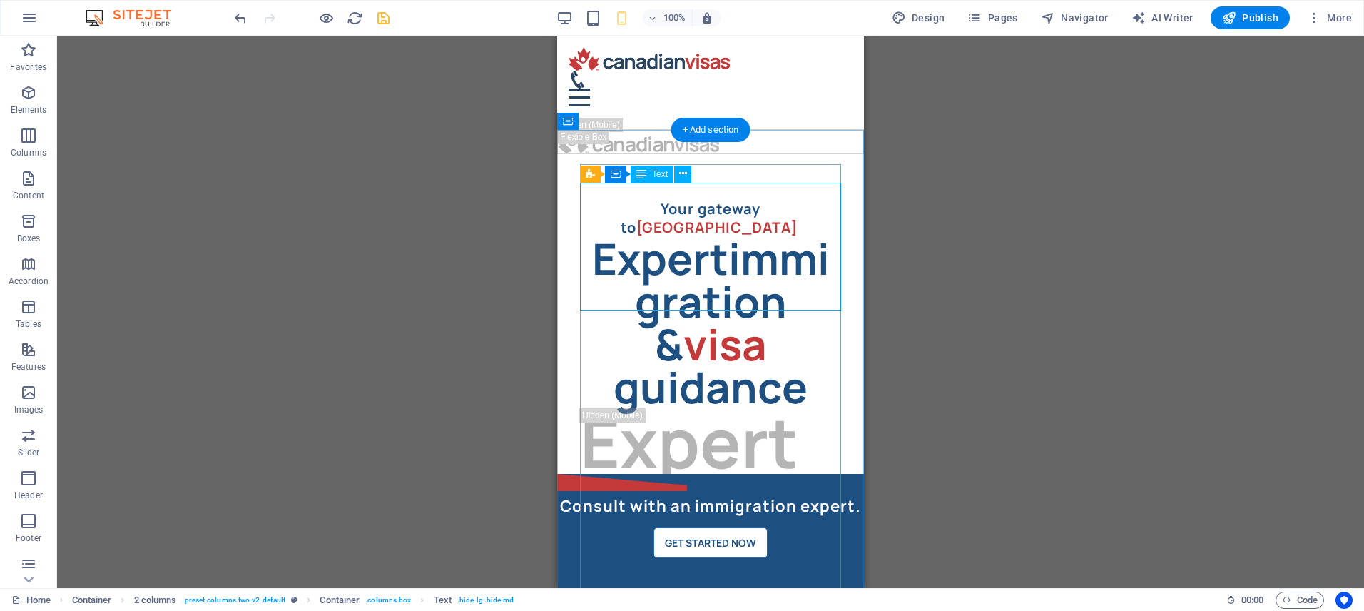
select select "rem"
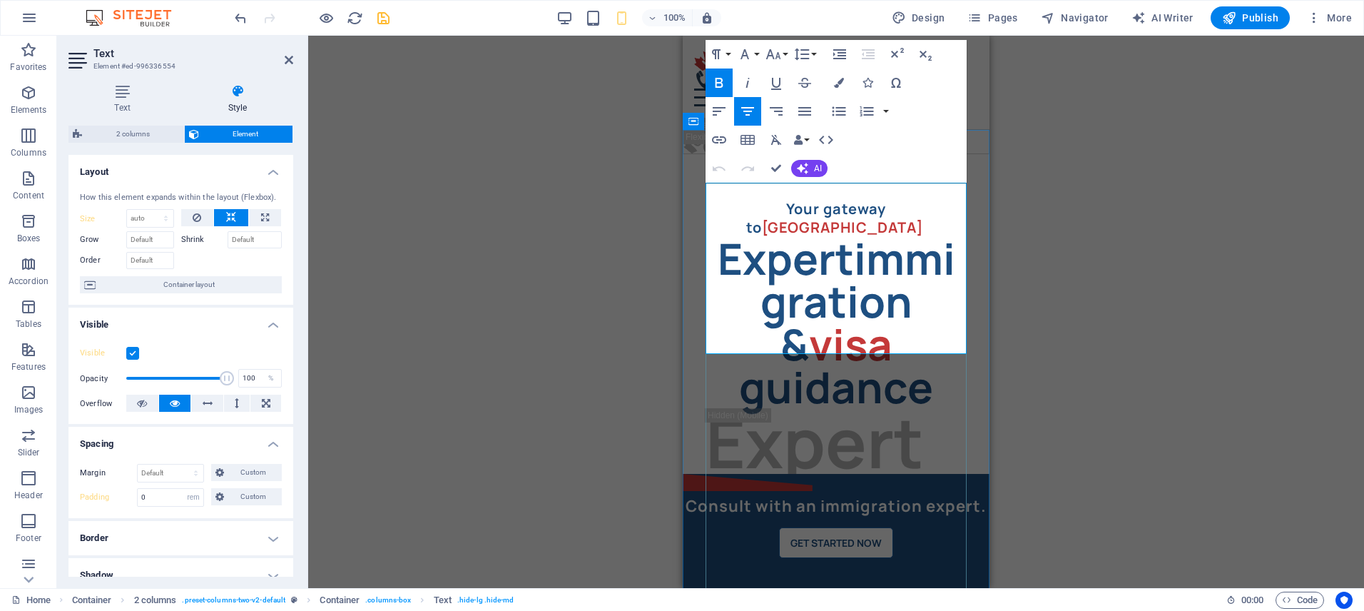
click at [752, 229] on strong "Expert" at bounding box center [786, 258] width 136 height 58
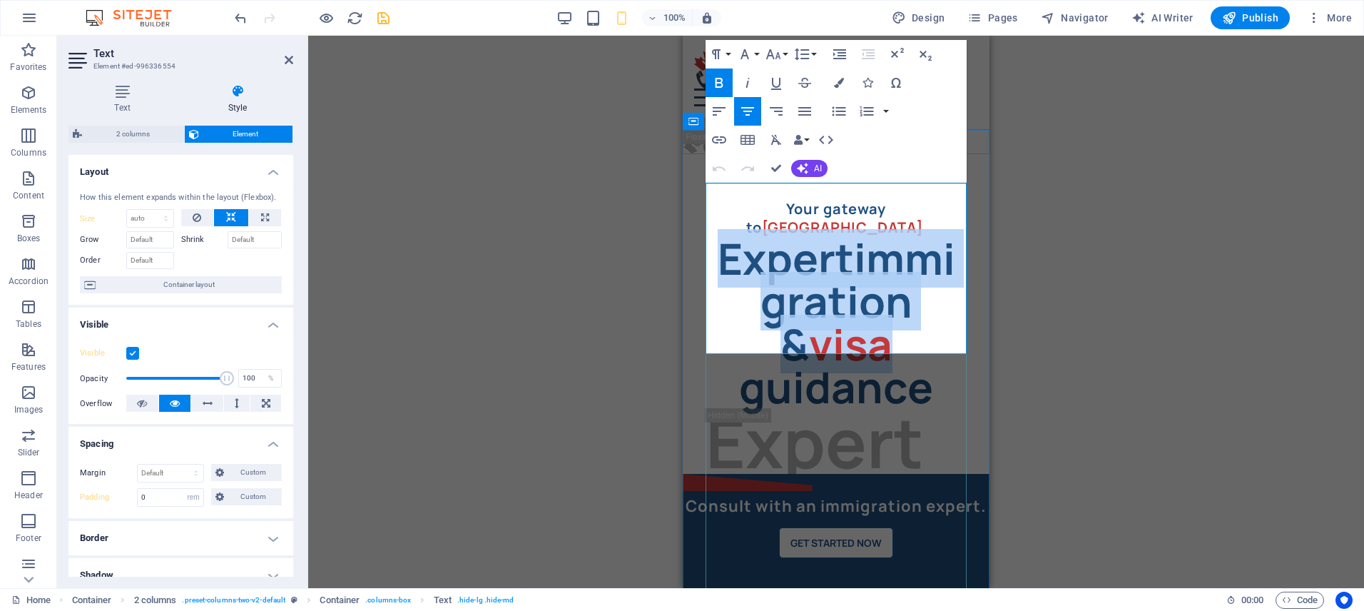
click at [752, 229] on strong "Expert" at bounding box center [786, 258] width 136 height 58
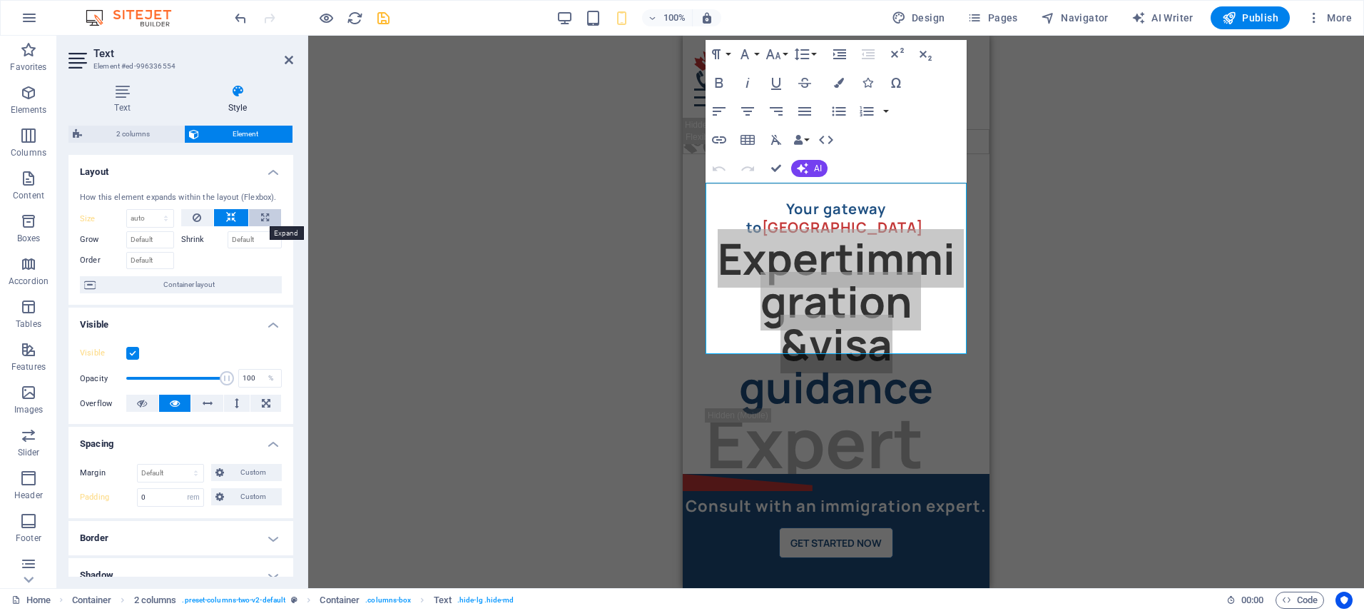
click at [263, 214] on icon at bounding box center [265, 217] width 8 height 17
type input "100"
select select "%"
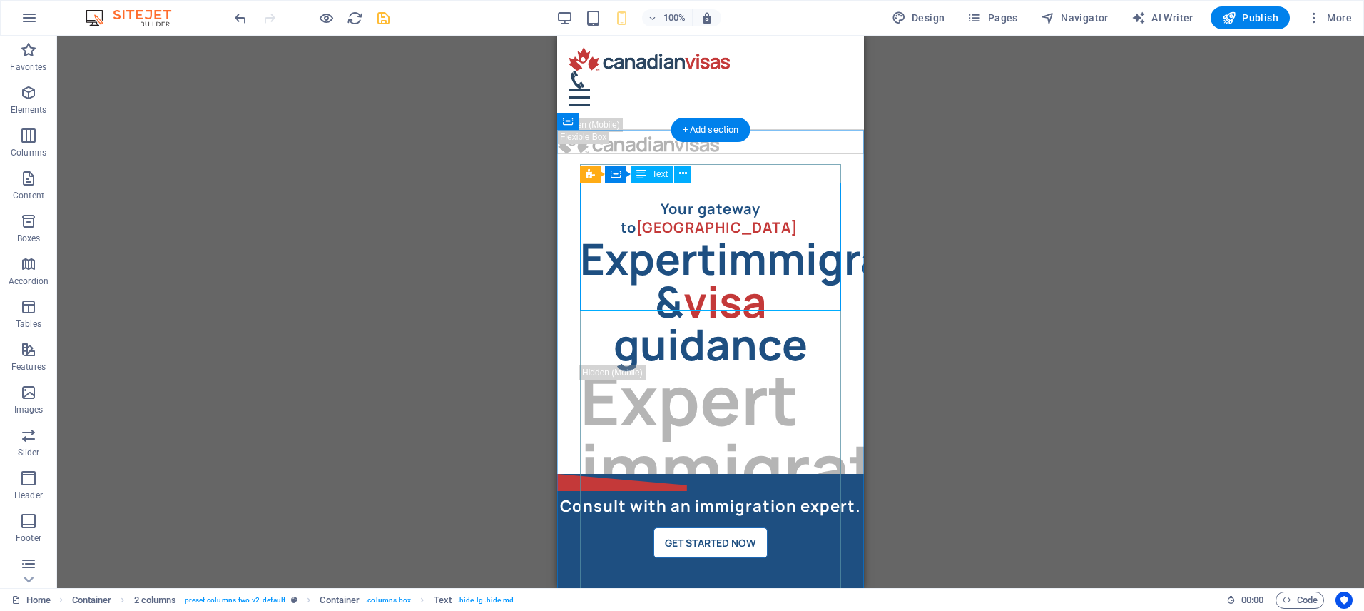
click at [754, 242] on div "Expert immigration & visa guidance" at bounding box center [710, 301] width 261 height 128
select select "%"
select select "rem"
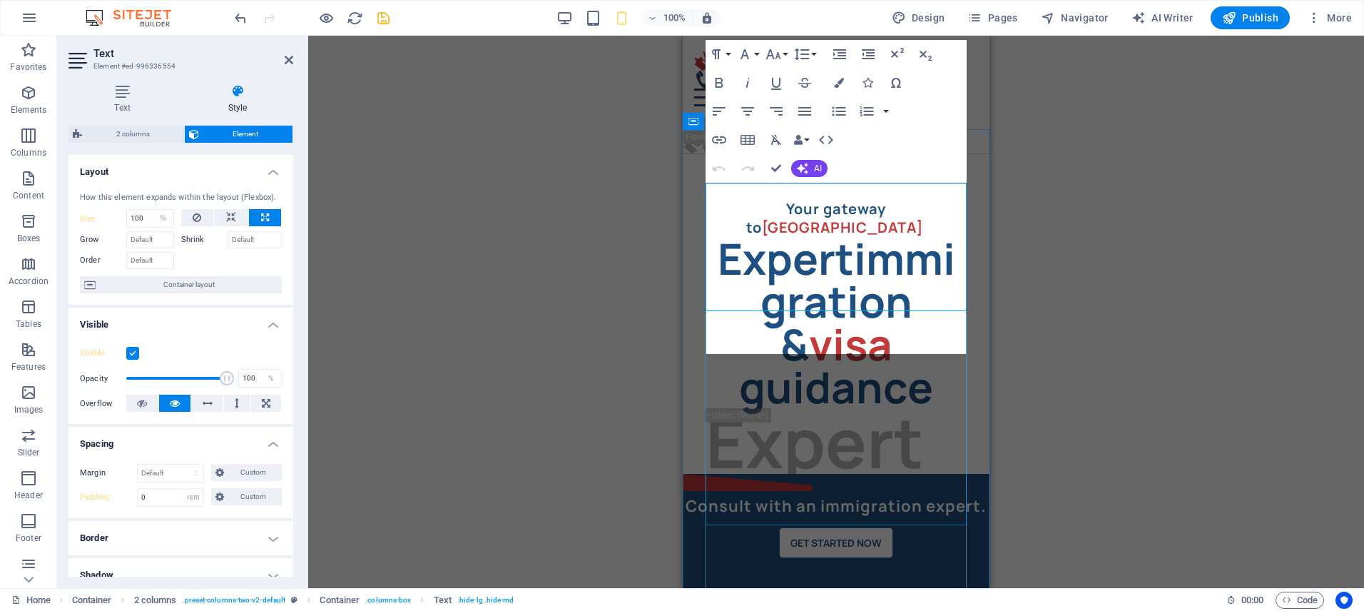
click at [754, 242] on p "Expert immigration & visa" at bounding box center [835, 301] width 261 height 128
click at [185, 216] on button at bounding box center [197, 217] width 33 height 17
click at [148, 218] on select "Default auto px % 1/1 1/2 1/3 1/4 1/5 1/6 1/7 1/8 1/9 1/10" at bounding box center [150, 218] width 46 height 17
select select "%"
click at [151, 210] on select "Default auto px % 1/1 1/2 1/3 1/4 1/5 1/6 1/7 1/8 1/9 1/10" at bounding box center [150, 218] width 46 height 17
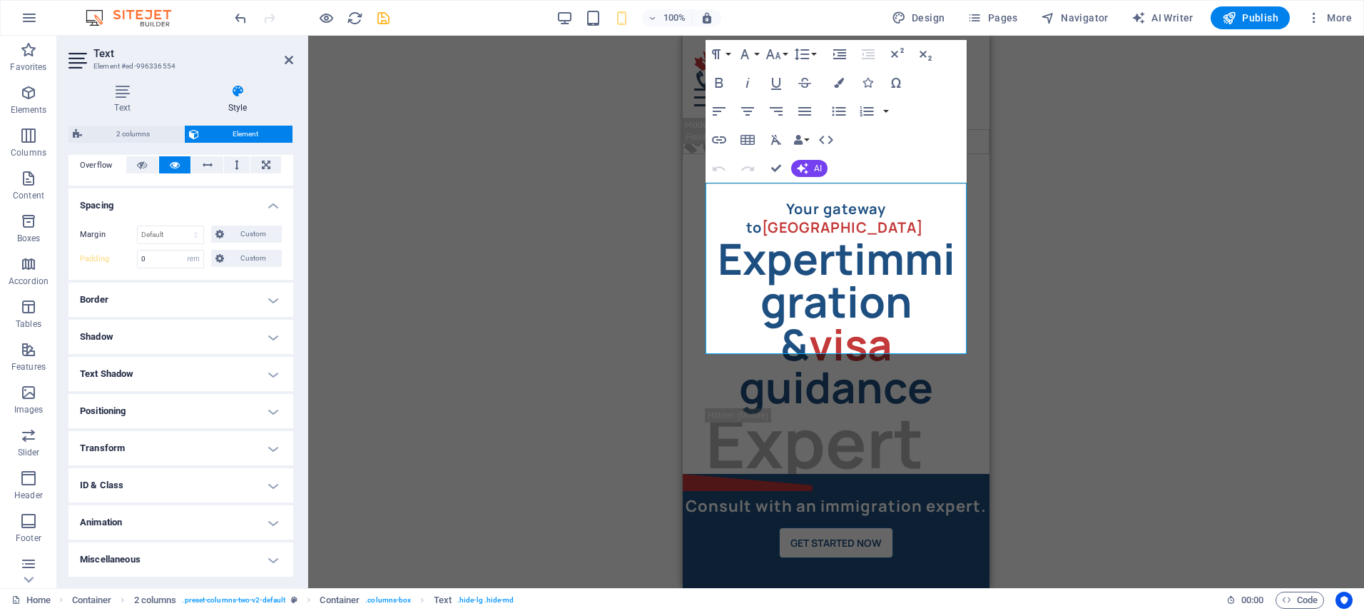
scroll to position [1, 0]
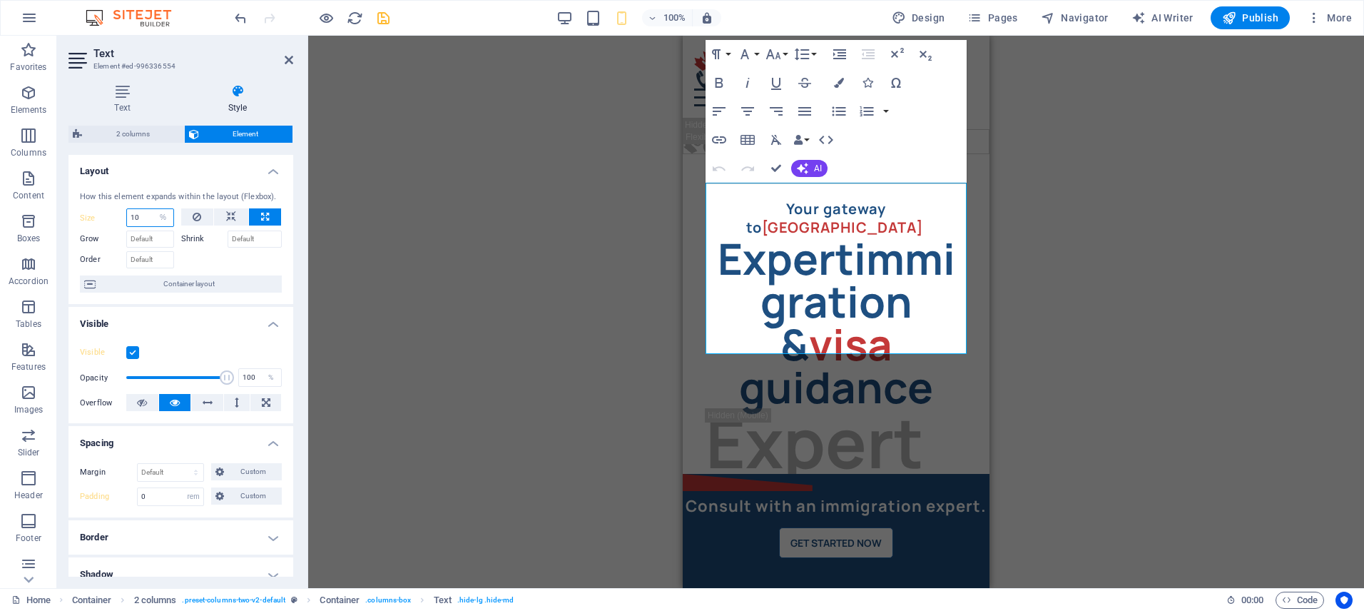
type input "1"
type input "80"
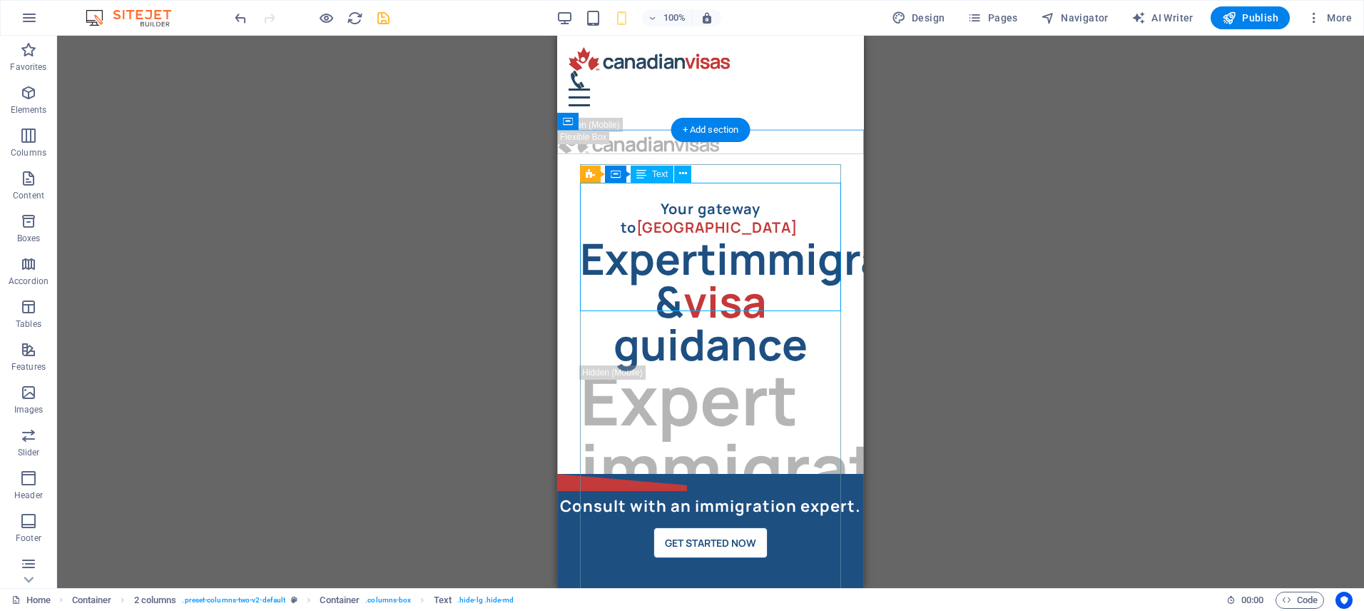
click at [758, 238] on div "Expert immigration & visa guidance" at bounding box center [710, 301] width 261 height 128
select select "%"
select select "rem"
click at [727, 237] on div "Expert immigration & visa guidance" at bounding box center [710, 301] width 261 height 128
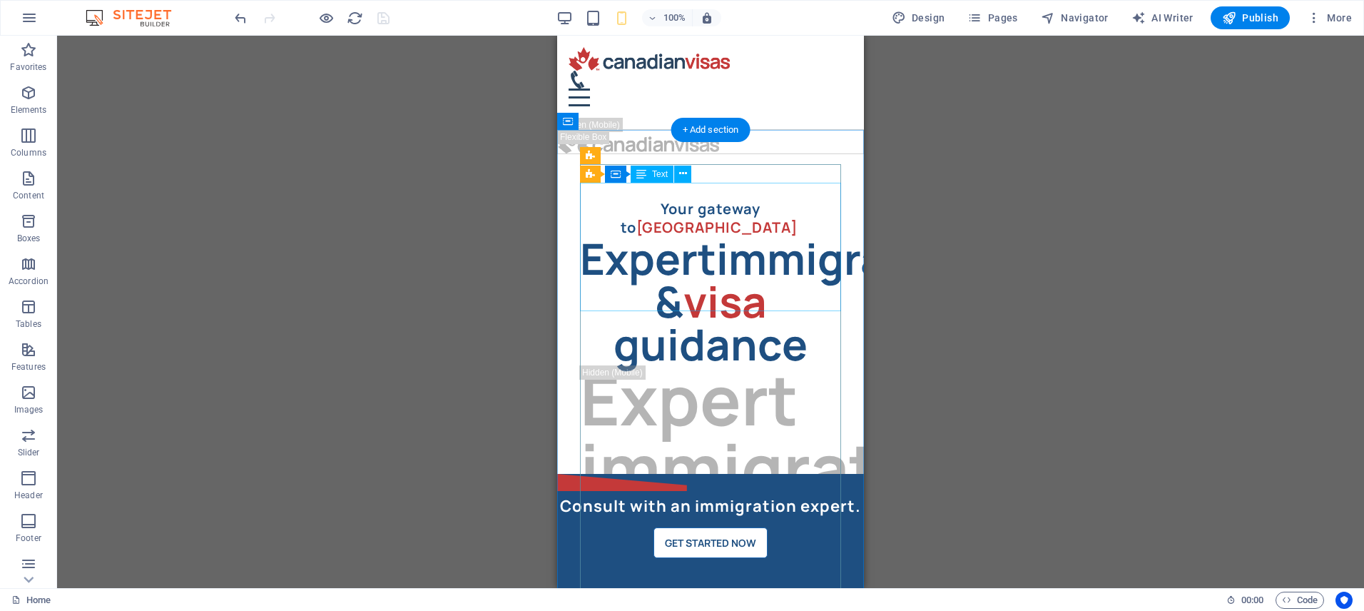
click at [727, 237] on div "Expert immigration & visa guidance" at bounding box center [710, 301] width 261 height 128
select select "%"
select select "rem"
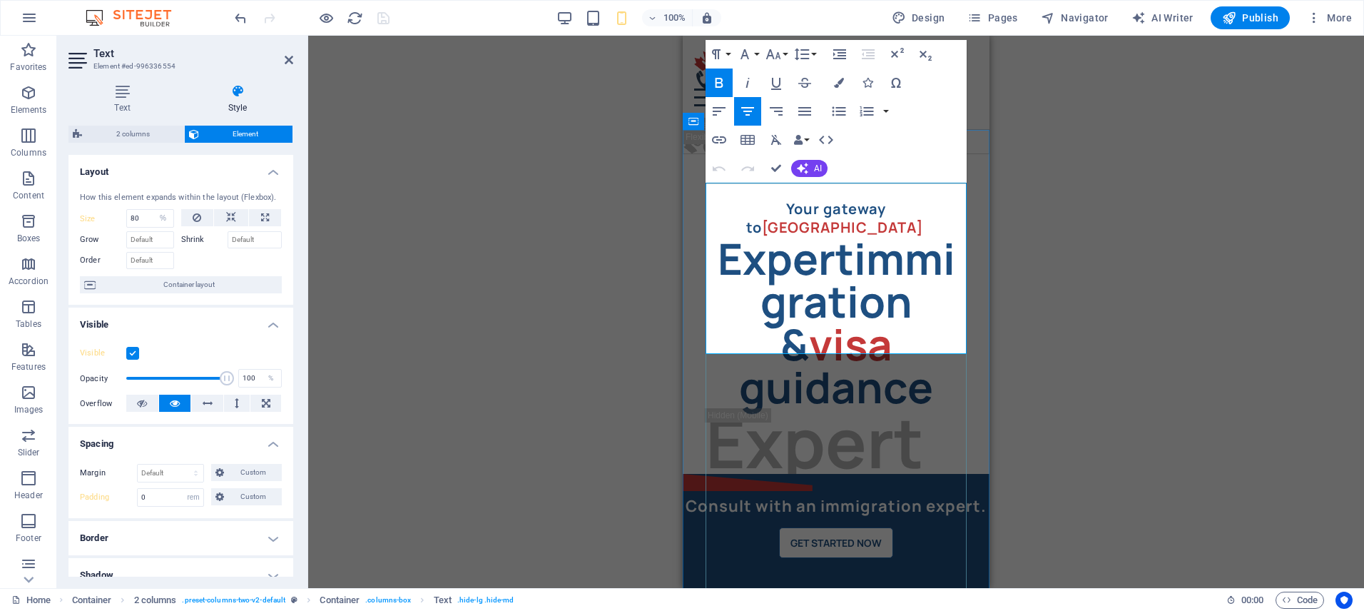
click at [861, 229] on strong "immigration &" at bounding box center [857, 301] width 195 height 144
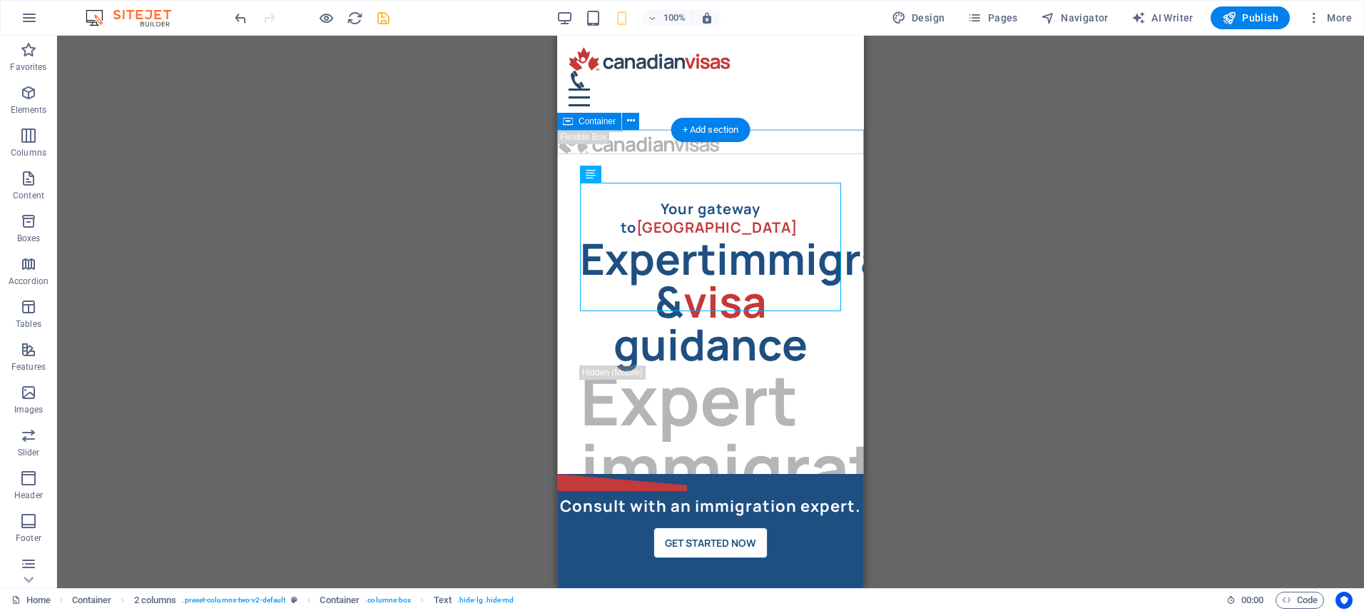
select select "rem"
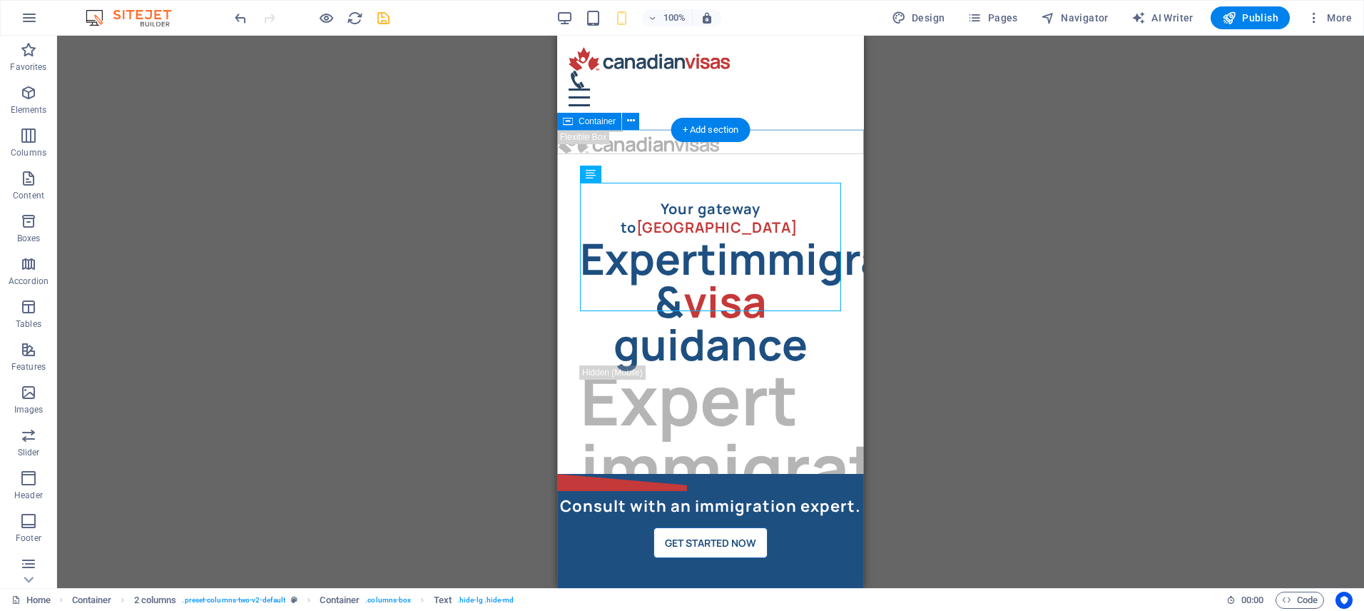
select select "rem"
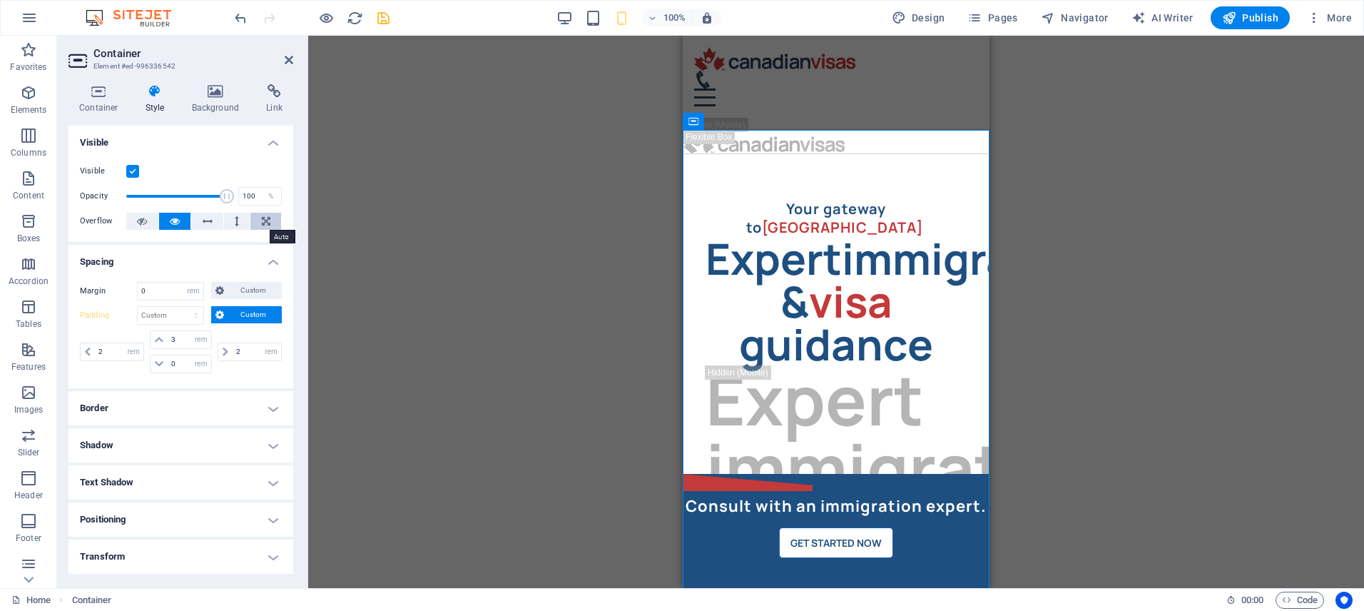
click at [268, 225] on button at bounding box center [265, 221] width 31 height 17
click at [956, 237] on div "Expert immigration & visa guidance" at bounding box center [835, 301] width 261 height 128
select select "%"
select select "rem"
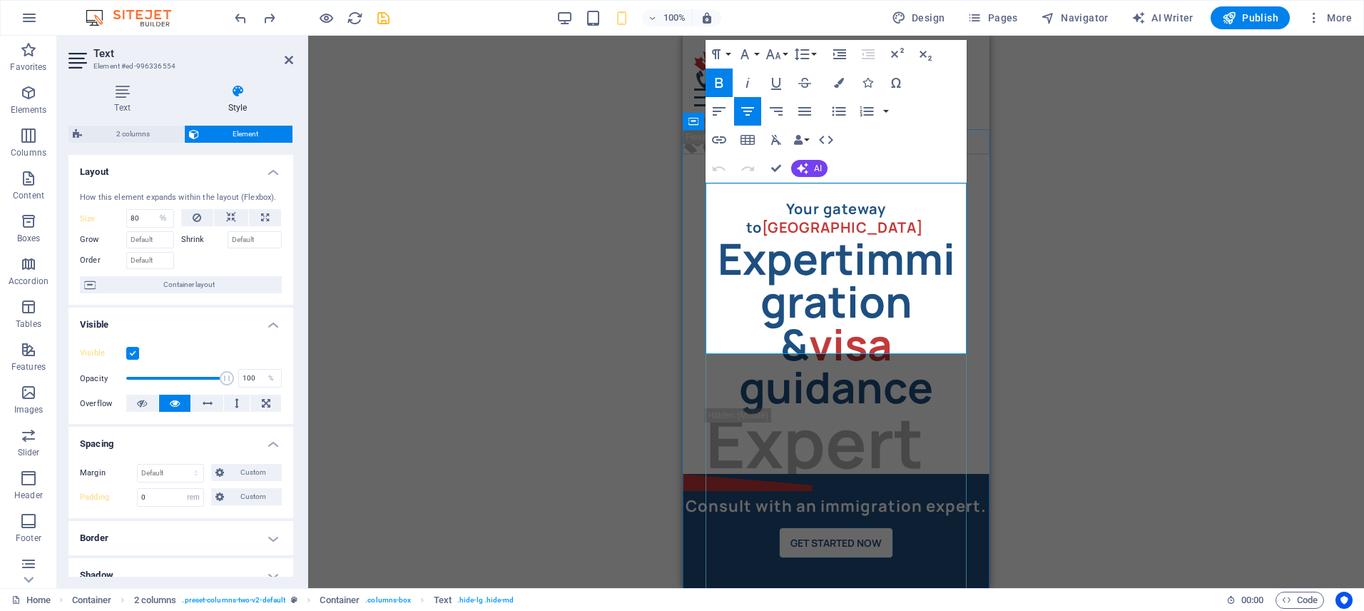
click at [873, 230] on strong "immigration &" at bounding box center [857, 301] width 195 height 144
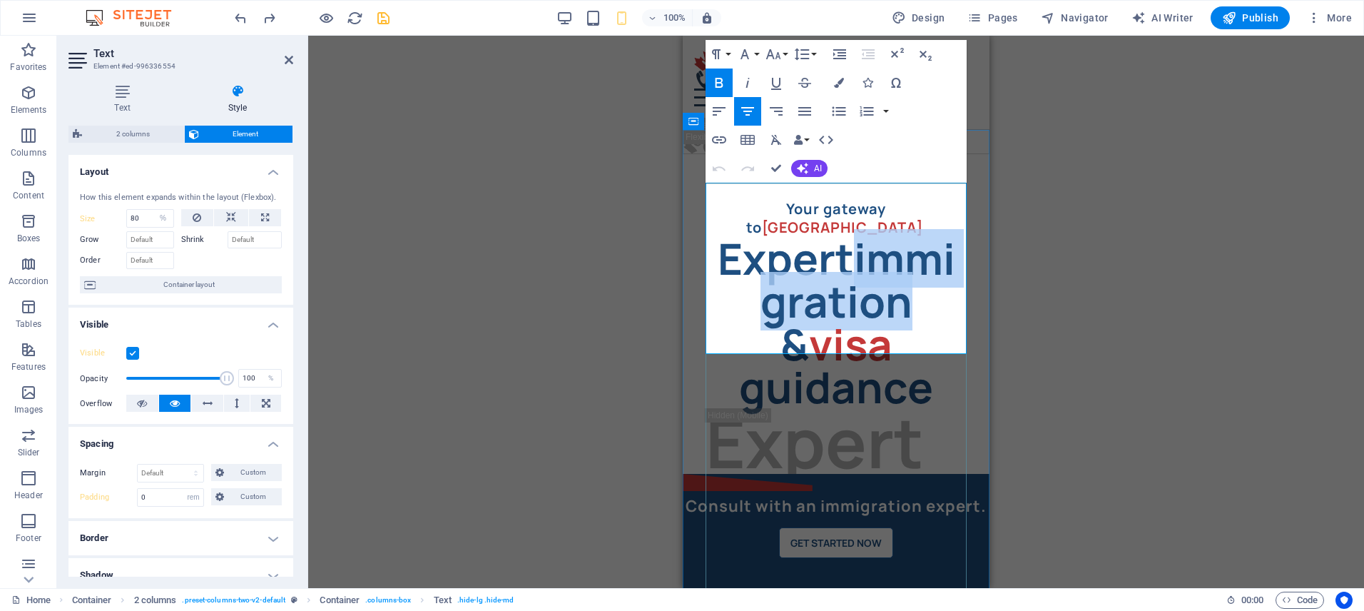
click at [873, 230] on strong "immigration &" at bounding box center [857, 301] width 195 height 144
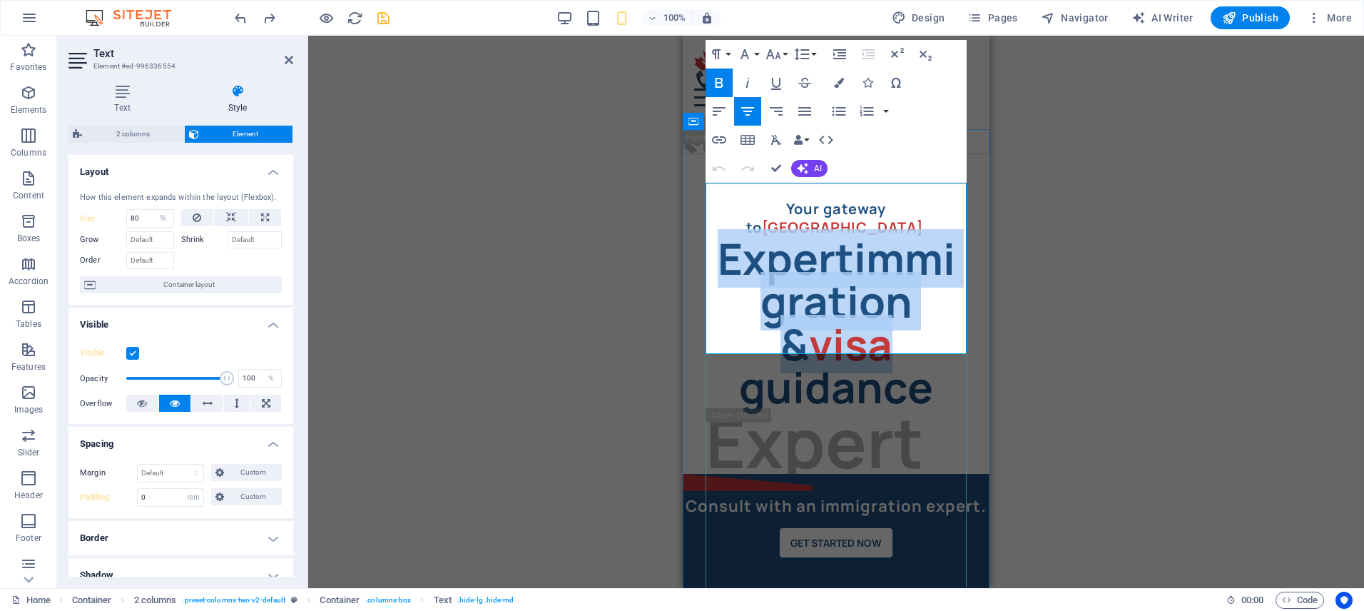
click at [873, 230] on strong "immigration &" at bounding box center [857, 301] width 195 height 144
click at [859, 229] on strong "immigration &" at bounding box center [857, 301] width 195 height 144
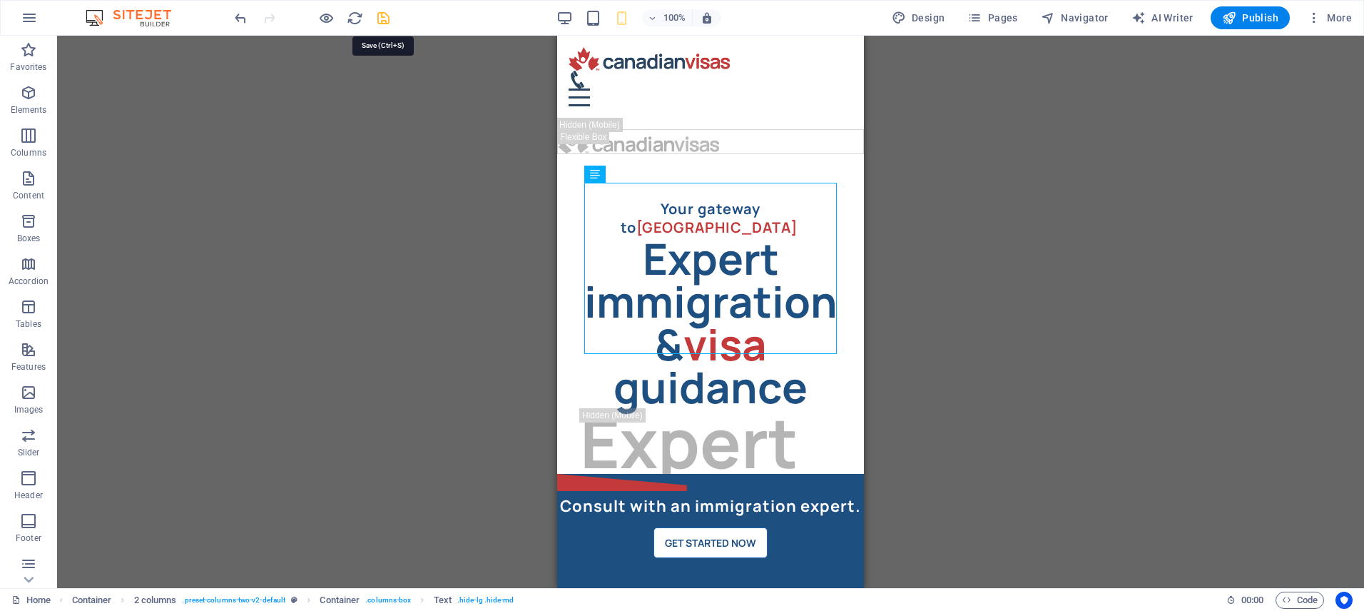
click at [387, 15] on icon "save" at bounding box center [383, 18] width 16 height 16
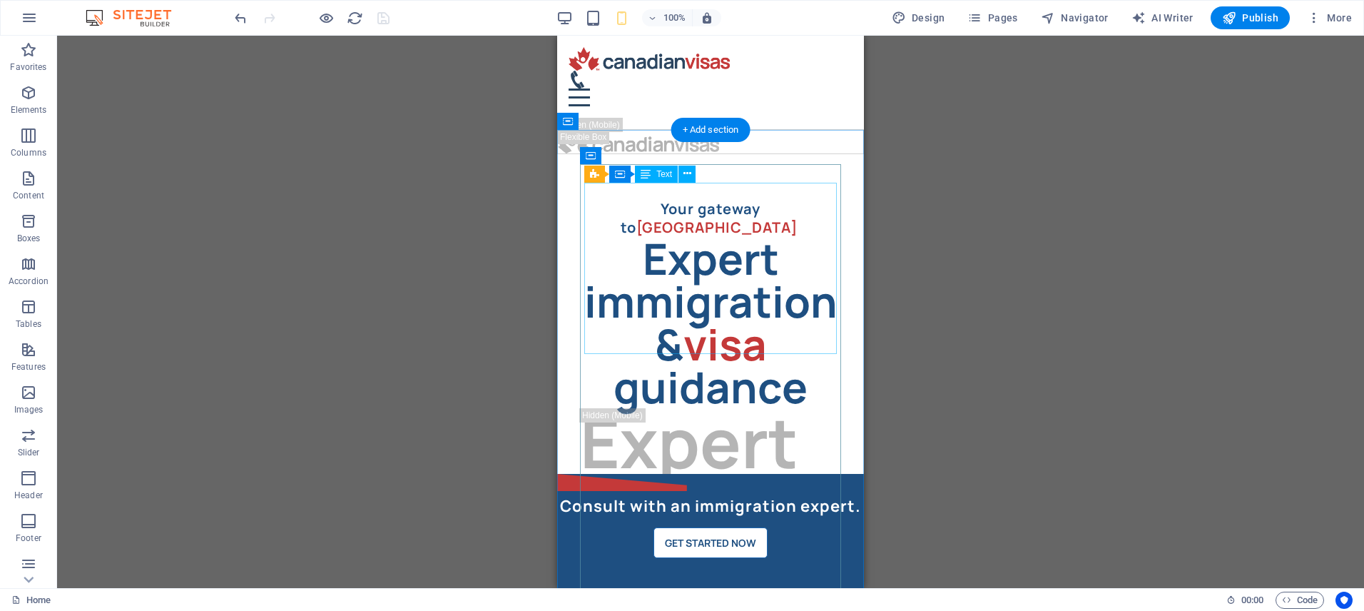
click at [639, 237] on div "Expert immigration & visa guidance" at bounding box center [710, 322] width 261 height 171
select select "%"
select select "rem"
click at [721, 237] on div "Expert immigration & visa guidance" at bounding box center [710, 322] width 261 height 171
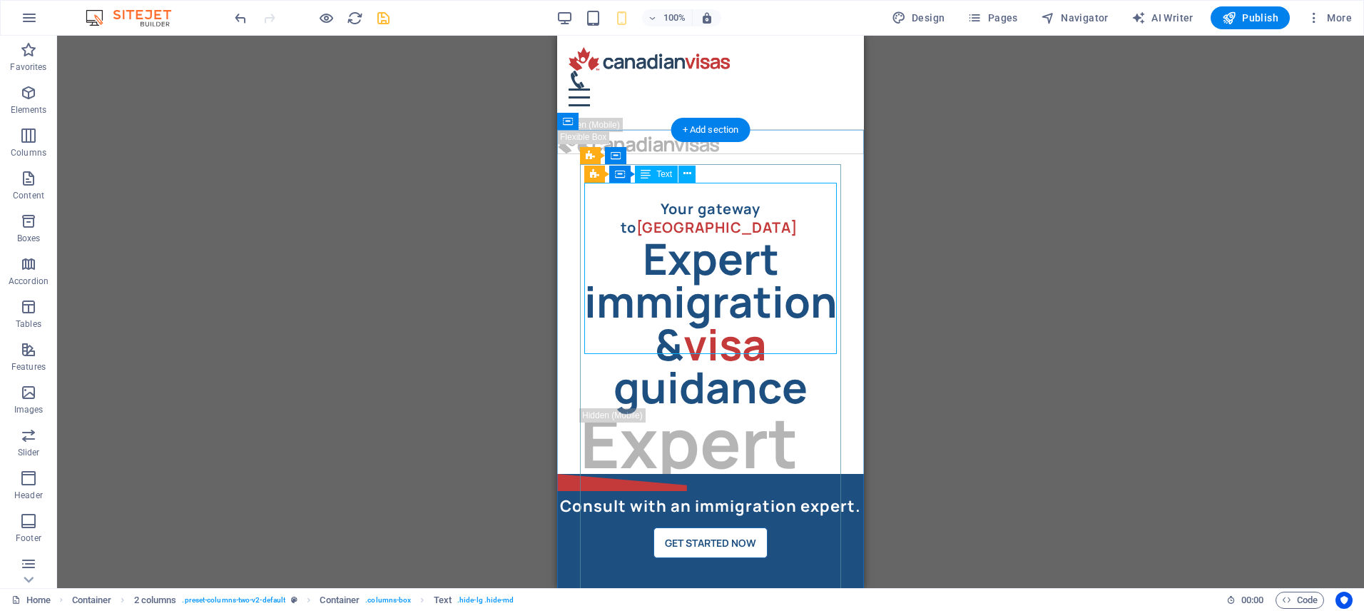
click at [721, 237] on div "Expert immigration & visa guidance" at bounding box center [710, 322] width 261 height 171
select select "%"
select select "rem"
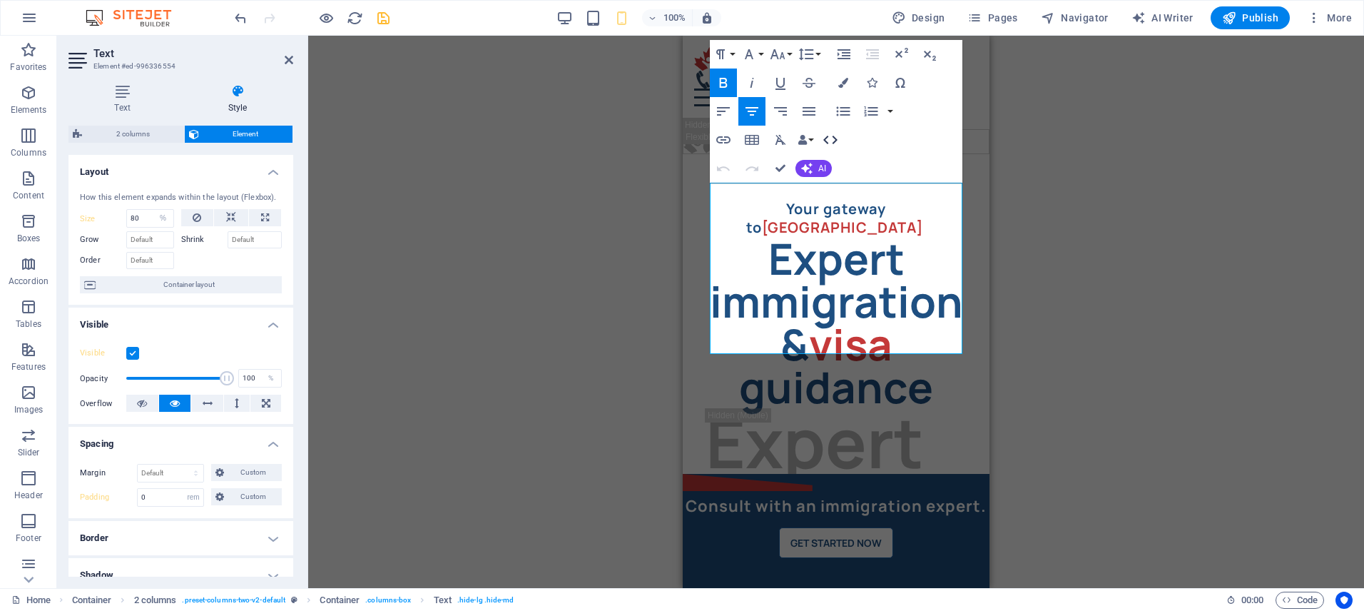
click at [837, 139] on icon "button" at bounding box center [830, 139] width 17 height 17
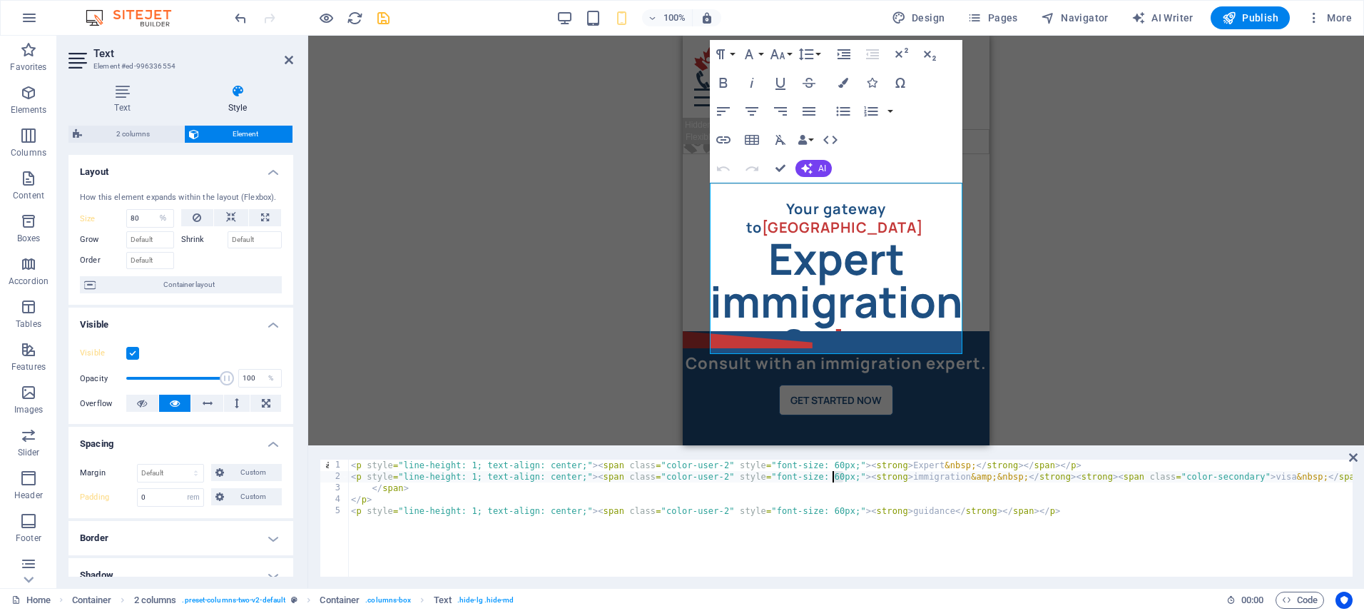
drag, startPoint x: 842, startPoint y: 478, endPoint x: 834, endPoint y: 479, distance: 7.9
click at [834, 479] on div "< p style = "line-height: 1; text-align: center;" > < span class = "color-user-…" at bounding box center [882, 527] width 1068 height 137
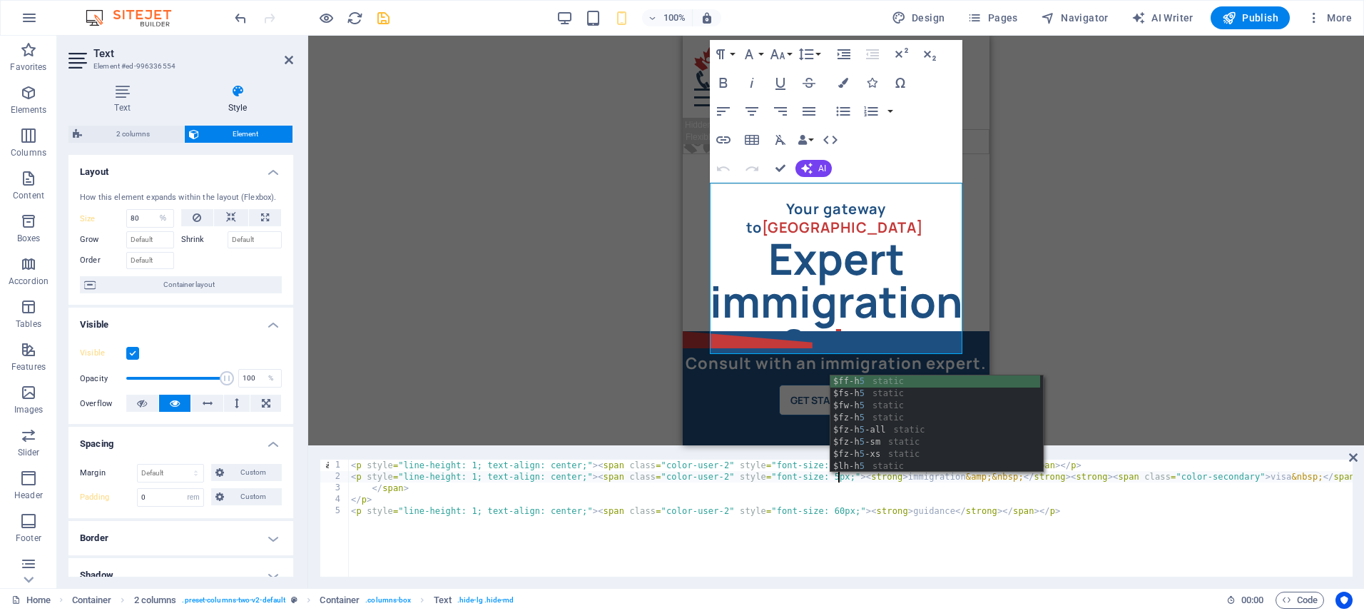
type textarea "<p style="line-height: 1; text-align: center;"><span class="color-user-2" style…"
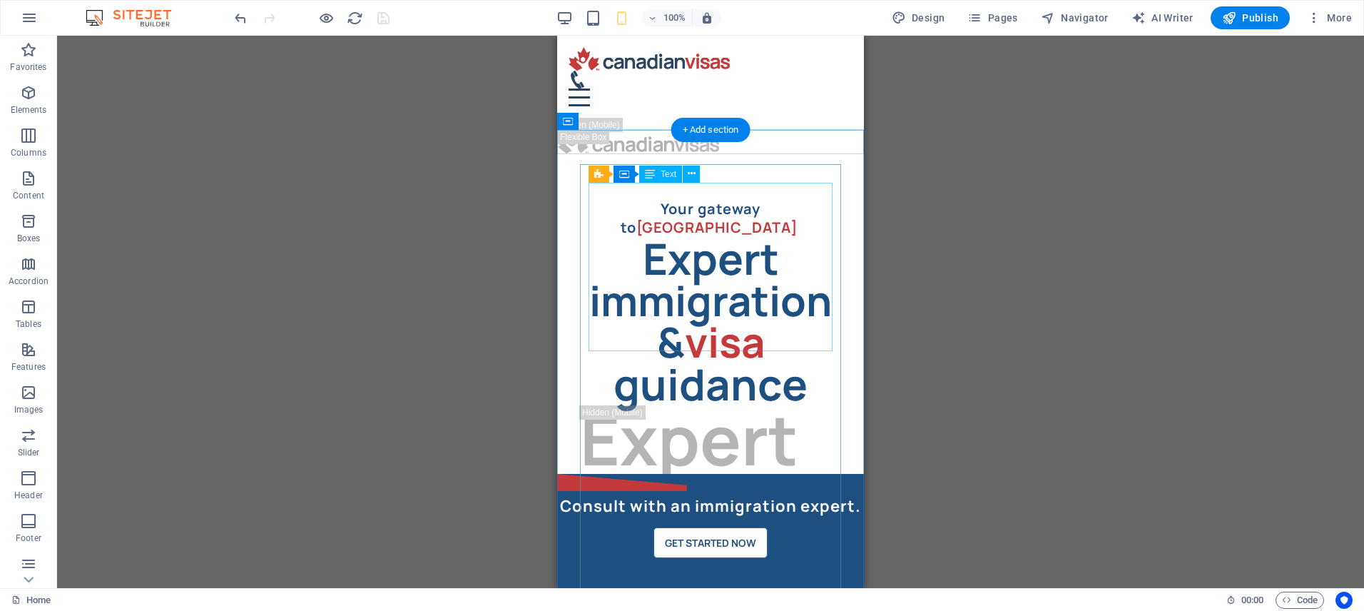
click at [691, 246] on div "Expert immigration & visa guidance" at bounding box center [710, 321] width 261 height 168
select select "%"
select select "rem"
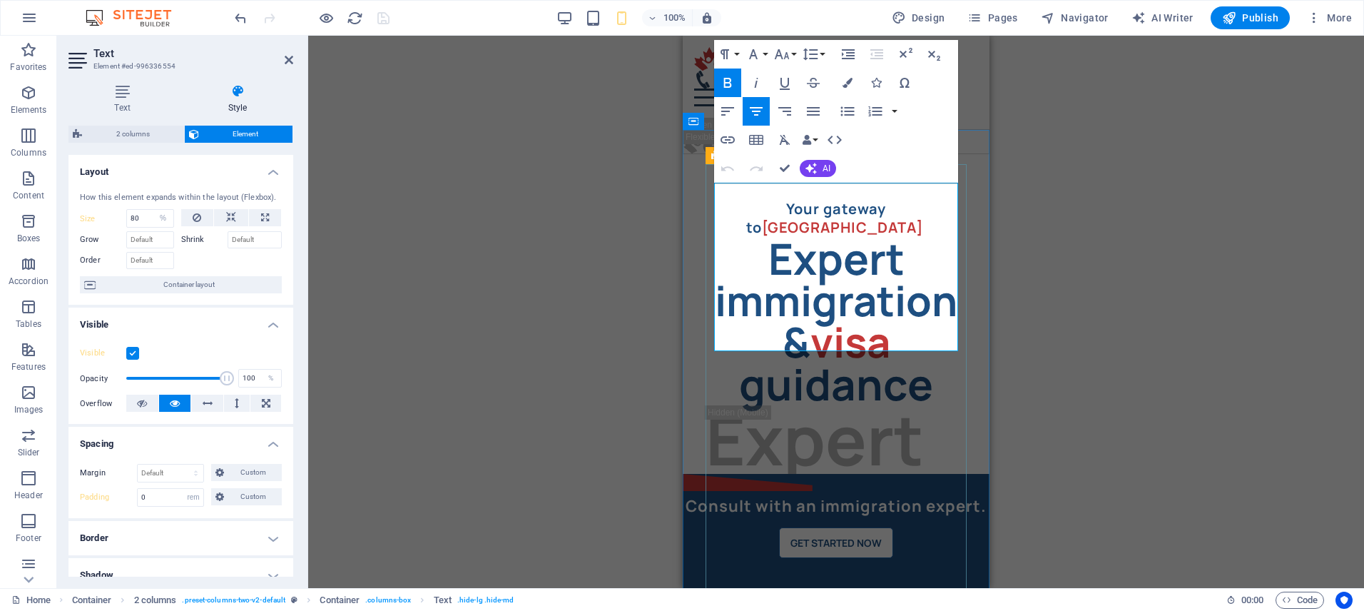
click at [715, 272] on strong "immigration &" at bounding box center [836, 321] width 243 height 98
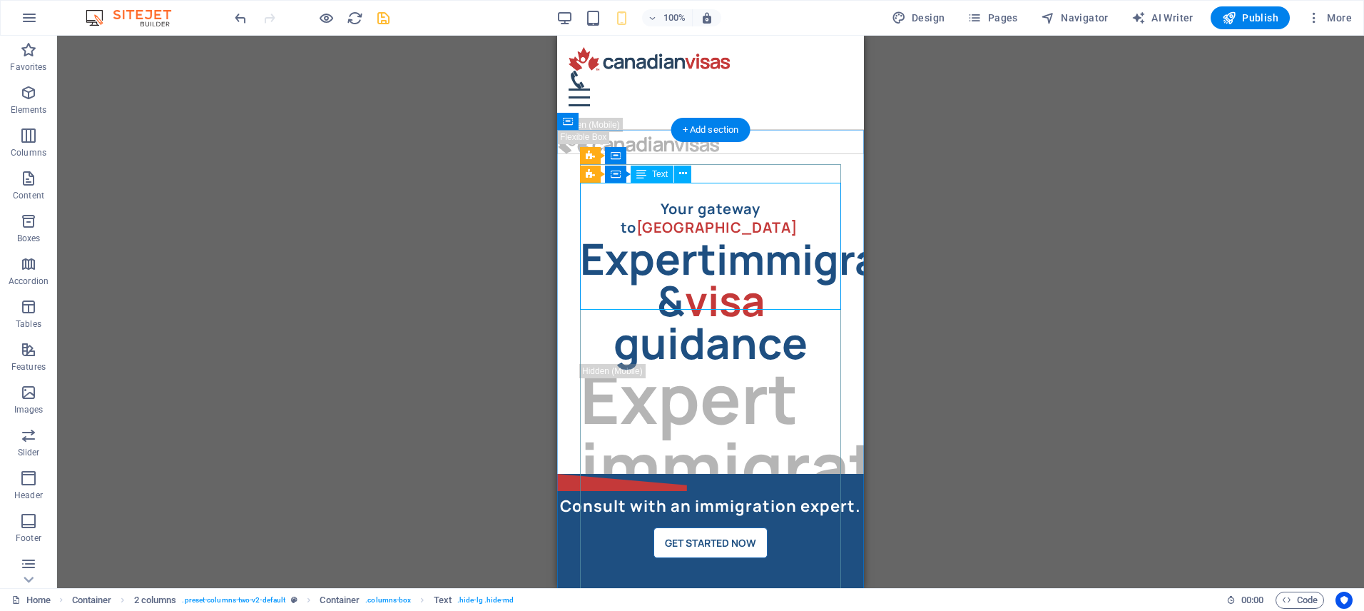
click at [780, 237] on div "Expert immigration & visa guidance" at bounding box center [710, 300] width 261 height 127
select select "%"
select select "rem"
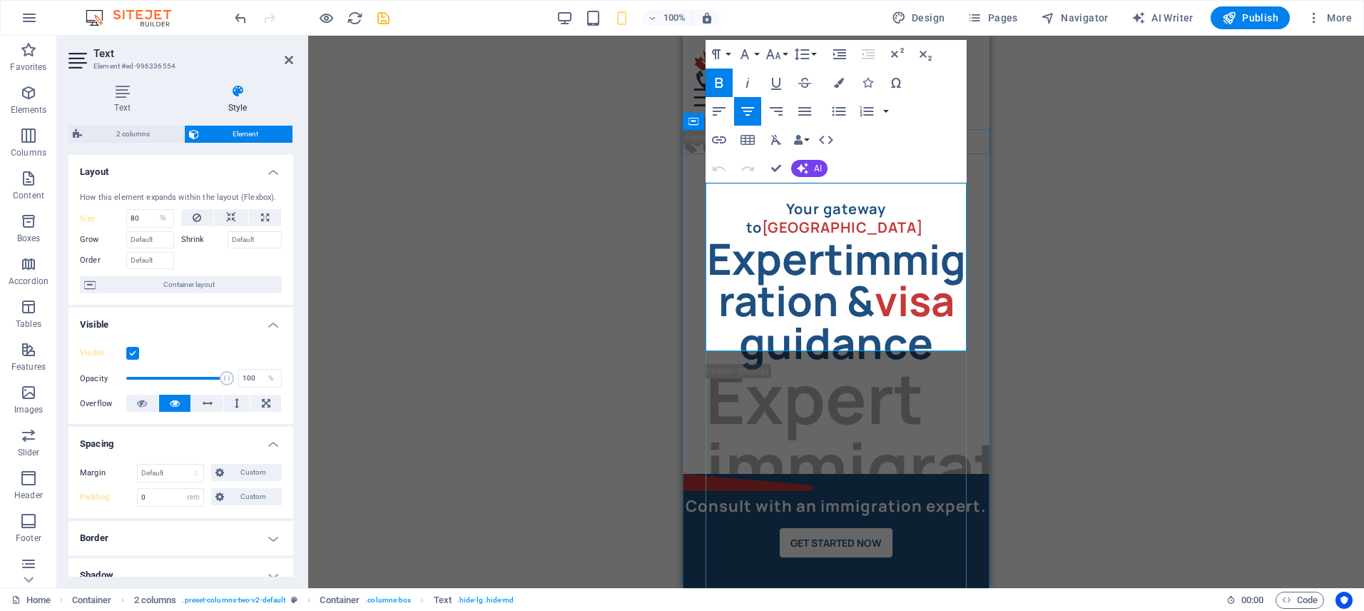
click at [780, 230] on strong "immigration &" at bounding box center [841, 279] width 247 height 98
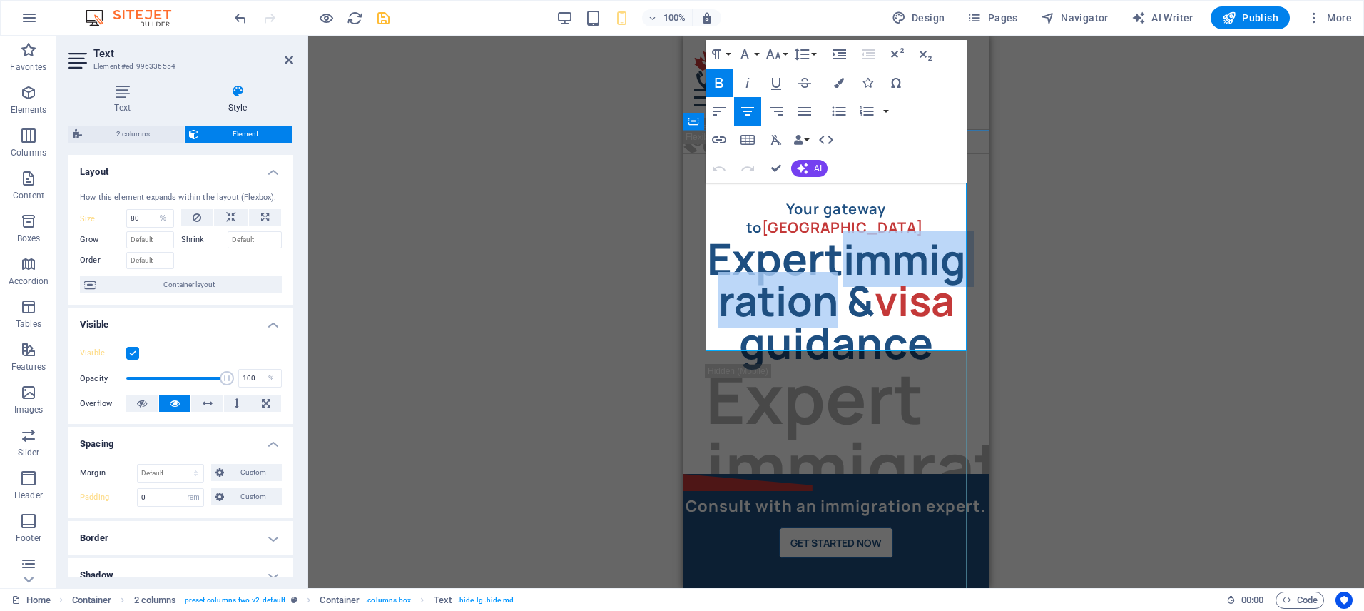
click at [780, 230] on strong "immigration &" at bounding box center [841, 279] width 247 height 98
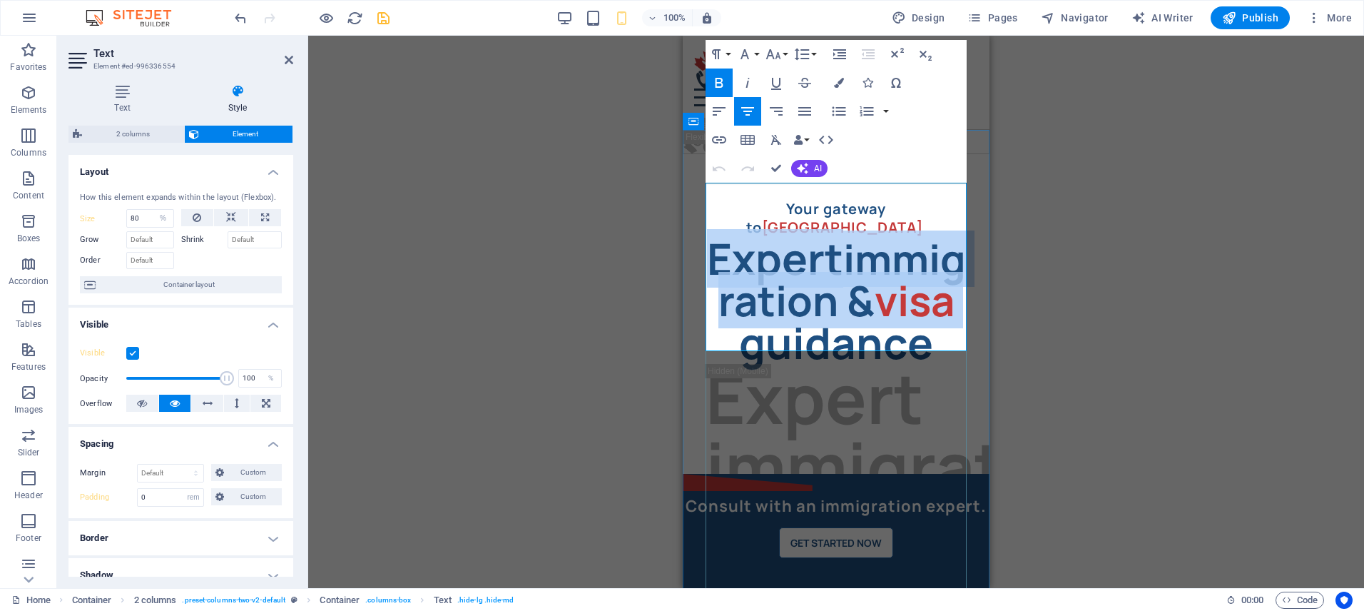
click at [780, 230] on strong "immigration &" at bounding box center [841, 279] width 247 height 98
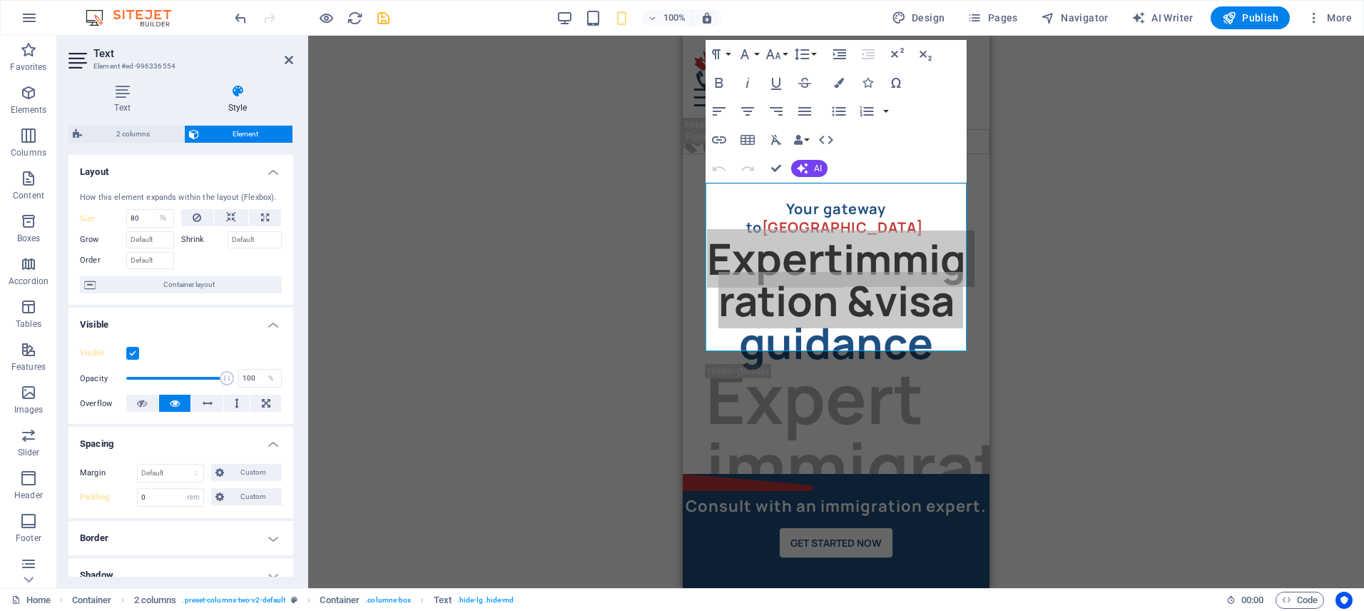
click at [86, 215] on label "Size" at bounding box center [103, 219] width 46 height 8
select select "DISABLED_OPTION_VALUE"
click at [245, 235] on input "Shrink" at bounding box center [255, 239] width 55 height 17
type input "0"
click at [159, 239] on input "Grow" at bounding box center [150, 239] width 48 height 17
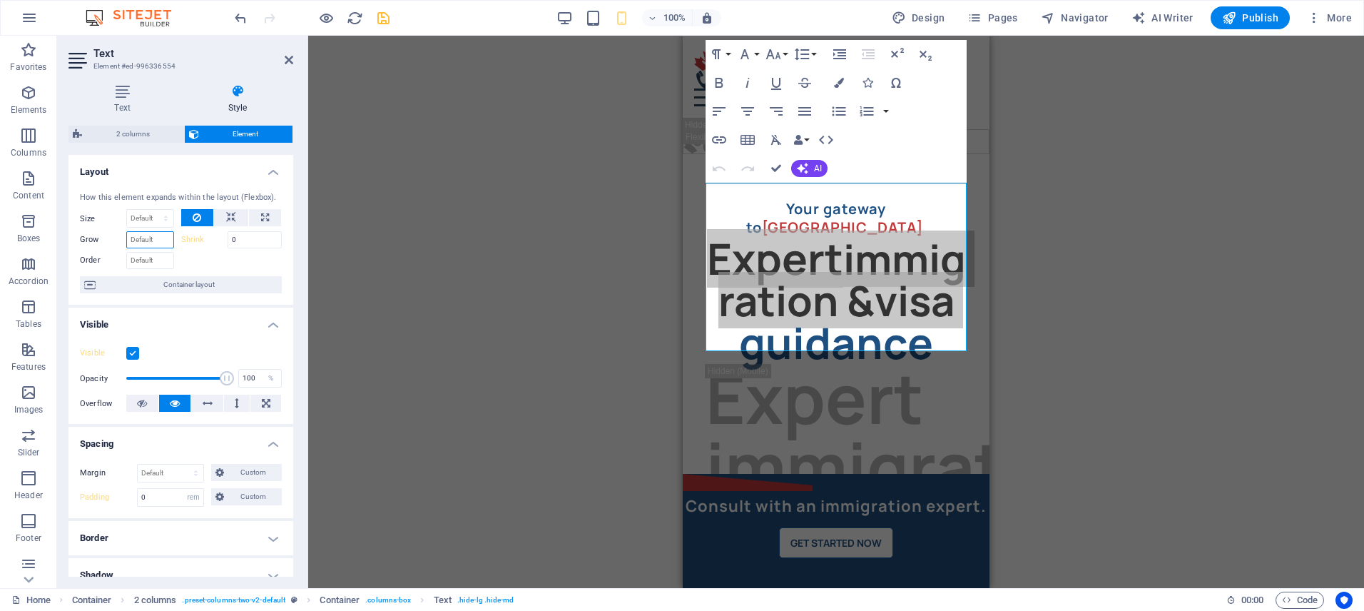
click at [159, 239] on input "Grow" at bounding box center [150, 239] width 48 height 17
type input "0"
click at [247, 241] on input "0" at bounding box center [255, 239] width 55 height 17
type input "1"
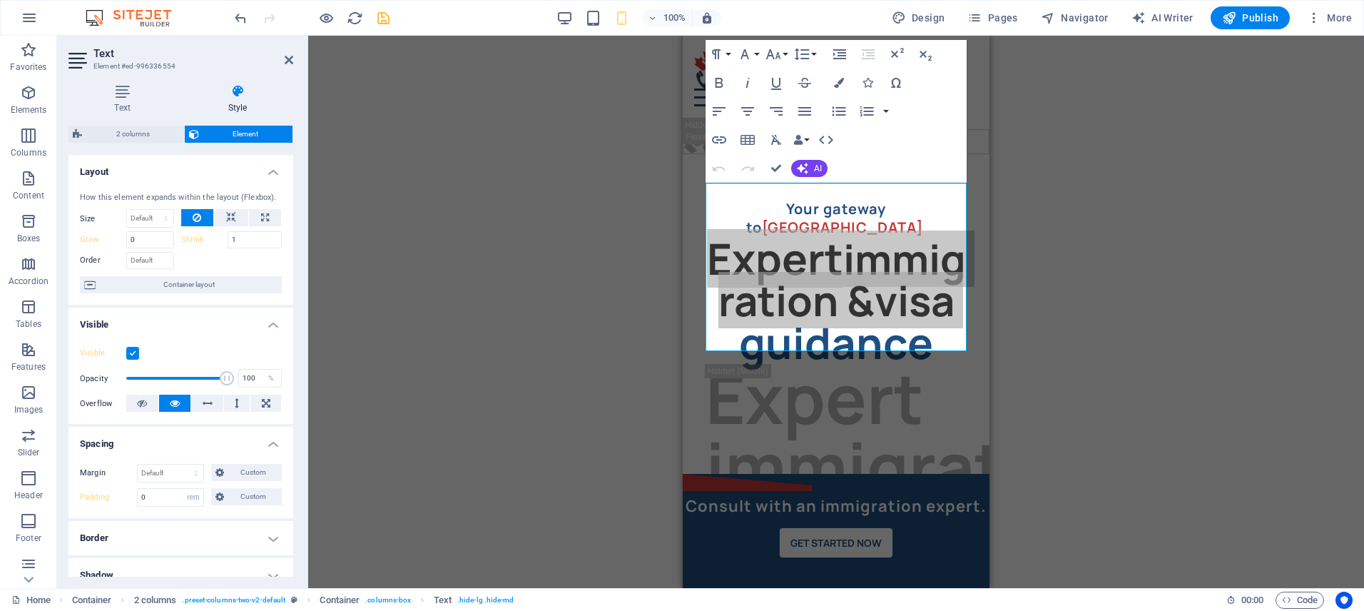
click at [441, 224] on div "Drag here to replace the existing content. Press “Ctrl” if you want to create a…" at bounding box center [836, 312] width 1056 height 552
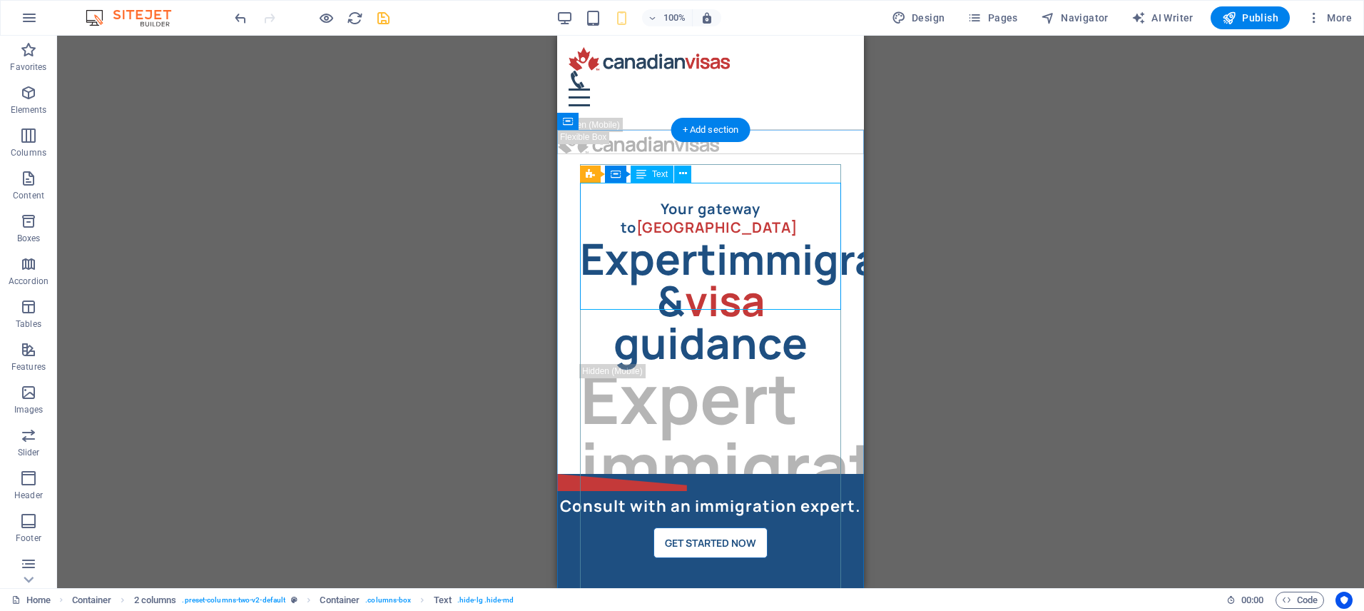
click at [768, 237] on div "Expert immigration & visa guidance" at bounding box center [710, 300] width 261 height 127
select select "rem"
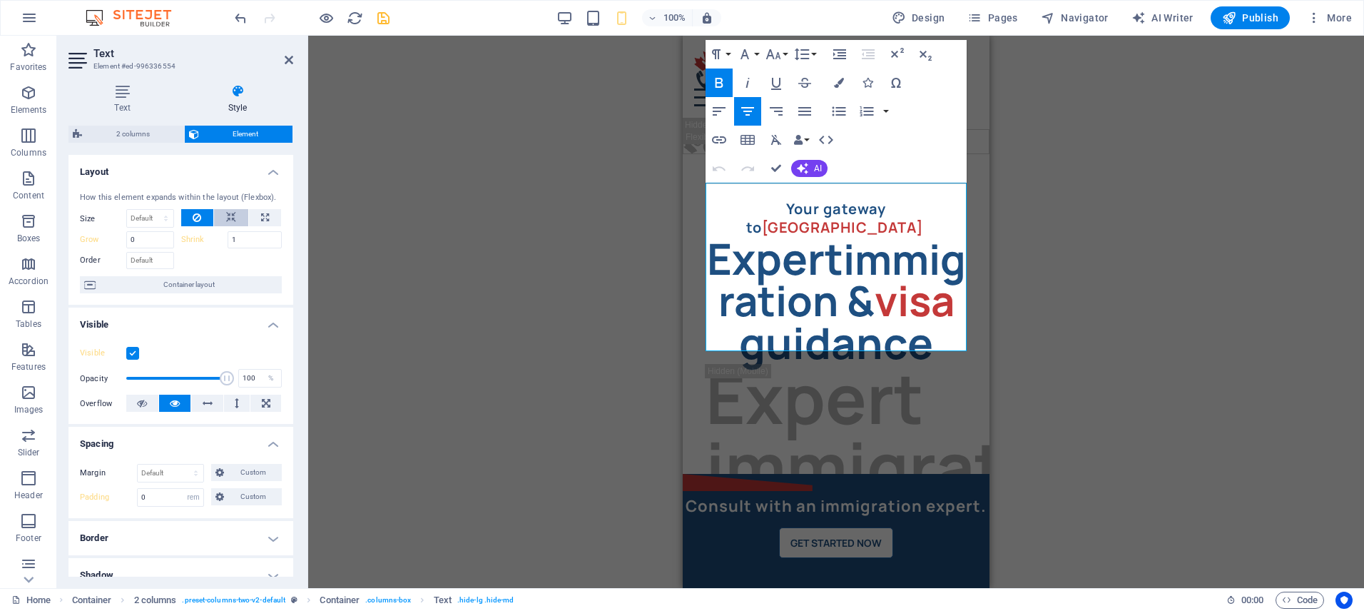
click at [230, 216] on icon at bounding box center [231, 217] width 10 height 17
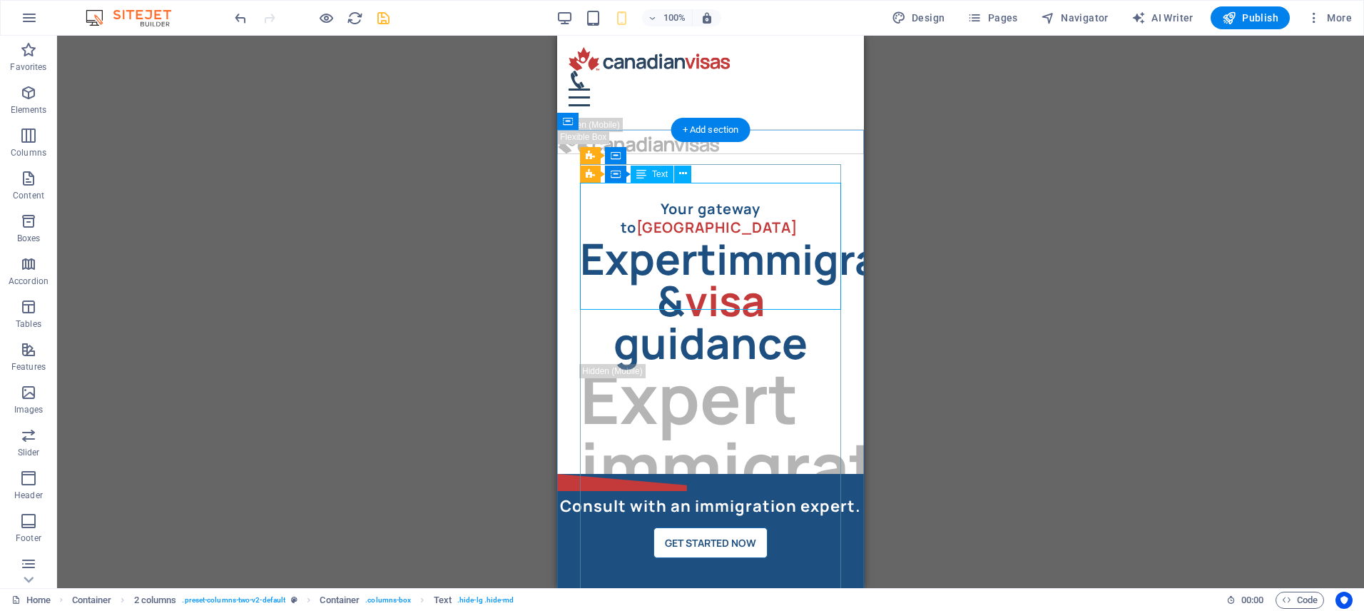
click at [726, 237] on div "Expert immigration & visa guidance" at bounding box center [710, 300] width 261 height 127
select select "rem"
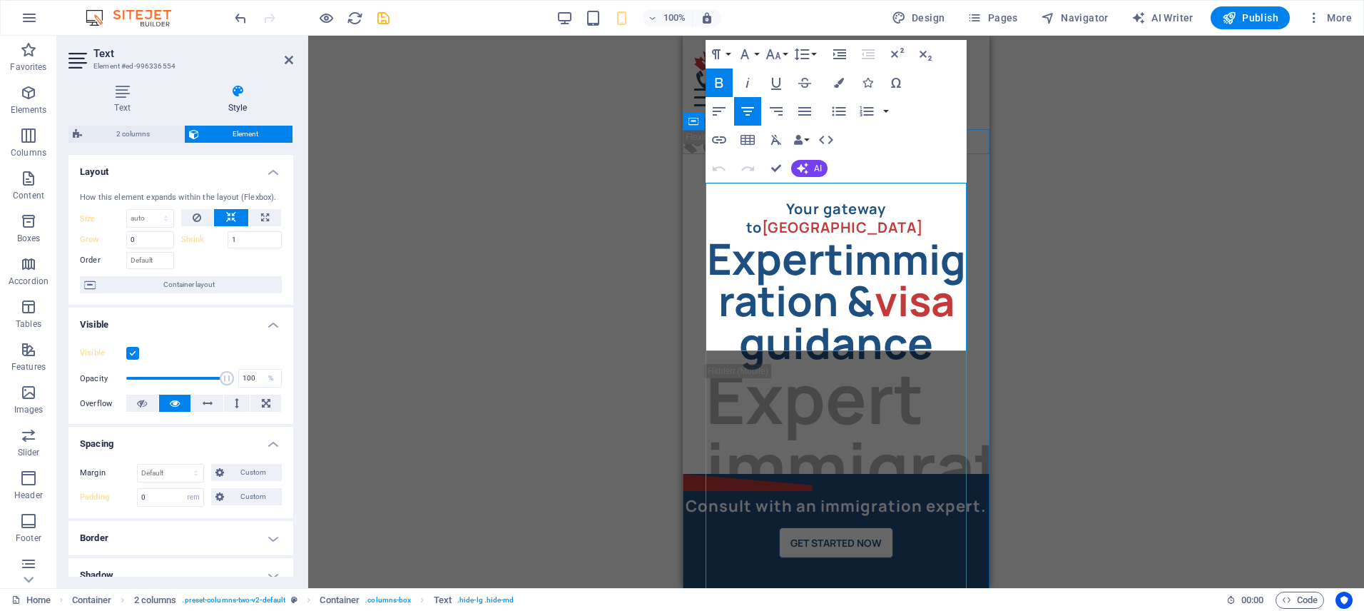
click at [859, 230] on strong "immigration &" at bounding box center [841, 279] width 247 height 98
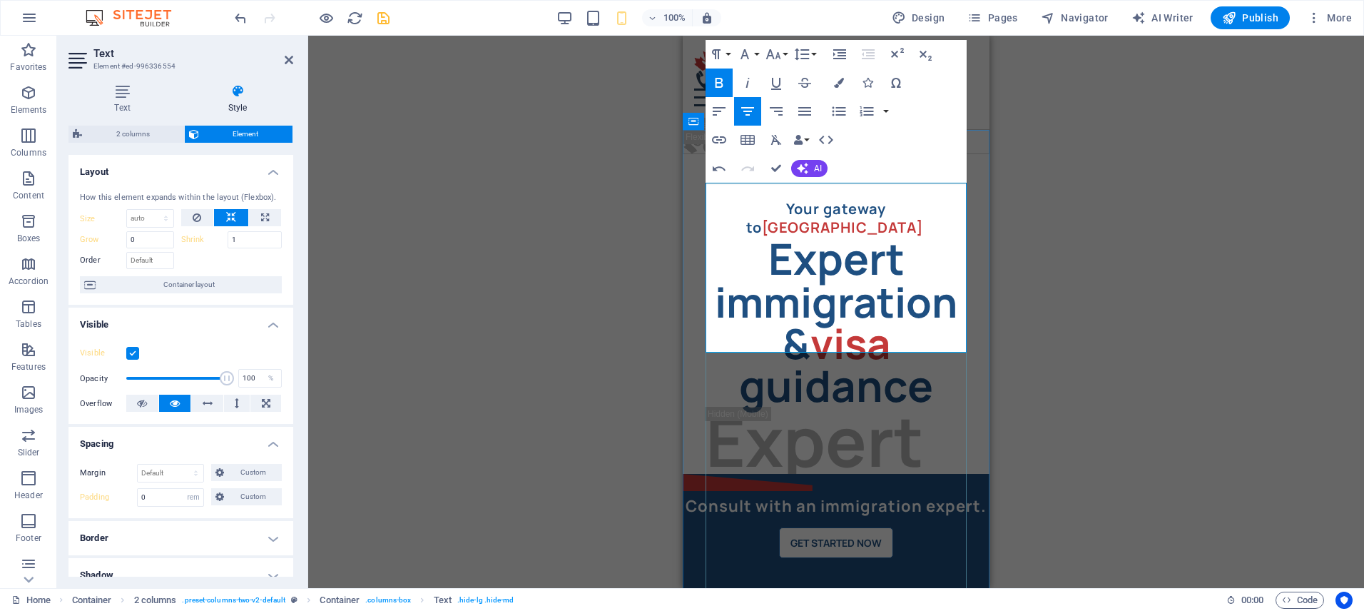
click at [887, 273] on strong "immigration &" at bounding box center [836, 322] width 243 height 98
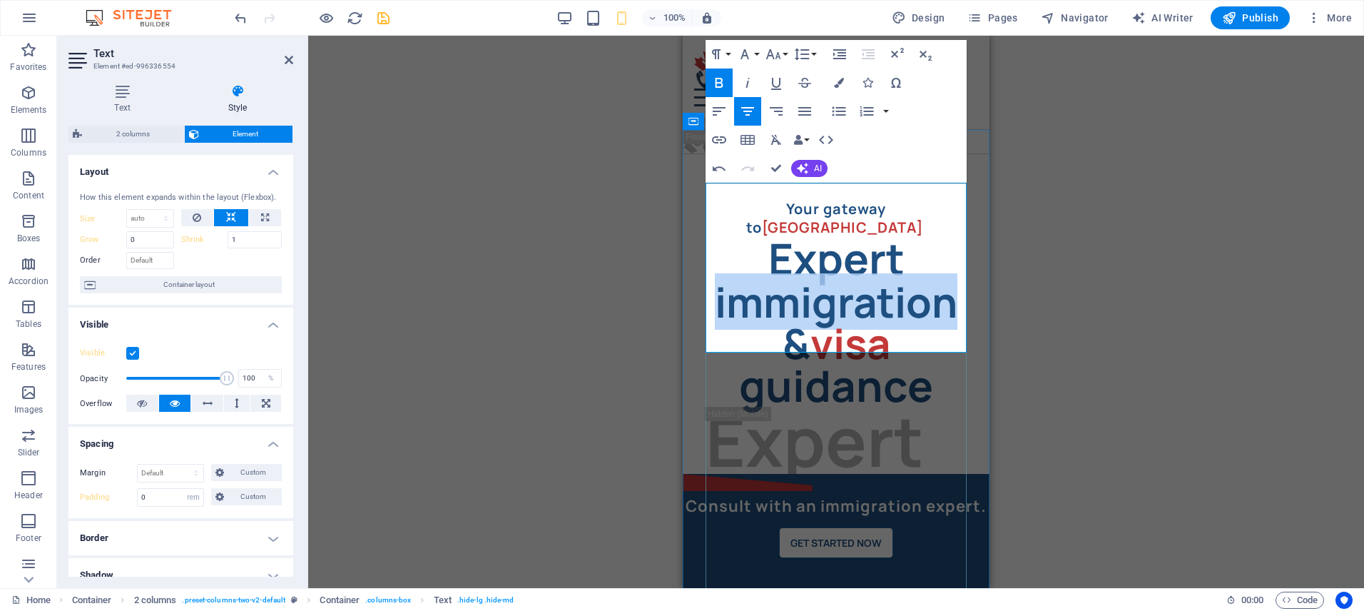
click at [887, 273] on strong "immigration &" at bounding box center [836, 322] width 243 height 98
click at [888, 273] on strong "immigration &" at bounding box center [836, 322] width 243 height 98
click at [825, 136] on icon "button" at bounding box center [825, 139] width 17 height 17
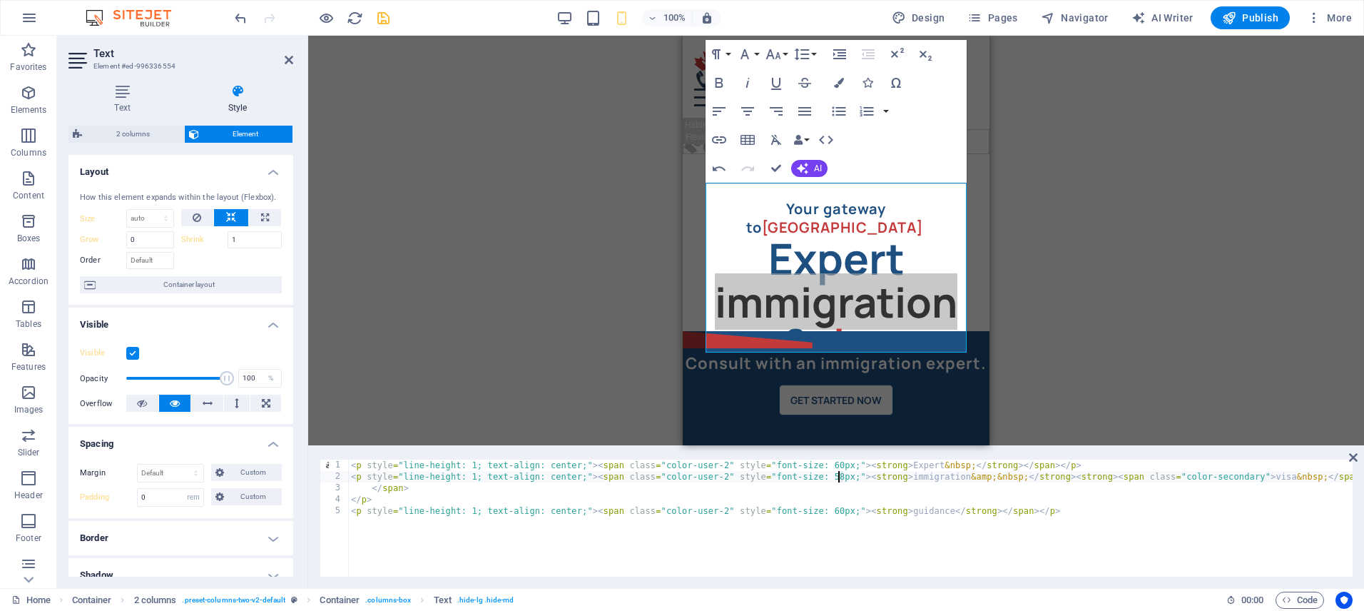
click at [840, 479] on div "< p style = "line-height: 1; text-align: center;" > < span class = "color-user-…" at bounding box center [882, 527] width 1068 height 137
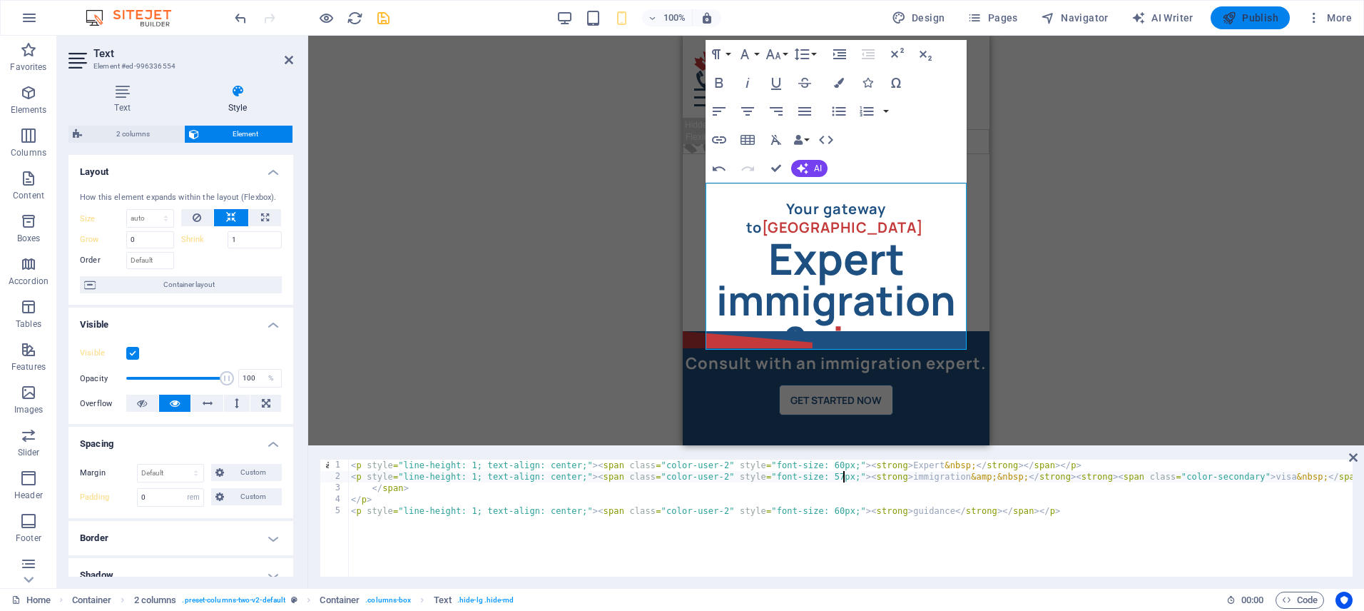
type textarea "<p style="line-height: 1; text-align: center;"><span class="color-user-2" style…"
click at [1242, 19] on span "Publish" at bounding box center [1250, 18] width 56 height 14
